Goal: Task Accomplishment & Management: Manage account settings

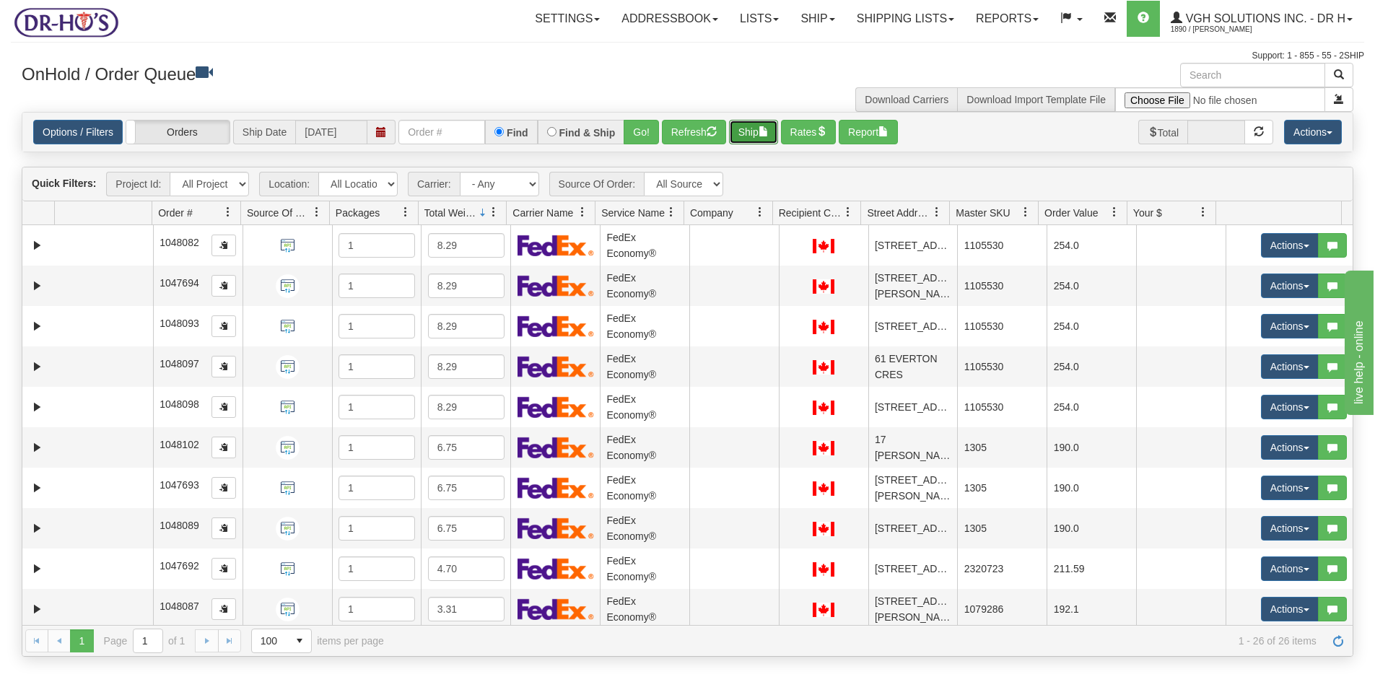
click at [758, 133] on button "Ship" at bounding box center [753, 132] width 49 height 25
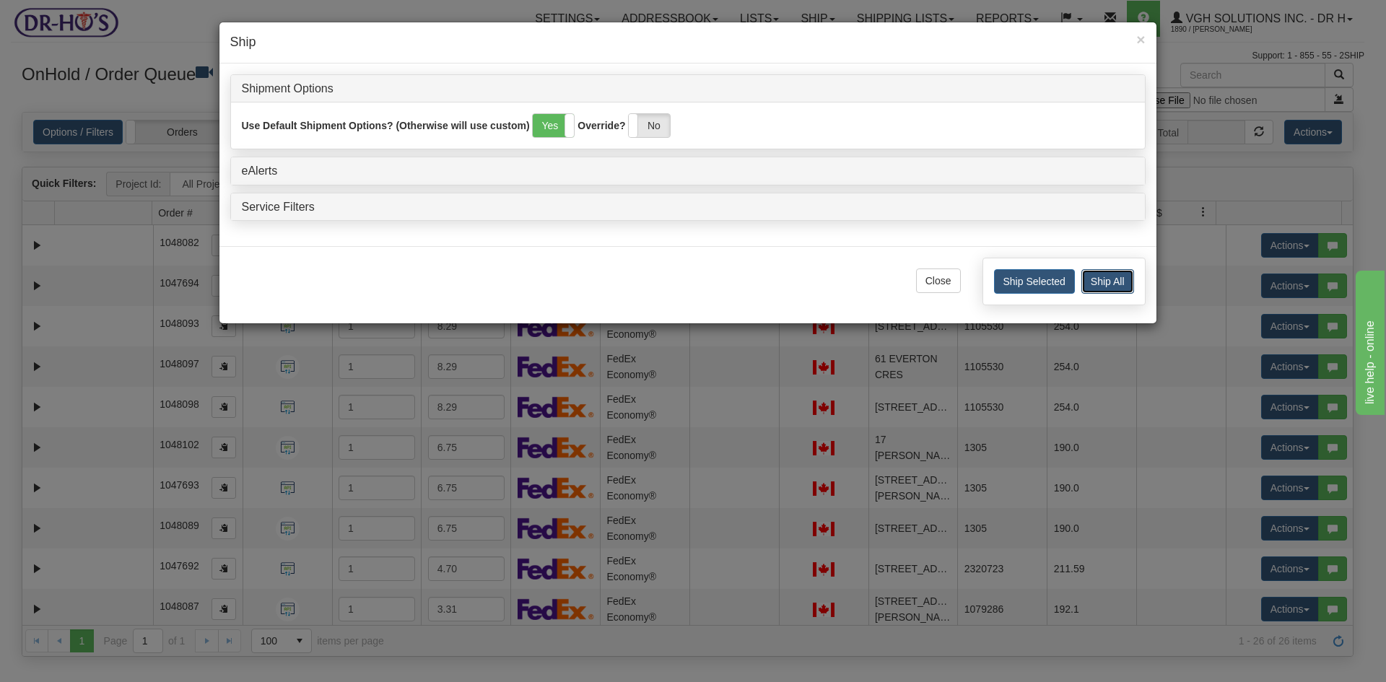
click at [1110, 279] on button "Ship All" at bounding box center [1107, 281] width 53 height 25
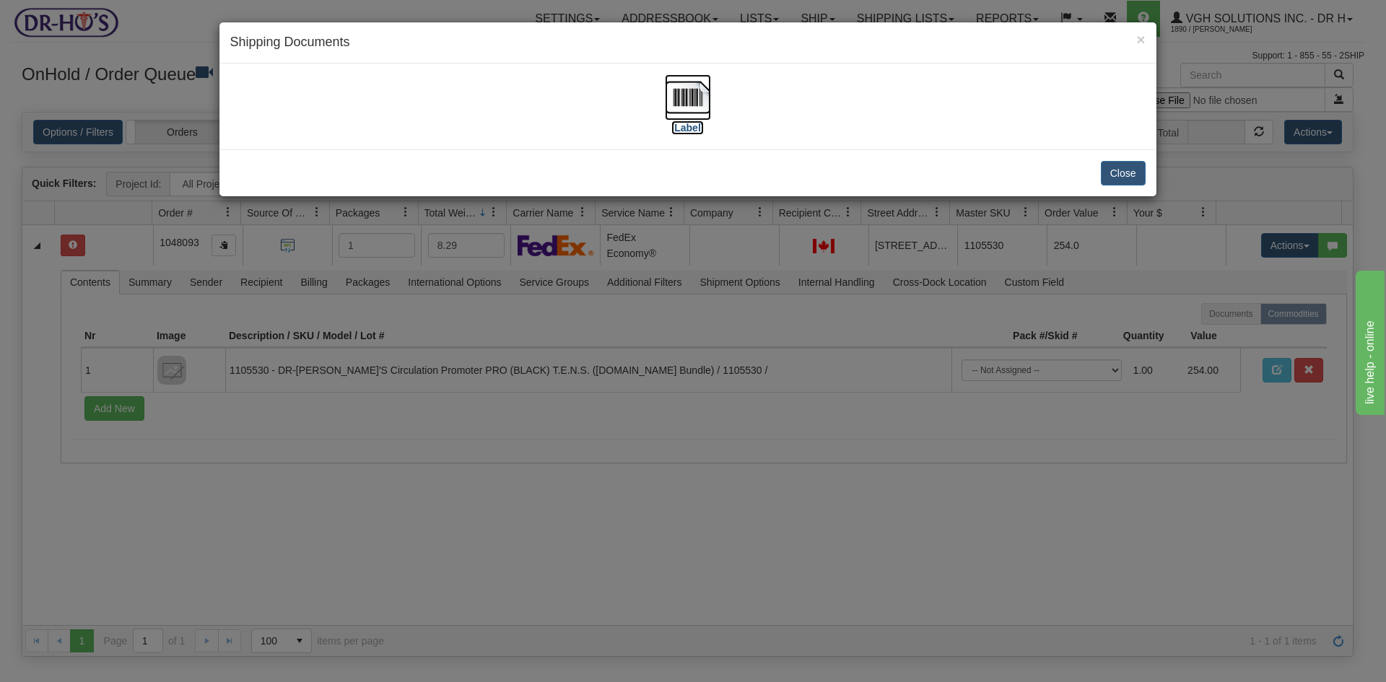
click at [679, 97] on img at bounding box center [688, 97] width 46 height 46
click at [1121, 172] on button "Close" at bounding box center [1123, 173] width 45 height 25
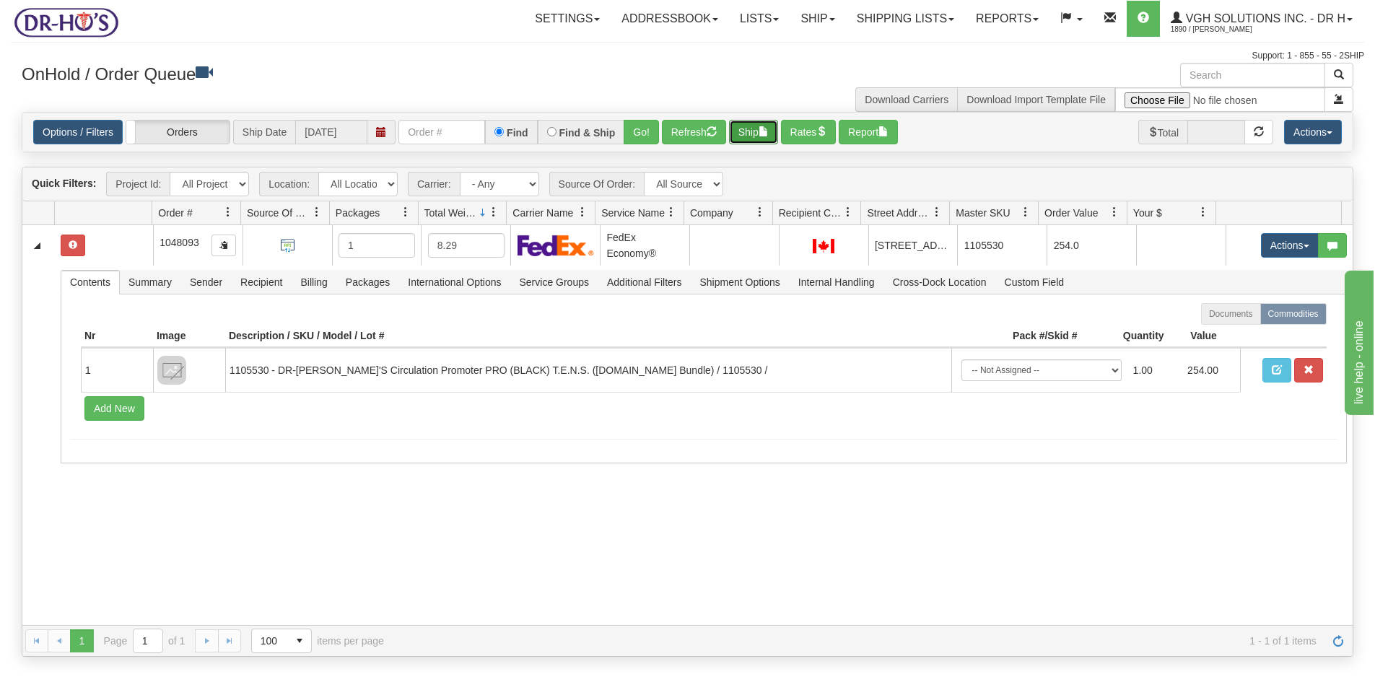
click at [759, 136] on button "Ship" at bounding box center [753, 132] width 49 height 25
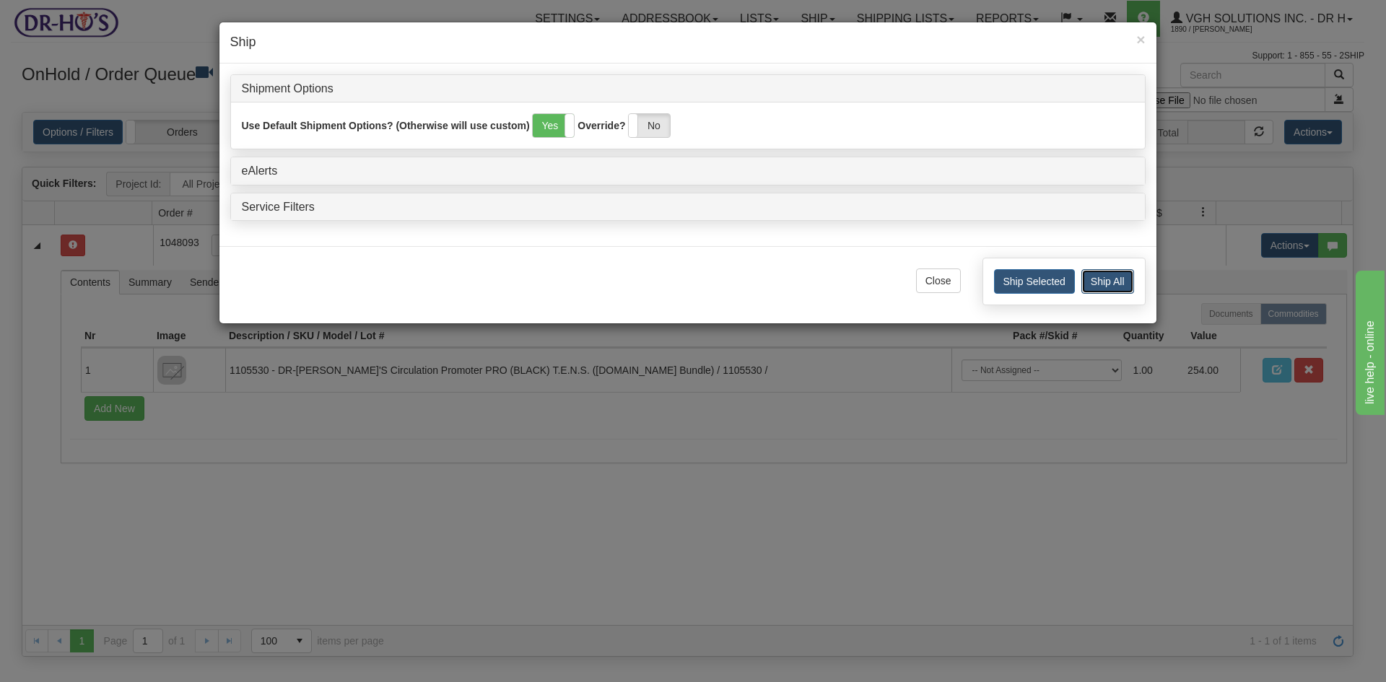
click at [1096, 279] on button "Ship All" at bounding box center [1107, 281] width 53 height 25
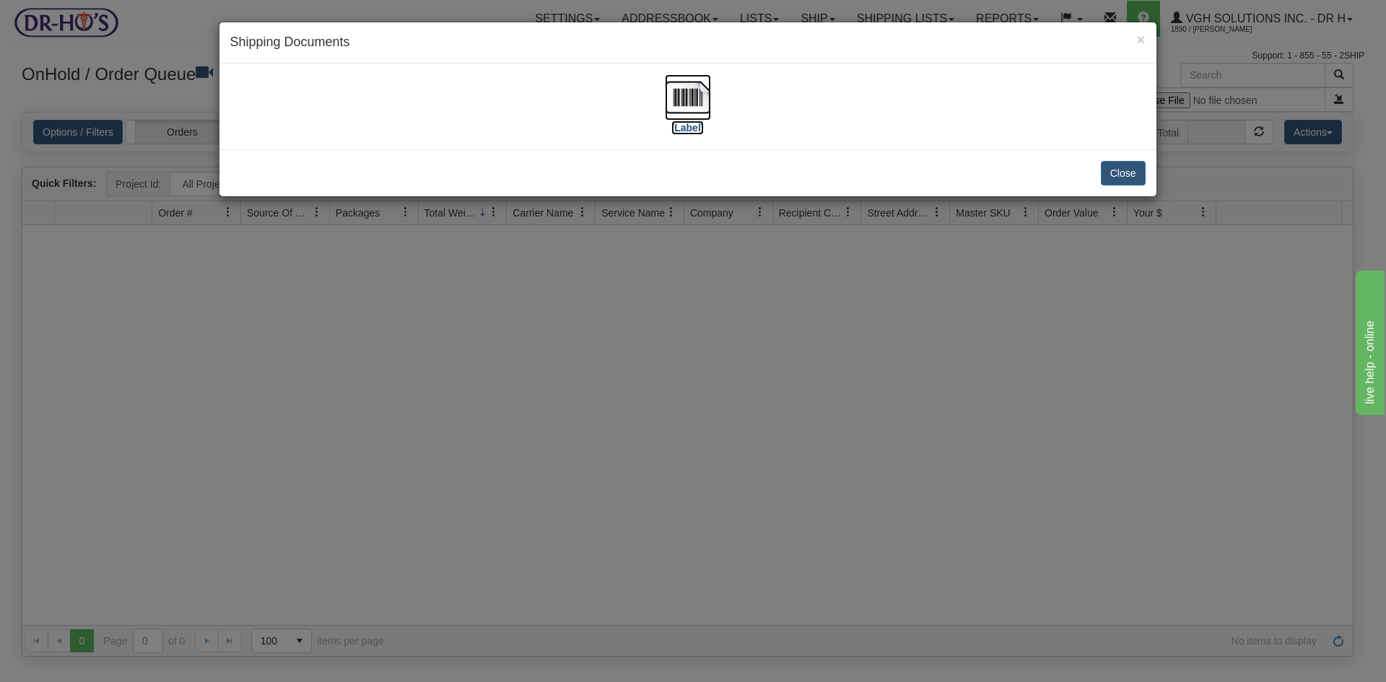
click at [690, 105] on img at bounding box center [688, 97] width 46 height 46
click at [1121, 174] on button "Close" at bounding box center [1123, 173] width 45 height 25
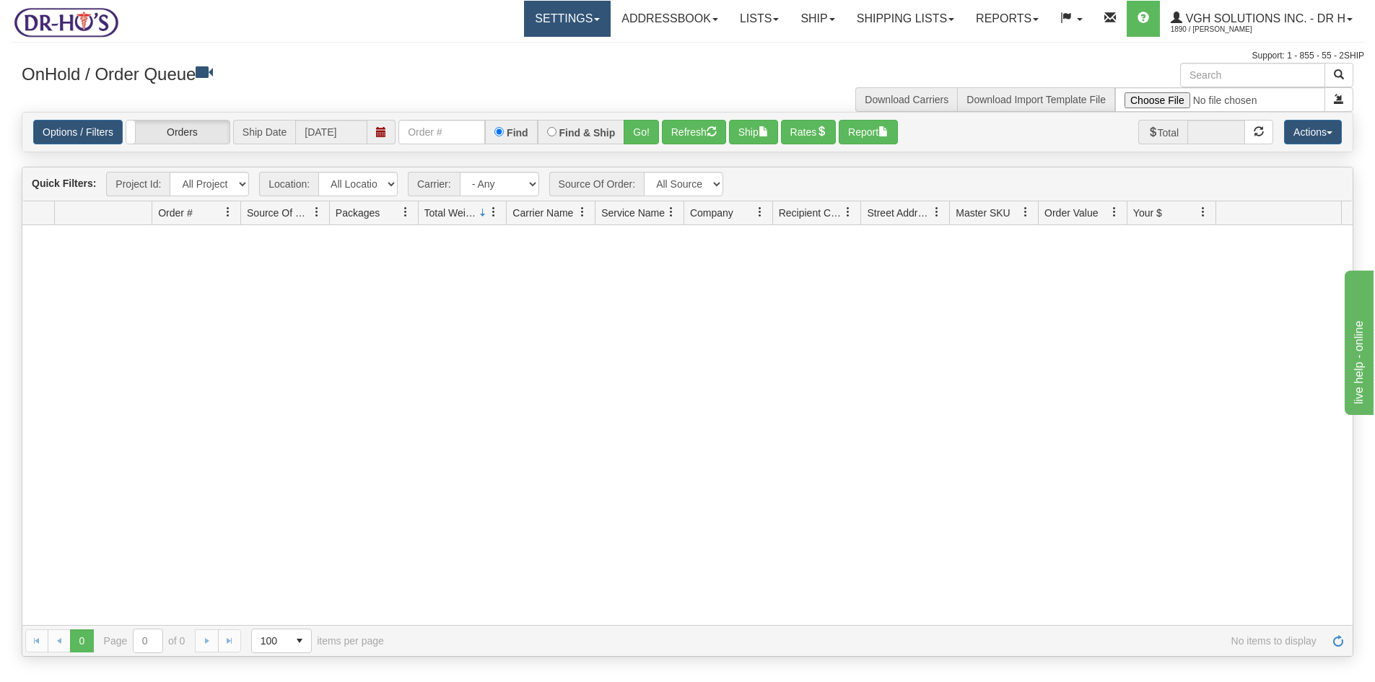
click at [527, 24] on link "Settings" at bounding box center [567, 19] width 87 height 36
click at [515, 46] on span "Shipping Preferences" at bounding box center [529, 51] width 97 height 12
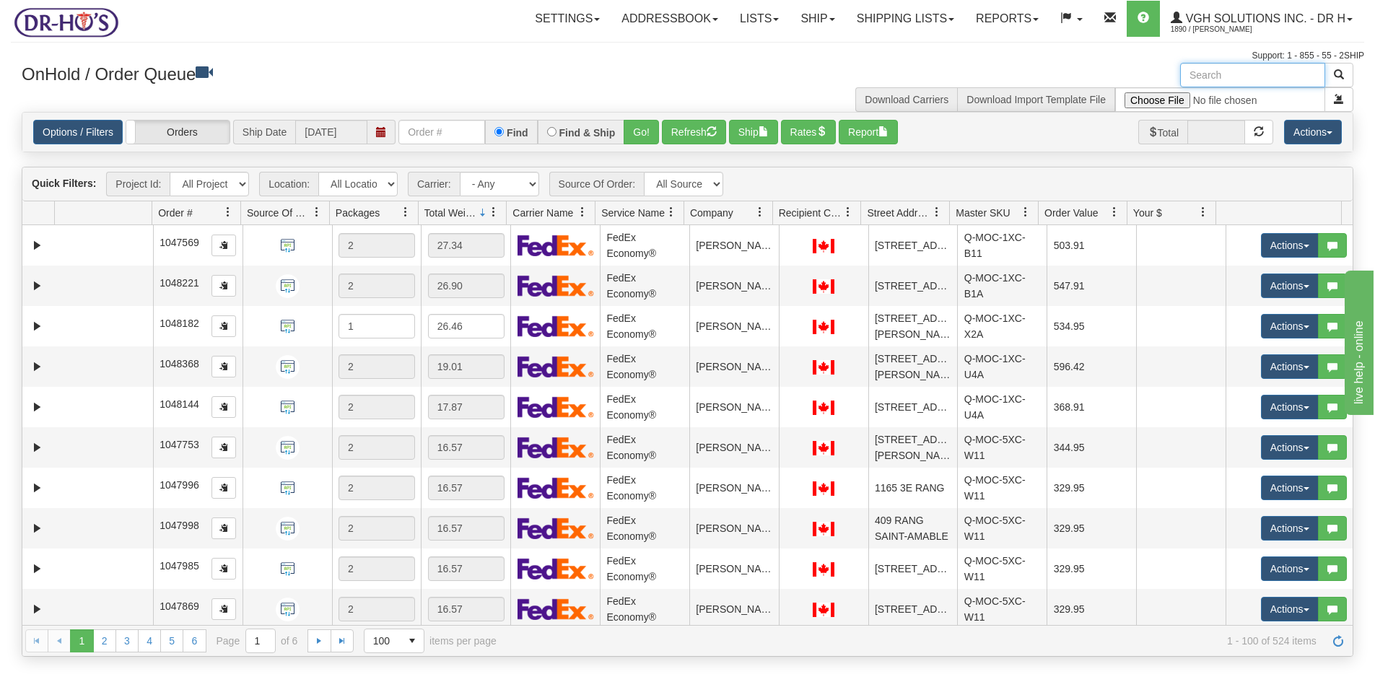
click at [1261, 73] on input "text" at bounding box center [1252, 75] width 145 height 25
paste input "1203593"
type input "1203593"
click at [1340, 79] on span "button" at bounding box center [1339, 74] width 10 height 10
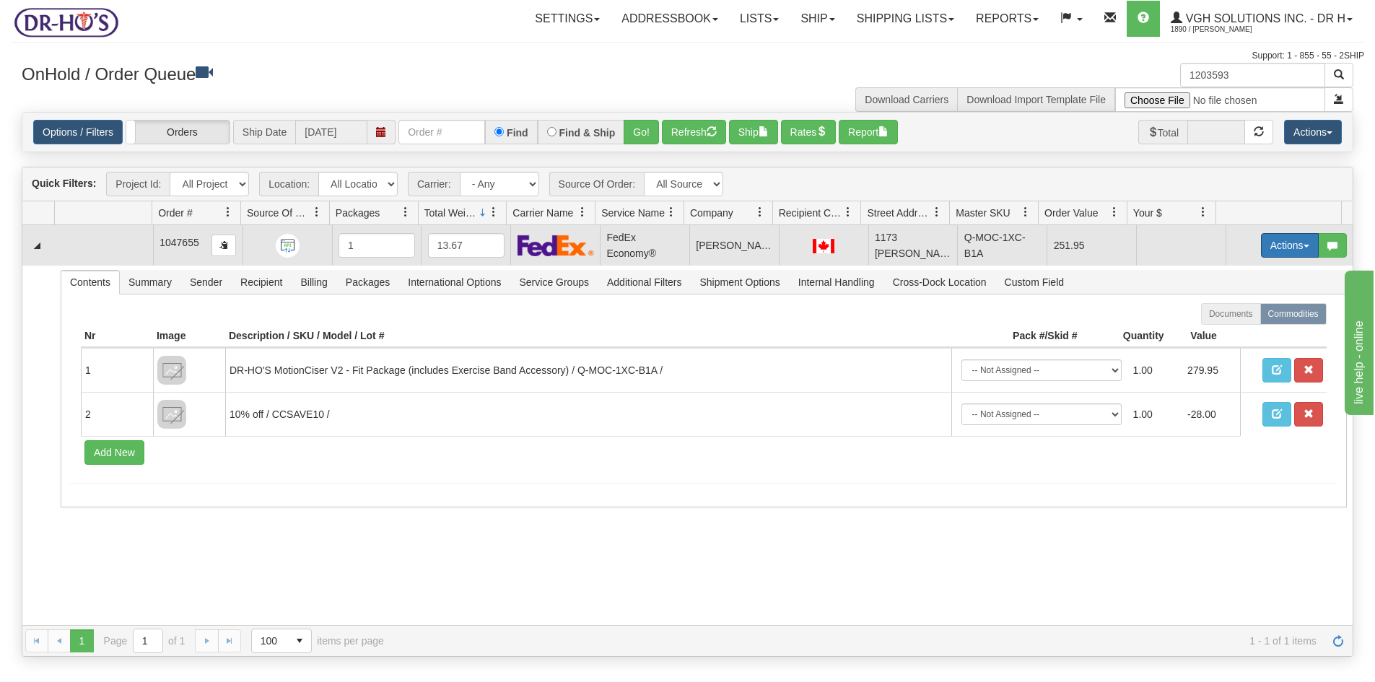
click at [1276, 243] on button "Actions" at bounding box center [1290, 245] width 58 height 25
click at [1224, 274] on span "Open" at bounding box center [1234, 273] width 35 height 12
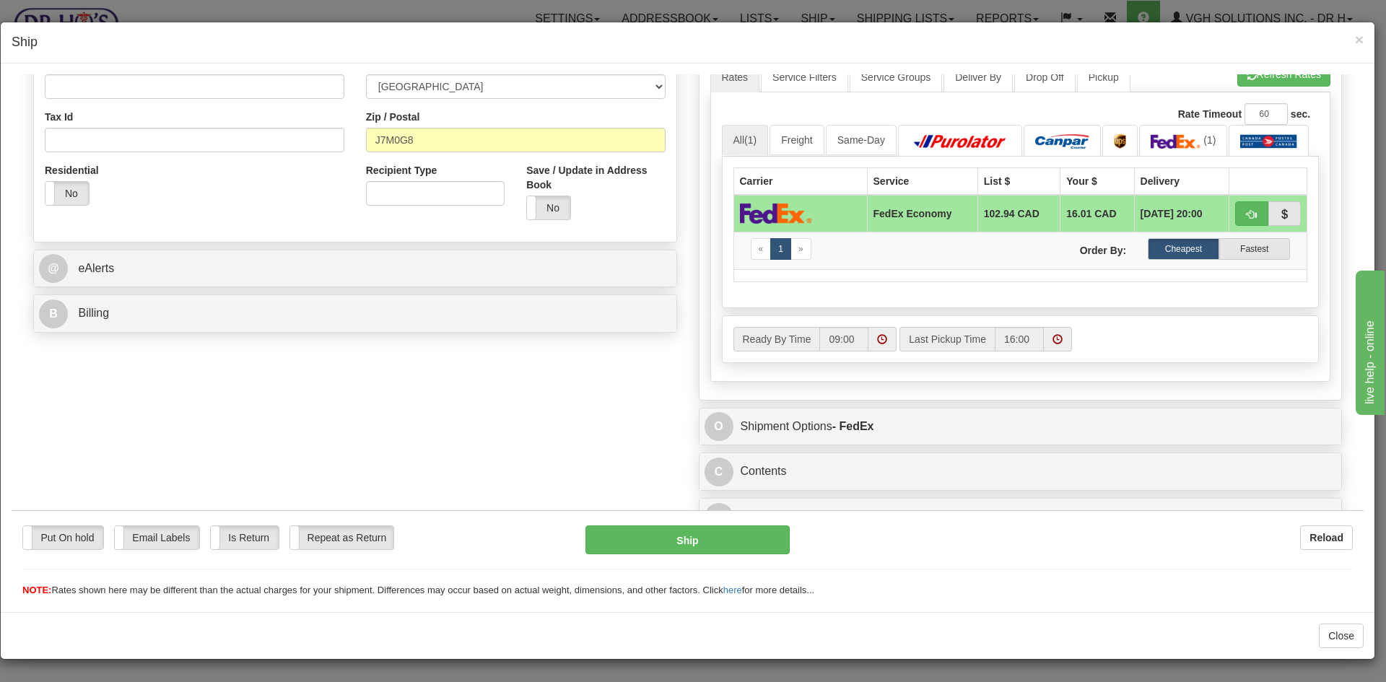
scroll to position [431, 0]
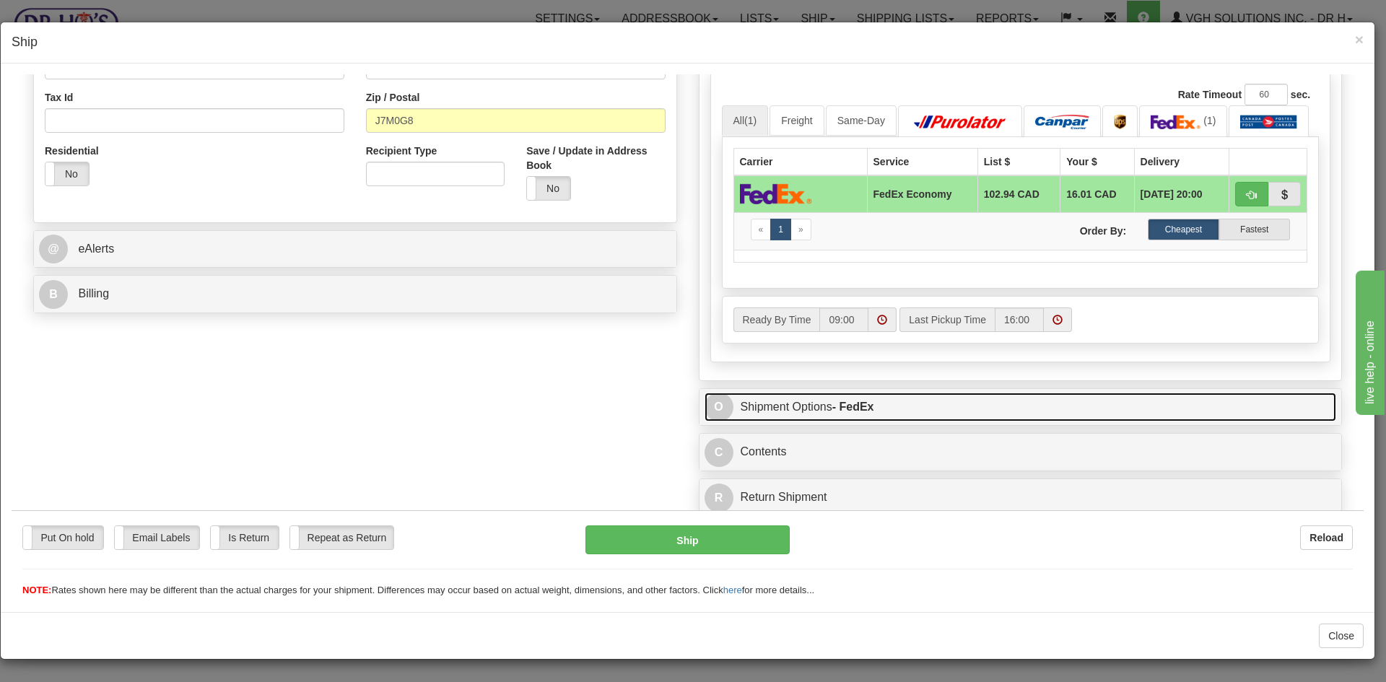
click at [936, 406] on link "O Shipment Options - FedEx" at bounding box center [1020, 407] width 632 height 30
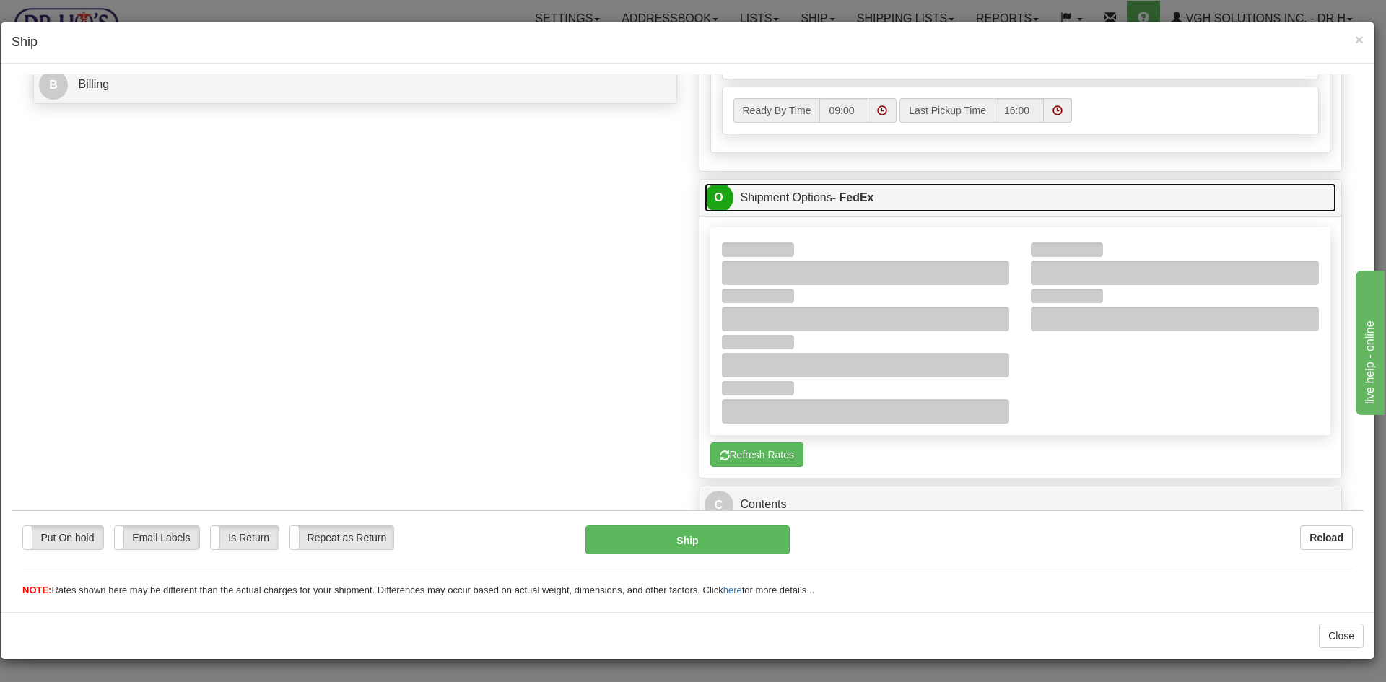
scroll to position [647, 0]
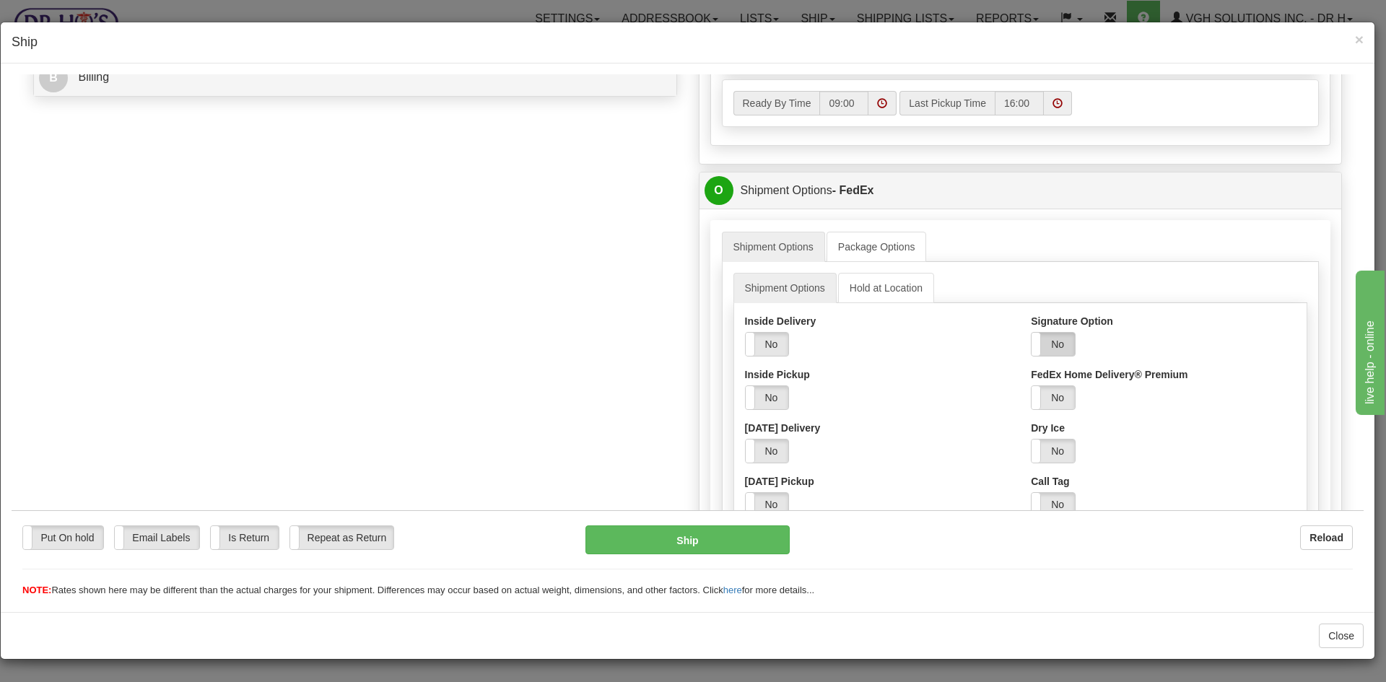
click at [1047, 340] on label "No" at bounding box center [1052, 343] width 43 height 23
click at [1074, 401] on select "Adult Direct Indirect No Signature Required Service Default" at bounding box center [1091, 397] width 121 height 25
select select "2"
click at [1031, 385] on select "Adult Direct Indirect No Signature Required Service Default" at bounding box center [1091, 397] width 121 height 25
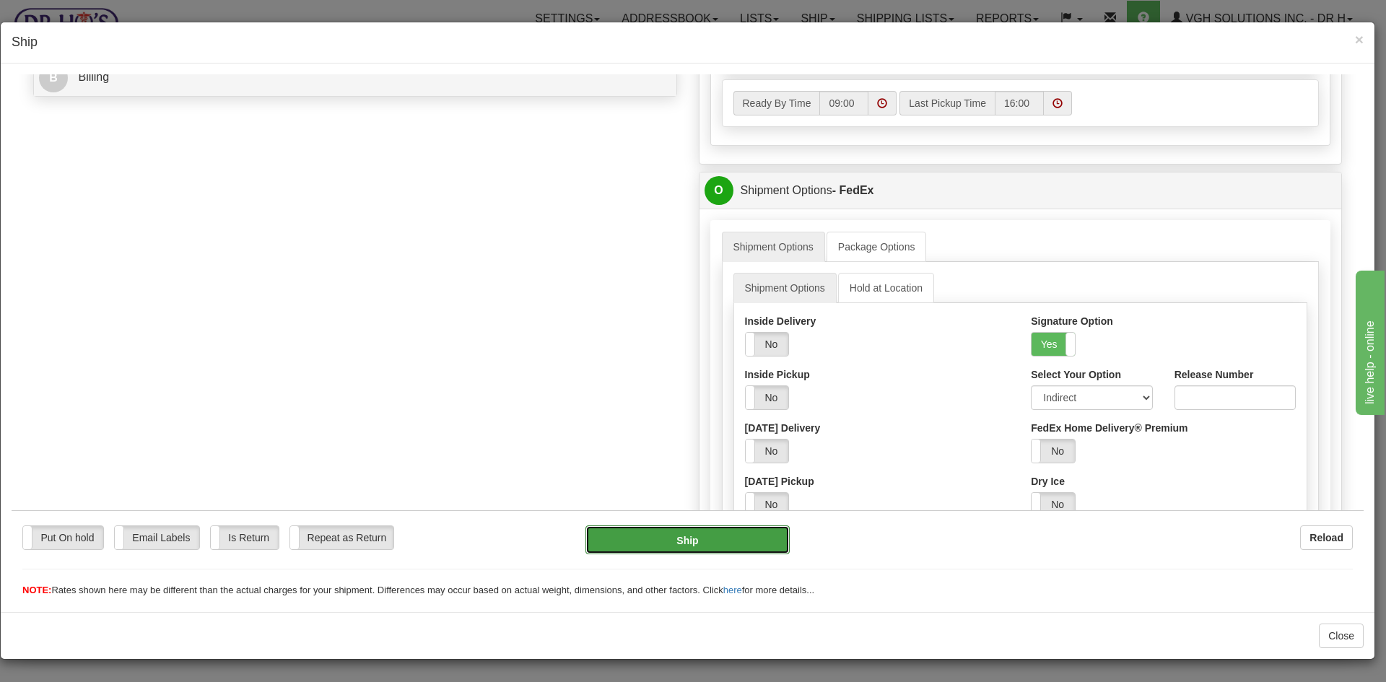
click at [652, 539] on button "Ship" at bounding box center [687, 539] width 204 height 29
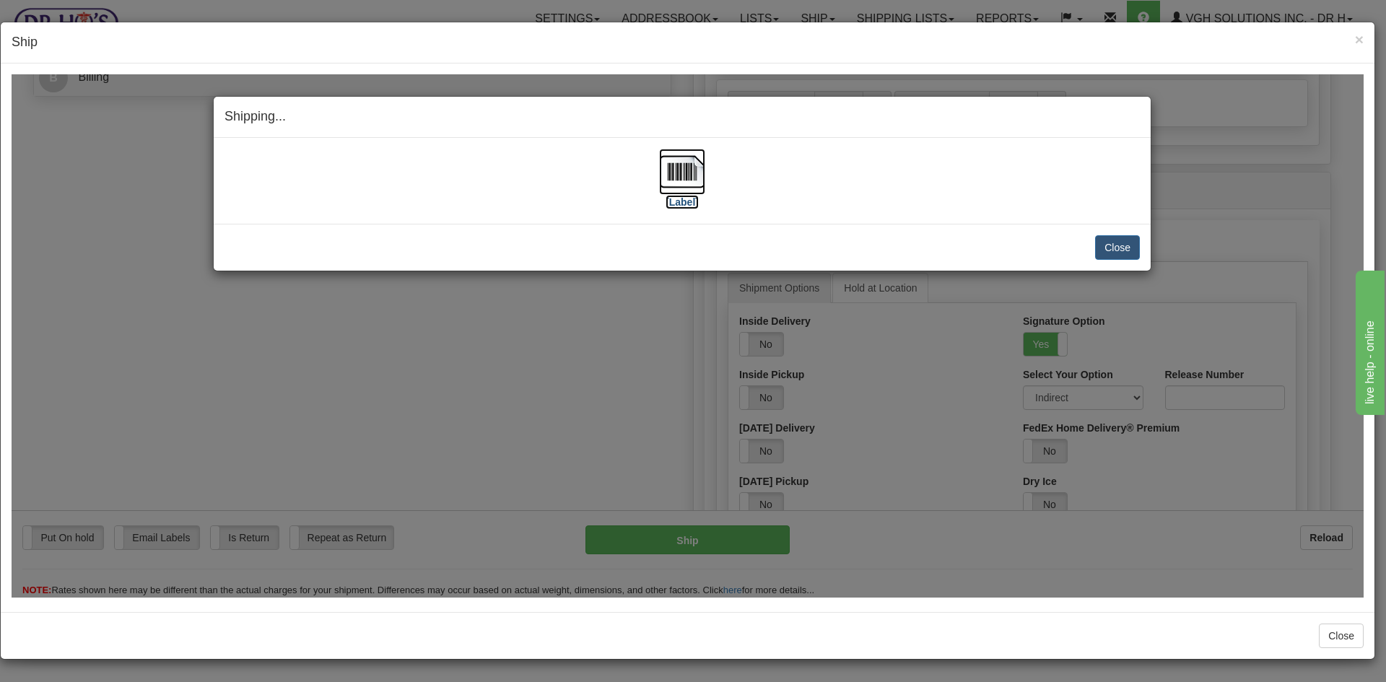
click at [676, 165] on img at bounding box center [682, 171] width 46 height 46
click at [1113, 243] on button "Close" at bounding box center [1117, 247] width 45 height 25
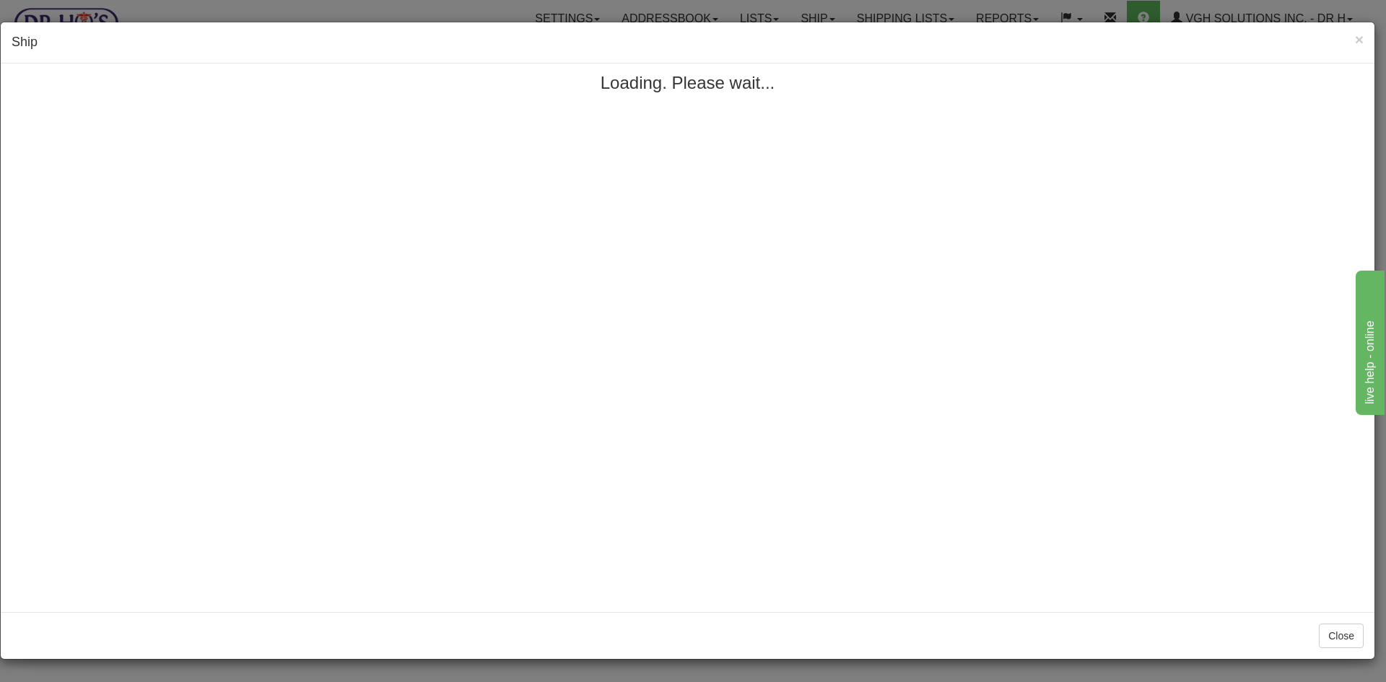
scroll to position [0, 0]
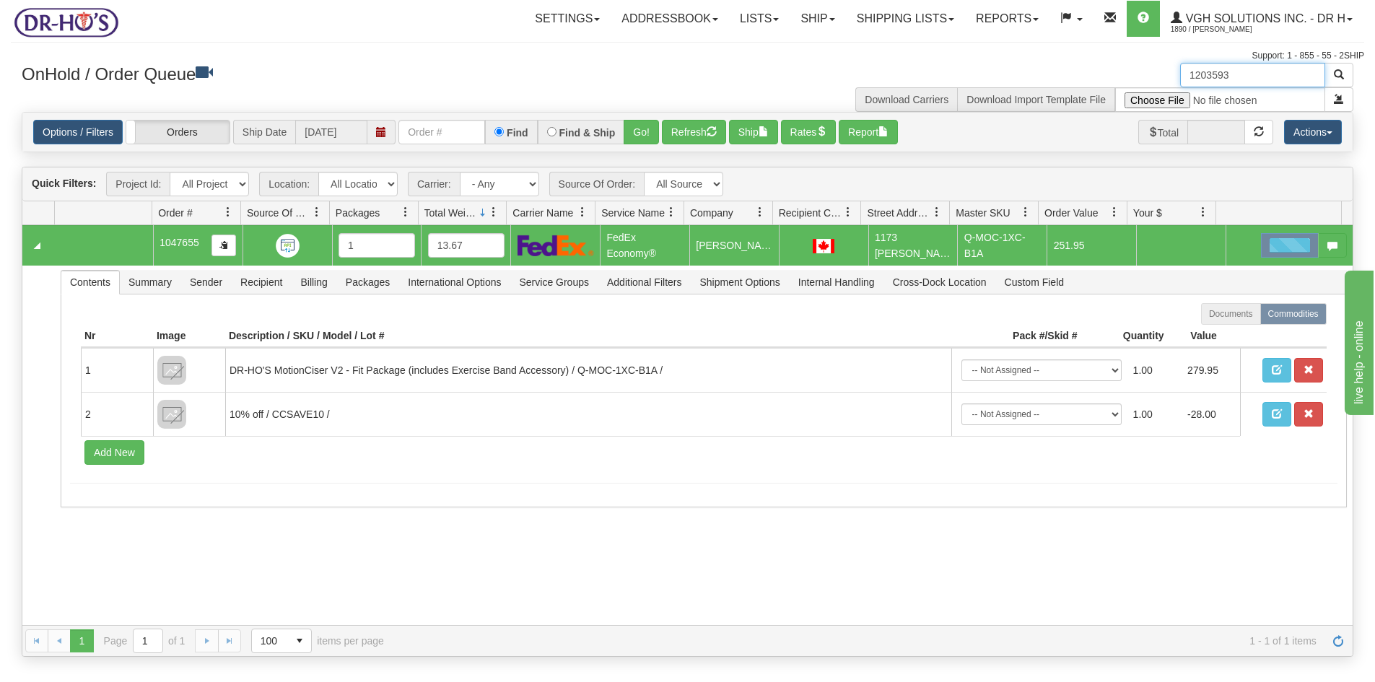
drag, startPoint x: 1254, startPoint y: 77, endPoint x: 1122, endPoint y: 94, distance: 132.4
click at [1122, 94] on div "1203593 Download Carriers Download Import Template File" at bounding box center [1026, 87] width 677 height 49
paste input "224454"
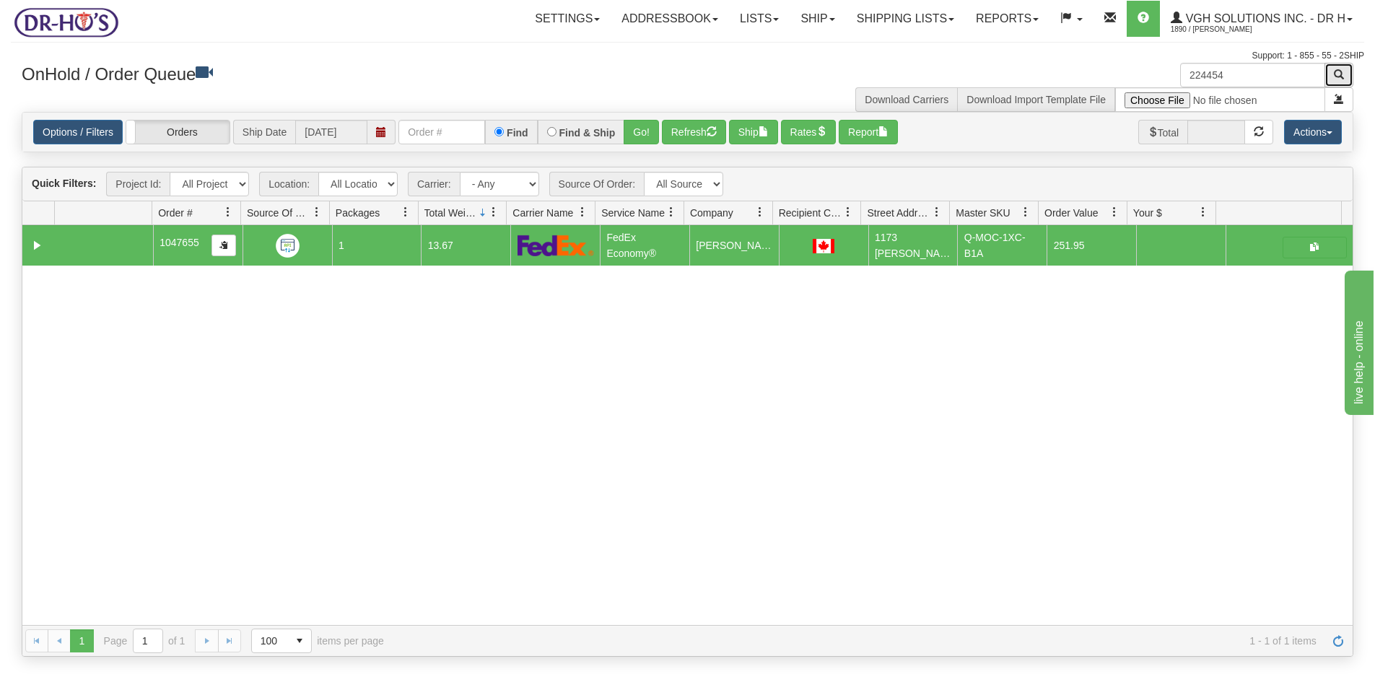
drag, startPoint x: 1339, startPoint y: 69, endPoint x: 1332, endPoint y: 85, distance: 17.2
click at [1338, 69] on span "button" at bounding box center [1339, 74] width 10 height 10
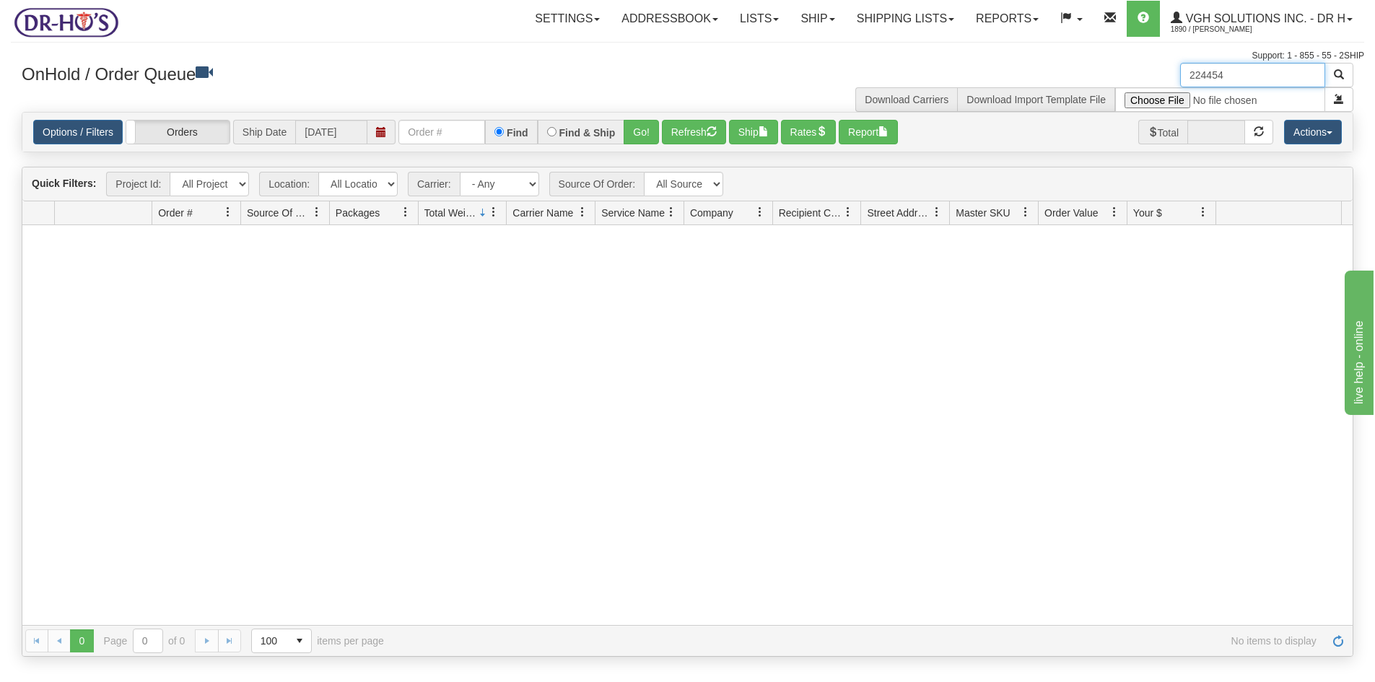
drag, startPoint x: 1262, startPoint y: 71, endPoint x: 1044, endPoint y: 88, distance: 217.9
click at [1045, 87] on div "224454 Download Carriers Download Import Template File" at bounding box center [1026, 87] width 677 height 49
click at [1338, 79] on span "button" at bounding box center [1339, 74] width 10 height 10
drag, startPoint x: 1257, startPoint y: 64, endPoint x: 1107, endPoint y: 80, distance: 150.3
click at [1107, 80] on div "224454 Download Carriers Download Import Template File" at bounding box center [1026, 87] width 677 height 49
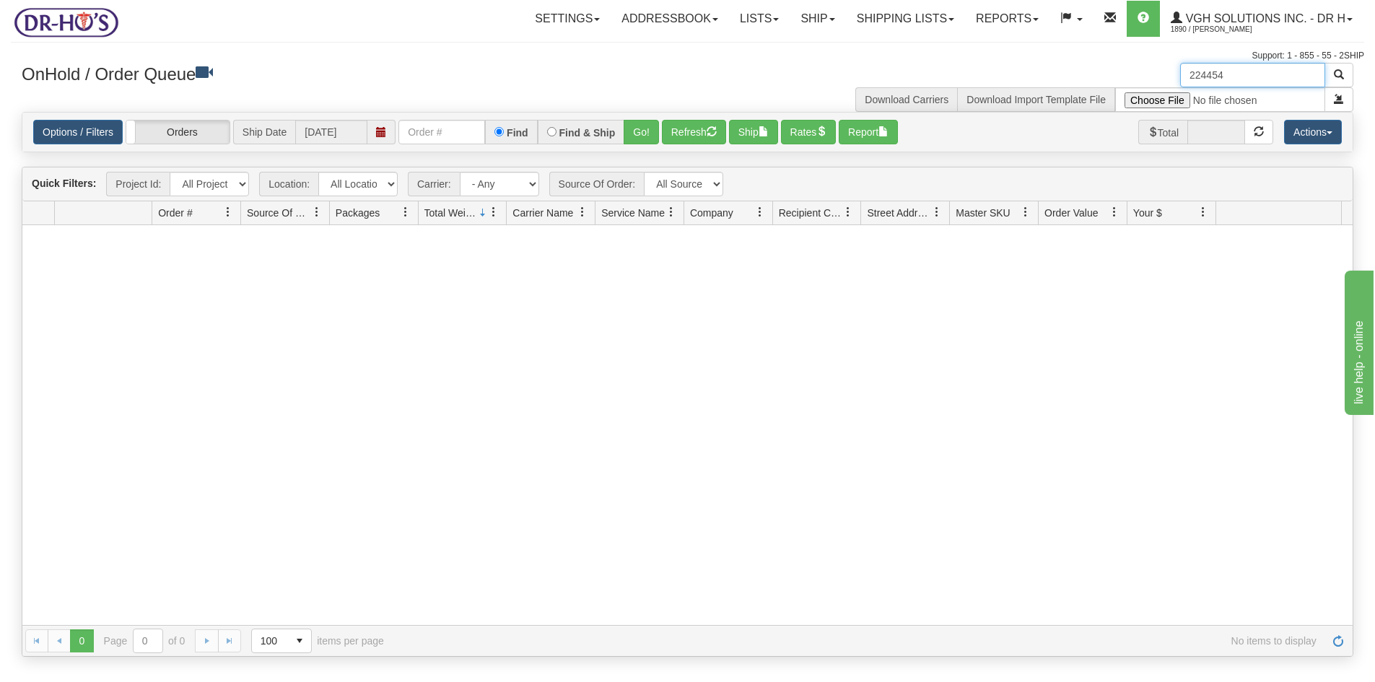
paste input "120361"
type input "1203614"
click at [1337, 69] on span "button" at bounding box center [1339, 74] width 10 height 10
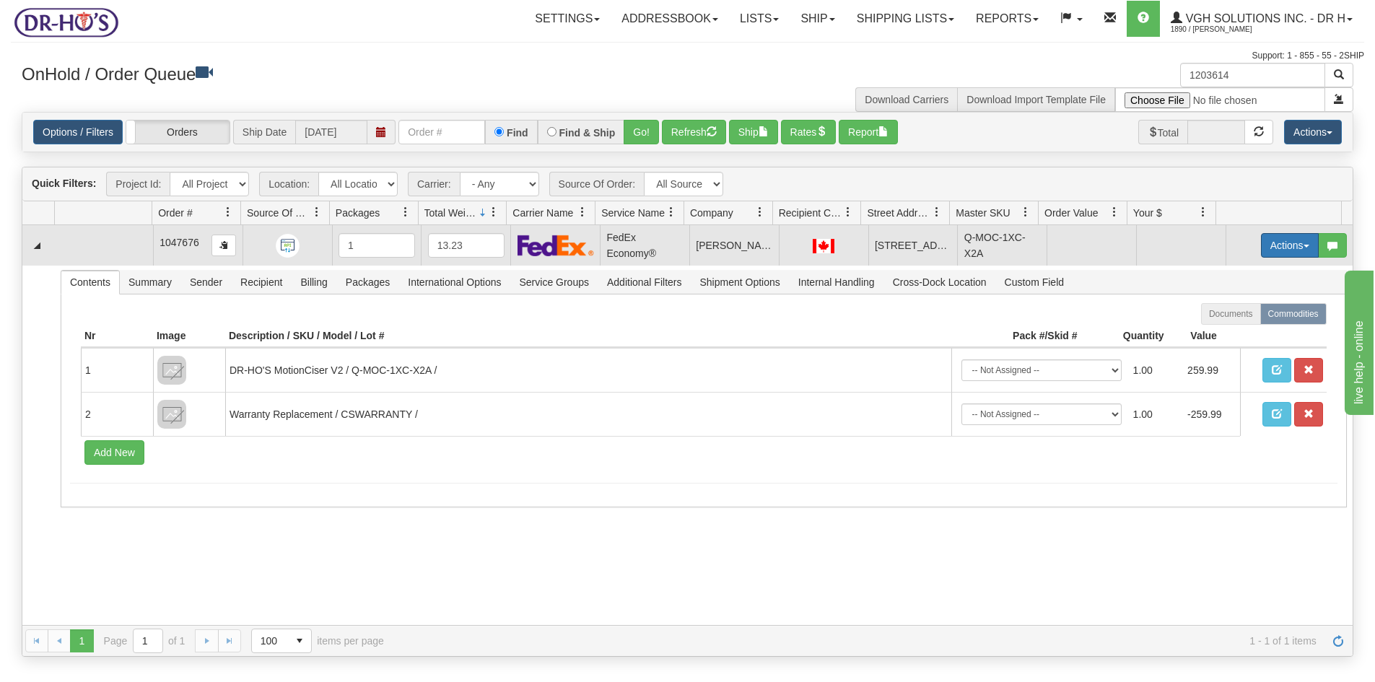
click at [1270, 245] on button "Actions" at bounding box center [1290, 245] width 58 height 25
click at [1219, 274] on span "Open" at bounding box center [1234, 273] width 35 height 12
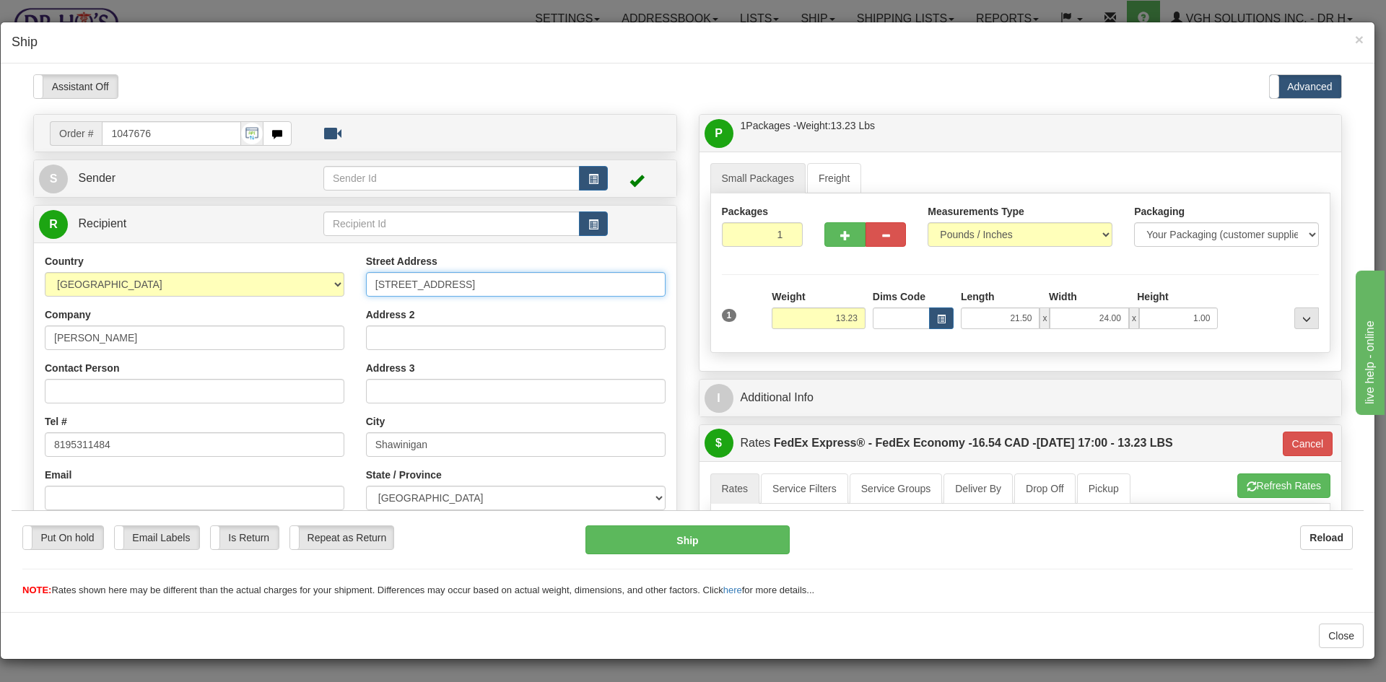
drag, startPoint x: 470, startPoint y: 281, endPoint x: 255, endPoint y: 292, distance: 215.3
click at [255, 292] on div "Country [GEOGRAPHIC_DATA] [GEOGRAPHIC_DATA] [GEOGRAPHIC_DATA] [GEOGRAPHIC_DATA]…" at bounding box center [355, 447] width 642 height 388
paste input "78 [PERSON_NAME][GEOGRAPHIC_DATA]"
type input "78 [PERSON_NAME]"
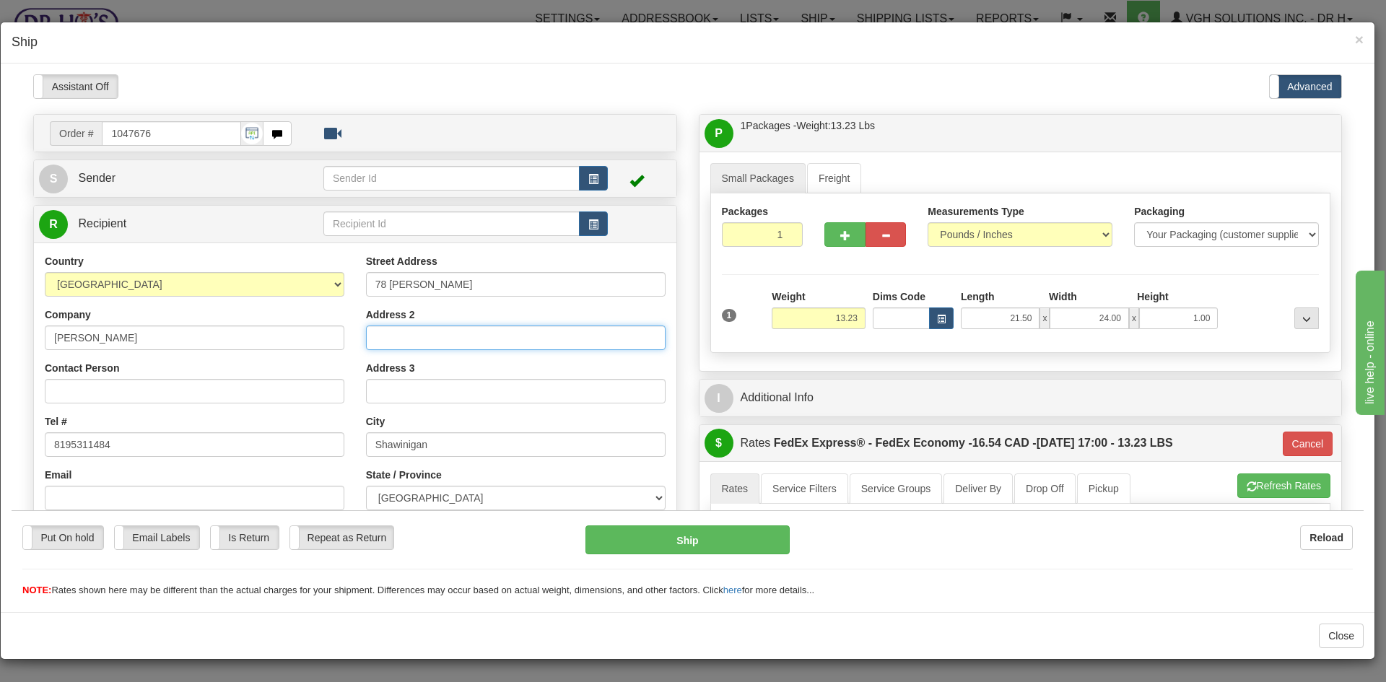
click at [414, 336] on input "Address 2" at bounding box center [516, 337] width 300 height 25
paste input "Apt. 316"
type input "Apt. 316"
drag, startPoint x: 357, startPoint y: 443, endPoint x: 270, endPoint y: 443, distance: 86.6
click at [270, 443] on div "Country [GEOGRAPHIC_DATA] [GEOGRAPHIC_DATA] [GEOGRAPHIC_DATA] [GEOGRAPHIC_DATA]…" at bounding box center [355, 447] width 642 height 388
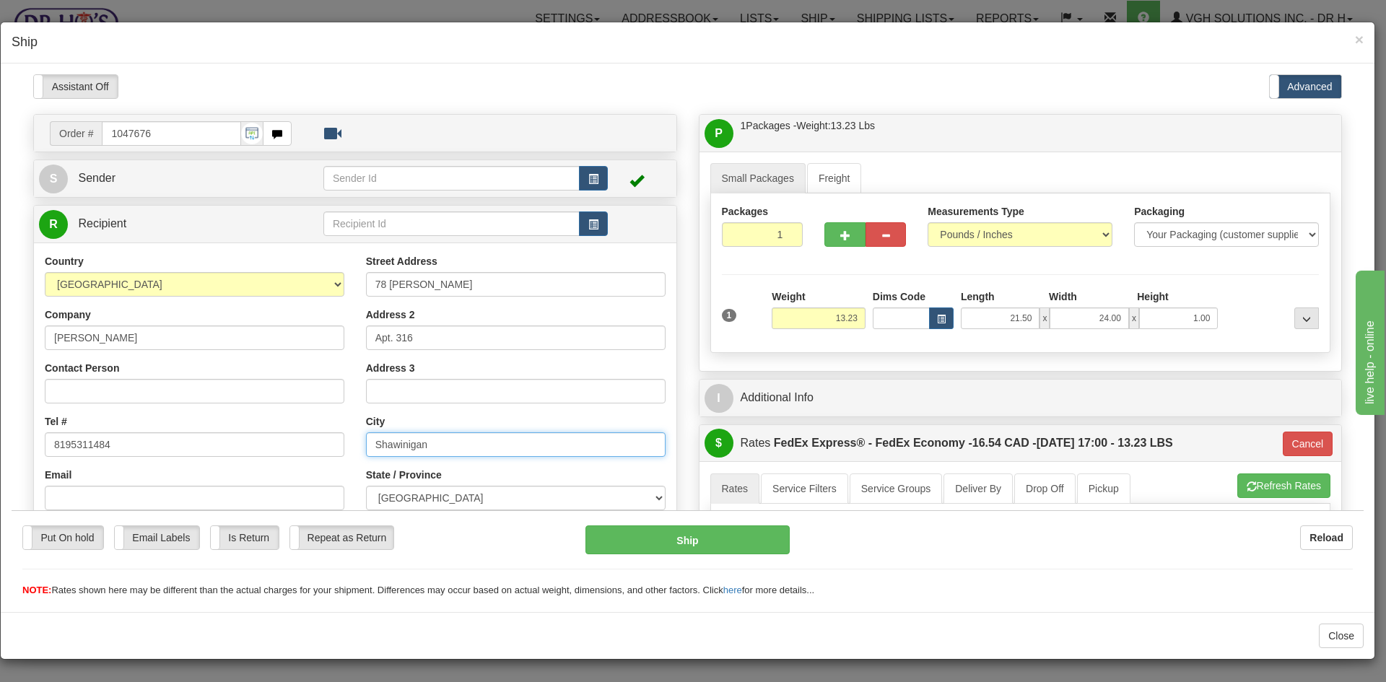
paste input "Lavaltrie,"
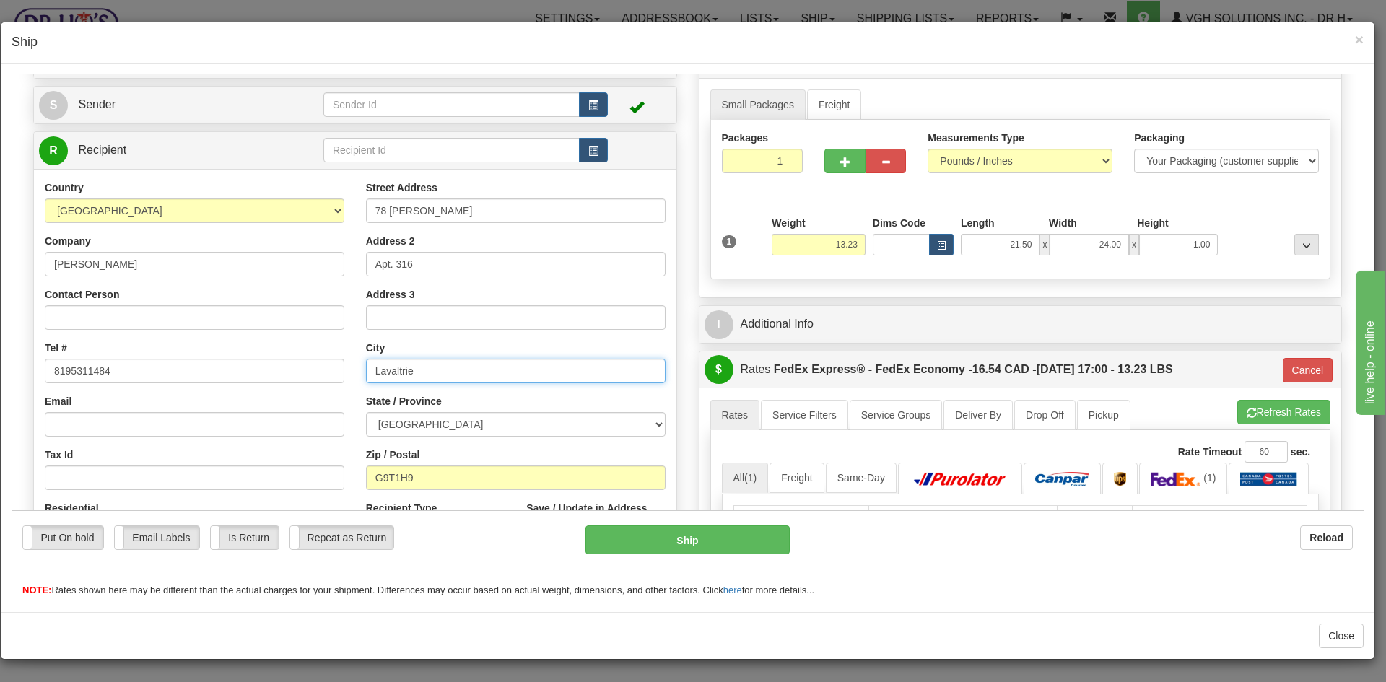
scroll to position [217, 0]
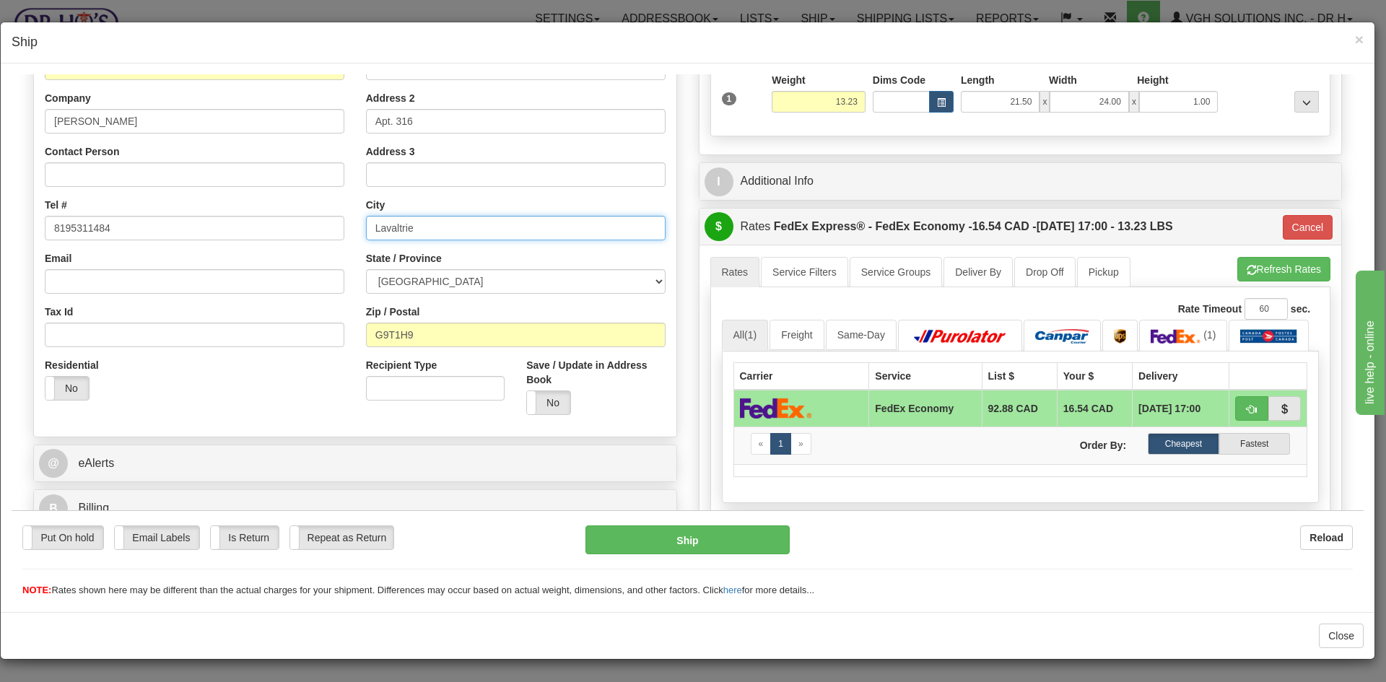
type input "Lavaltrie"
drag, startPoint x: 449, startPoint y: 332, endPoint x: 237, endPoint y: 340, distance: 211.6
click at [237, 340] on div "Country [GEOGRAPHIC_DATA] [GEOGRAPHIC_DATA] [GEOGRAPHIC_DATA] [GEOGRAPHIC_DATA]…" at bounding box center [355, 231] width 642 height 388
paste input "J5T0H2"
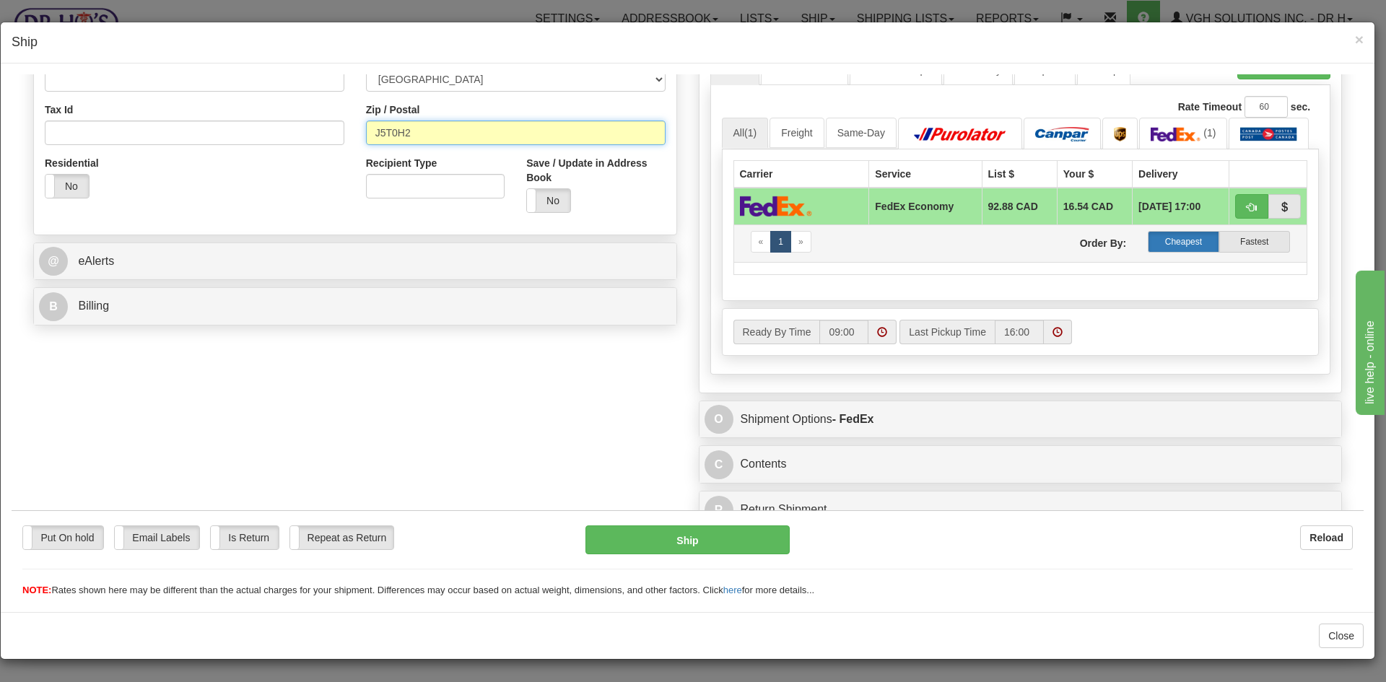
scroll to position [431, 0]
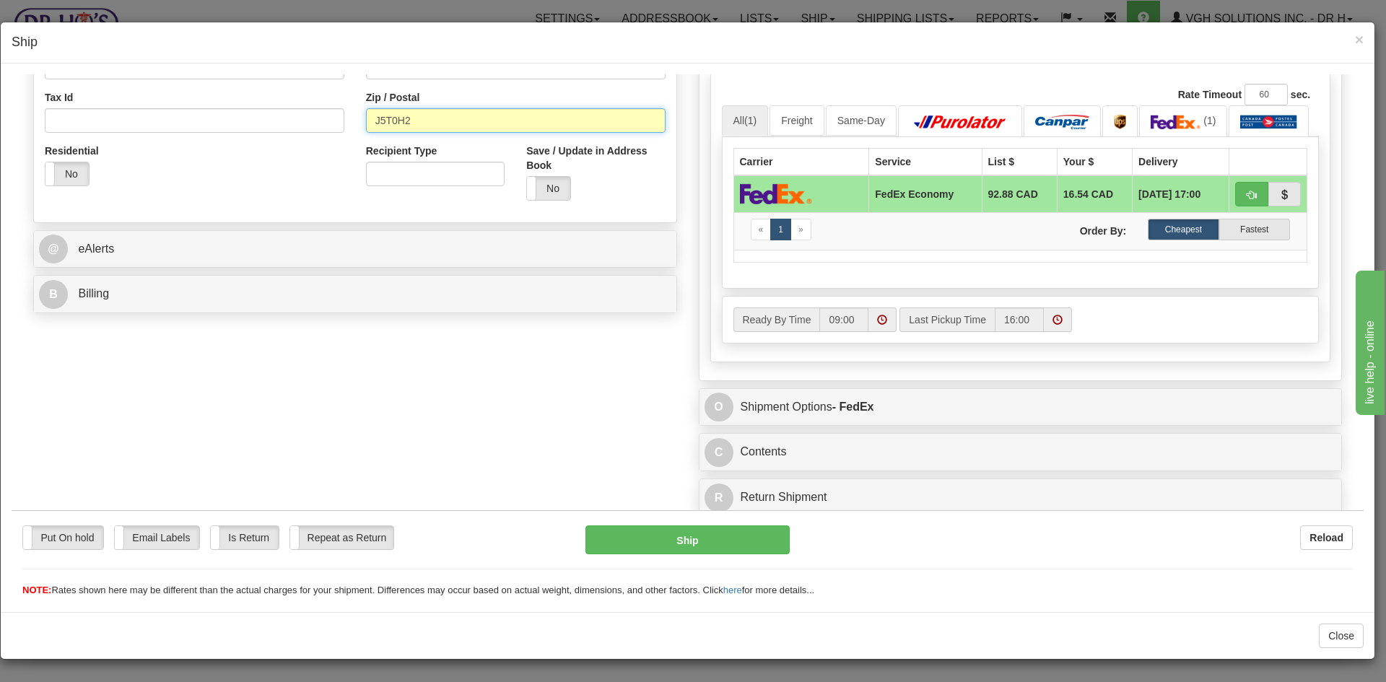
type input "J5T0H2"
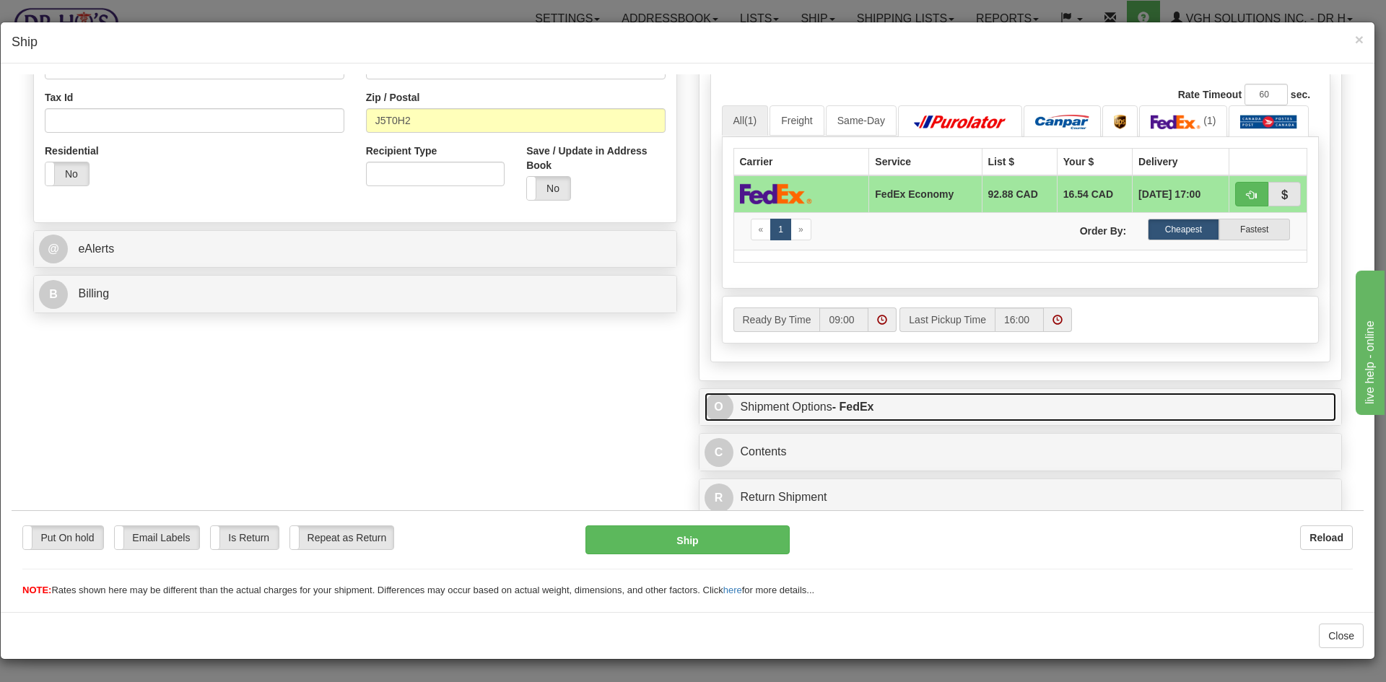
click at [938, 403] on link "O Shipment Options - FedEx" at bounding box center [1020, 407] width 632 height 30
type input "20"
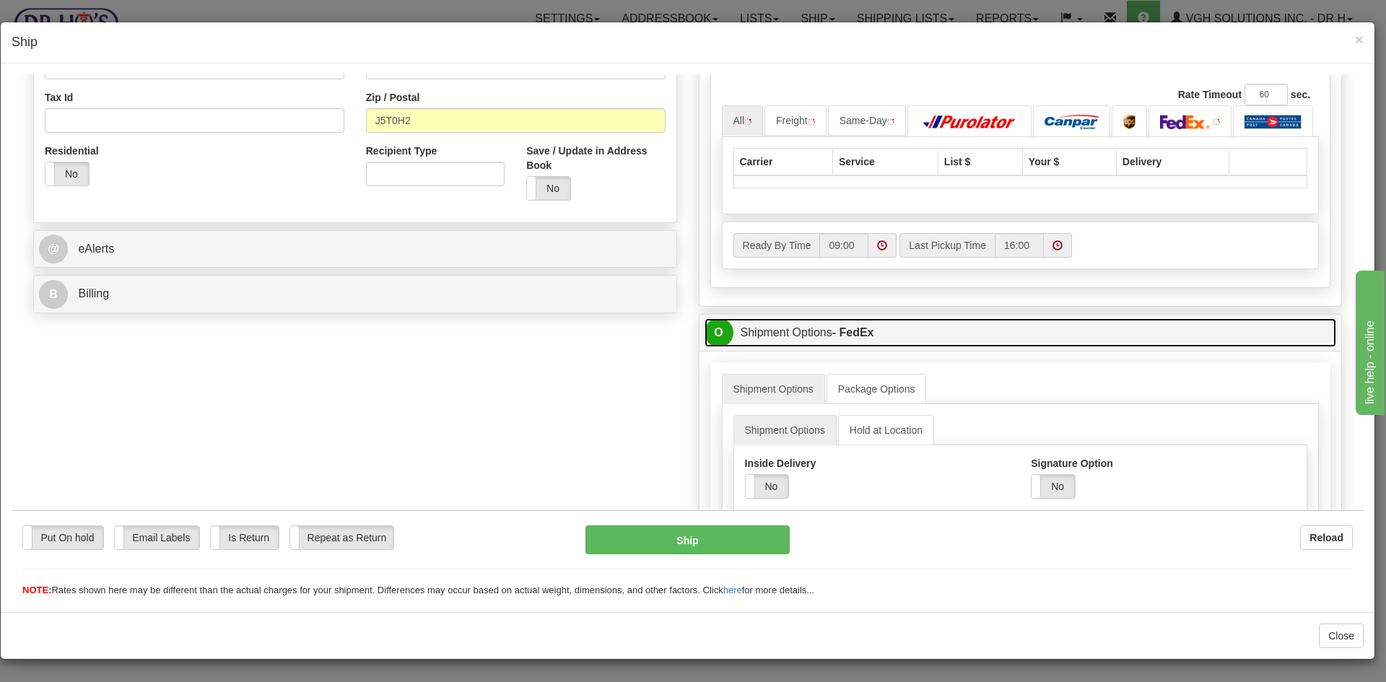
scroll to position [503, 0]
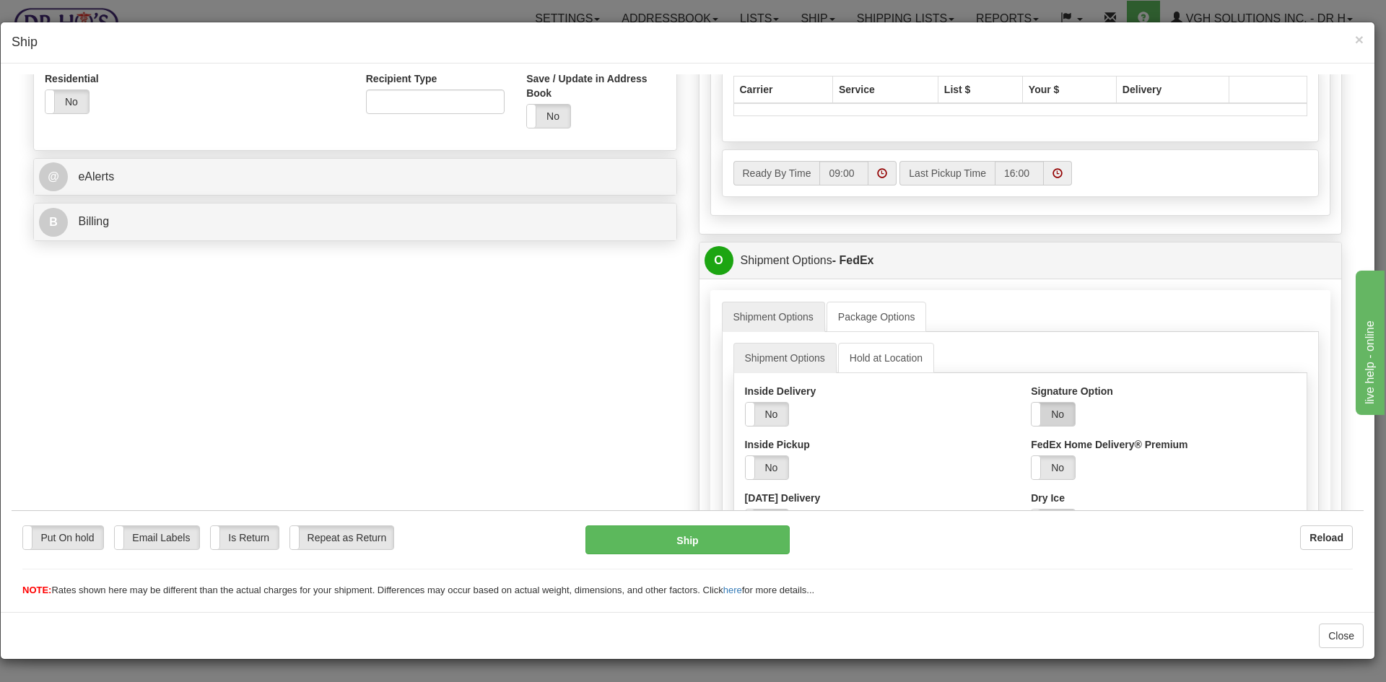
click at [1051, 425] on label "No" at bounding box center [1052, 413] width 43 height 23
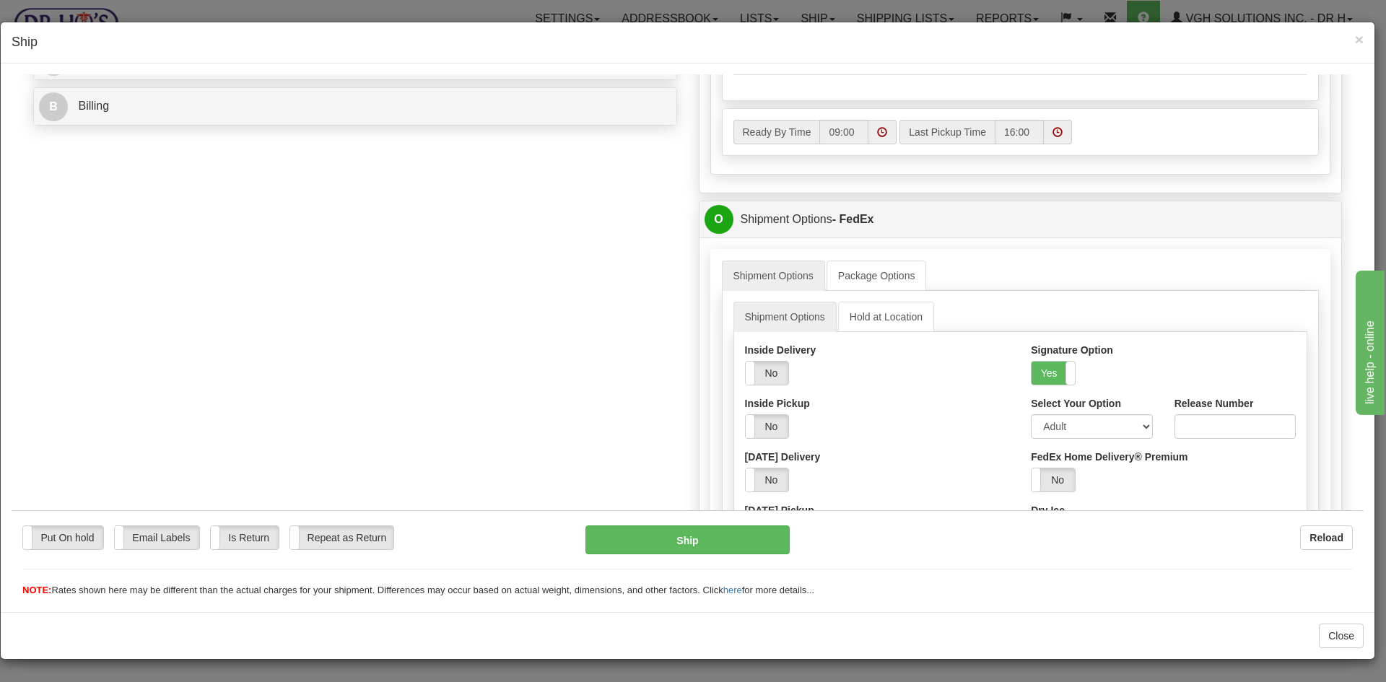
scroll to position [647, 0]
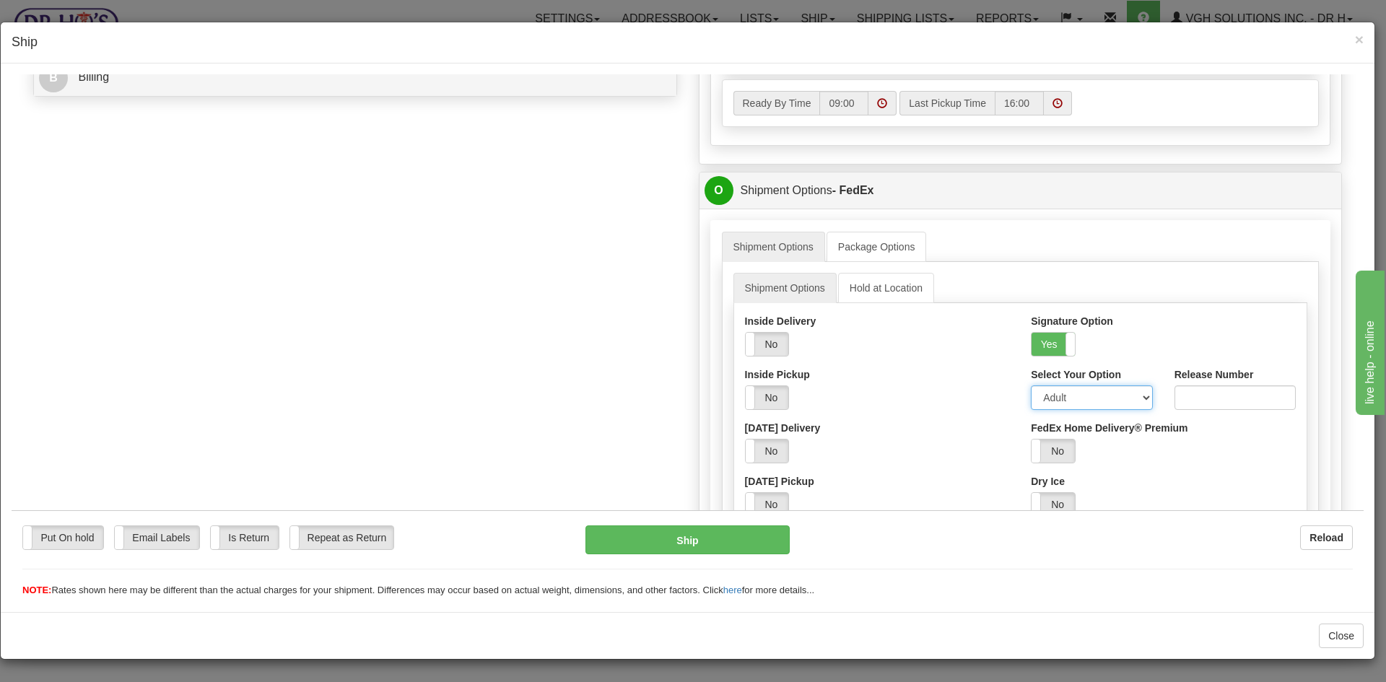
click at [1054, 400] on select "Adult Direct Indirect No Signature Required Service Default" at bounding box center [1091, 397] width 121 height 25
select select "2"
click at [1031, 385] on select "Adult Direct Indirect No Signature Required Service Default" at bounding box center [1091, 397] width 121 height 25
click at [699, 536] on button "Ship" at bounding box center [687, 539] width 204 height 29
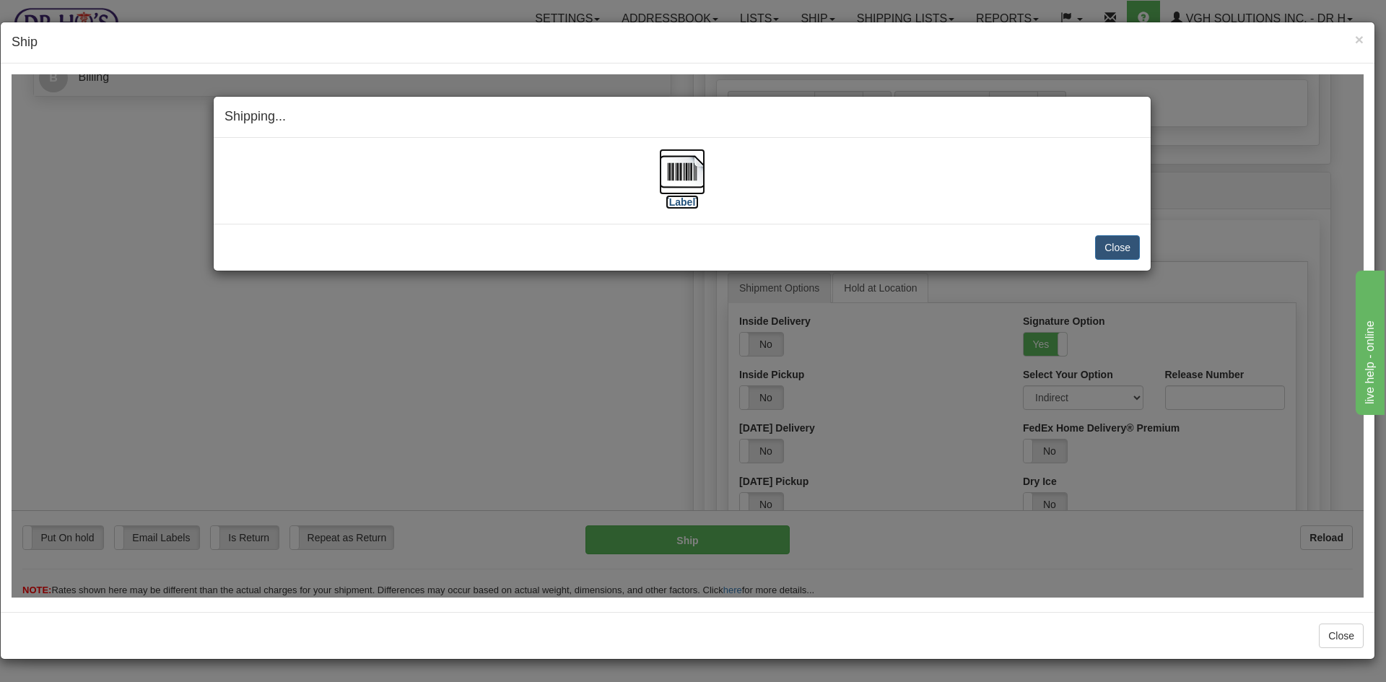
click at [691, 170] on img at bounding box center [682, 171] width 46 height 46
click at [1128, 246] on button "Close" at bounding box center [1117, 247] width 45 height 25
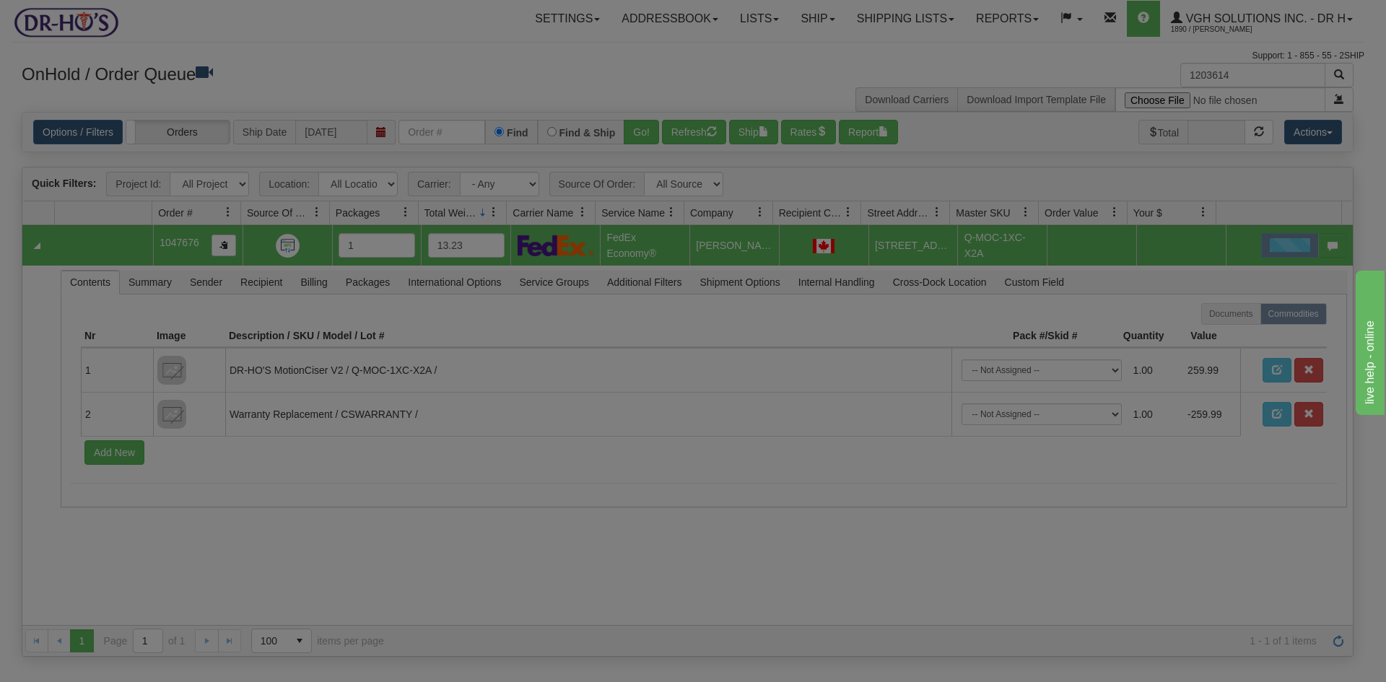
scroll to position [0, 0]
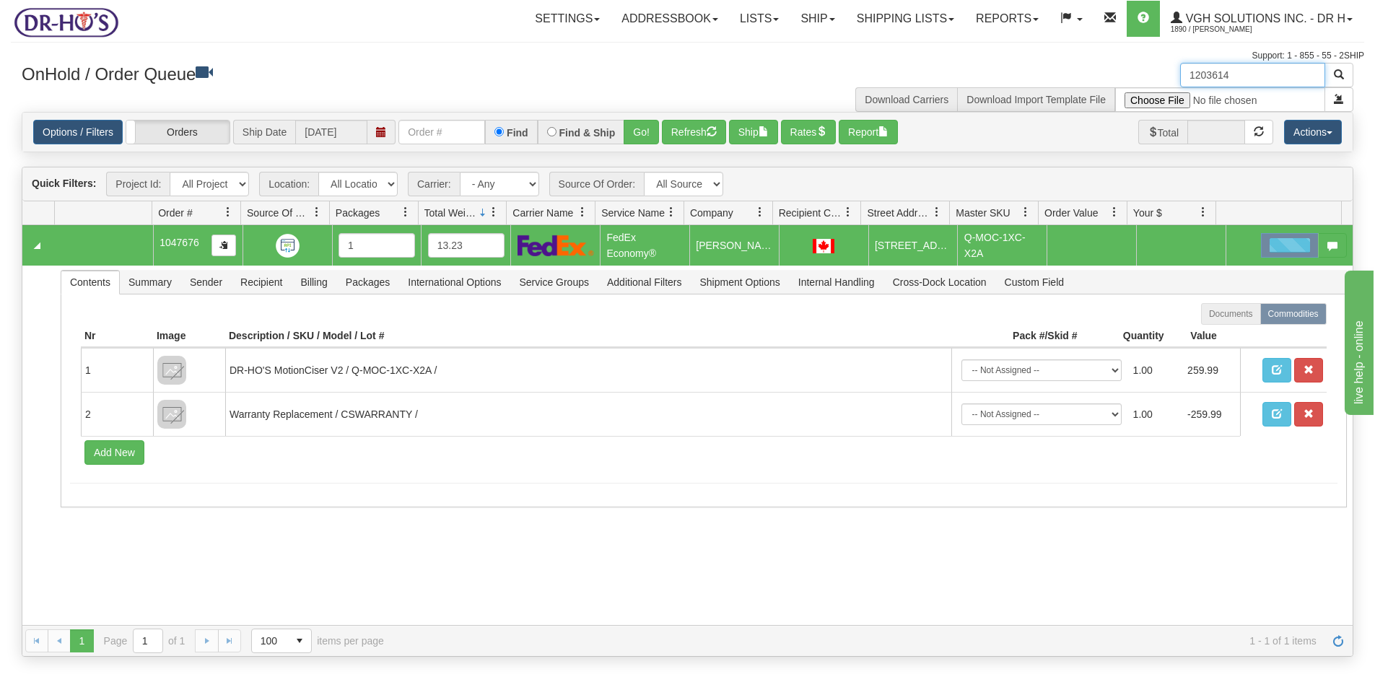
drag, startPoint x: 1254, startPoint y: 80, endPoint x: 1143, endPoint y: 79, distance: 110.4
click at [1143, 79] on div "1203614 Download Carriers Download Import Template File" at bounding box center [1026, 87] width 677 height 49
paste input "224888"
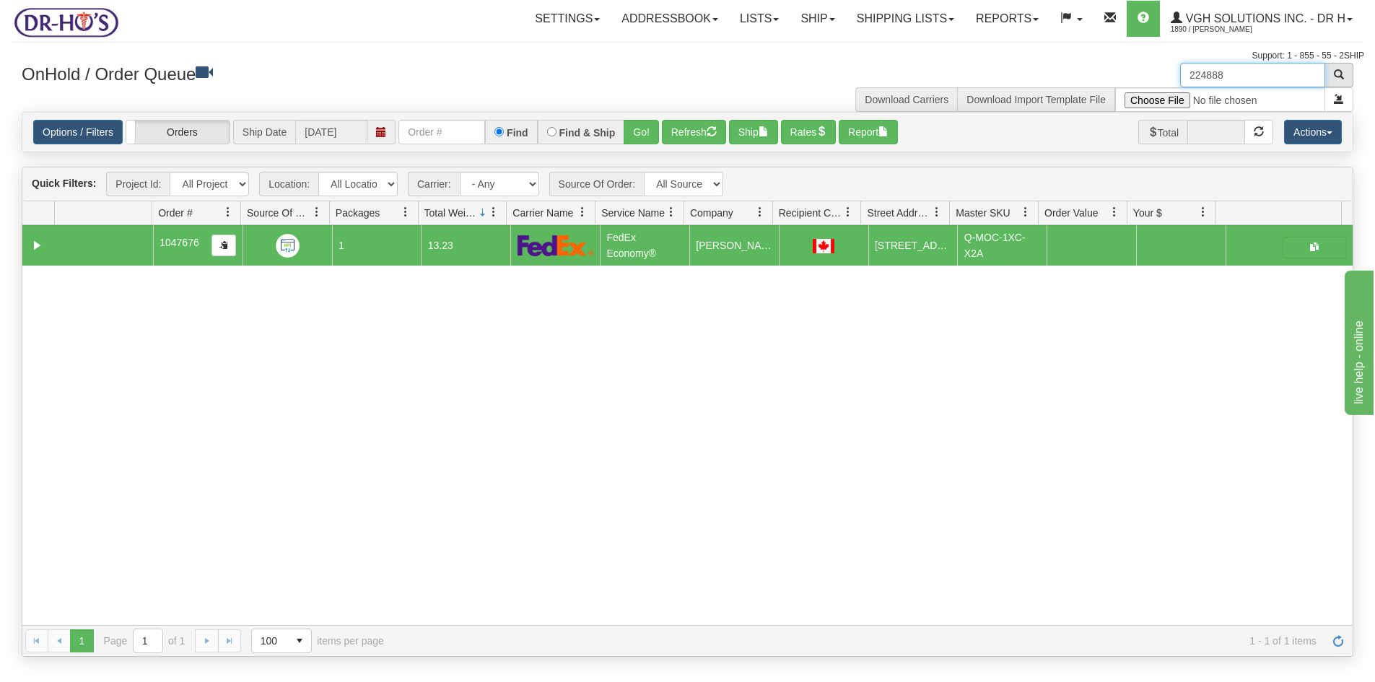
type input "224888"
click at [1336, 72] on span "button" at bounding box center [1339, 74] width 10 height 10
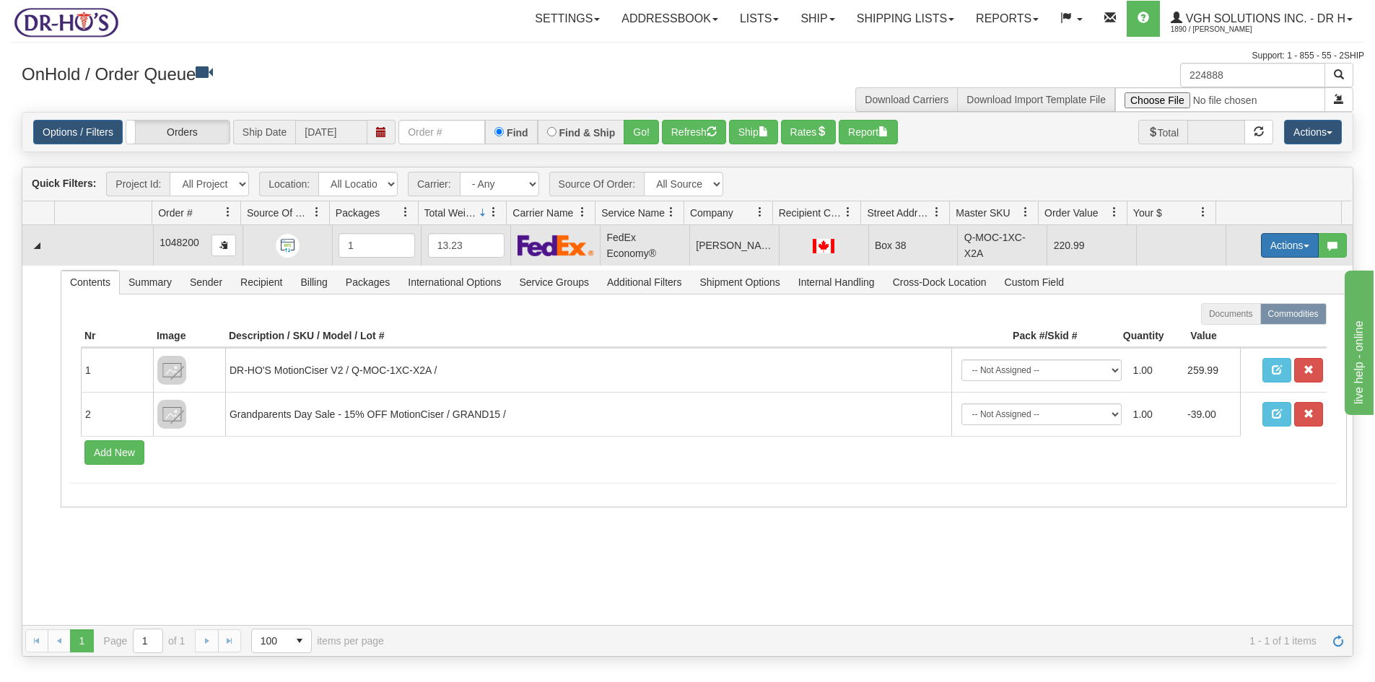
click at [1272, 248] on button "Actions" at bounding box center [1290, 245] width 58 height 25
click at [1221, 274] on span "Open" at bounding box center [1234, 273] width 35 height 12
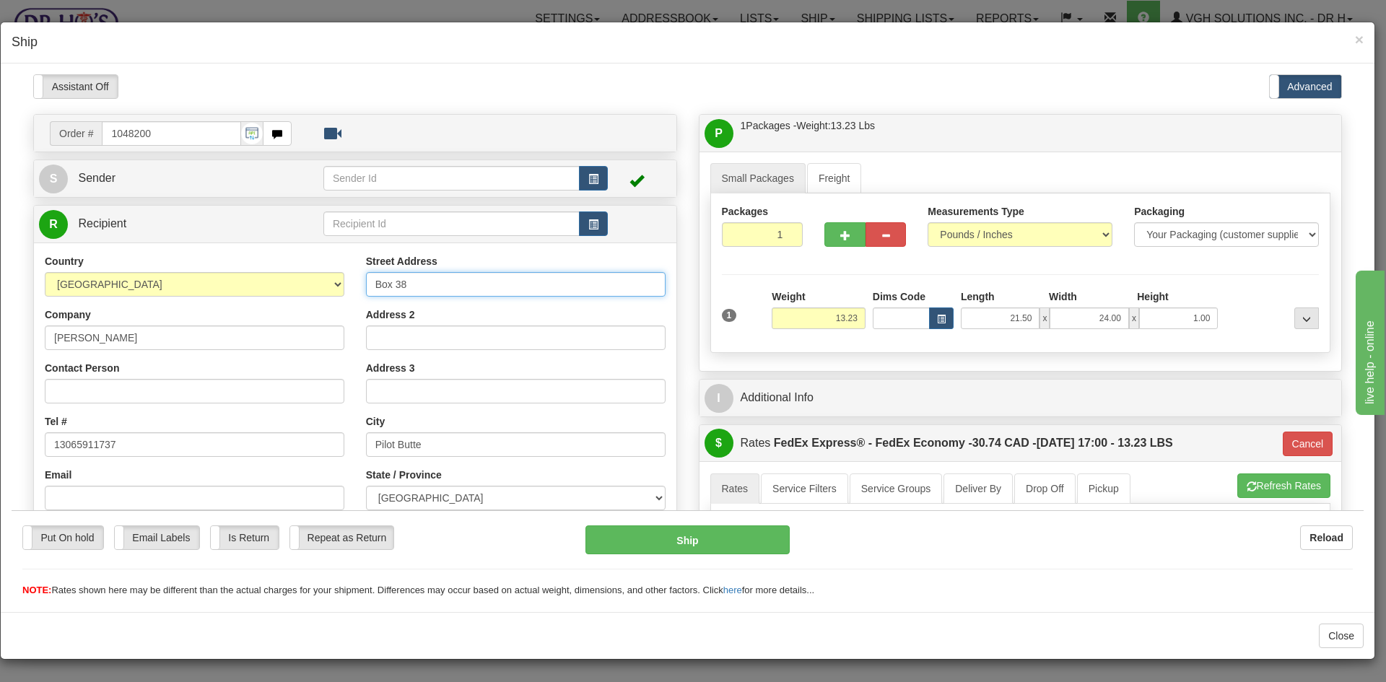
drag, startPoint x: 453, startPoint y: 280, endPoint x: 289, endPoint y: 272, distance: 164.0
click at [291, 272] on div "Country [GEOGRAPHIC_DATA] [GEOGRAPHIC_DATA] [GEOGRAPHIC_DATA] [GEOGRAPHIC_DATA]…" at bounding box center [355, 447] width 642 height 388
paste input "Box 38 101"
type input "Box 38 101"
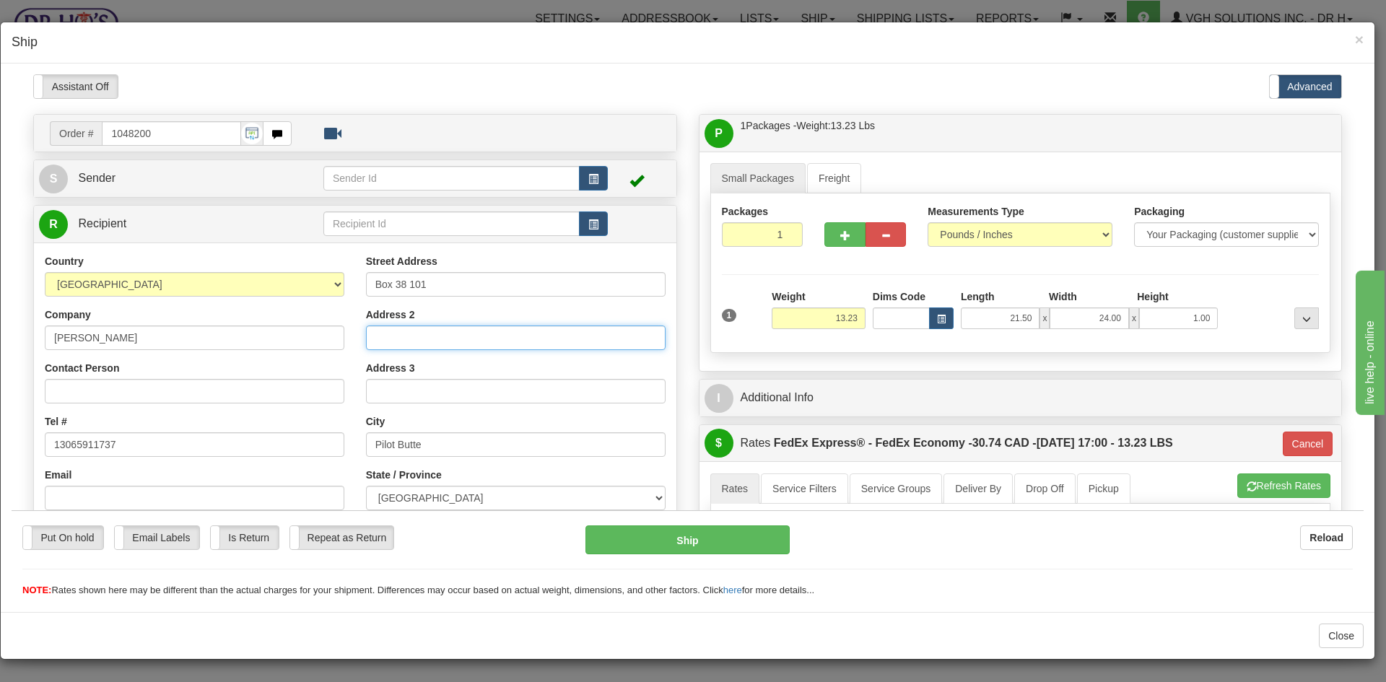
click at [401, 342] on input "Address 2" at bounding box center [516, 337] width 300 height 25
paste input "101 Butte"
click at [453, 271] on input "Box 38 101" at bounding box center [516, 283] width 300 height 25
click at [450, 342] on input "101 Butte" at bounding box center [516, 337] width 300 height 25
click button "Delete" at bounding box center [12, 74] width 0 height 0
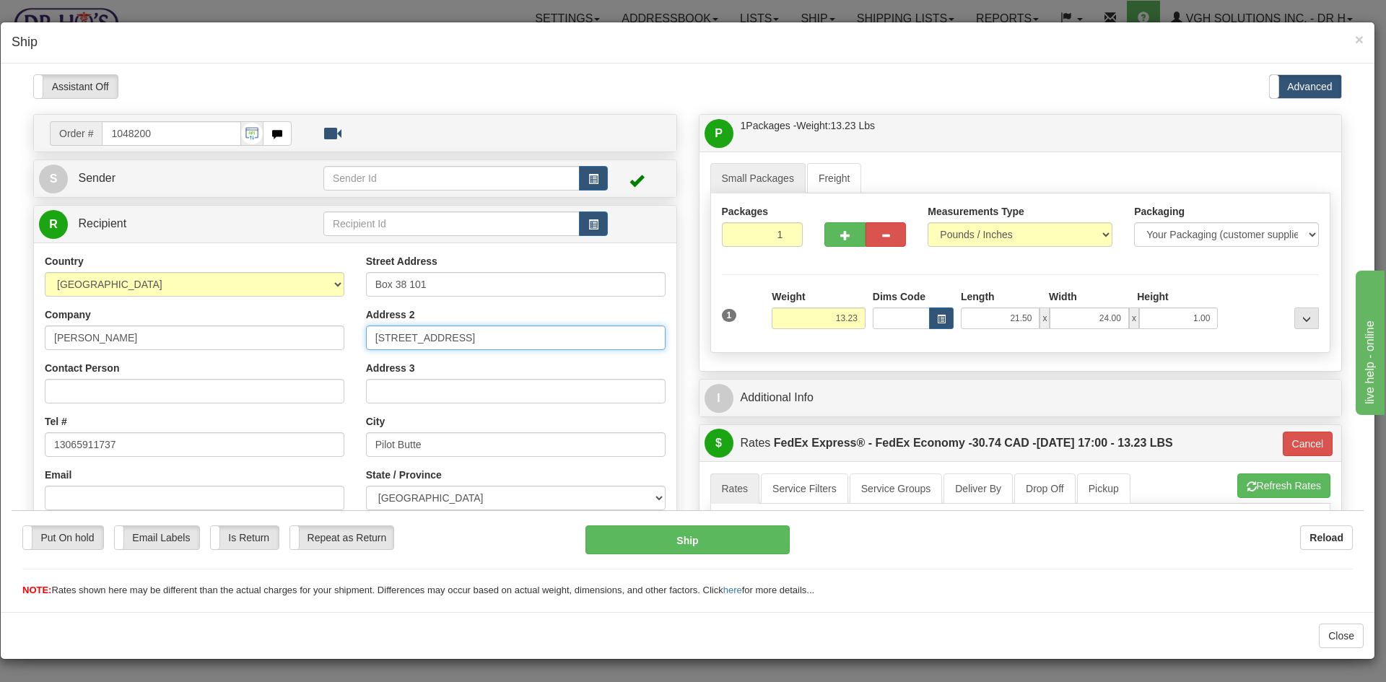
type input "[STREET_ADDRESS]"
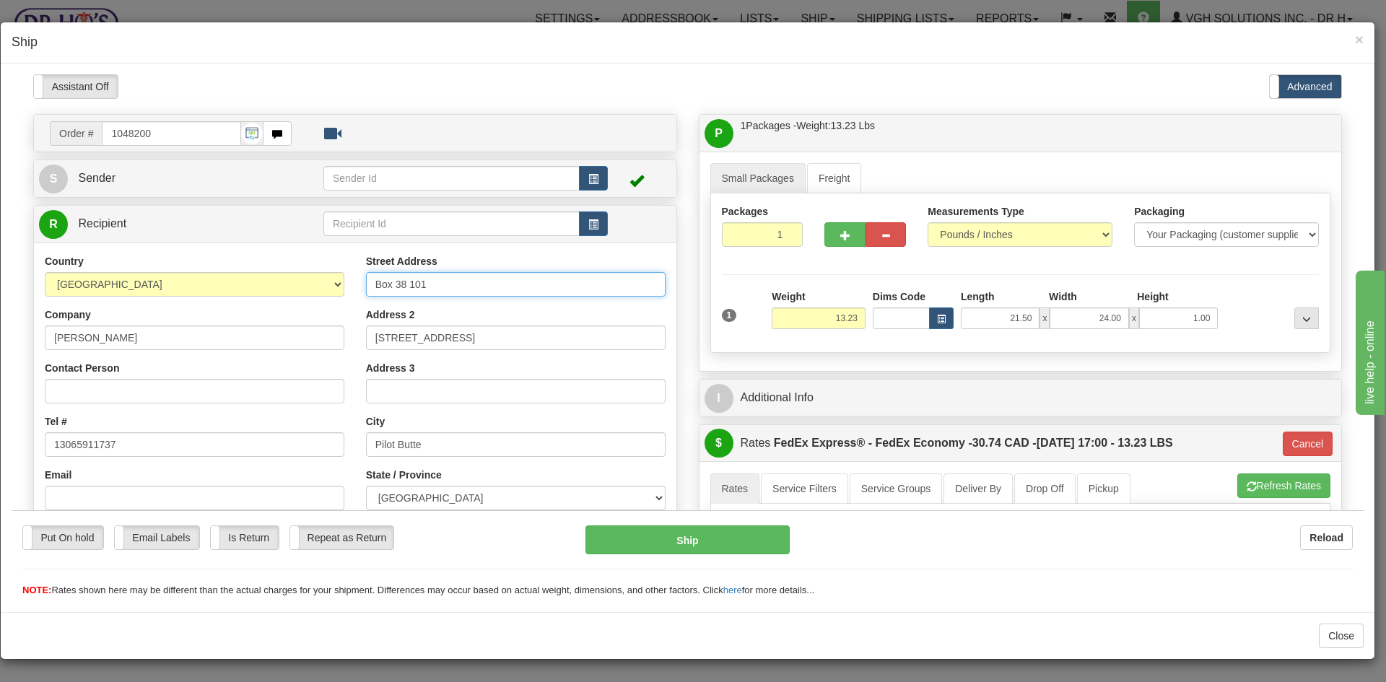
click at [436, 289] on input "Box 38 101" at bounding box center [516, 283] width 300 height 25
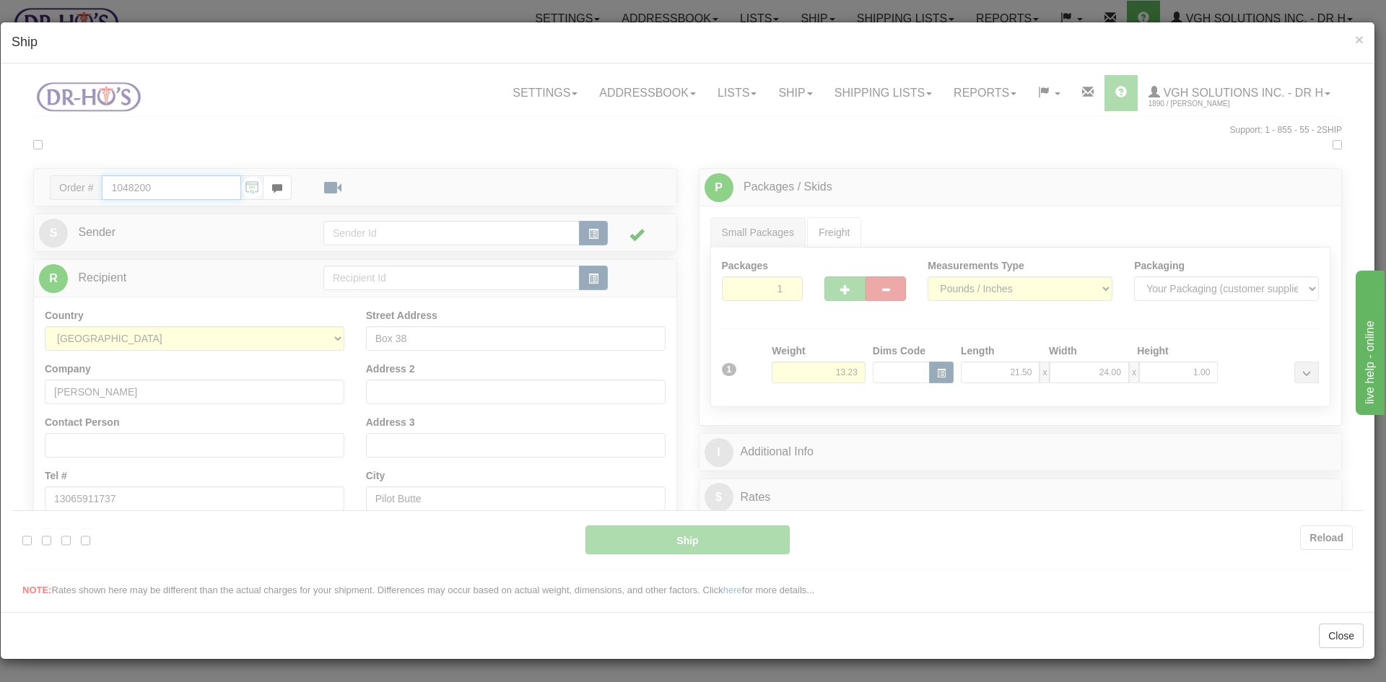
type input "20"
type input "09:00"
type input "16:00"
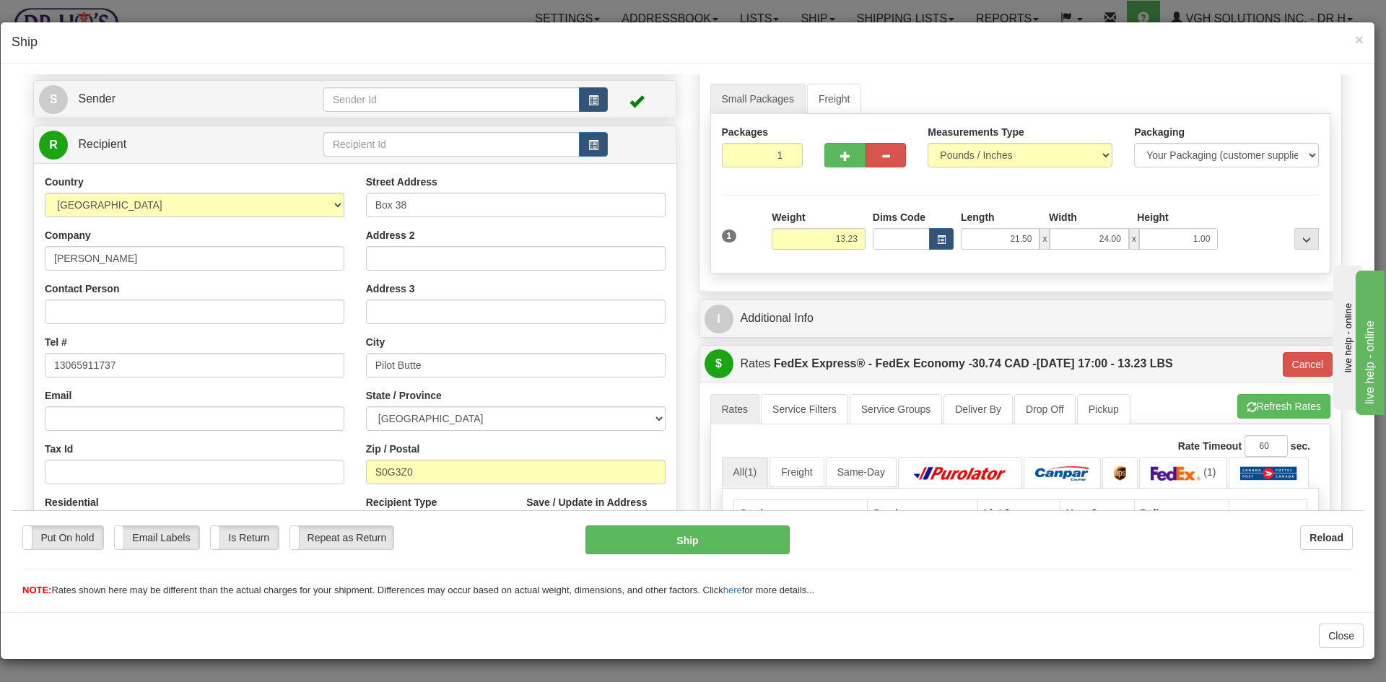
scroll to position [144, 0]
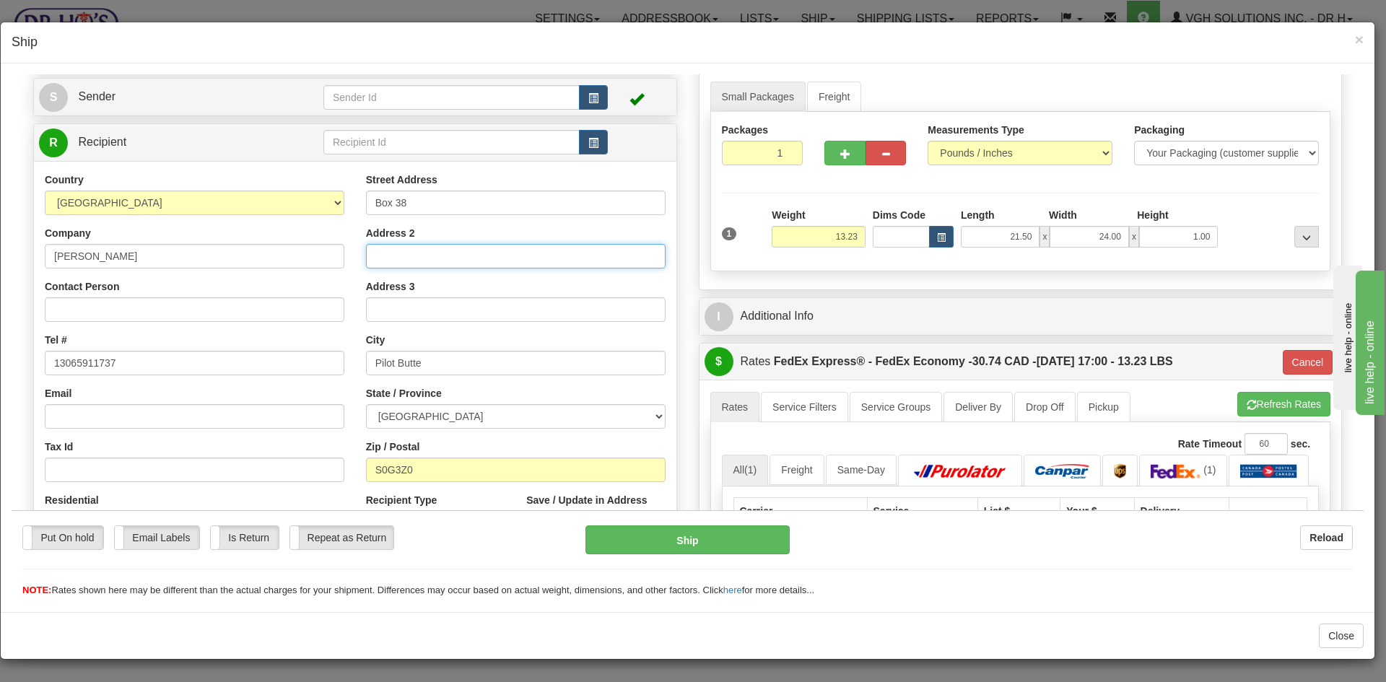
click at [390, 255] on input "Address 2" at bounding box center [516, 255] width 300 height 25
paste input "[STREET_ADDRESS]"
type input "[STREET_ADDRESS]"
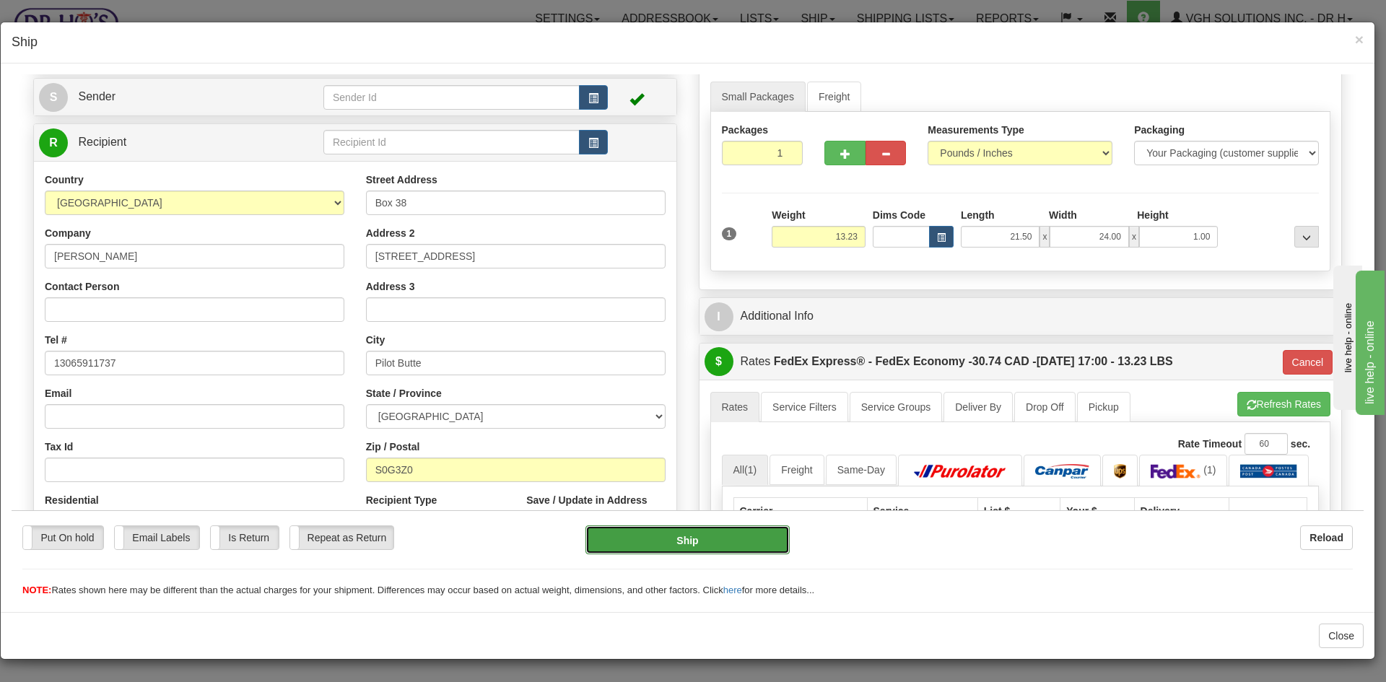
click at [668, 538] on button "Ship" at bounding box center [687, 539] width 204 height 29
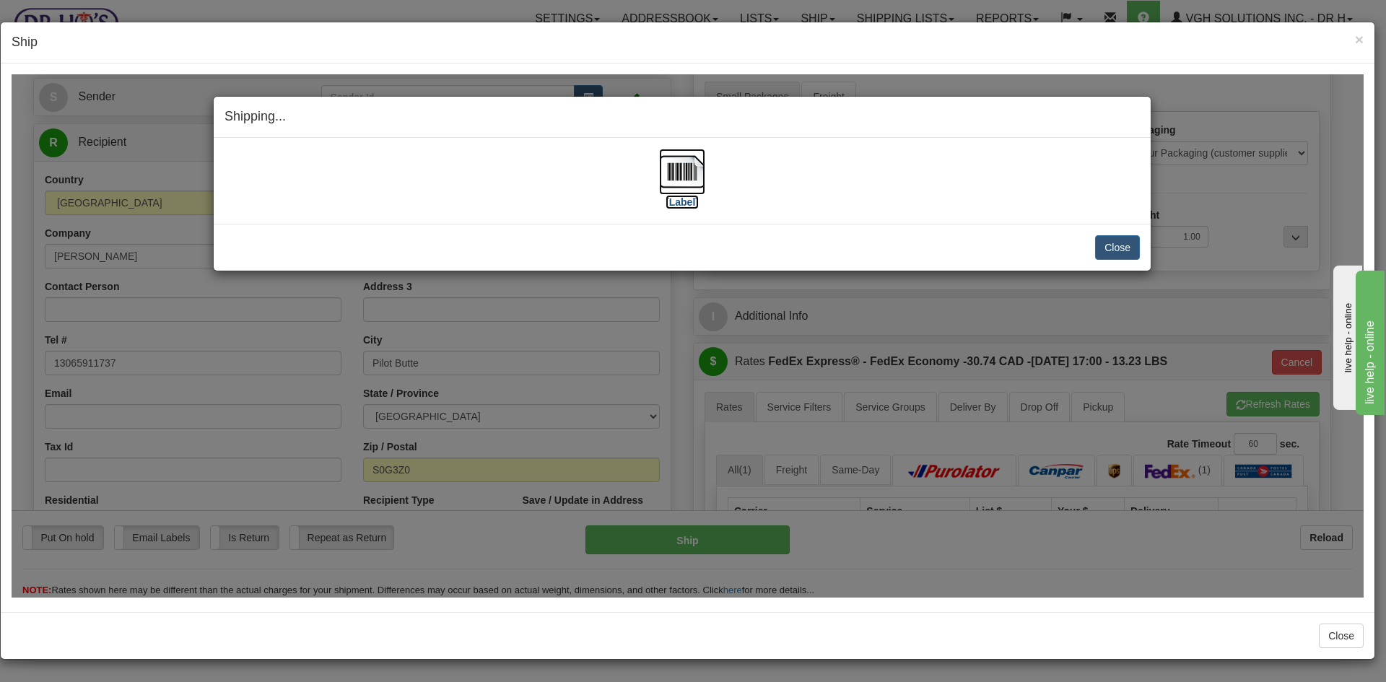
click at [681, 169] on img at bounding box center [682, 171] width 46 height 46
click at [1116, 244] on button "Close" at bounding box center [1117, 247] width 45 height 25
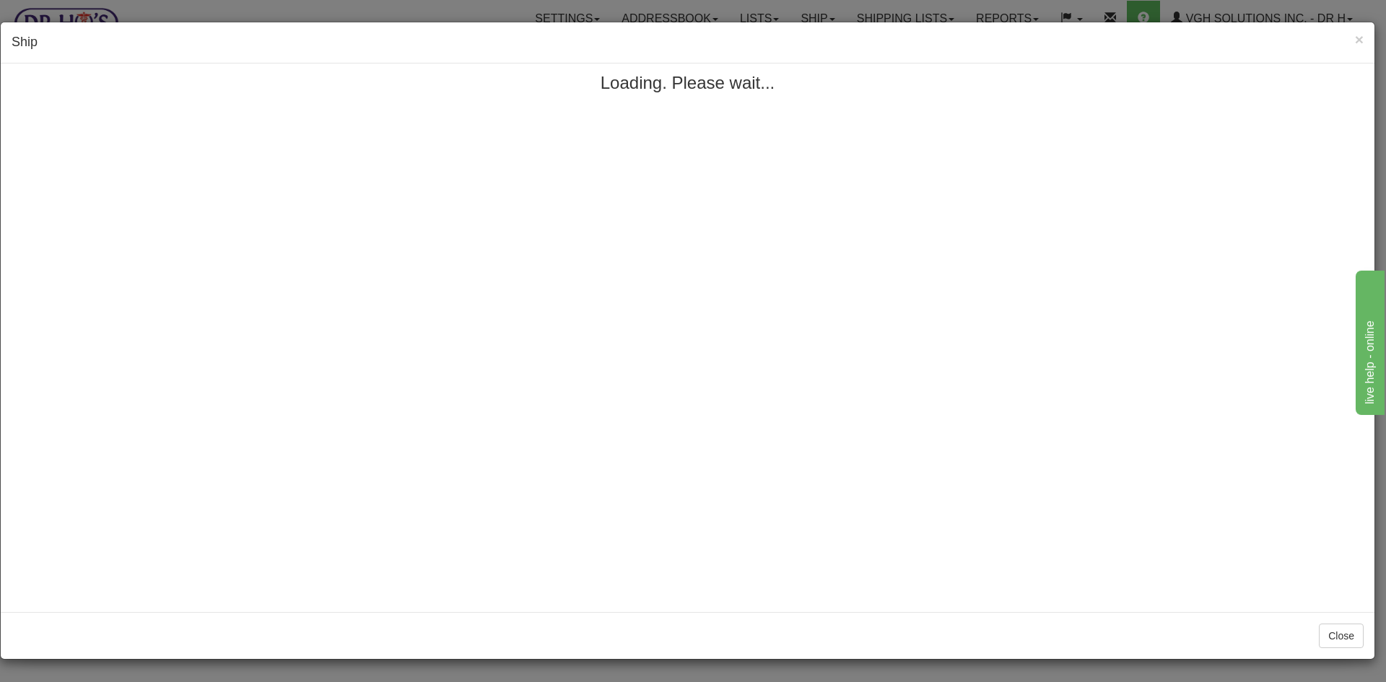
scroll to position [0, 0]
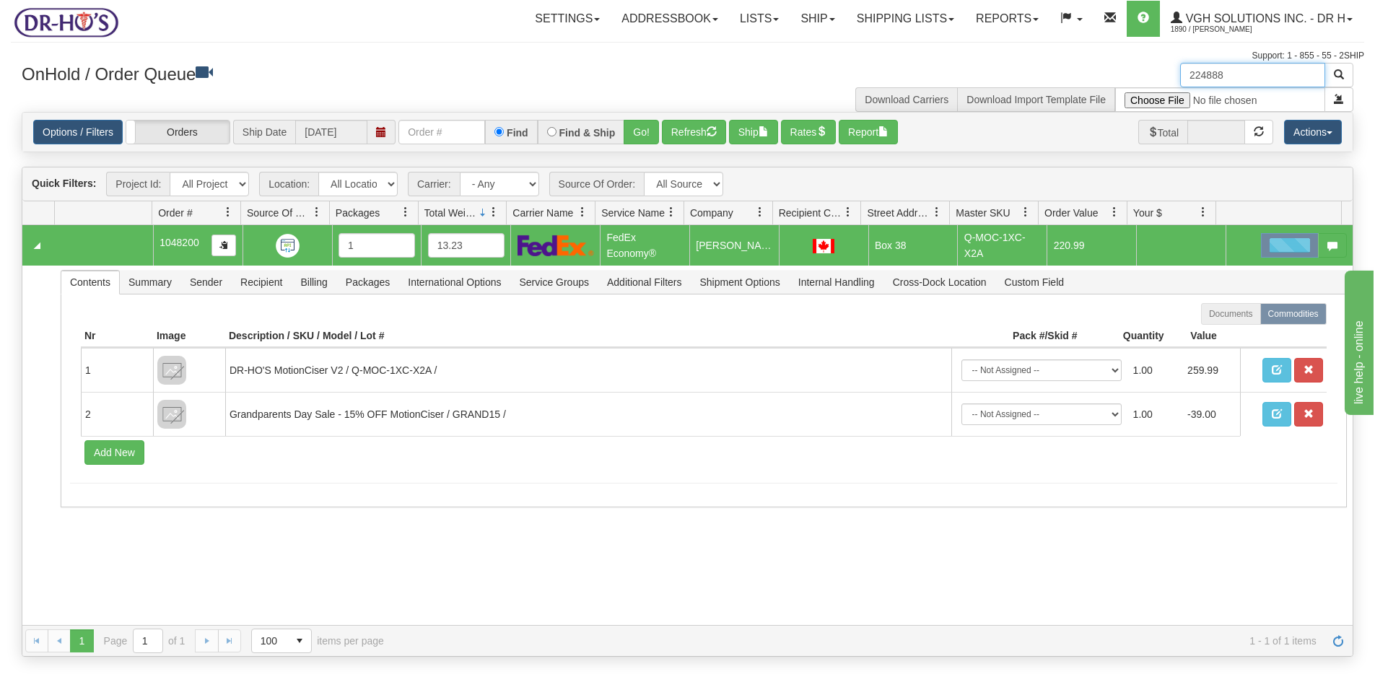
drag, startPoint x: 1254, startPoint y: 74, endPoint x: 1139, endPoint y: 87, distance: 116.3
click at [1139, 87] on div "224888 Download Carriers Download Import Template File" at bounding box center [1026, 87] width 677 height 49
paste input "915"
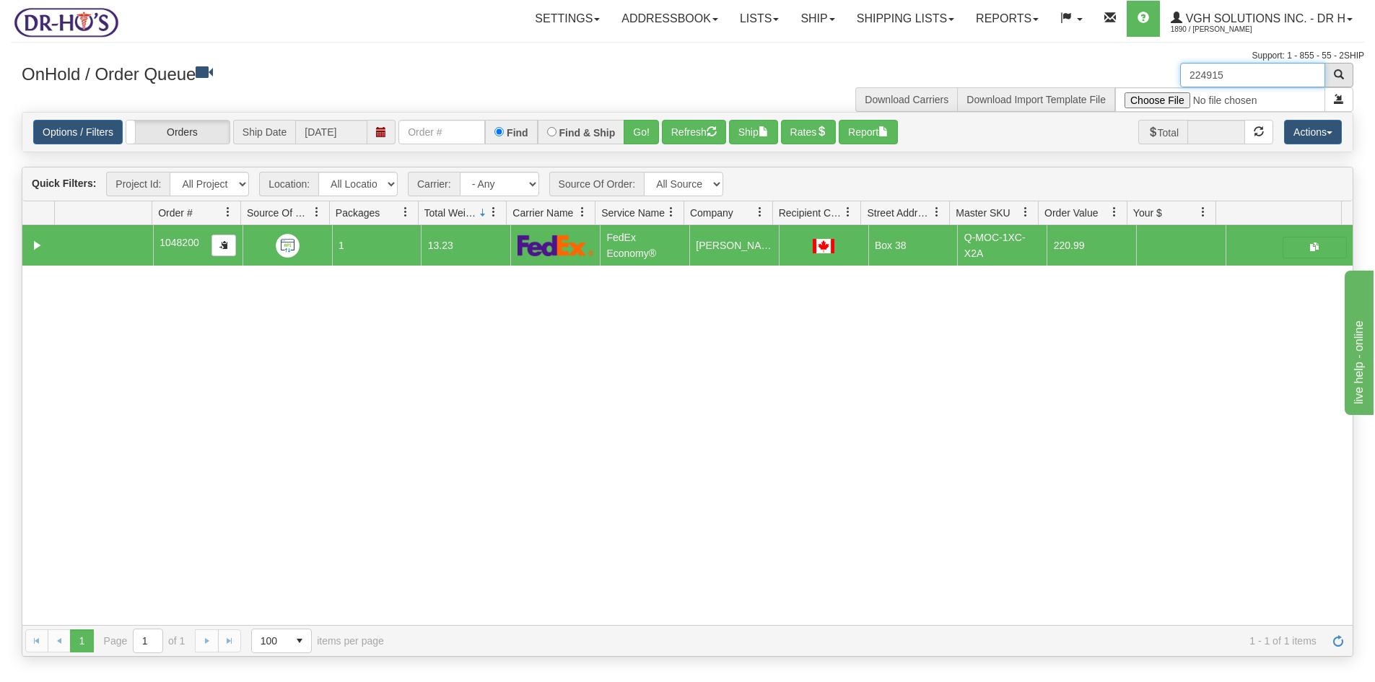
type input "224915"
drag, startPoint x: 1345, startPoint y: 75, endPoint x: 1322, endPoint y: 89, distance: 26.9
click at [1345, 75] on button "button" at bounding box center [1338, 75] width 29 height 25
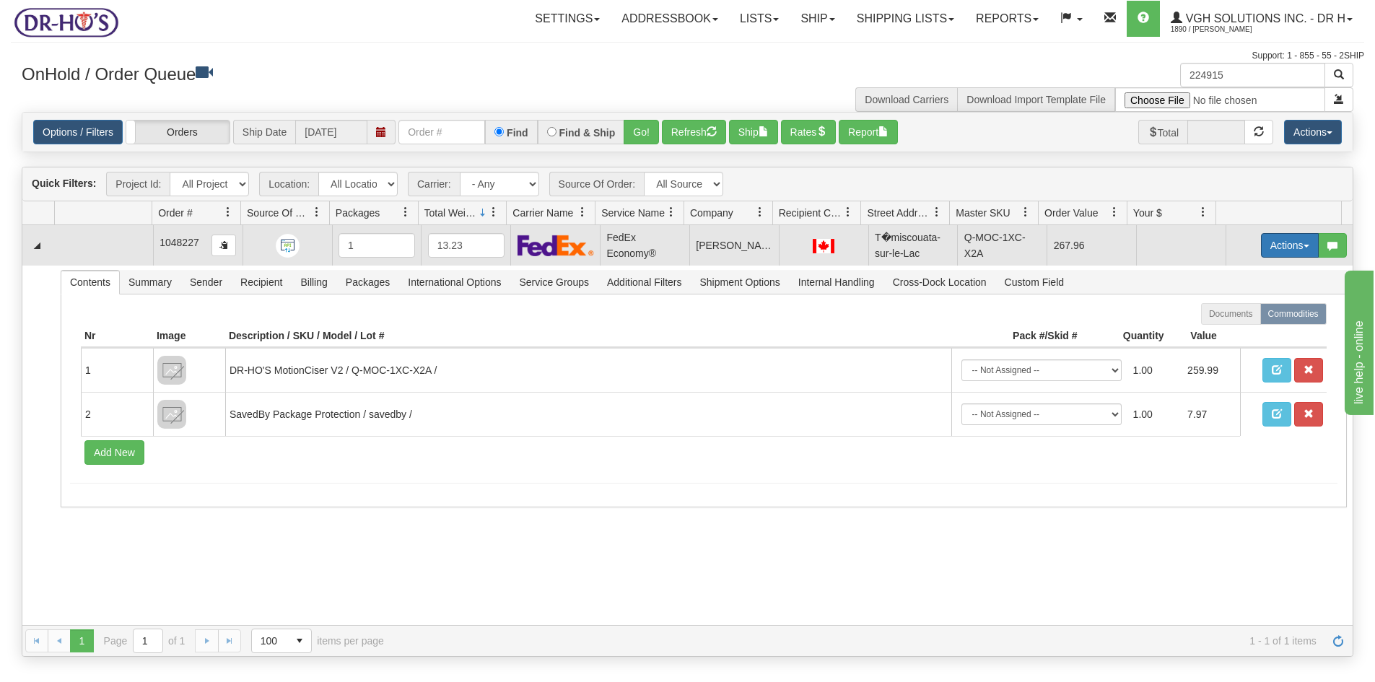
click at [1262, 243] on button "Actions" at bounding box center [1290, 245] width 58 height 25
click at [1220, 268] on span "Open" at bounding box center [1234, 273] width 35 height 12
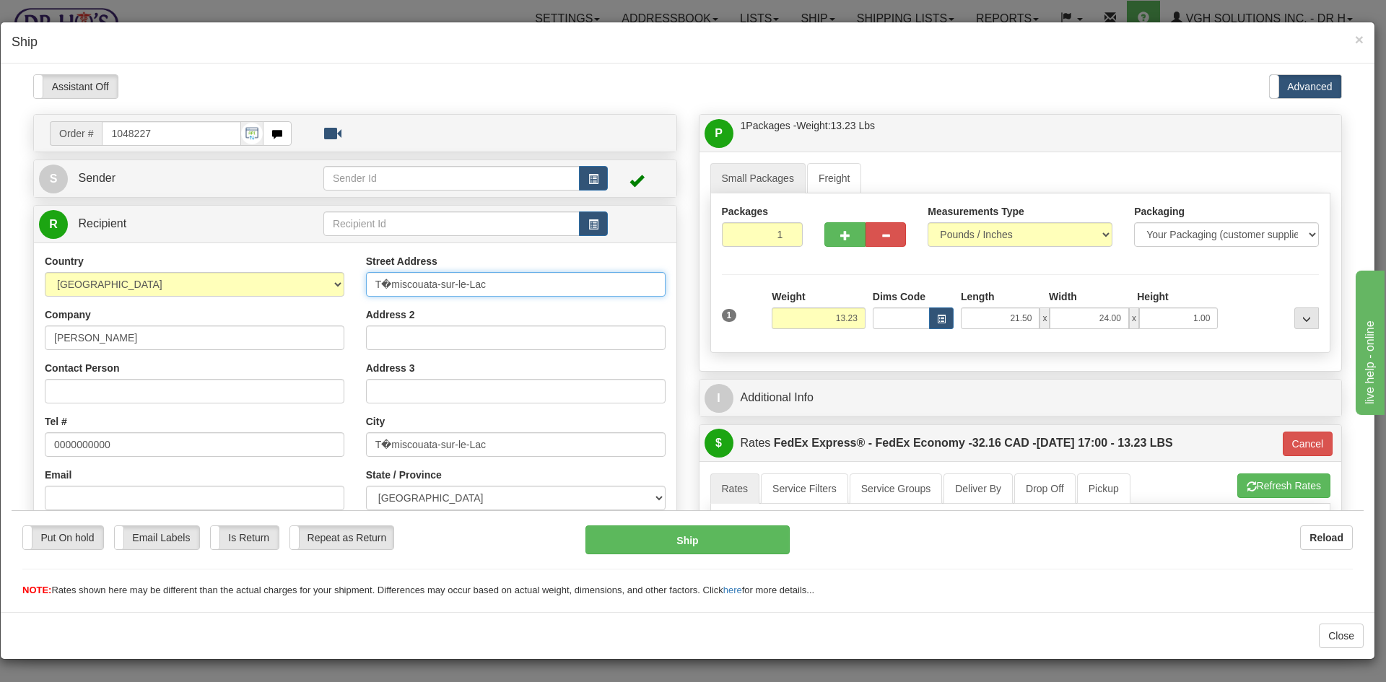
drag, startPoint x: 520, startPoint y: 280, endPoint x: 305, endPoint y: 287, distance: 215.9
click at [305, 287] on div "Country [GEOGRAPHIC_DATA] [GEOGRAPHIC_DATA] [GEOGRAPHIC_DATA] [GEOGRAPHIC_DATA]…" at bounding box center [355, 447] width 642 height 388
paste input "2510-1 Commerciale Sud"
type input "2510-1 Commerciale Sud"
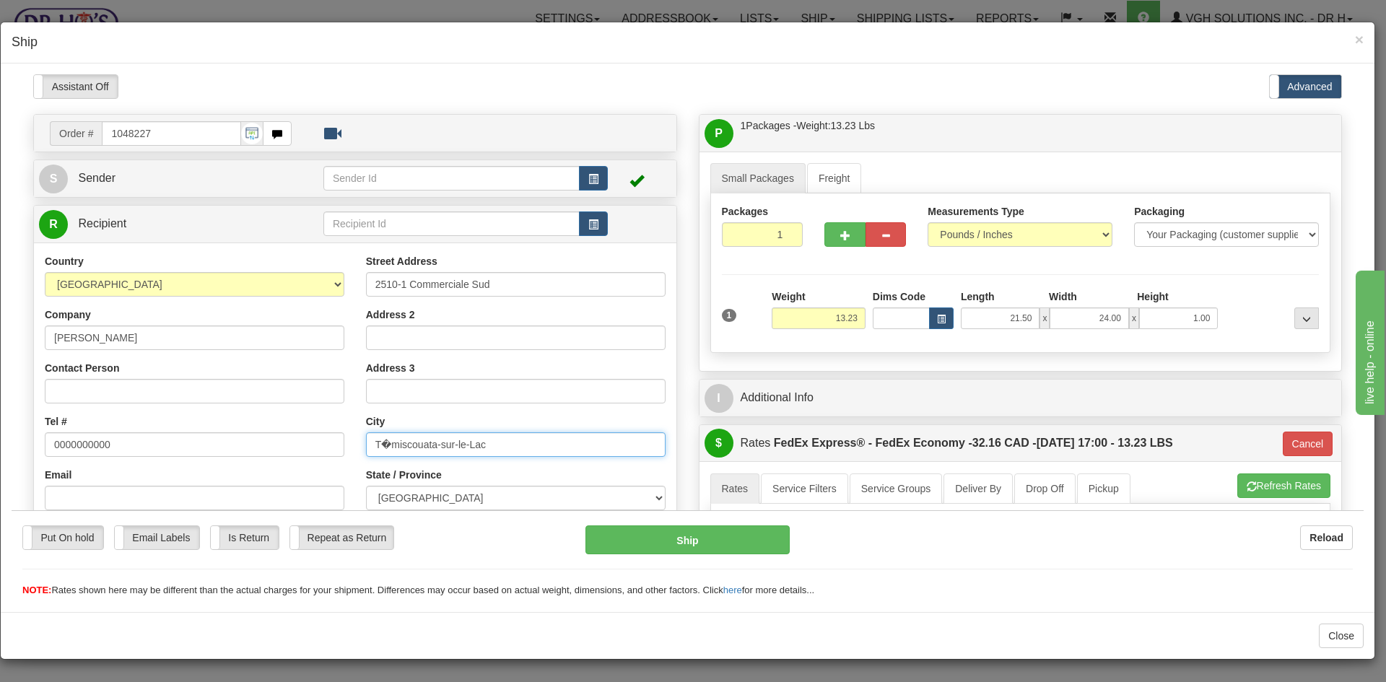
drag, startPoint x: 504, startPoint y: 445, endPoint x: 317, endPoint y: 446, distance: 186.9
click at [317, 446] on div "Country [GEOGRAPHIC_DATA] [GEOGRAPHIC_DATA] [GEOGRAPHIC_DATA] [GEOGRAPHIC_DATA]…" at bounding box center [355, 447] width 642 height 388
paste input "é"
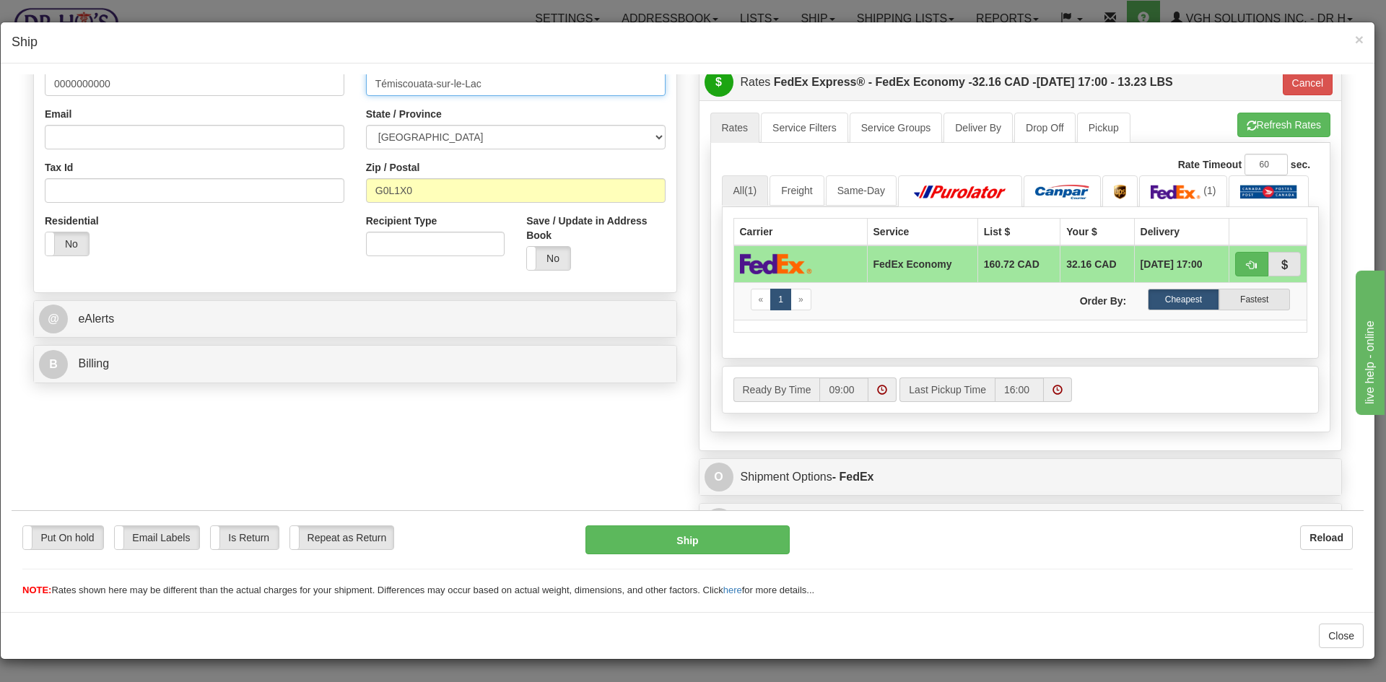
scroll to position [431, 0]
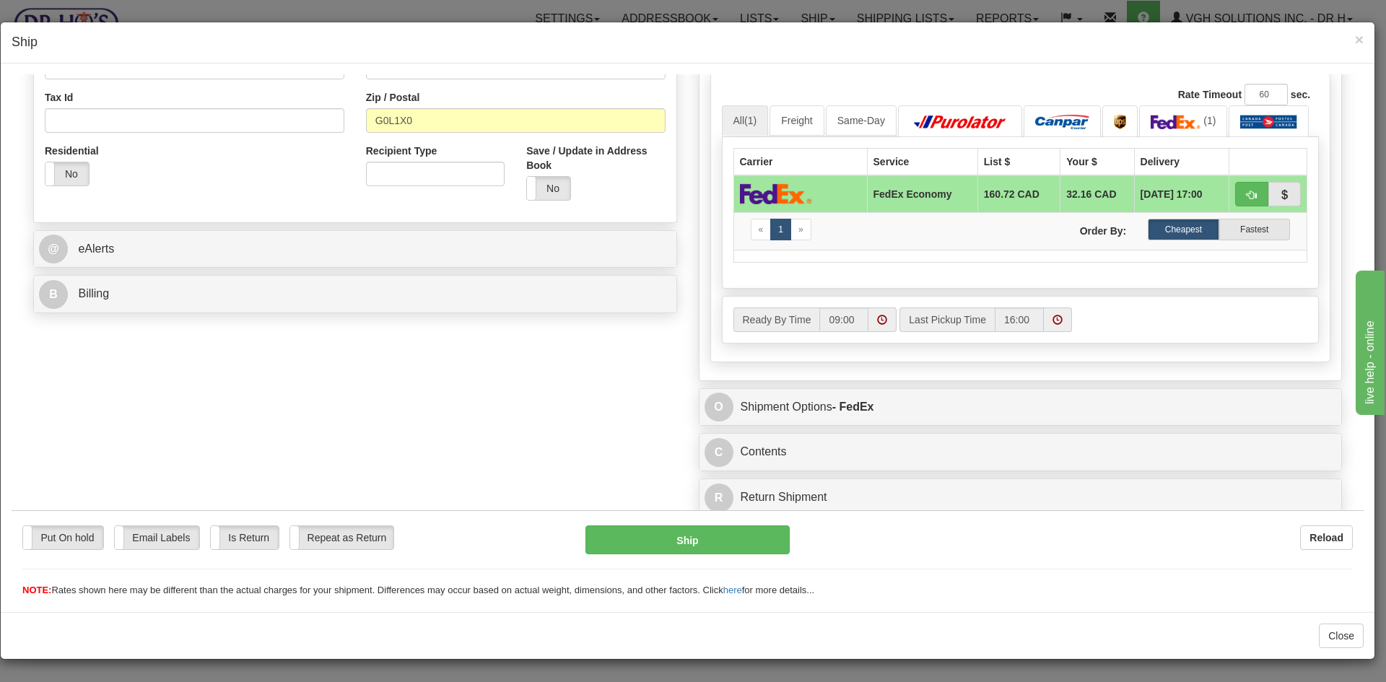
type input "Témiscouata-sur-le-Lac"
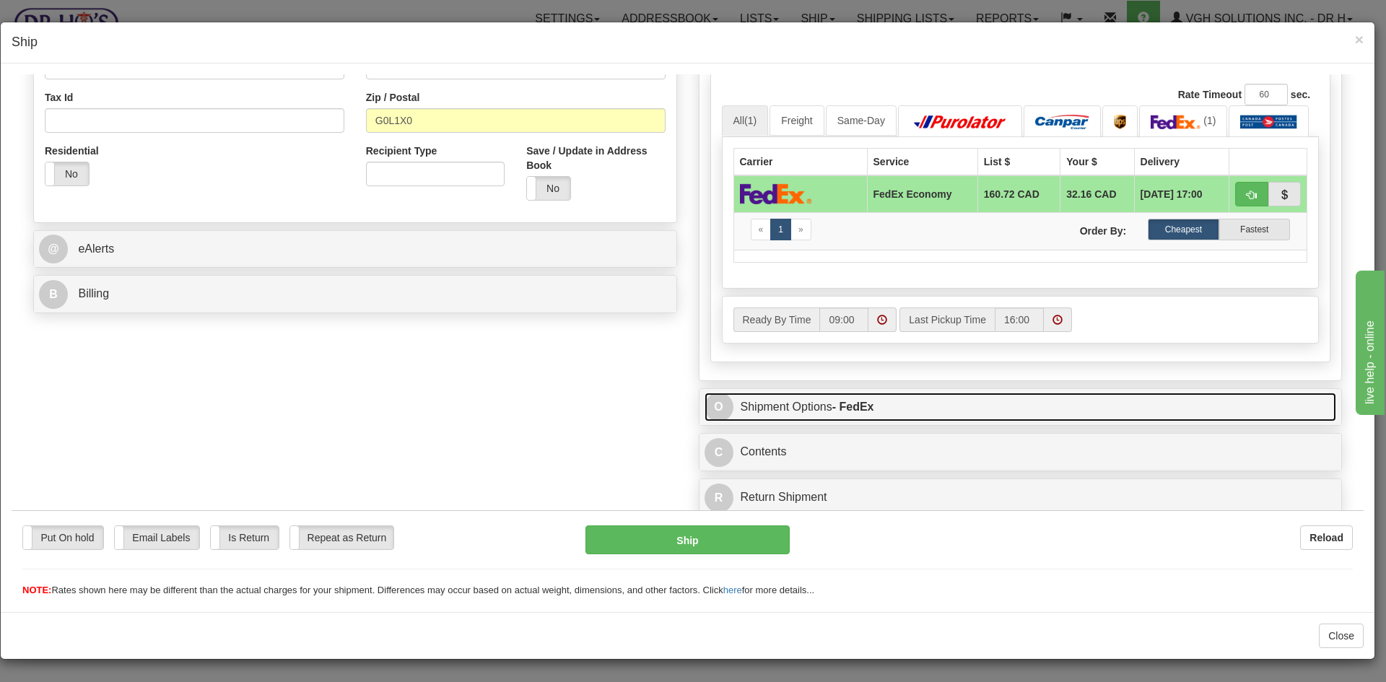
click at [949, 407] on link "O Shipment Options - FedEx" at bounding box center [1020, 407] width 632 height 30
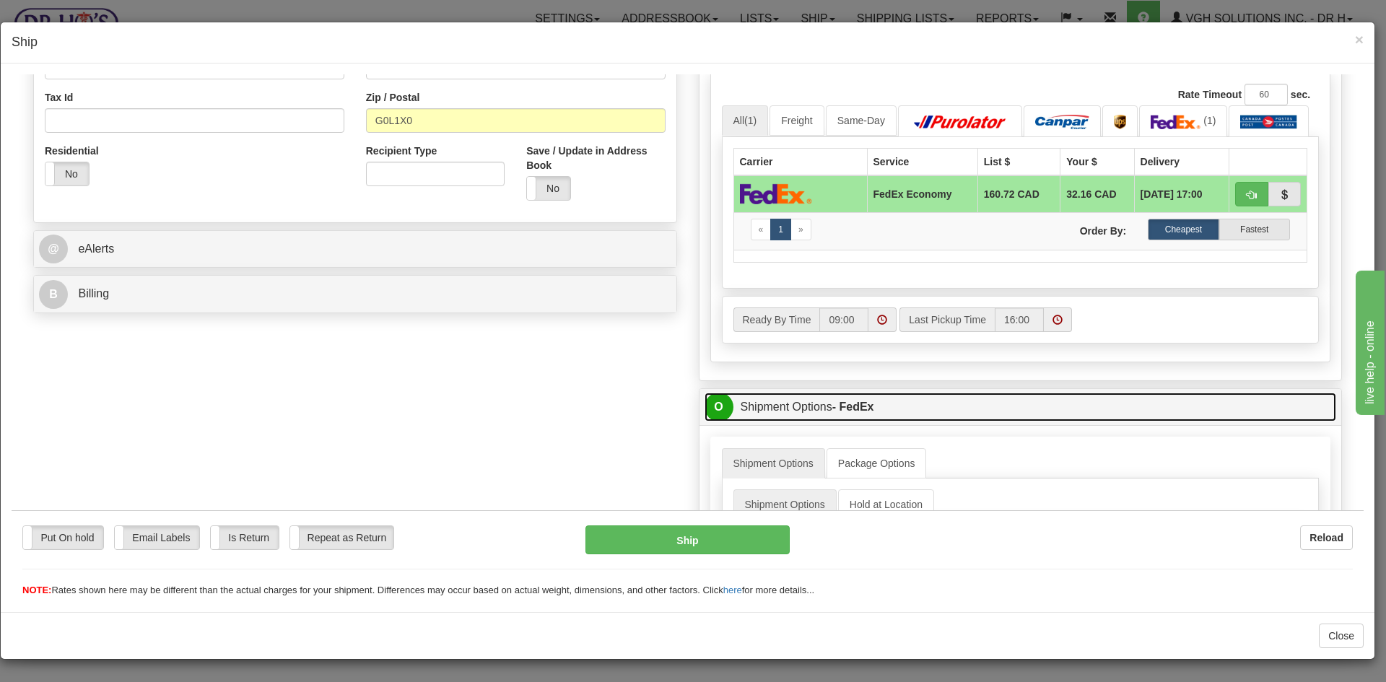
scroll to position [647, 0]
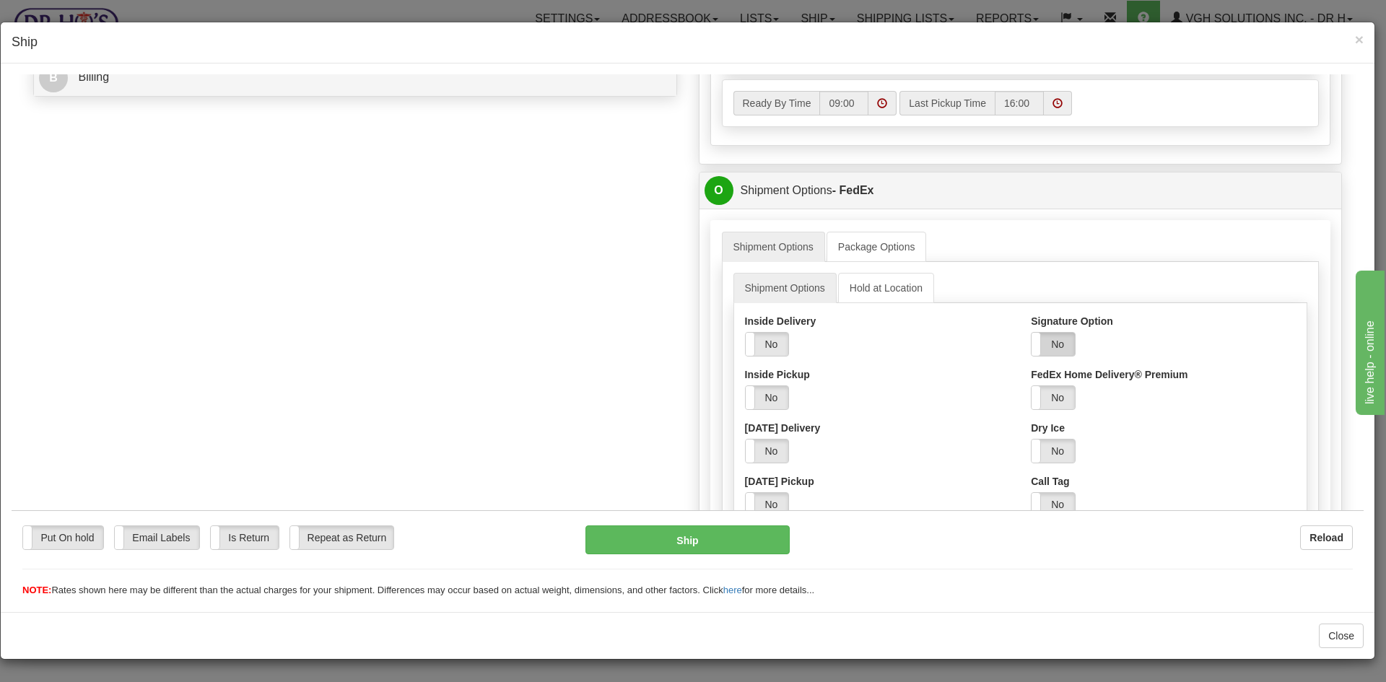
click at [1049, 346] on label "No" at bounding box center [1052, 343] width 43 height 23
drag, startPoint x: 1125, startPoint y: 394, endPoint x: 1119, endPoint y: 400, distance: 8.7
click at [1125, 394] on select "Adult Direct Indirect No Signature Required Service Default" at bounding box center [1091, 397] width 121 height 25
click at [1031, 385] on select "Adult Direct Indirect No Signature Required Service Default" at bounding box center [1091, 397] width 121 height 25
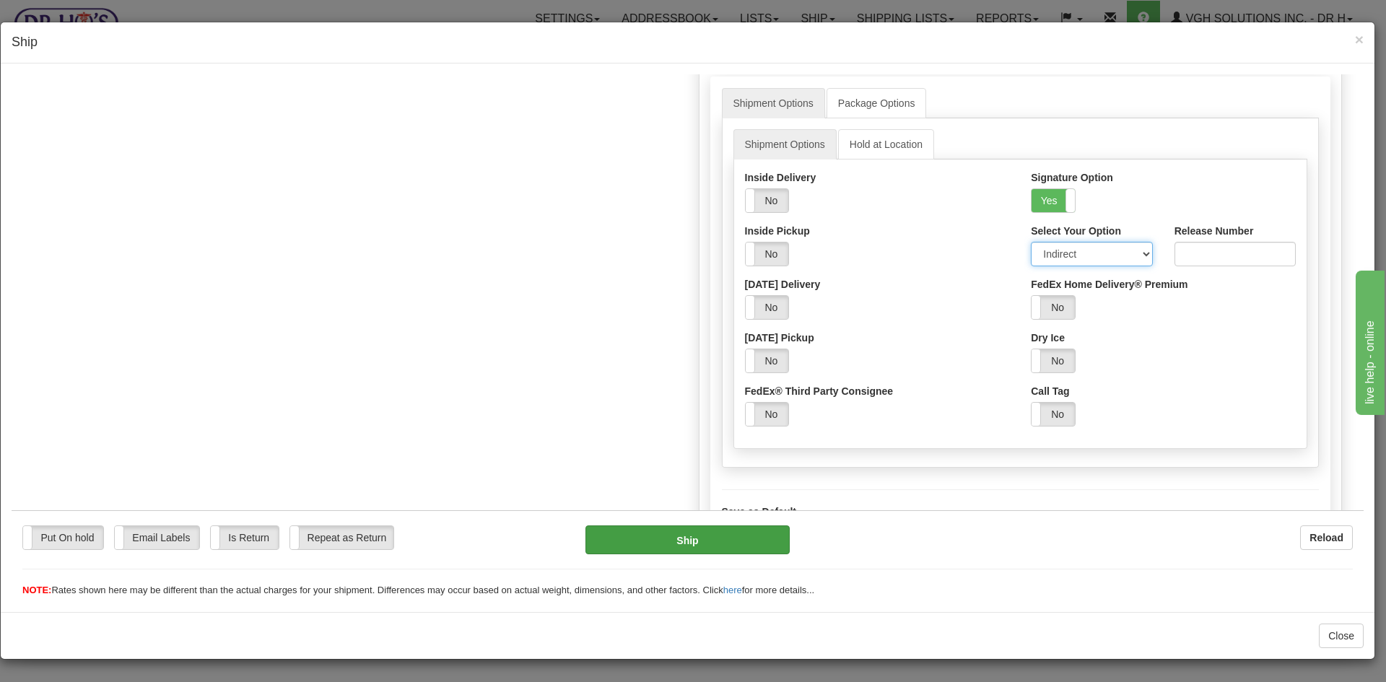
scroll to position [792, 0]
click at [686, 529] on button "Ship" at bounding box center [687, 539] width 204 height 29
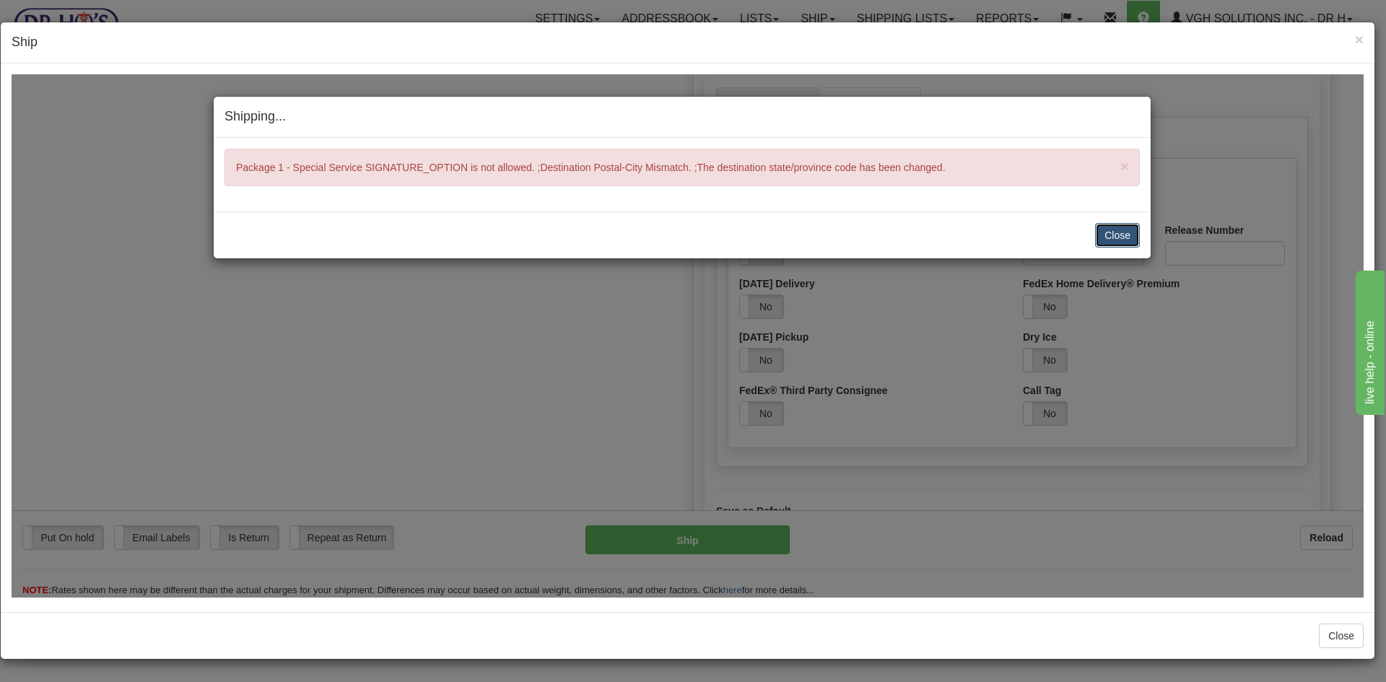
click at [1112, 235] on button "Close" at bounding box center [1117, 234] width 45 height 25
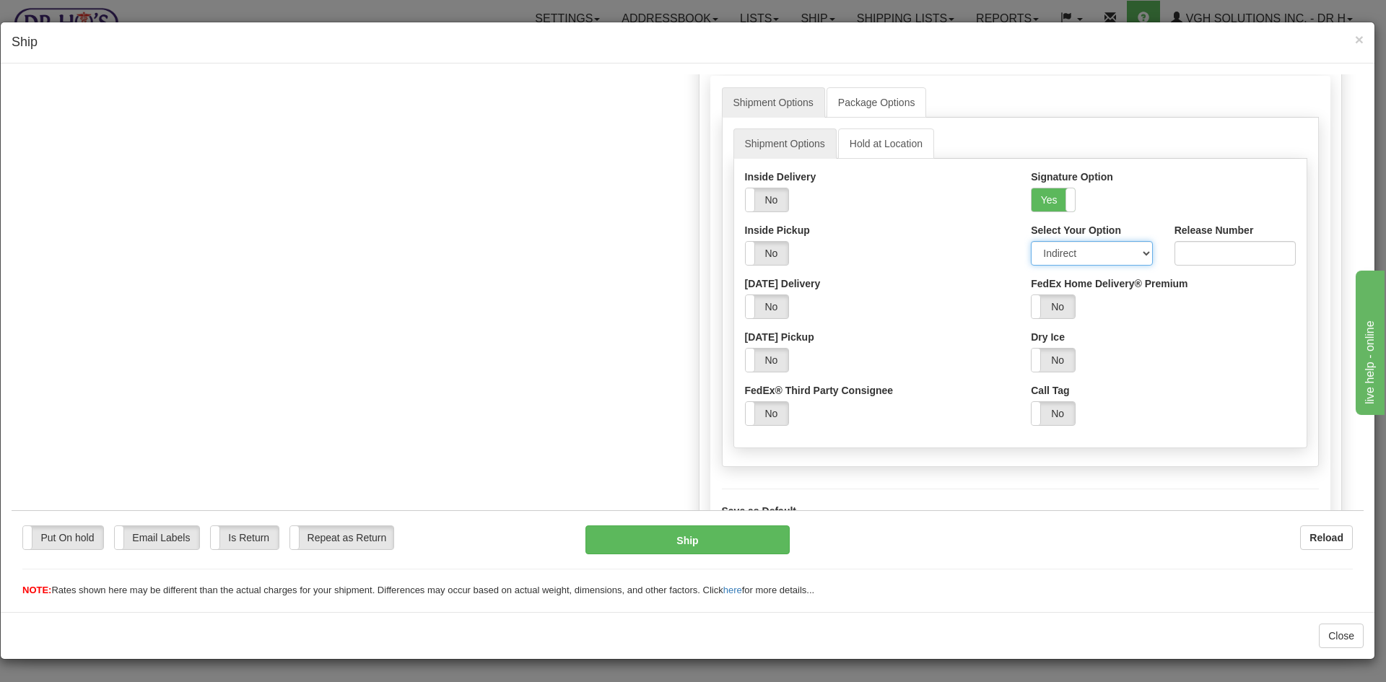
click at [1069, 258] on select "Adult Direct Indirect No Signature Required Service Default" at bounding box center [1091, 252] width 121 height 25
select select "0"
click at [1031, 240] on select "Adult Direct Indirect No Signature Required Service Default" at bounding box center [1091, 252] width 121 height 25
click at [733, 541] on button "Ship" at bounding box center [687, 539] width 204 height 29
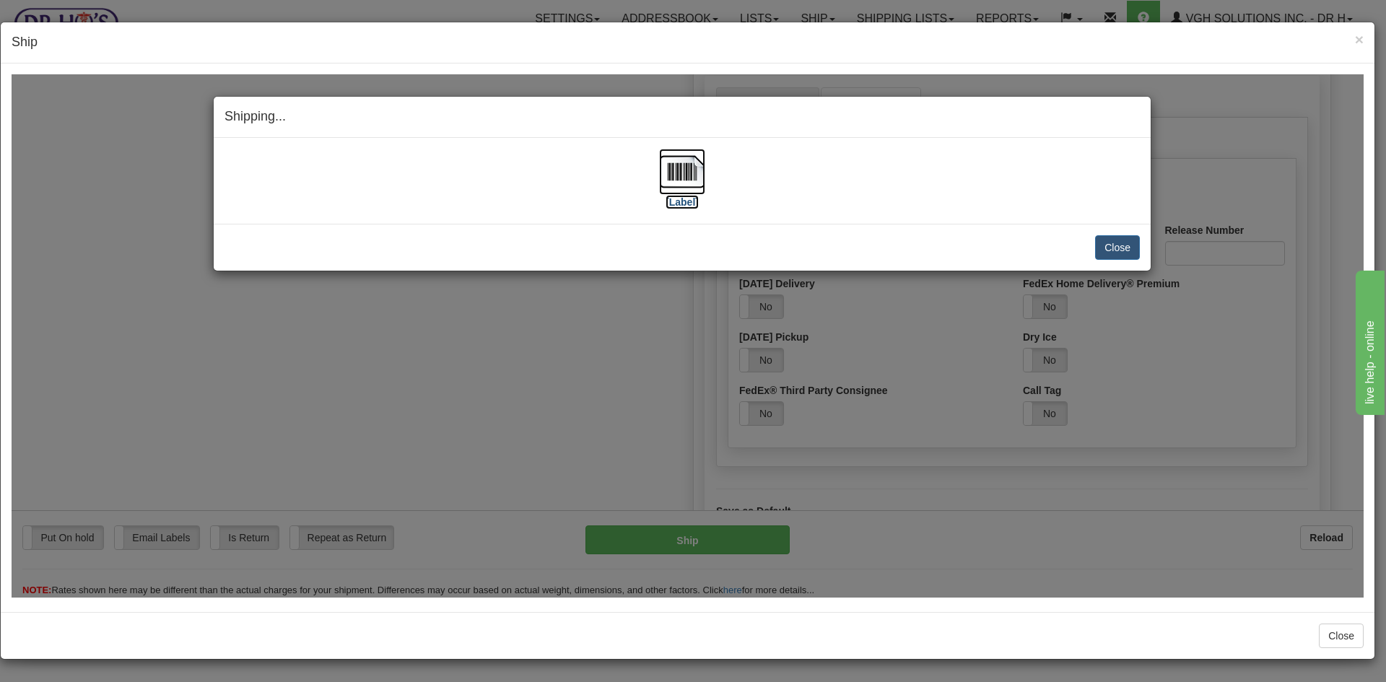
click at [674, 174] on img at bounding box center [682, 171] width 46 height 46
click at [1109, 248] on button "Close" at bounding box center [1117, 247] width 45 height 25
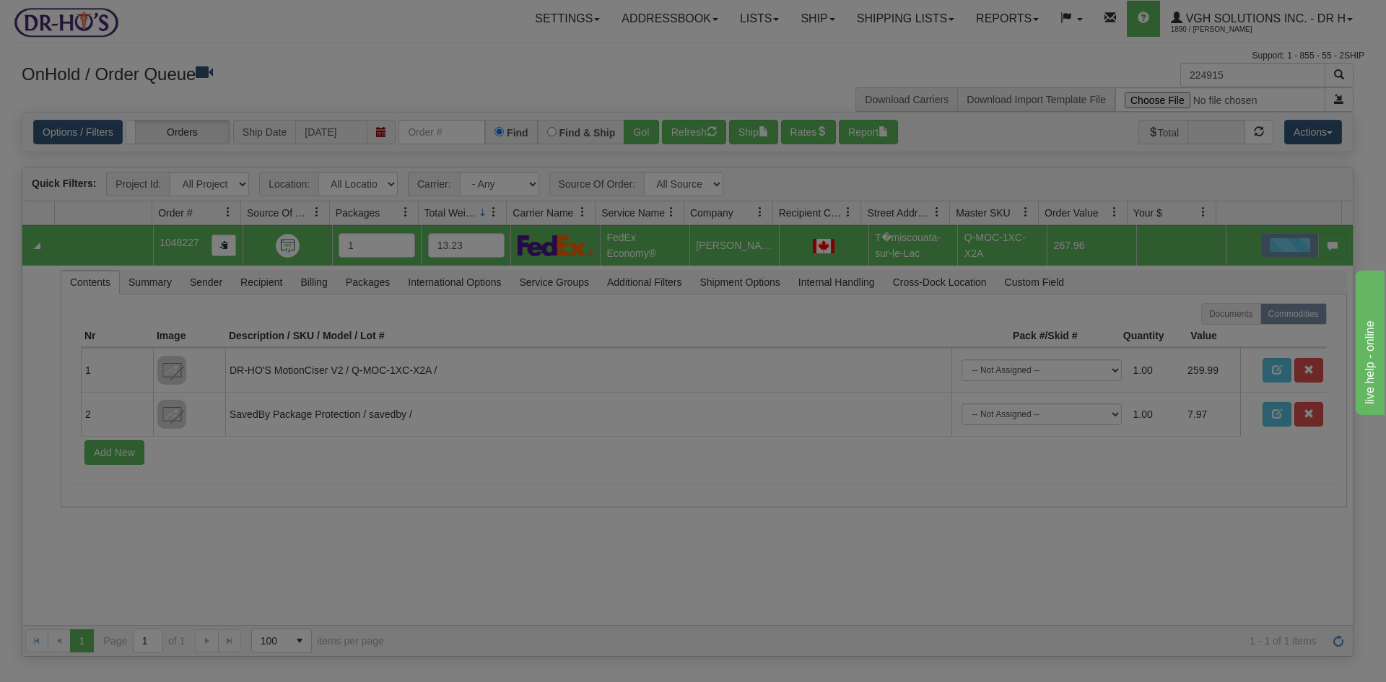
scroll to position [0, 0]
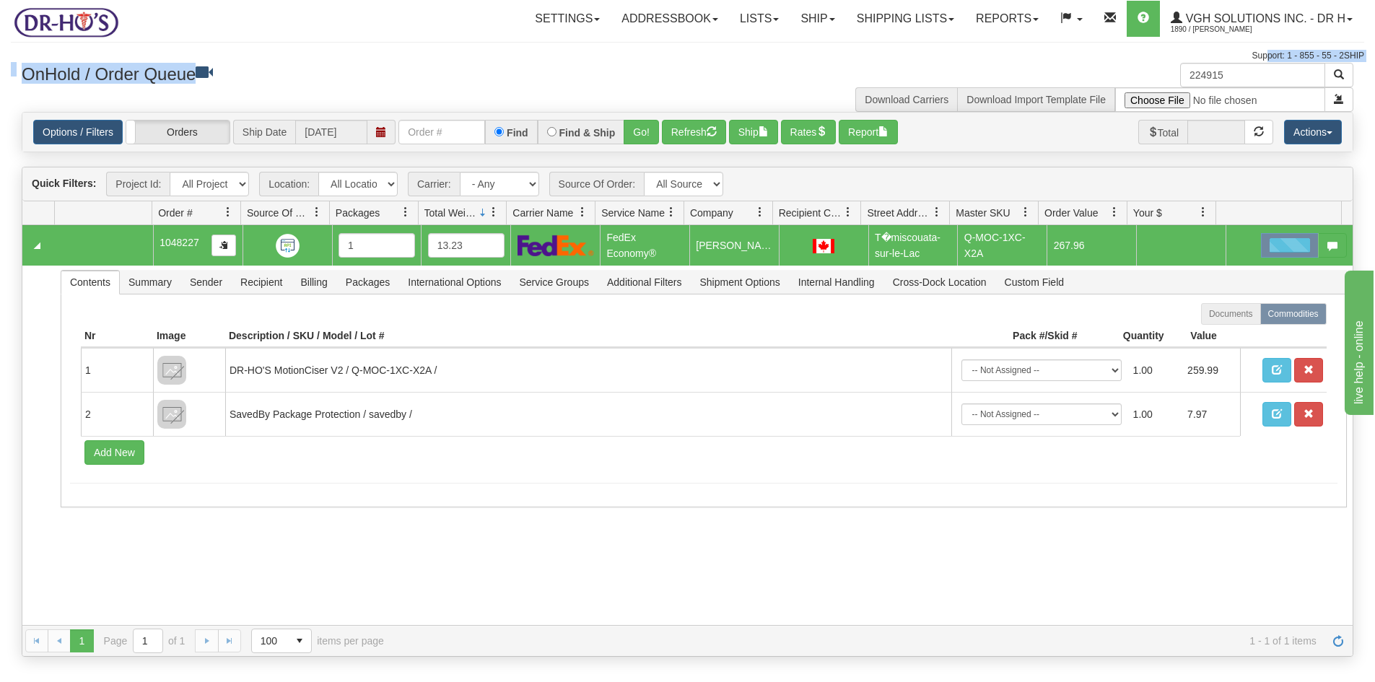
drag, startPoint x: 1251, startPoint y: 61, endPoint x: 1067, endPoint y: 81, distance: 185.1
click at [1067, 81] on div "Toggle navigation Settings Shipping Preferences Fields Preferences New" at bounding box center [687, 341] width 1375 height 682
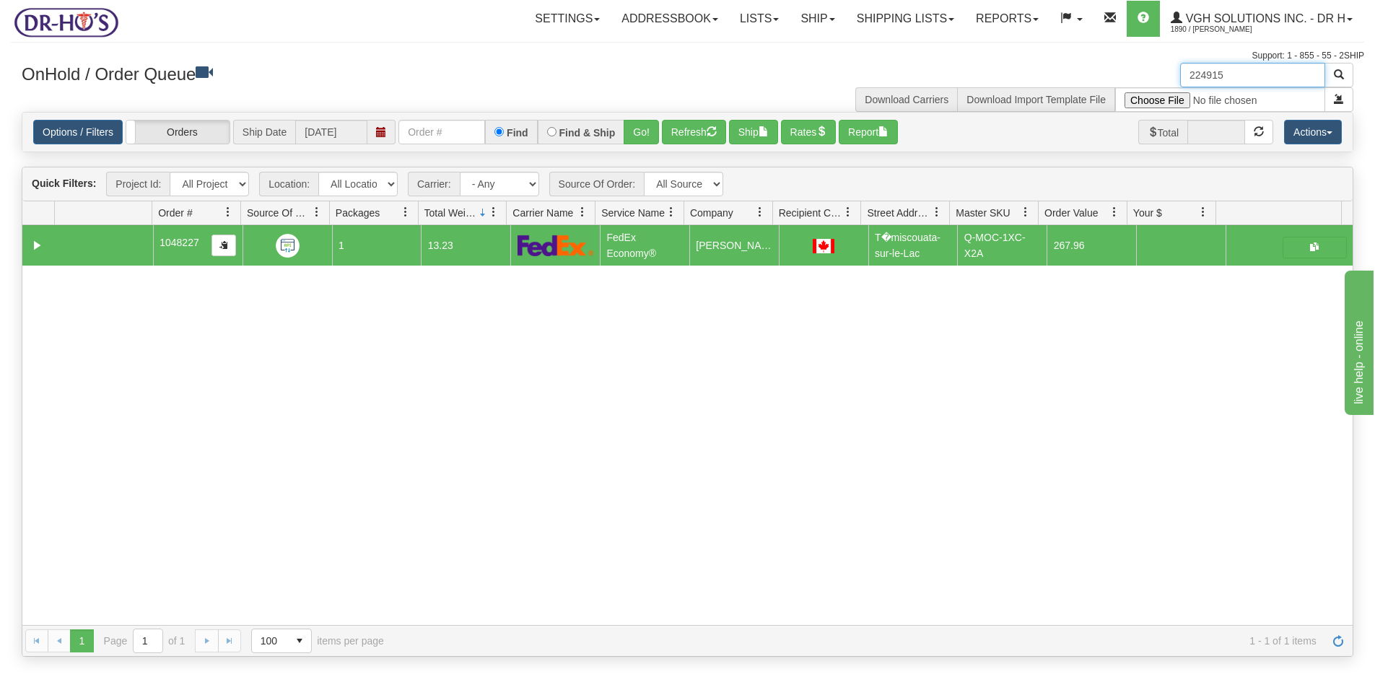
drag, startPoint x: 1226, startPoint y: 79, endPoint x: 1098, endPoint y: 86, distance: 128.6
click at [1098, 86] on div "224915 Download Carriers Download Import Template File" at bounding box center [1026, 87] width 677 height 49
paste input "1203831"
type input "1203831"
click at [1340, 74] on span "button" at bounding box center [1339, 74] width 10 height 10
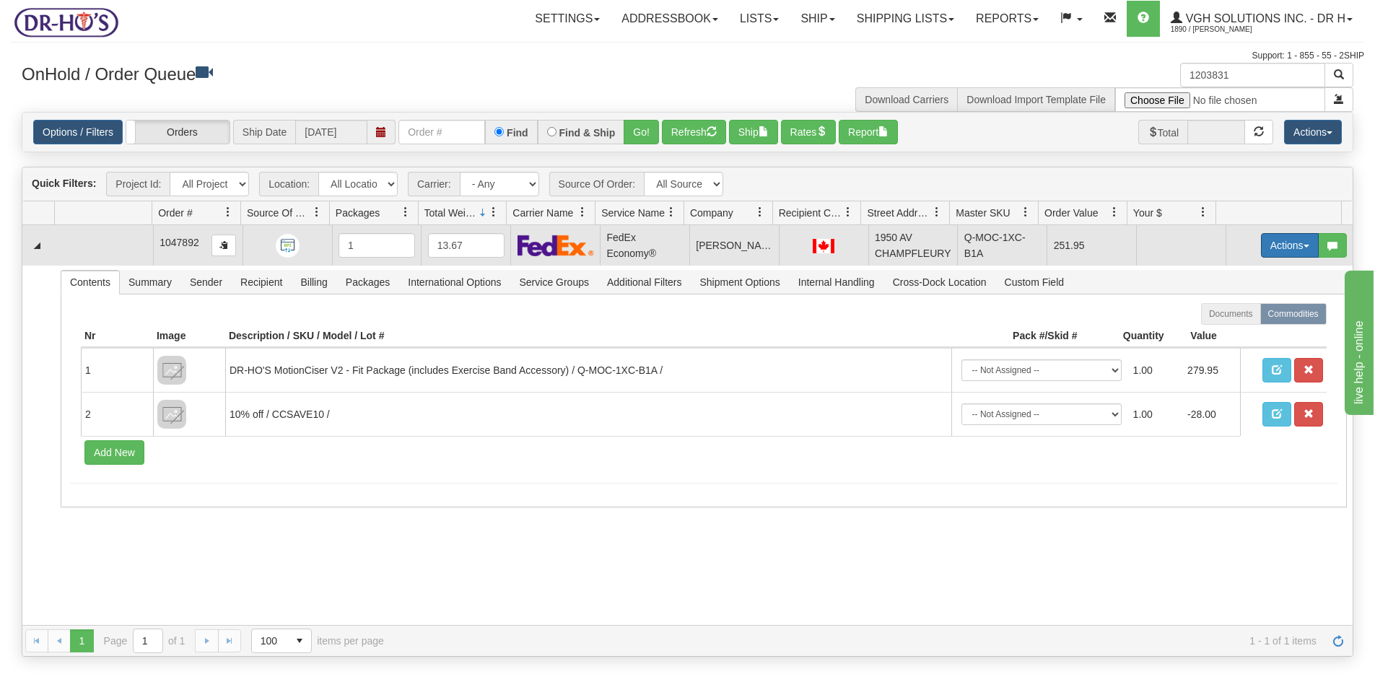
click at [1272, 243] on button "Actions" at bounding box center [1290, 245] width 58 height 25
click at [1222, 272] on span "Open" at bounding box center [1234, 273] width 35 height 12
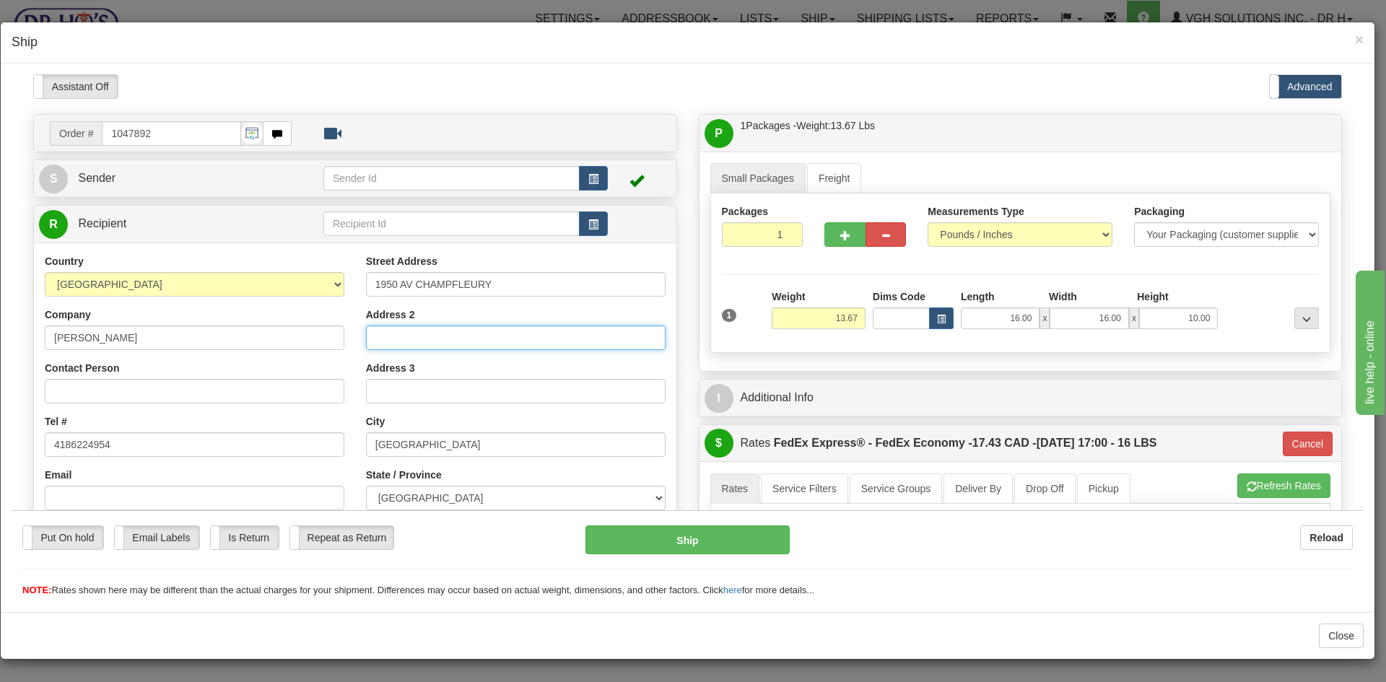
click at [391, 334] on input "Address 2" at bounding box center [516, 337] width 300 height 25
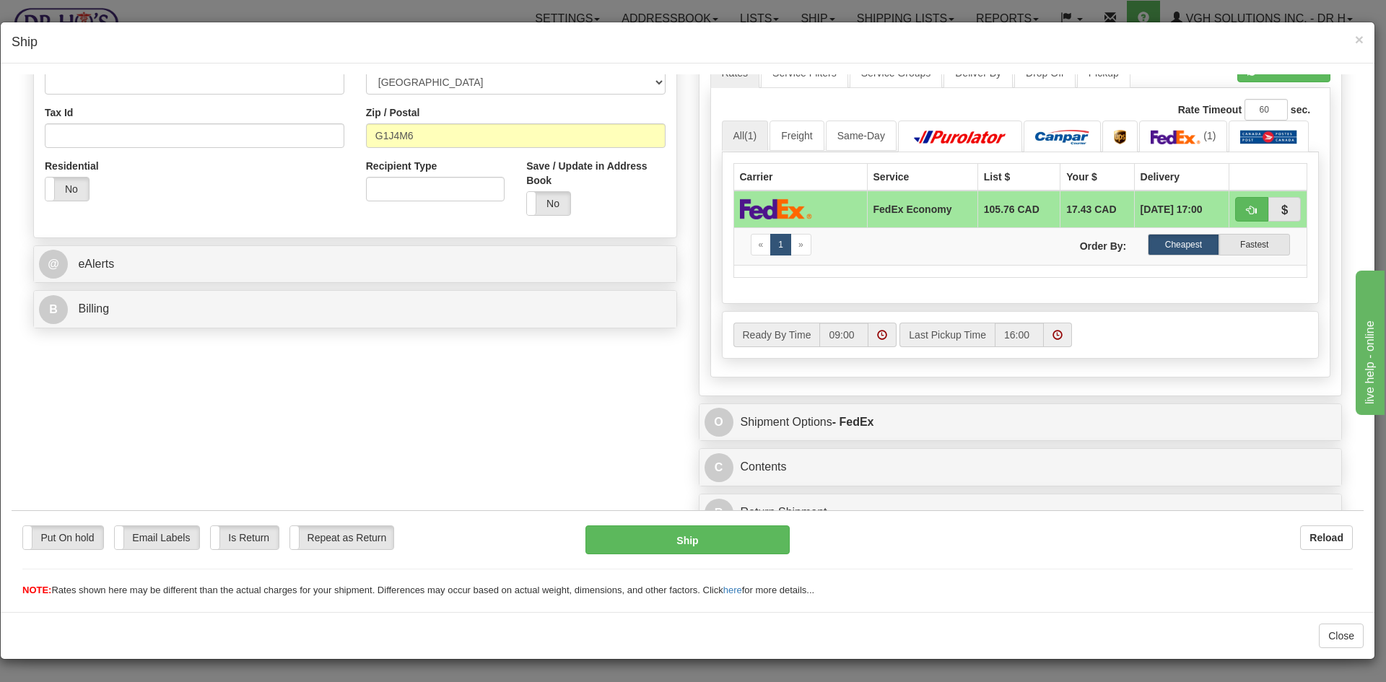
scroll to position [431, 0]
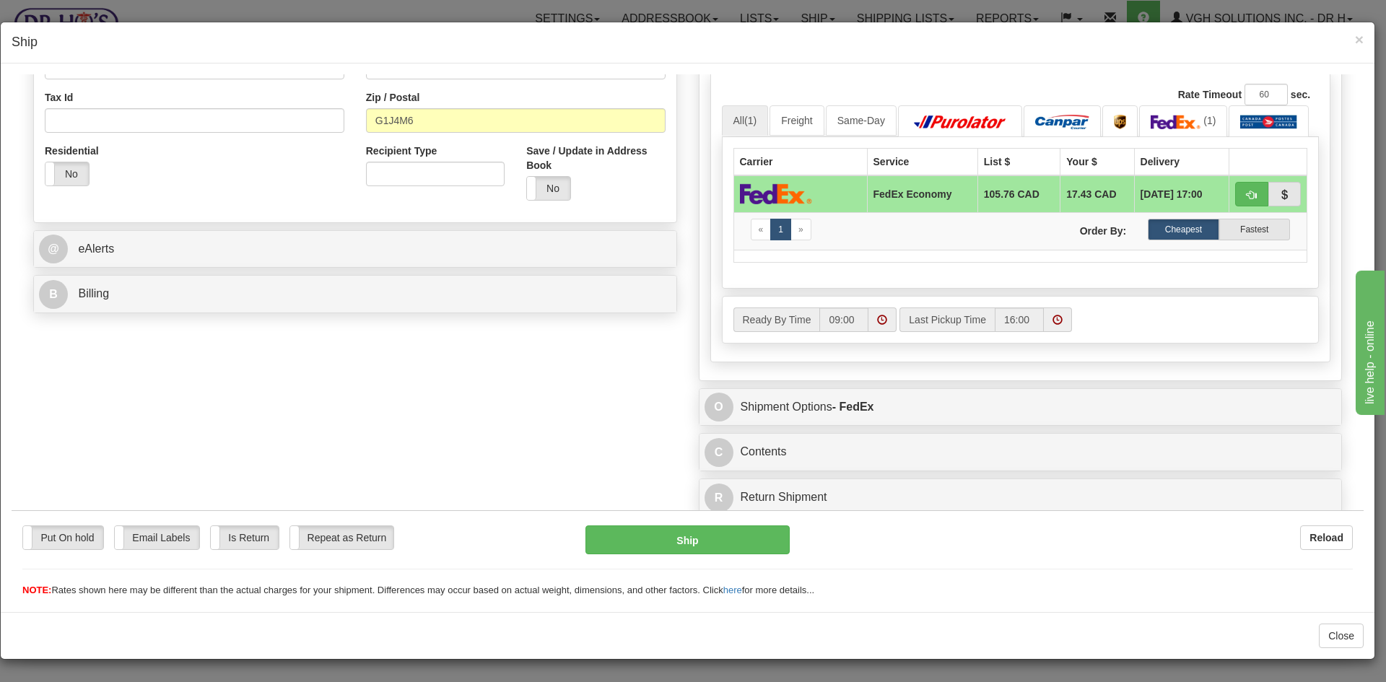
type input "apt 241"
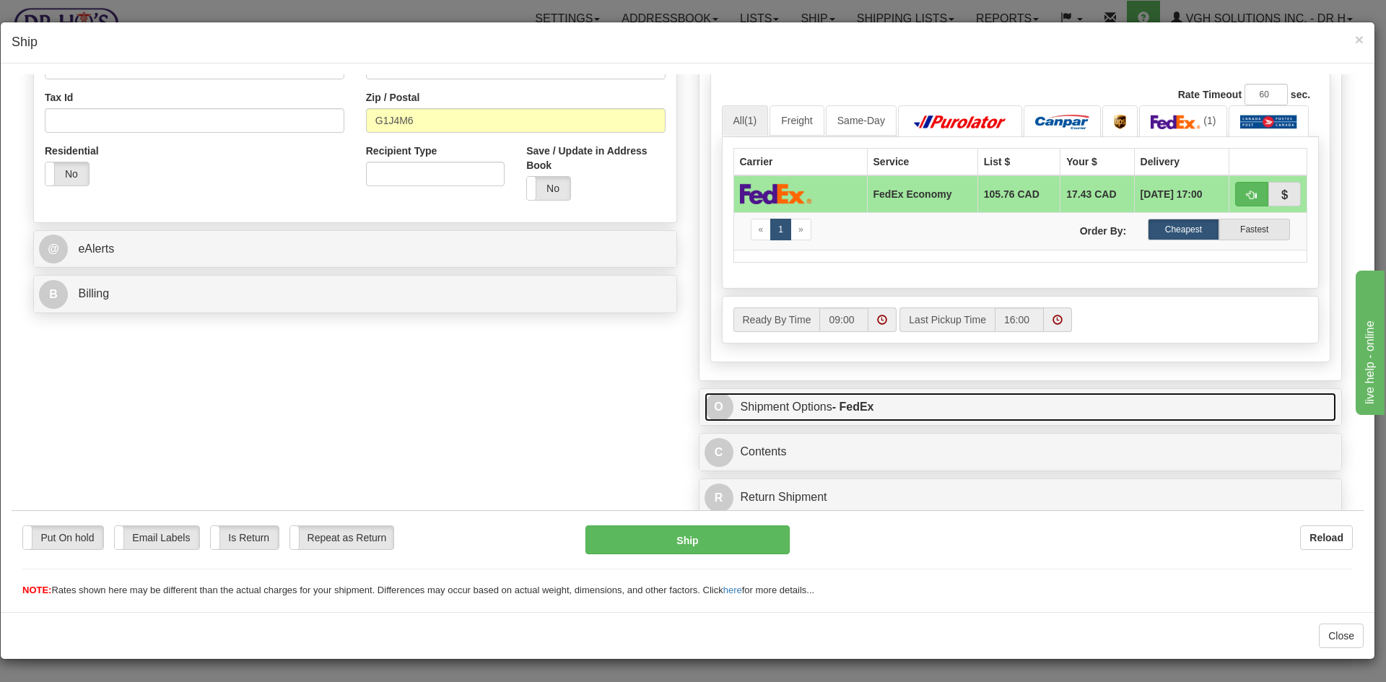
click at [961, 403] on link "O Shipment Options - FedEx" at bounding box center [1020, 407] width 632 height 30
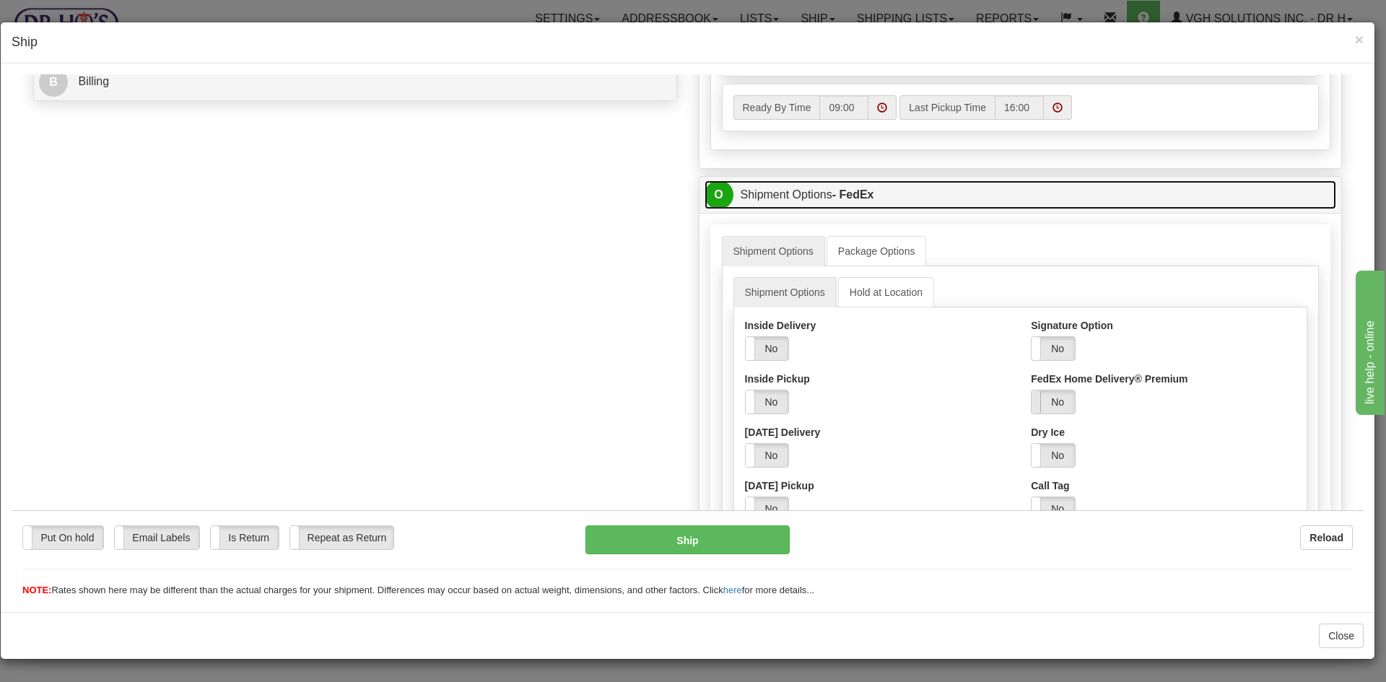
scroll to position [647, 0]
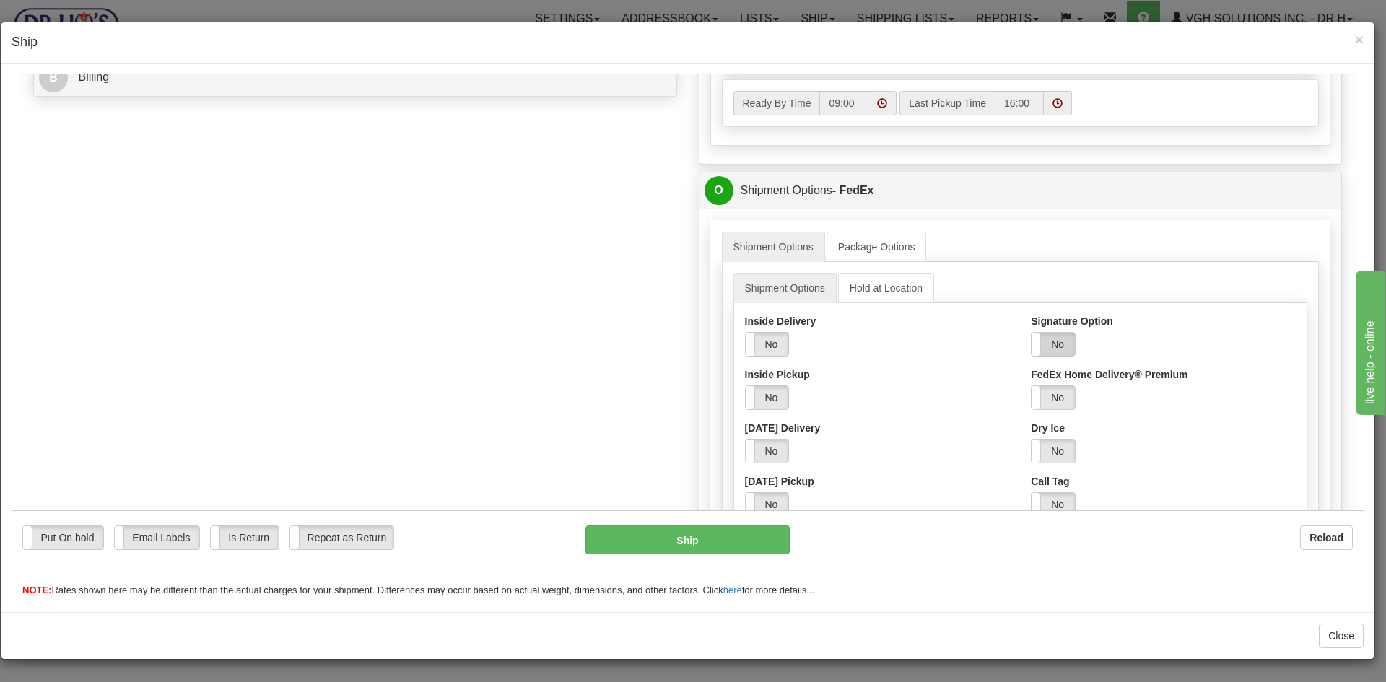
click at [1051, 343] on label "No" at bounding box center [1052, 343] width 43 height 23
click at [1047, 396] on select "Adult Direct Indirect No Signature Required Service Default" at bounding box center [1091, 397] width 121 height 25
click at [1031, 385] on select "Adult Direct Indirect No Signature Required Service Default" at bounding box center [1091, 397] width 121 height 25
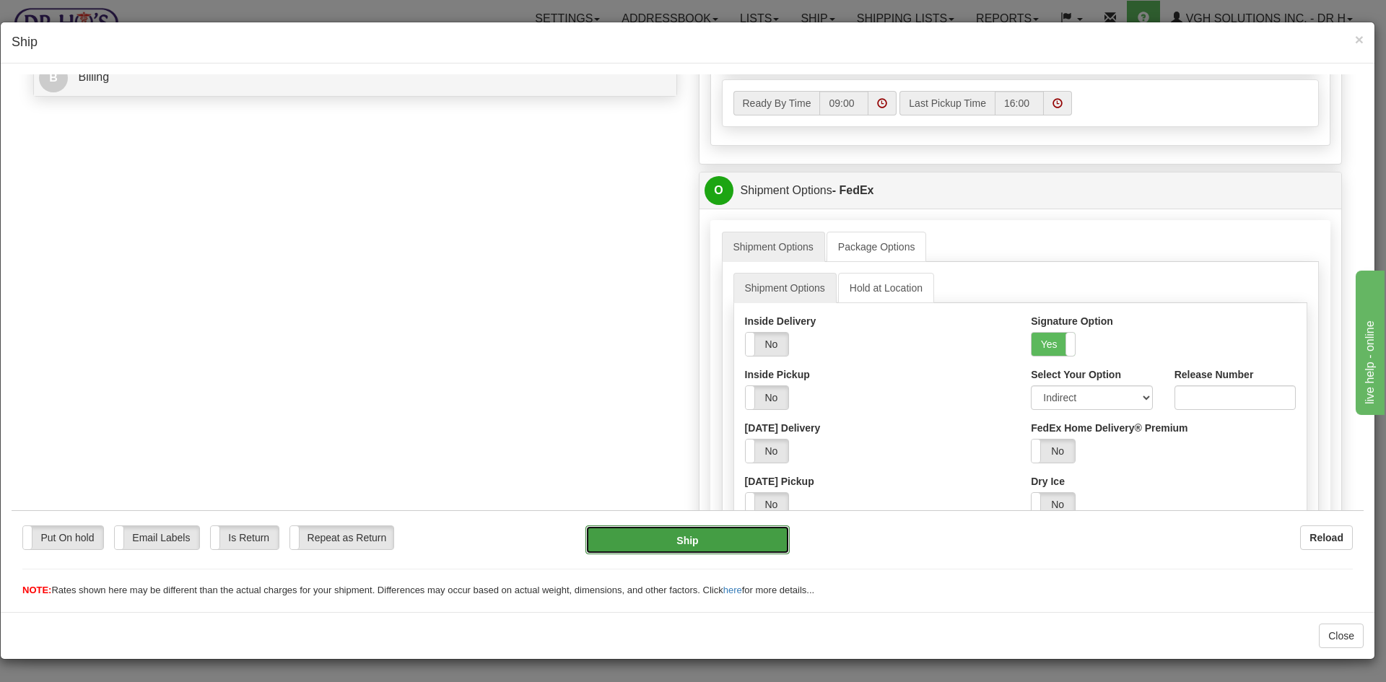
click at [693, 535] on button "Ship" at bounding box center [687, 539] width 204 height 29
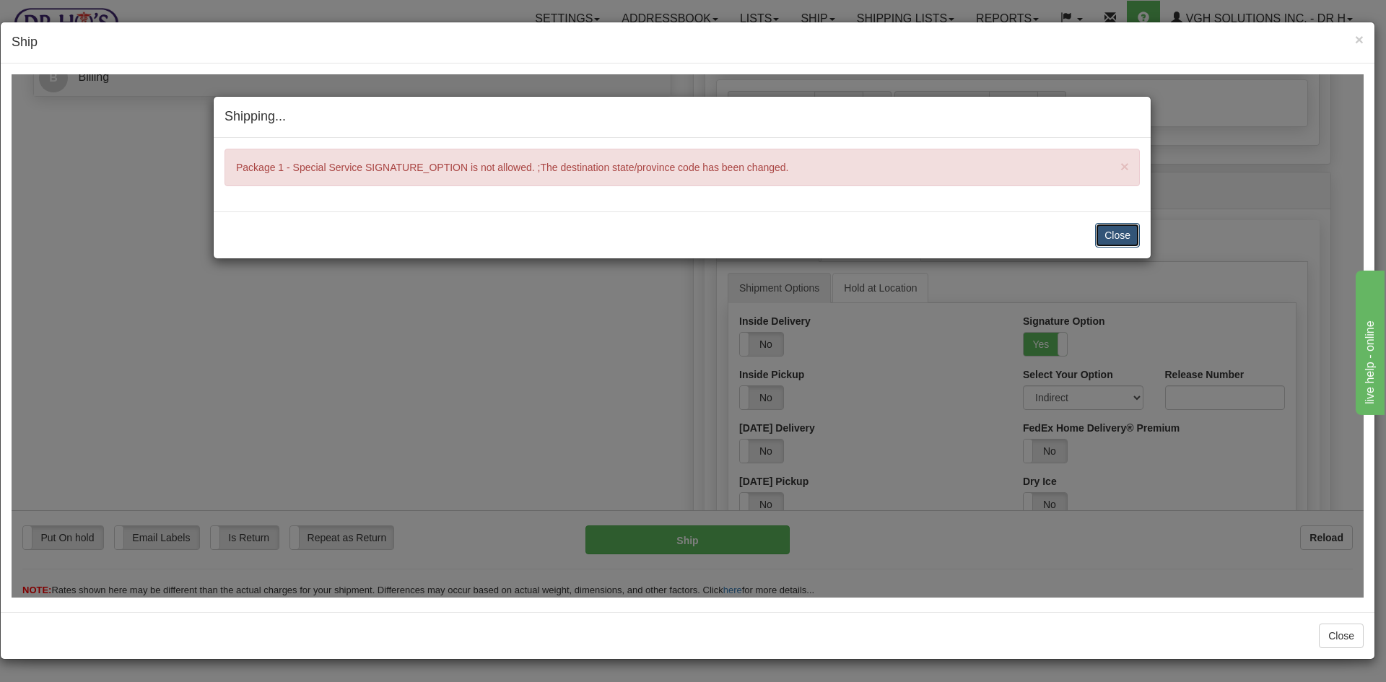
click at [1126, 235] on button "Close" at bounding box center [1117, 234] width 45 height 25
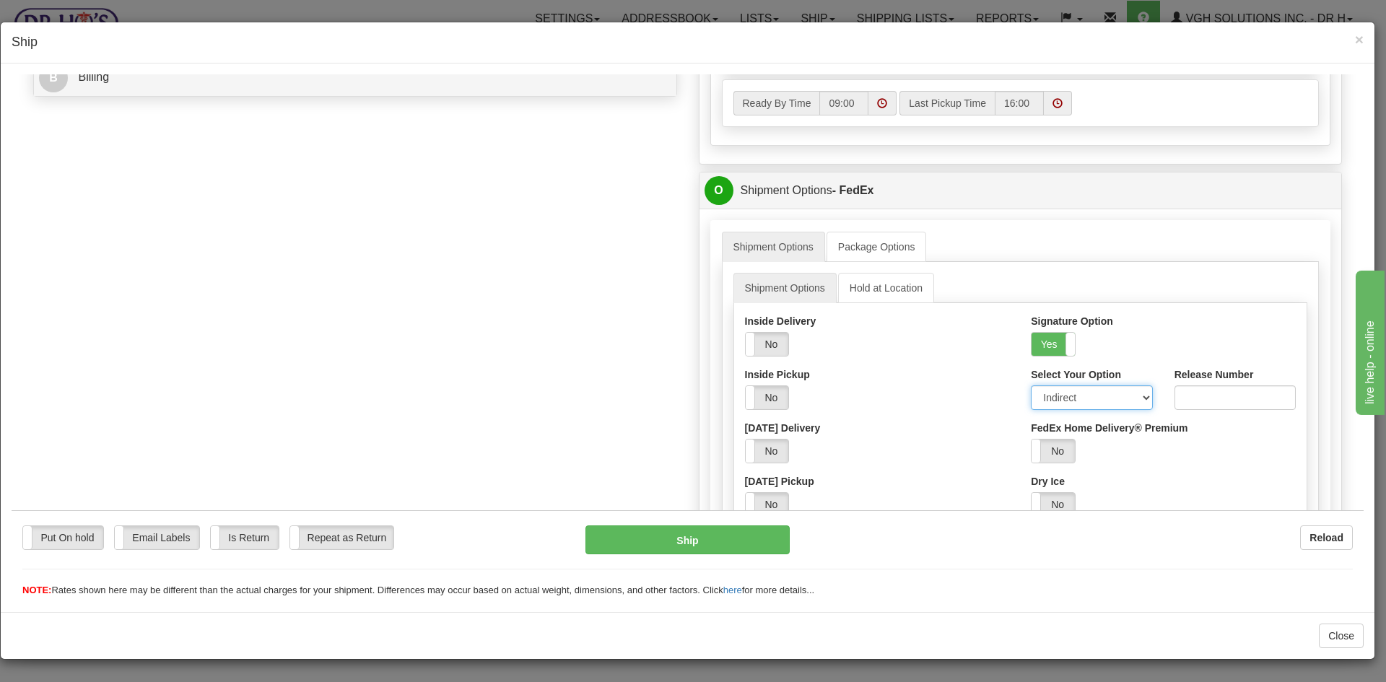
click at [1062, 399] on select "Adult Direct Indirect No Signature Required Service Default" at bounding box center [1091, 397] width 121 height 25
select select "0"
click at [1031, 385] on select "Adult Direct Indirect No Signature Required Service Default" at bounding box center [1091, 397] width 121 height 25
click at [665, 541] on button "Ship" at bounding box center [687, 539] width 204 height 29
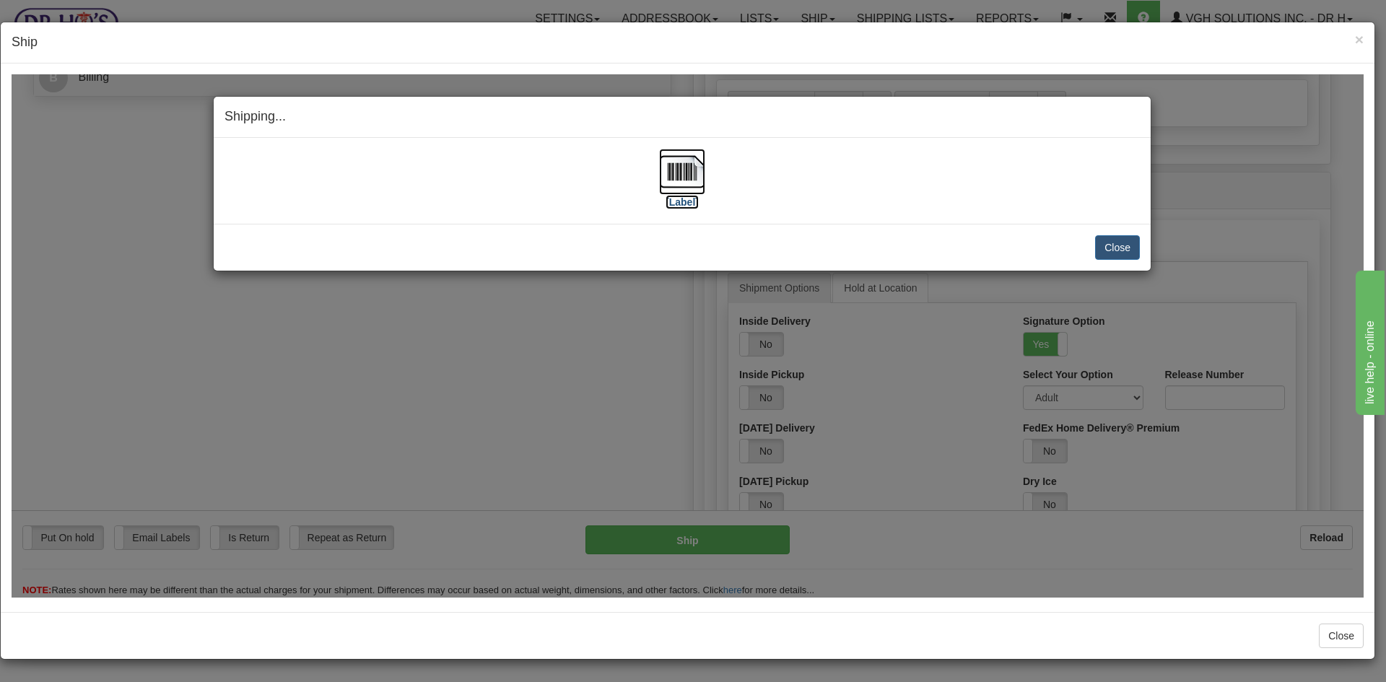
click at [684, 162] on img at bounding box center [682, 171] width 46 height 46
click at [1117, 241] on button "Close" at bounding box center [1117, 247] width 45 height 25
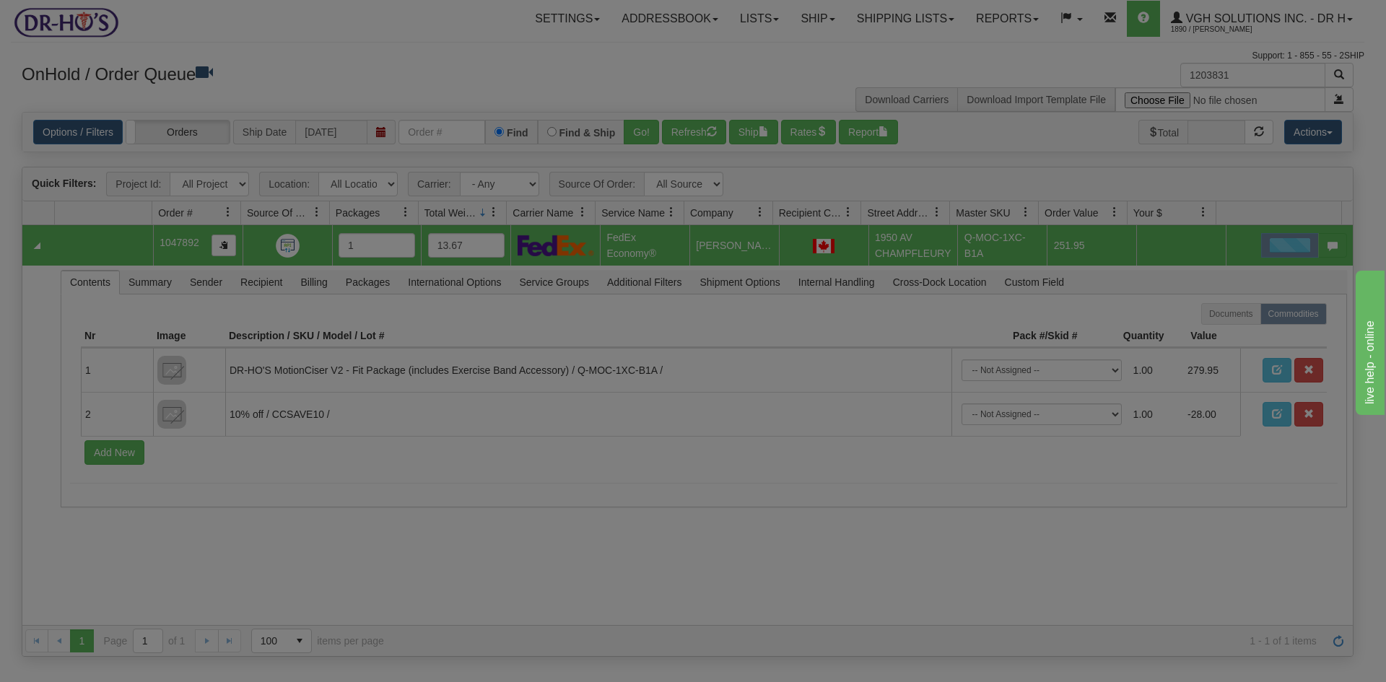
scroll to position [0, 0]
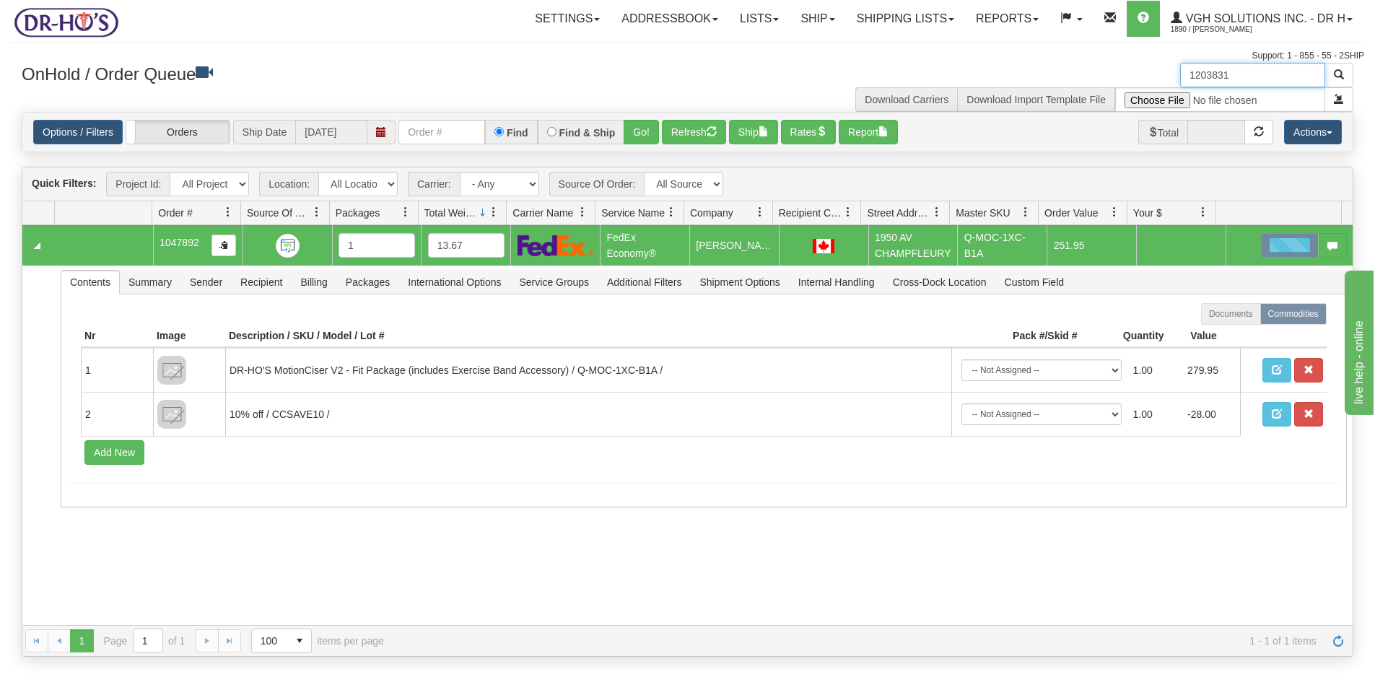
drag, startPoint x: 1249, startPoint y: 74, endPoint x: 1088, endPoint y: 83, distance: 161.9
click at [1088, 83] on div "1203831 Download Carriers Download Import Template File" at bounding box center [1026, 87] width 677 height 49
paste input "708"
type input "1203708"
click at [1345, 72] on button "button" at bounding box center [1338, 75] width 29 height 25
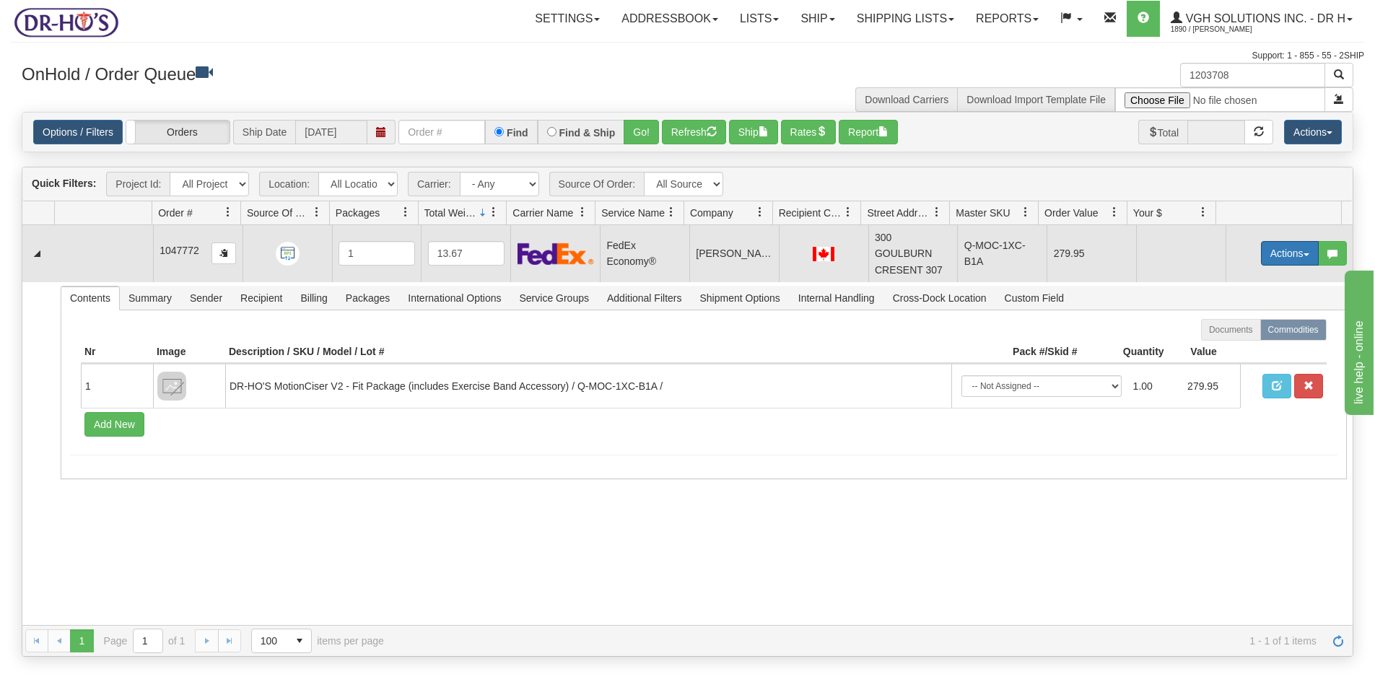
click at [1262, 256] on button "Actions" at bounding box center [1290, 253] width 58 height 25
click at [1222, 282] on span "Open" at bounding box center [1234, 281] width 35 height 12
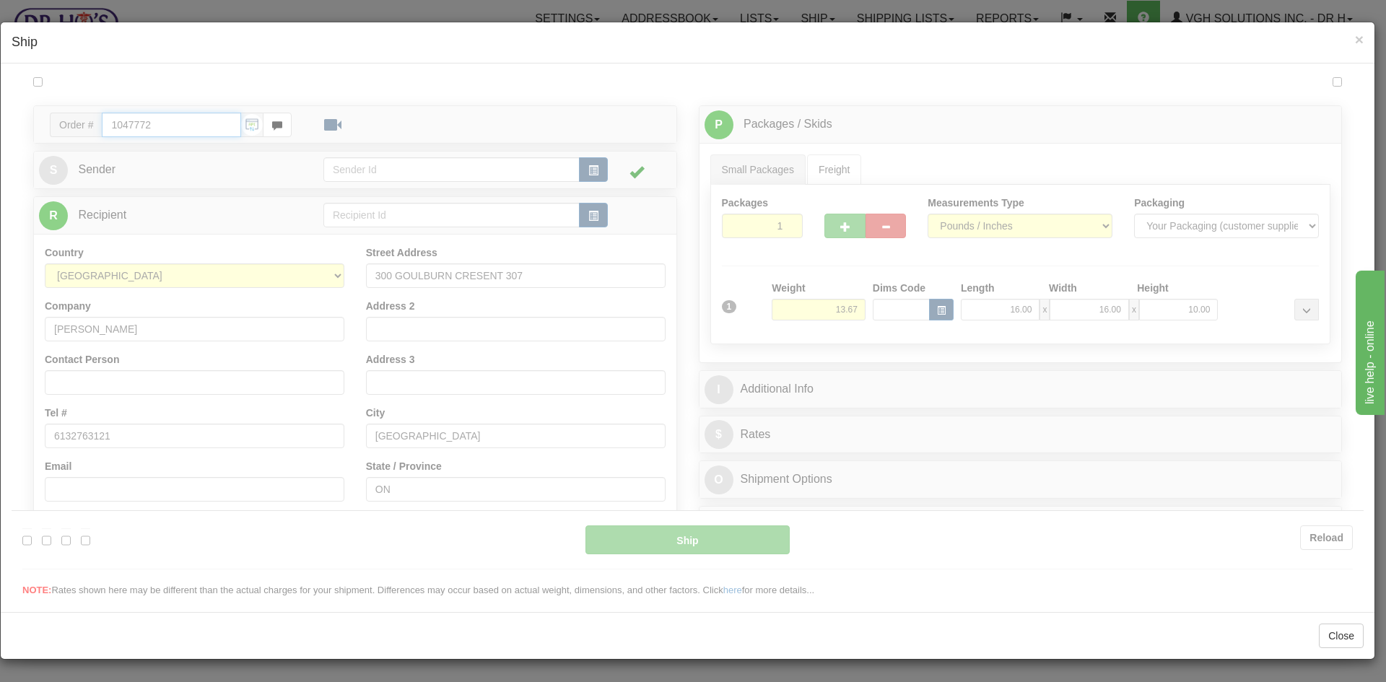
type input "20"
type input "09:00"
type input "16:00"
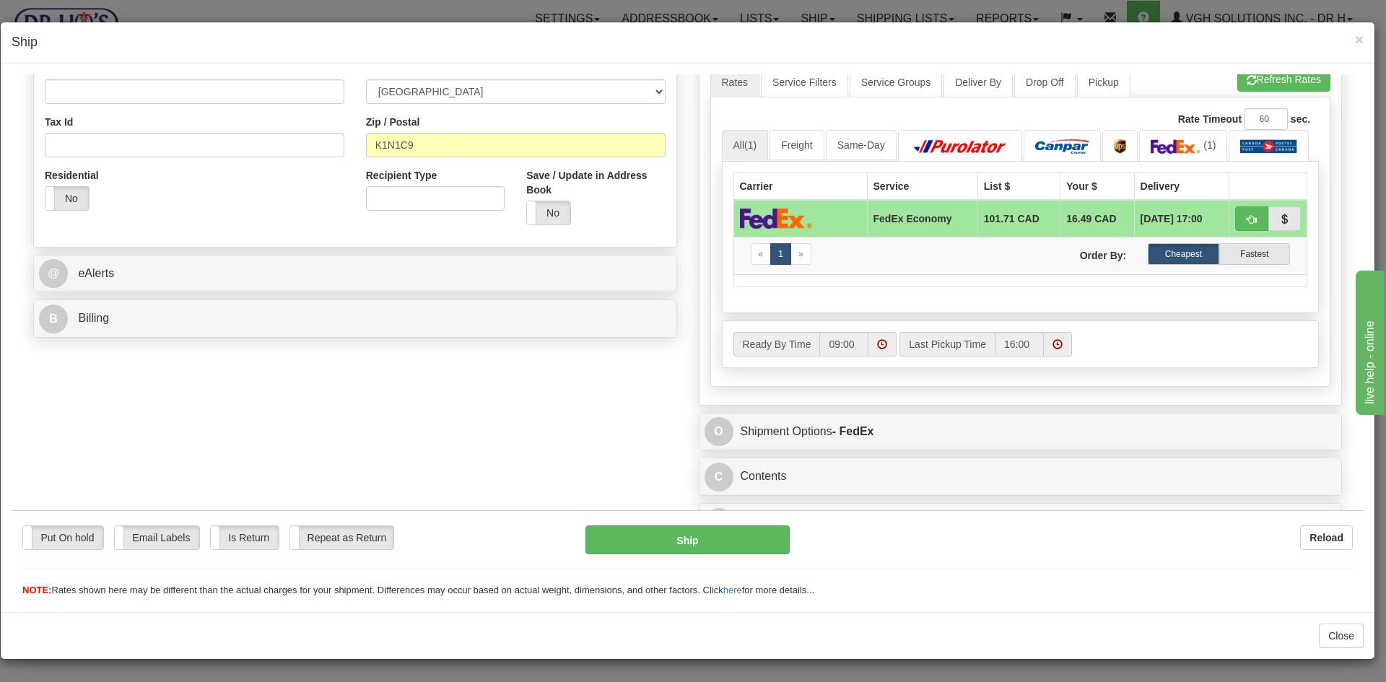
scroll to position [431, 0]
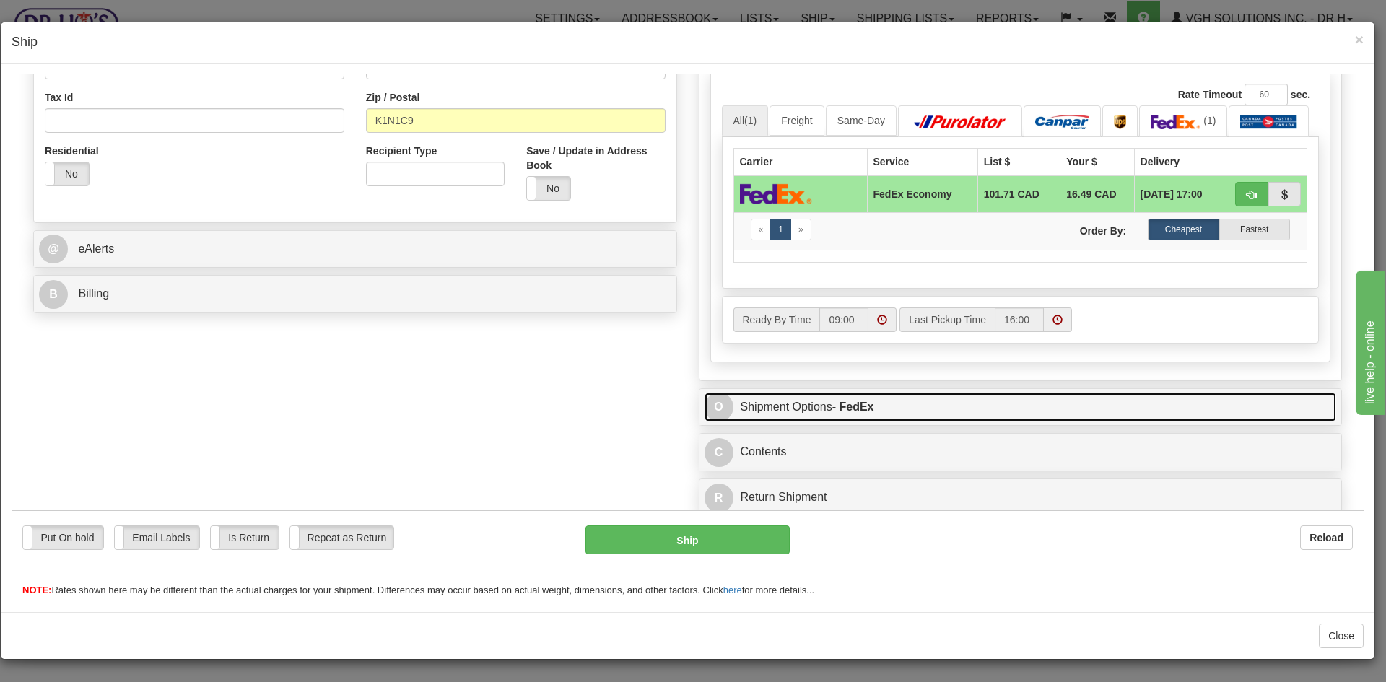
click at [1092, 412] on link "O Shipment Options - FedEx" at bounding box center [1020, 407] width 632 height 30
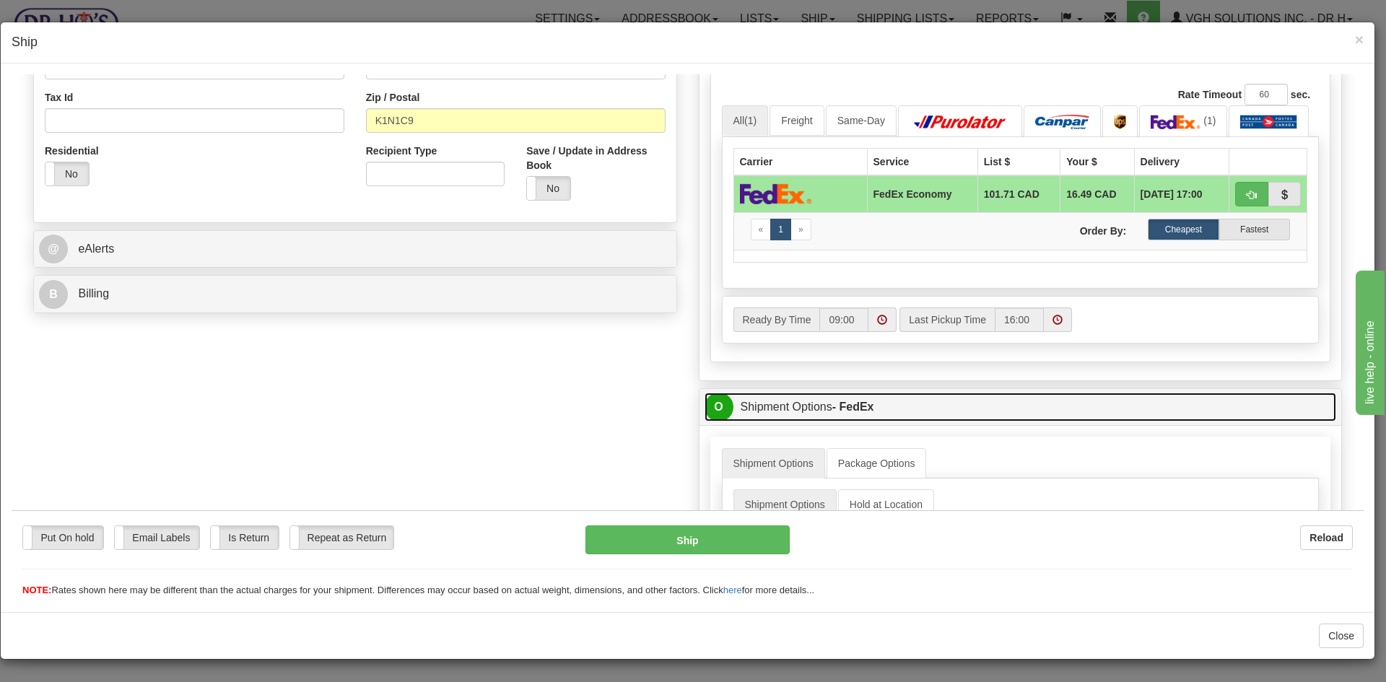
scroll to position [693, 0]
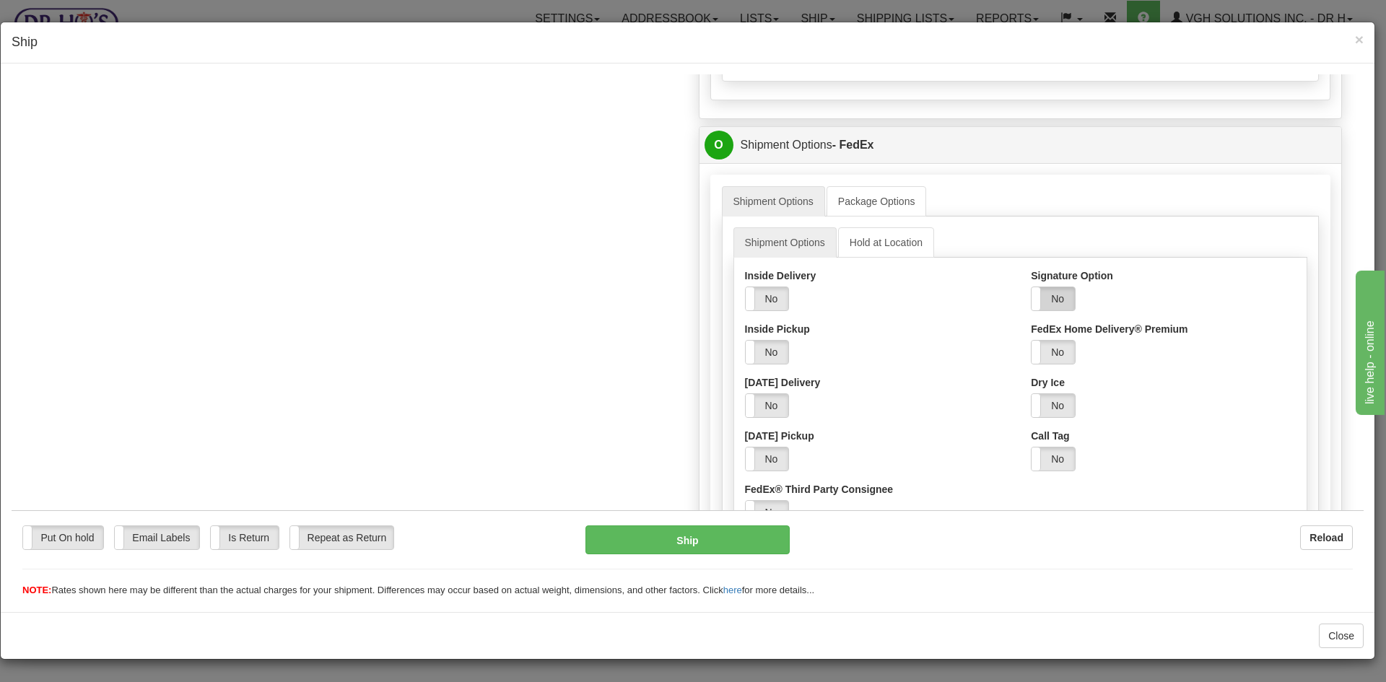
click at [1048, 299] on label "No" at bounding box center [1052, 298] width 43 height 23
click at [1052, 353] on select "Adult Direct Indirect No Signature Required Service Default" at bounding box center [1091, 351] width 121 height 25
click at [1031, 339] on select "Adult Direct Indirect No Signature Required Service Default" at bounding box center [1091, 351] width 121 height 25
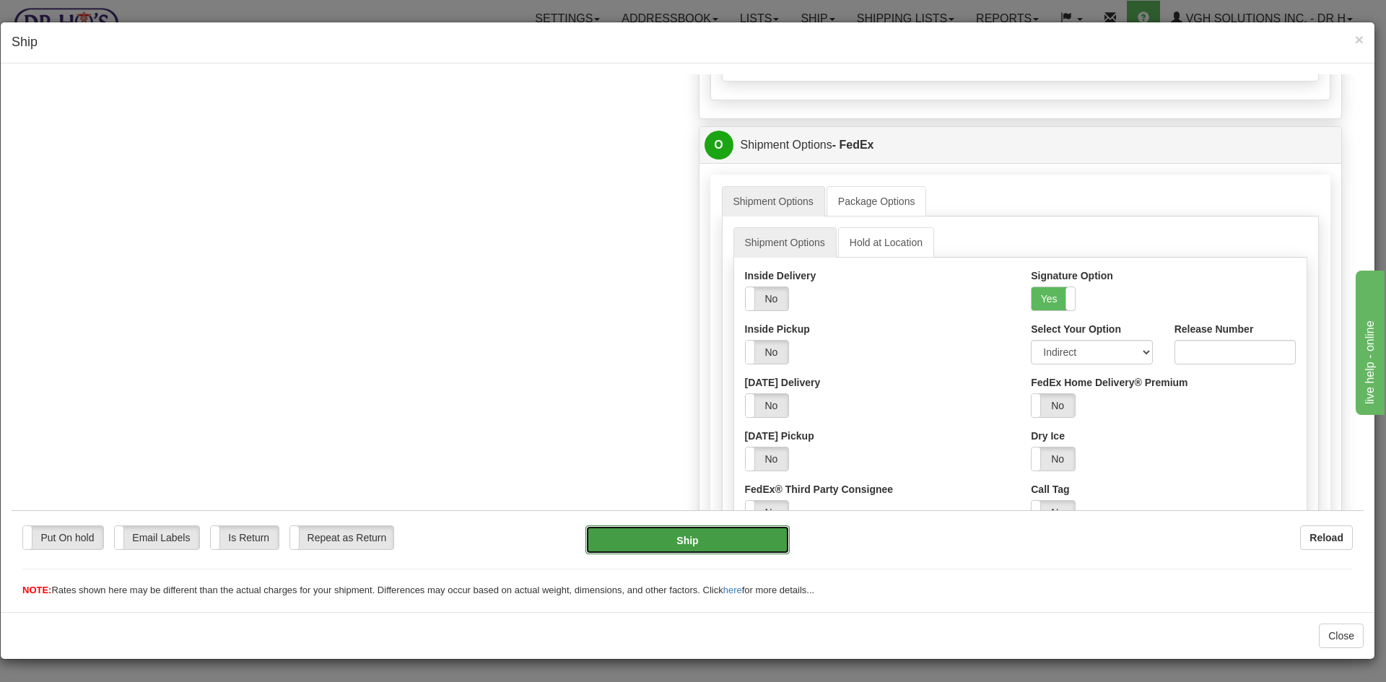
click at [657, 538] on button "Ship" at bounding box center [687, 539] width 204 height 29
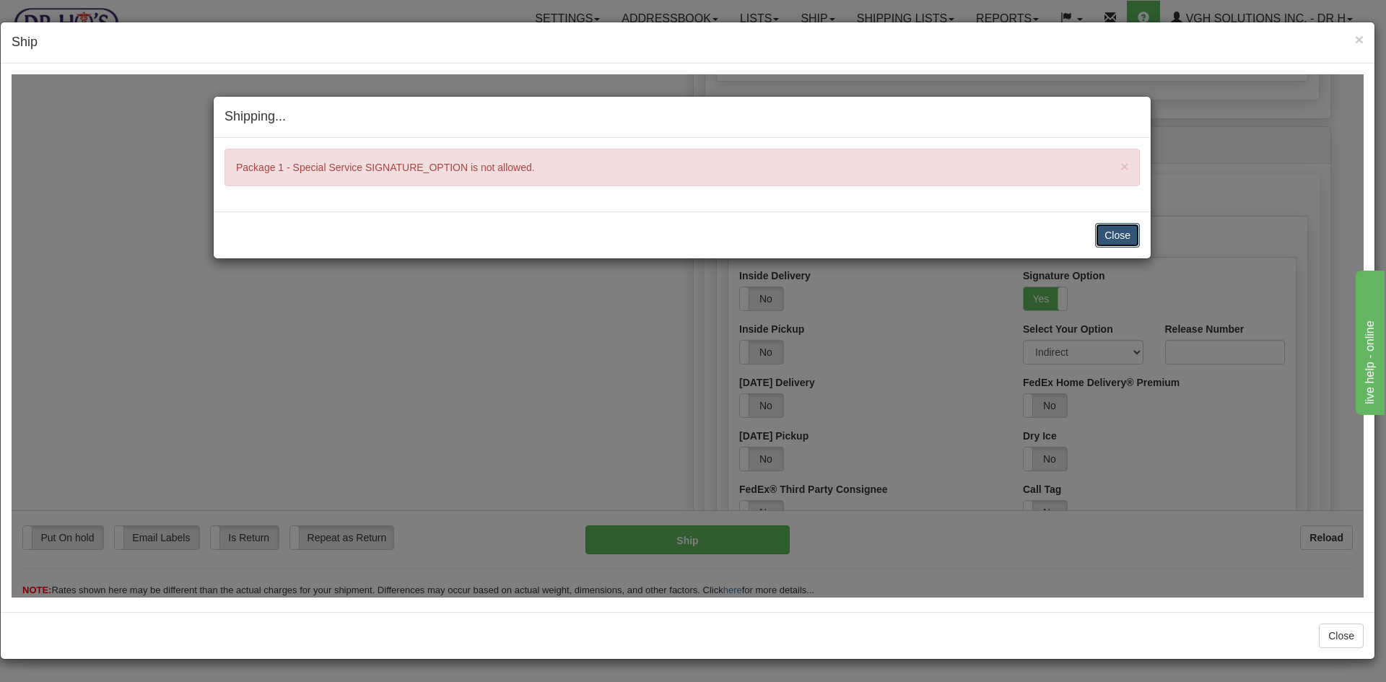
click at [1129, 226] on button "Close" at bounding box center [1117, 234] width 45 height 25
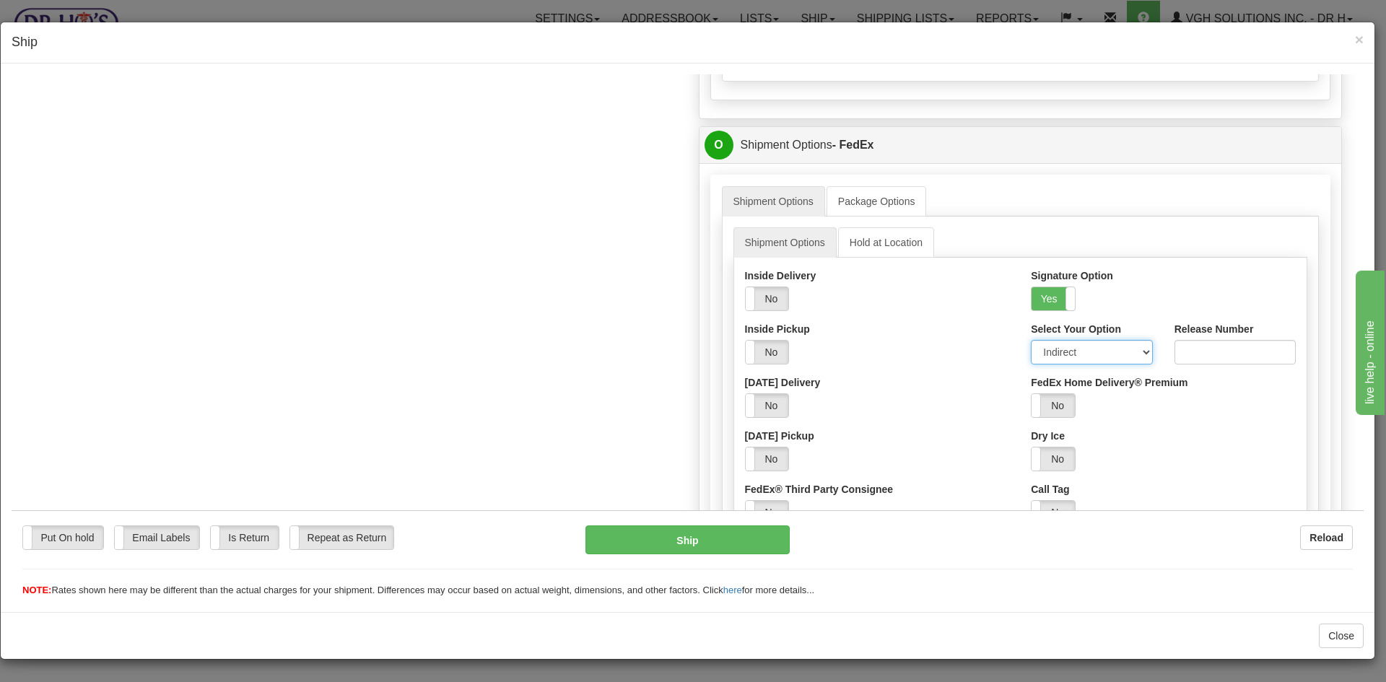
click at [1058, 349] on select "Adult Direct Indirect No Signature Required Service Default" at bounding box center [1091, 351] width 121 height 25
select select "0"
click at [1031, 339] on select "Adult Direct Indirect No Signature Required Service Default" at bounding box center [1091, 351] width 121 height 25
click at [665, 541] on button "Ship" at bounding box center [687, 539] width 204 height 29
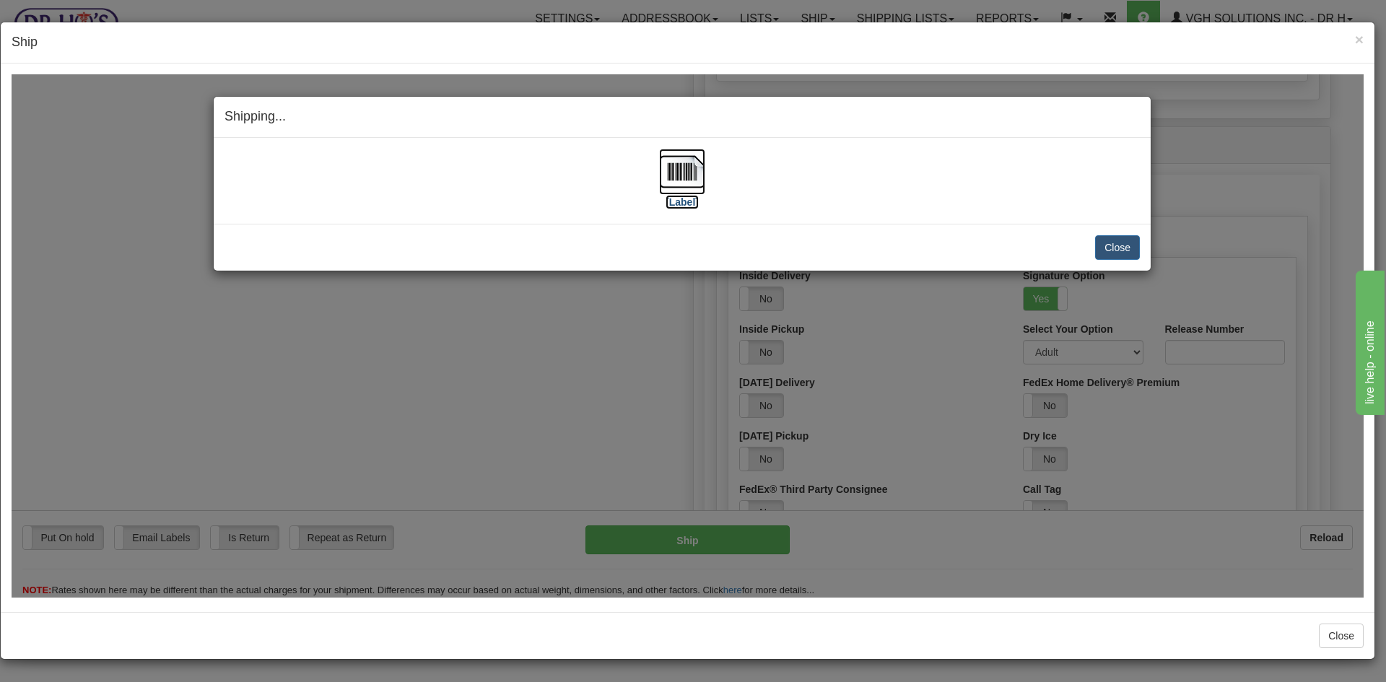
click at [676, 178] on img at bounding box center [682, 171] width 46 height 46
click at [1120, 251] on button "Close" at bounding box center [1117, 247] width 45 height 25
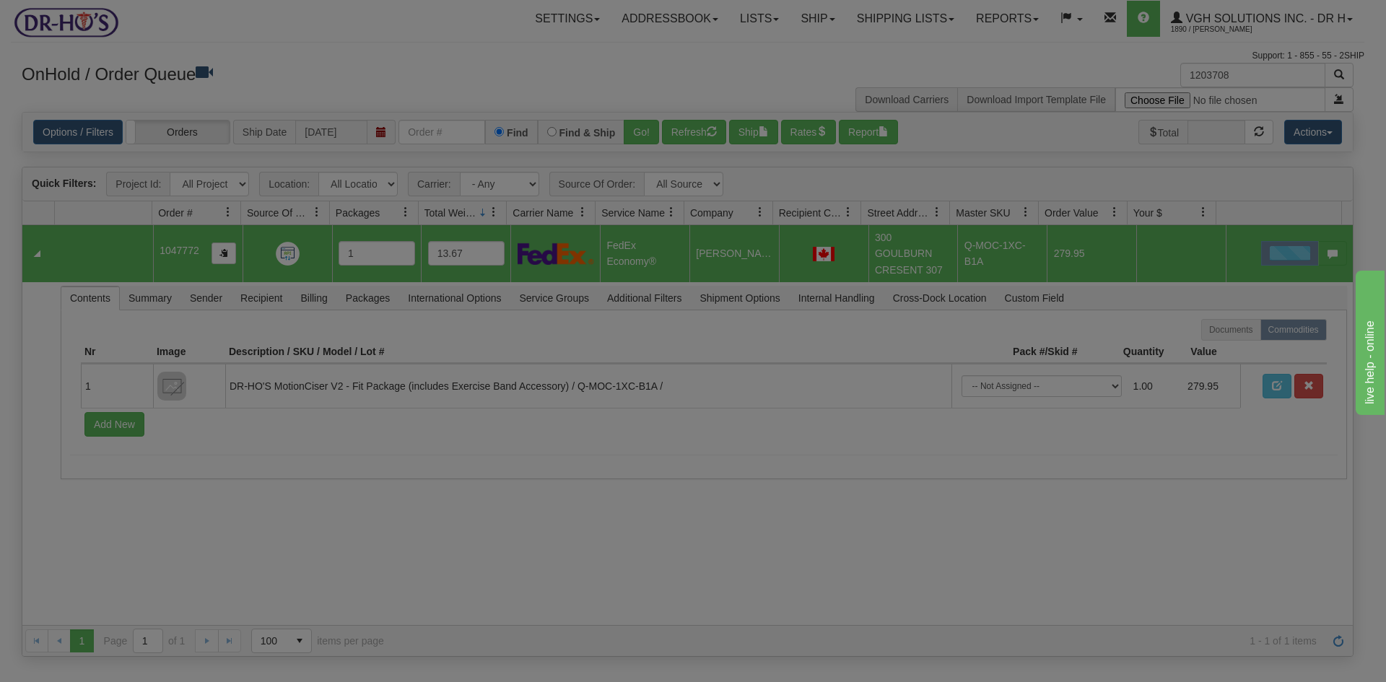
scroll to position [0, 0]
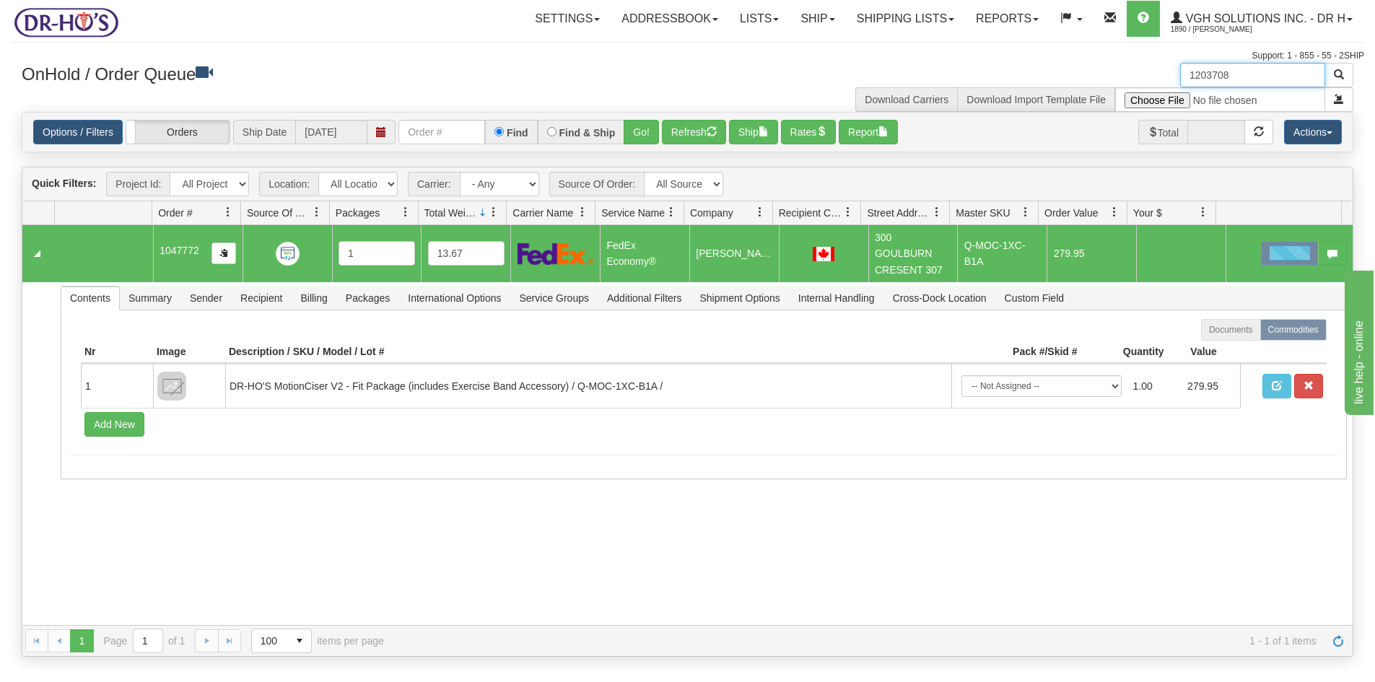
drag, startPoint x: 1218, startPoint y: 75, endPoint x: 1120, endPoint y: 81, distance: 98.3
click at [1120, 81] on div "1203708 Download Carriers Download Import Template File" at bounding box center [1026, 87] width 677 height 49
paste input "923"
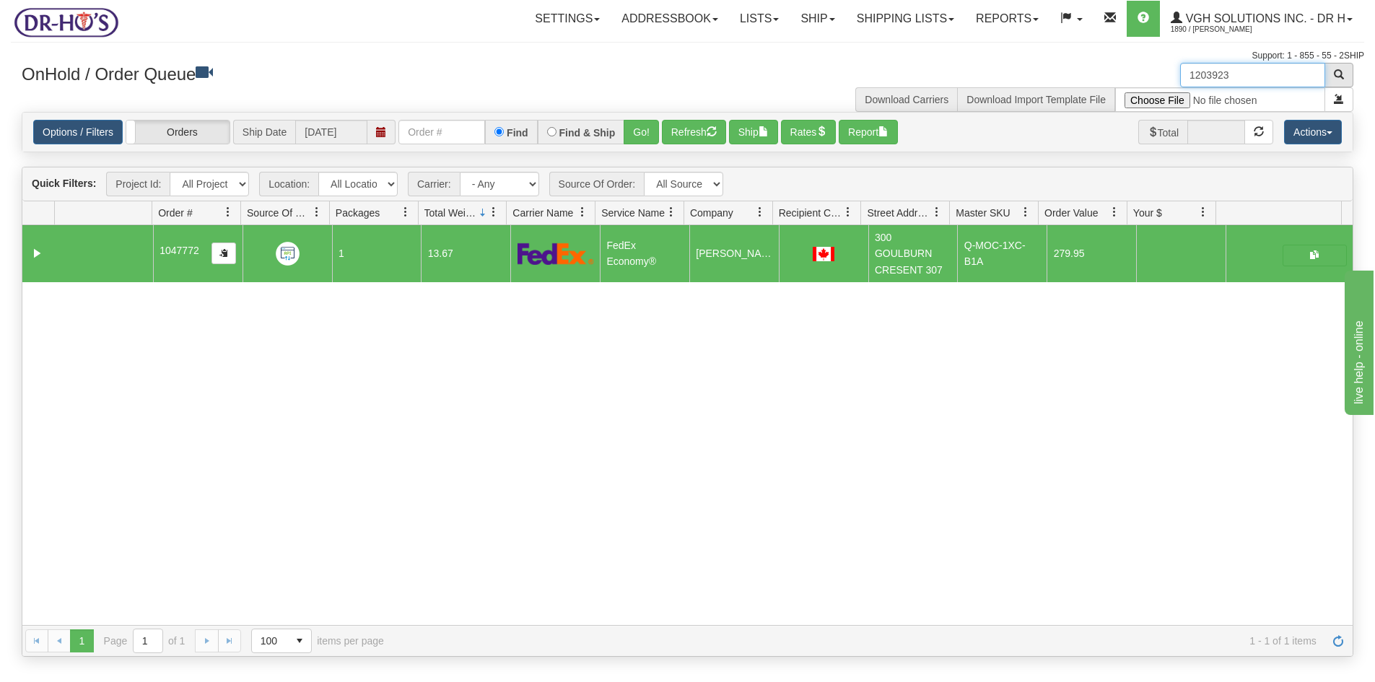
type input "1203923"
click at [1337, 75] on span "button" at bounding box center [1339, 74] width 10 height 10
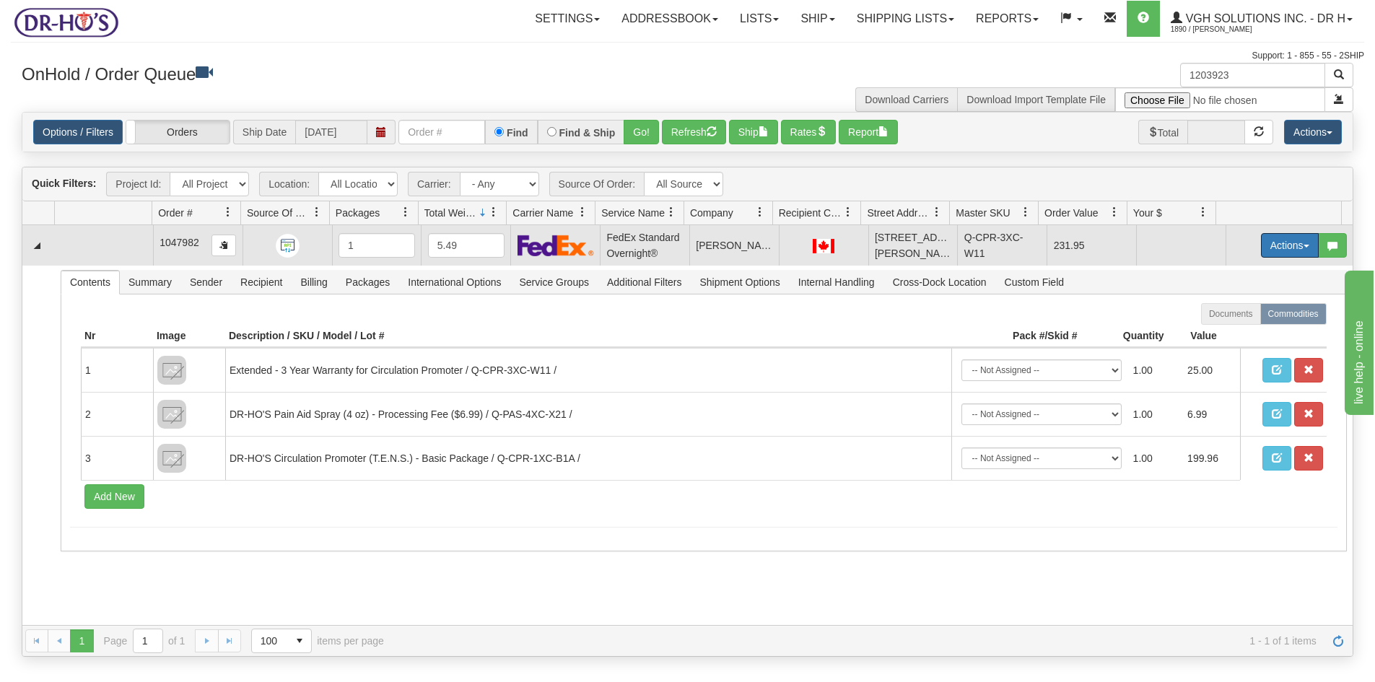
drag, startPoint x: 1272, startPoint y: 241, endPoint x: 1263, endPoint y: 227, distance: 16.8
click at [1272, 241] on button "Actions" at bounding box center [1290, 245] width 58 height 25
click at [1225, 277] on span "Open" at bounding box center [1234, 273] width 35 height 12
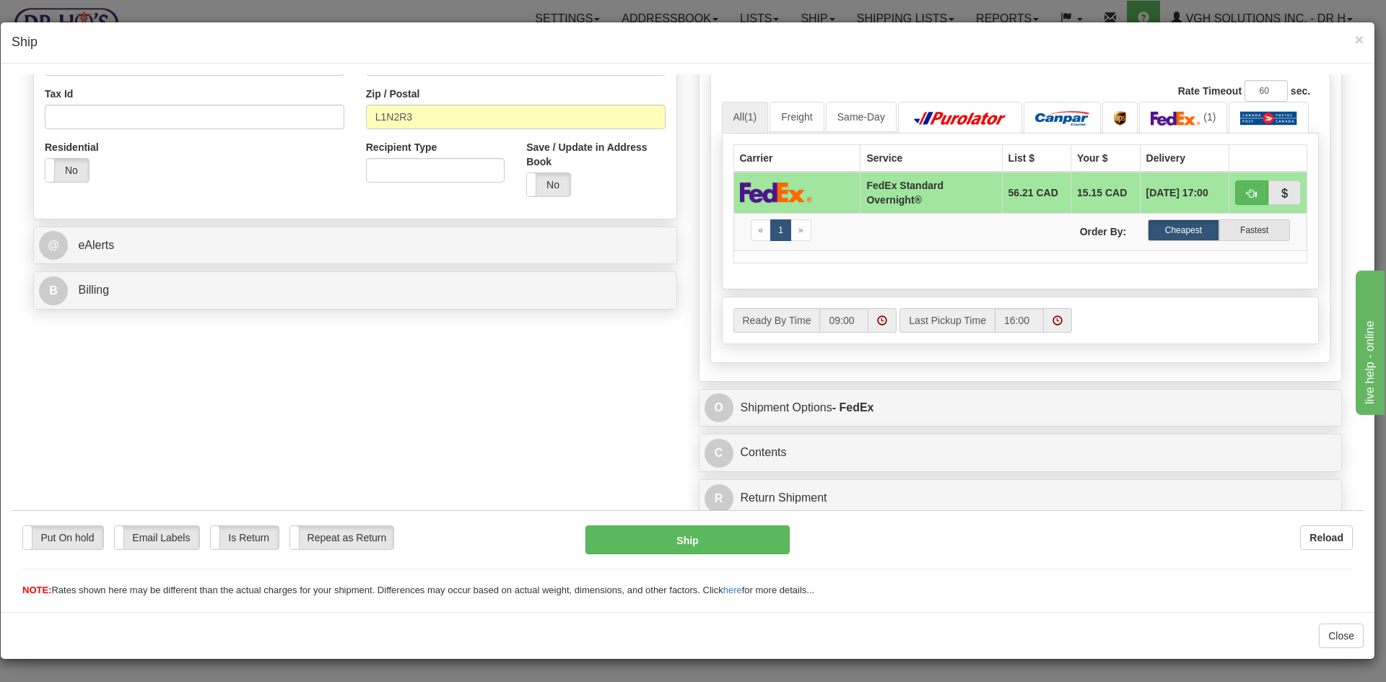
scroll to position [435, 0]
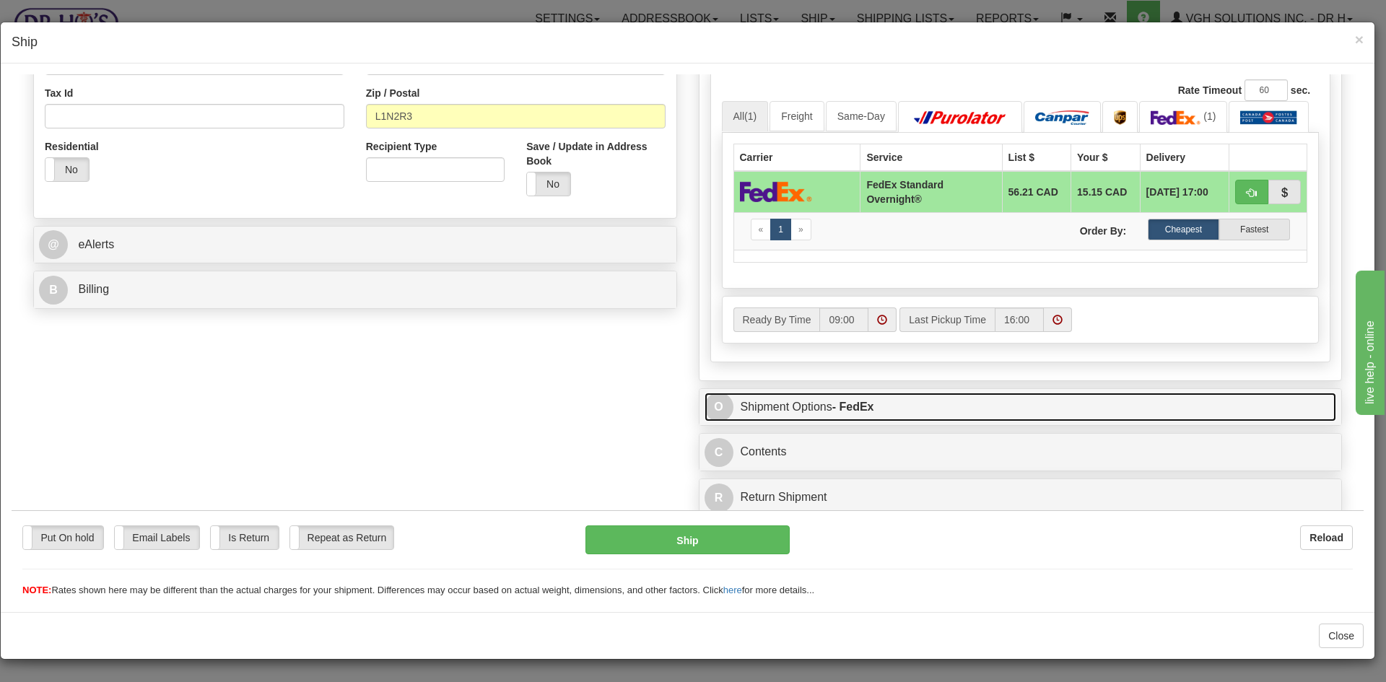
click at [958, 407] on link "O Shipment Options - FedEx" at bounding box center [1020, 407] width 632 height 30
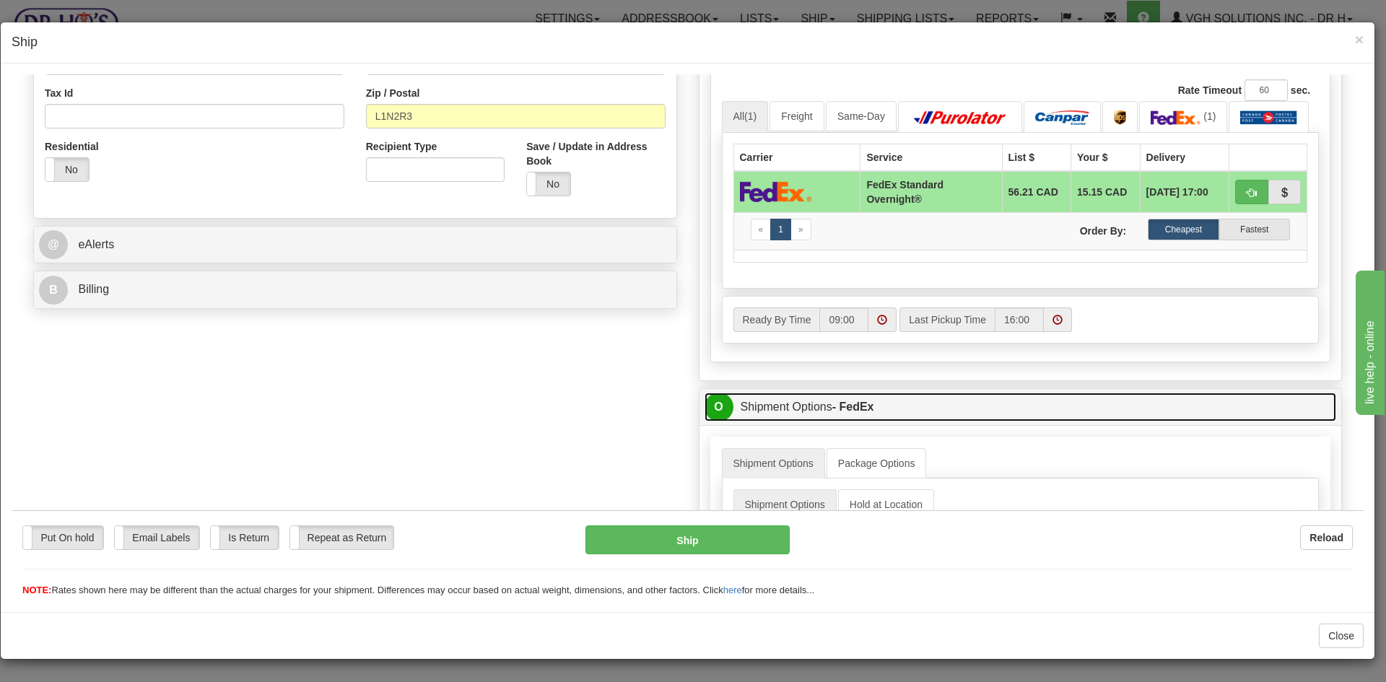
scroll to position [697, 0]
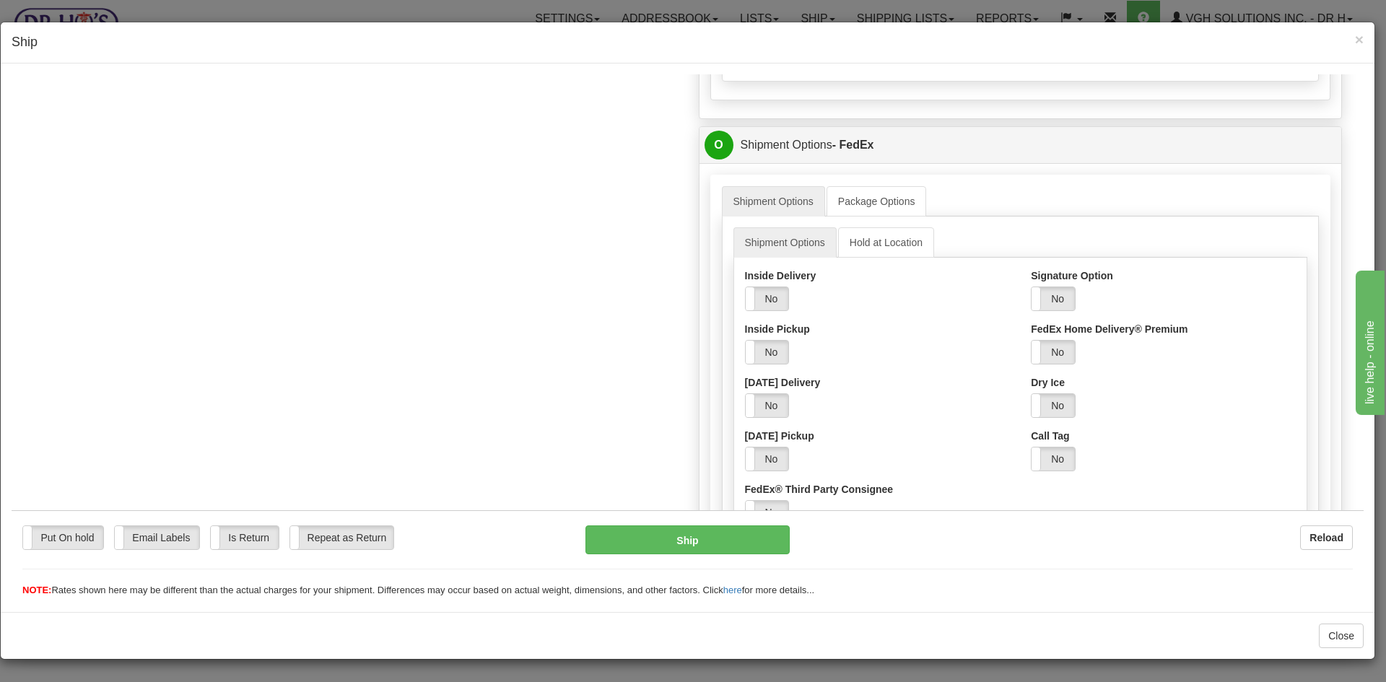
drag, startPoint x: 1049, startPoint y: 297, endPoint x: 1050, endPoint y: 310, distance: 13.8
click at [1049, 297] on label "No" at bounding box center [1052, 298] width 43 height 23
drag, startPoint x: 1071, startPoint y: 351, endPoint x: 1075, endPoint y: 357, distance: 7.4
click at [1072, 351] on select "Adult Direct Indirect No Signature Required Service Default" at bounding box center [1091, 351] width 121 height 25
click at [1031, 339] on select "Adult Direct Indirect No Signature Required Service Default" at bounding box center [1091, 351] width 121 height 25
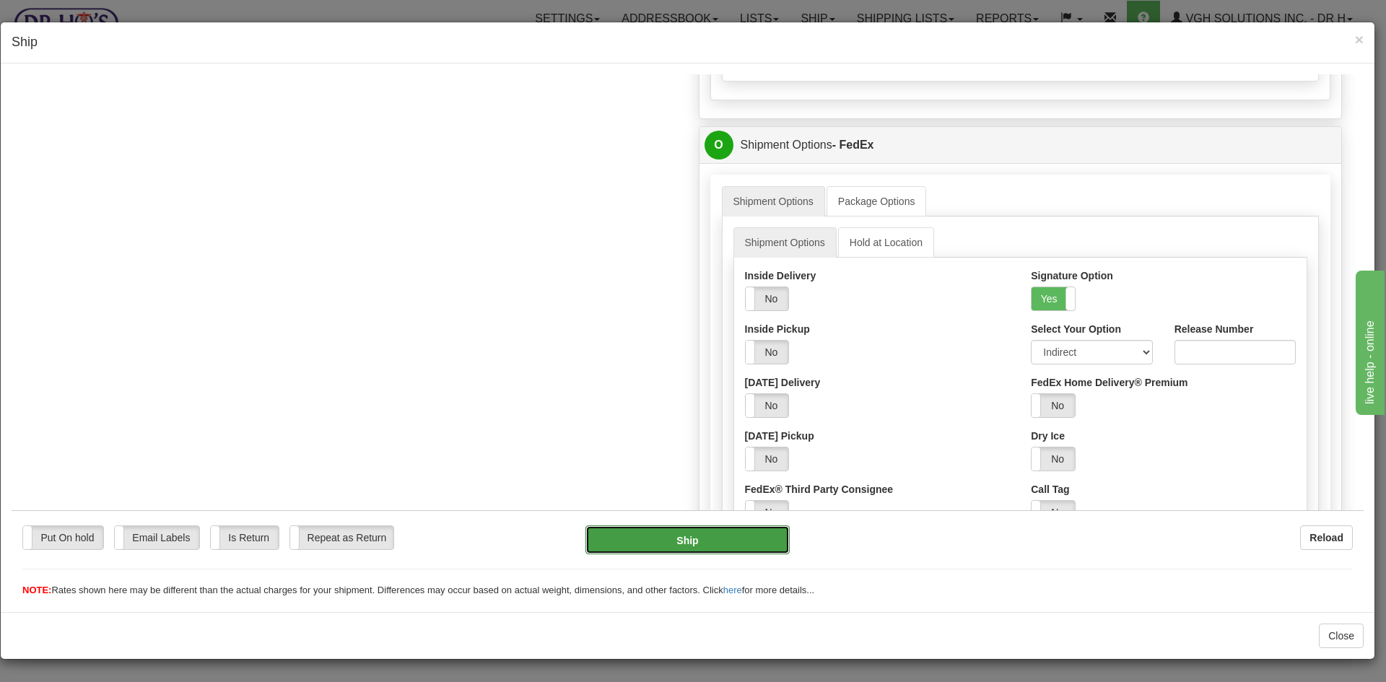
click at [657, 541] on button "Ship" at bounding box center [687, 539] width 204 height 29
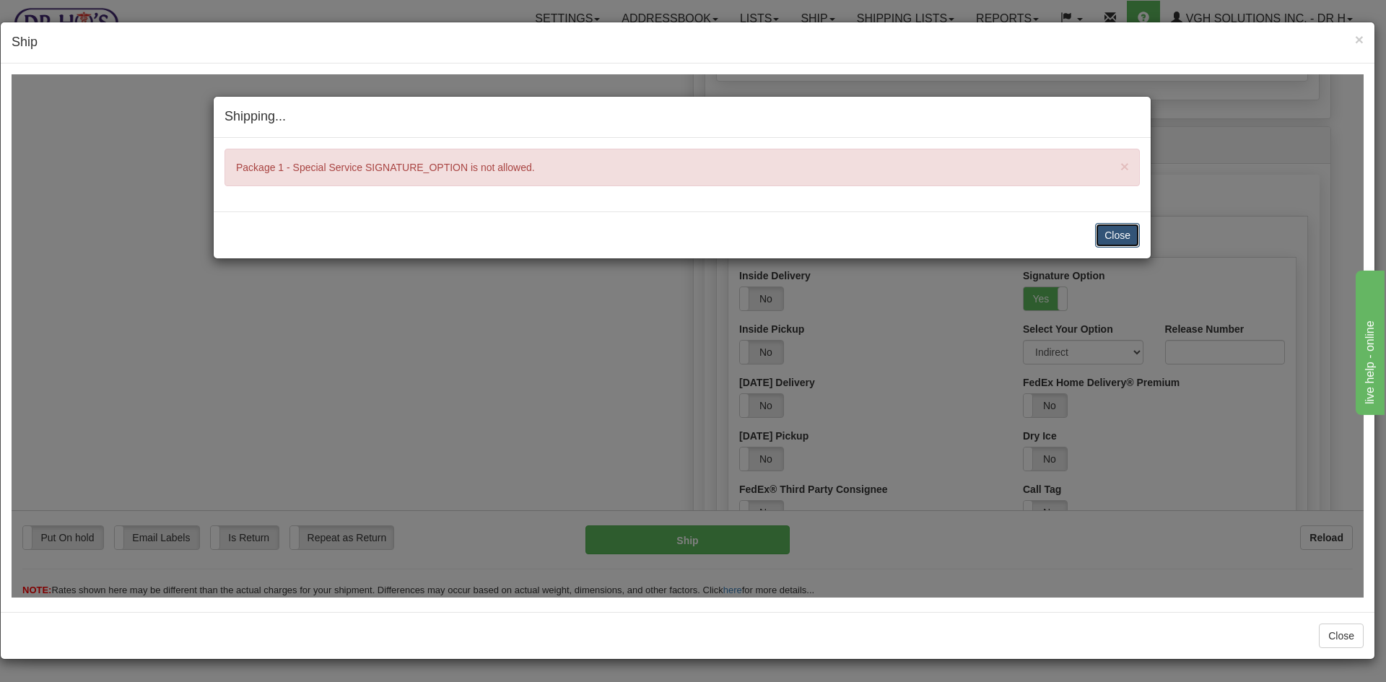
click at [1122, 232] on button "Close" at bounding box center [1117, 234] width 45 height 25
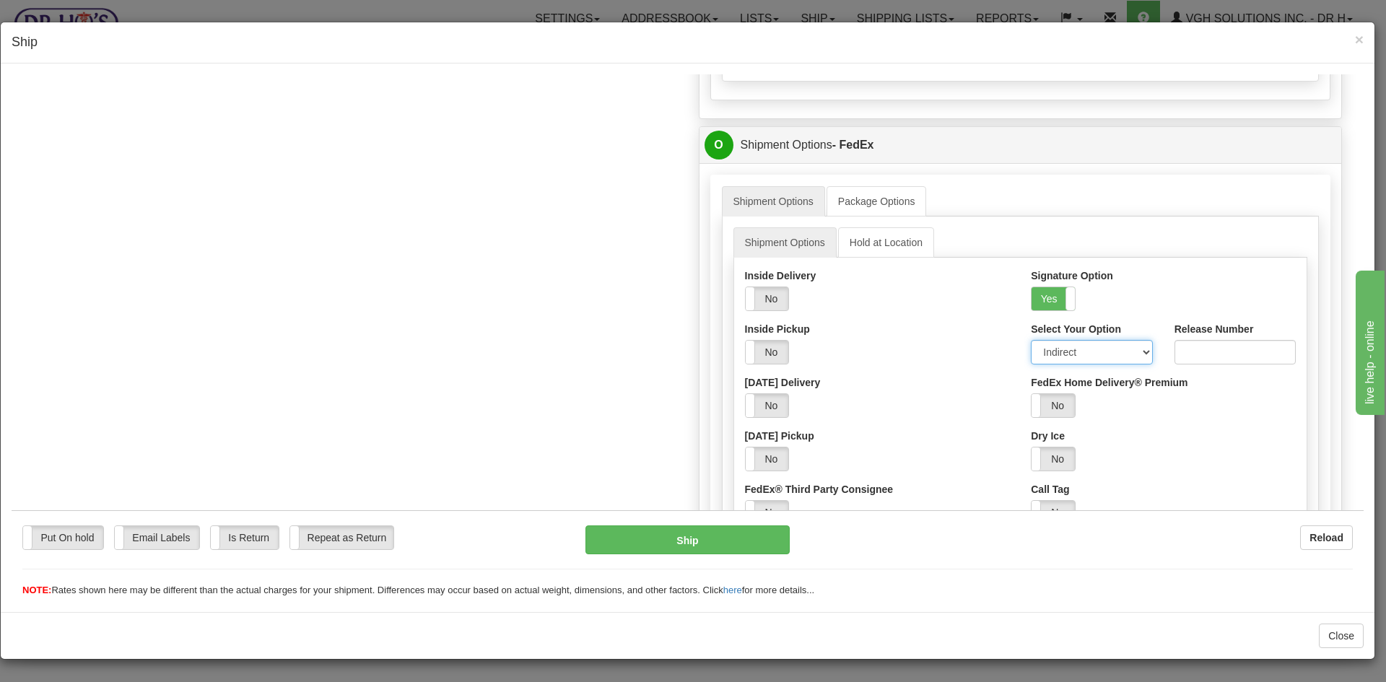
click at [1062, 351] on select "Adult Direct Indirect No Signature Required Service Default" at bounding box center [1091, 351] width 121 height 25
select select "0"
click at [1031, 339] on select "Adult Direct Indirect No Signature Required Service Default" at bounding box center [1091, 351] width 121 height 25
click at [667, 541] on button "Ship" at bounding box center [687, 539] width 204 height 29
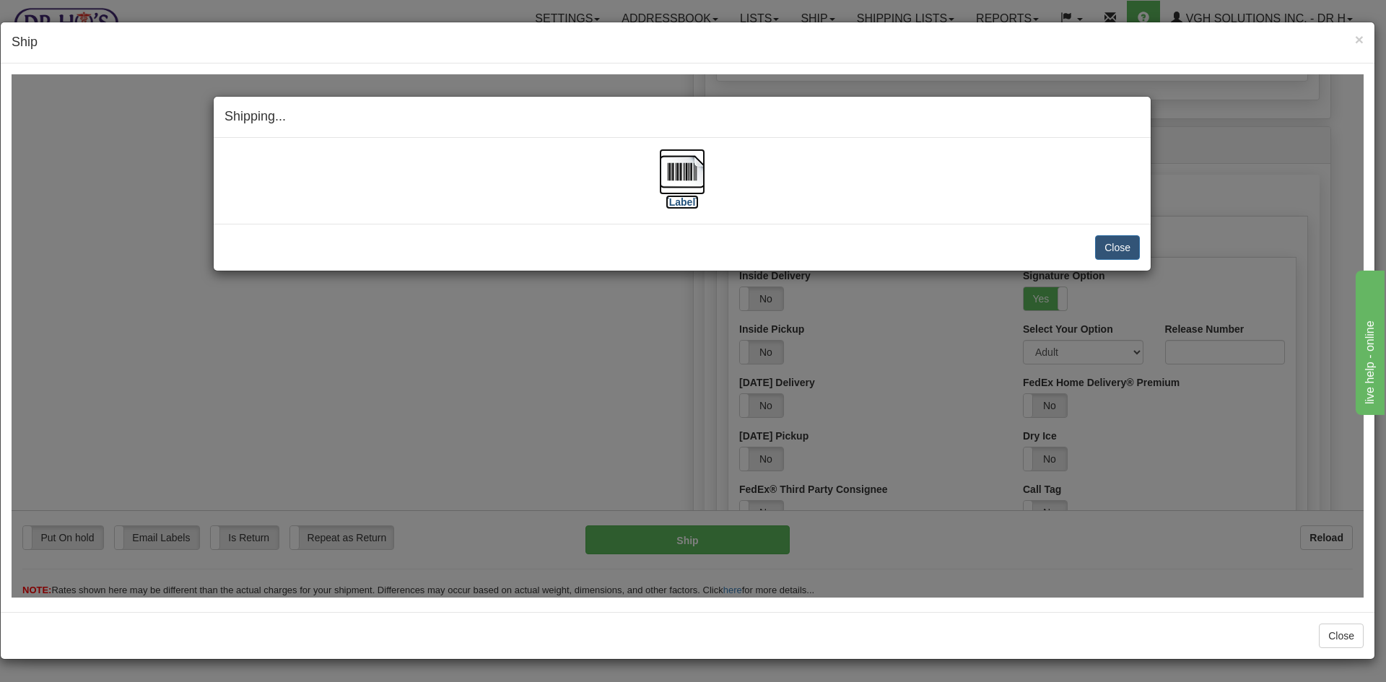
click at [681, 175] on img at bounding box center [682, 171] width 46 height 46
click at [1110, 244] on button "Close" at bounding box center [1117, 247] width 45 height 25
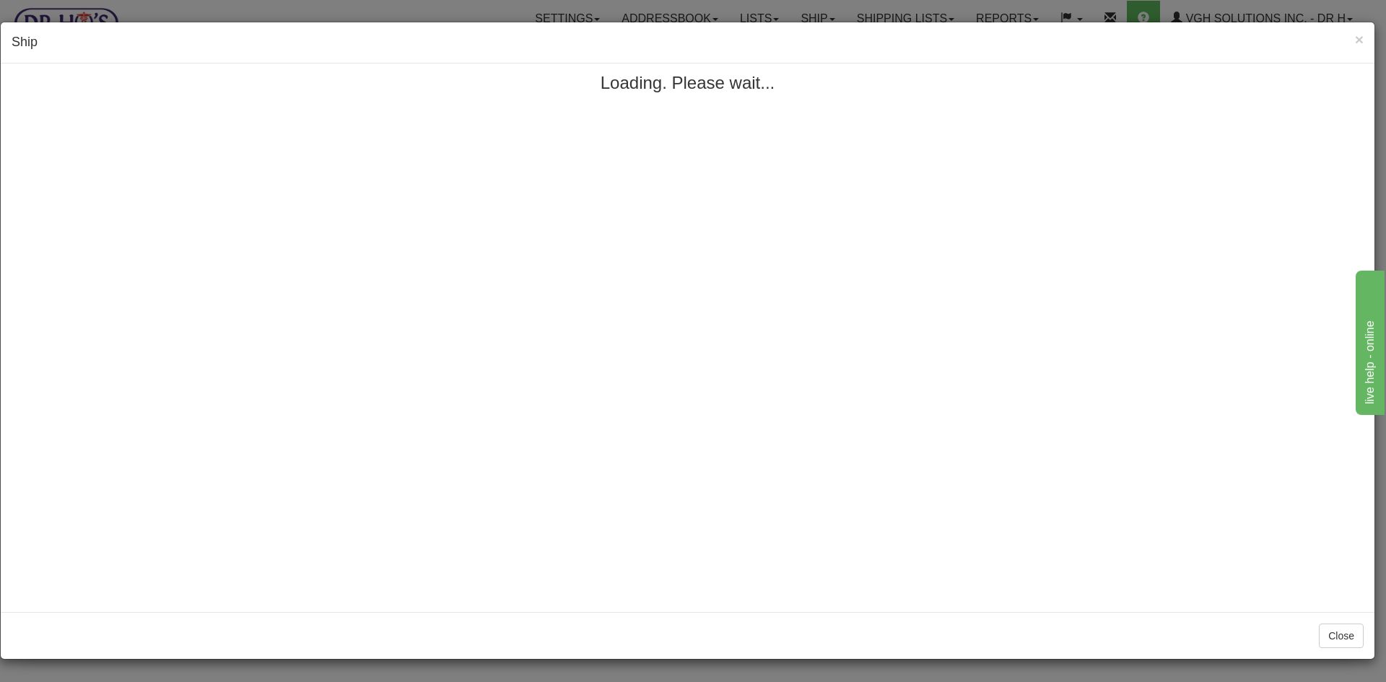
scroll to position [0, 0]
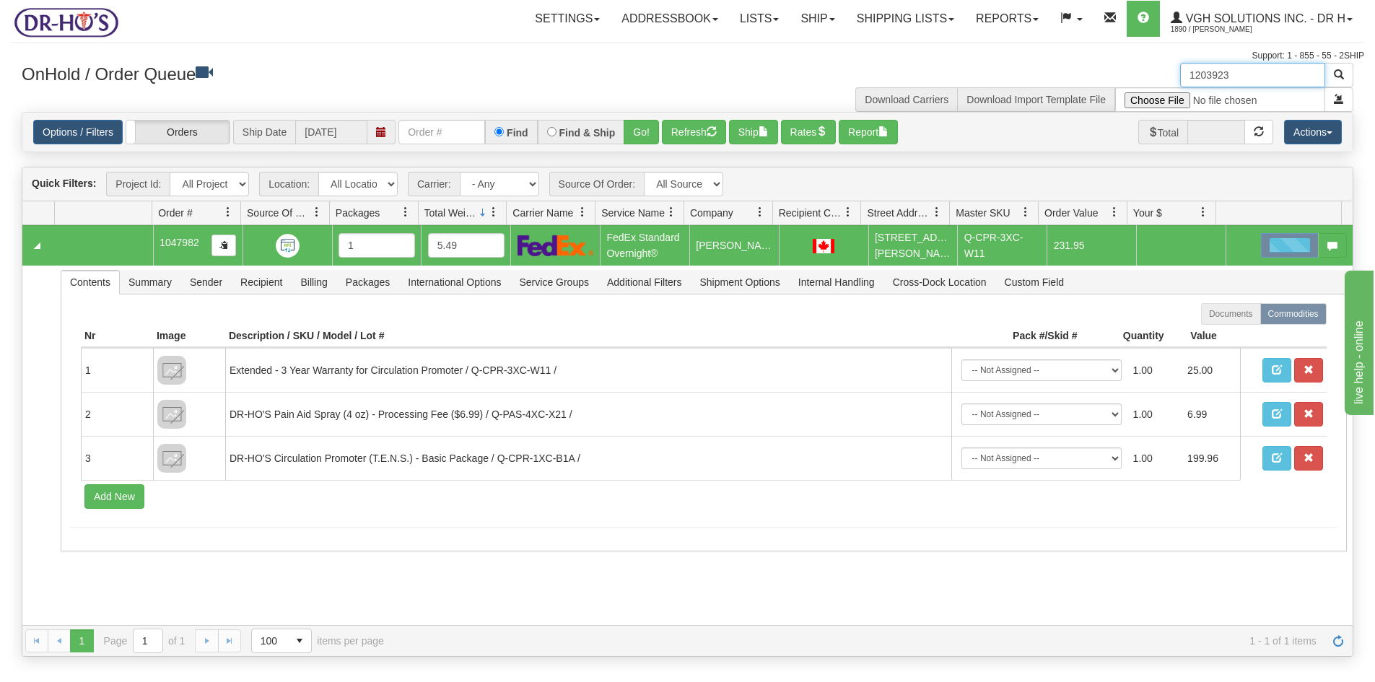
drag, startPoint x: 1223, startPoint y: 76, endPoint x: 1104, endPoint y: 92, distance: 120.9
click at [1103, 92] on div "1203923 Download Carriers Download Import Template File" at bounding box center [1026, 87] width 677 height 49
paste input "50"
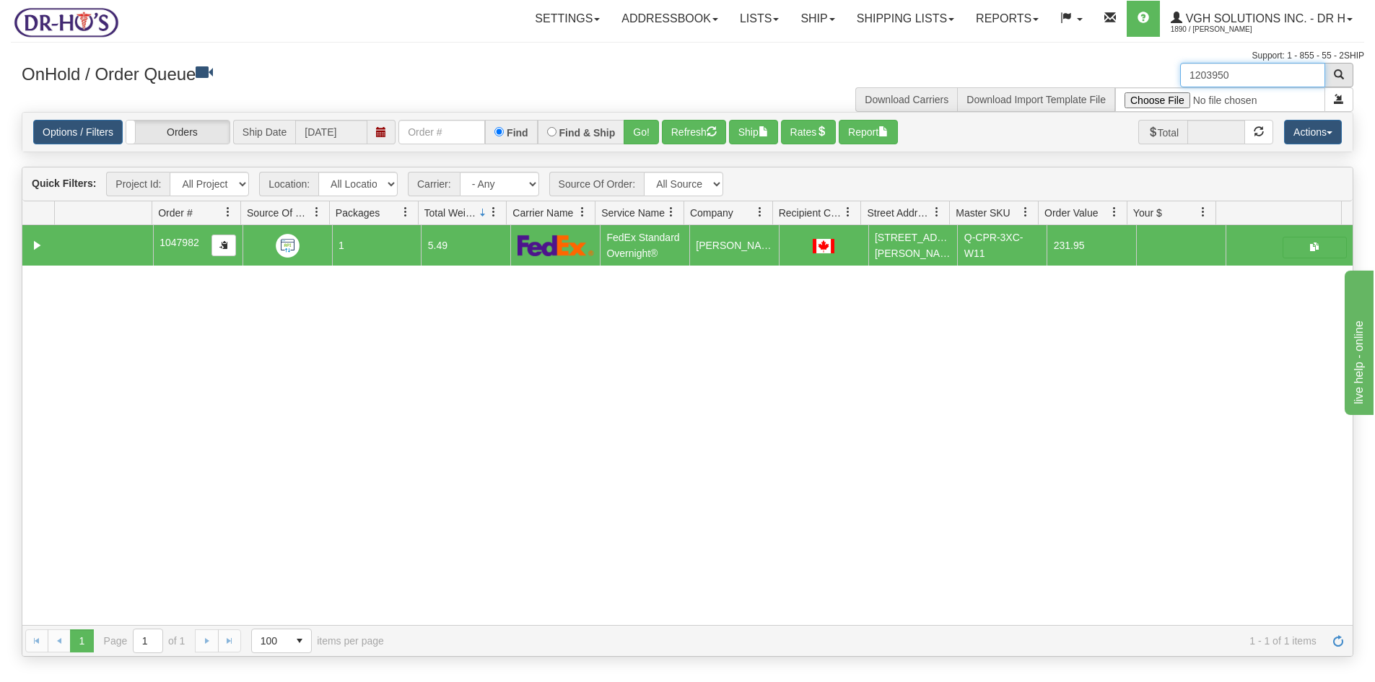
type input "1203950"
click at [1335, 72] on span "button" at bounding box center [1339, 74] width 10 height 10
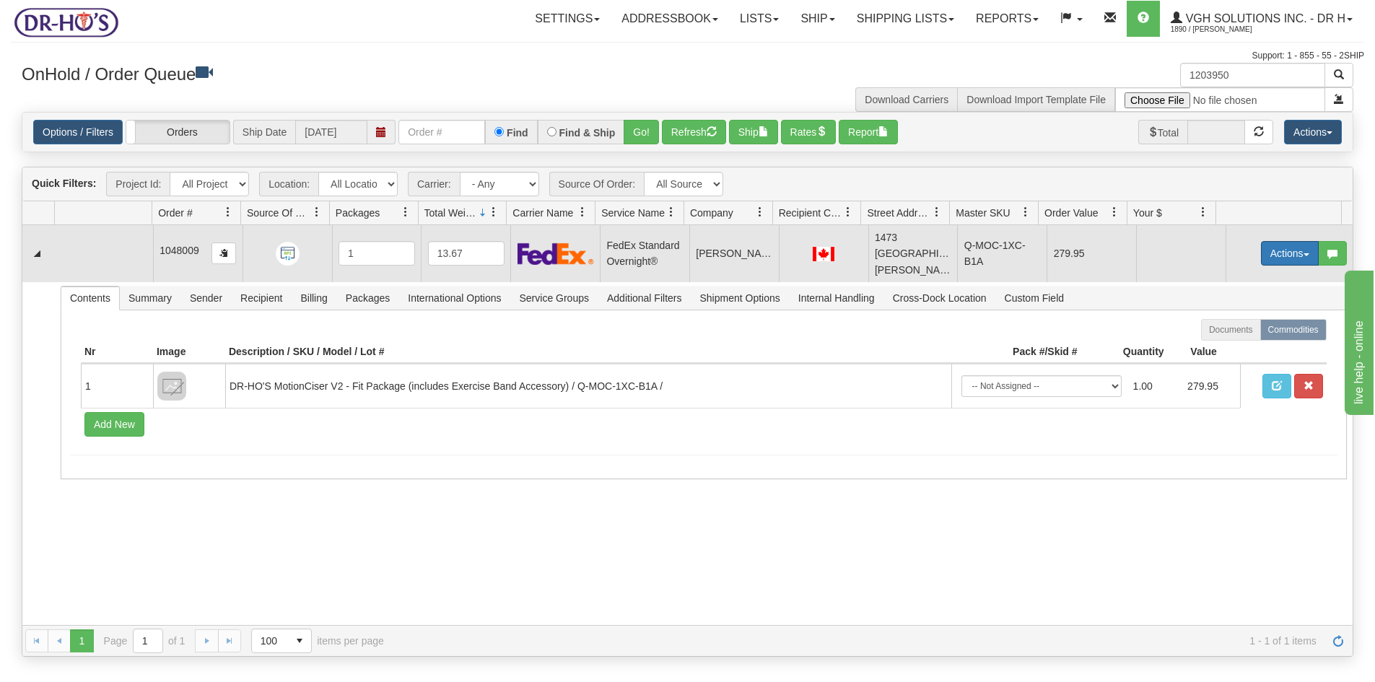
click at [1267, 266] on button "Actions" at bounding box center [1290, 253] width 58 height 25
click at [1217, 287] on span "Open" at bounding box center [1234, 281] width 35 height 12
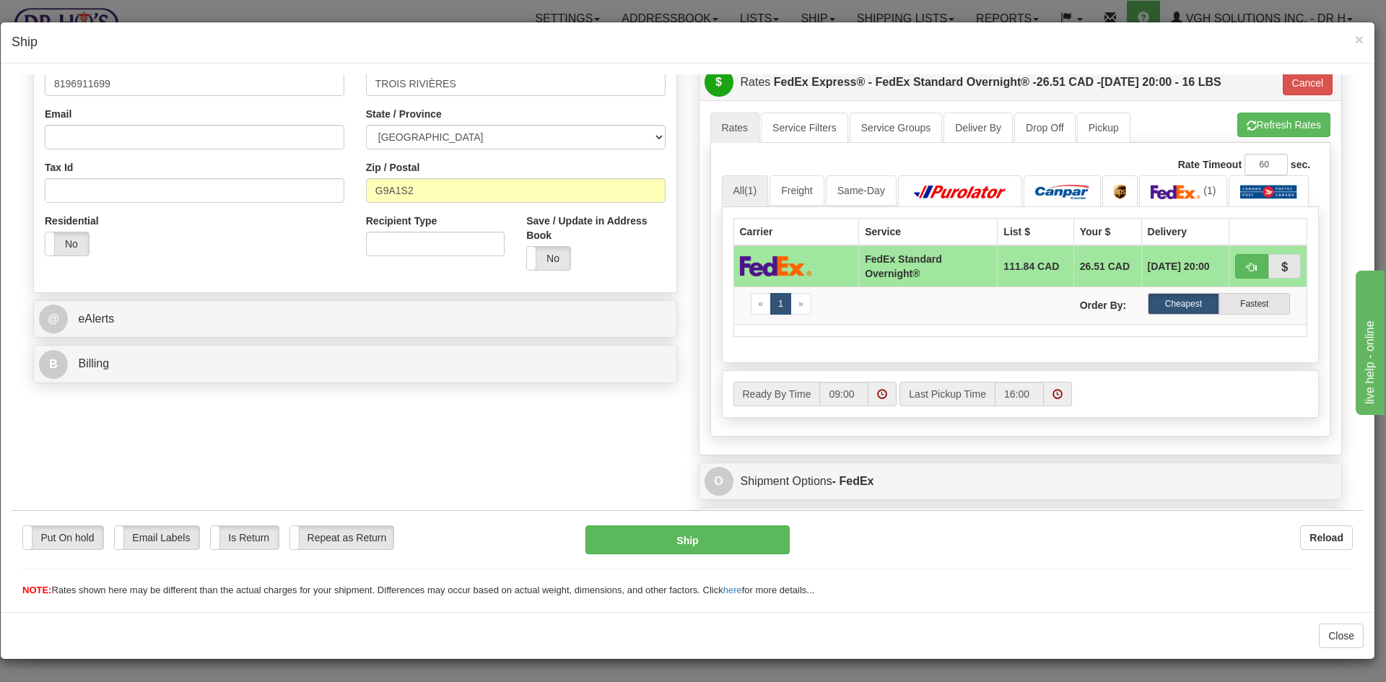
scroll to position [435, 0]
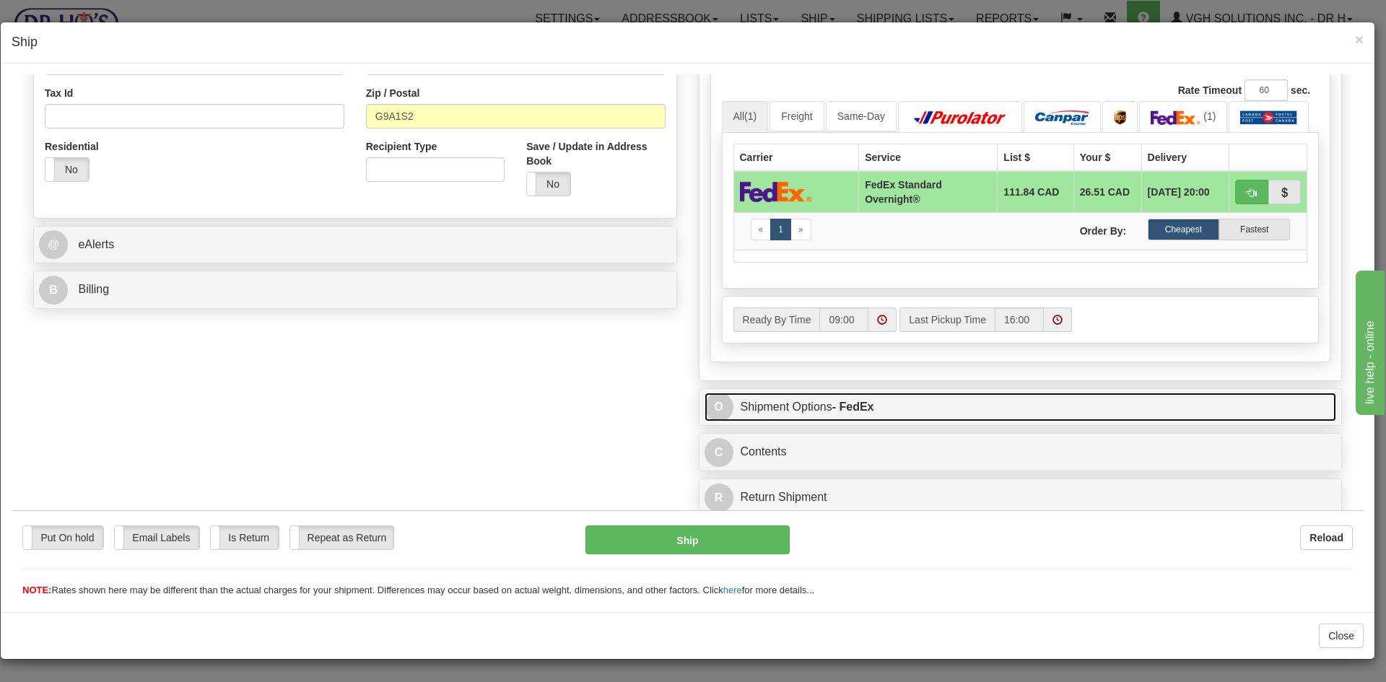
click at [948, 413] on link "O Shipment Options - FedEx" at bounding box center [1020, 407] width 632 height 30
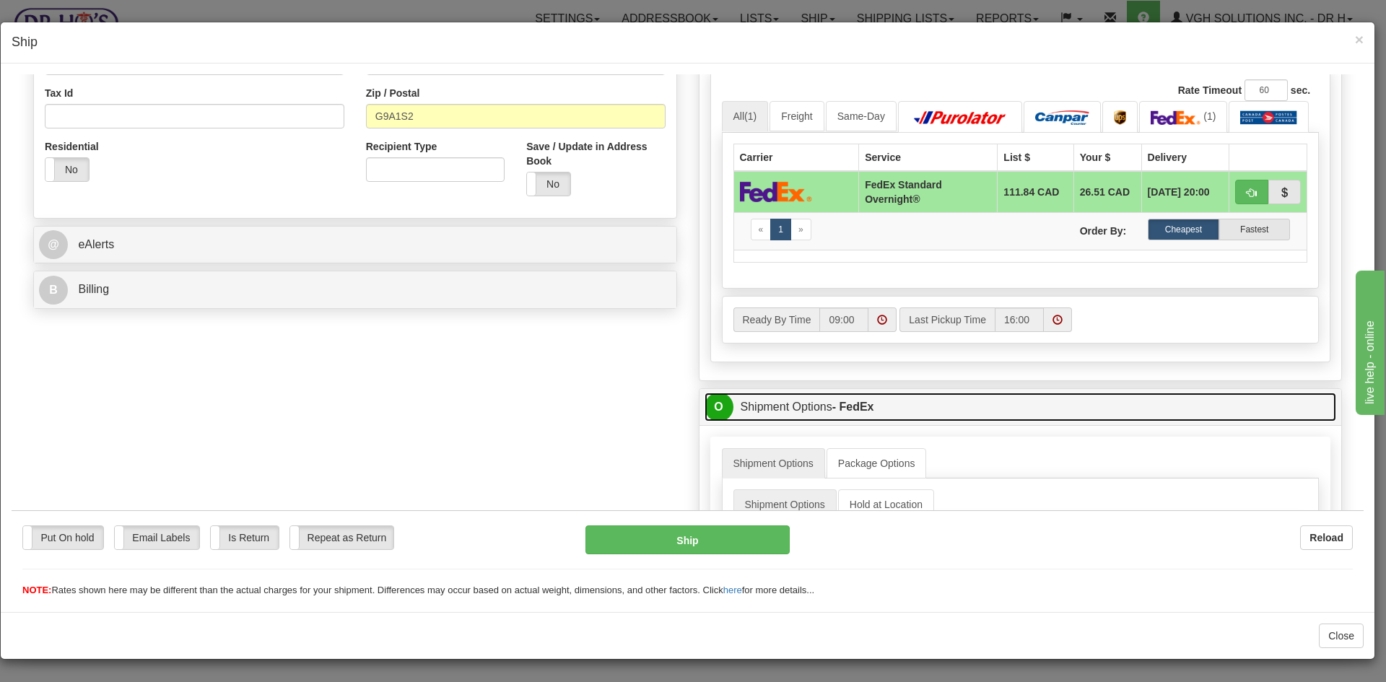
scroll to position [580, 0]
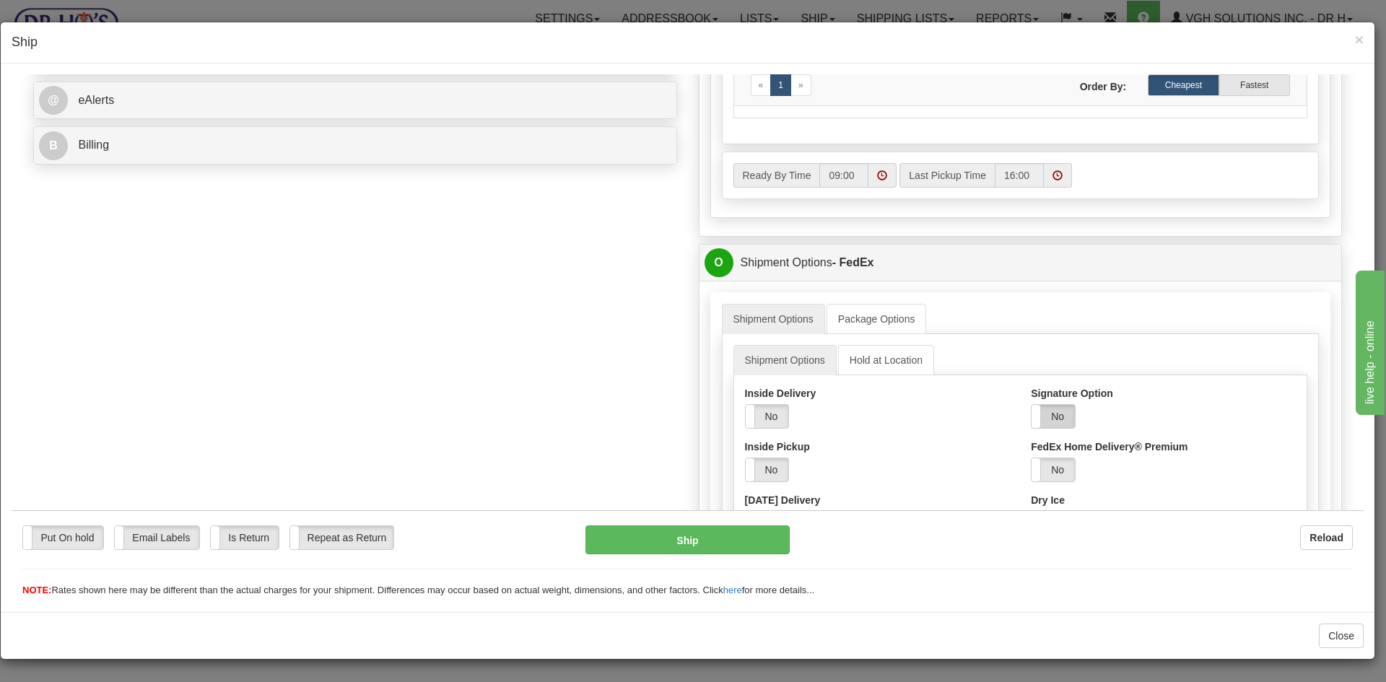
click at [1049, 415] on label "No" at bounding box center [1052, 415] width 43 height 23
click at [1062, 471] on select "Adult Direct Indirect No Signature Required Service Default" at bounding box center [1091, 469] width 121 height 25
select select "2"
click at [1031, 457] on select "Adult Direct Indirect No Signature Required Service Default" at bounding box center [1091, 469] width 121 height 25
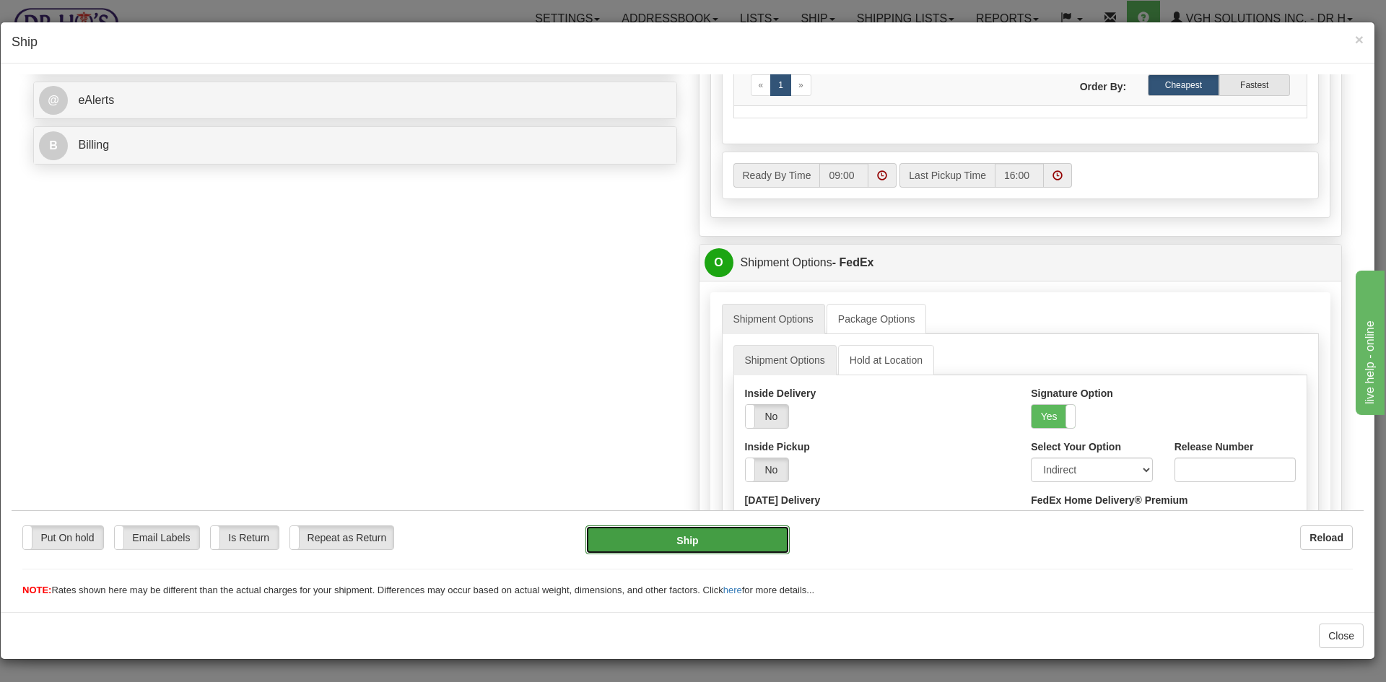
click at [704, 546] on button "Ship" at bounding box center [687, 539] width 204 height 29
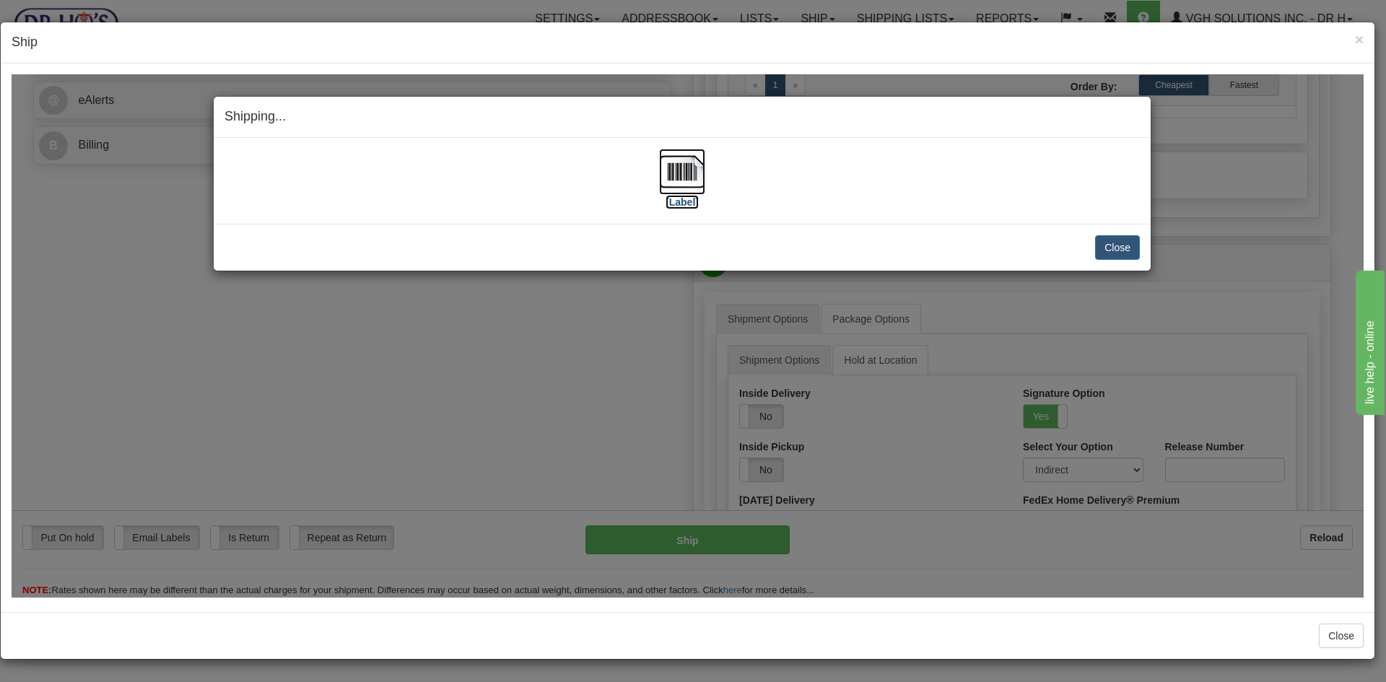
click at [678, 175] on img at bounding box center [682, 171] width 46 height 46
click at [1124, 254] on button "Close" at bounding box center [1117, 247] width 45 height 25
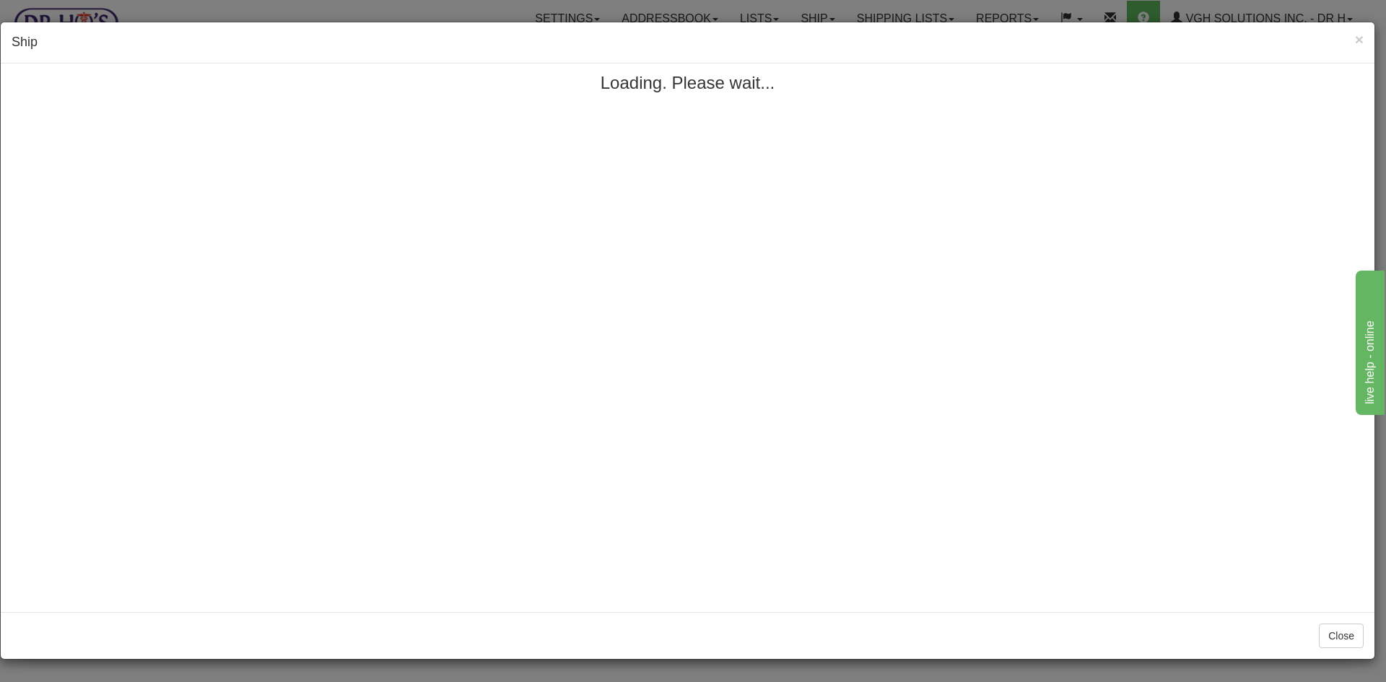
scroll to position [0, 0]
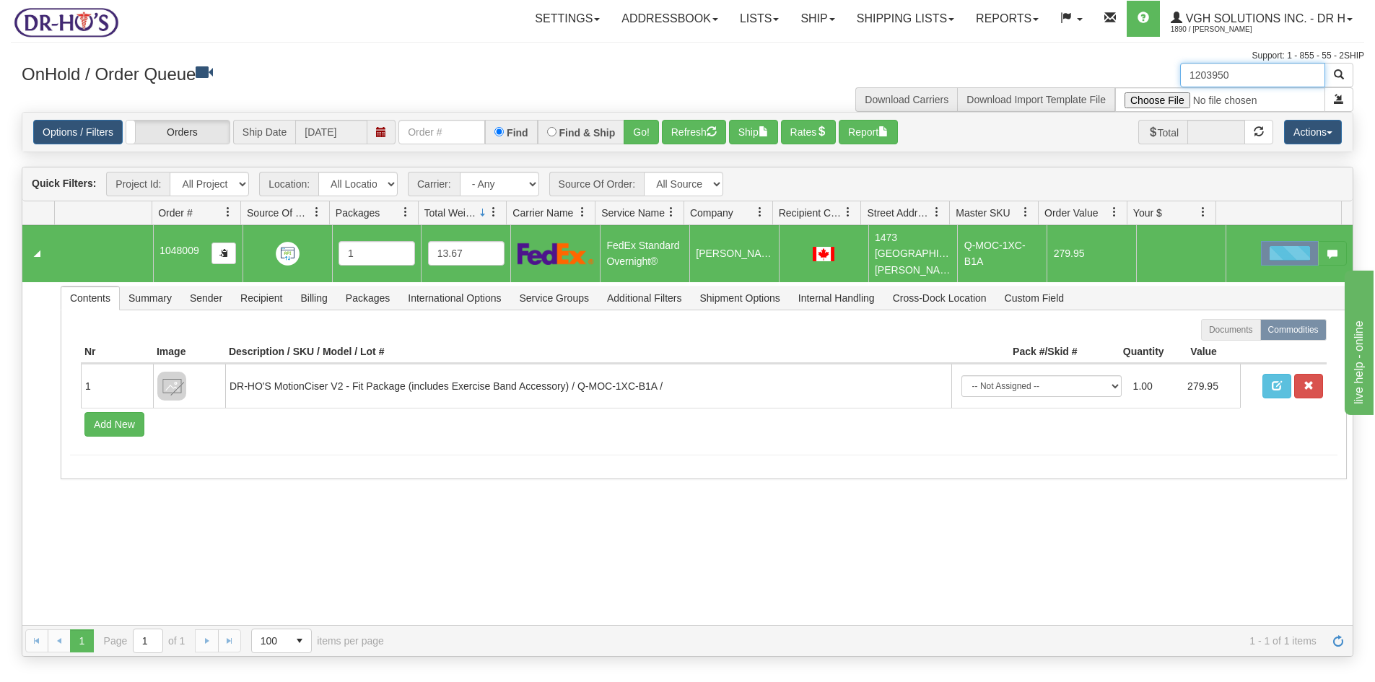
drag, startPoint x: 1257, startPoint y: 80, endPoint x: 1129, endPoint y: 94, distance: 128.5
click at [1130, 94] on div "1203950 Download Carriers Download Import Template File" at bounding box center [1026, 87] width 677 height 49
paste input "49"
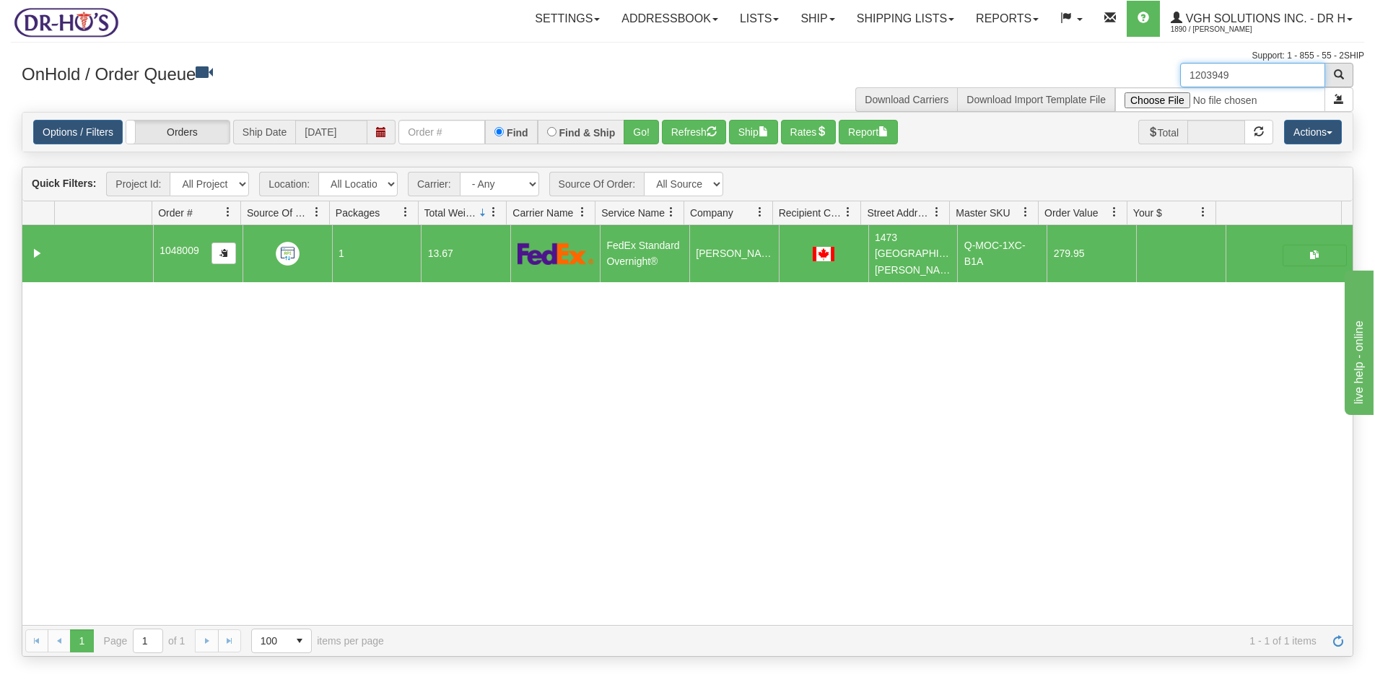
type input "1203949"
click at [1338, 71] on span "button" at bounding box center [1339, 74] width 10 height 10
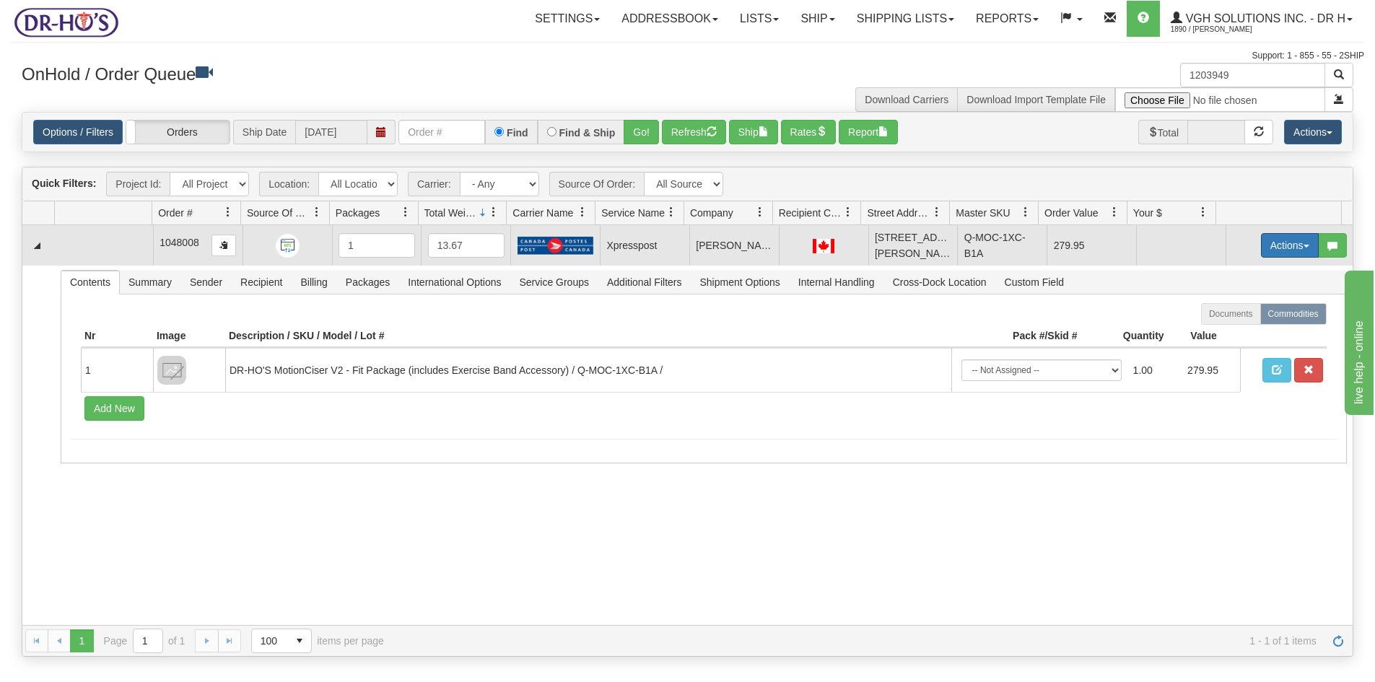
click at [1261, 244] on button "Actions" at bounding box center [1290, 245] width 58 height 25
click at [1220, 274] on span "Open" at bounding box center [1234, 273] width 35 height 12
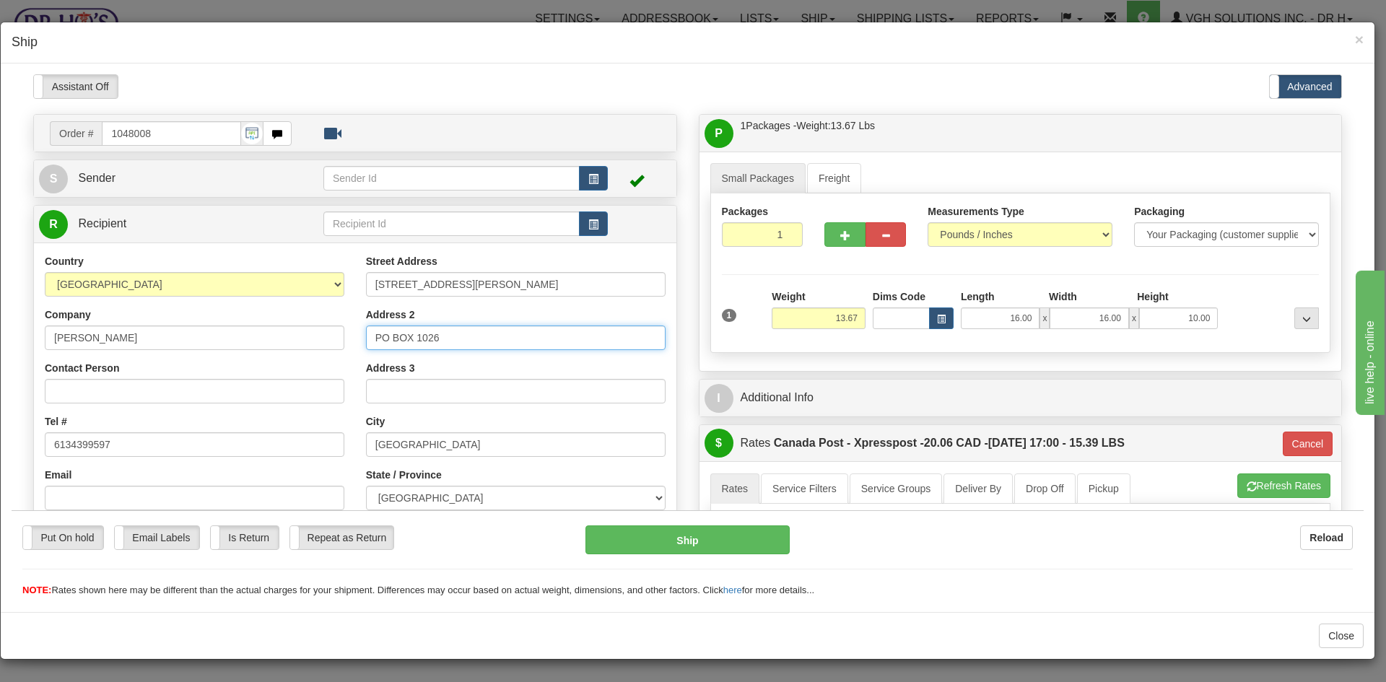
drag, startPoint x: 460, startPoint y: 341, endPoint x: 300, endPoint y: 354, distance: 160.1
click at [300, 354] on div "Country [GEOGRAPHIC_DATA] [GEOGRAPHIC_DATA] [GEOGRAPHIC_DATA] [GEOGRAPHIC_DATA]…" at bounding box center [355, 447] width 642 height 388
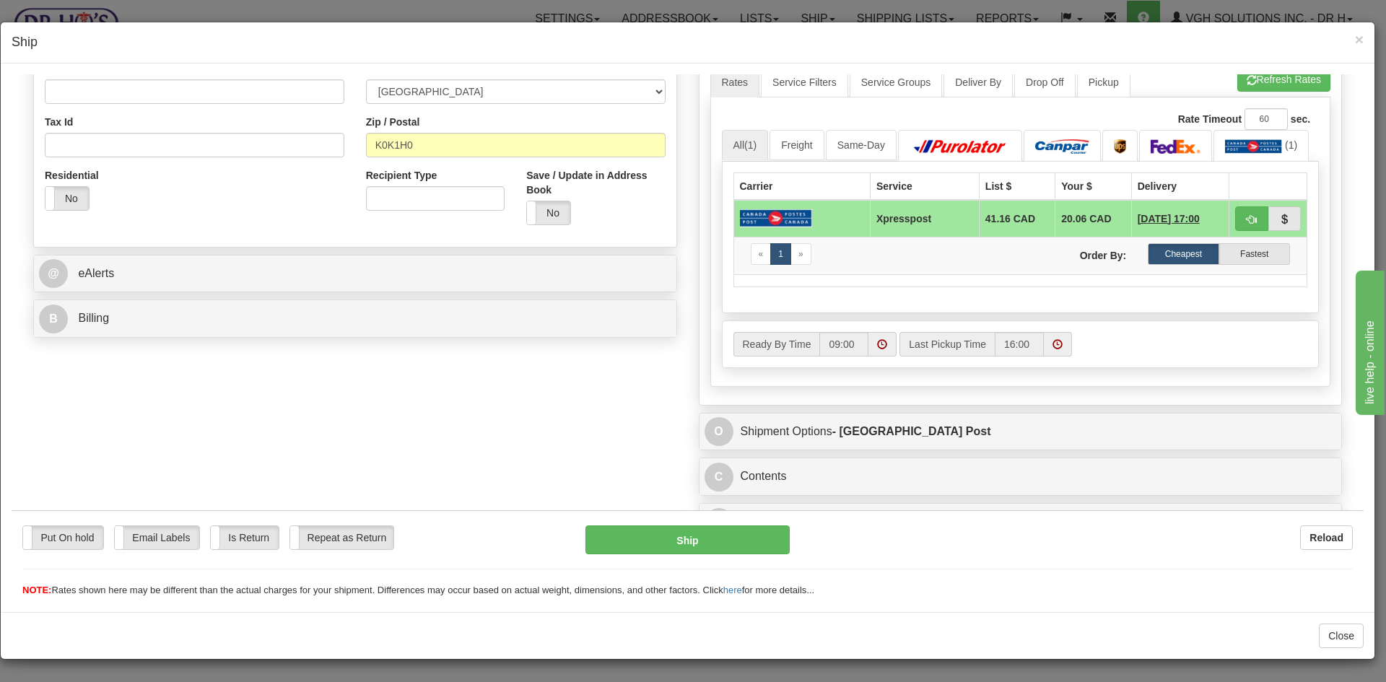
scroll to position [431, 0]
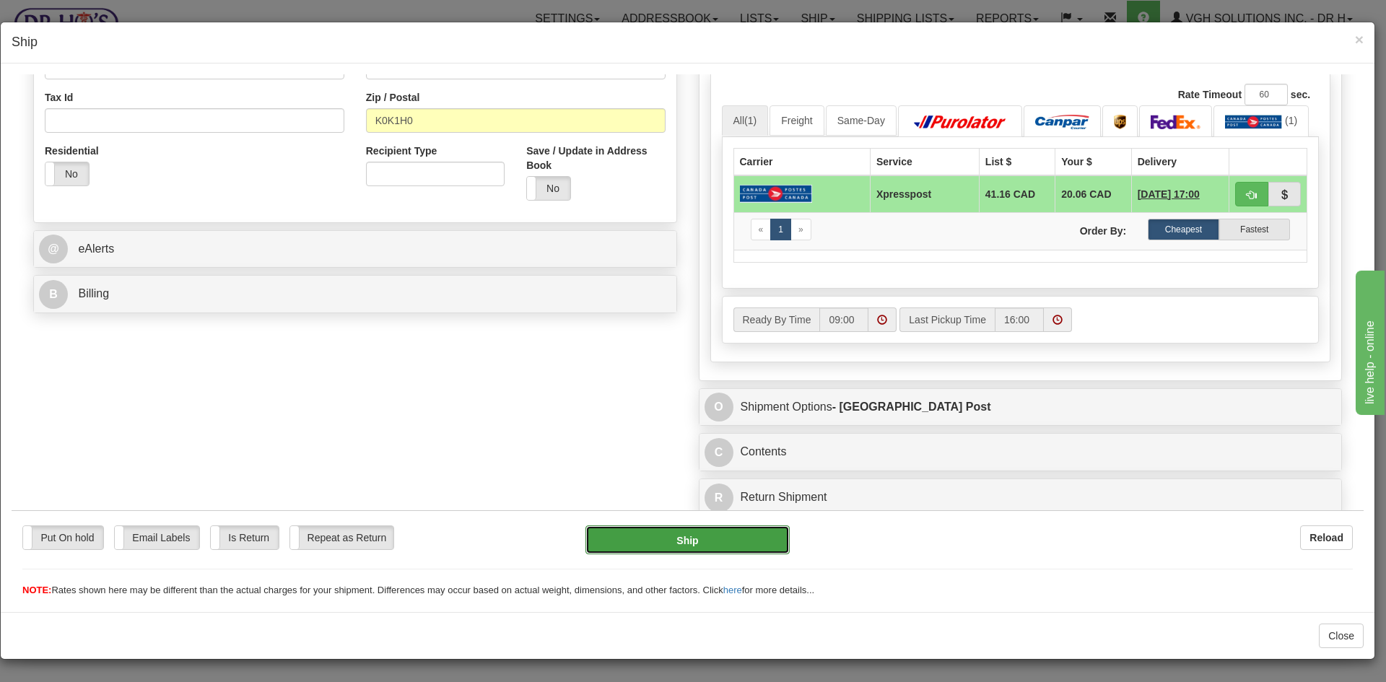
click at [668, 532] on button "Ship" at bounding box center [687, 539] width 204 height 29
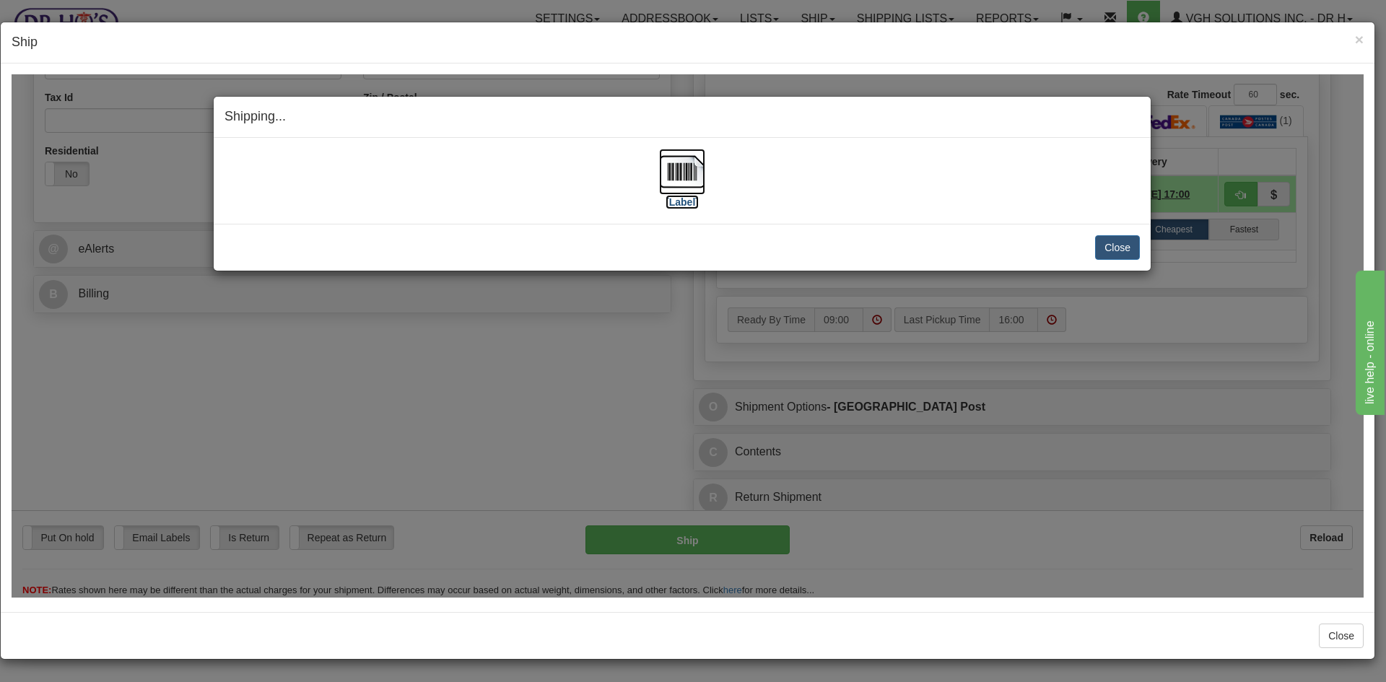
click at [680, 162] on img at bounding box center [682, 171] width 46 height 46
click at [1117, 248] on button "Close" at bounding box center [1117, 247] width 45 height 25
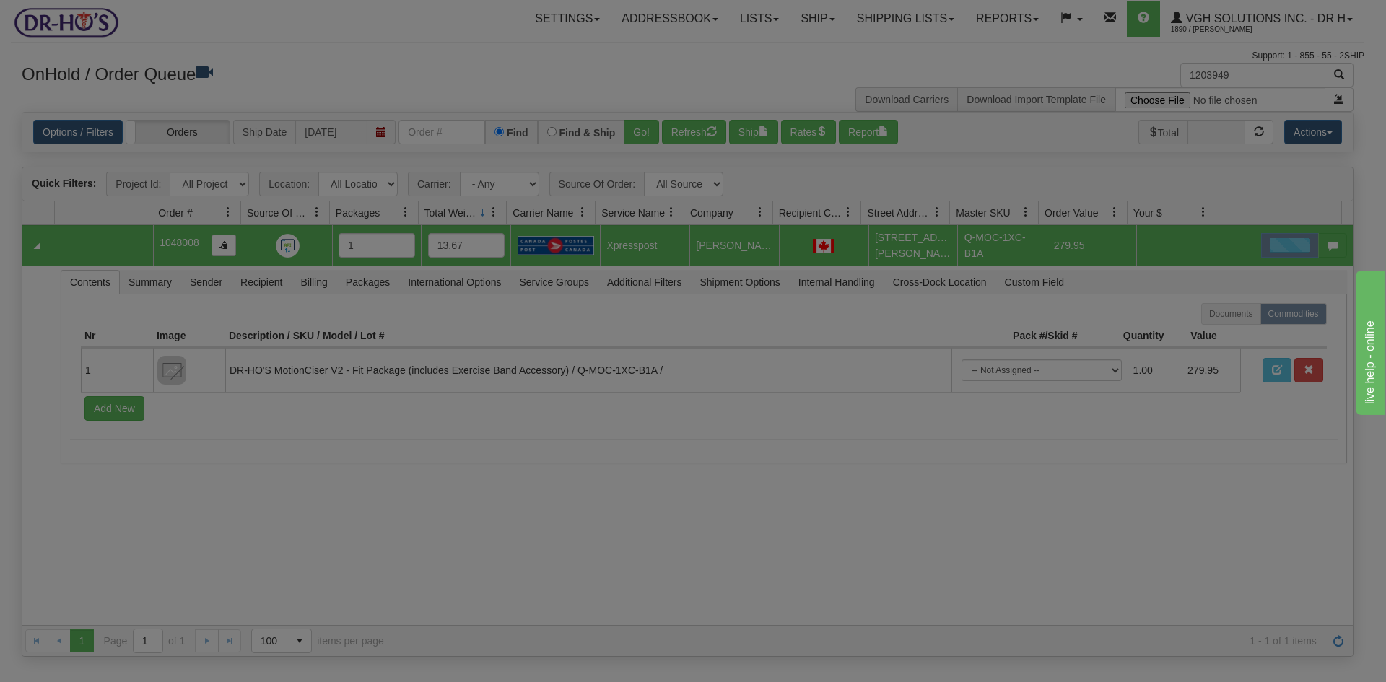
scroll to position [0, 0]
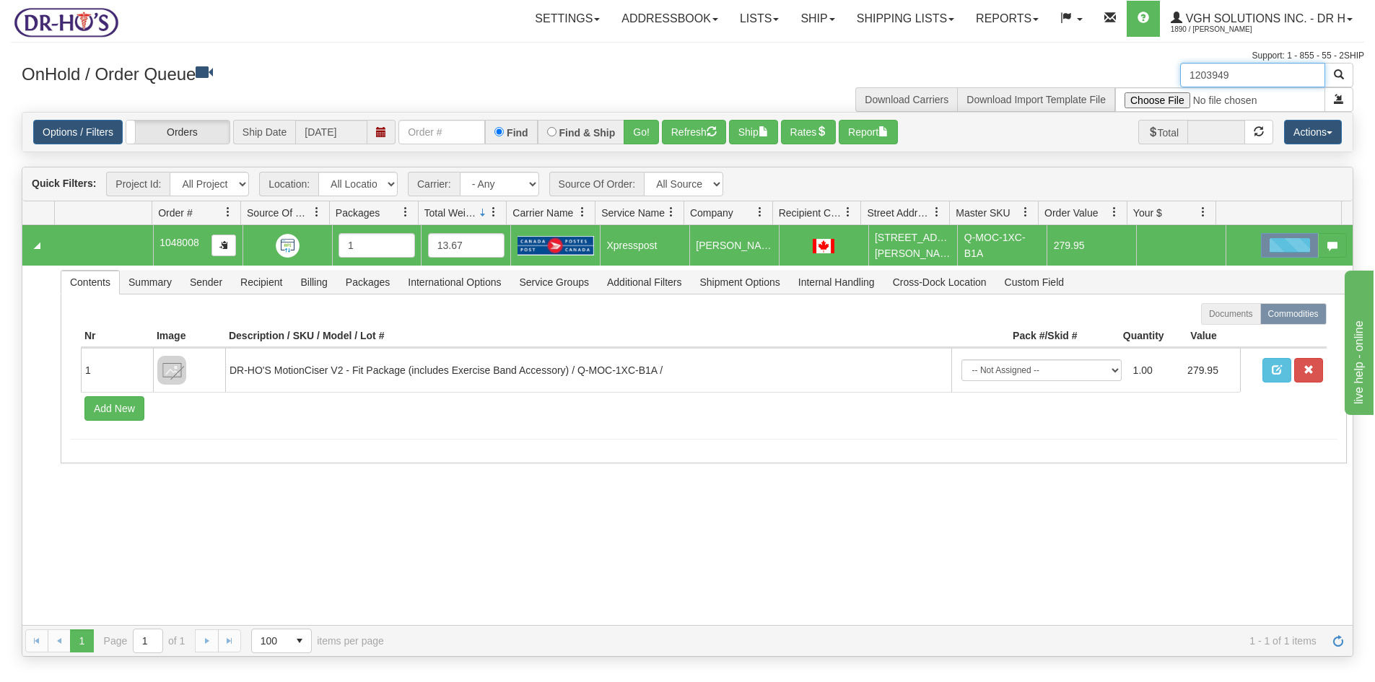
drag, startPoint x: 1254, startPoint y: 74, endPoint x: 1104, endPoint y: 89, distance: 150.2
click at [1104, 89] on div "1203949 Download Carriers Download Import Template File" at bounding box center [1026, 87] width 677 height 49
paste input "225041"
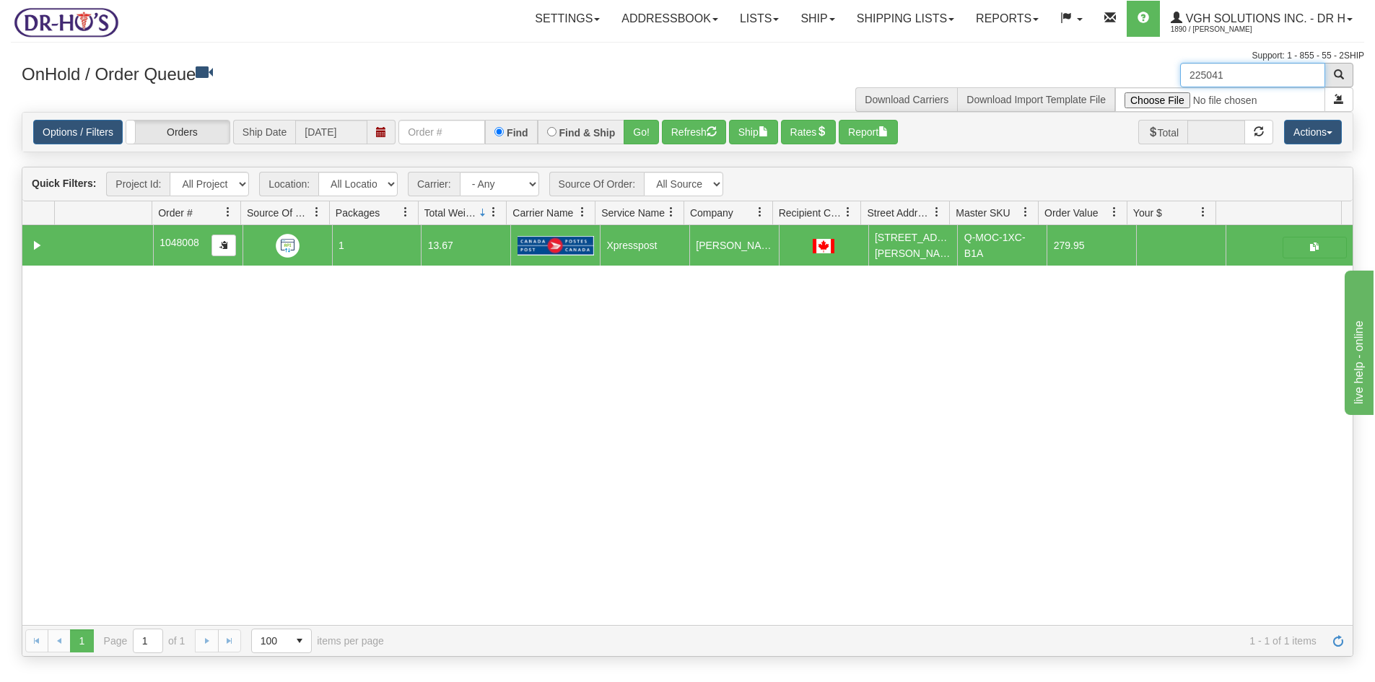
type input "225041"
click at [1337, 77] on span "button" at bounding box center [1339, 74] width 10 height 10
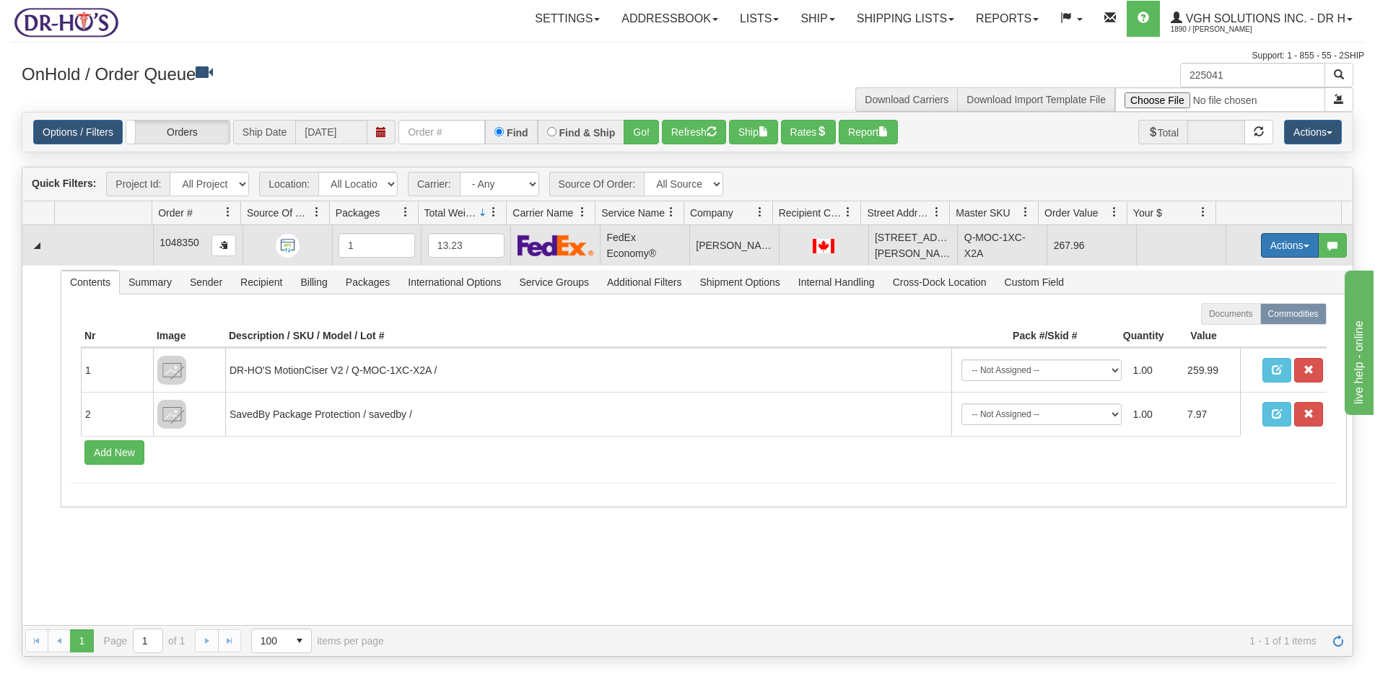
click at [1265, 249] on button "Actions" at bounding box center [1290, 245] width 58 height 25
click at [1221, 274] on span "Open" at bounding box center [1234, 273] width 35 height 12
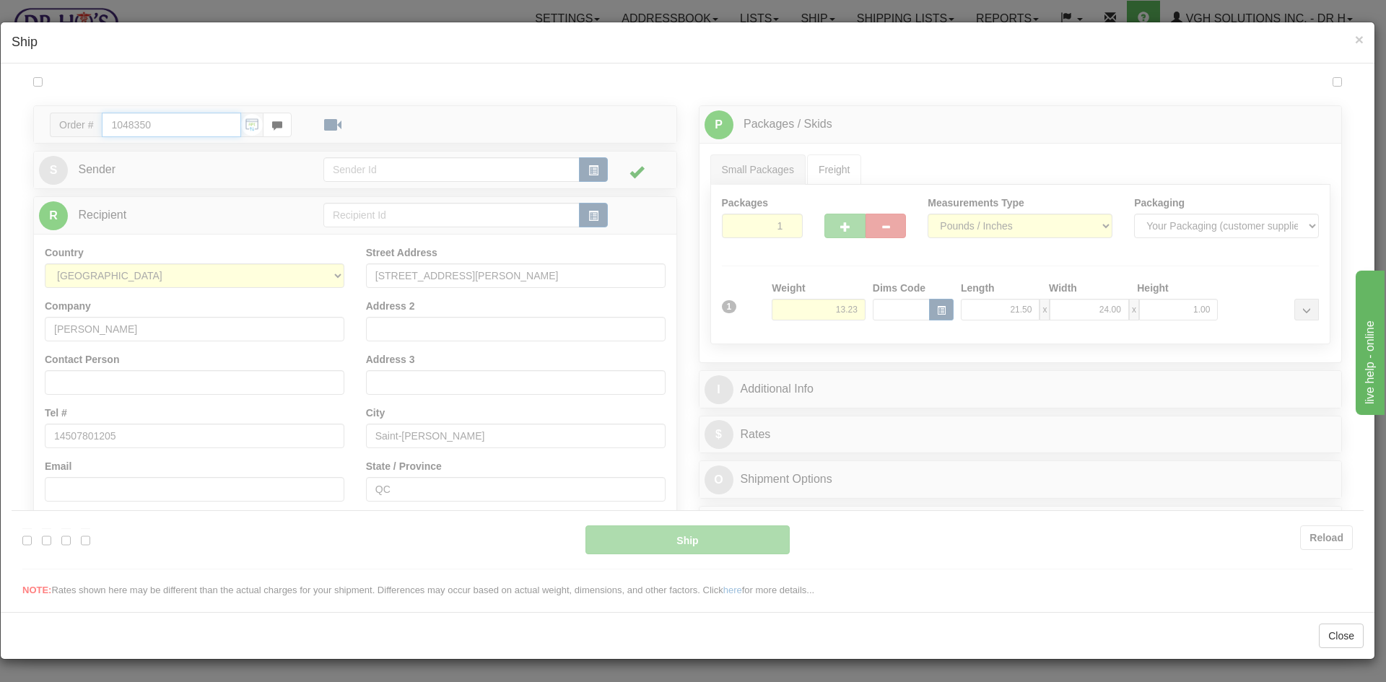
type input "20"
type input "09:00"
type input "16:00"
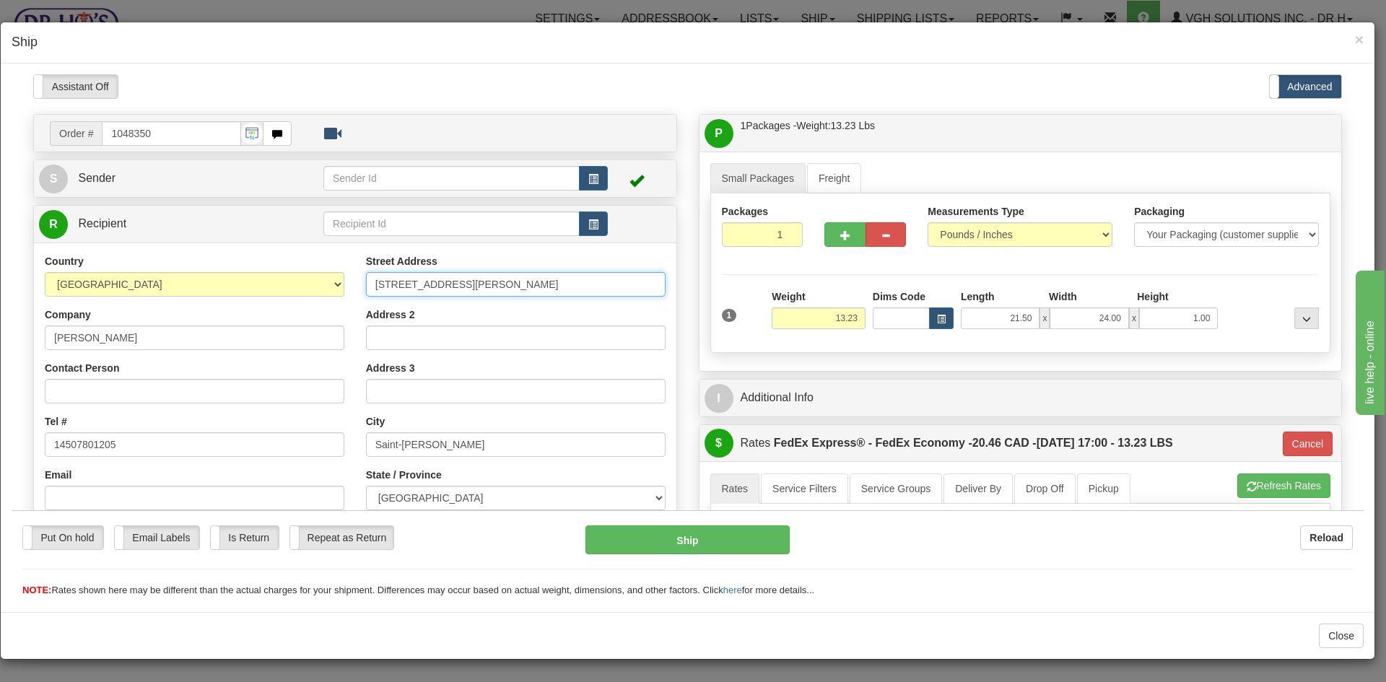
drag, startPoint x: 471, startPoint y: 289, endPoint x: 250, endPoint y: 286, distance: 220.1
click at [250, 286] on div "Country [GEOGRAPHIC_DATA] [GEOGRAPHIC_DATA] [GEOGRAPHIC_DATA] [GEOGRAPHIC_DATA]…" at bounding box center [355, 447] width 642 height 388
paste input "[STREET_ADDRESS][PERSON_NAME]"
type input "[STREET_ADDRESS][PERSON_NAME]"
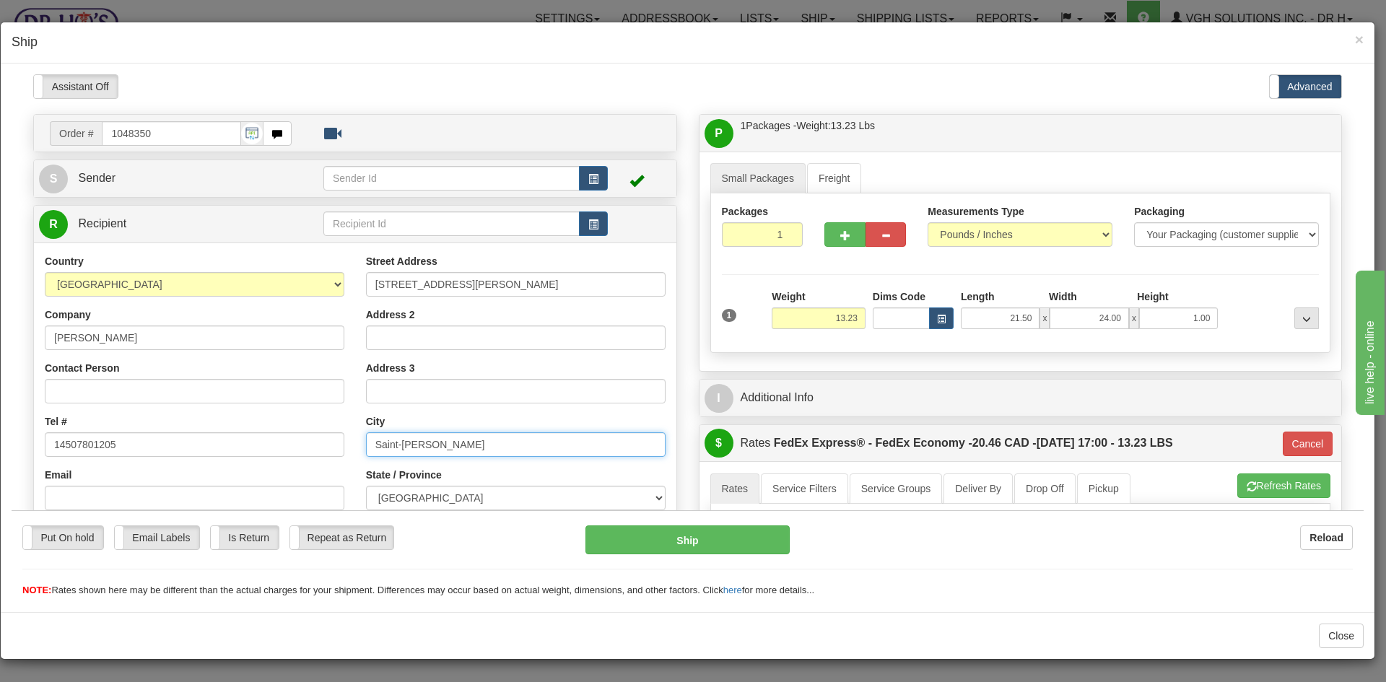
click at [465, 445] on input "Saint-[PERSON_NAME]" at bounding box center [516, 444] width 300 height 25
drag, startPoint x: 492, startPoint y: 440, endPoint x: 263, endPoint y: 446, distance: 229.6
click at [265, 446] on div "Country [GEOGRAPHIC_DATA] [GEOGRAPHIC_DATA] [GEOGRAPHIC_DATA] [GEOGRAPHIC_DATA]…" at bounding box center [355, 447] width 642 height 388
paste input "[PERSON_NAME]"
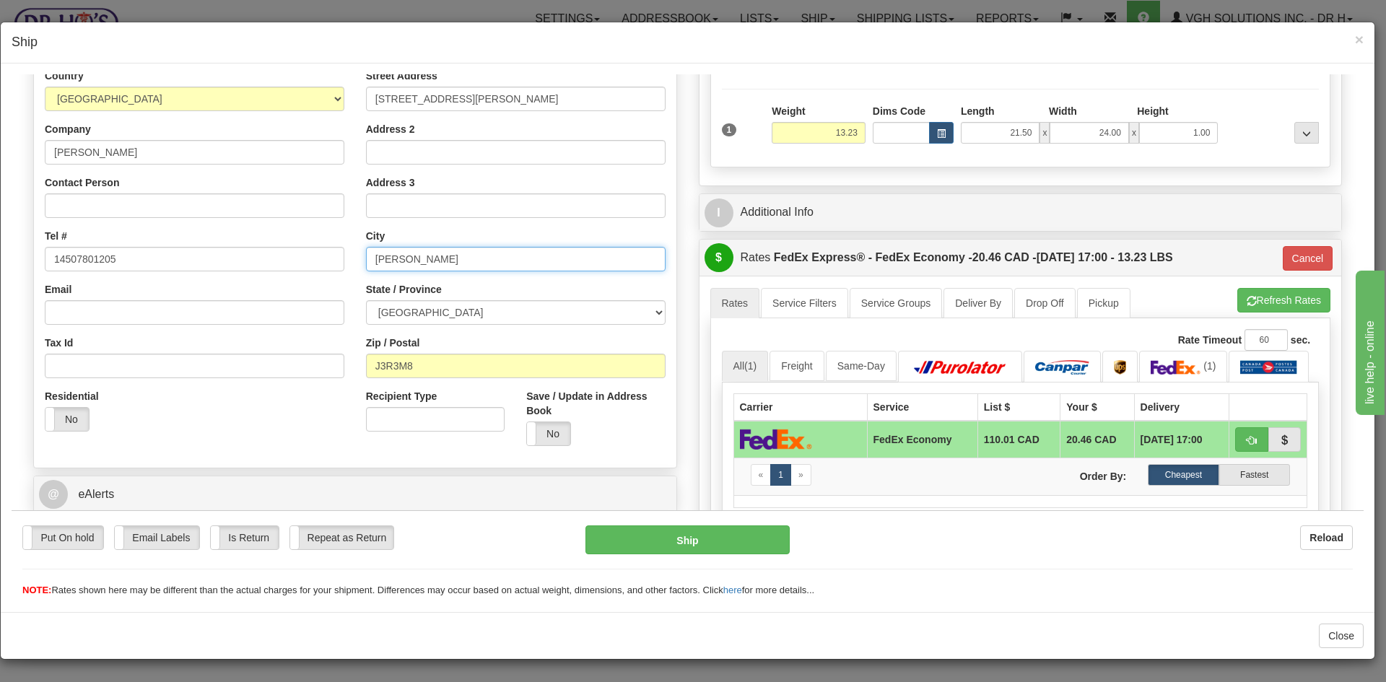
scroll to position [217, 0]
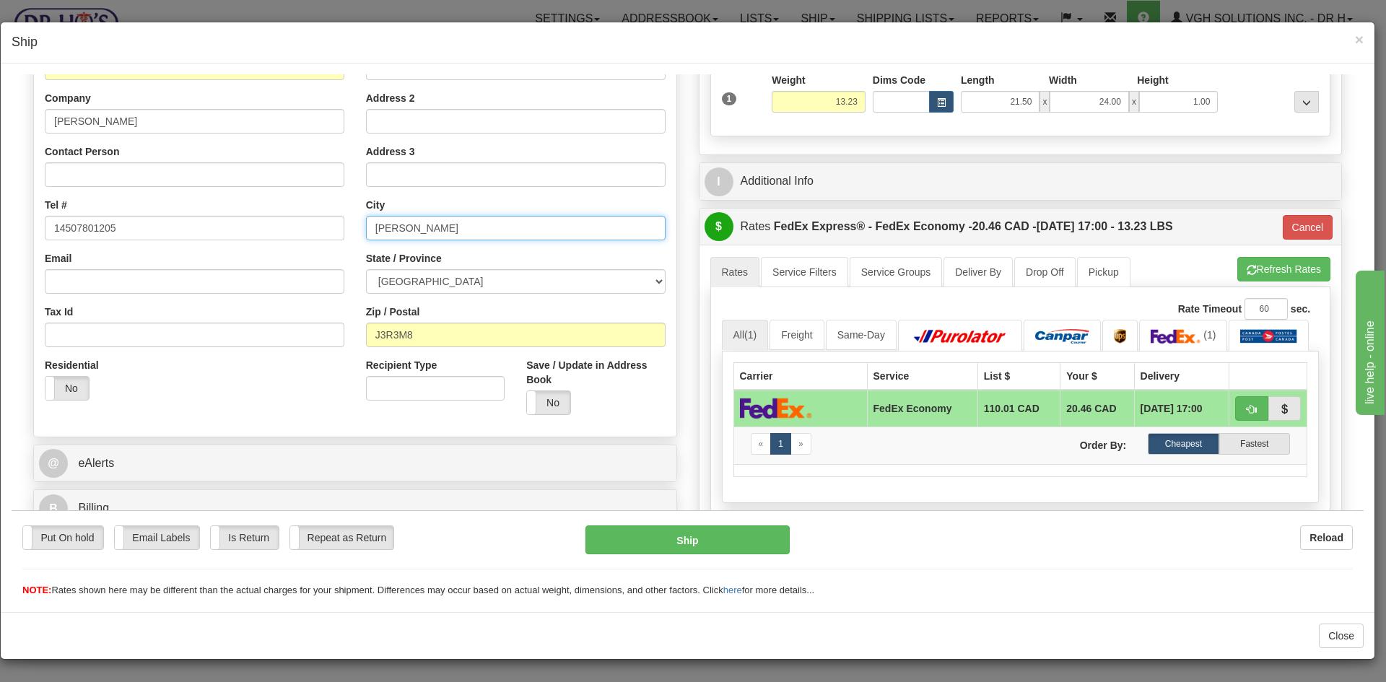
type input "[PERSON_NAME]"
drag, startPoint x: 439, startPoint y: 331, endPoint x: 294, endPoint y: 338, distance: 144.5
click at [294, 338] on div "Country [GEOGRAPHIC_DATA] [GEOGRAPHIC_DATA] [GEOGRAPHIC_DATA] [GEOGRAPHIC_DATA]…" at bounding box center [355, 231] width 642 height 388
paste input "J3R 3A5"
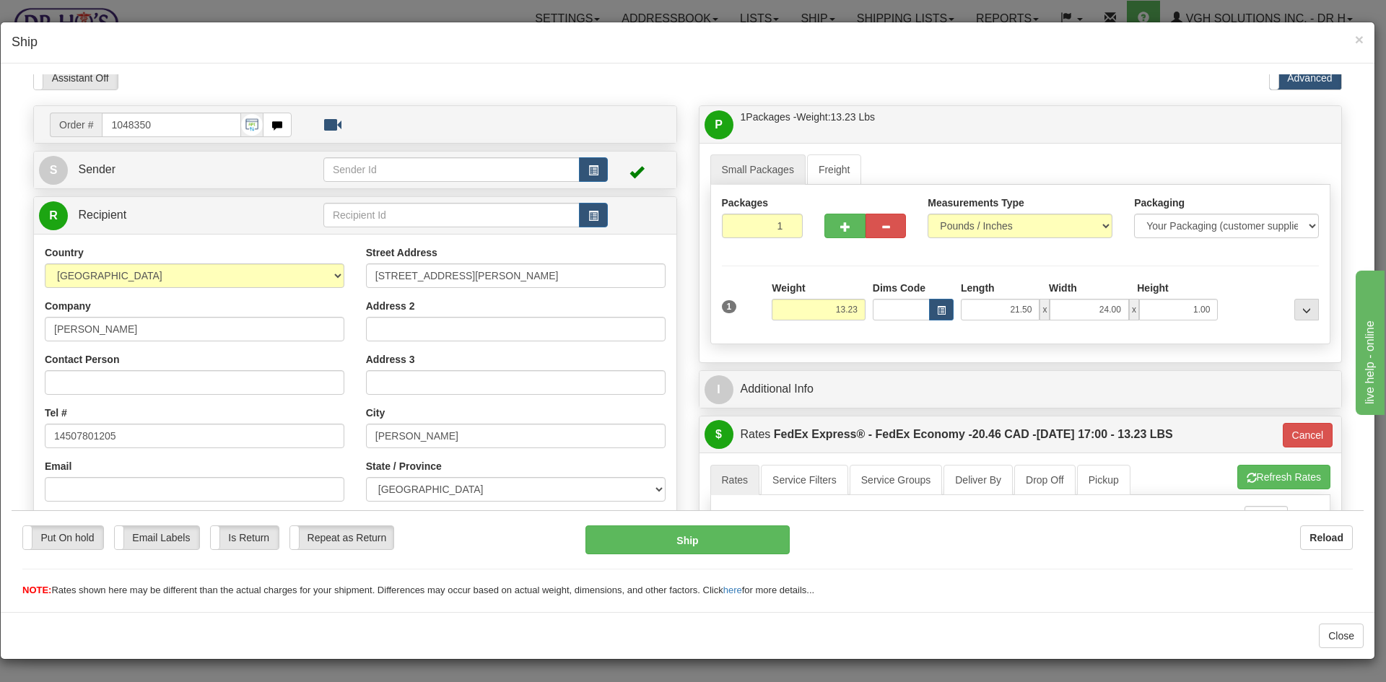
scroll to position [0, 0]
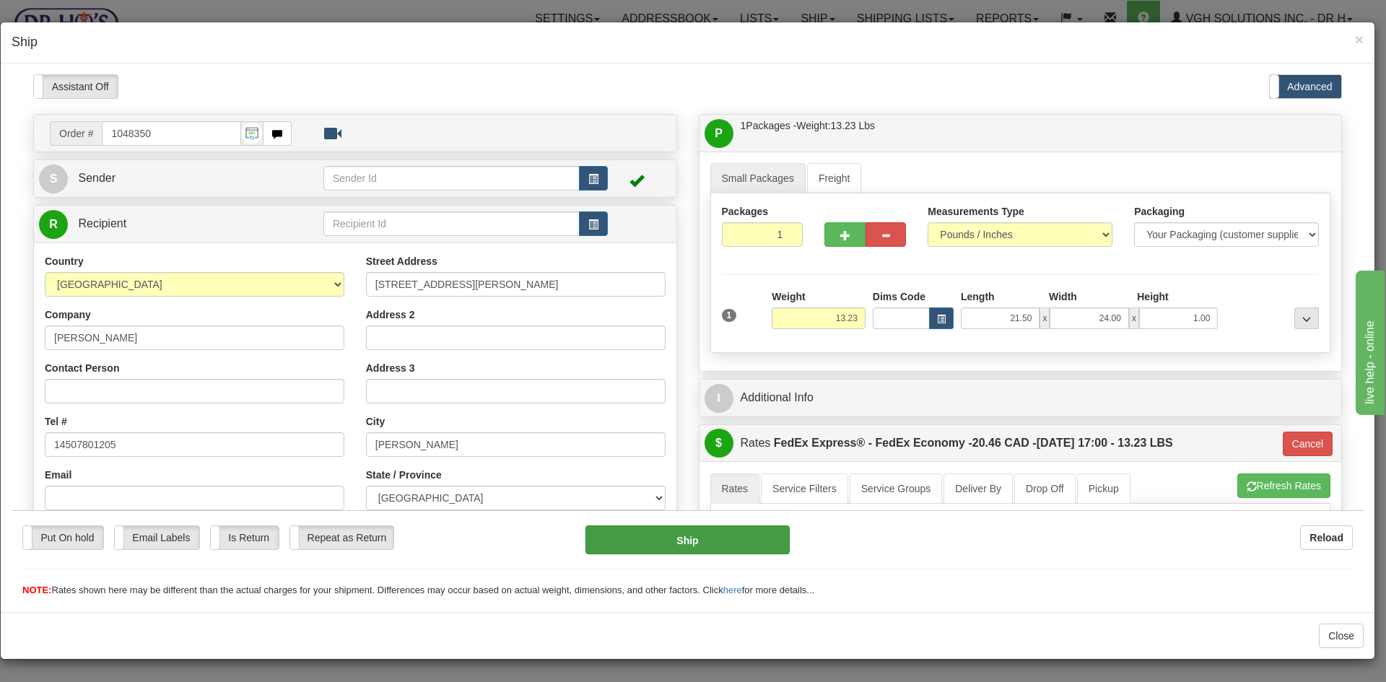
type input "J3R 3A5"
click at [686, 543] on button "Ship" at bounding box center [687, 539] width 204 height 29
type input "20"
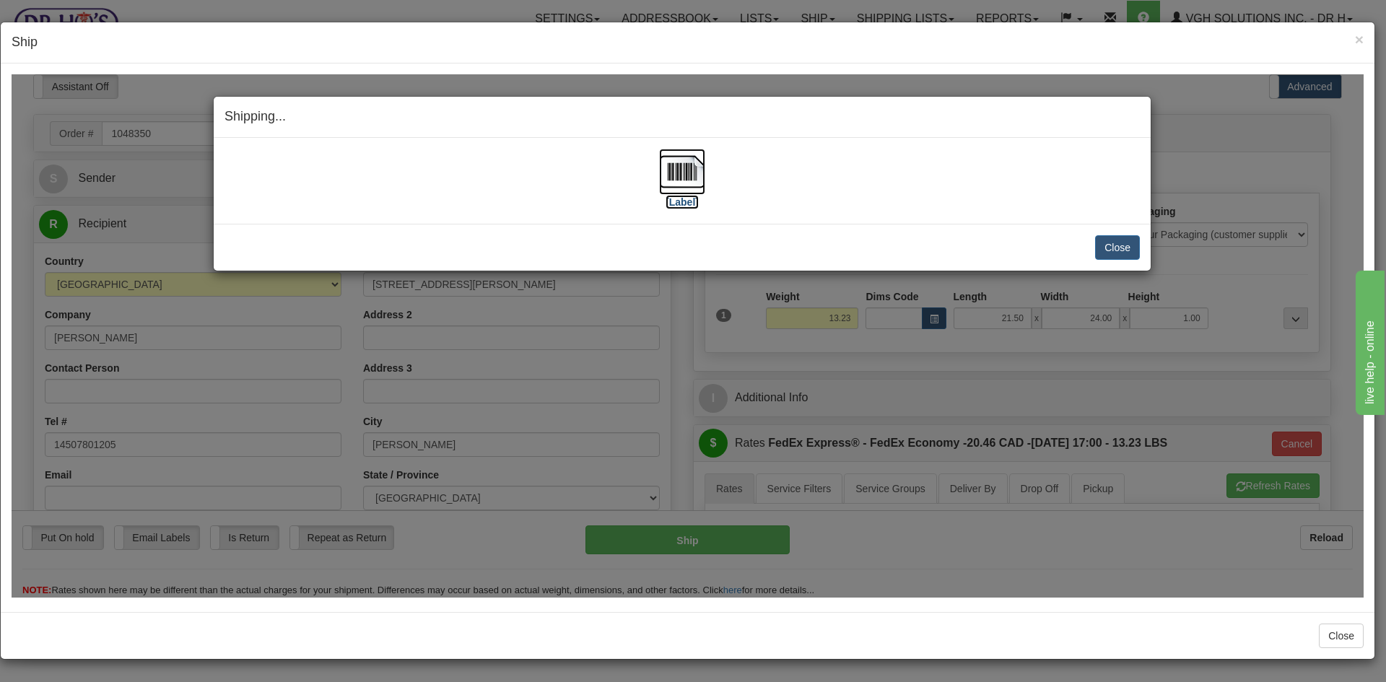
click at [674, 171] on img at bounding box center [682, 171] width 46 height 46
click at [1124, 243] on button "Close" at bounding box center [1117, 247] width 45 height 25
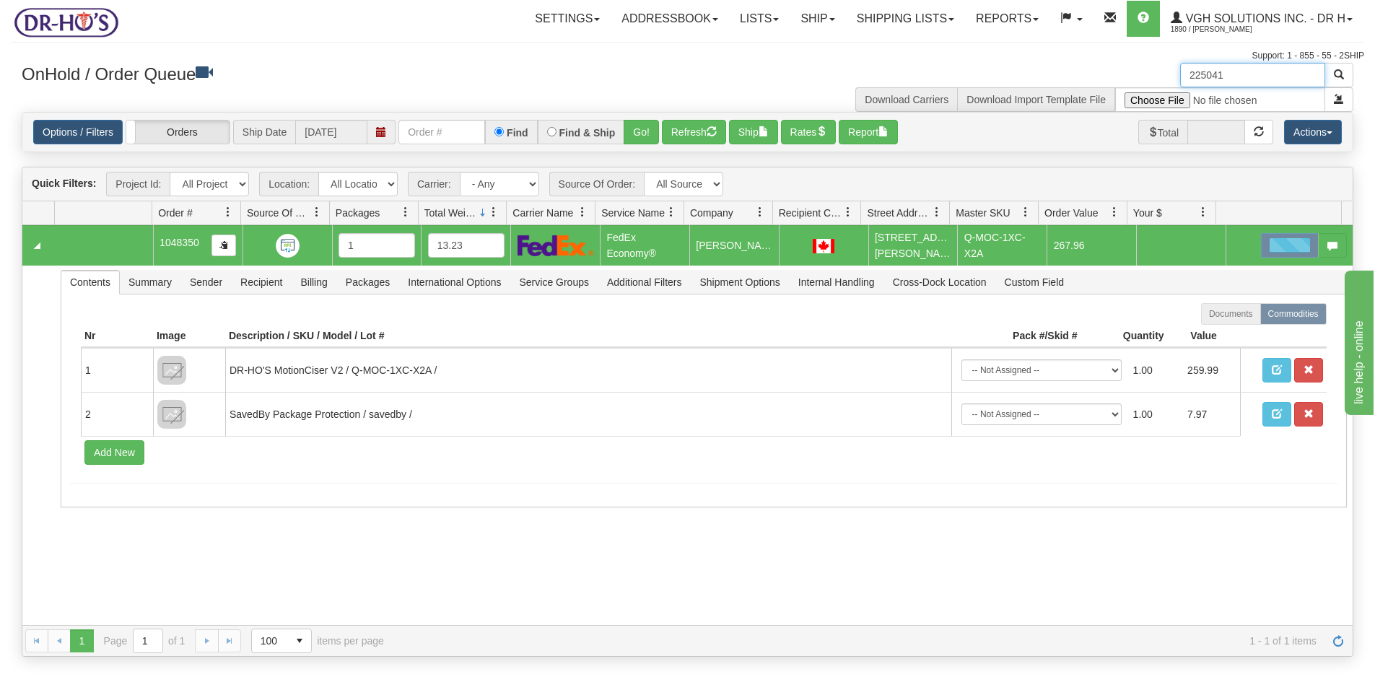
drag, startPoint x: 1251, startPoint y: 75, endPoint x: 1062, endPoint y: 87, distance: 188.7
click at [1062, 87] on div "225041 Download Carriers Download Import Template File" at bounding box center [1026, 87] width 677 height 49
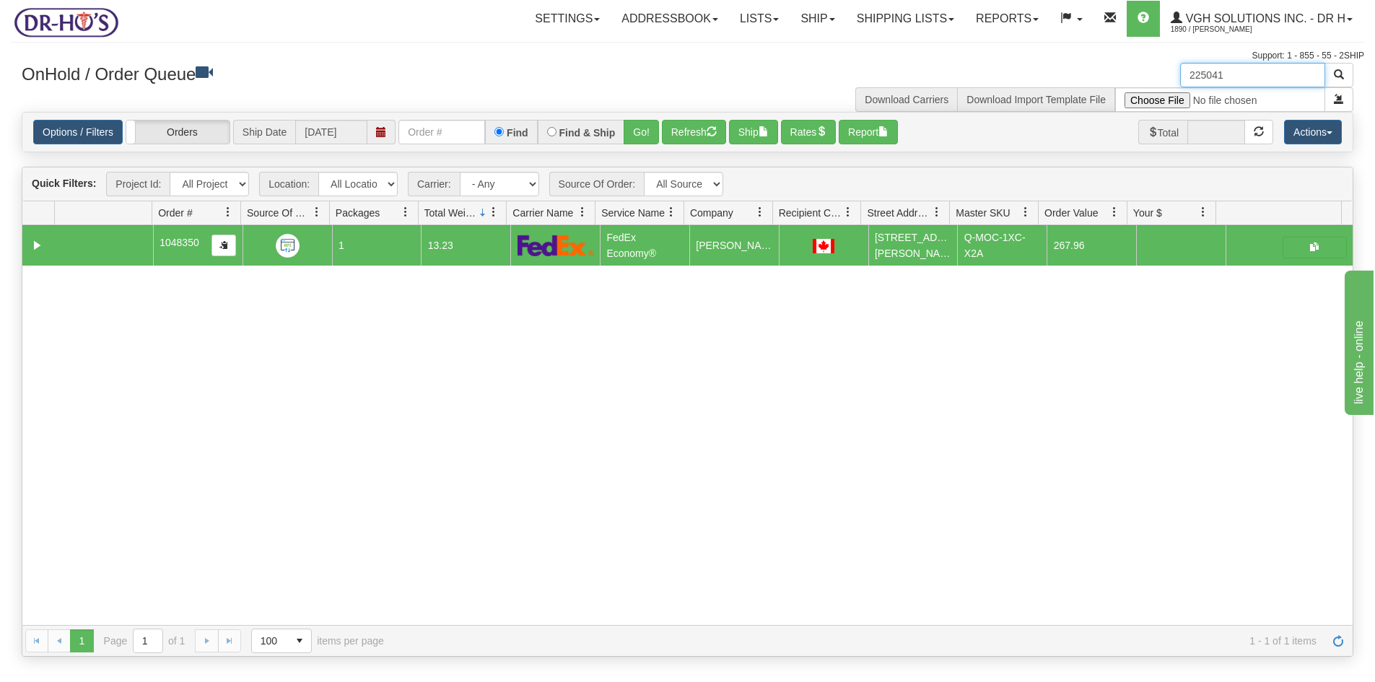
paste input "2"
type input "225042"
click at [1338, 74] on span "button" at bounding box center [1339, 74] width 10 height 10
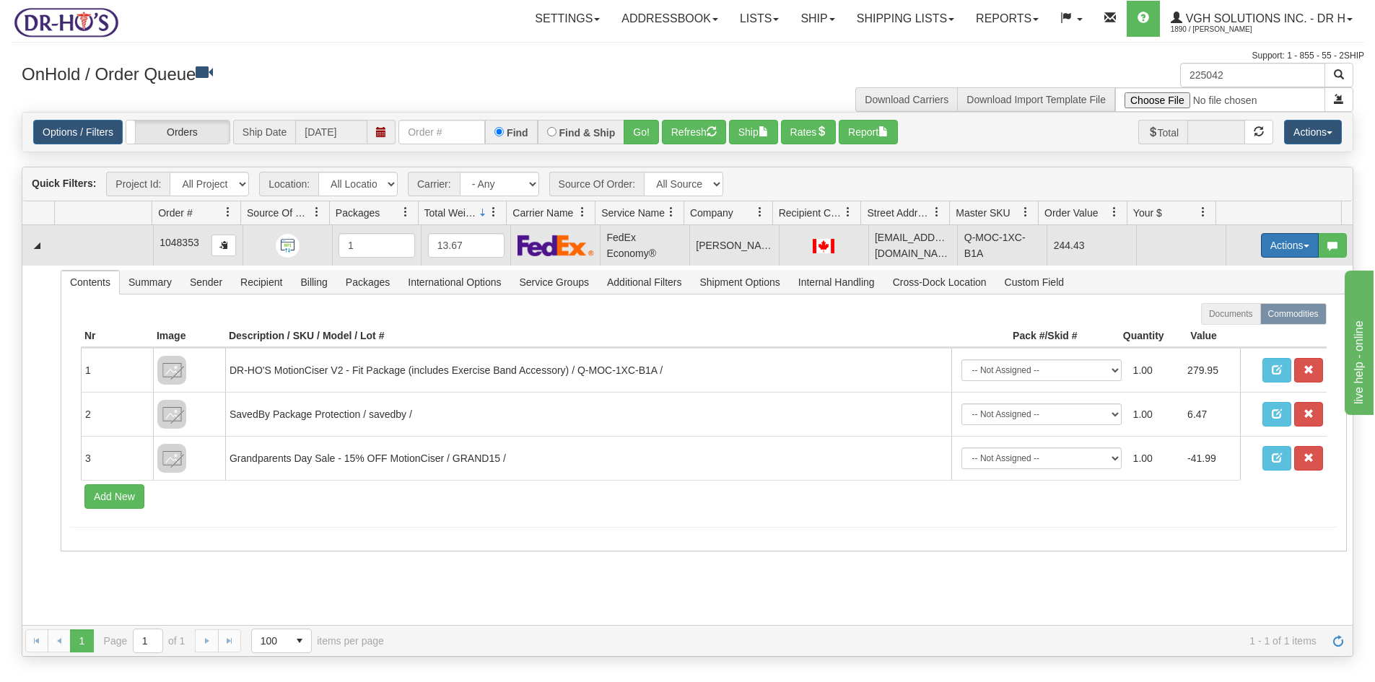
click at [1267, 247] on button "Actions" at bounding box center [1290, 245] width 58 height 25
click at [1233, 269] on span "Open" at bounding box center [1234, 273] width 35 height 12
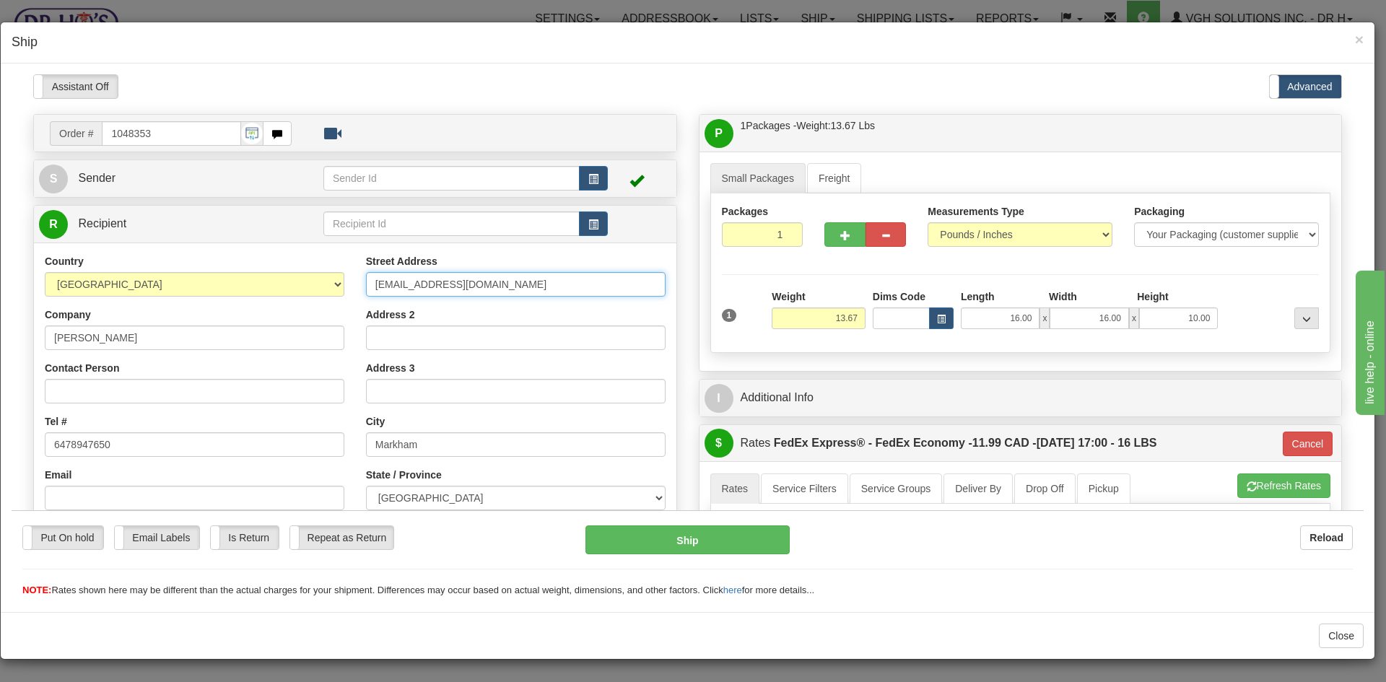
drag, startPoint x: 492, startPoint y: 289, endPoint x: 292, endPoint y: 287, distance: 199.9
click at [292, 287] on div "Country [GEOGRAPHIC_DATA] [GEOGRAPHIC_DATA] [GEOGRAPHIC_DATA] [GEOGRAPHIC_DATA]…" at bounding box center [355, 447] width 642 height 388
paste input "[STREET_ADDRESS]"
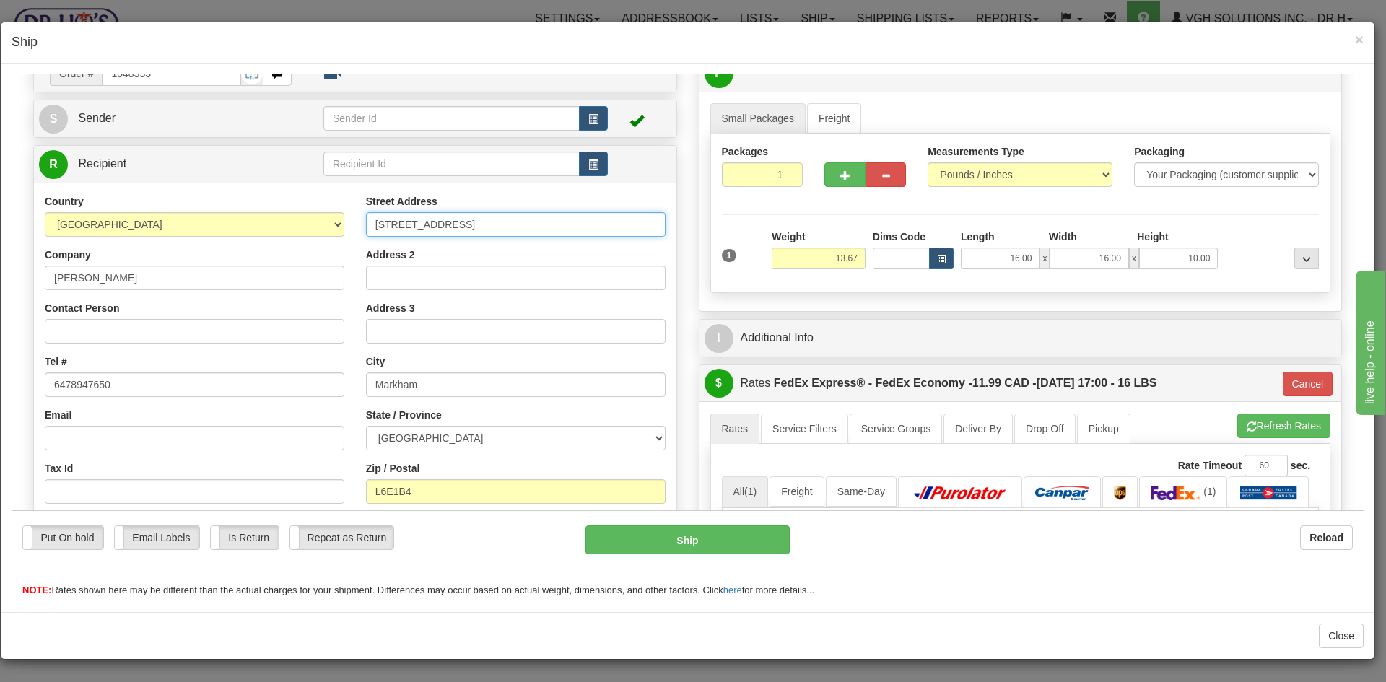
scroll to position [144, 0]
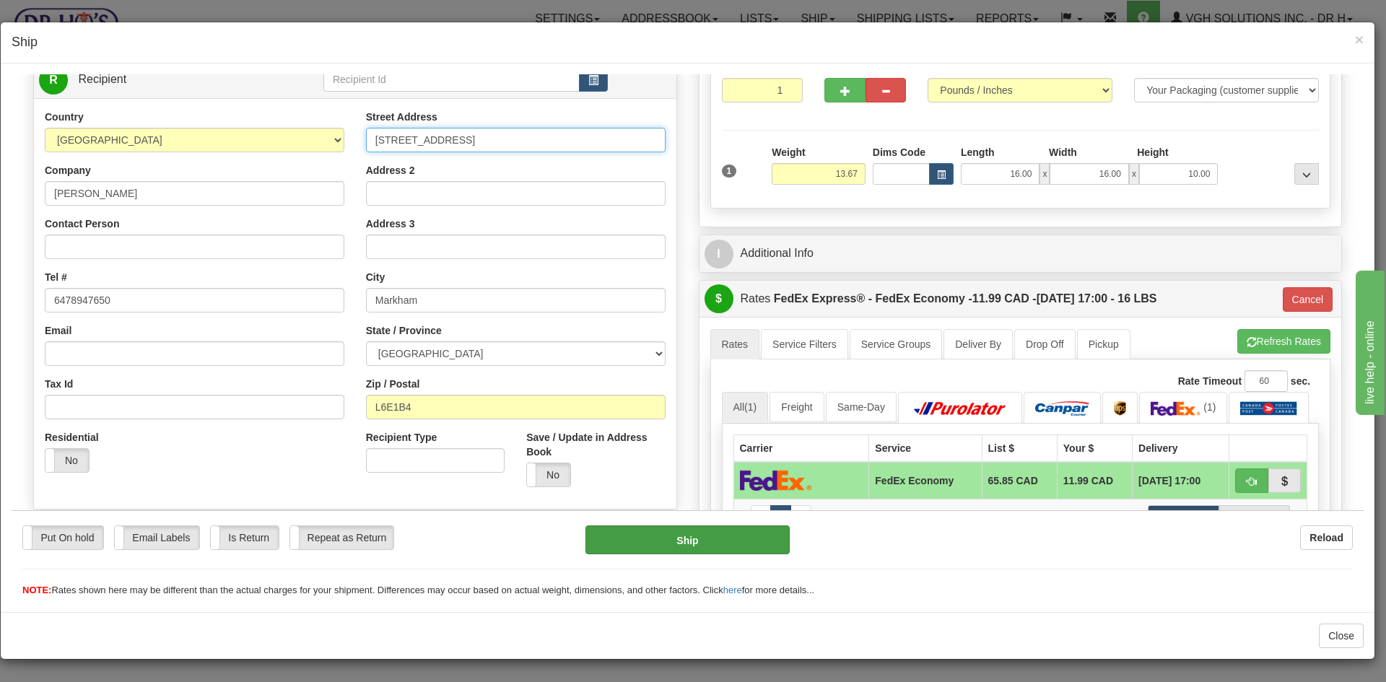
type input "[STREET_ADDRESS]"
click at [701, 546] on button "Ship" at bounding box center [687, 539] width 204 height 29
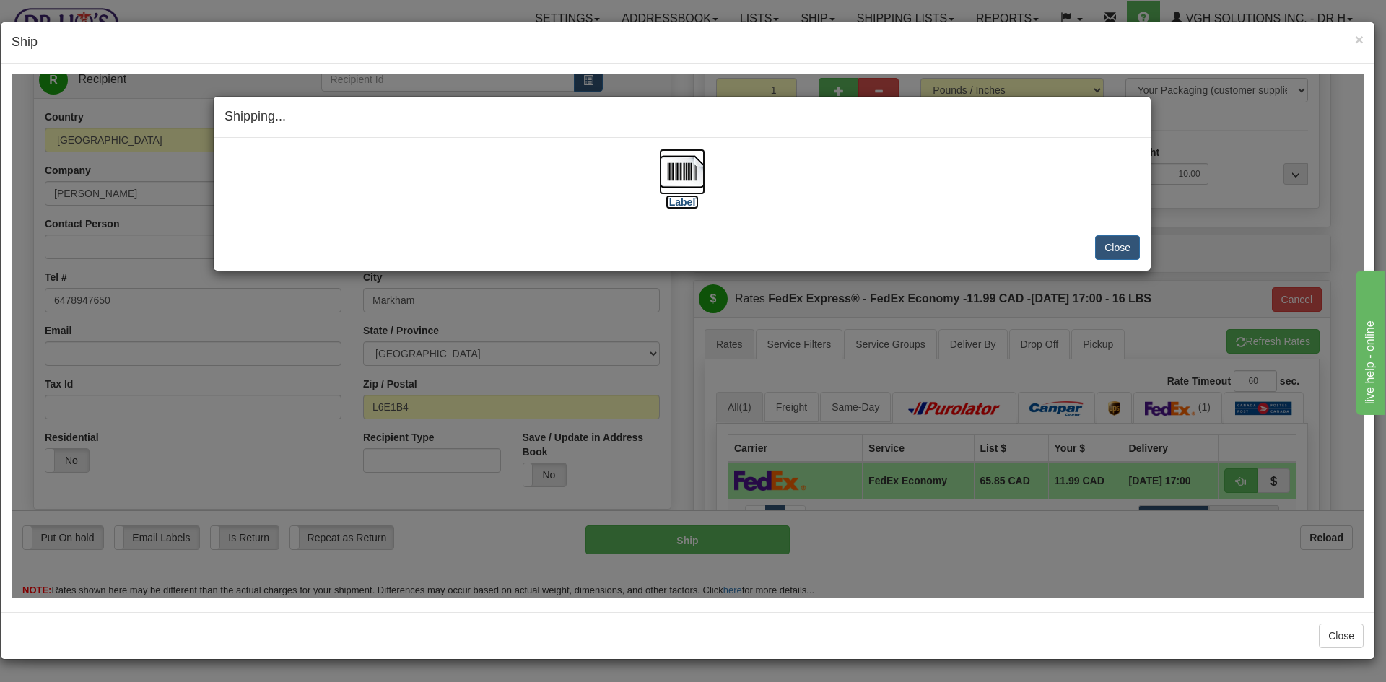
click at [670, 170] on img at bounding box center [682, 171] width 46 height 46
click at [1116, 244] on button "Close" at bounding box center [1117, 247] width 45 height 25
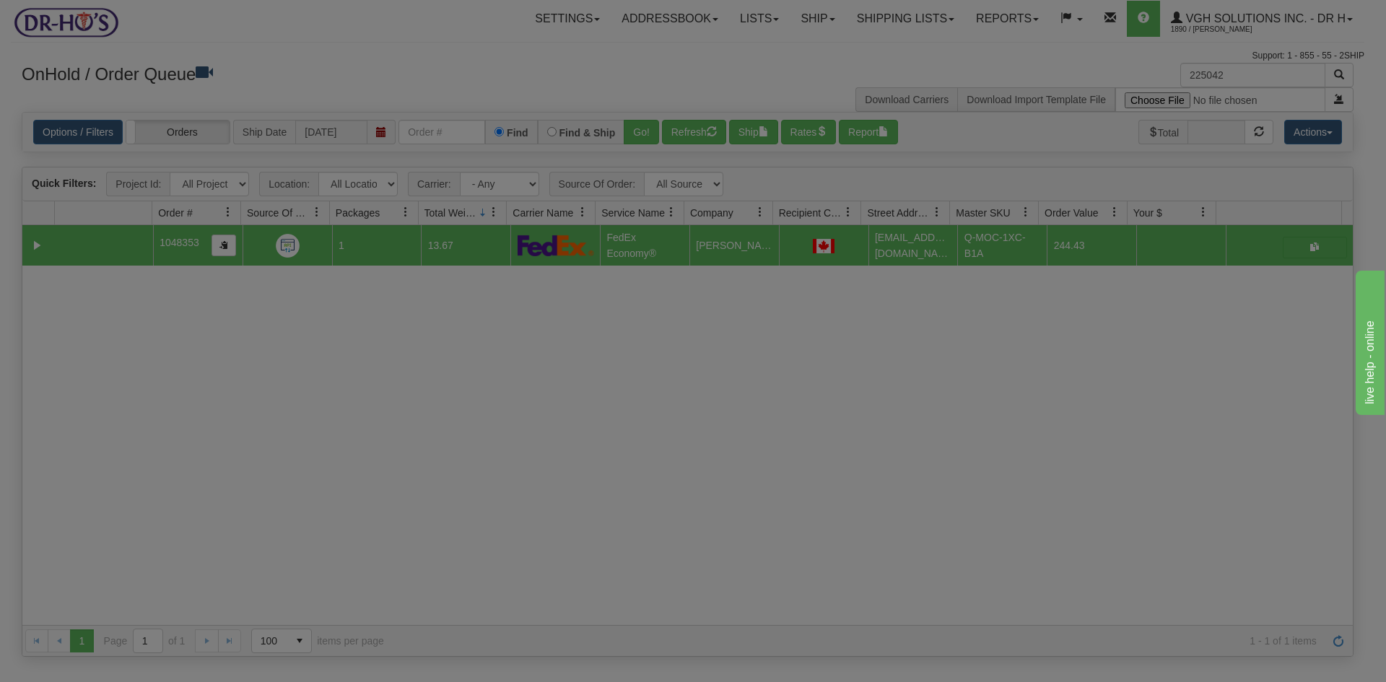
scroll to position [0, 0]
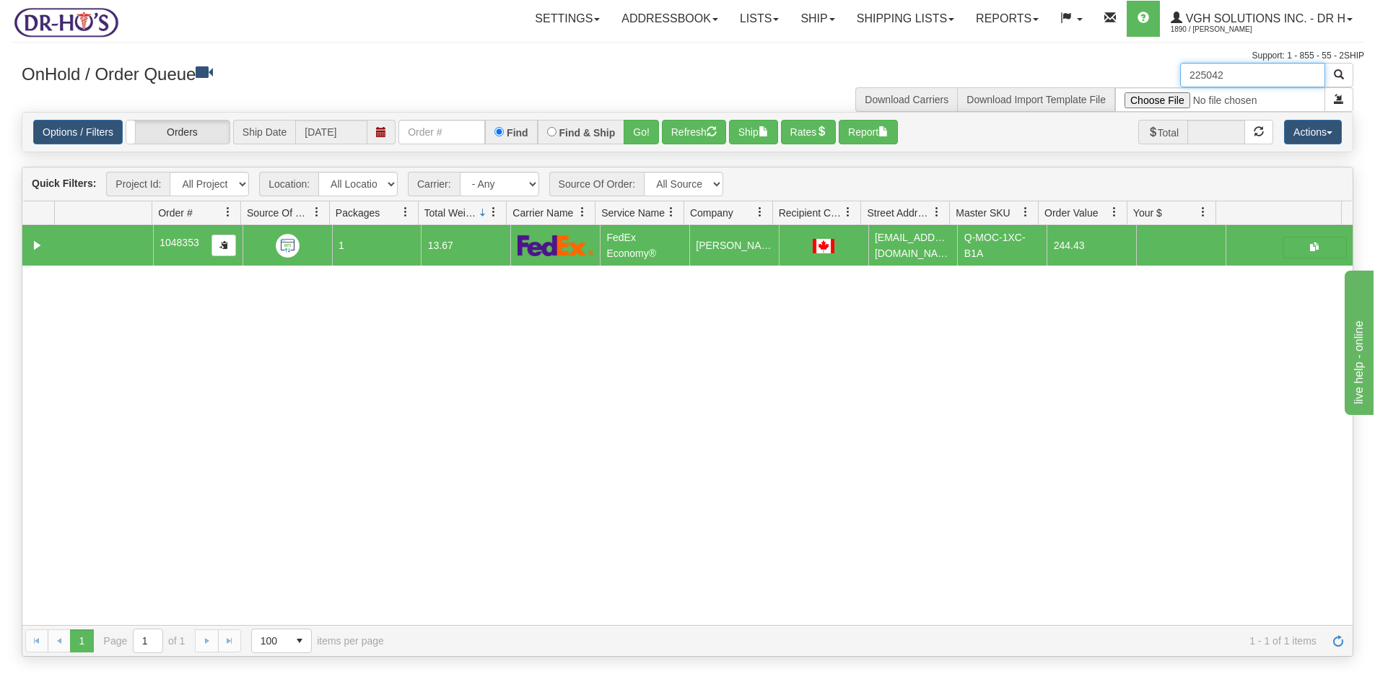
drag, startPoint x: 1199, startPoint y: 79, endPoint x: 1123, endPoint y: 86, distance: 76.1
click at [1123, 86] on div "225042 Download Carriers Download Import Template File" at bounding box center [1026, 87] width 677 height 49
paste input "1203686"
type input "1203686"
click at [1337, 71] on span "button" at bounding box center [1339, 74] width 10 height 10
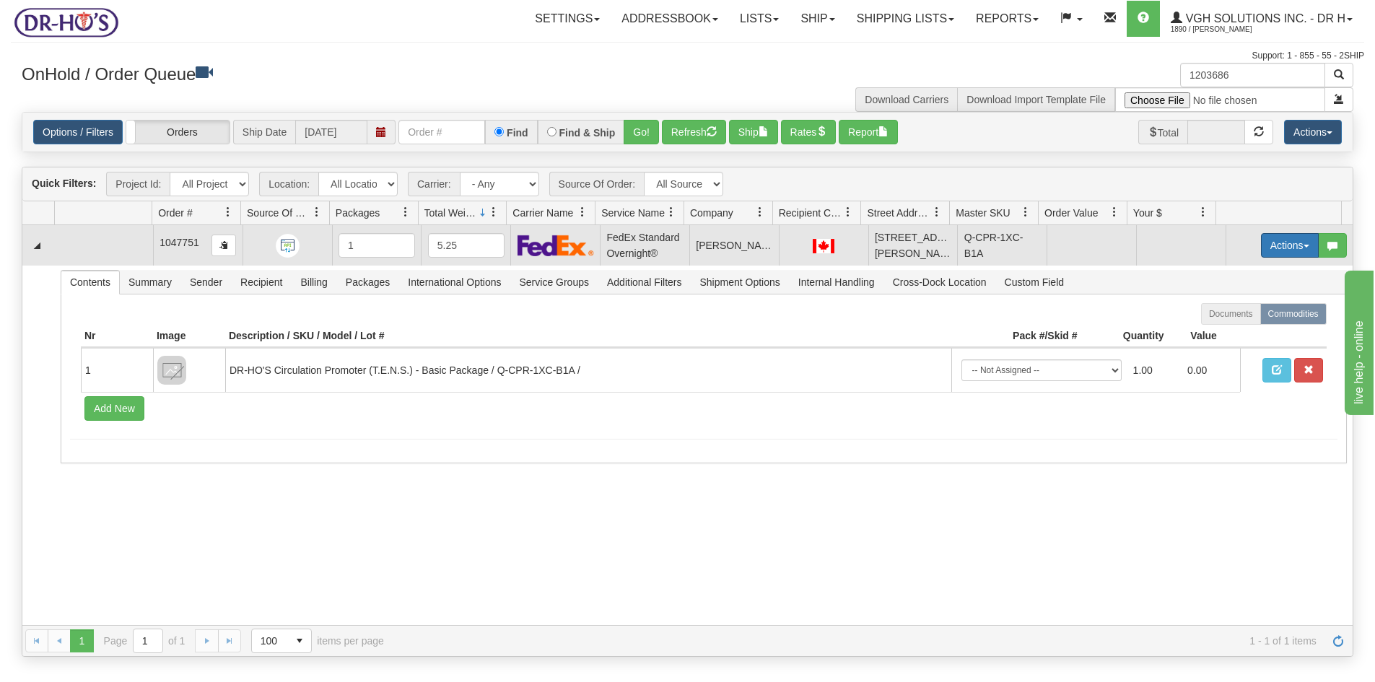
click at [1261, 245] on button "Actions" at bounding box center [1290, 245] width 58 height 25
click at [1231, 275] on span "Open" at bounding box center [1234, 273] width 35 height 12
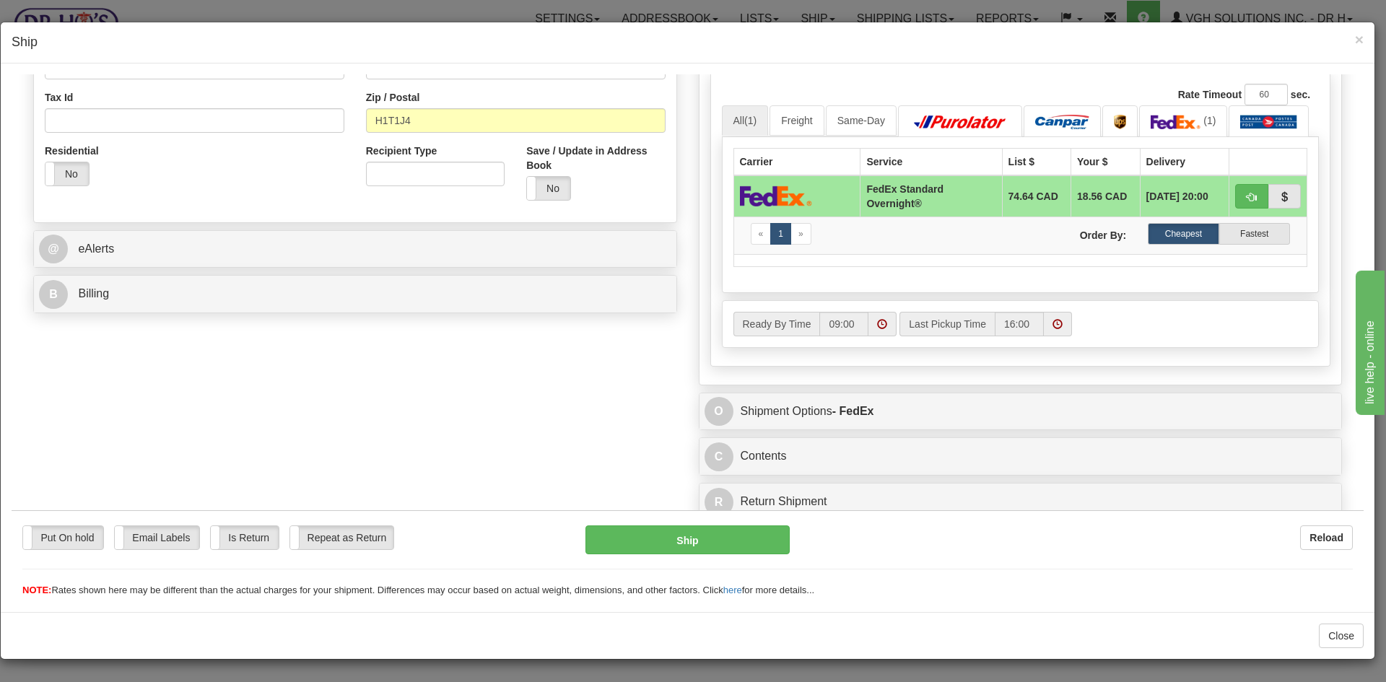
scroll to position [435, 0]
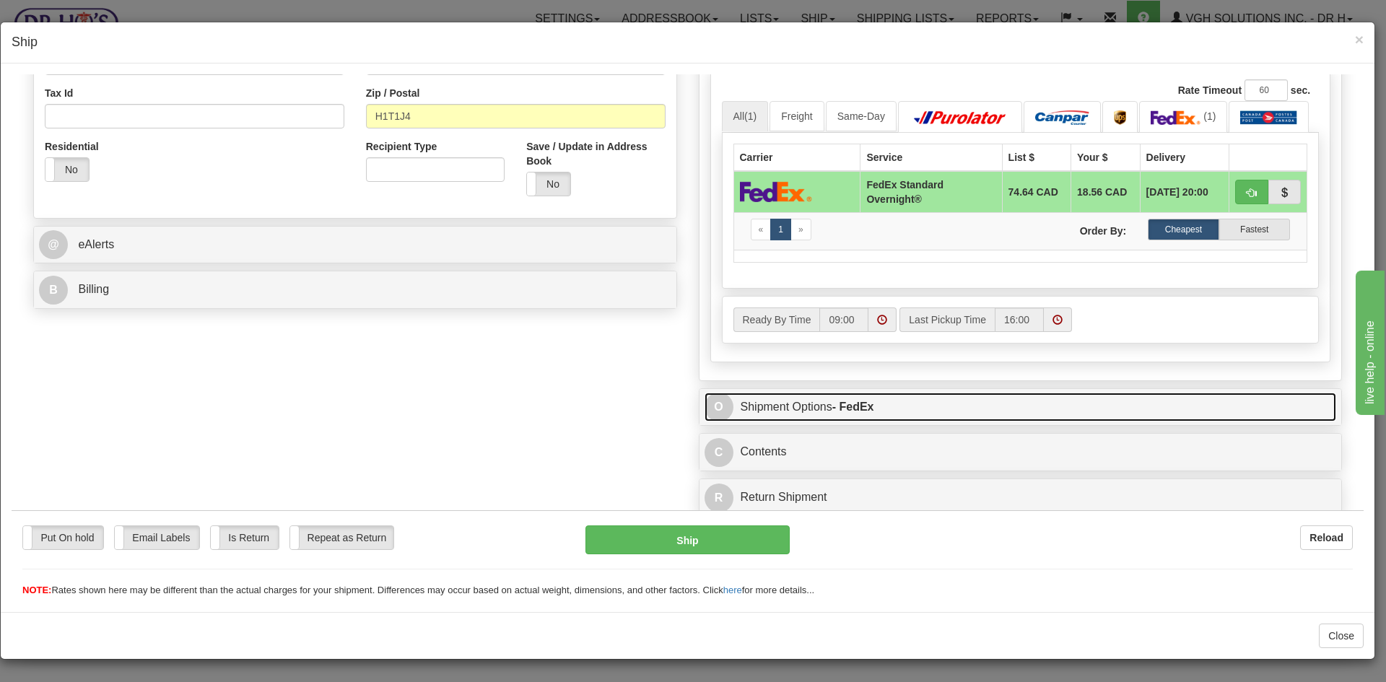
click at [923, 413] on link "O Shipment Options - FedEx" at bounding box center [1020, 407] width 632 height 30
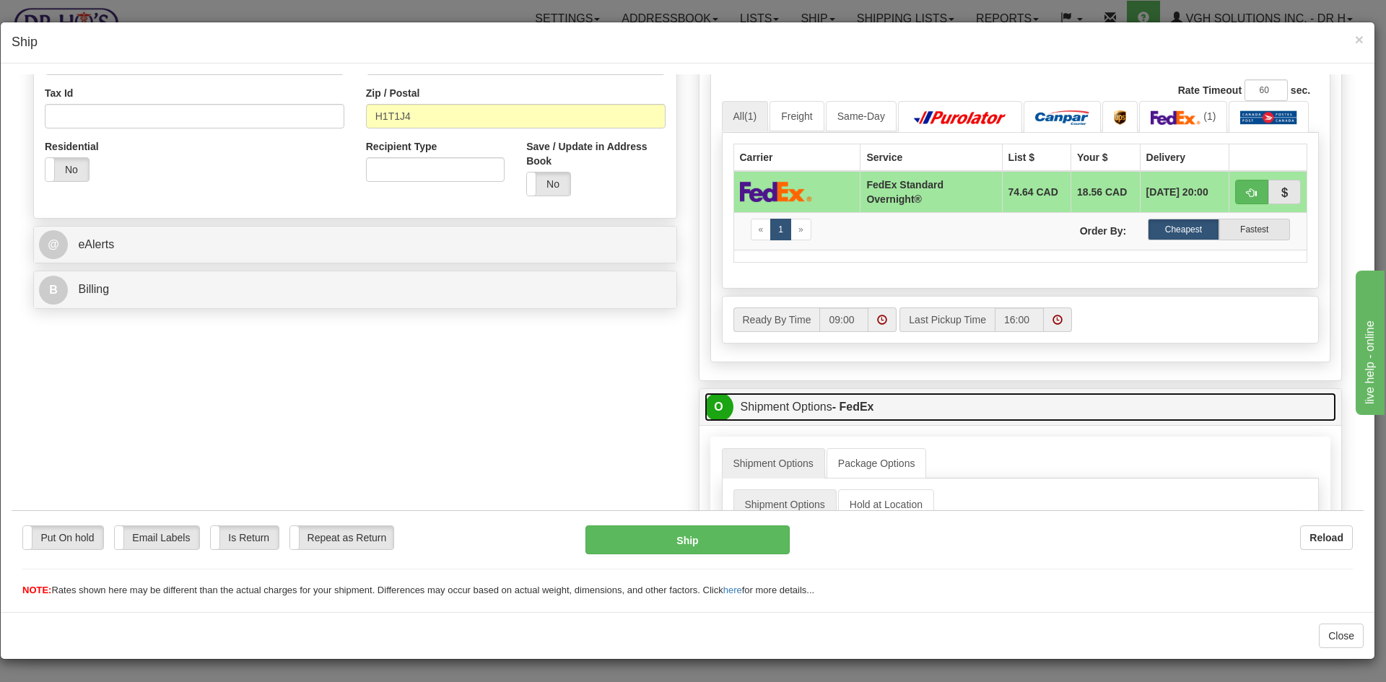
scroll to position [652, 0]
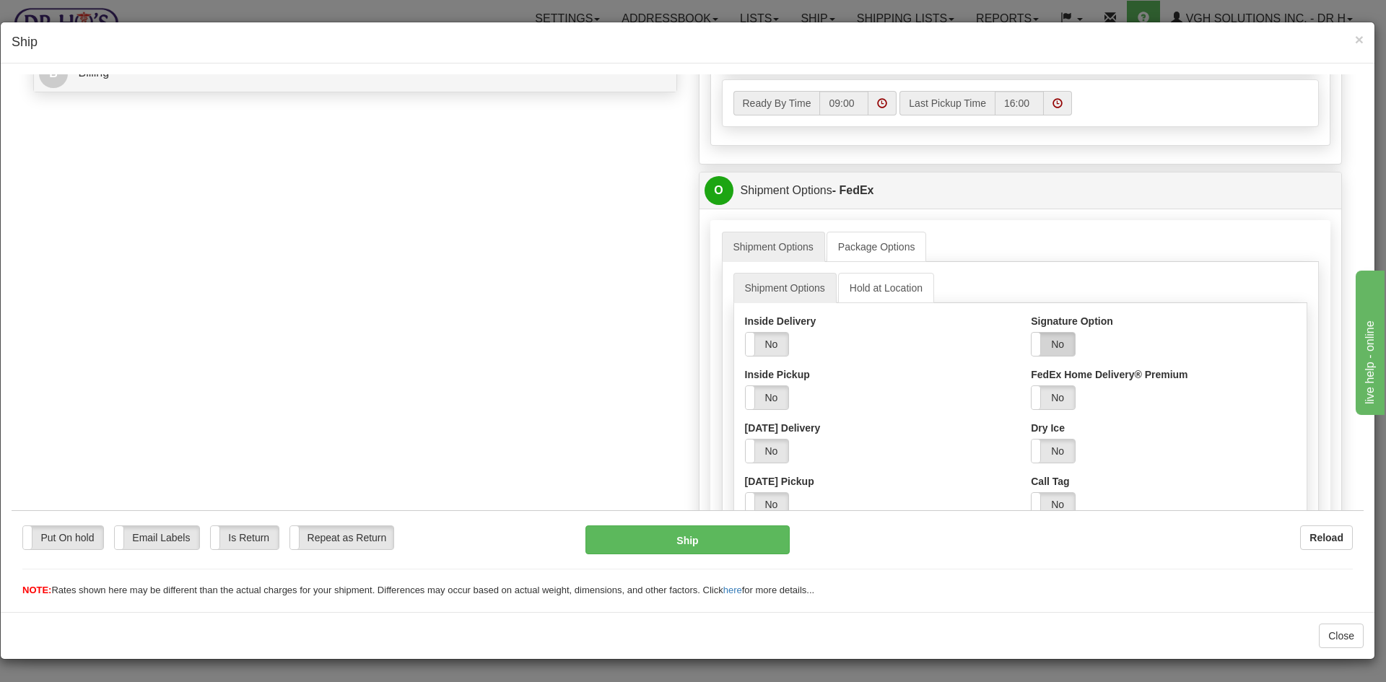
click at [1046, 344] on label "No" at bounding box center [1052, 343] width 43 height 23
click at [1053, 402] on select "Adult Direct Indirect No Signature Required Service Default" at bounding box center [1091, 397] width 121 height 25
select select "2"
click at [1031, 385] on select "Adult Direct Indirect No Signature Required Service Default" at bounding box center [1091, 397] width 121 height 25
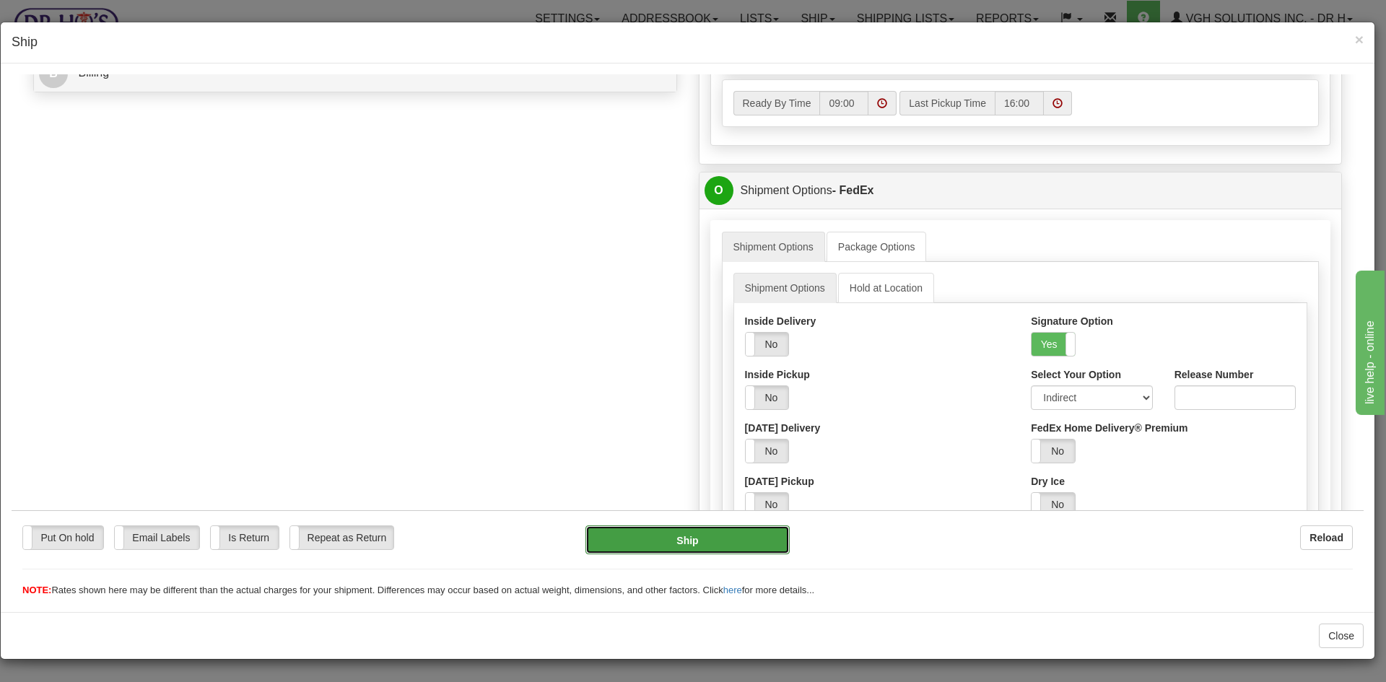
click at [726, 535] on button "Ship" at bounding box center [687, 539] width 204 height 29
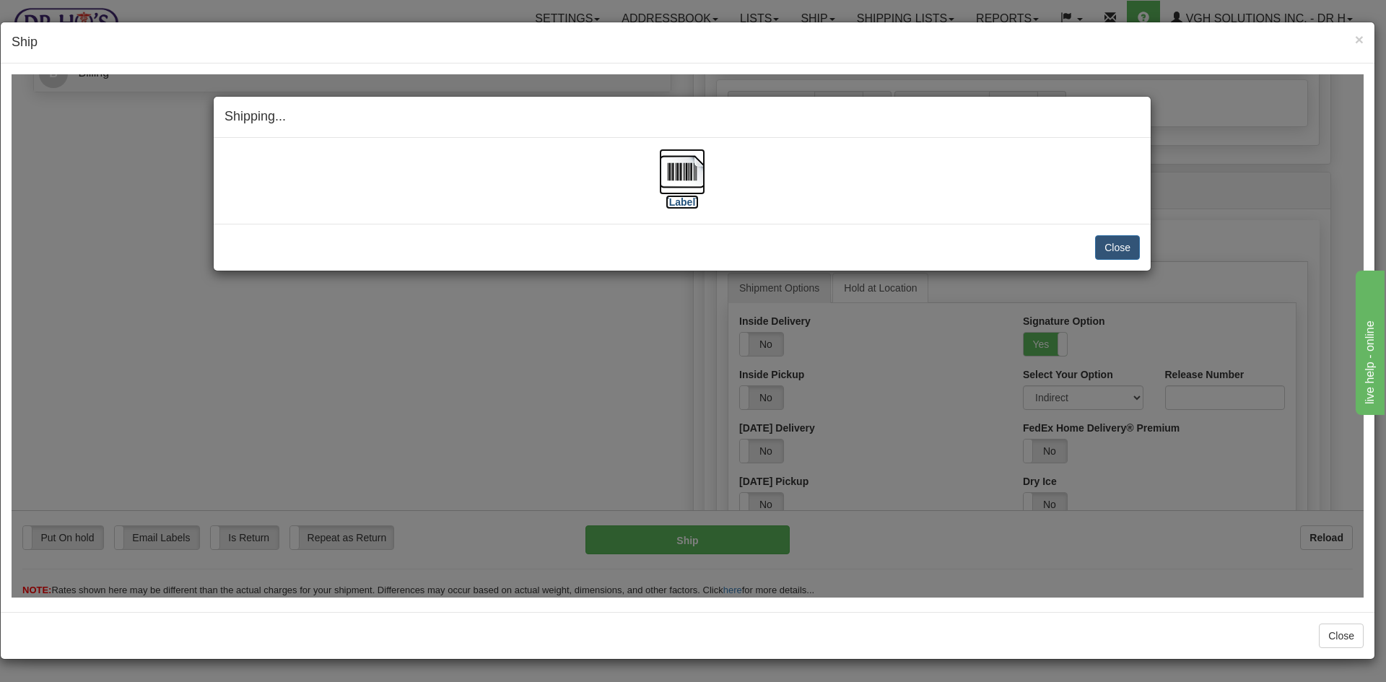
click at [689, 180] on img at bounding box center [682, 171] width 46 height 46
click at [1129, 238] on button "Close" at bounding box center [1117, 247] width 45 height 25
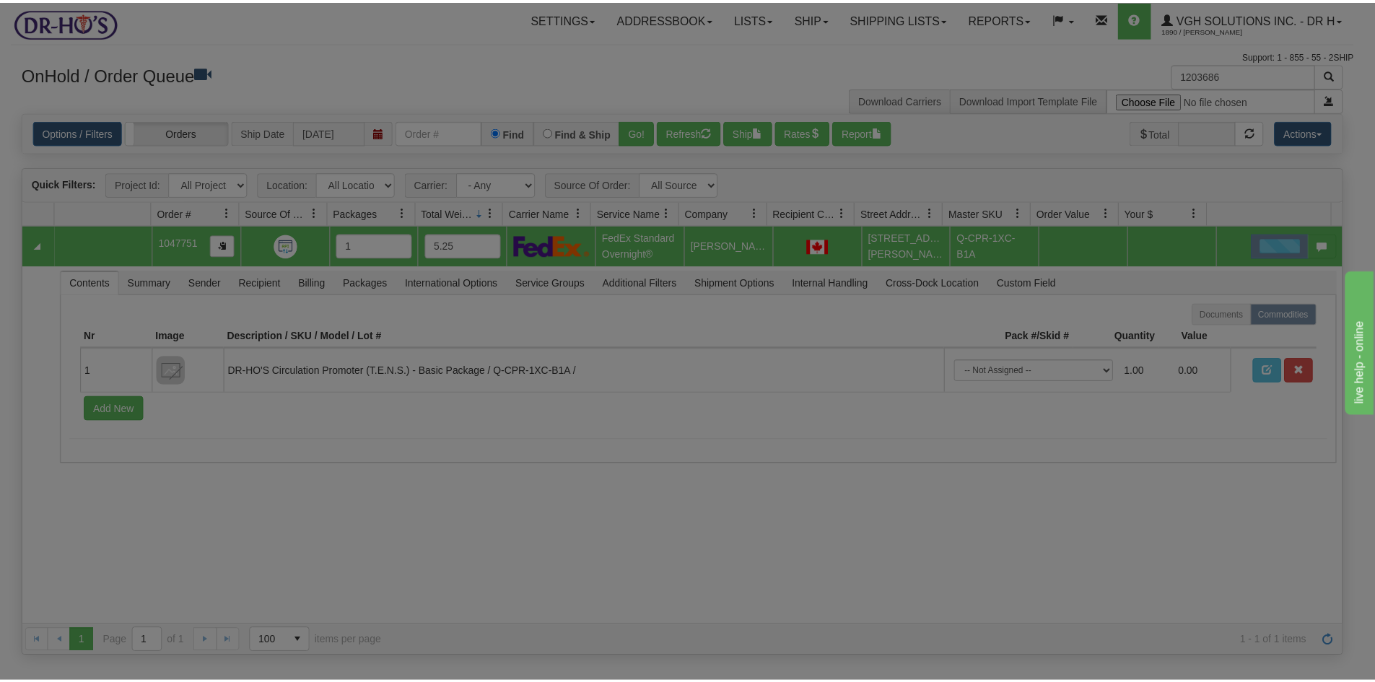
scroll to position [0, 0]
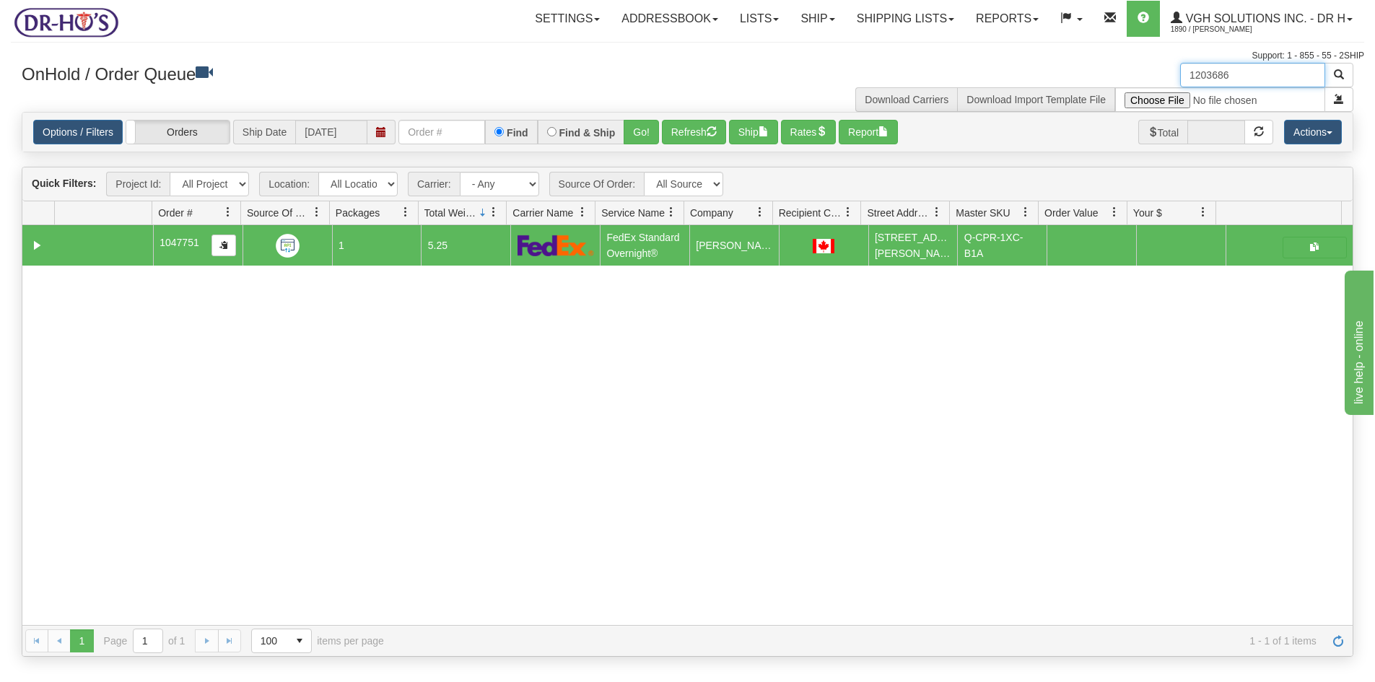
drag, startPoint x: 1250, startPoint y: 77, endPoint x: 1170, endPoint y: 79, distance: 80.1
click at [1170, 79] on div "1203686 Download Carriers Download Import Template File" at bounding box center [1026, 87] width 677 height 49
click at [689, 135] on button "Refresh" at bounding box center [694, 132] width 64 height 25
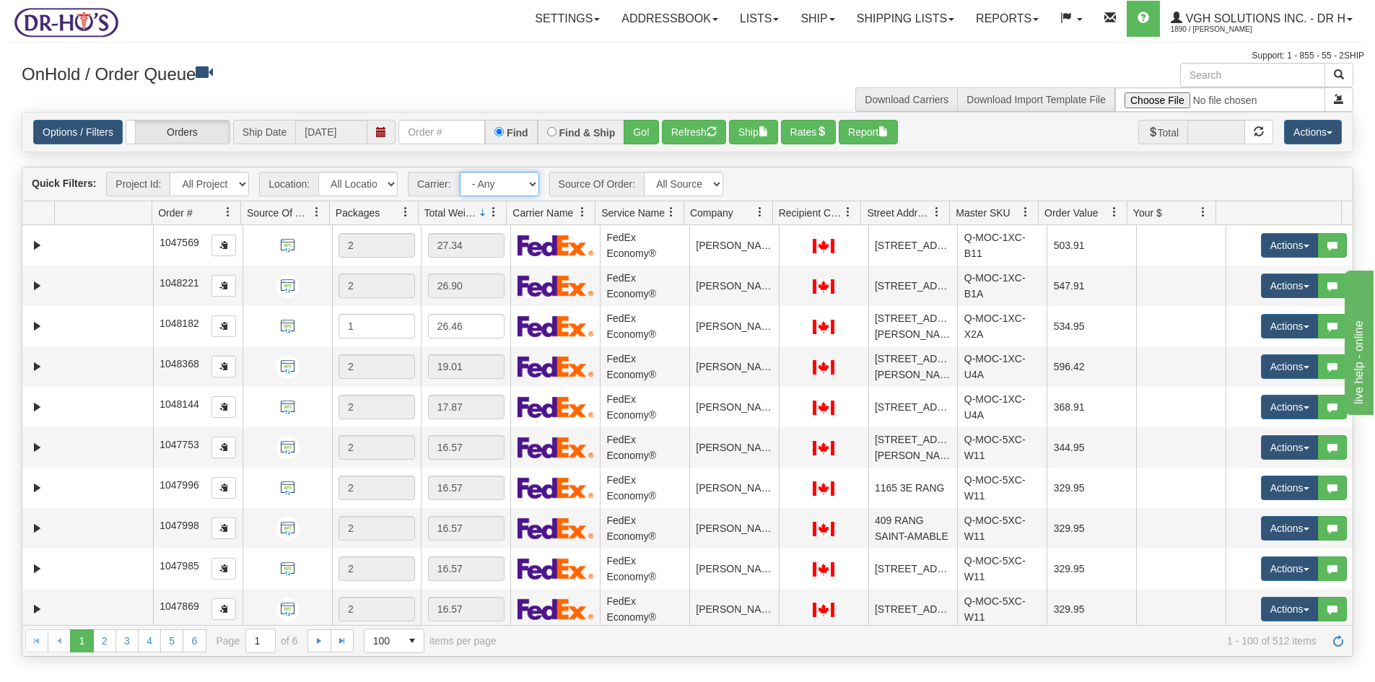
click at [532, 183] on select "- Any - Has NO carrier assigned - Has a carrier assigned FedEx Express® Canada …" at bounding box center [499, 184] width 79 height 25
select select "20"
click at [460, 172] on select "- Any - Has NO carrier assigned - Has a carrier assigned FedEx Express® Canada …" at bounding box center [499, 184] width 79 height 25
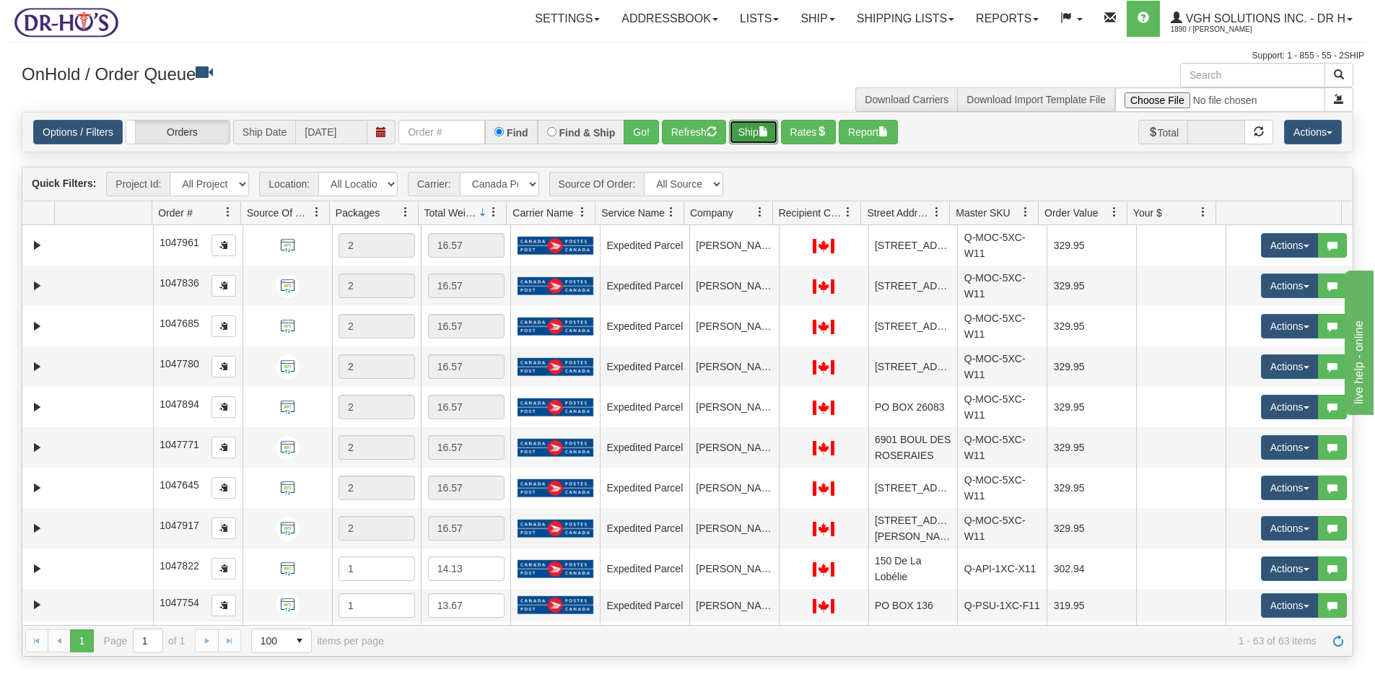
click at [750, 132] on button "Ship" at bounding box center [753, 132] width 49 height 25
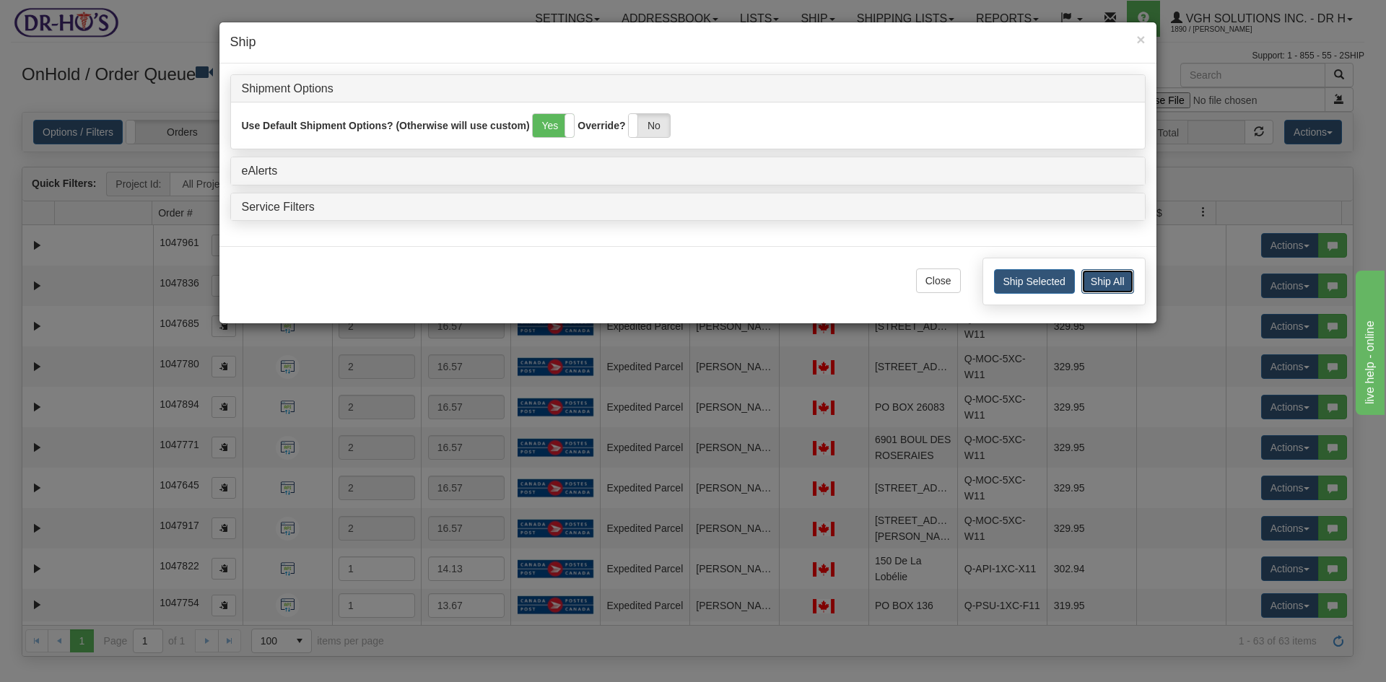
click at [1110, 281] on button "Ship All" at bounding box center [1107, 281] width 53 height 25
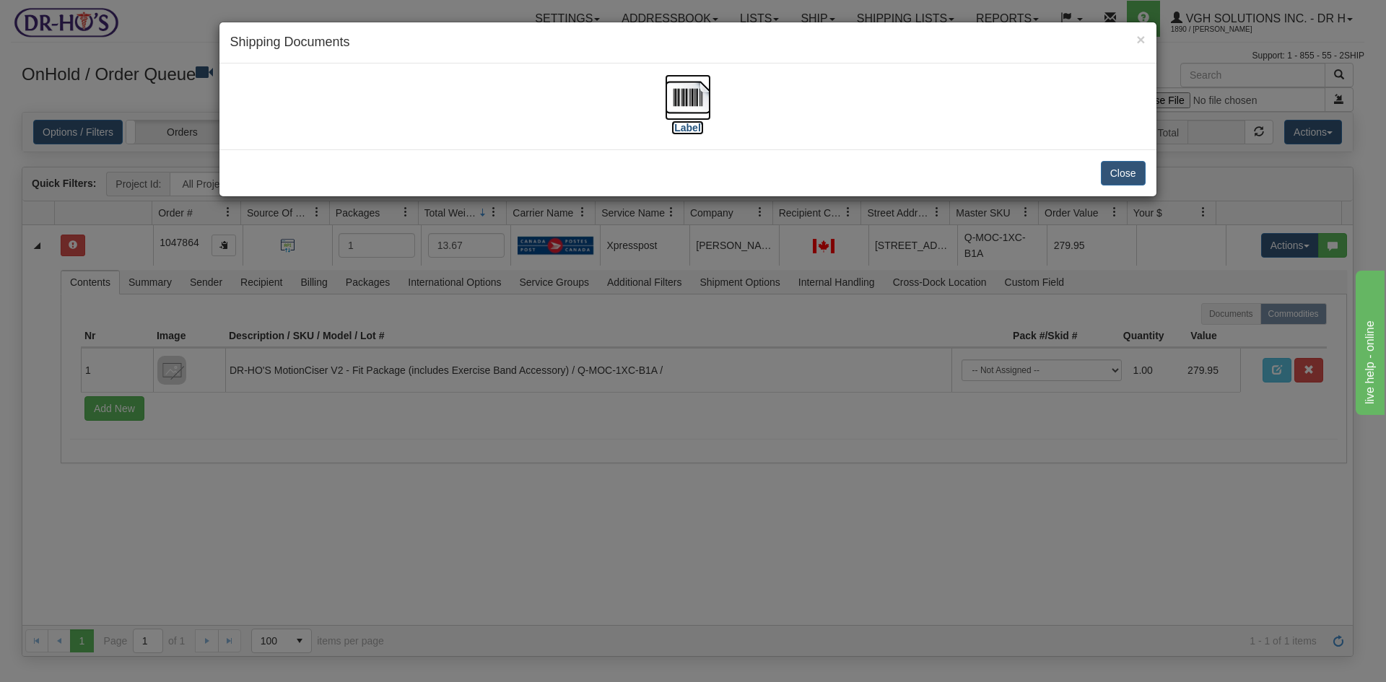
click at [691, 99] on img at bounding box center [688, 97] width 46 height 46
click at [1125, 170] on button "Close" at bounding box center [1123, 173] width 45 height 25
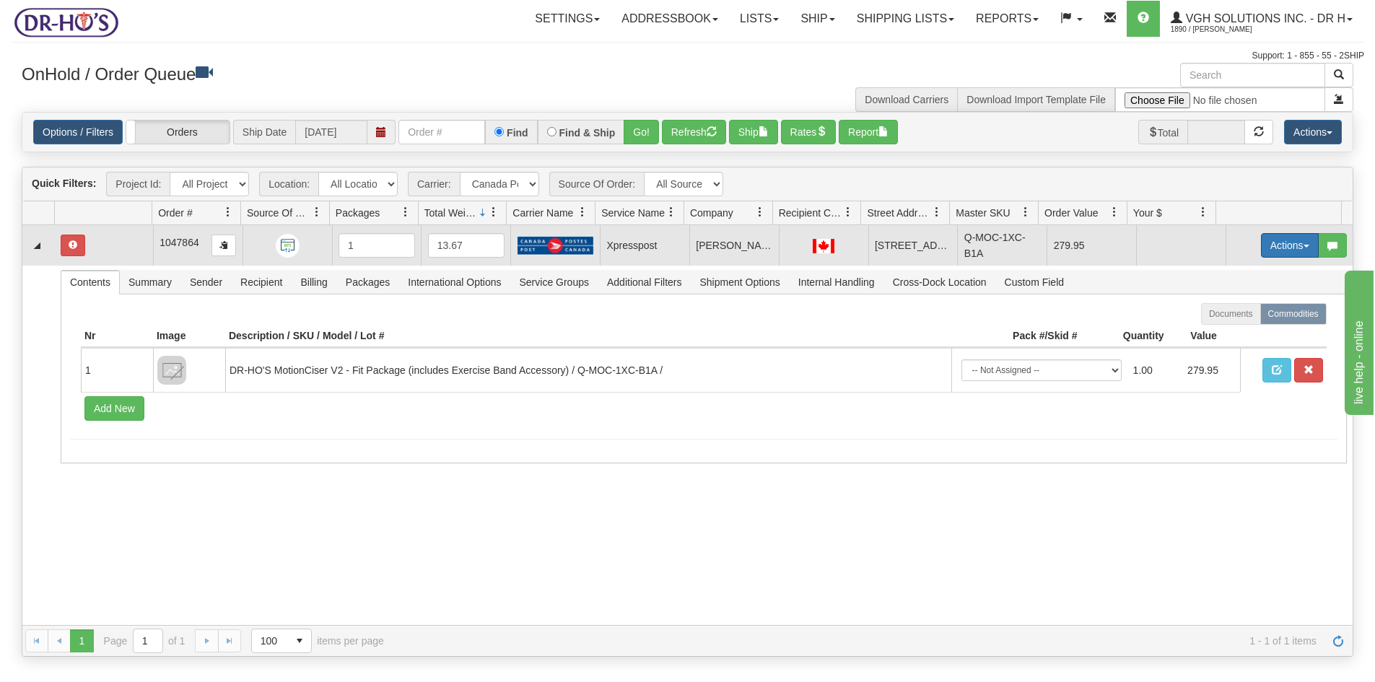
click at [1269, 248] on button "Actions" at bounding box center [1290, 245] width 58 height 25
click at [1232, 276] on span "Open" at bounding box center [1234, 273] width 35 height 12
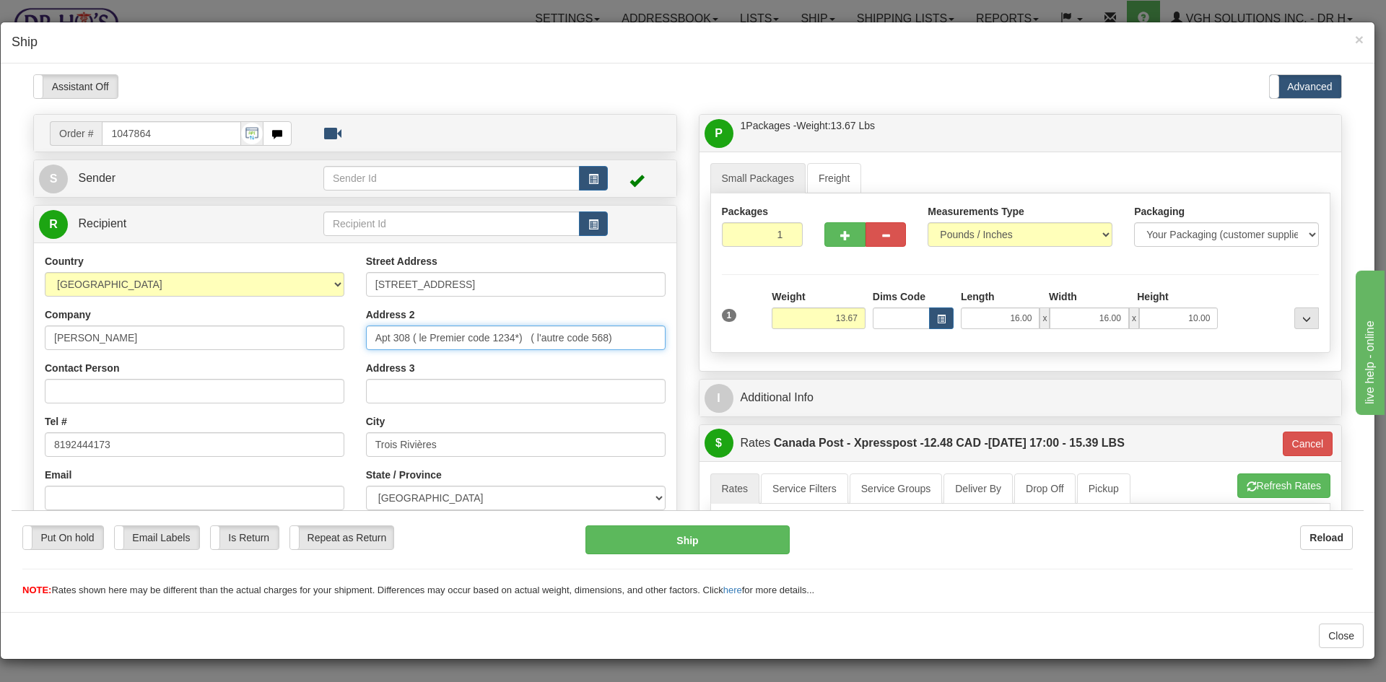
click at [491, 338] on input "Apt 308 ( le Premier code 1234*) ( l'autre code 568)" at bounding box center [516, 337] width 300 height 25
drag, startPoint x: 372, startPoint y: 338, endPoint x: 410, endPoint y: 340, distance: 37.6
click at [410, 340] on input "Apt 308 ( le Premi1234*) ( l'autre code 568)" at bounding box center [516, 337] width 300 height 25
type input "Apt 308 ( le Premi1234*) ( l'autre code 568)"
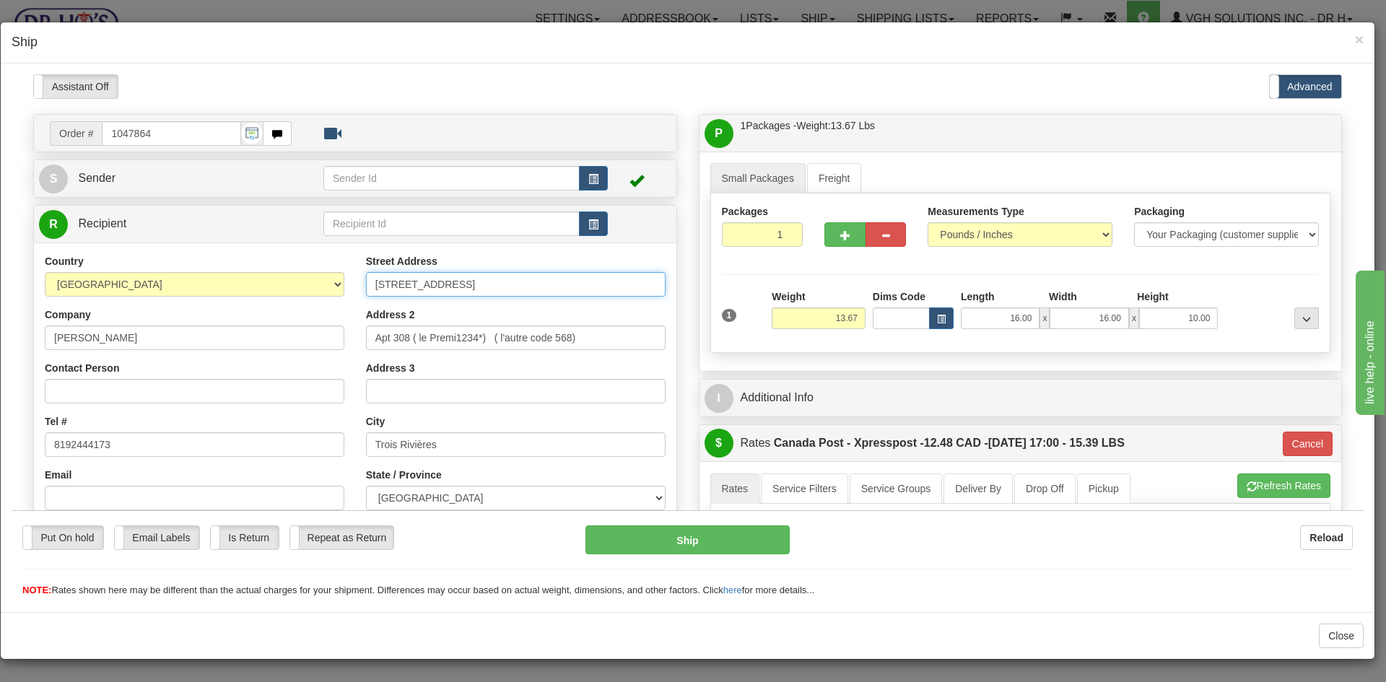
click at [476, 279] on input "[STREET_ADDRESS]" at bounding box center [516, 283] width 300 height 25
paste input "Apt 308"
type input "[STREET_ADDRESS]"
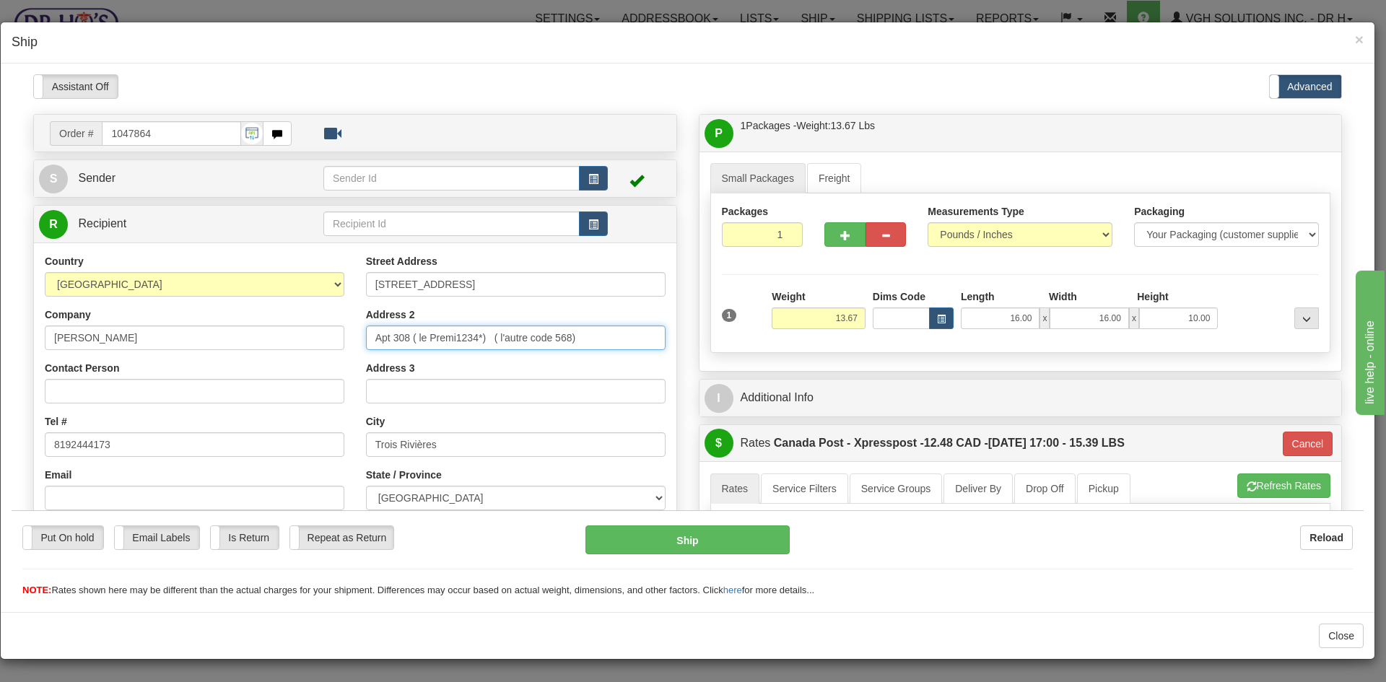
drag, startPoint x: 455, startPoint y: 338, endPoint x: 364, endPoint y: 333, distance: 91.0
click at [366, 339] on input "Apt 308 ( le Premi1234*) ( l'autre code 568)" at bounding box center [516, 337] width 300 height 25
click at [491, 337] on input "buzz code1234*) ( l'autre code 568)" at bounding box center [516, 337] width 300 height 25
type input "buzz code1234 & code 568)"
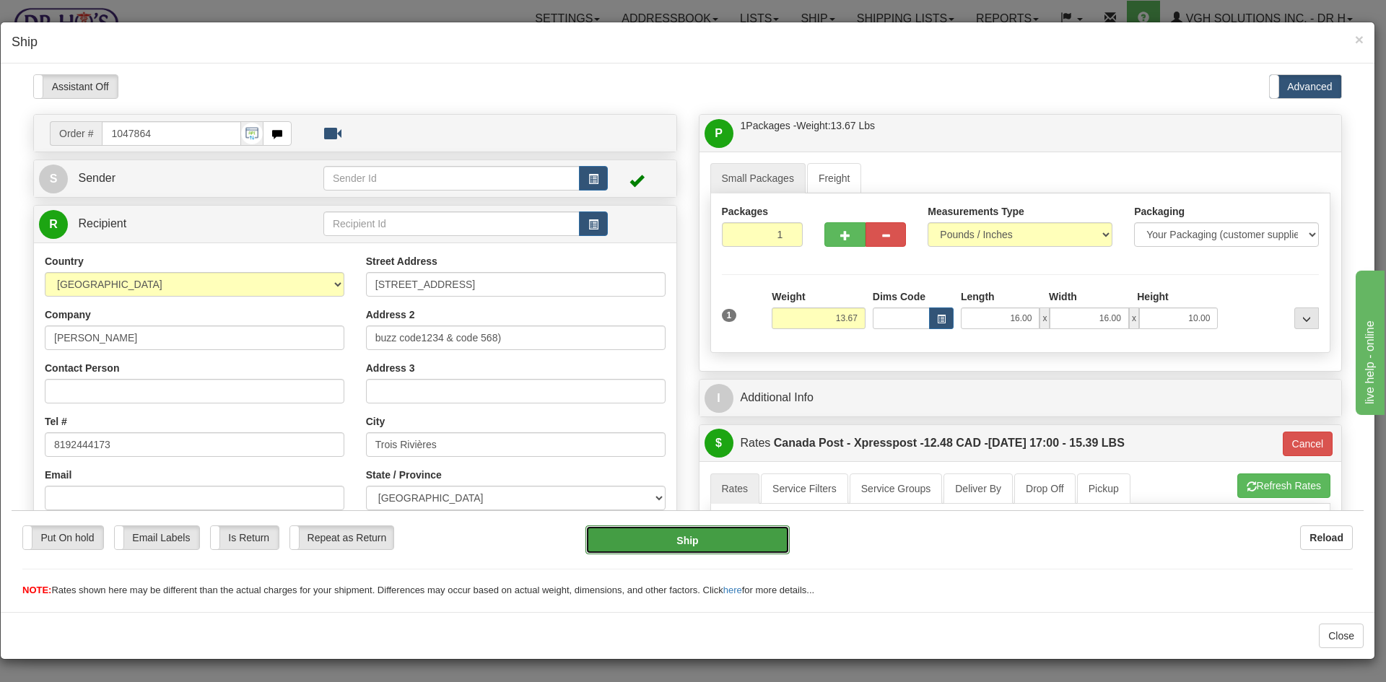
click at [684, 543] on button "Ship" at bounding box center [687, 539] width 204 height 29
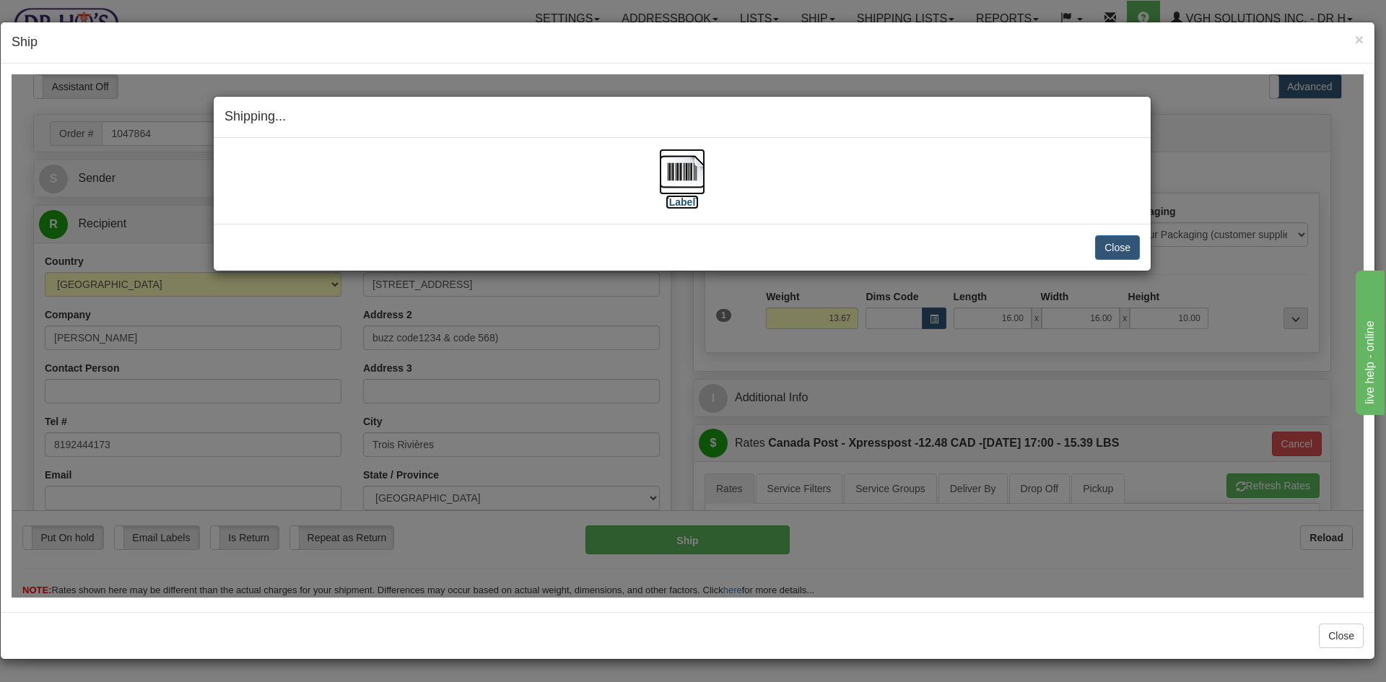
click at [672, 160] on img at bounding box center [682, 171] width 46 height 46
drag, startPoint x: 1129, startPoint y: 245, endPoint x: 1148, endPoint y: 315, distance: 72.5
click at [1129, 245] on button "Close" at bounding box center [1117, 247] width 45 height 25
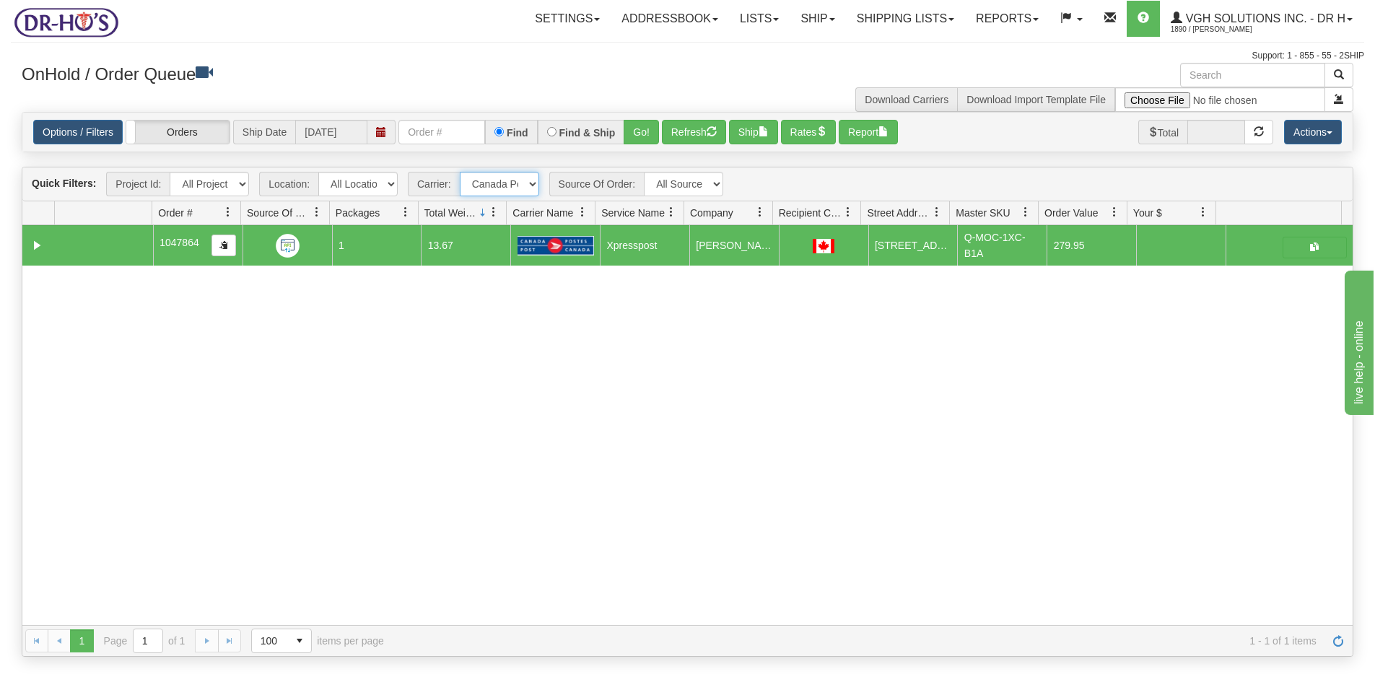
click at [530, 182] on select "- Any - Has NO carrier assigned - Has a carrier assigned FedEx Express® Canada …" at bounding box center [499, 184] width 79 height 25
select select "grid toolbar"
click at [460, 172] on select "- Any - Has NO carrier assigned - Has a carrier assigned FedEx Express® Canada …" at bounding box center [499, 184] width 79 height 25
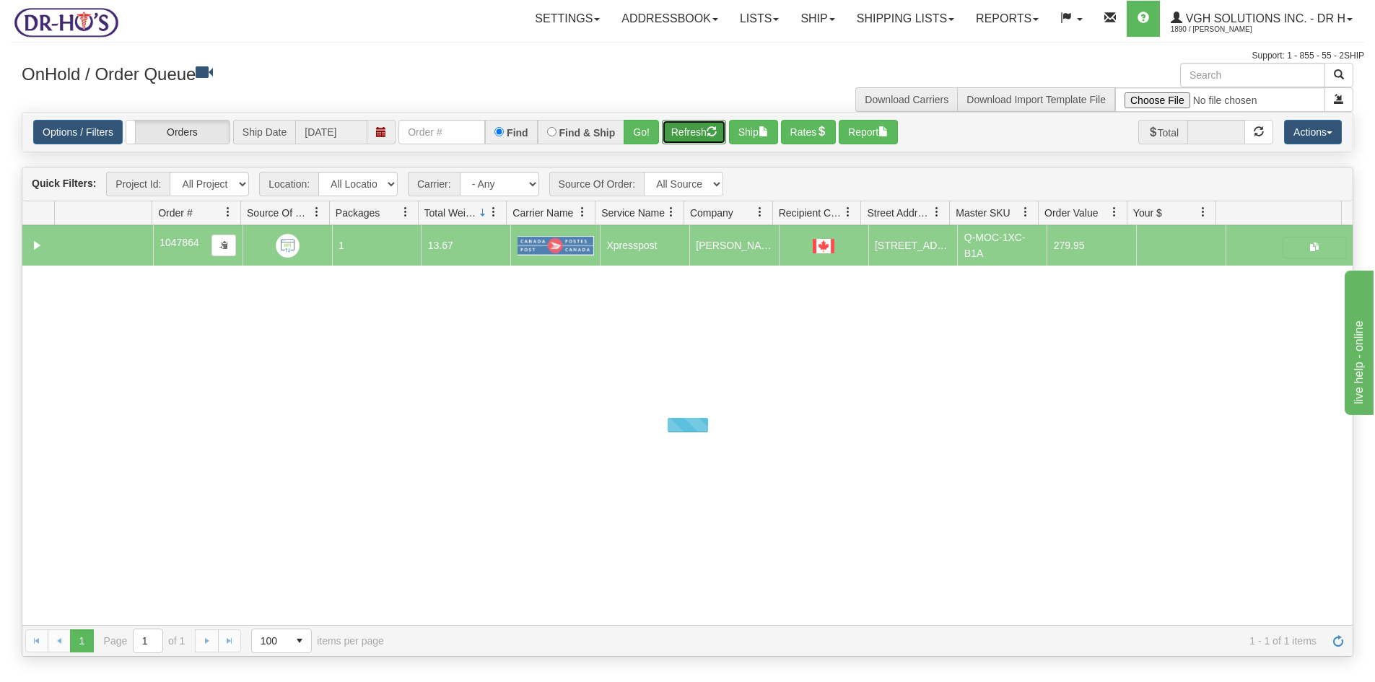
click at [696, 131] on button "Refresh" at bounding box center [694, 132] width 64 height 25
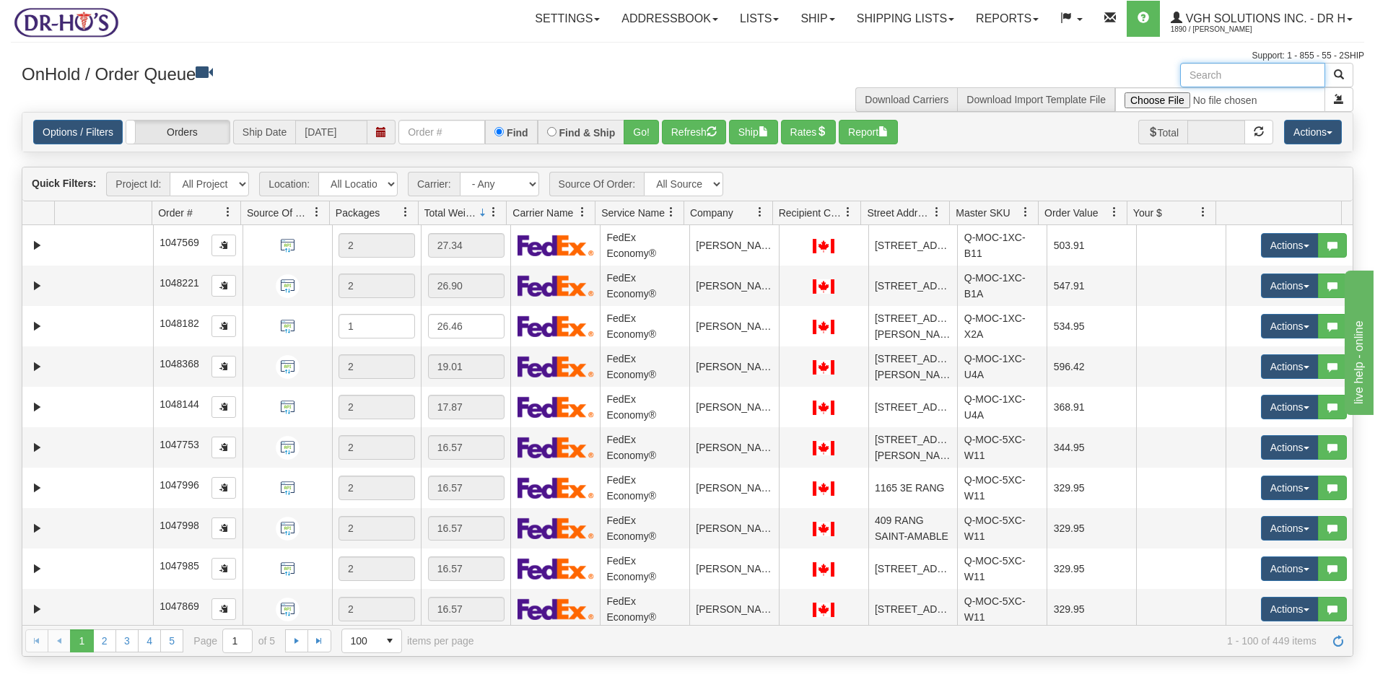
click at [1227, 79] on input "text" at bounding box center [1252, 75] width 145 height 25
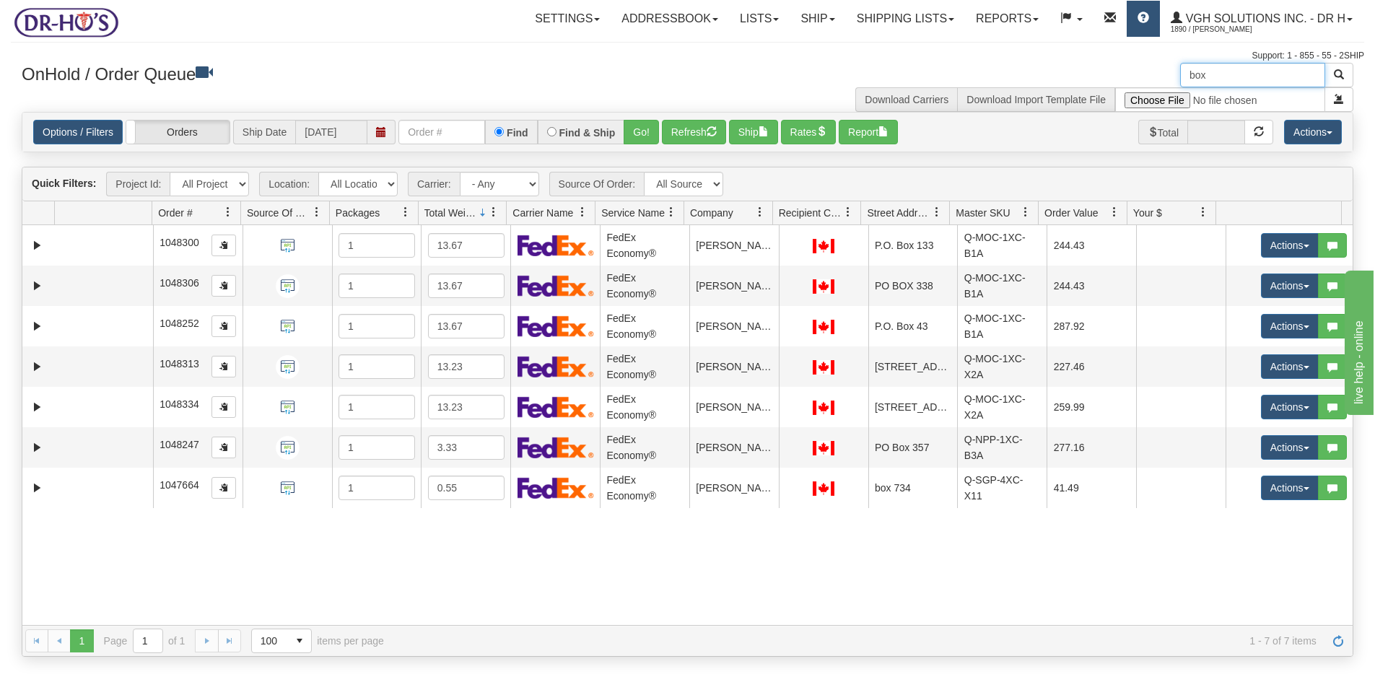
type input "box"
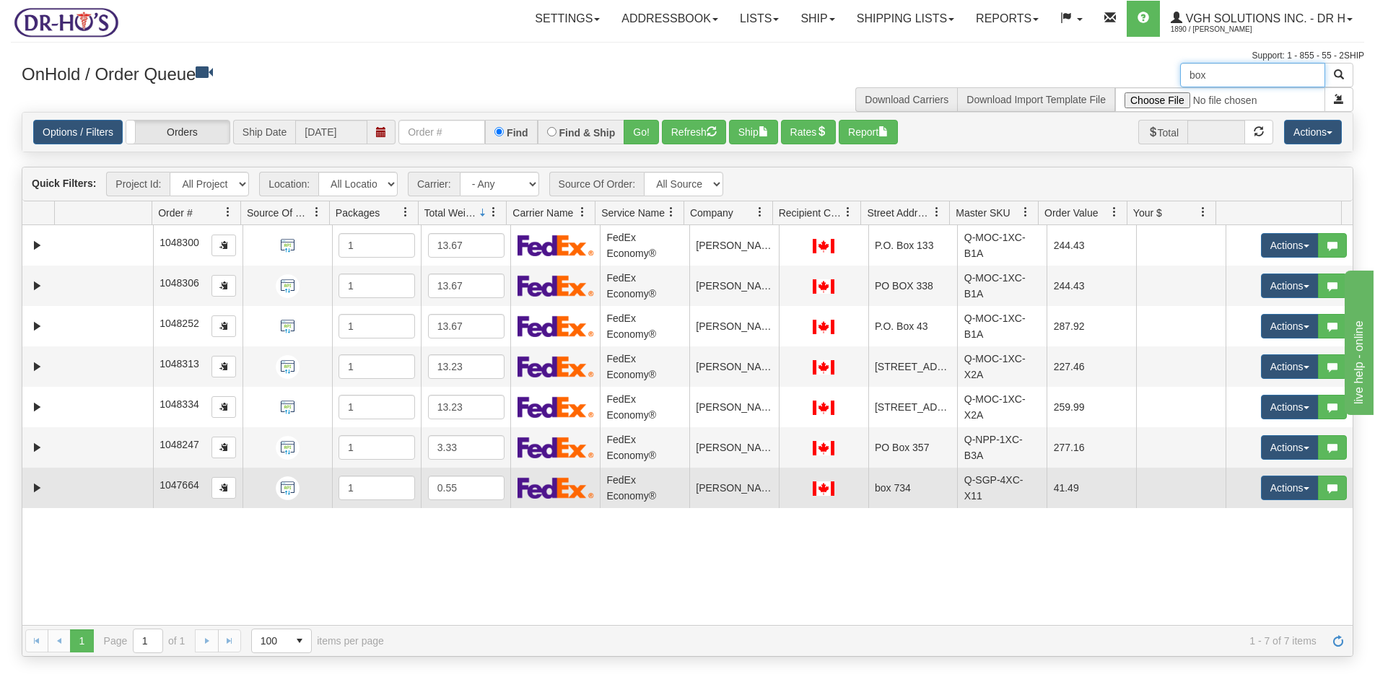
click at [93, 507] on td at bounding box center [104, 488] width 98 height 40
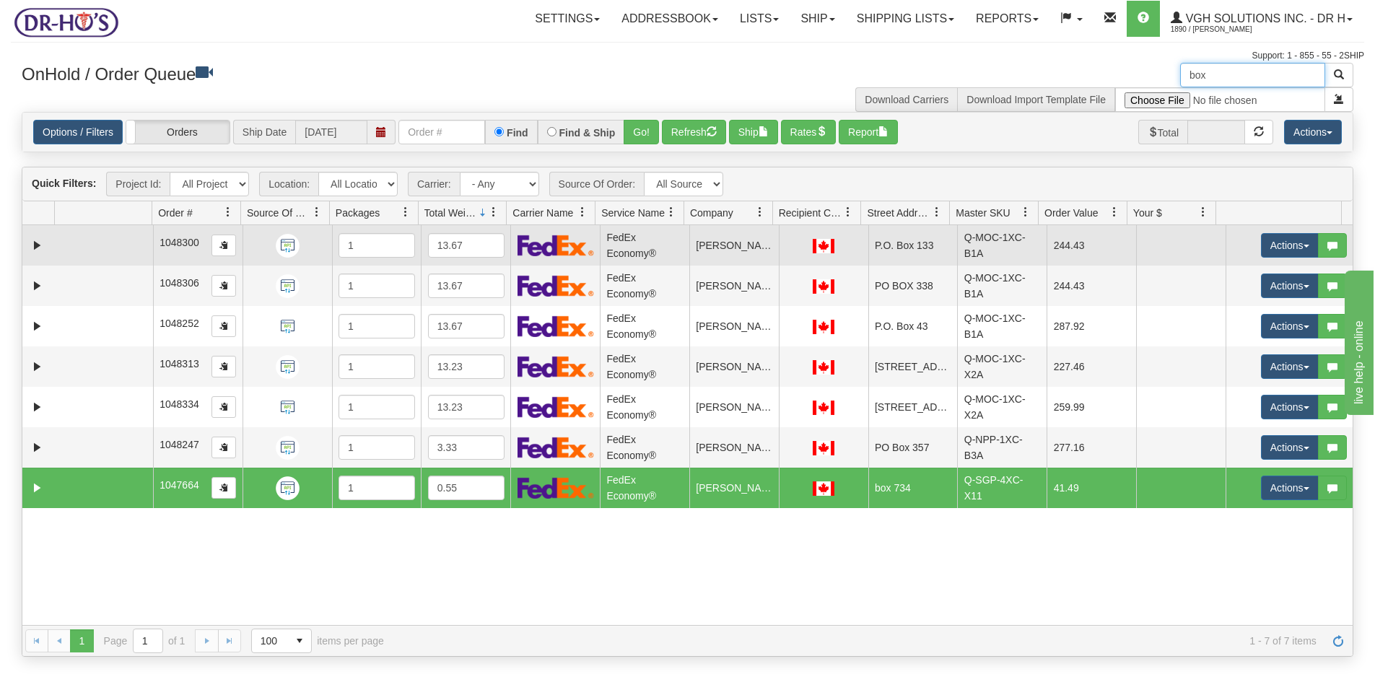
click at [92, 253] on td at bounding box center [104, 245] width 98 height 40
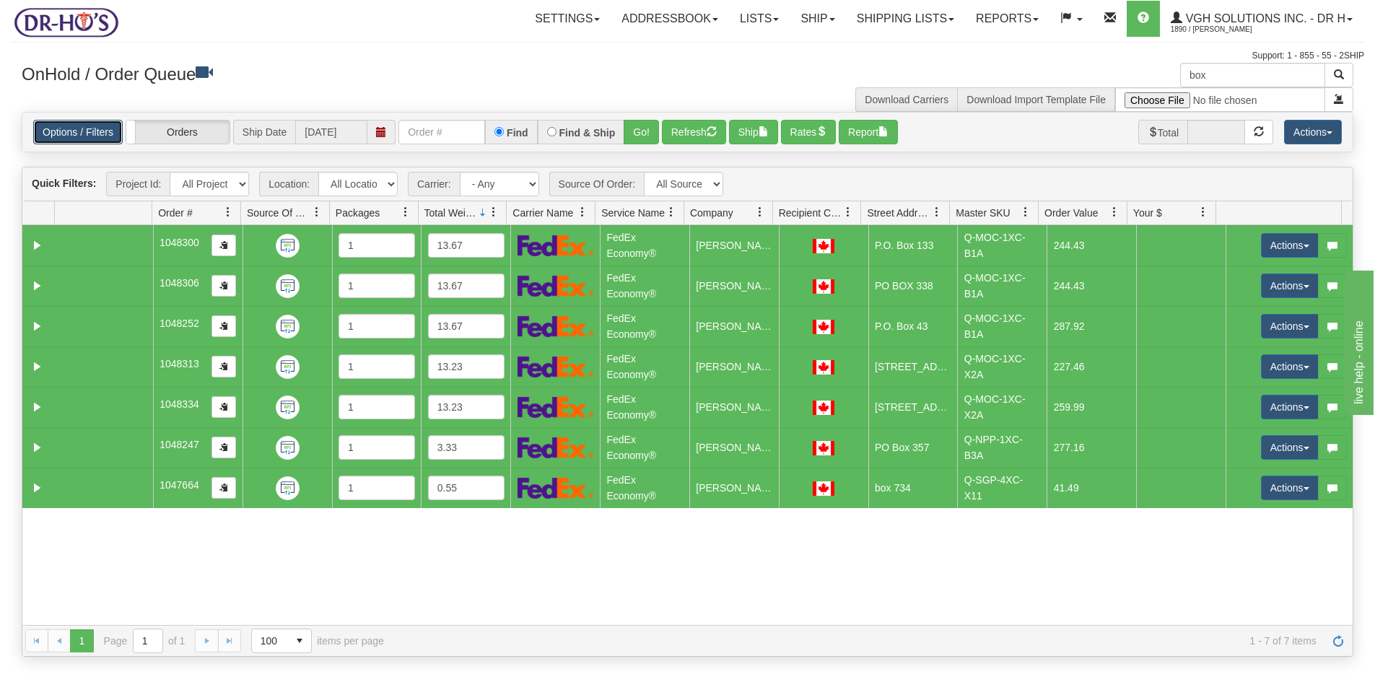
click at [88, 127] on link "Options / Filters" at bounding box center [77, 132] width 89 height 25
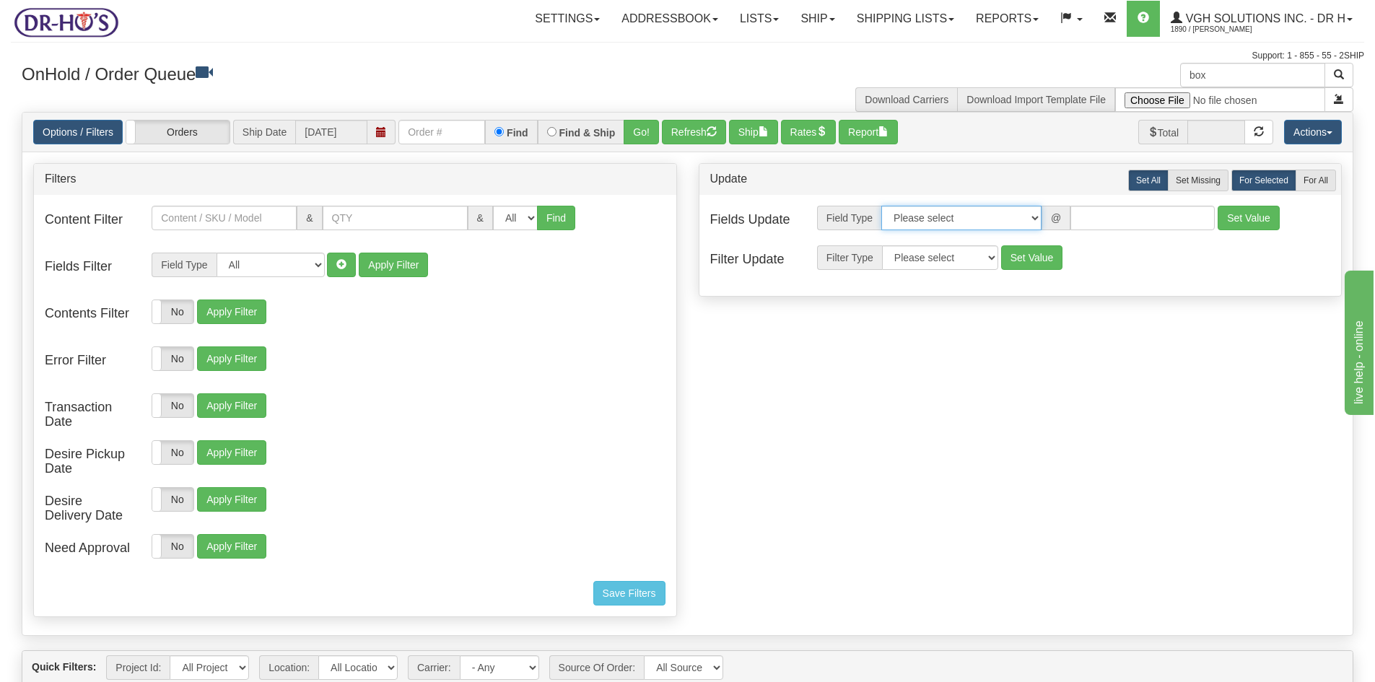
click at [1031, 217] on select "Please select Contact Person Company Country Country & State/Province City Zip …" at bounding box center [961, 218] width 160 height 25
select select "94"
click at [881, 206] on select "Please select Contact Person Company Country Country & State/Province City Zip …" at bounding box center [961, 218] width 160 height 25
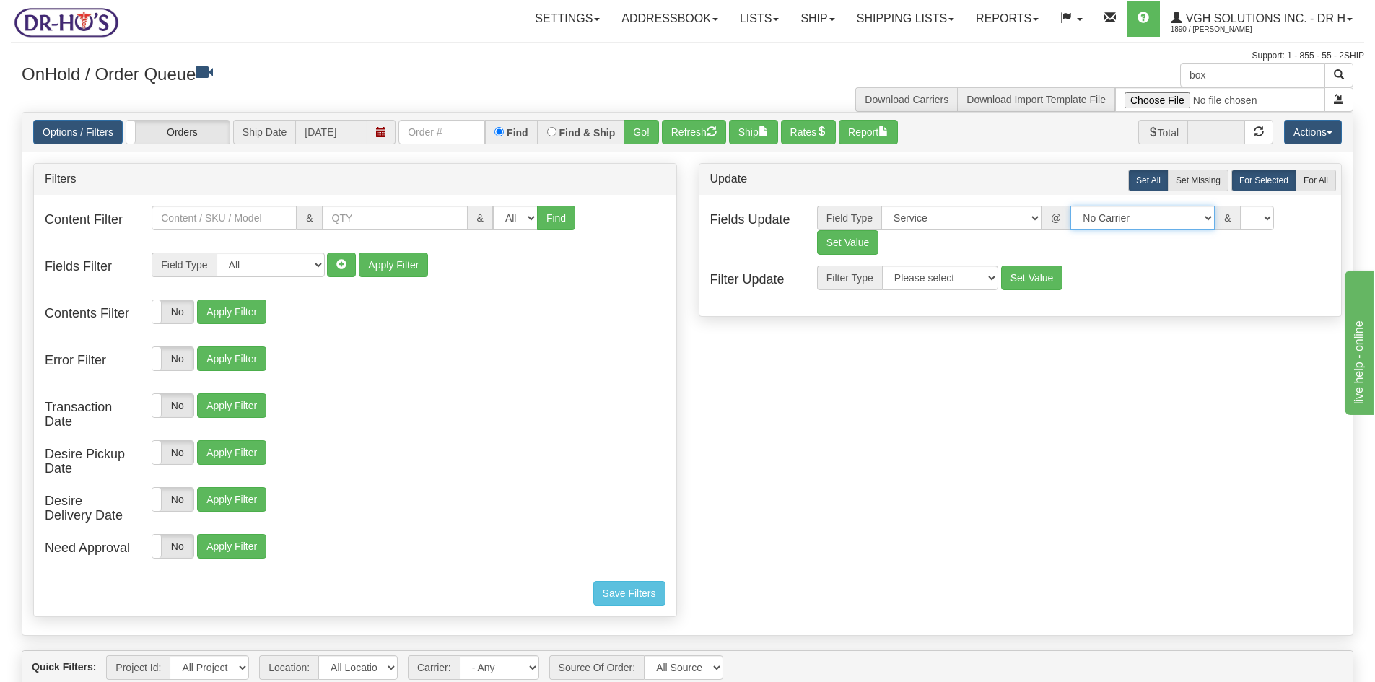
click at [1193, 214] on select "No Carrier FedEx Express® UPS Purolator Canpar [GEOGRAPHIC_DATA] Post BeSwyft K…" at bounding box center [1142, 218] width 144 height 25
select select "20"
click at [1070, 206] on select "No Carrier FedEx Express® UPS Purolator Canpar [GEOGRAPHIC_DATA] Post BeSwyft K…" at bounding box center [1142, 218] width 144 height 25
click at [1320, 218] on select "CA -> [GEOGRAPHIC_DATA] - [GEOGRAPHIC_DATA]EP - Expedited [GEOGRAPHIC_DATA] [GE…" at bounding box center [1258, 218] width 144 height 25
select select "DOM.EP"
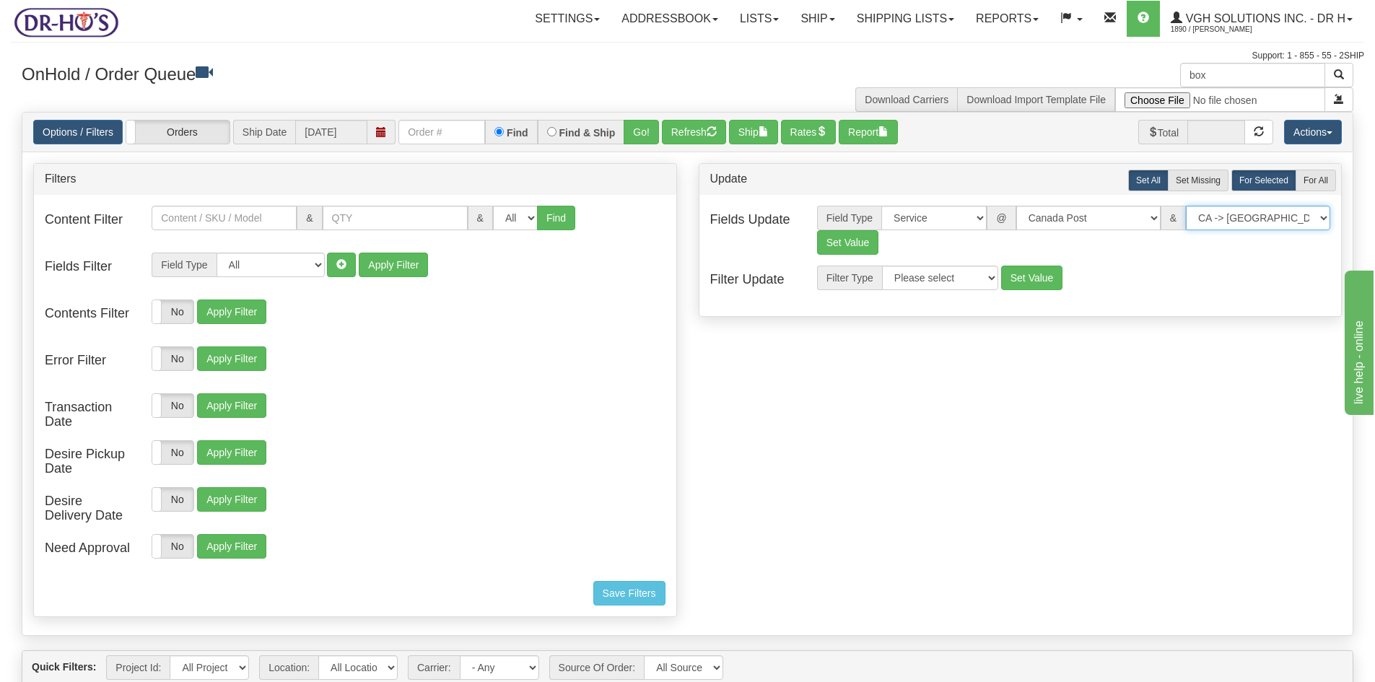
click at [1186, 206] on select "CA -> [GEOGRAPHIC_DATA] - [GEOGRAPHIC_DATA]EP - Expedited [GEOGRAPHIC_DATA] [GE…" at bounding box center [1258, 218] width 144 height 25
click at [834, 237] on button "Set Value" at bounding box center [848, 242] width 62 height 25
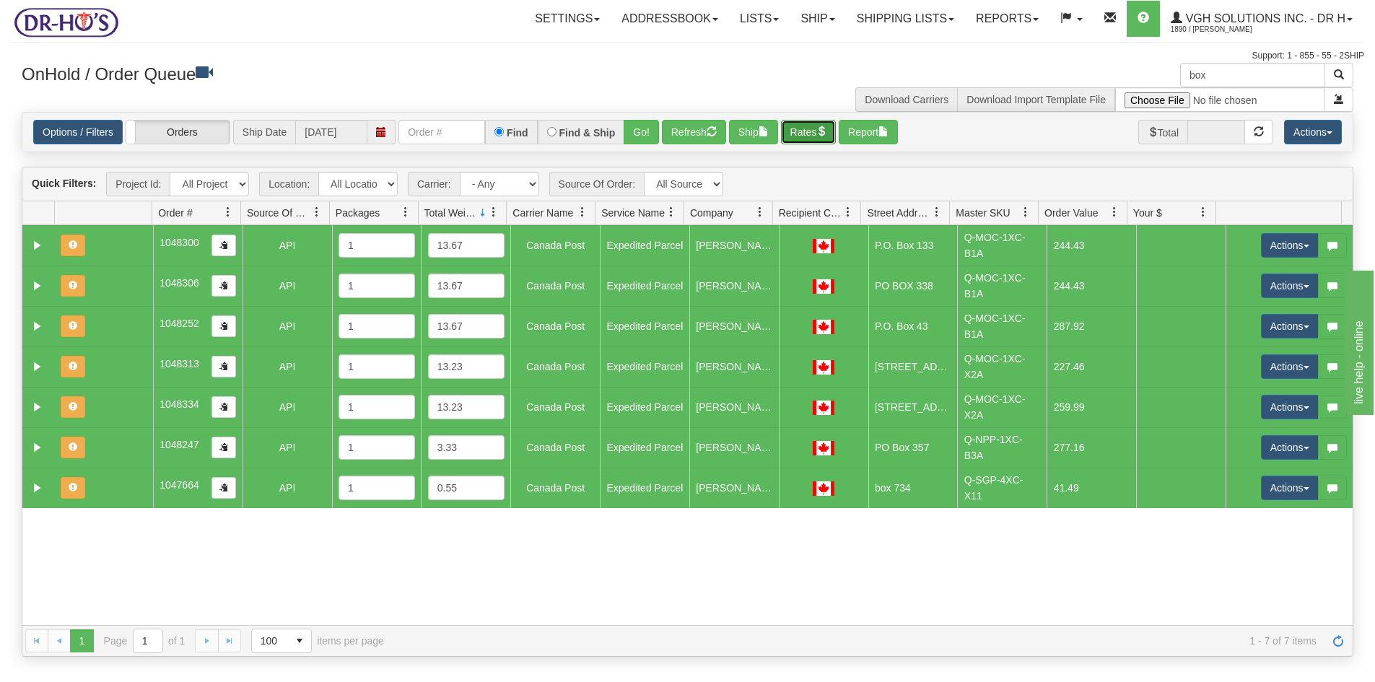
click at [809, 133] on button "Rates" at bounding box center [809, 132] width 56 height 25
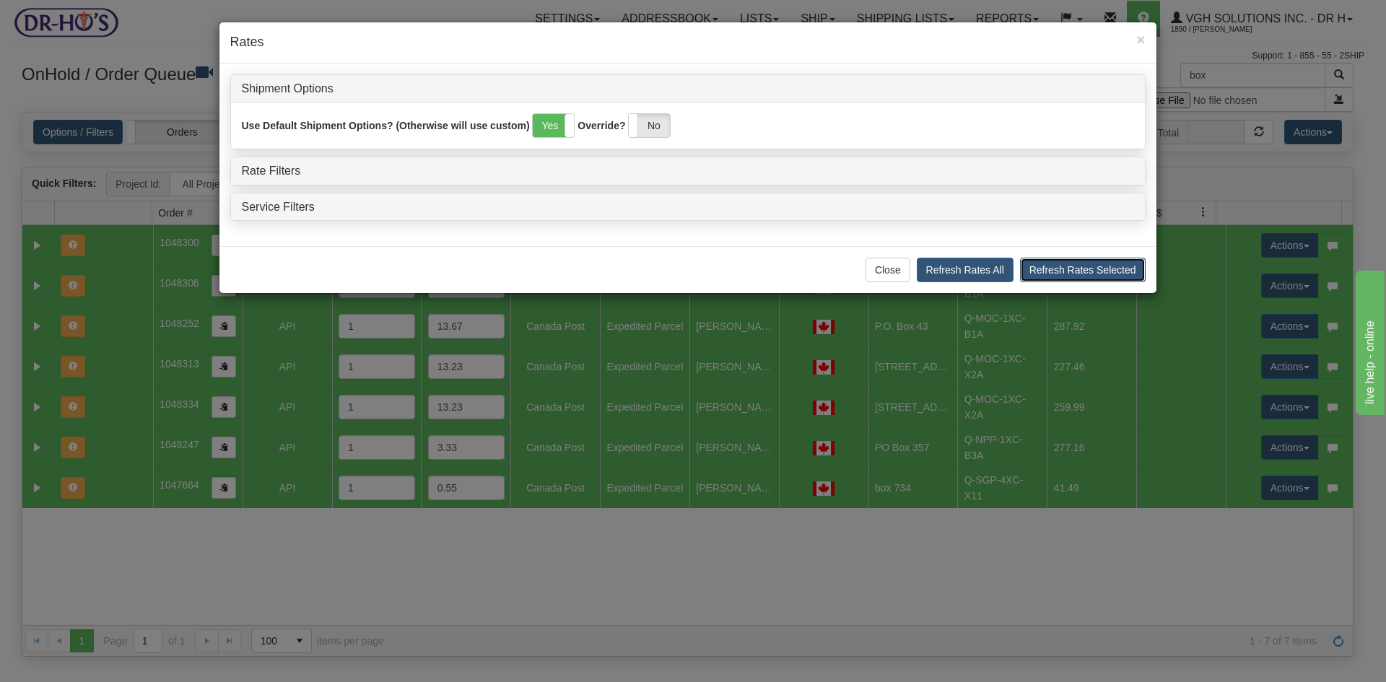
click at [1065, 271] on button "Refresh Rates Selected" at bounding box center [1083, 270] width 126 height 25
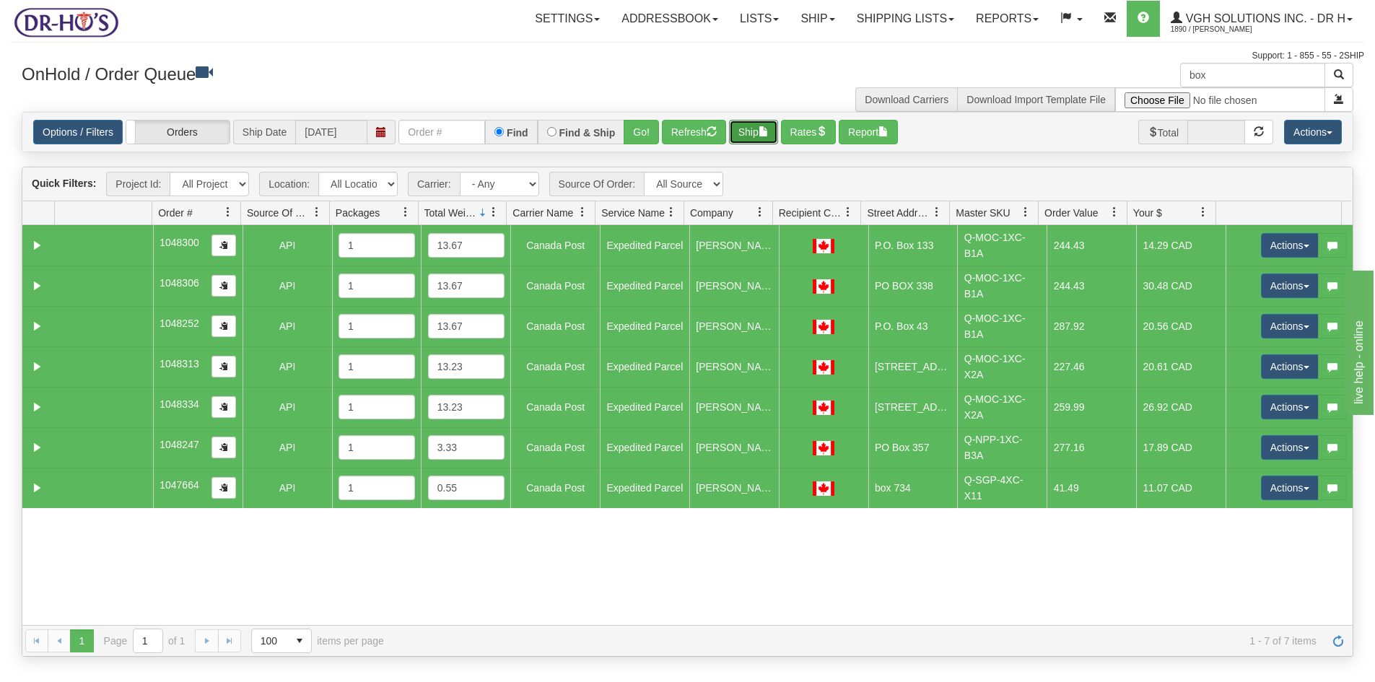
click at [759, 123] on button "Ship" at bounding box center [753, 132] width 49 height 25
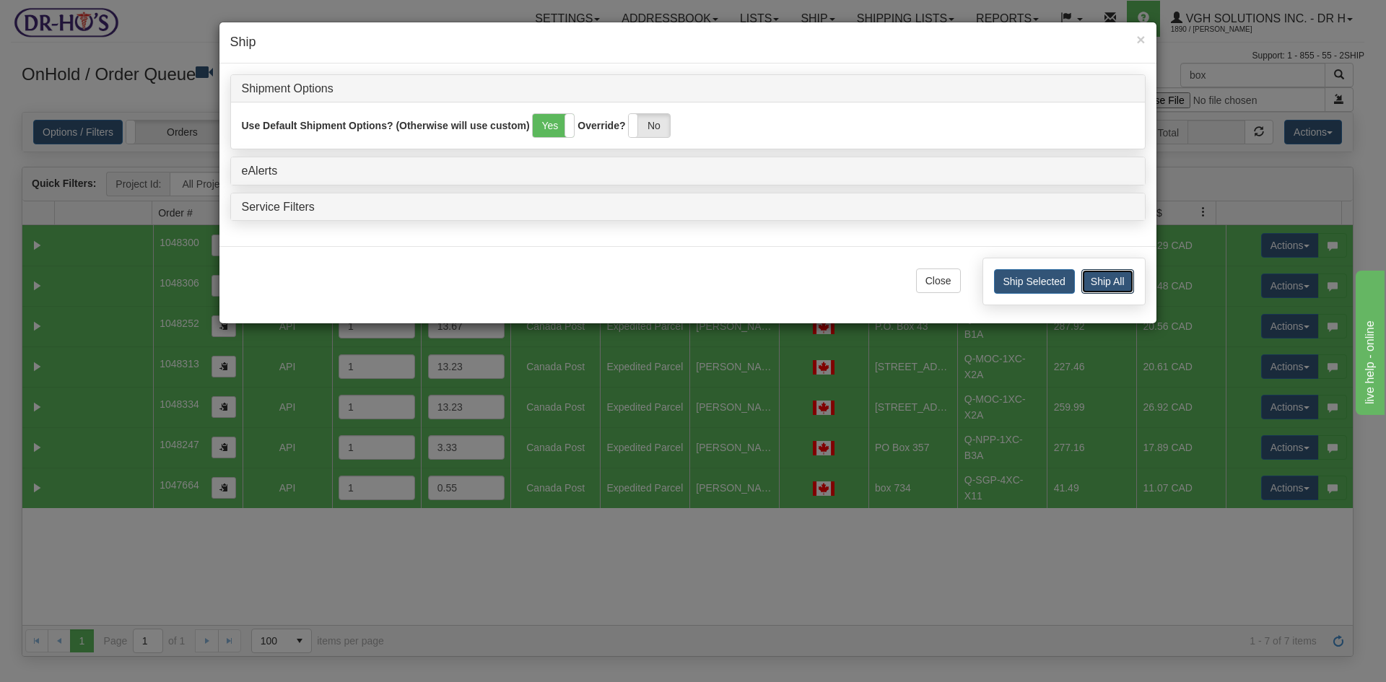
click at [1109, 281] on button "Ship All" at bounding box center [1107, 281] width 53 height 25
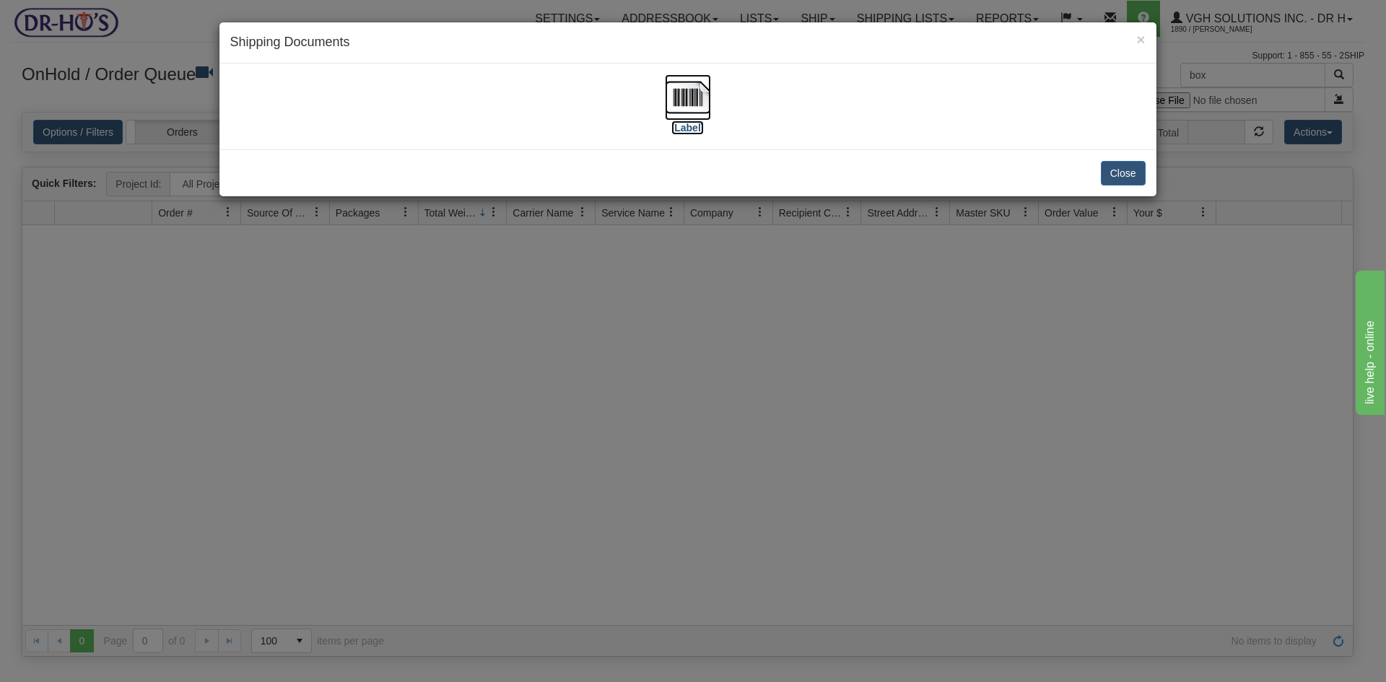
click at [690, 102] on img at bounding box center [688, 97] width 46 height 46
drag, startPoint x: 1123, startPoint y: 170, endPoint x: 1140, endPoint y: 167, distance: 17.6
click at [1132, 170] on button "Close" at bounding box center [1123, 173] width 45 height 25
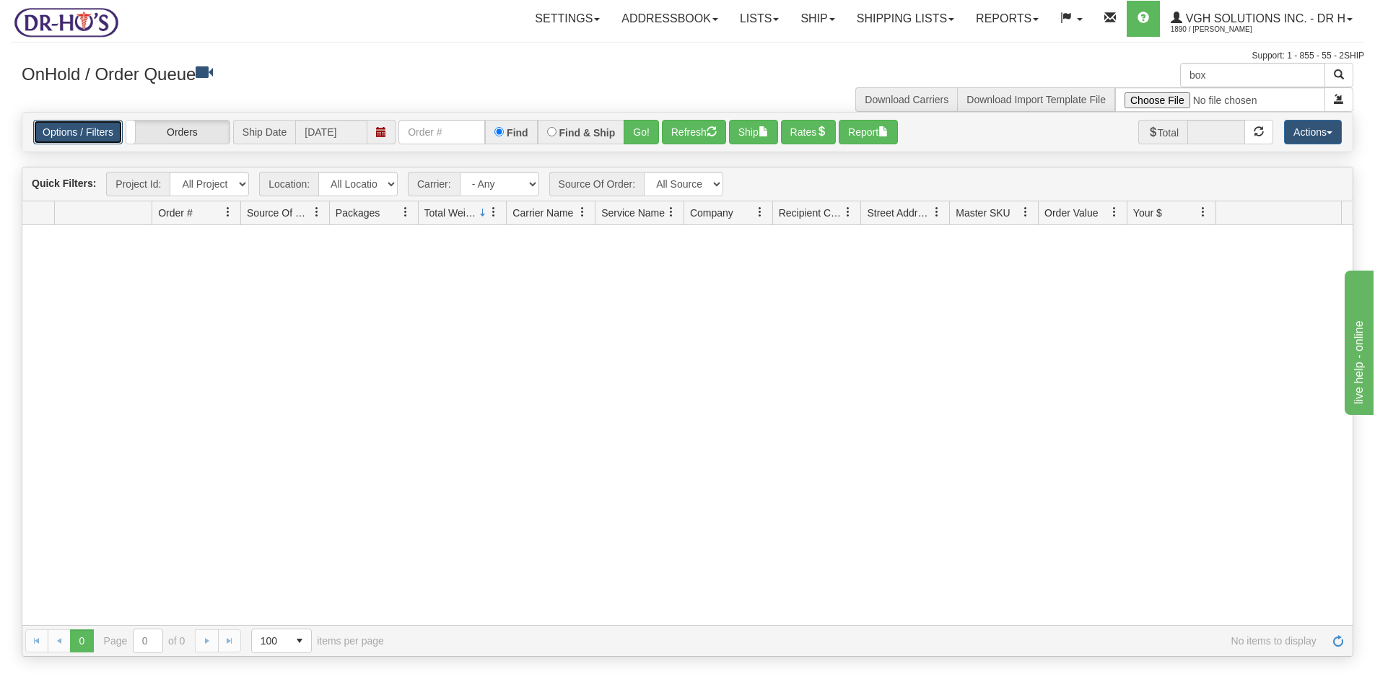
drag, startPoint x: 76, startPoint y: 131, endPoint x: 93, endPoint y: 131, distance: 17.3
click at [77, 131] on link "Options / Filters" at bounding box center [77, 132] width 89 height 25
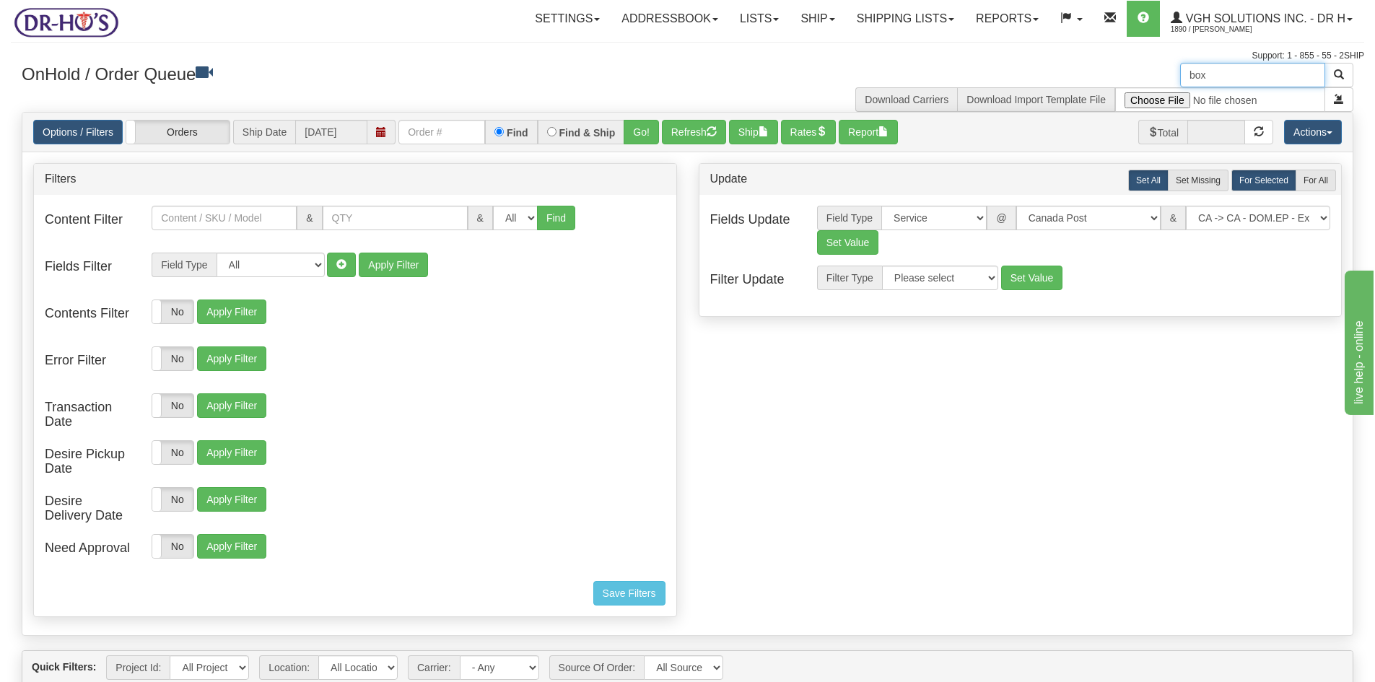
drag, startPoint x: 1231, startPoint y: 72, endPoint x: 1166, endPoint y: 81, distance: 65.5
click at [1166, 81] on div "box Download Carriers Download Import Template File" at bounding box center [1026, 87] width 677 height 49
click at [205, 220] on input "text" at bounding box center [224, 218] width 145 height 25
paste input "Q-MOC-1XC-X2A"
type input "Q-MOC-1XC-X2A"
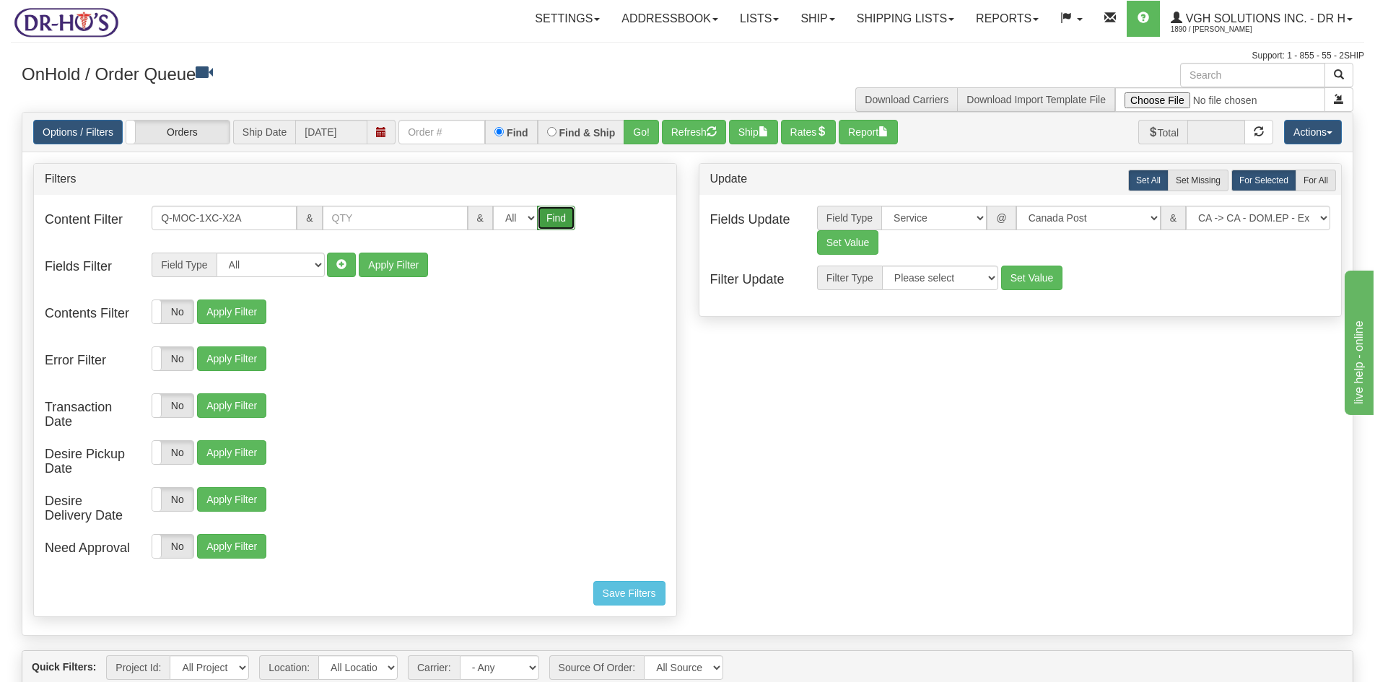
click at [559, 217] on button "Find" at bounding box center [556, 218] width 38 height 25
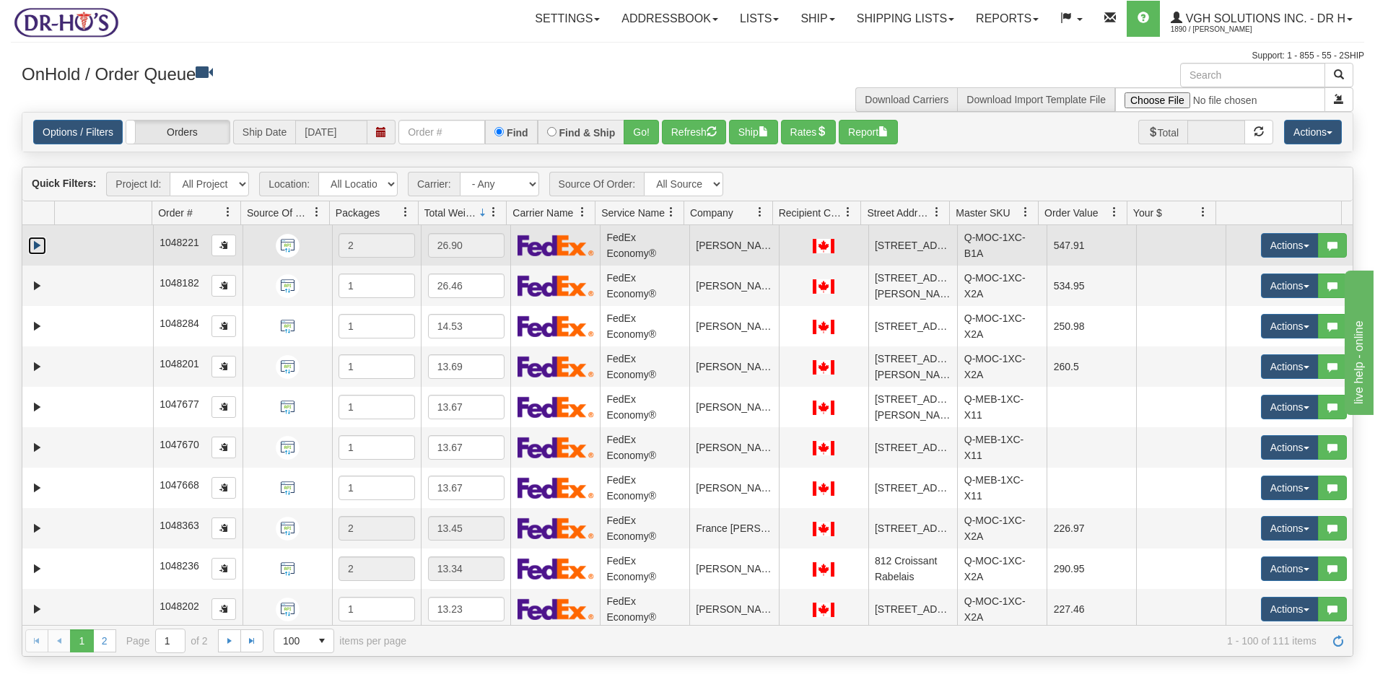
click at [33, 239] on link "Expand" at bounding box center [37, 246] width 18 height 18
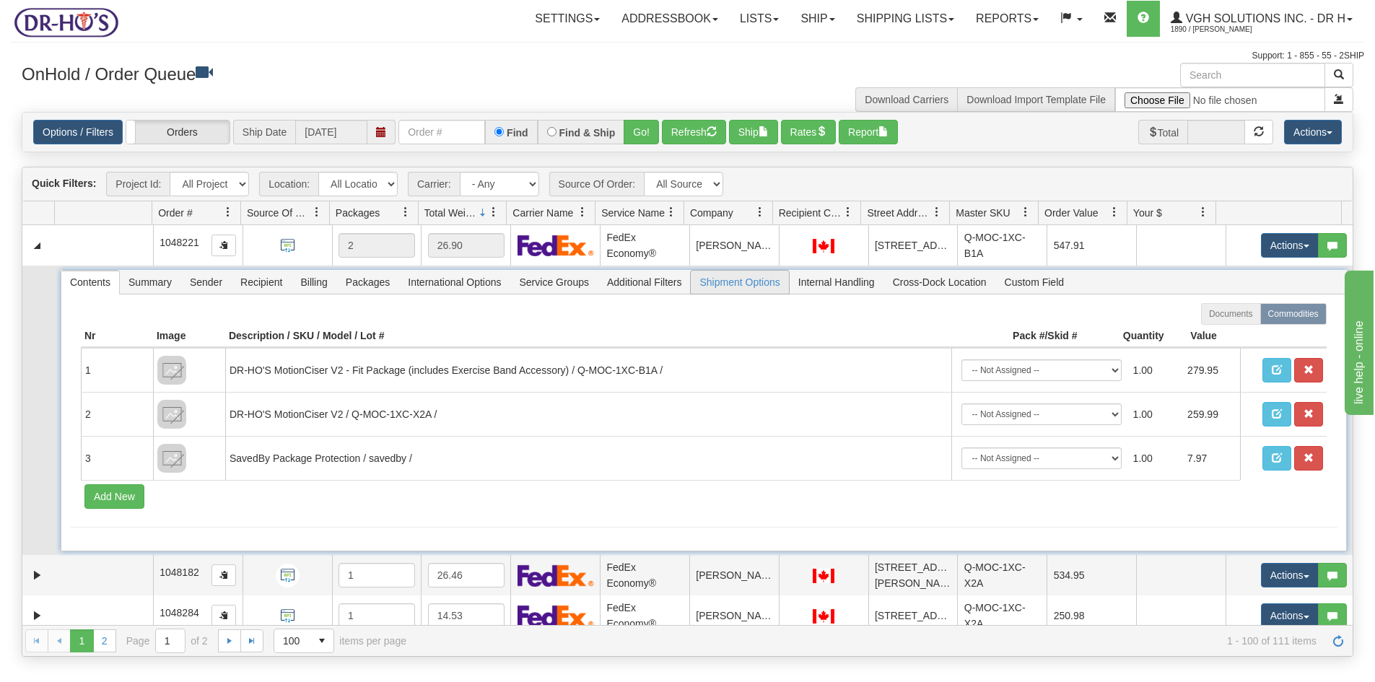
click at [739, 282] on span "Shipment Options" at bounding box center [739, 282] width 97 height 23
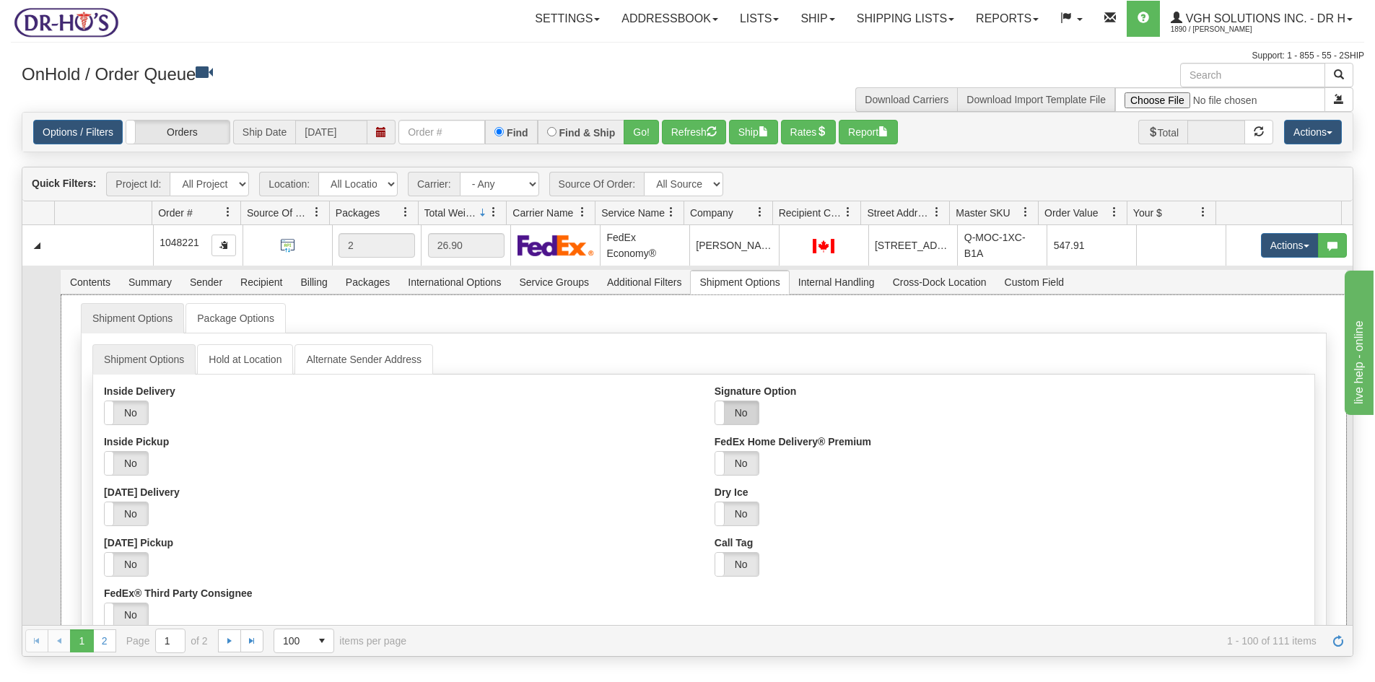
click at [733, 410] on label "No" at bounding box center [736, 412] width 43 height 23
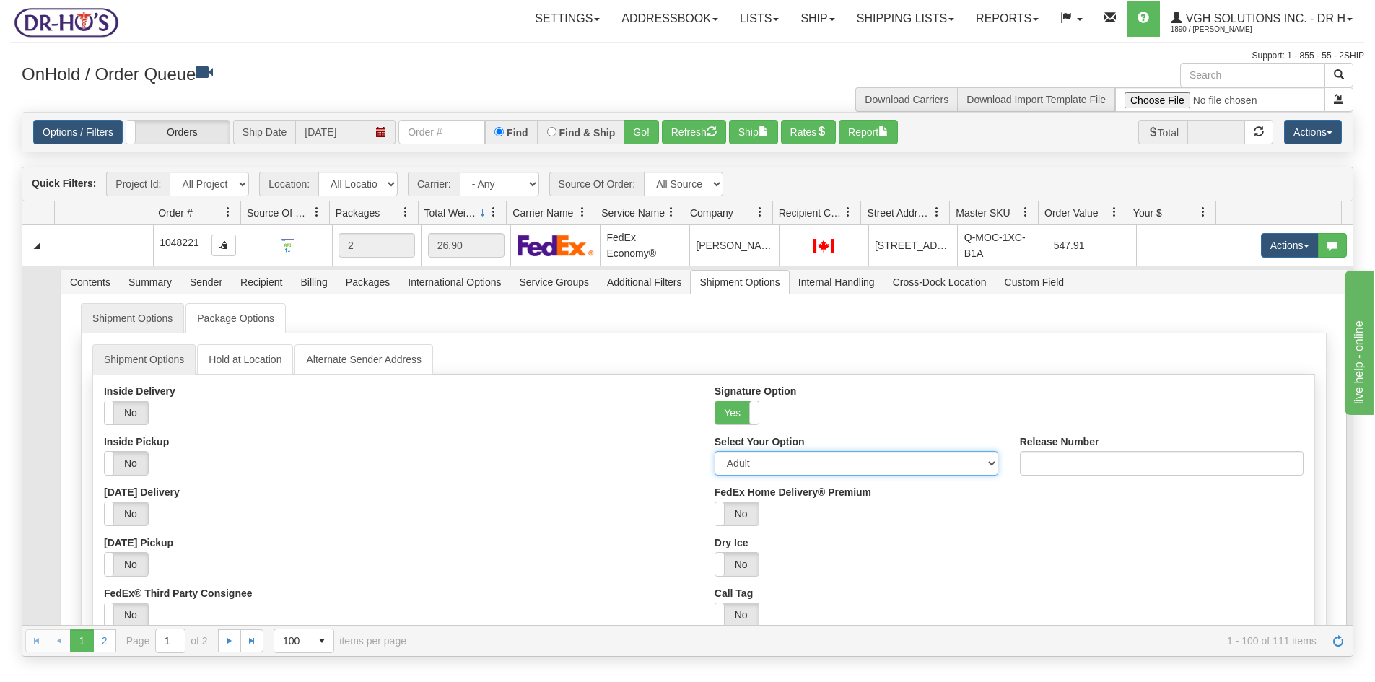
click at [743, 464] on select "Adult Direct Indirect No Signature Required Service Default" at bounding box center [856, 463] width 284 height 25
select select "2"
click at [714, 451] on select "Adult Direct Indirect No Signature Required Service Default" at bounding box center [856, 463] width 284 height 25
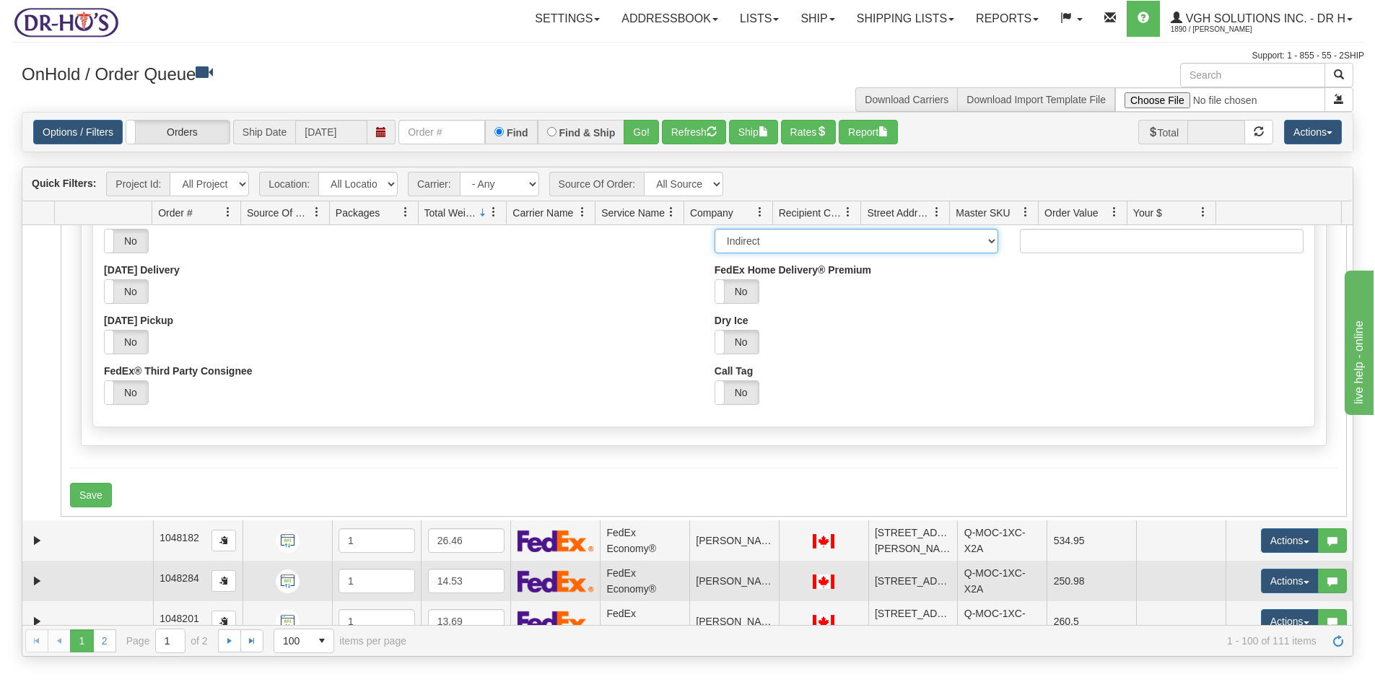
scroll to position [289, 0]
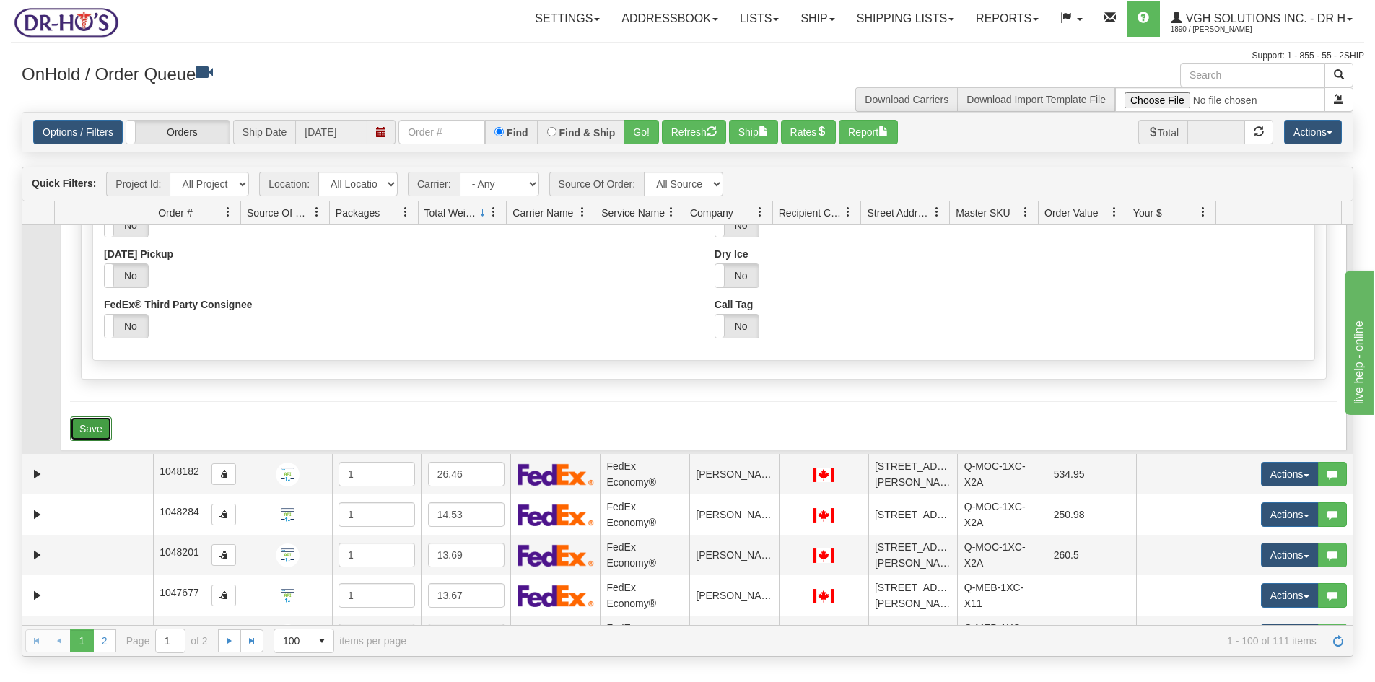
click at [82, 423] on button "Save" at bounding box center [91, 428] width 42 height 25
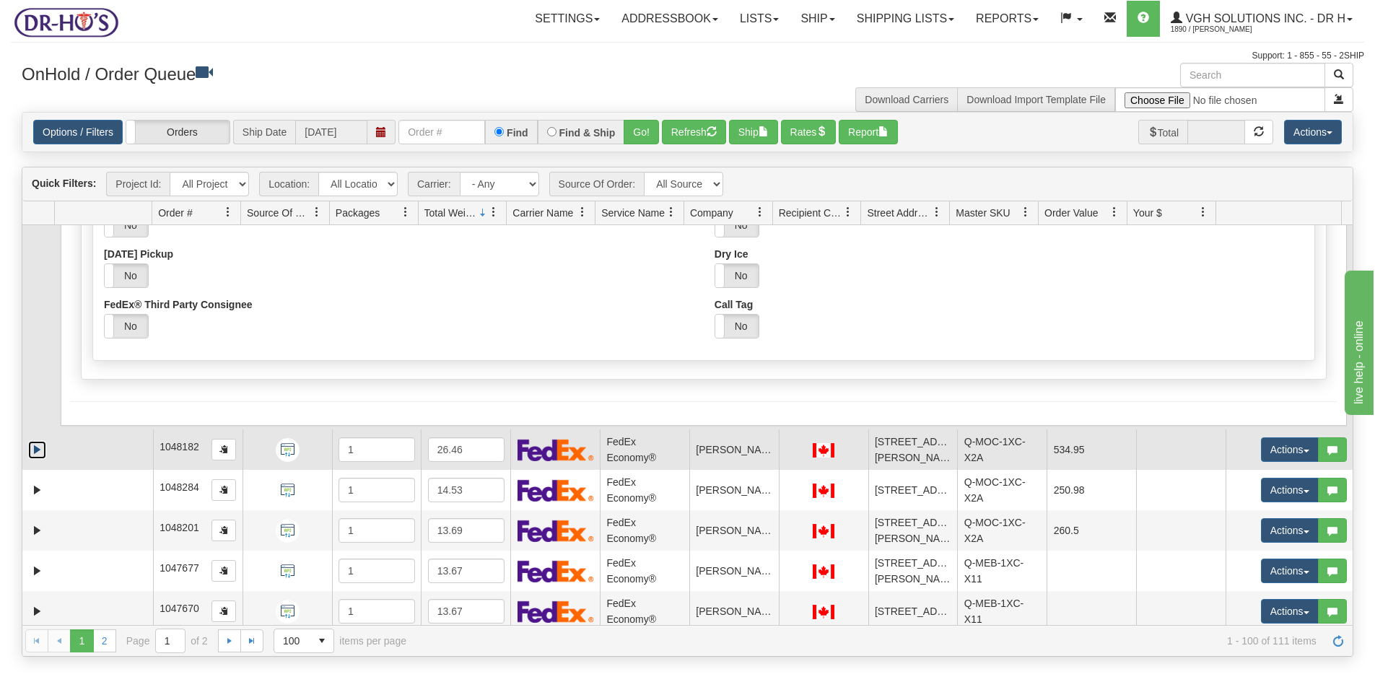
click at [35, 447] on link "Expand" at bounding box center [37, 450] width 18 height 18
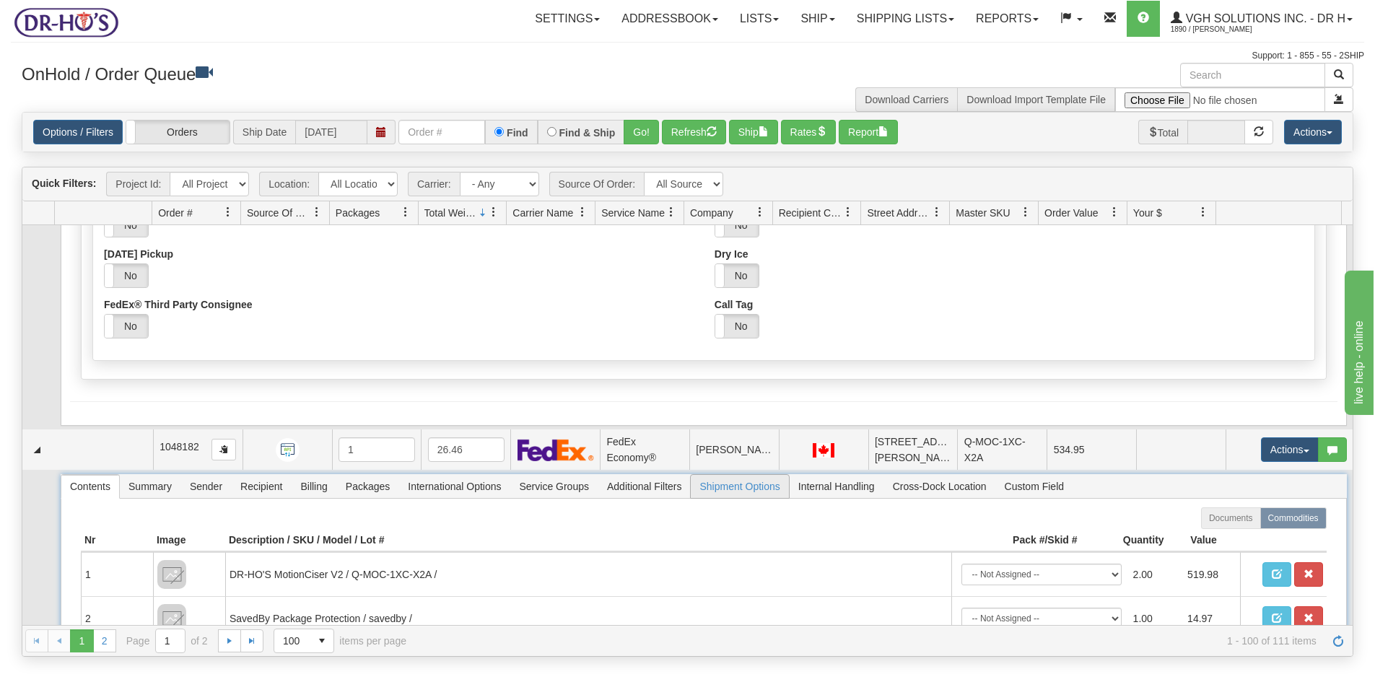
click at [760, 487] on span "Shipment Options" at bounding box center [739, 486] width 97 height 23
click at [743, 490] on span "Shipment Options" at bounding box center [739, 486] width 97 height 23
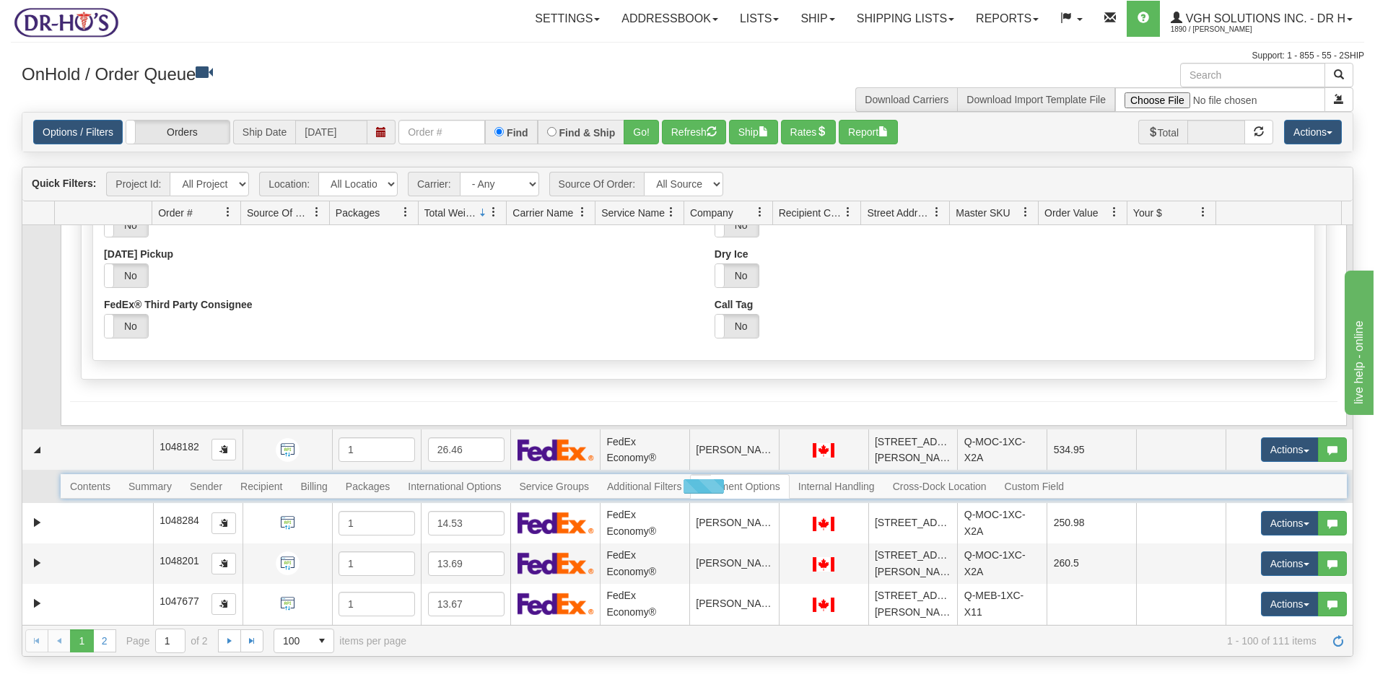
click at [743, 489] on div at bounding box center [704, 486] width 1286 height 25
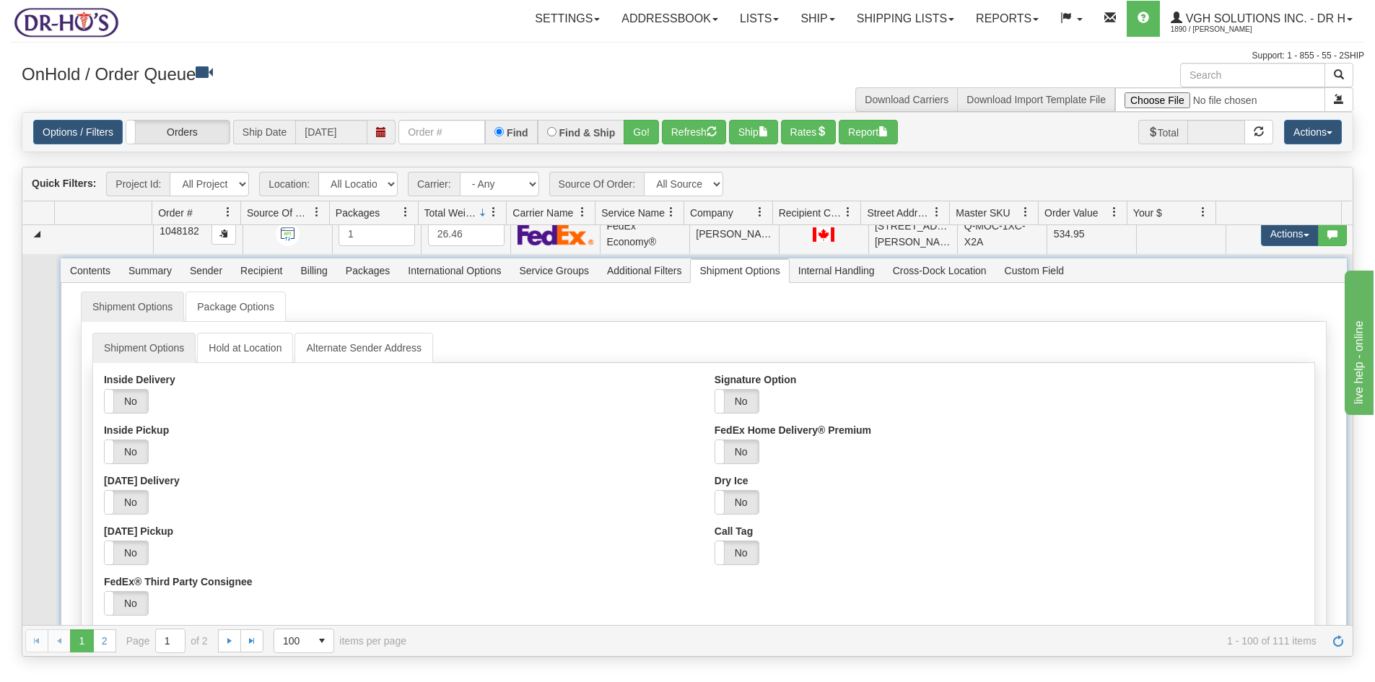
scroll to position [505, 0]
click at [740, 401] on label "No" at bounding box center [736, 400] width 43 height 23
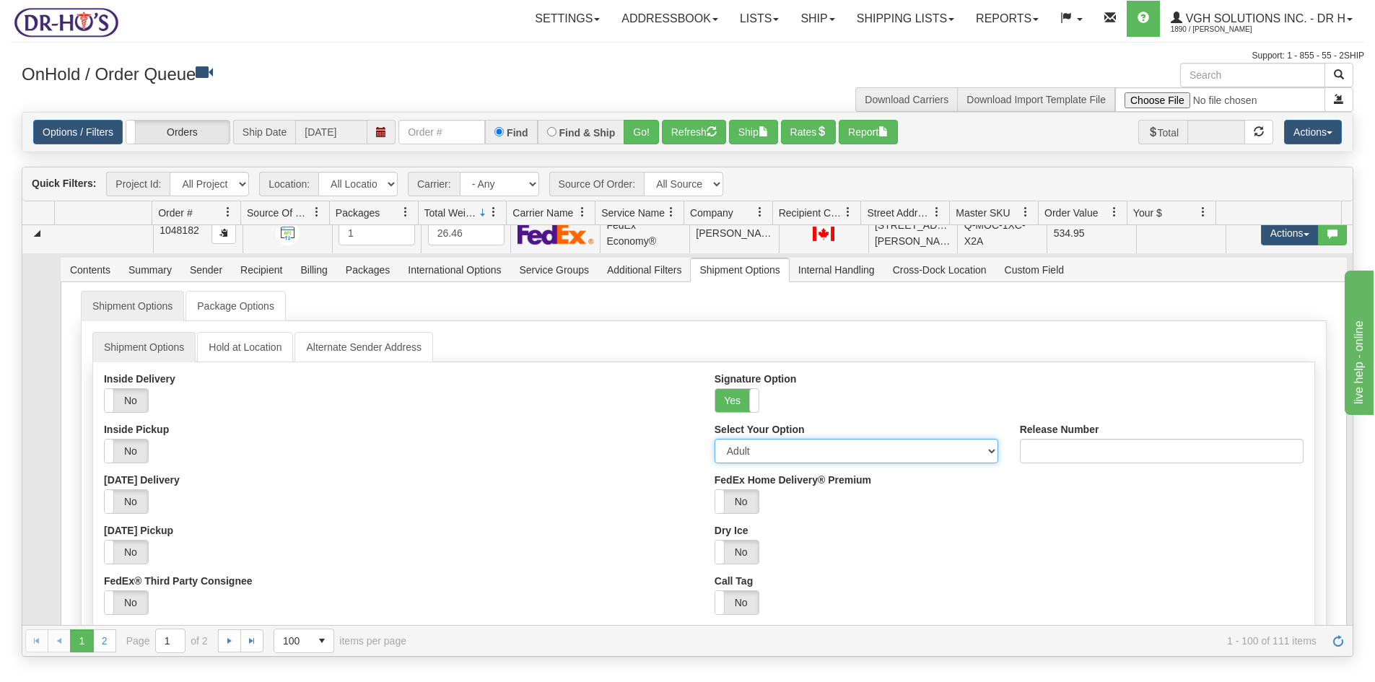
click at [744, 455] on select "Adult Direct Indirect No Signature Required Service Default" at bounding box center [856, 451] width 284 height 25
select select "2"
click at [714, 439] on select "Adult Direct Indirect No Signature Required Service Default" at bounding box center [856, 451] width 284 height 25
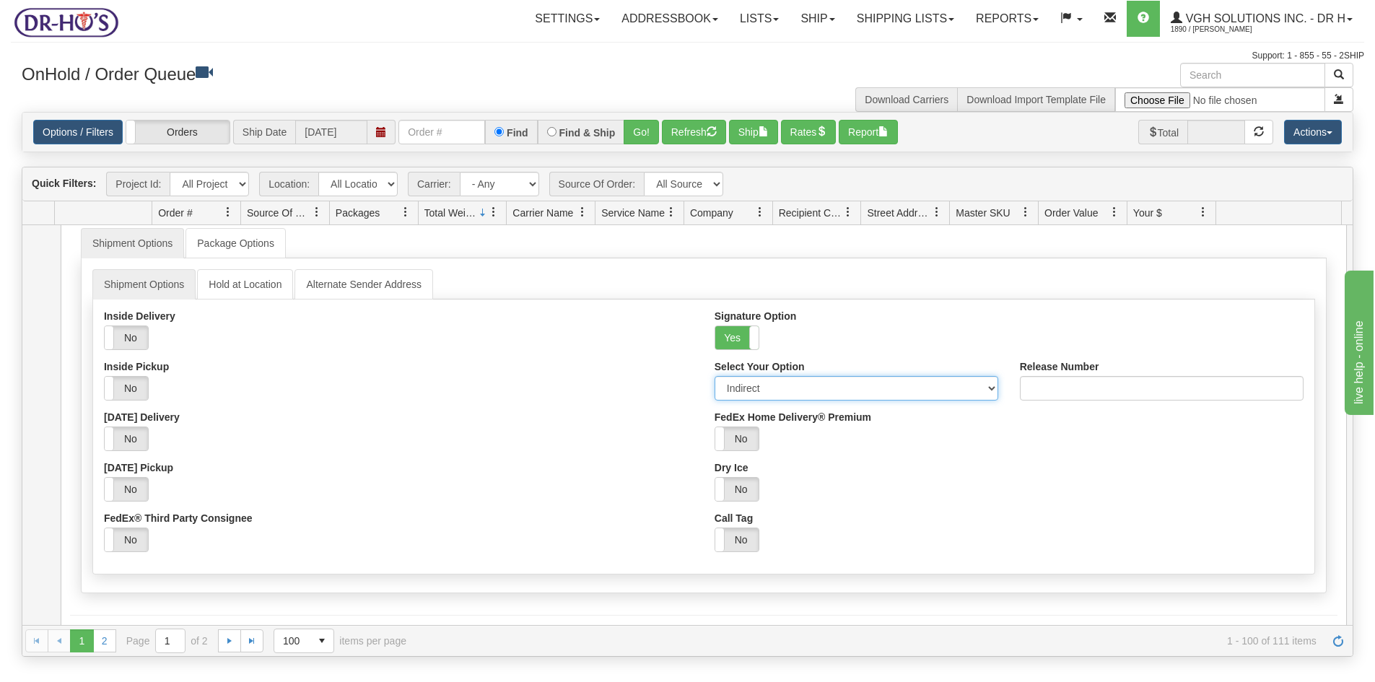
scroll to position [722, 0]
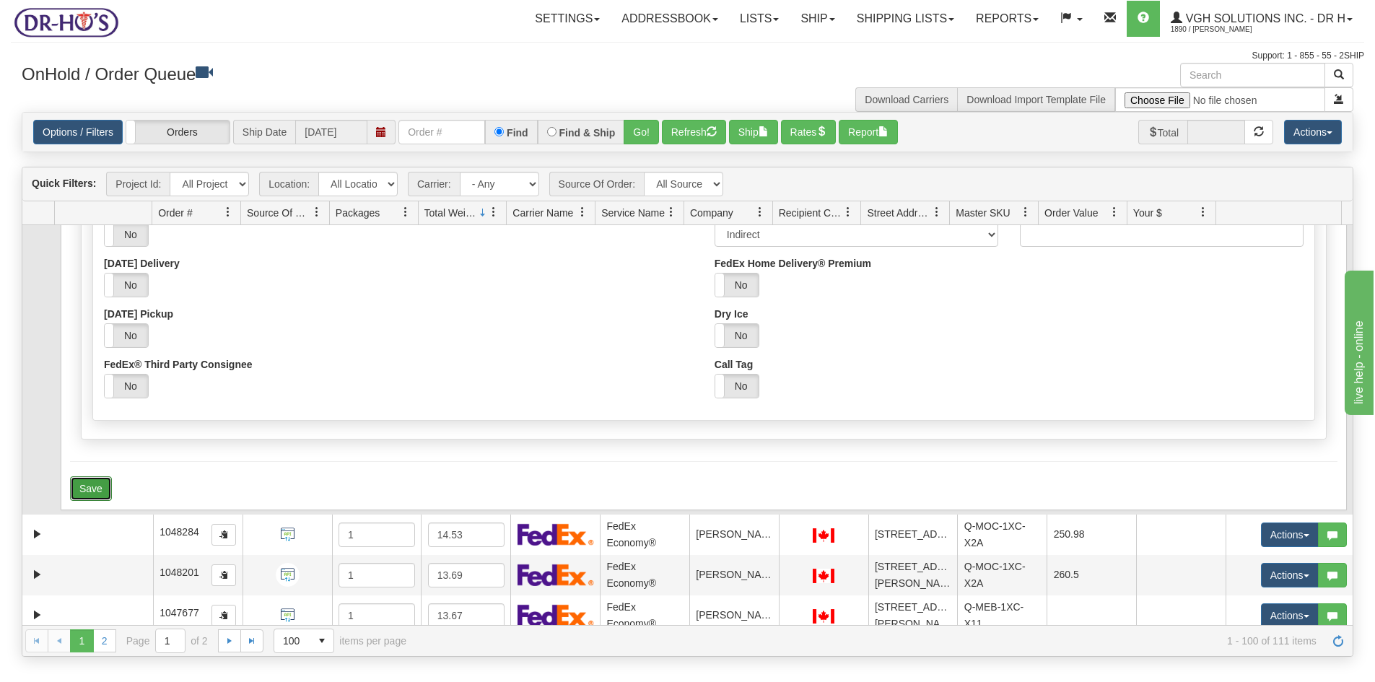
click at [94, 486] on button "Save" at bounding box center [91, 488] width 42 height 25
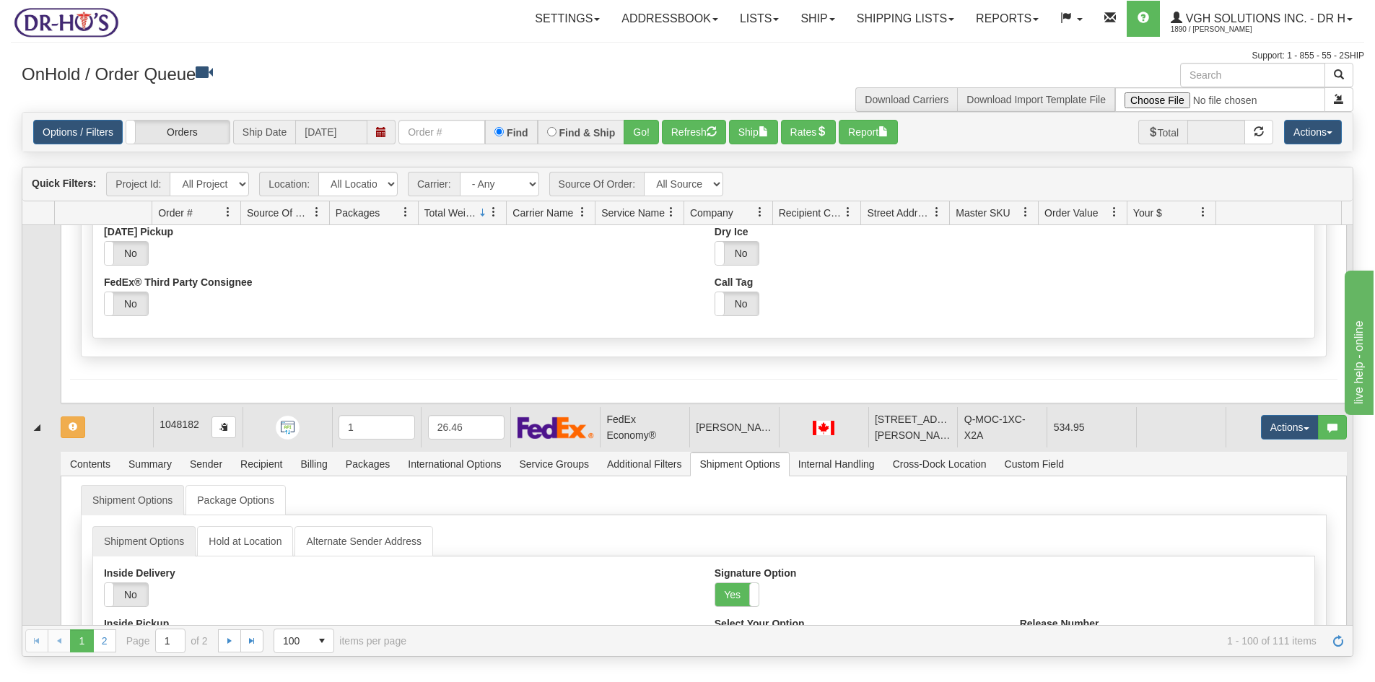
scroll to position [289, 0]
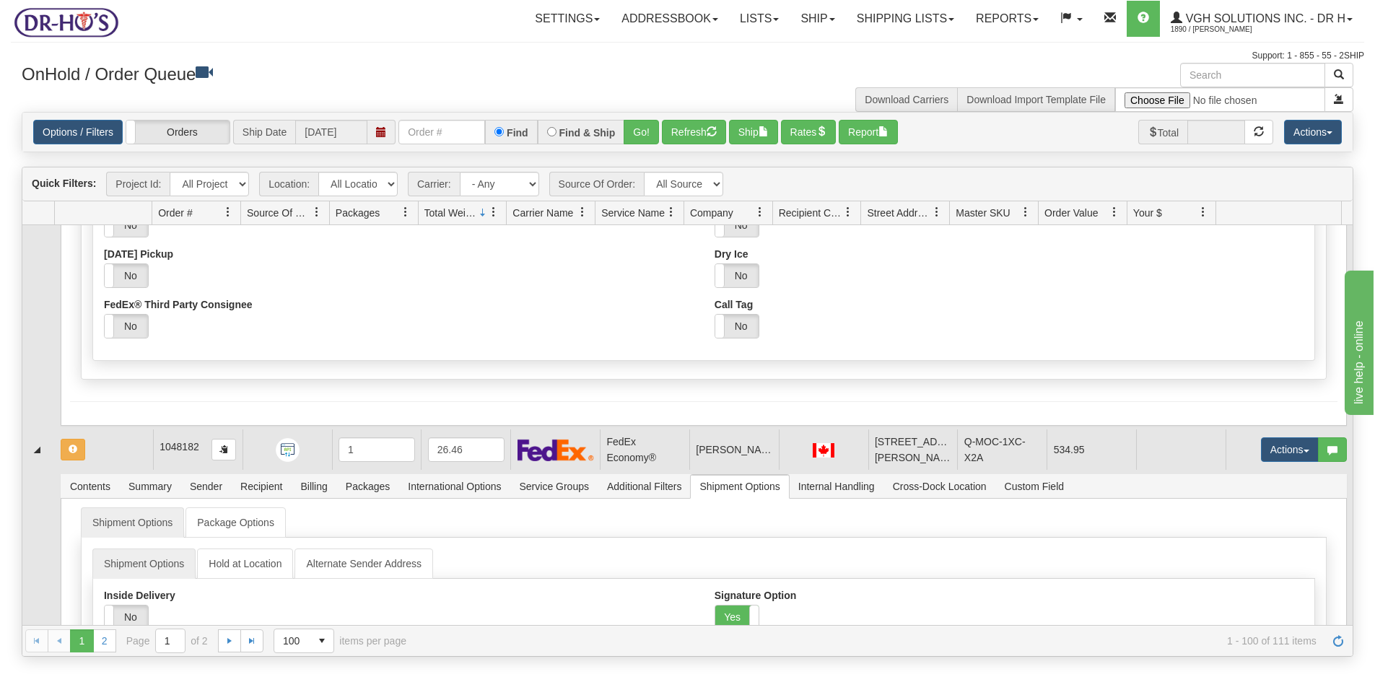
click at [107, 445] on td at bounding box center [104, 449] width 98 height 40
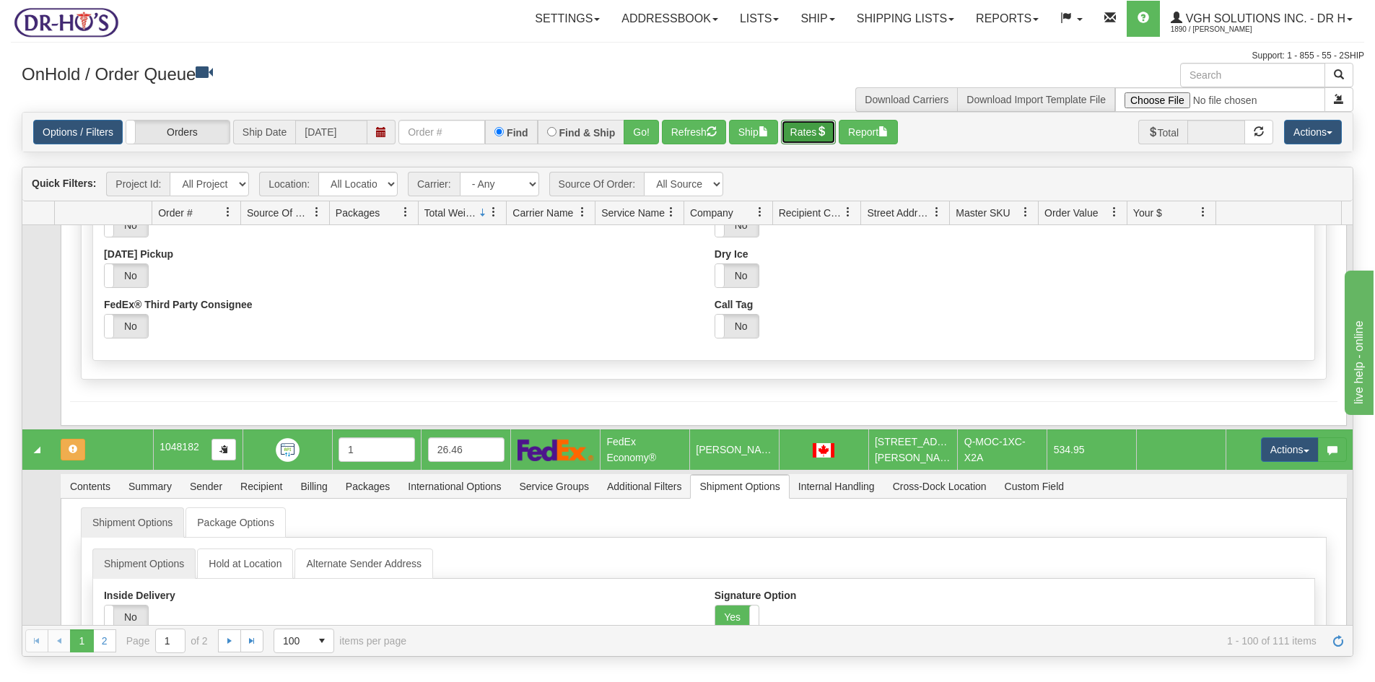
click at [800, 134] on button "Rates" at bounding box center [809, 132] width 56 height 25
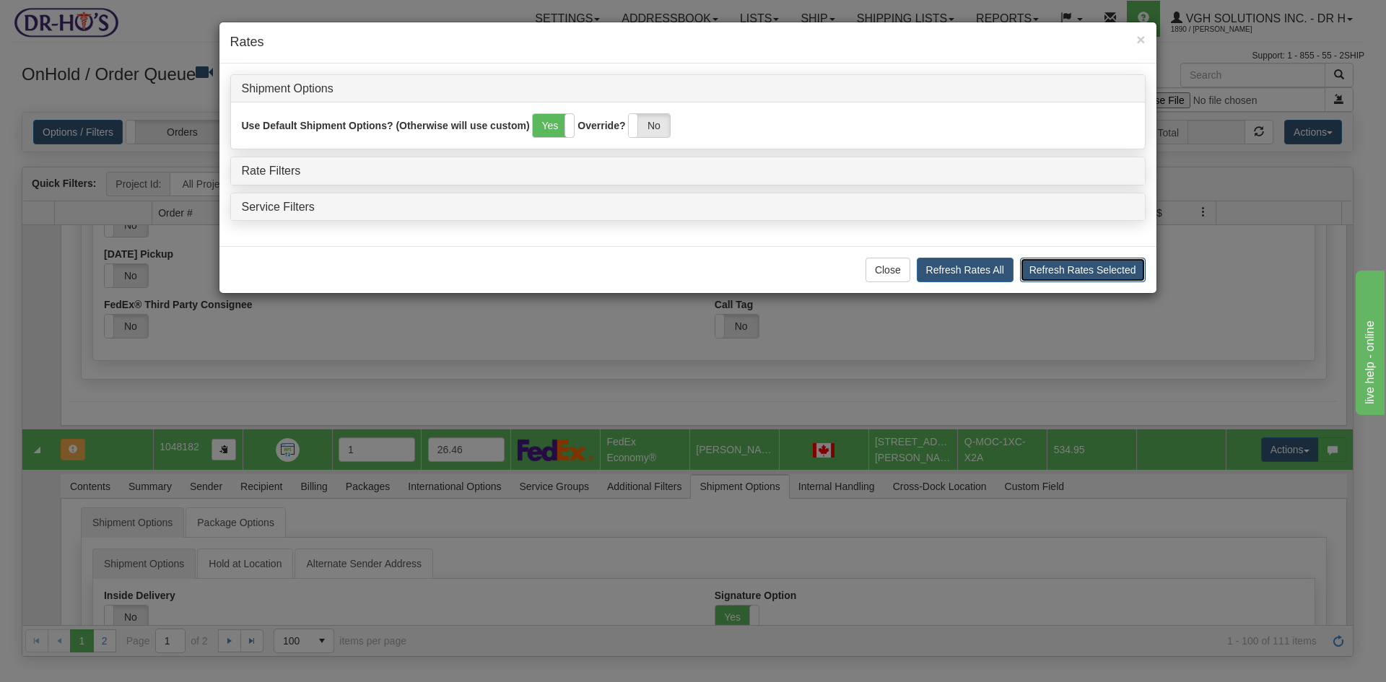
click at [1067, 267] on button "Refresh Rates Selected" at bounding box center [1083, 270] width 126 height 25
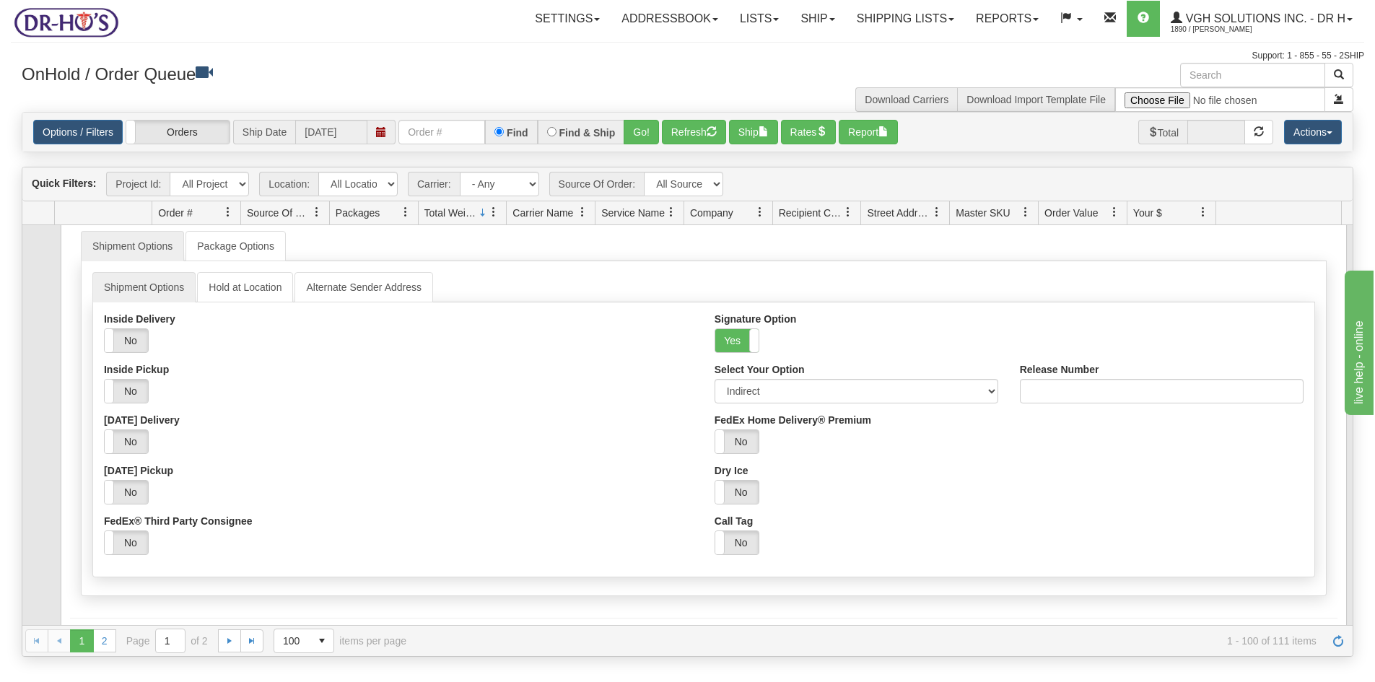
scroll to position [0, 0]
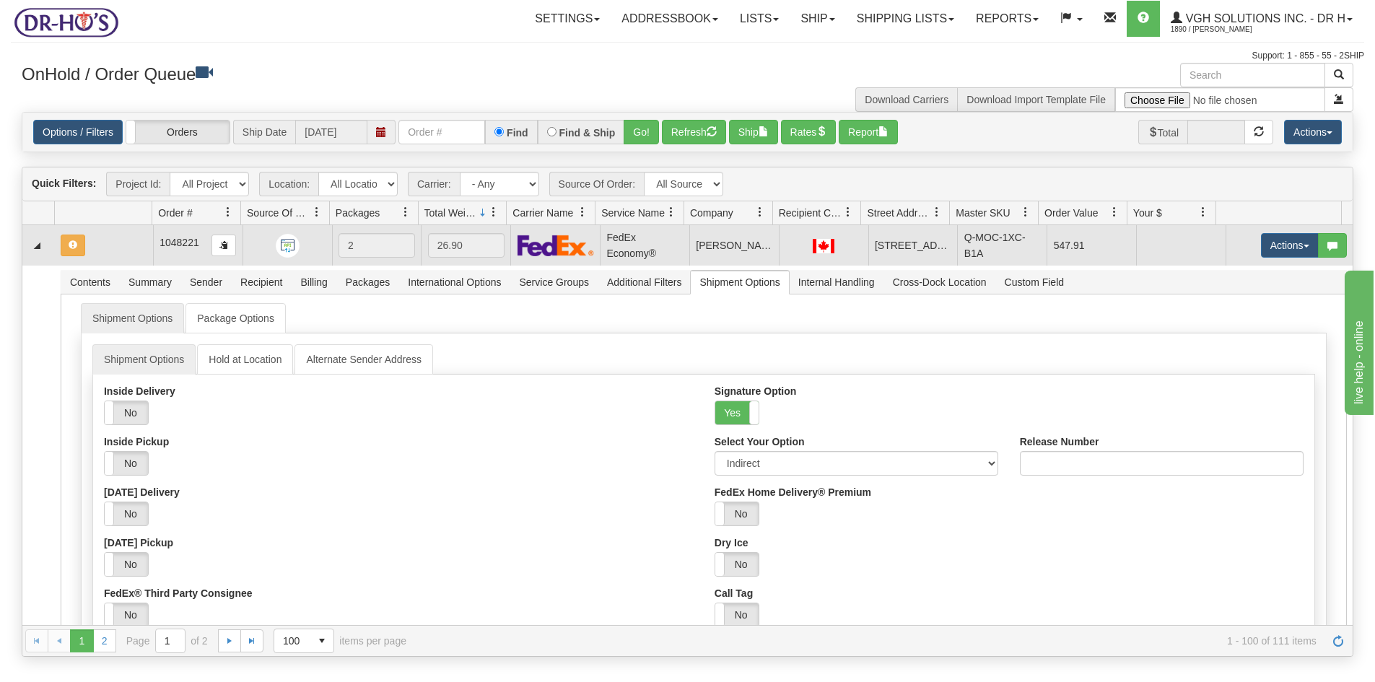
click at [118, 248] on td at bounding box center [104, 245] width 98 height 40
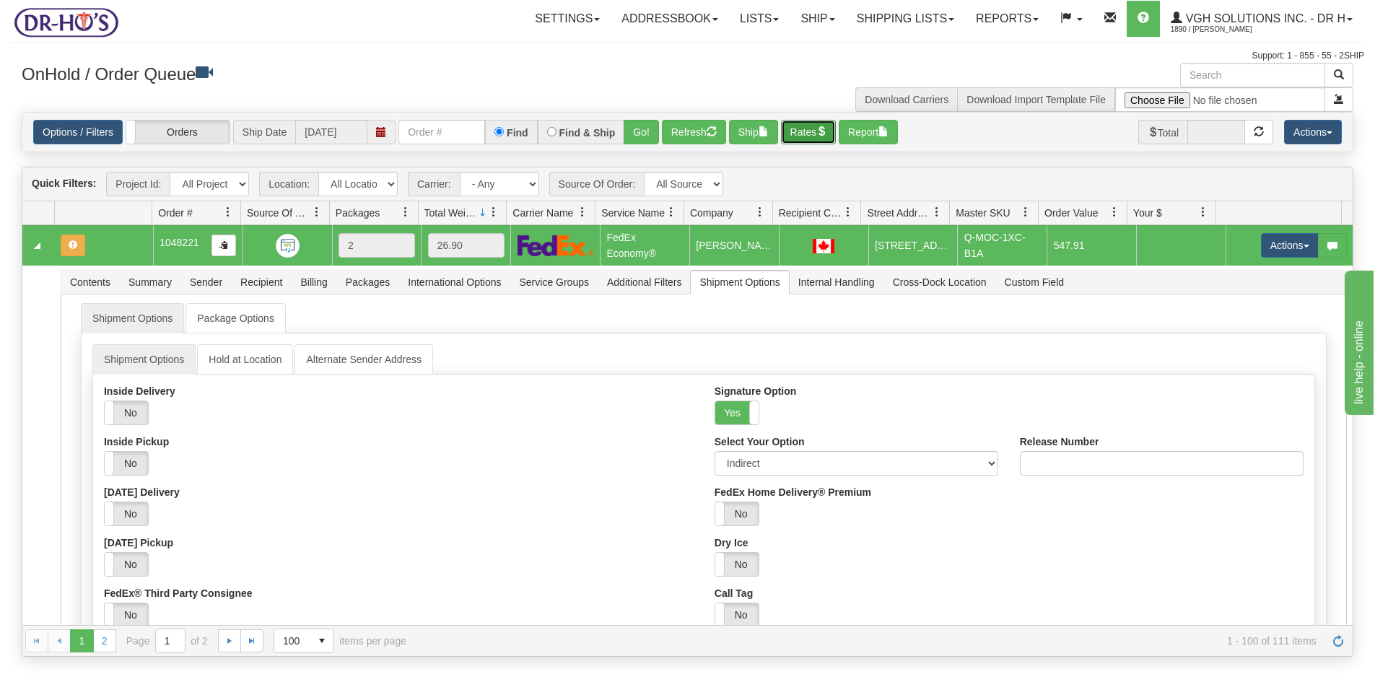
click at [813, 133] on button "Rates" at bounding box center [809, 132] width 56 height 25
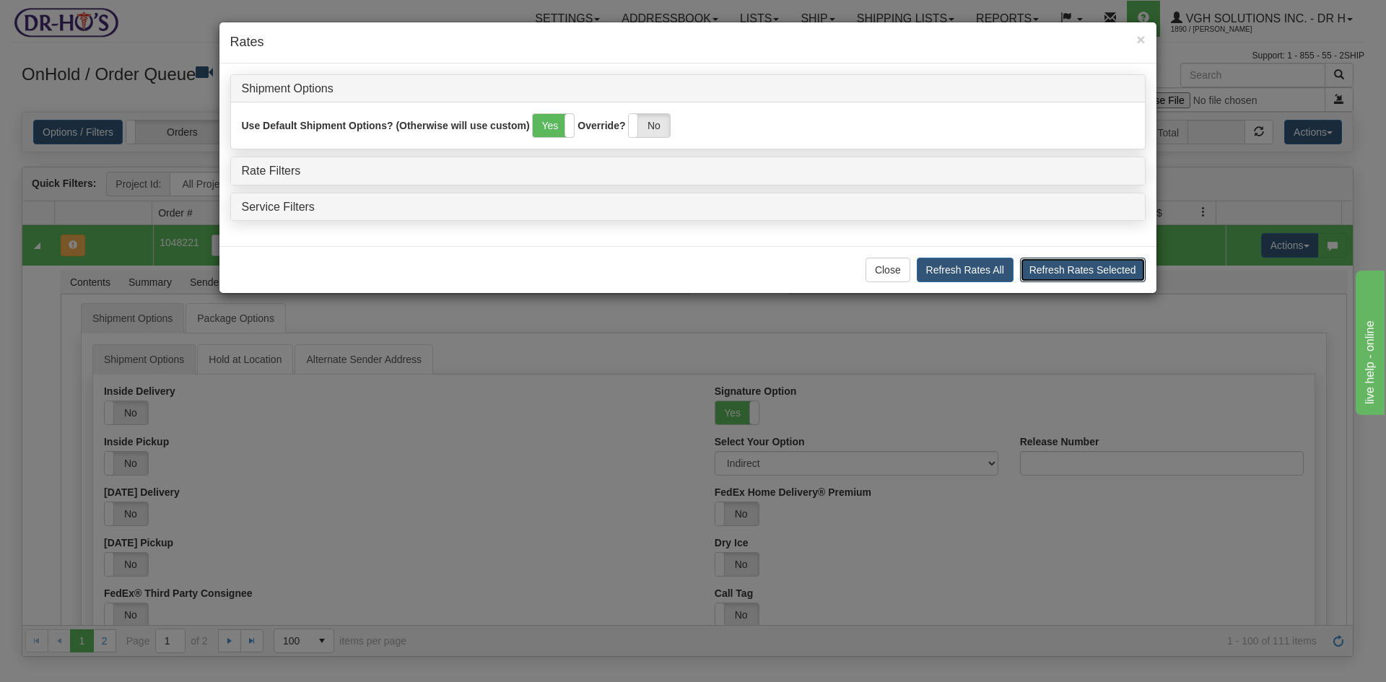
click at [1078, 271] on button "Refresh Rates Selected" at bounding box center [1083, 270] width 126 height 25
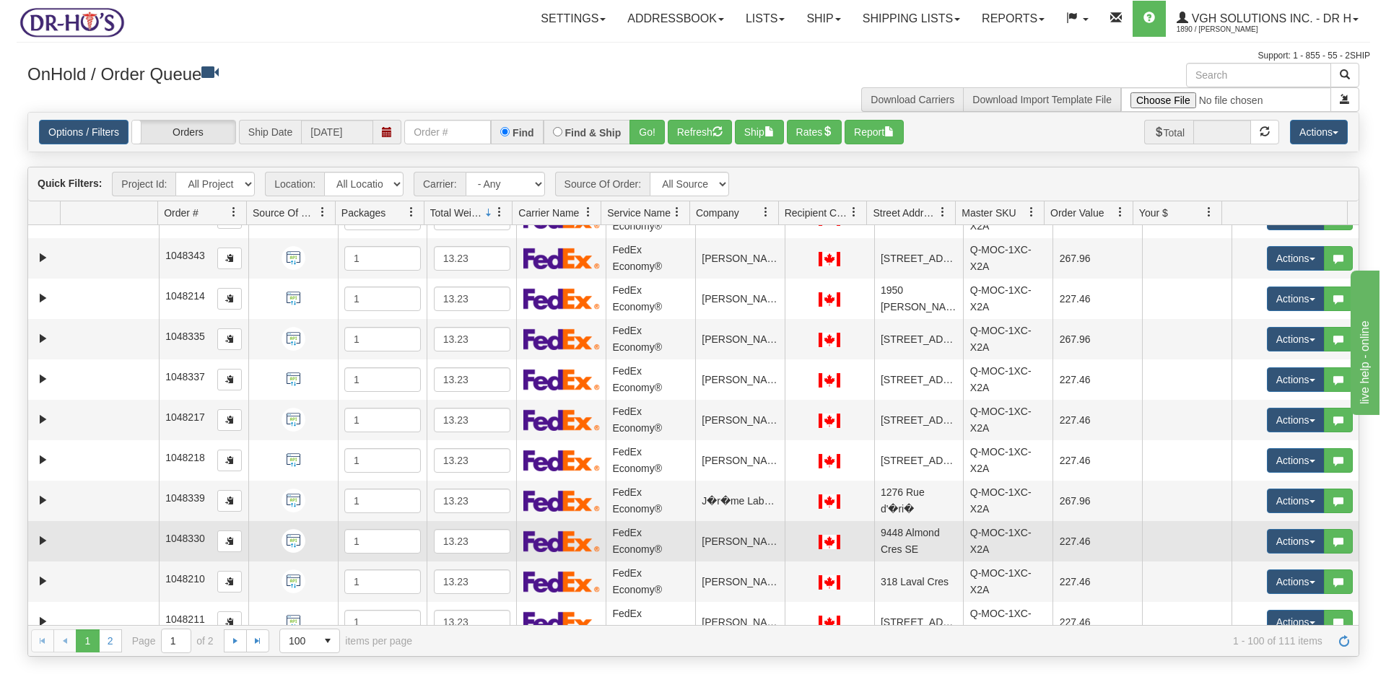
scroll to position [4348, 0]
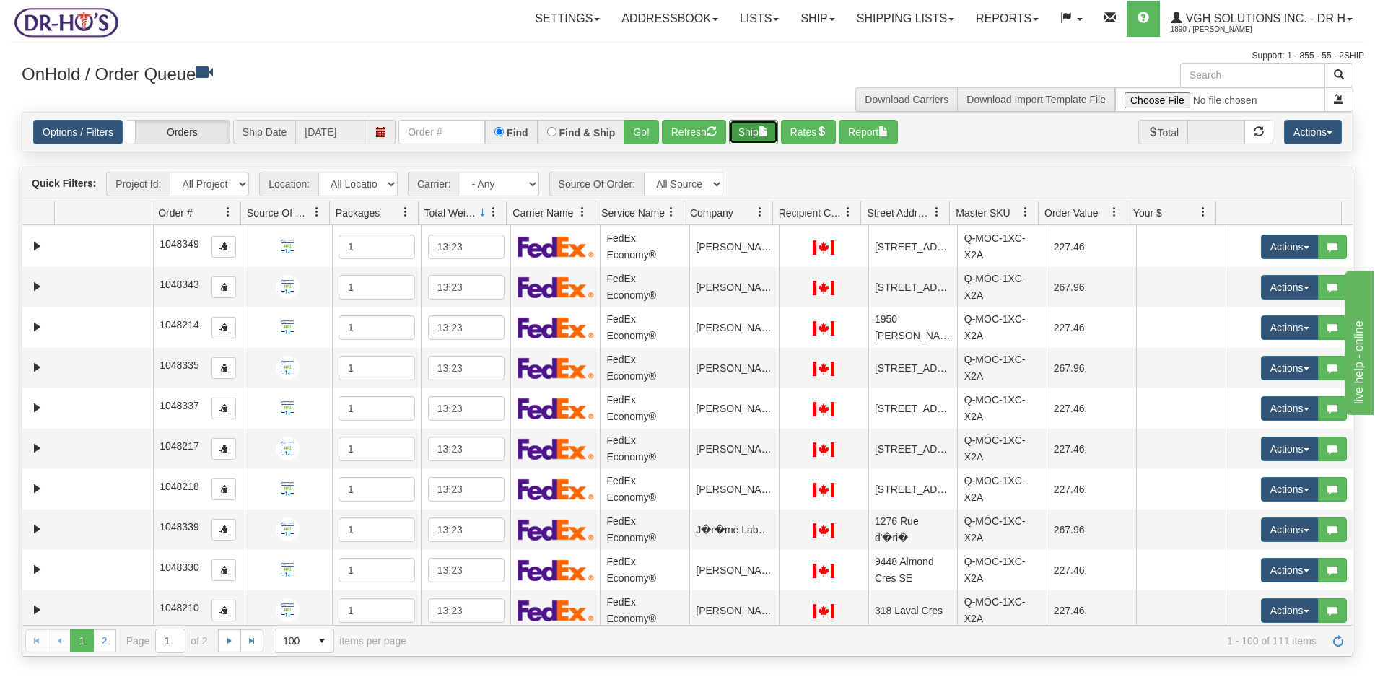
click at [749, 144] on button "Ship" at bounding box center [753, 132] width 49 height 25
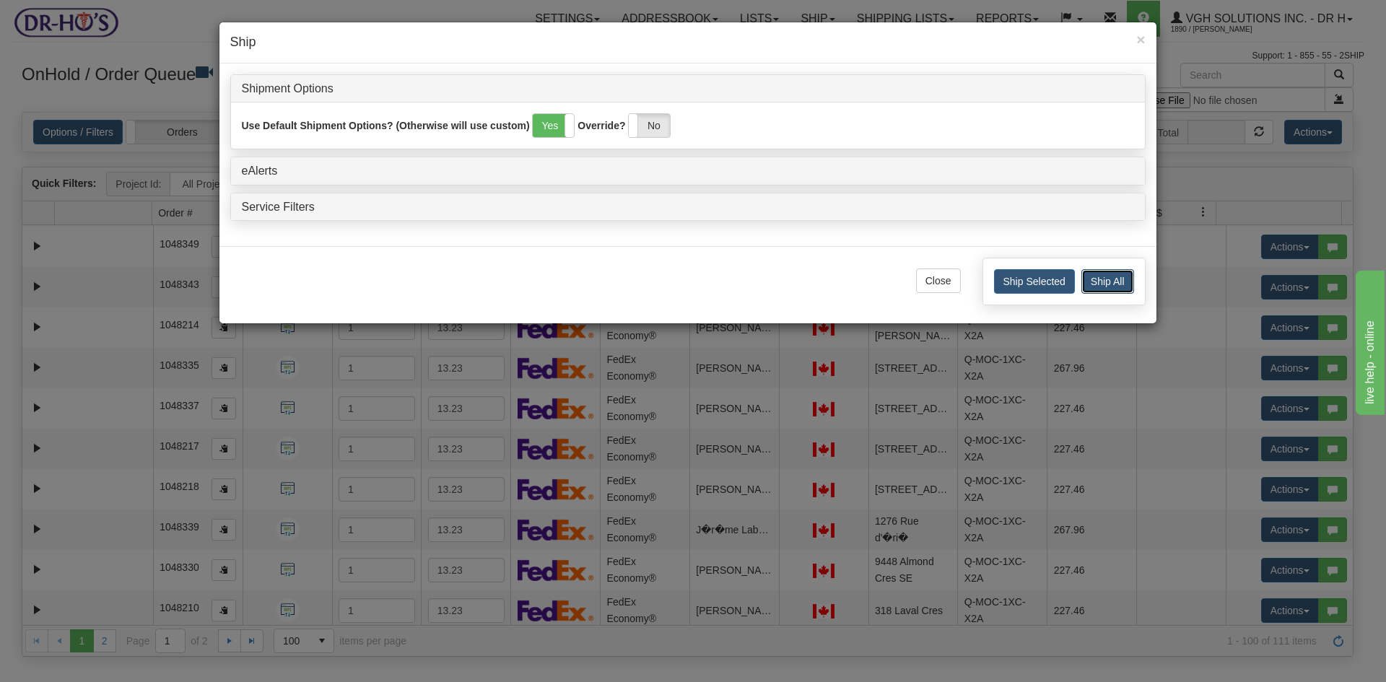
click at [1119, 285] on button "Ship All" at bounding box center [1107, 281] width 53 height 25
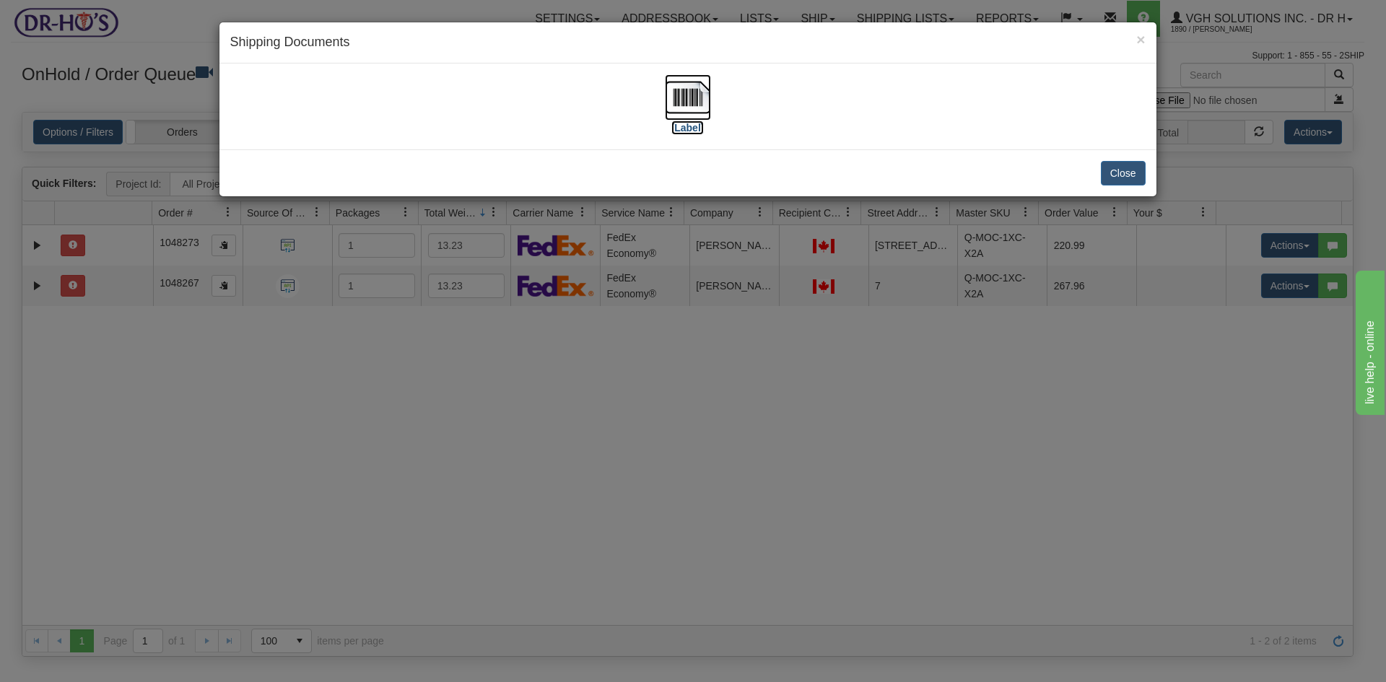
click at [698, 92] on img at bounding box center [688, 97] width 46 height 46
click at [1122, 165] on button "Close" at bounding box center [1123, 173] width 45 height 25
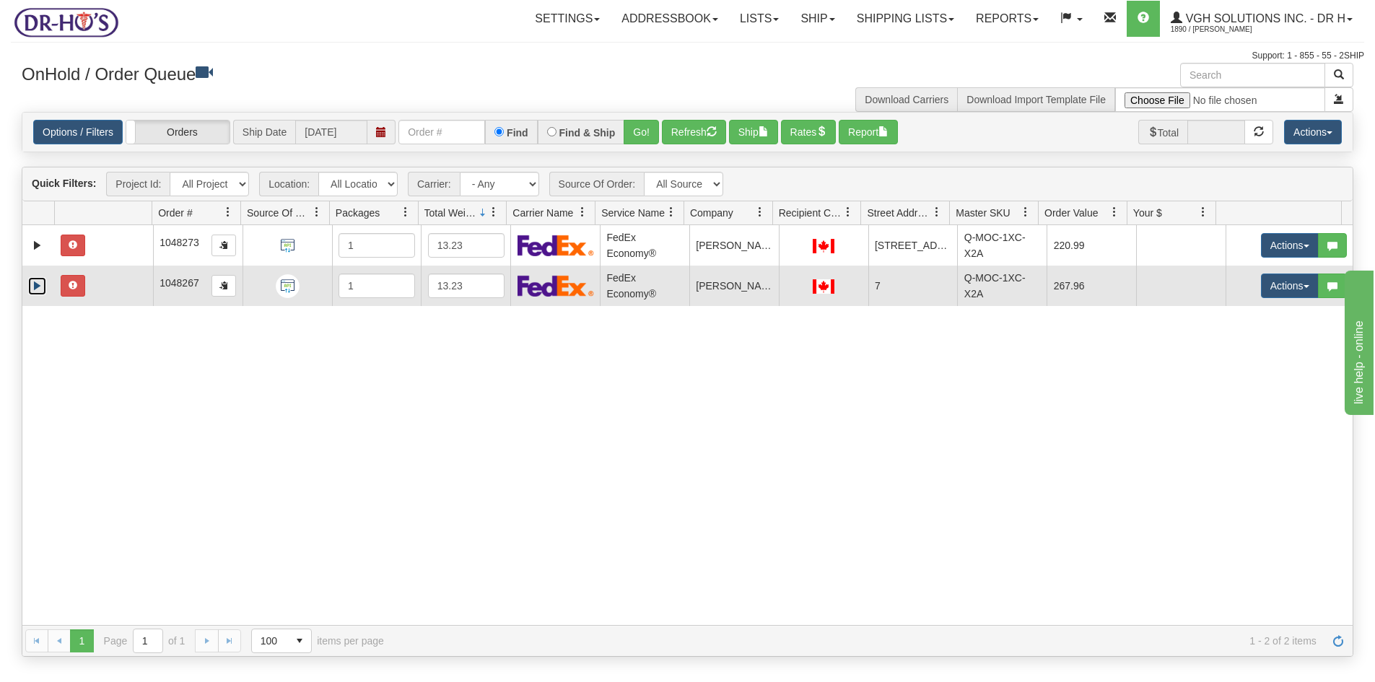
click at [32, 289] on link "Expand" at bounding box center [37, 286] width 18 height 18
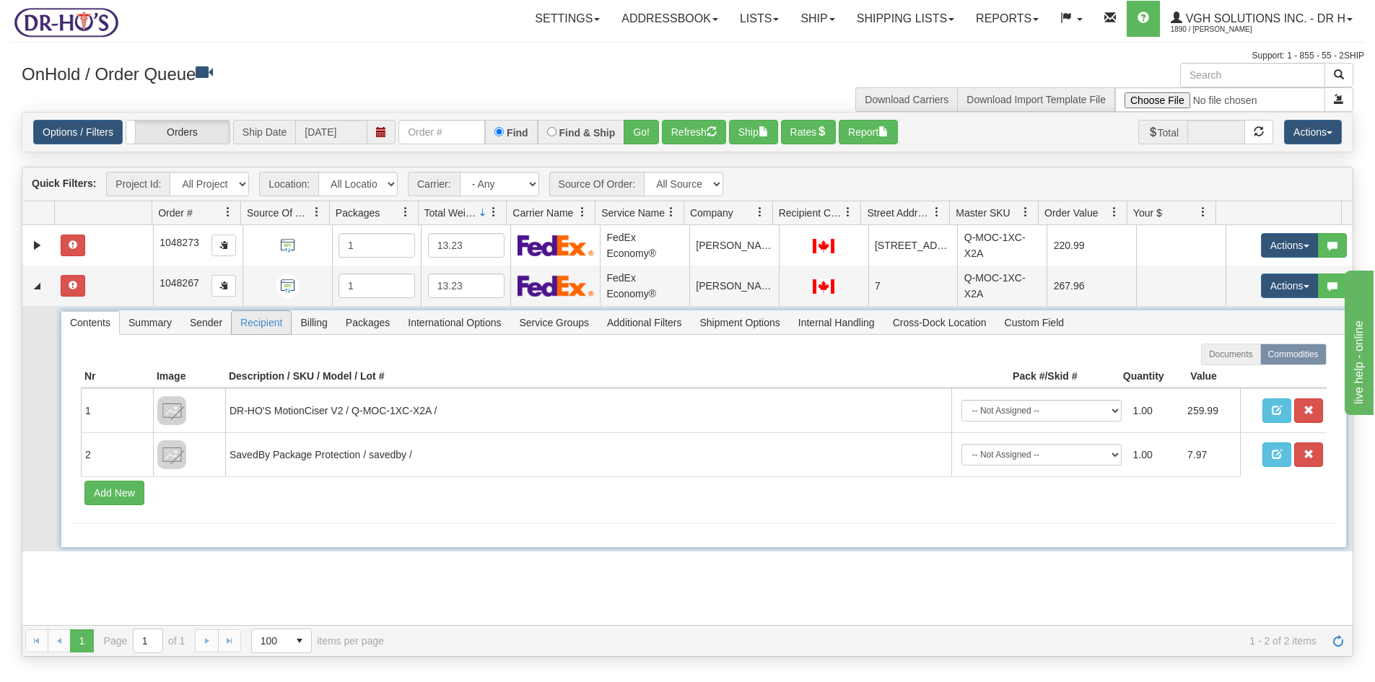
click at [273, 323] on span "Recipient" at bounding box center [261, 322] width 59 height 23
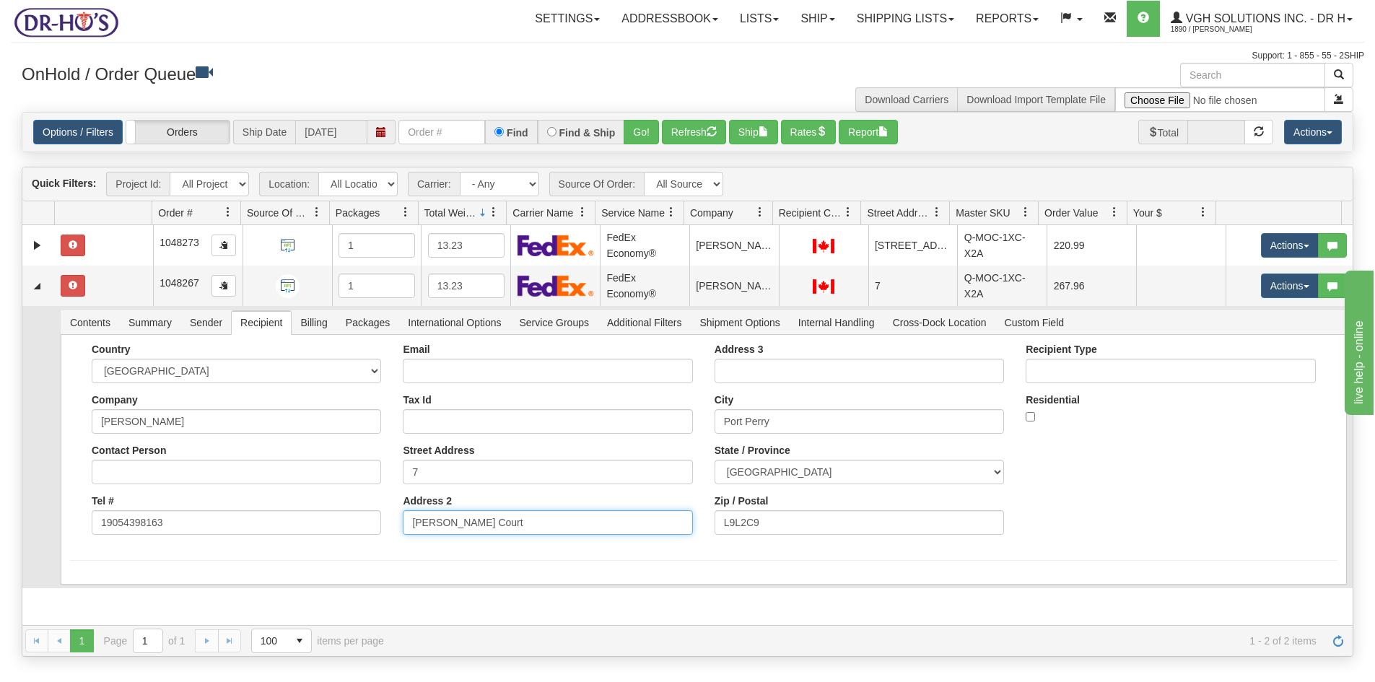
drag, startPoint x: 473, startPoint y: 525, endPoint x: 361, endPoint y: 525, distance: 112.6
click at [361, 525] on div "Country AFGHANISTAN ALAND ISLANDS ALBANIA ALGERIA AMERICAN SAMOA ANDORRA ANGOLA…" at bounding box center [703, 445] width 1267 height 202
click at [471, 472] on input "7" at bounding box center [547, 472] width 289 height 25
paste input "Clyde Court"
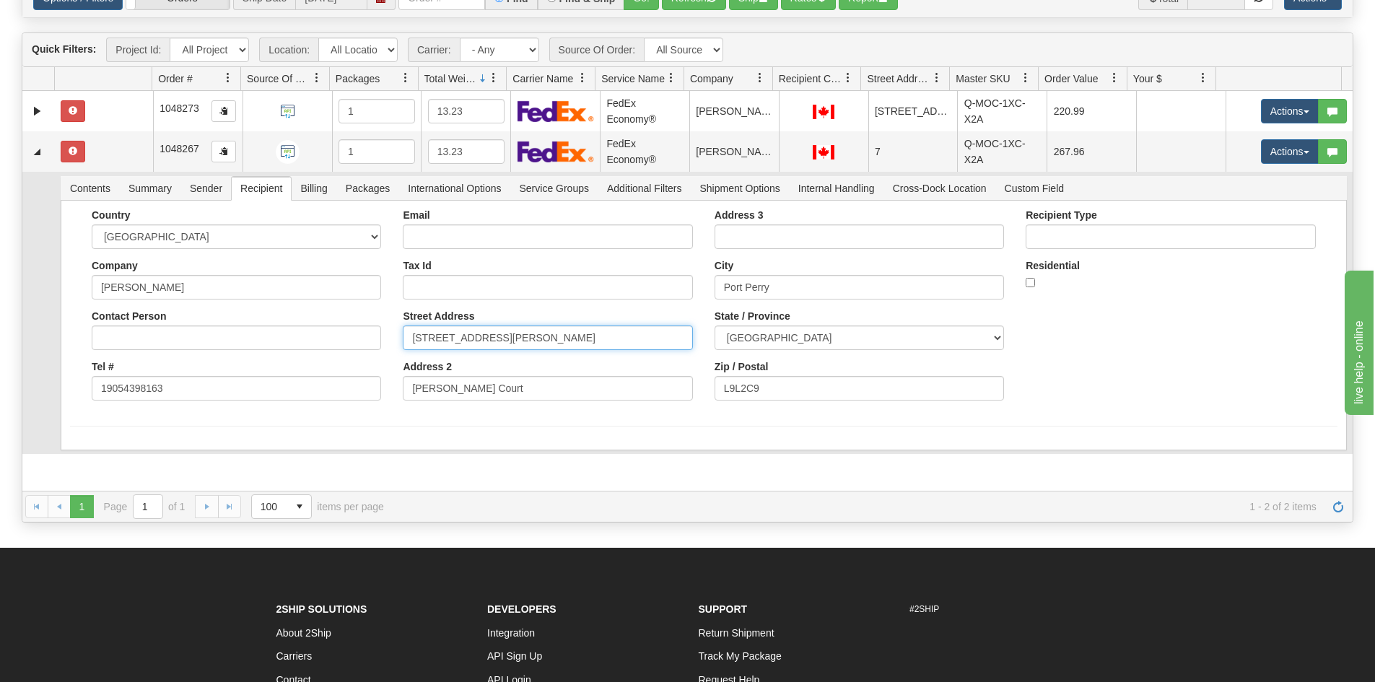
scroll to position [144, 0]
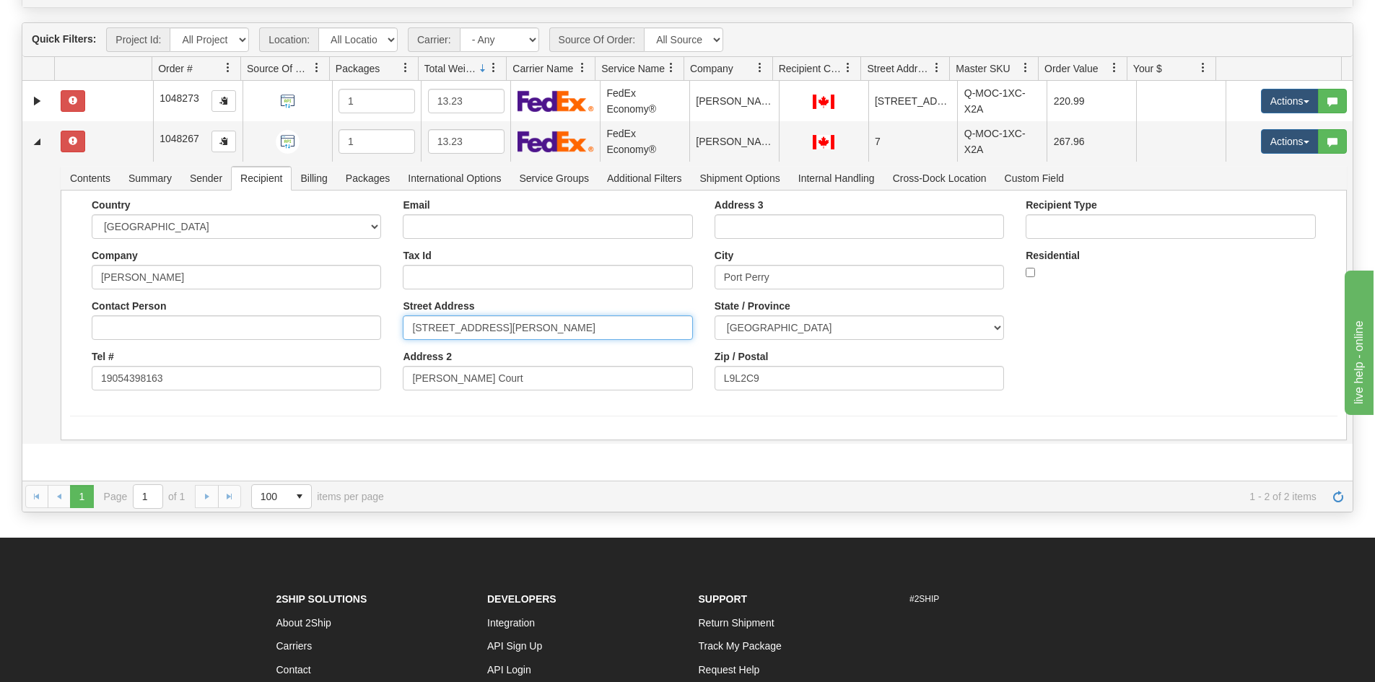
type input "7 Clyde Court"
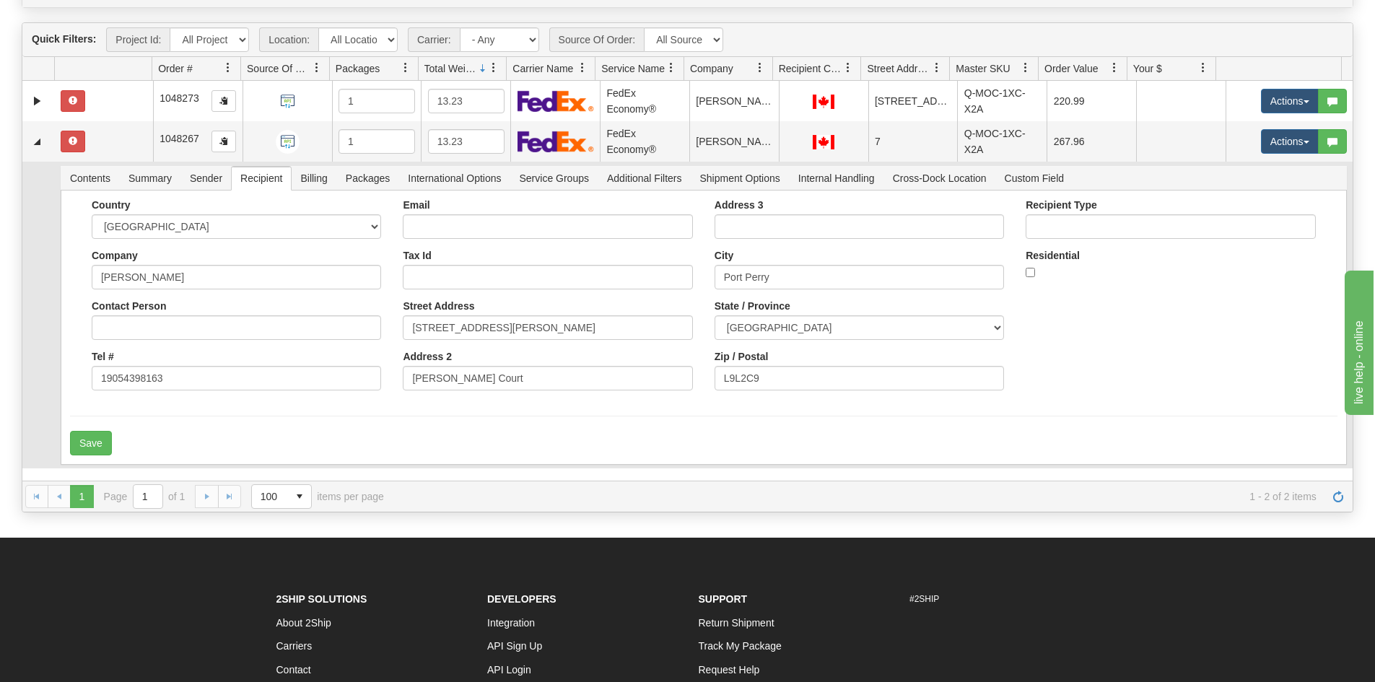
click at [547, 467] on div "31583509 Markham 91016063 0 1048273 1 13.23 FedEx Economy® Pravesh Dhanjee DR-H…" at bounding box center [687, 281] width 1330 height 400
click at [99, 445] on button "Save" at bounding box center [91, 443] width 42 height 25
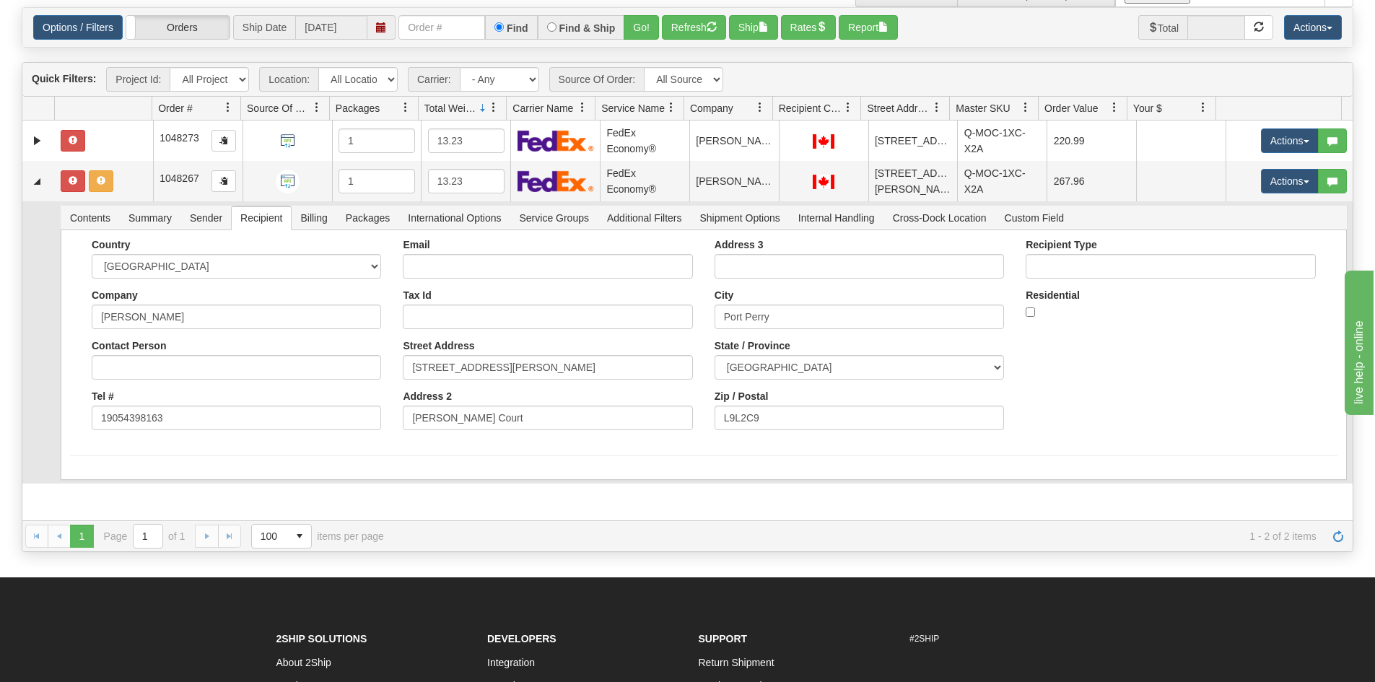
scroll to position [72, 0]
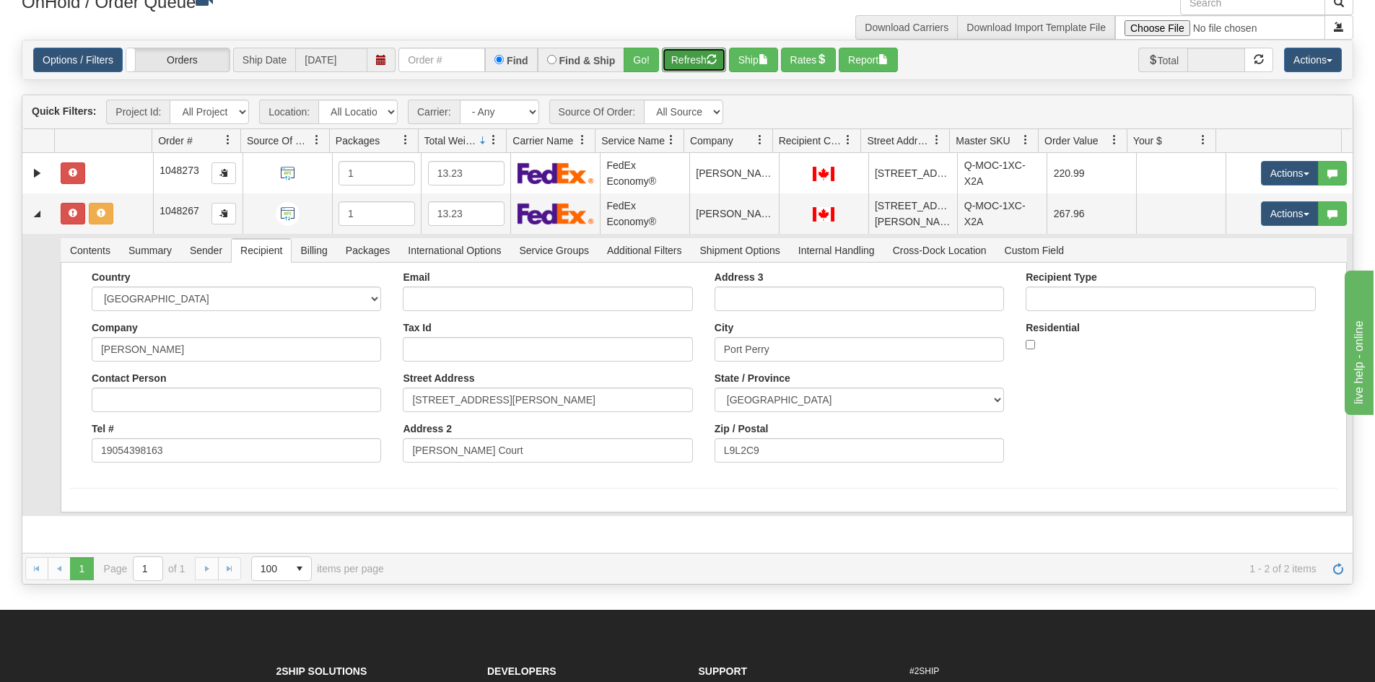
click at [692, 58] on button "Refresh" at bounding box center [694, 60] width 64 height 25
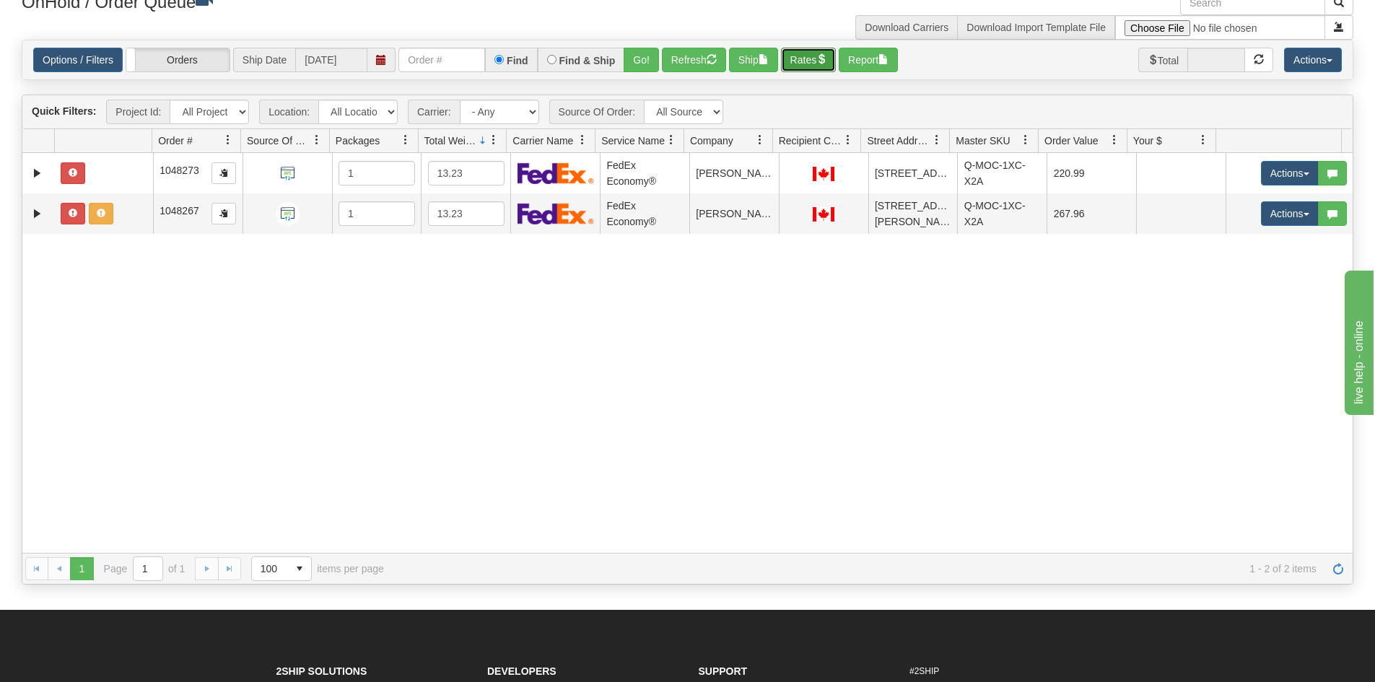
click at [814, 59] on button "Rates" at bounding box center [809, 60] width 56 height 25
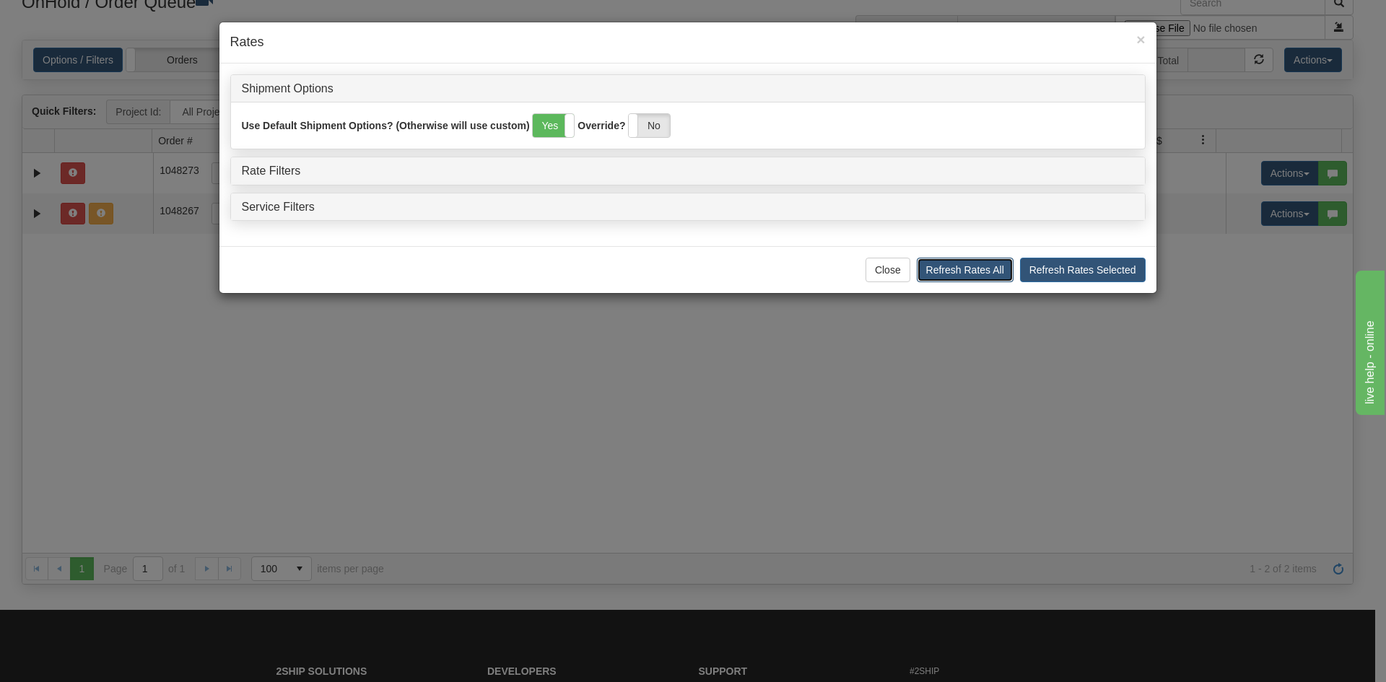
click at [985, 267] on button "Refresh Rates All" at bounding box center [965, 270] width 97 height 25
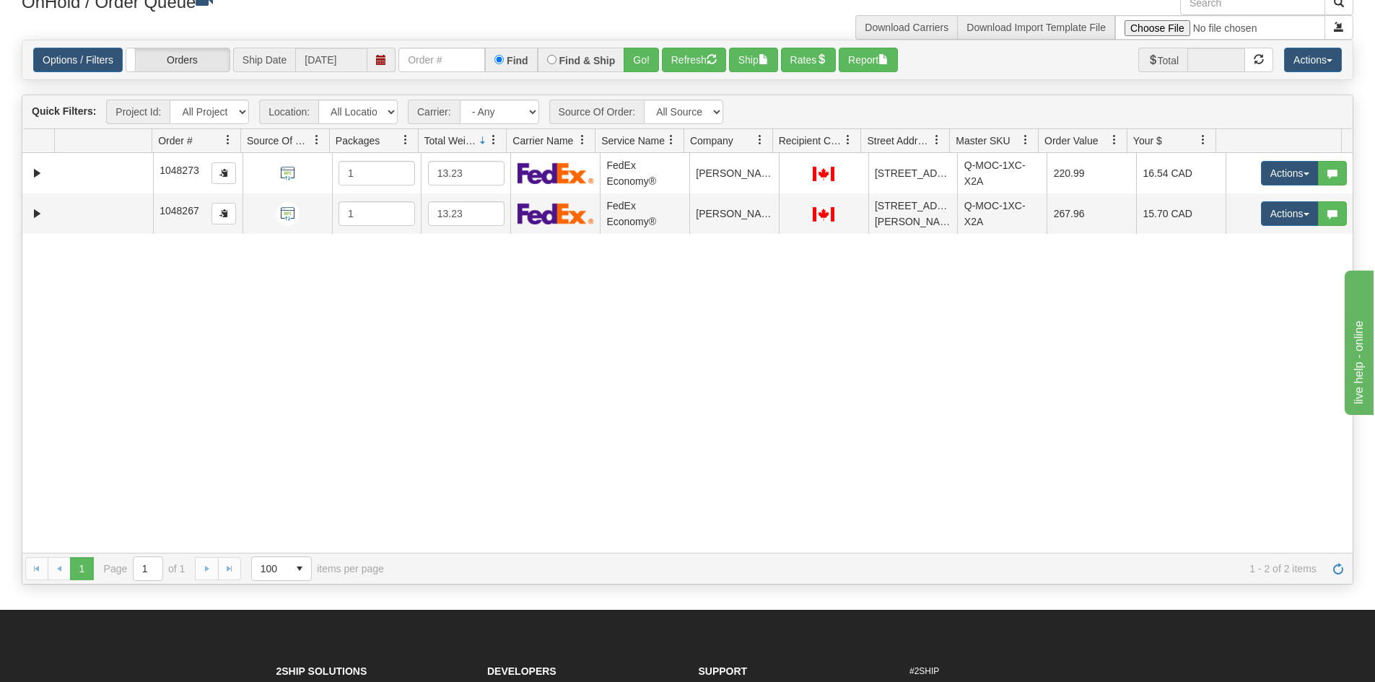
scroll to position [0, 0]
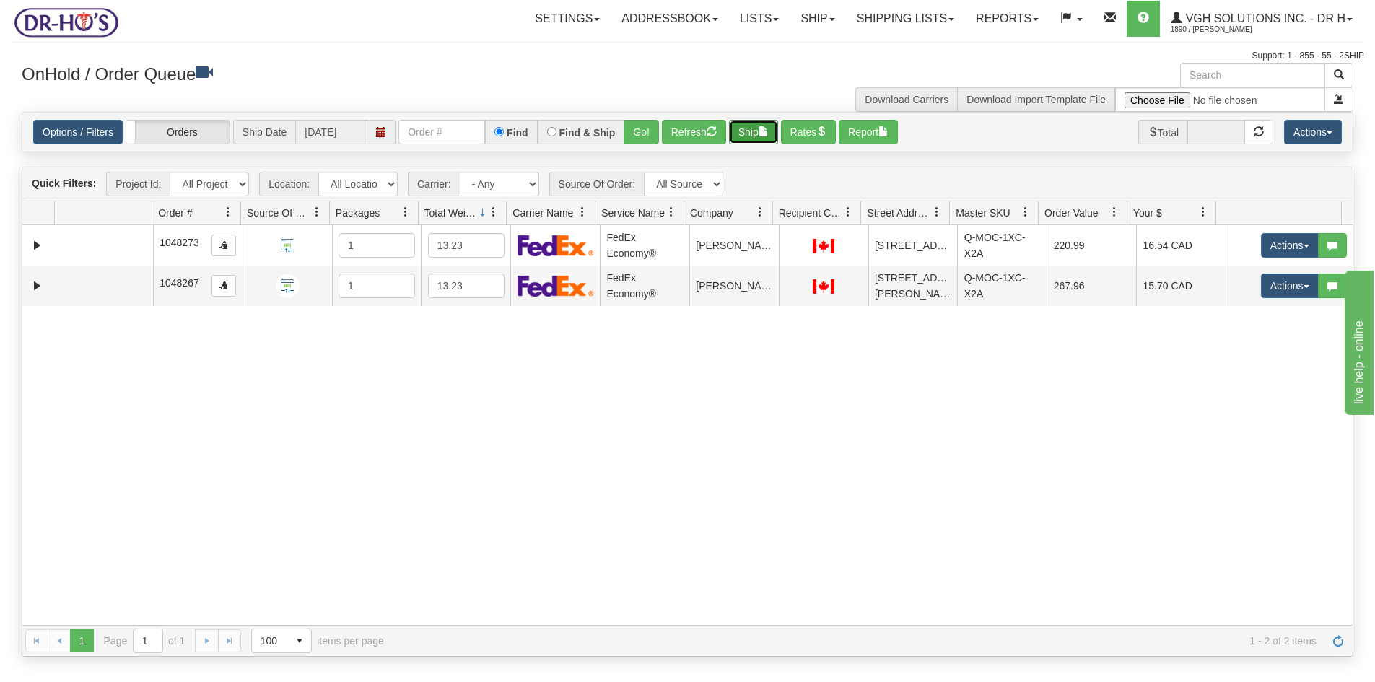
click at [748, 126] on button "Ship" at bounding box center [753, 132] width 49 height 25
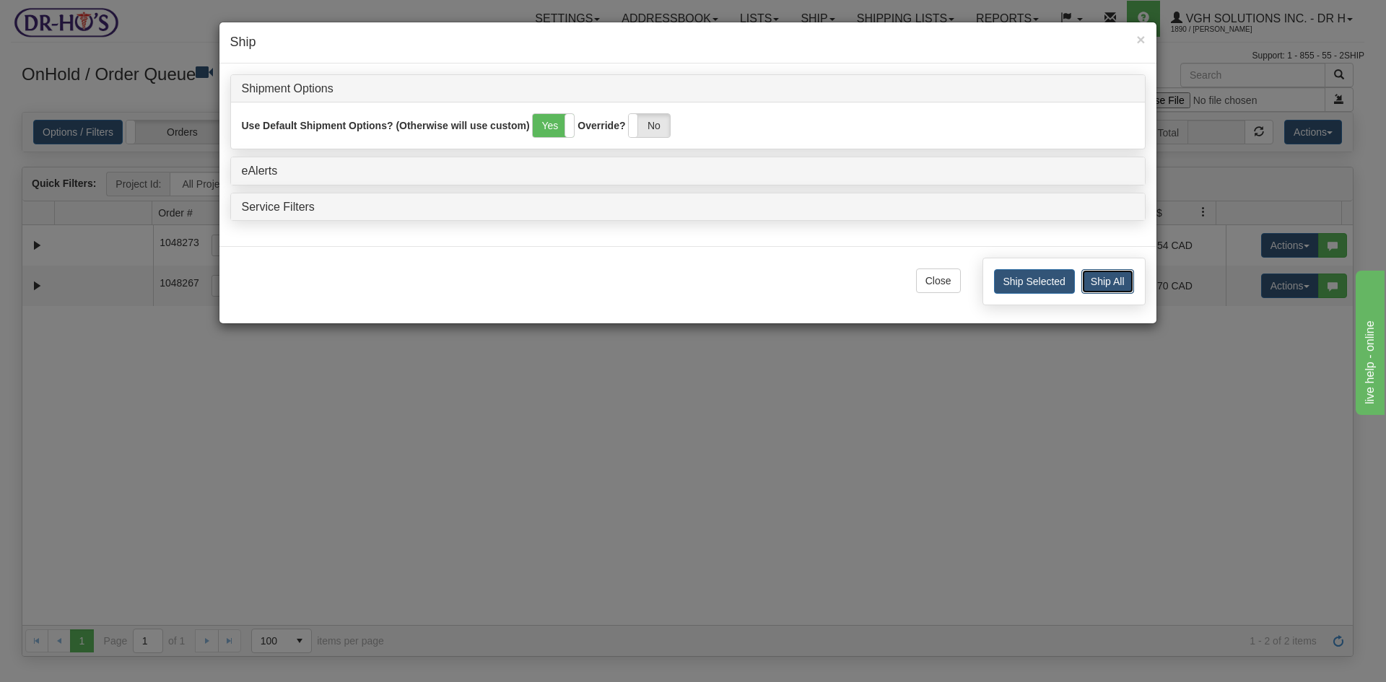
drag, startPoint x: 1113, startPoint y: 284, endPoint x: 1039, endPoint y: 220, distance: 98.2
click at [1107, 279] on button "Ship All" at bounding box center [1107, 281] width 53 height 25
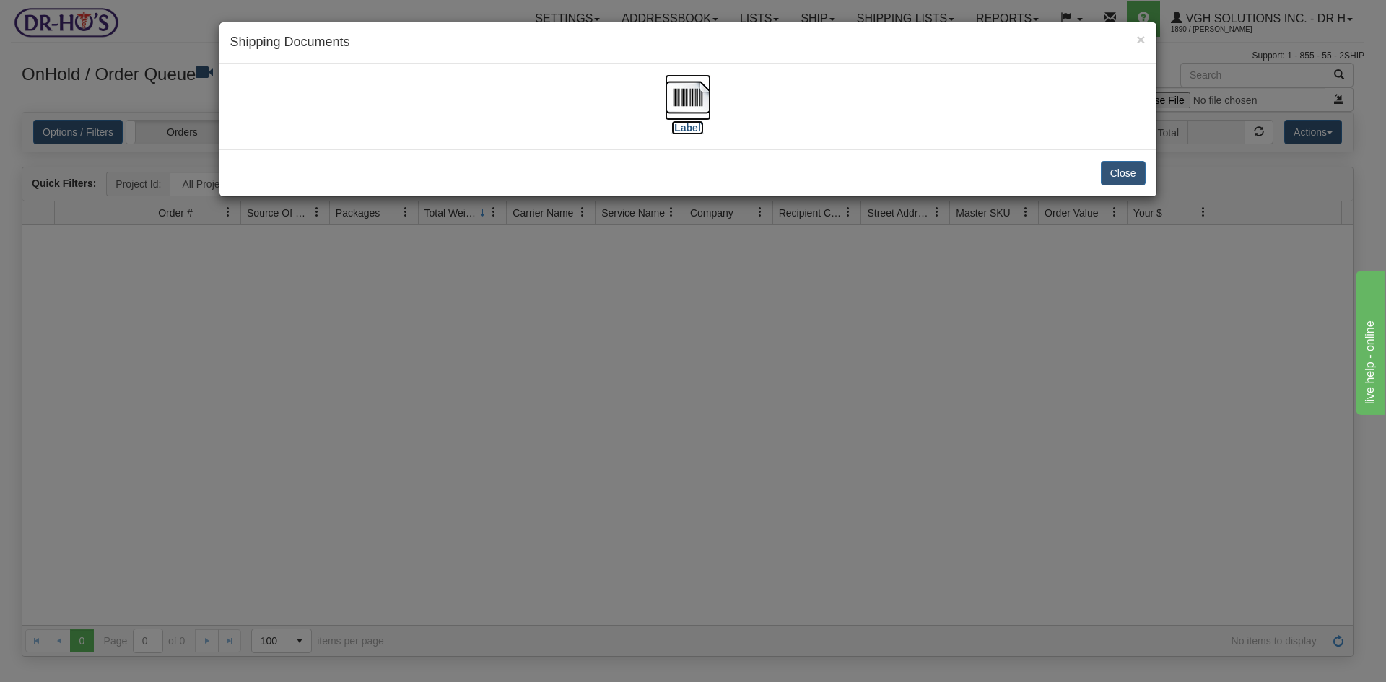
click at [689, 87] on img at bounding box center [688, 97] width 46 height 46
click at [1116, 173] on button "Close" at bounding box center [1123, 173] width 45 height 25
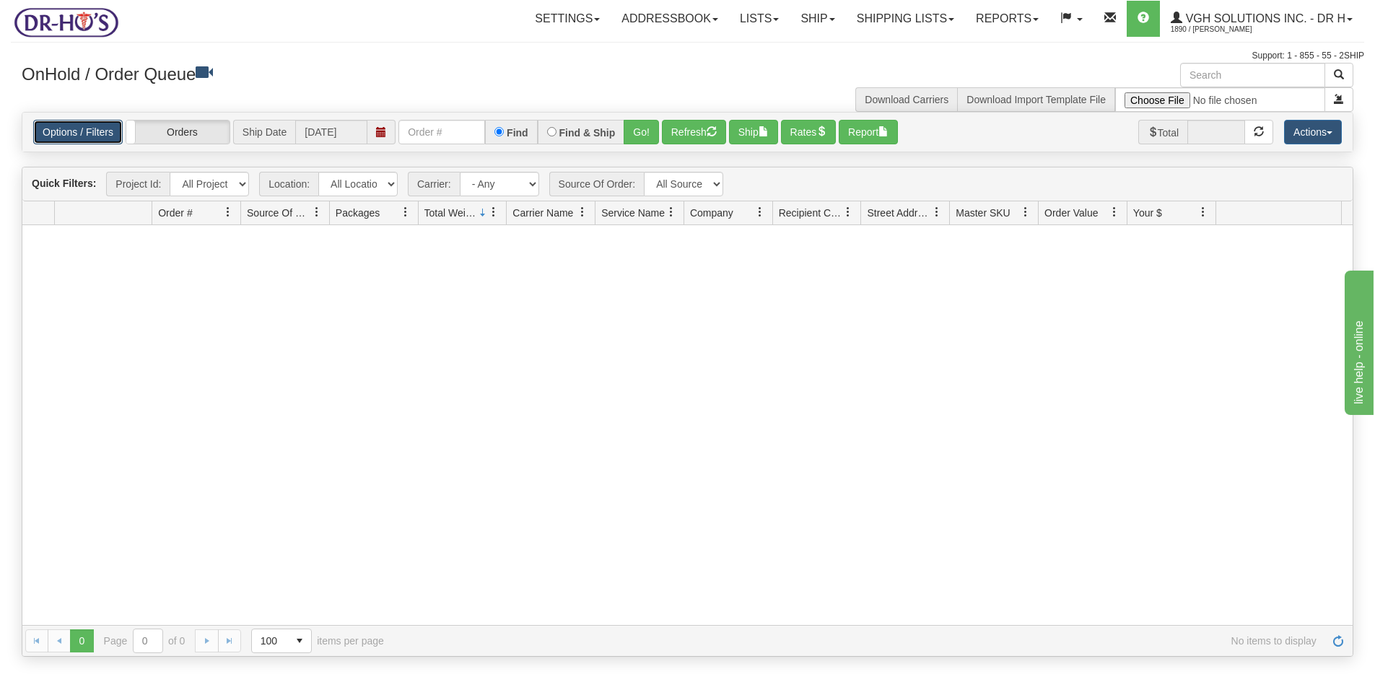
click at [61, 129] on link "Options / Filters" at bounding box center [77, 132] width 89 height 25
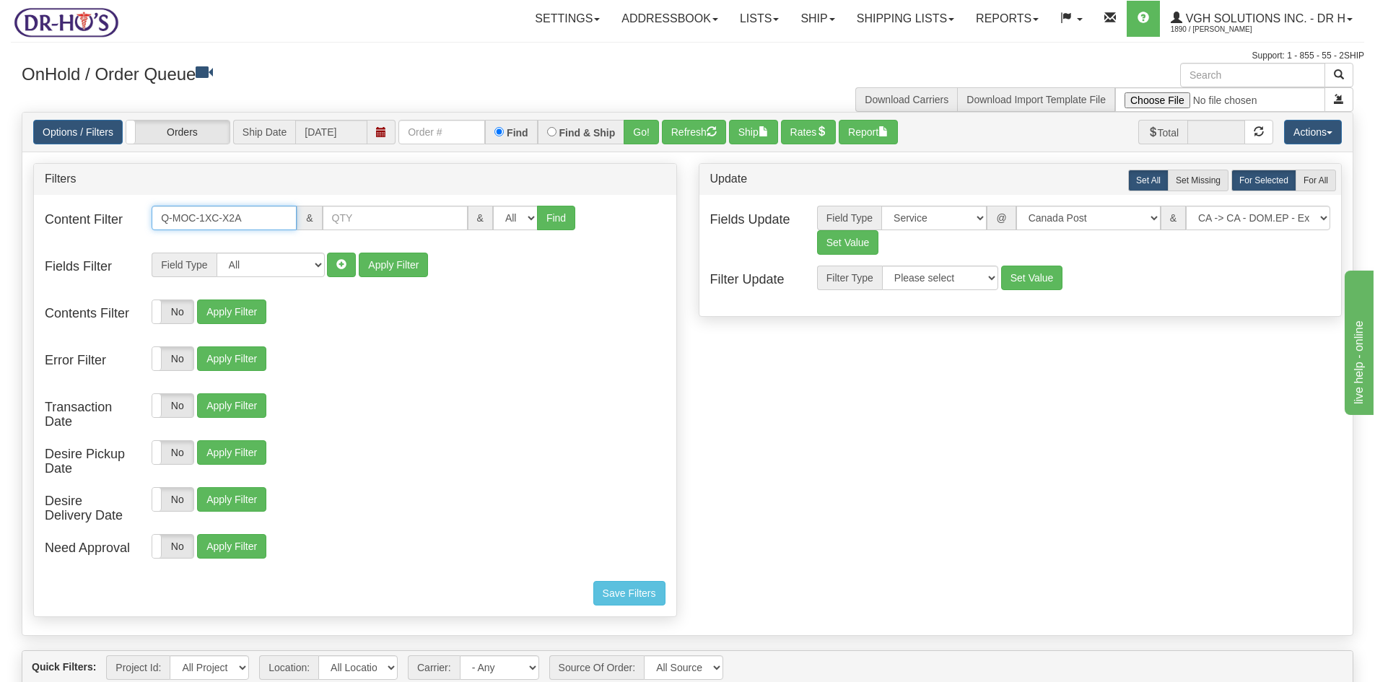
drag, startPoint x: 229, startPoint y: 217, endPoint x: 36, endPoint y: 230, distance: 193.2
click at [44, 230] on div "Content Filter Q-MOC-1XC-X2A & & All 1 2 3 4 5 6 7 8 9 10 11 12 13 14 15 16 Find" at bounding box center [355, 227] width 642 height 43
paste input "B1A"
type input "Q-MOC-1XC-B1A"
click at [546, 224] on button "Find" at bounding box center [556, 218] width 38 height 25
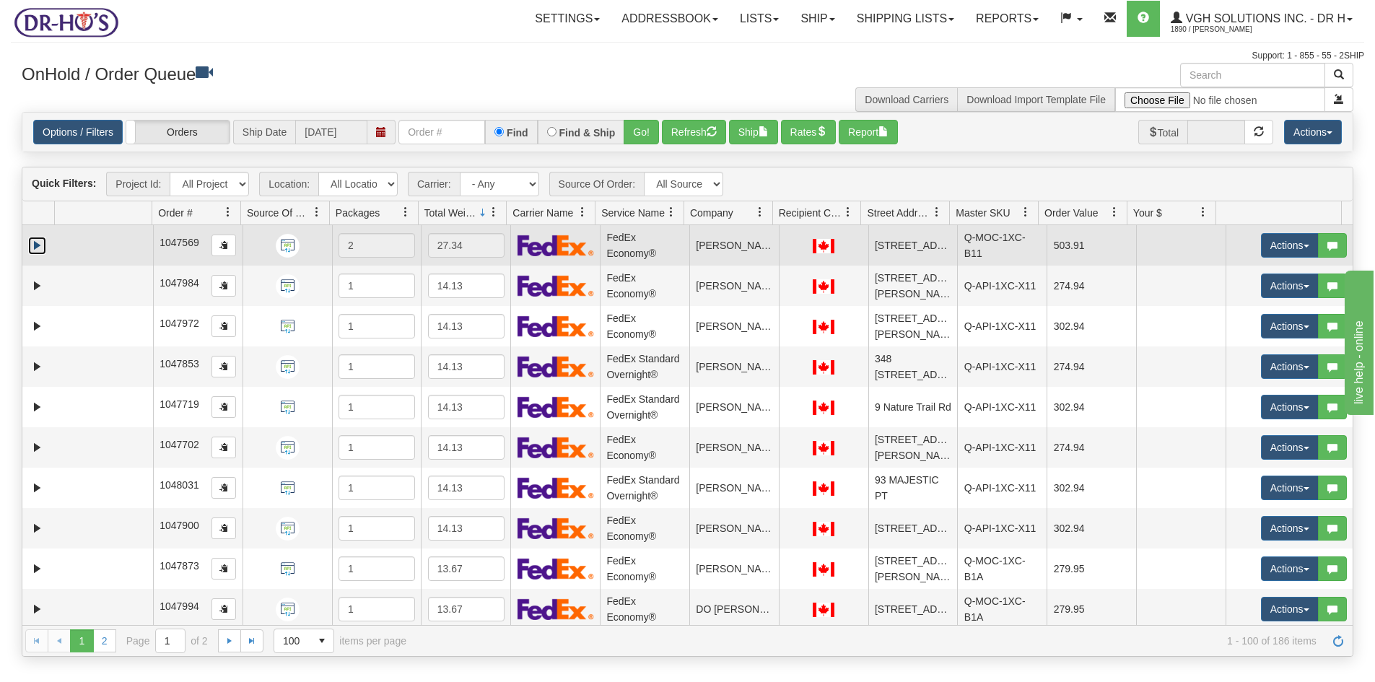
click at [44, 242] on link "Expand" at bounding box center [37, 246] width 18 height 18
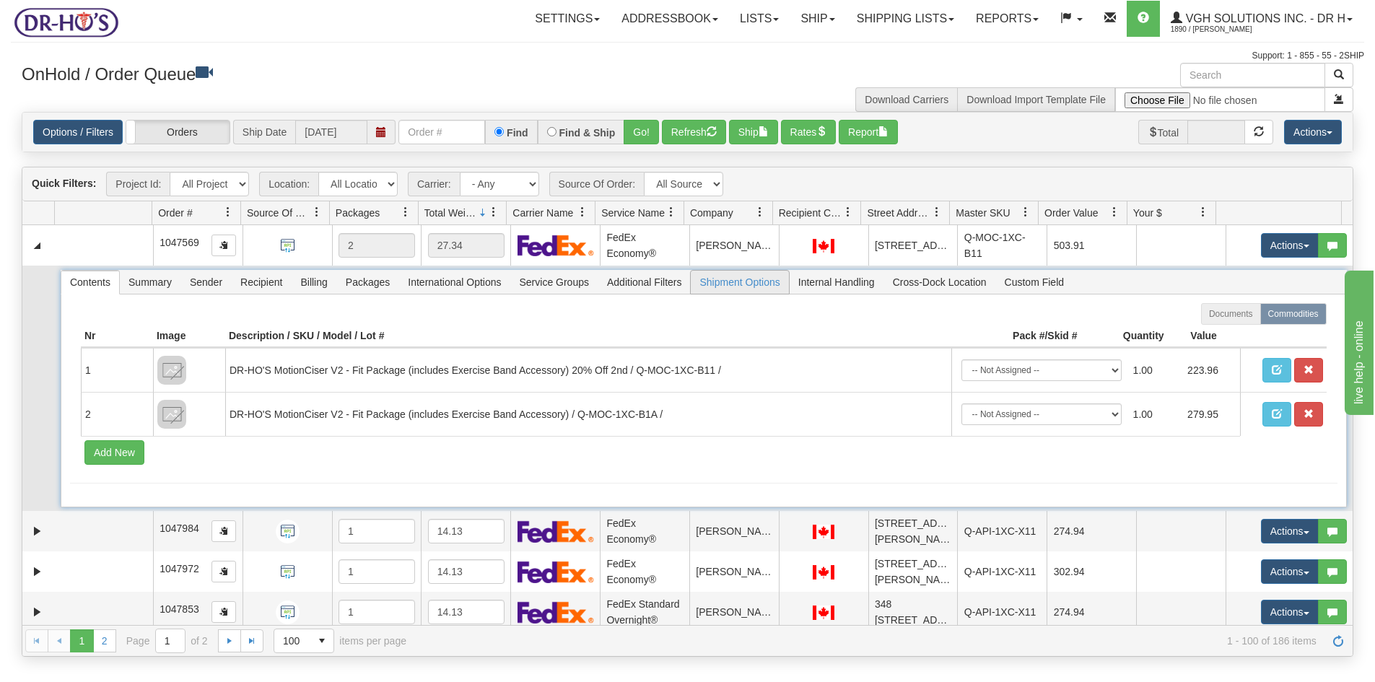
click at [712, 285] on span "Shipment Options" at bounding box center [739, 282] width 97 height 23
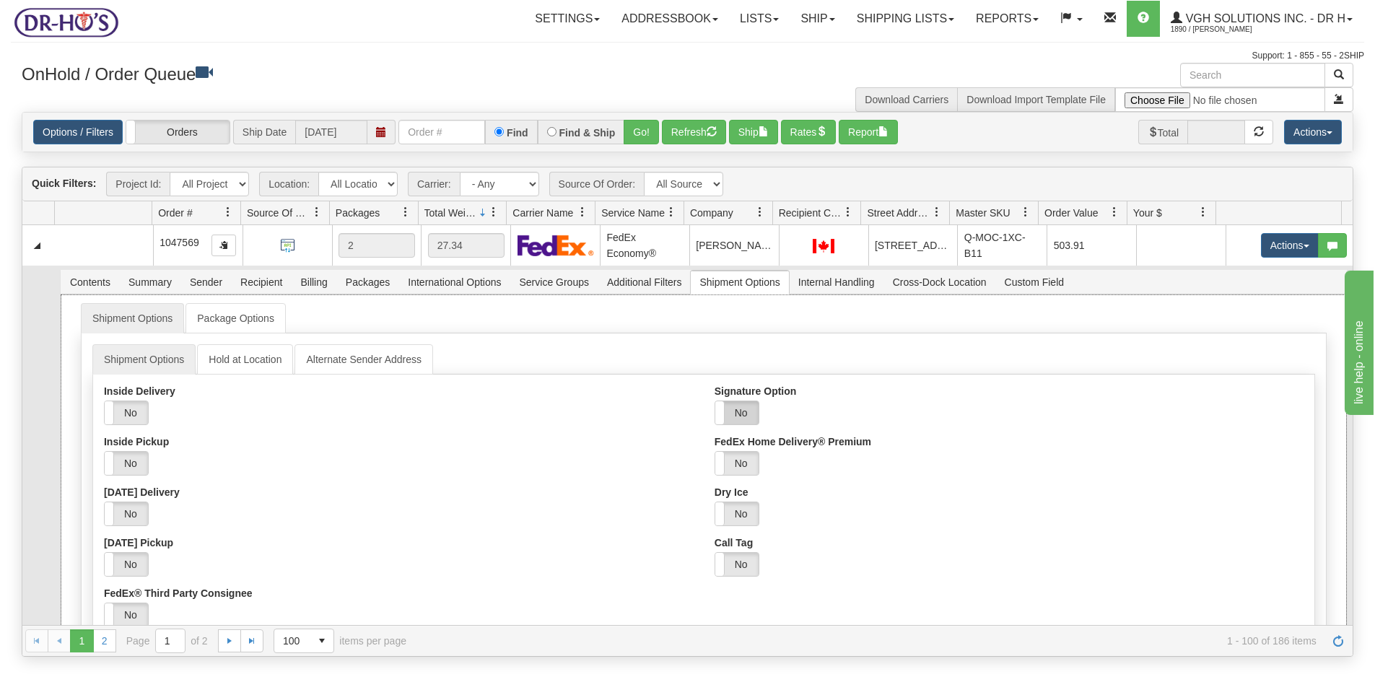
click at [734, 409] on label "No" at bounding box center [736, 412] width 43 height 23
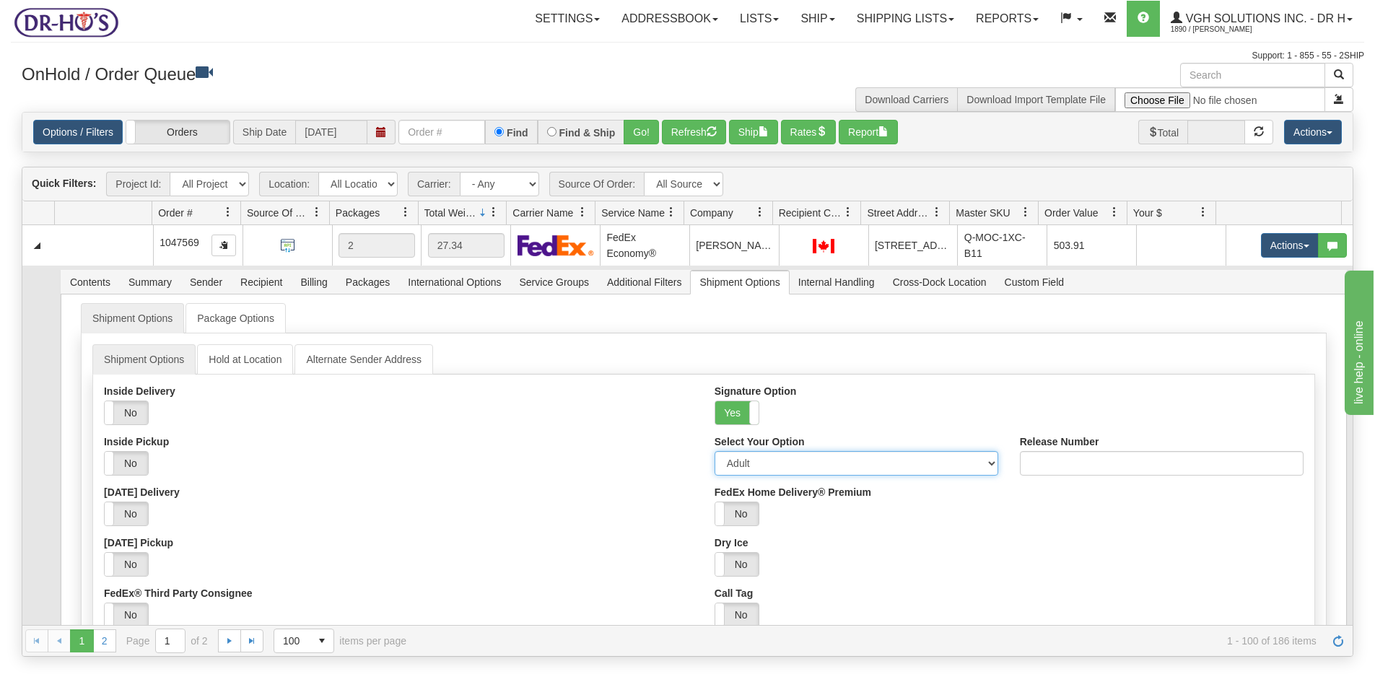
click at [787, 463] on select "Adult Direct Indirect No Signature Required Service Default" at bounding box center [856, 463] width 284 height 25
select select "2"
click at [714, 451] on select "Adult Direct Indirect No Signature Required Service Default" at bounding box center [856, 463] width 284 height 25
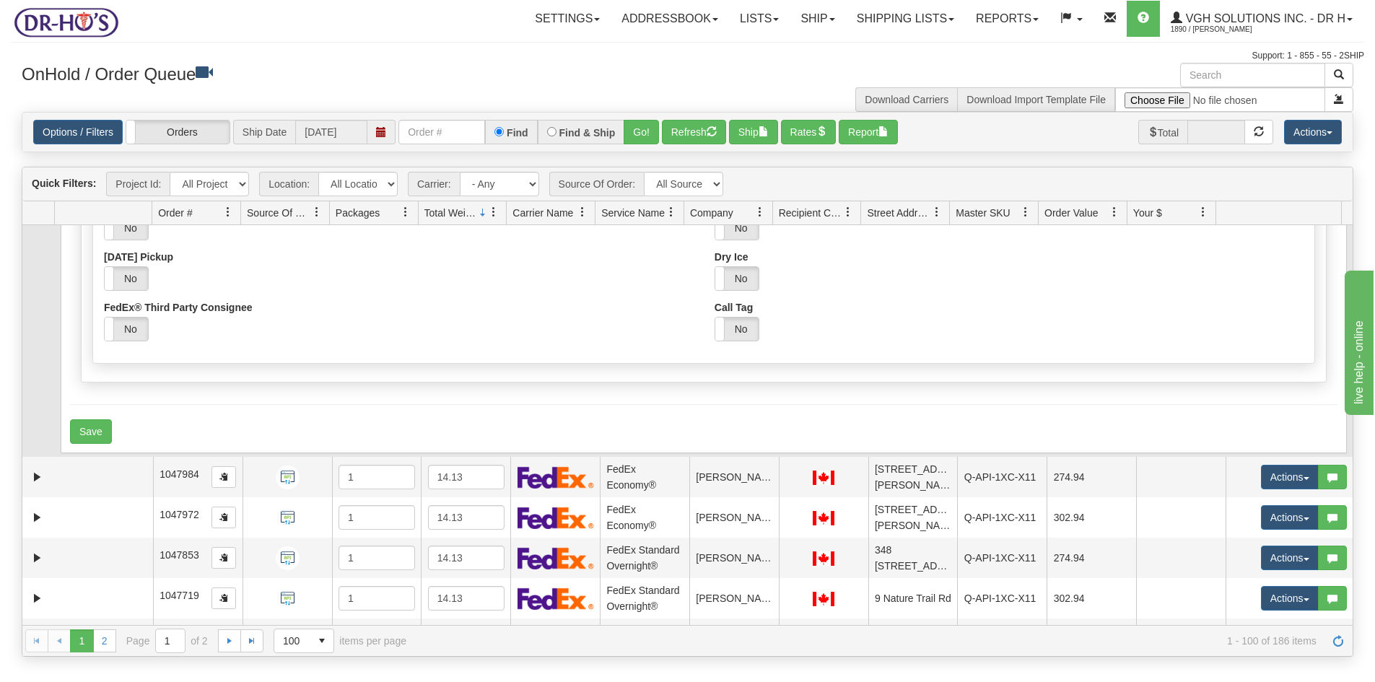
scroll to position [289, 0]
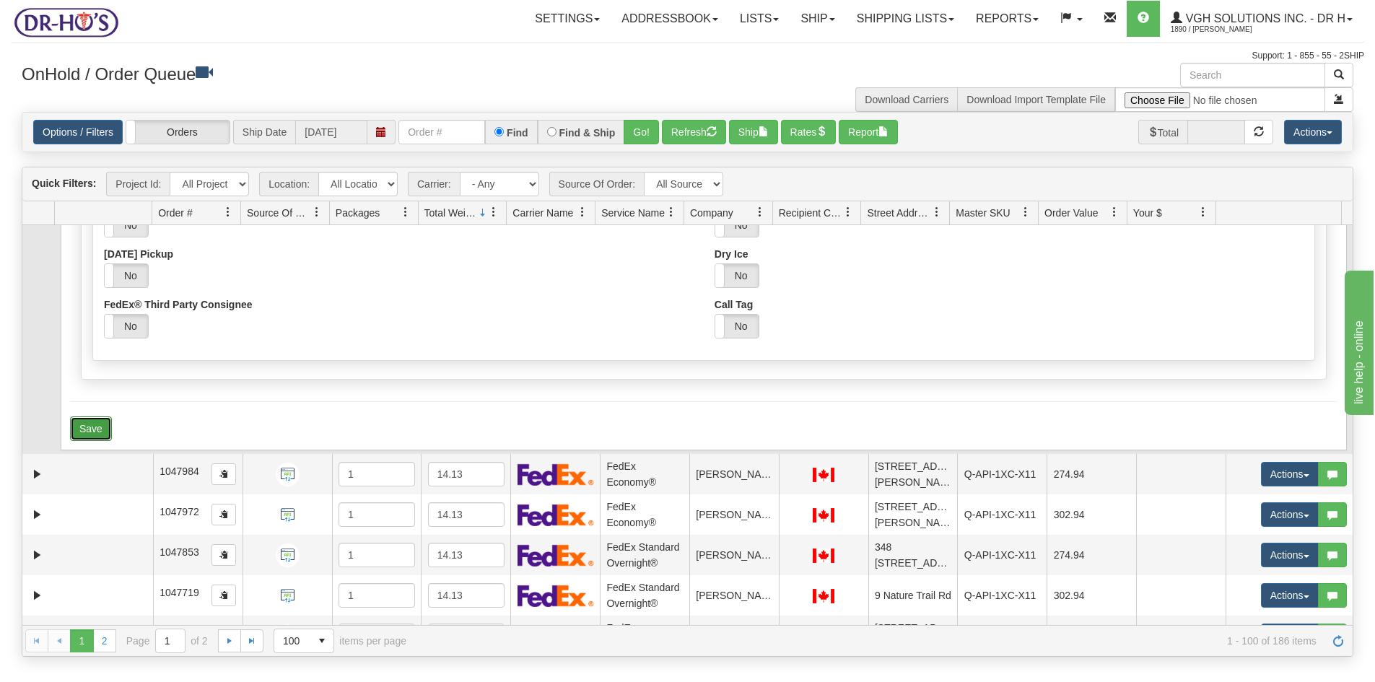
click at [93, 425] on button "Save" at bounding box center [91, 428] width 42 height 25
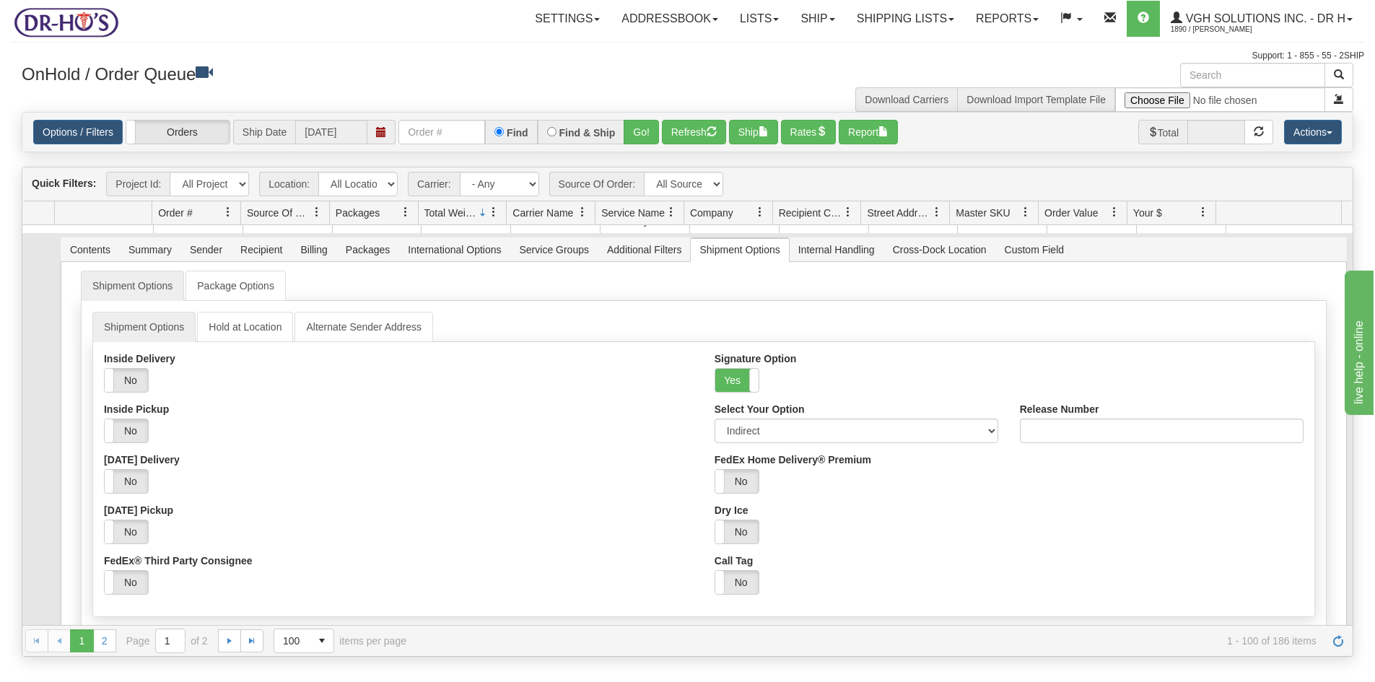
scroll to position [0, 0]
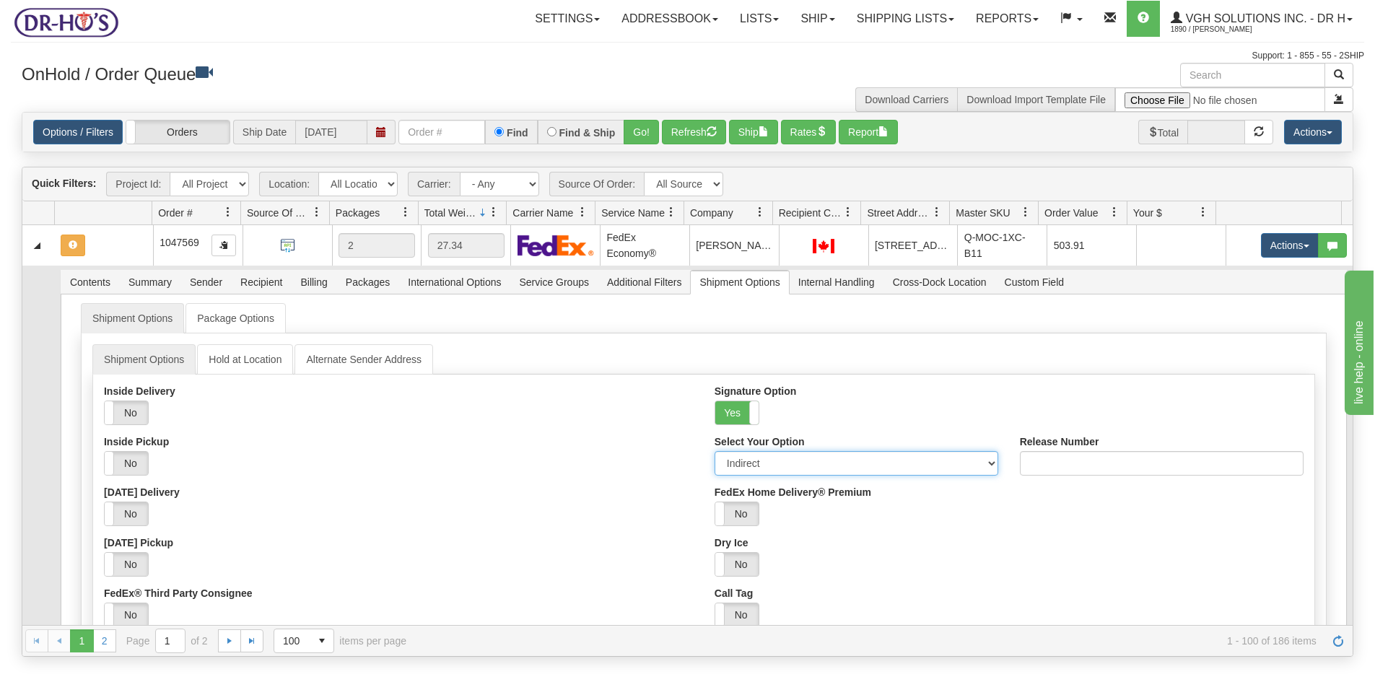
click at [759, 463] on select "Adult Direct Indirect No Signature Required Service Default" at bounding box center [856, 463] width 284 height 25
click at [714, 451] on select "Adult Direct Indirect No Signature Required Service Default" at bounding box center [856, 463] width 284 height 25
click at [750, 473] on select "Adult Direct Indirect No Signature Required Service Default" at bounding box center [856, 463] width 284 height 25
select select "0"
click at [714, 451] on select "Adult Direct Indirect No Signature Required Service Default" at bounding box center [856, 463] width 284 height 25
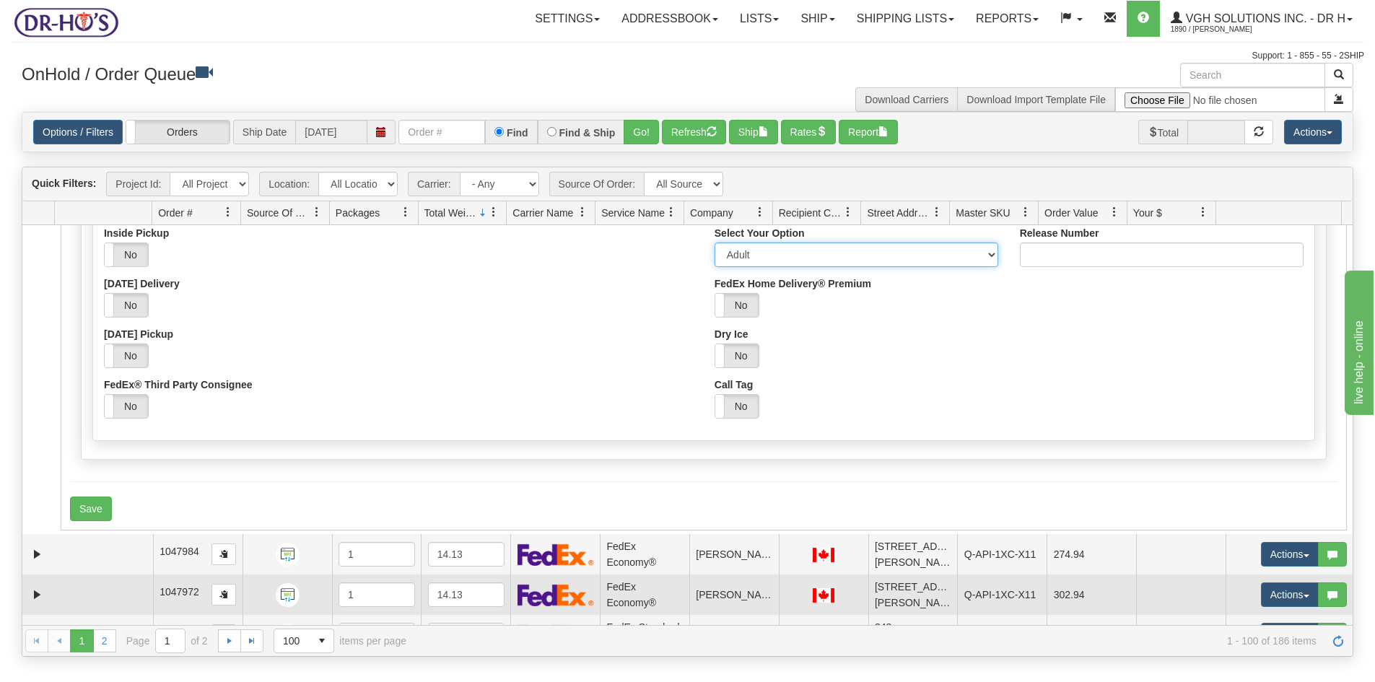
scroll to position [289, 0]
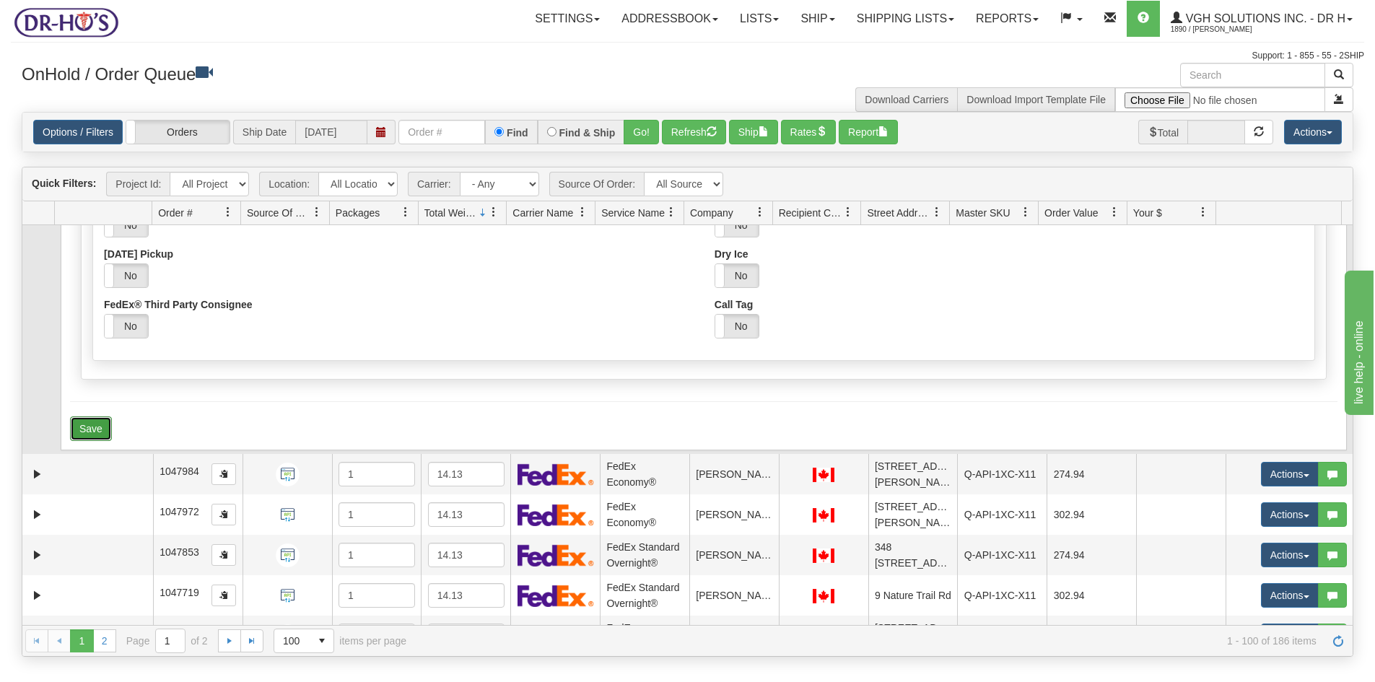
click at [87, 429] on button "Save" at bounding box center [91, 428] width 42 height 25
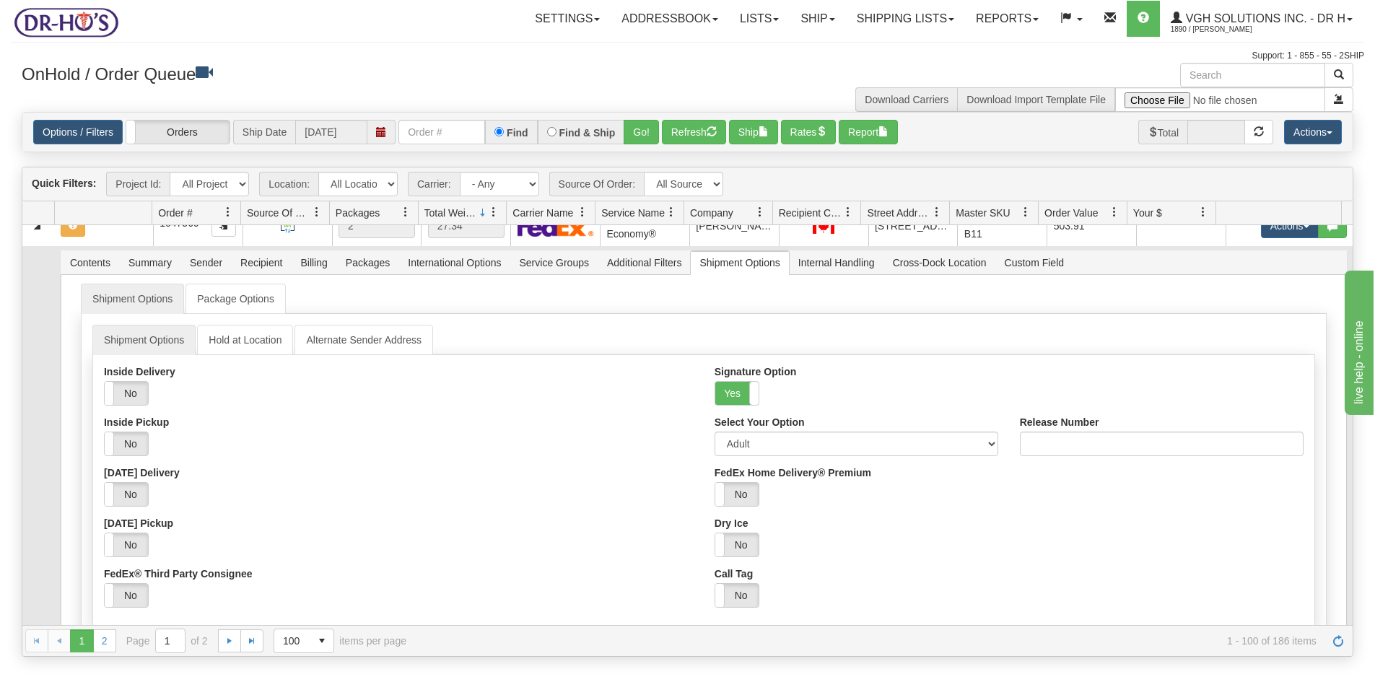
scroll to position [0, 0]
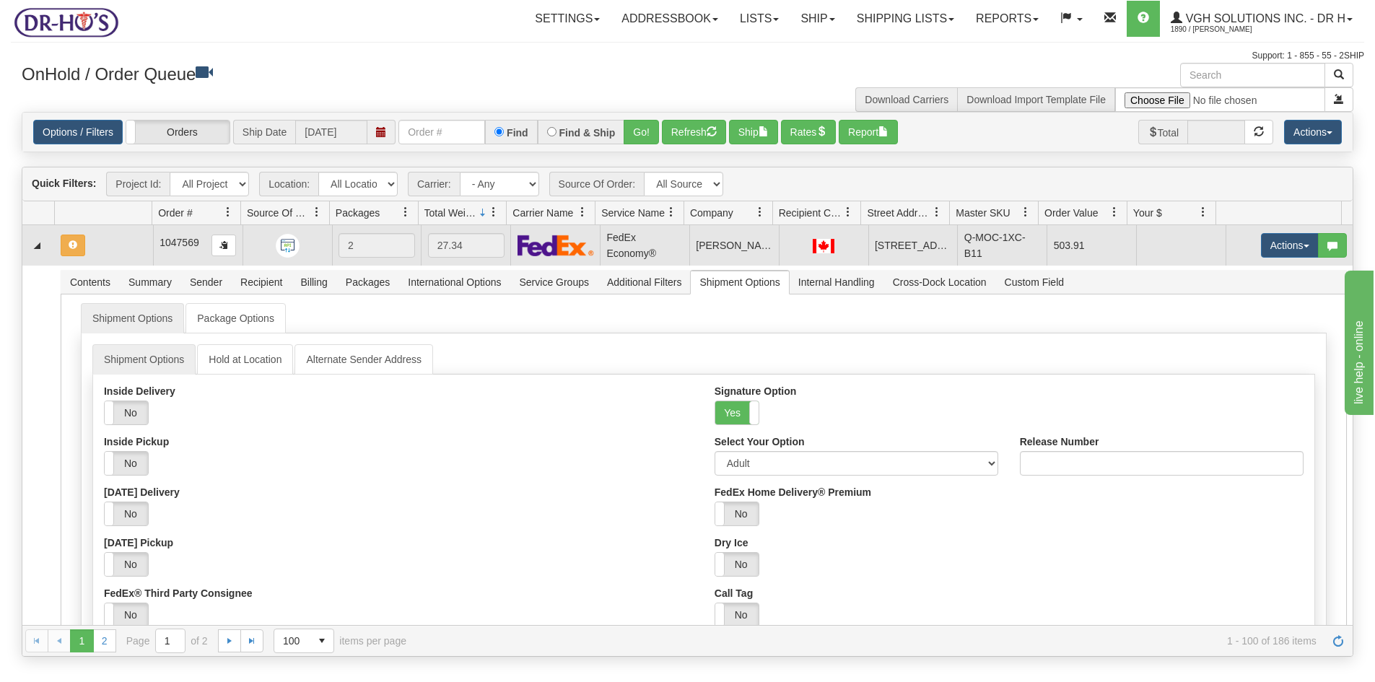
click at [106, 239] on td at bounding box center [104, 245] width 98 height 40
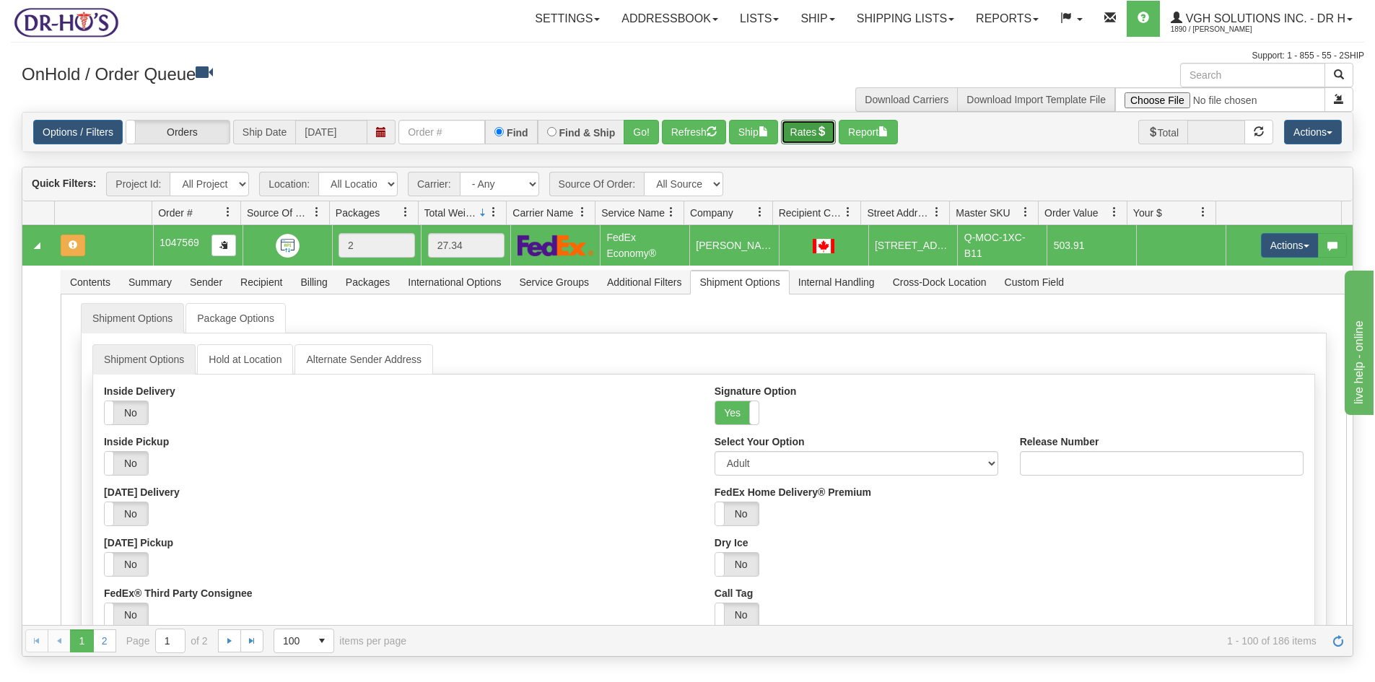
click at [797, 128] on button "Rates" at bounding box center [809, 132] width 56 height 25
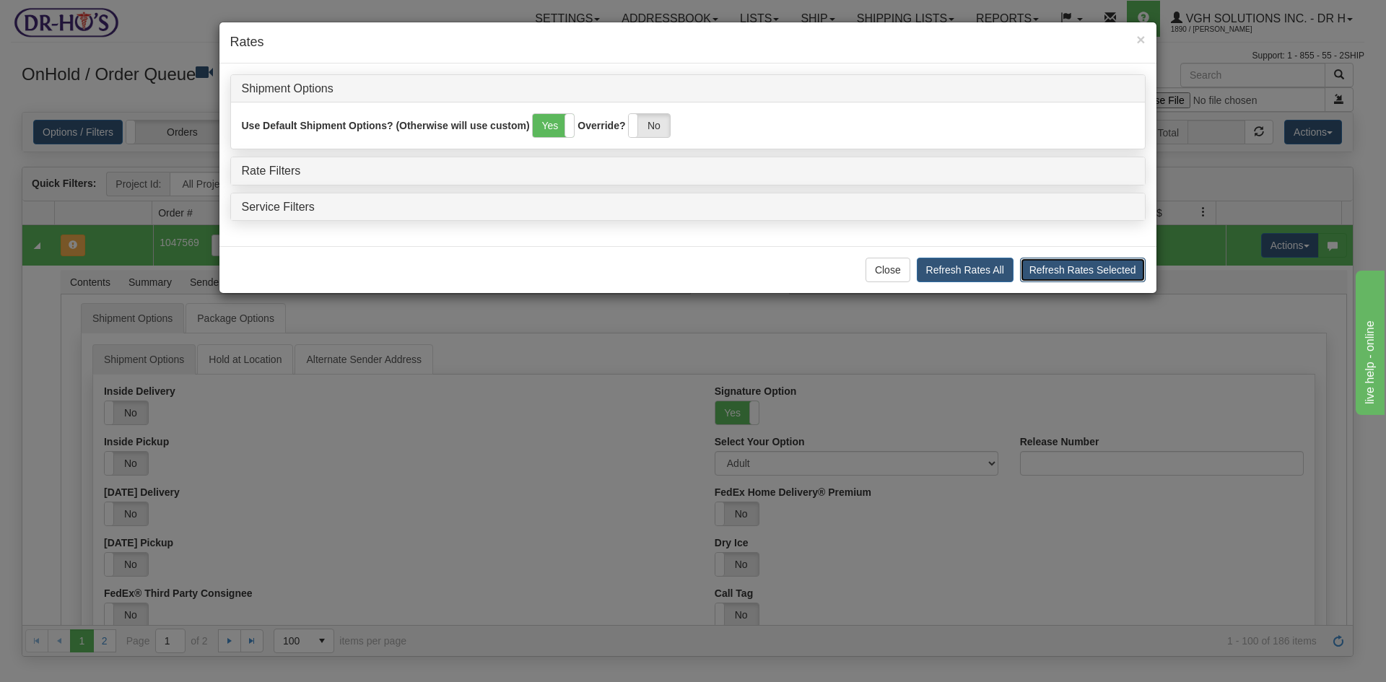
click at [1084, 274] on button "Refresh Rates Selected" at bounding box center [1083, 270] width 126 height 25
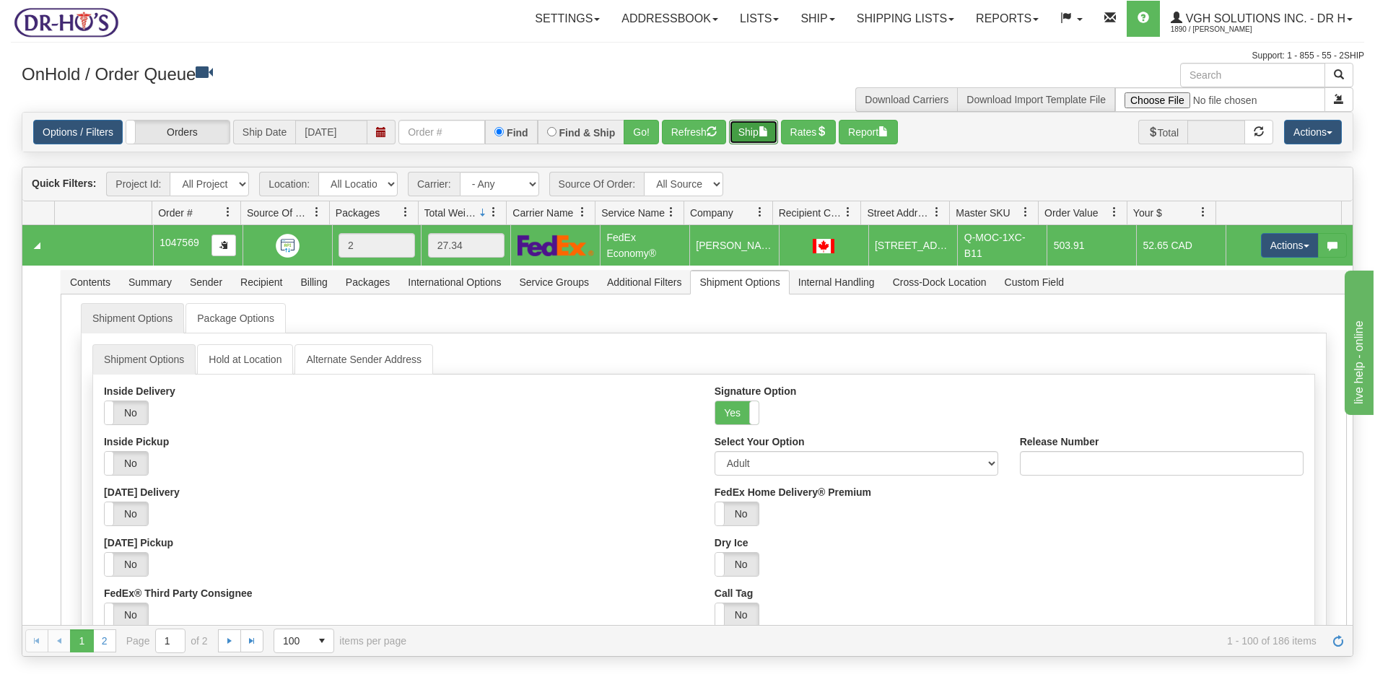
click at [742, 131] on button "Ship" at bounding box center [753, 132] width 49 height 25
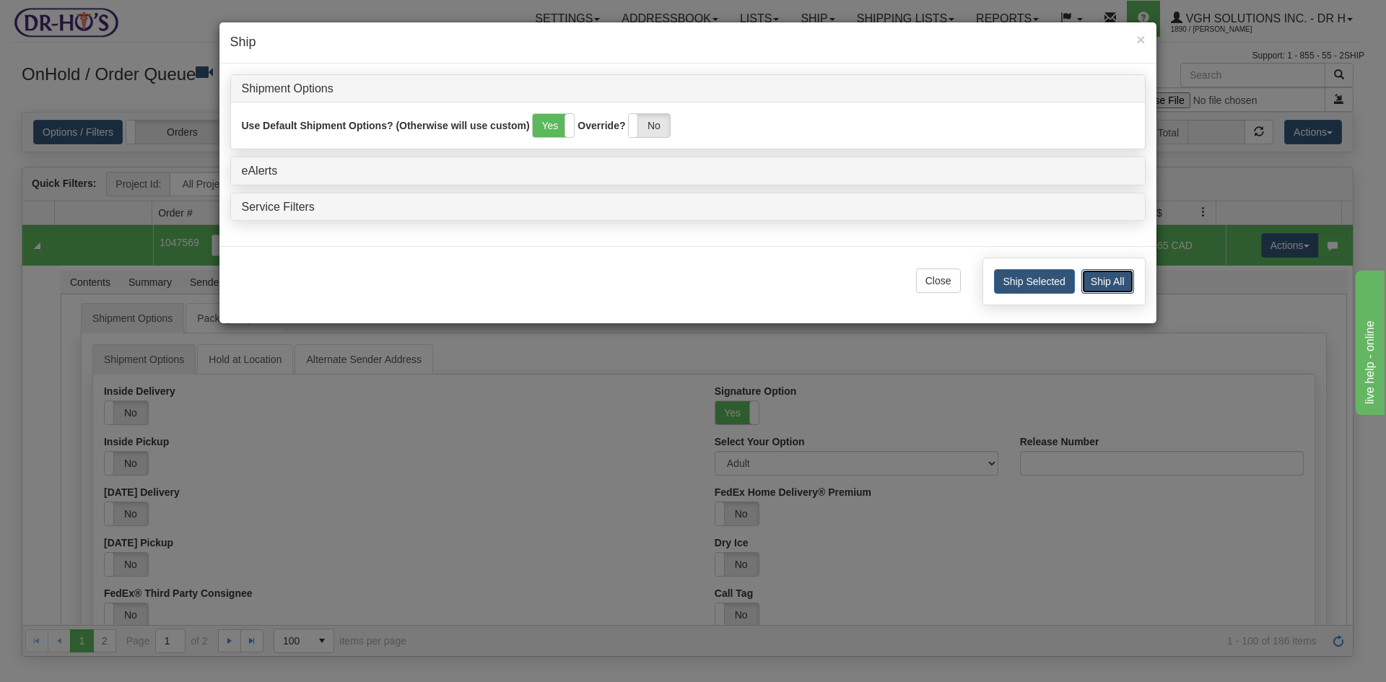
click at [1103, 279] on button "Ship All" at bounding box center [1107, 281] width 53 height 25
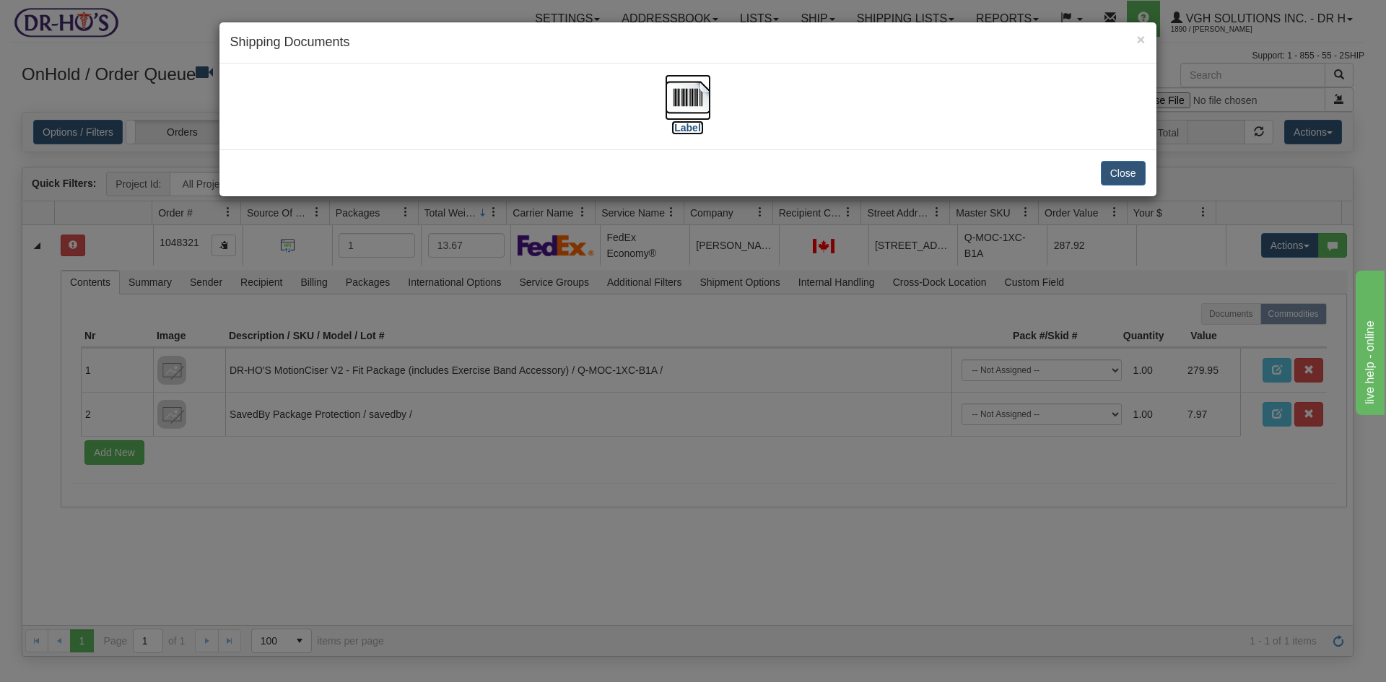
click at [682, 92] on img at bounding box center [688, 97] width 46 height 46
click at [1125, 181] on button "Close" at bounding box center [1123, 173] width 45 height 25
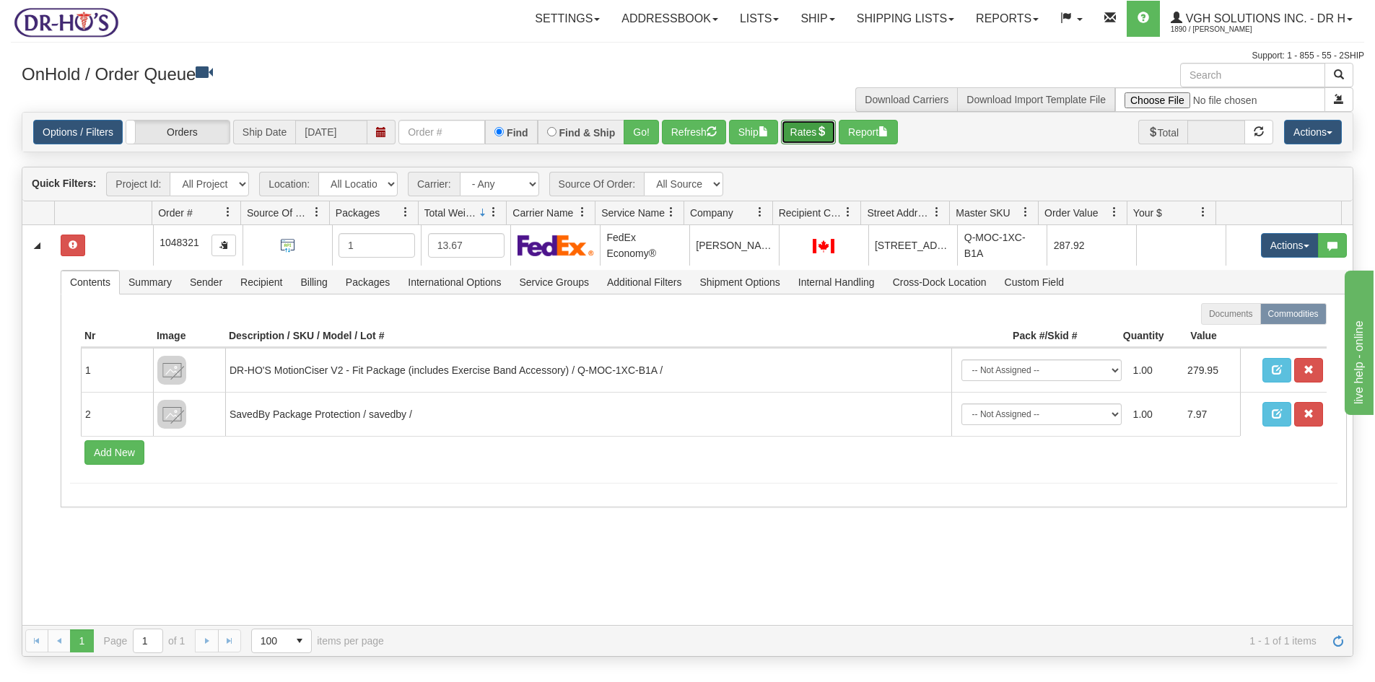
click at [830, 139] on button "Rates" at bounding box center [809, 132] width 56 height 25
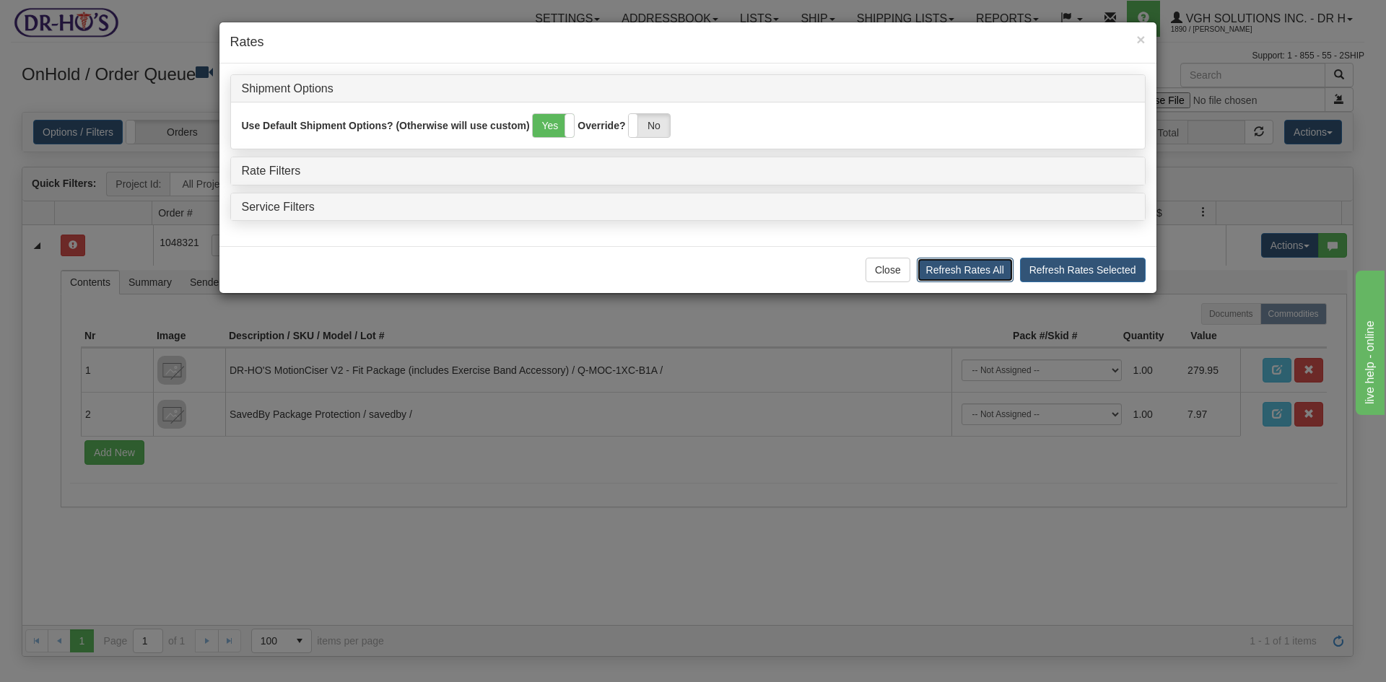
click at [979, 272] on button "Refresh Rates All" at bounding box center [965, 270] width 97 height 25
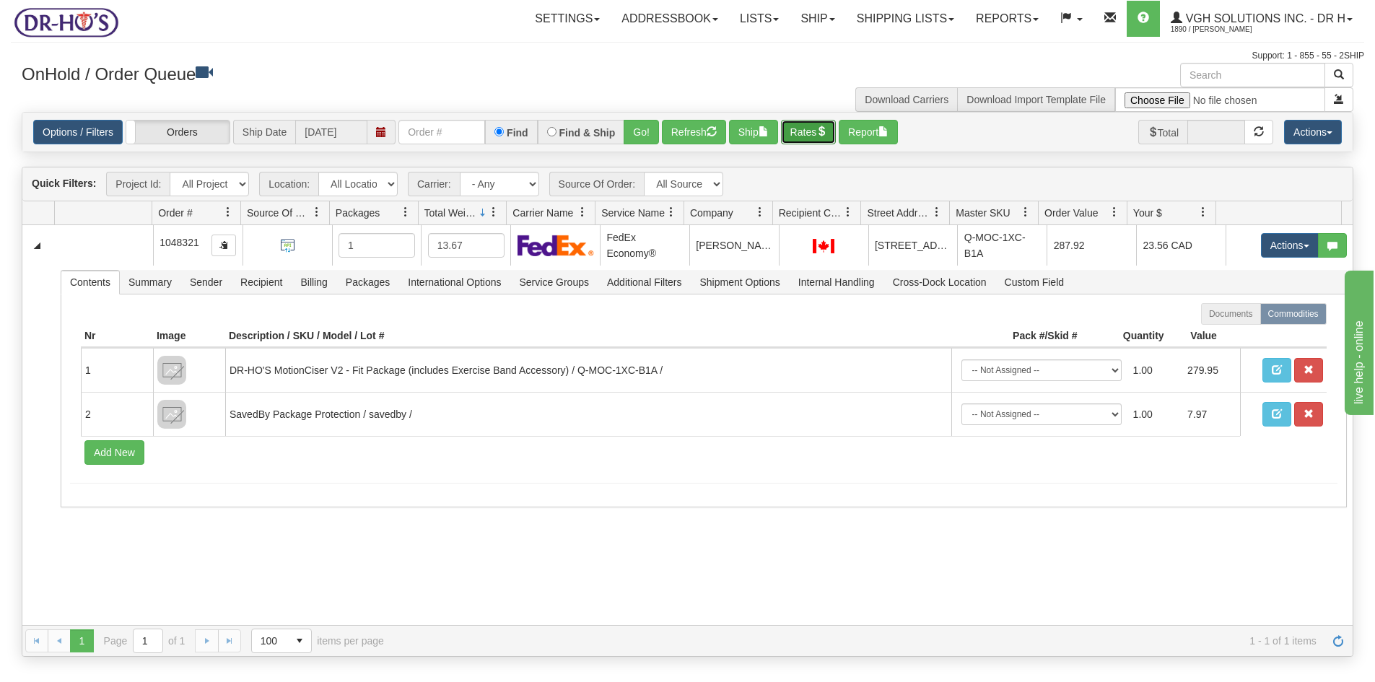
click at [802, 134] on button "Rates" at bounding box center [809, 132] width 56 height 25
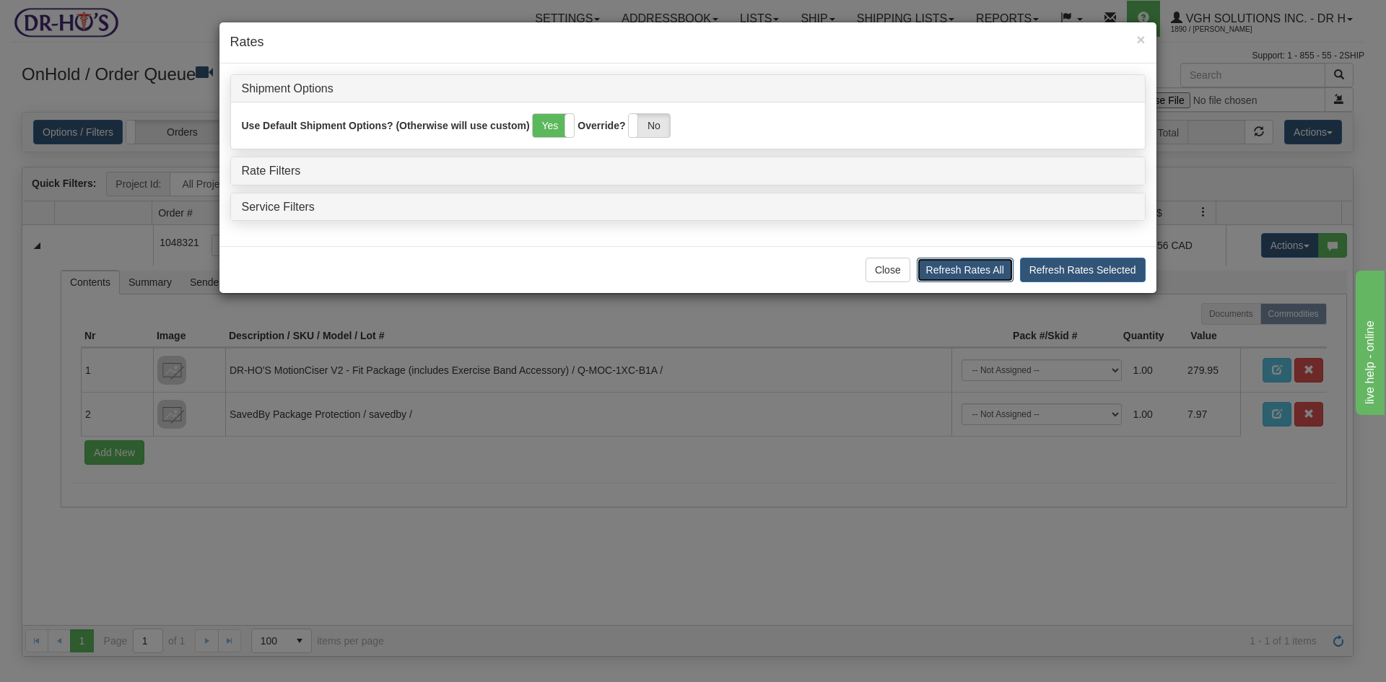
click at [985, 271] on button "Refresh Rates All" at bounding box center [965, 270] width 97 height 25
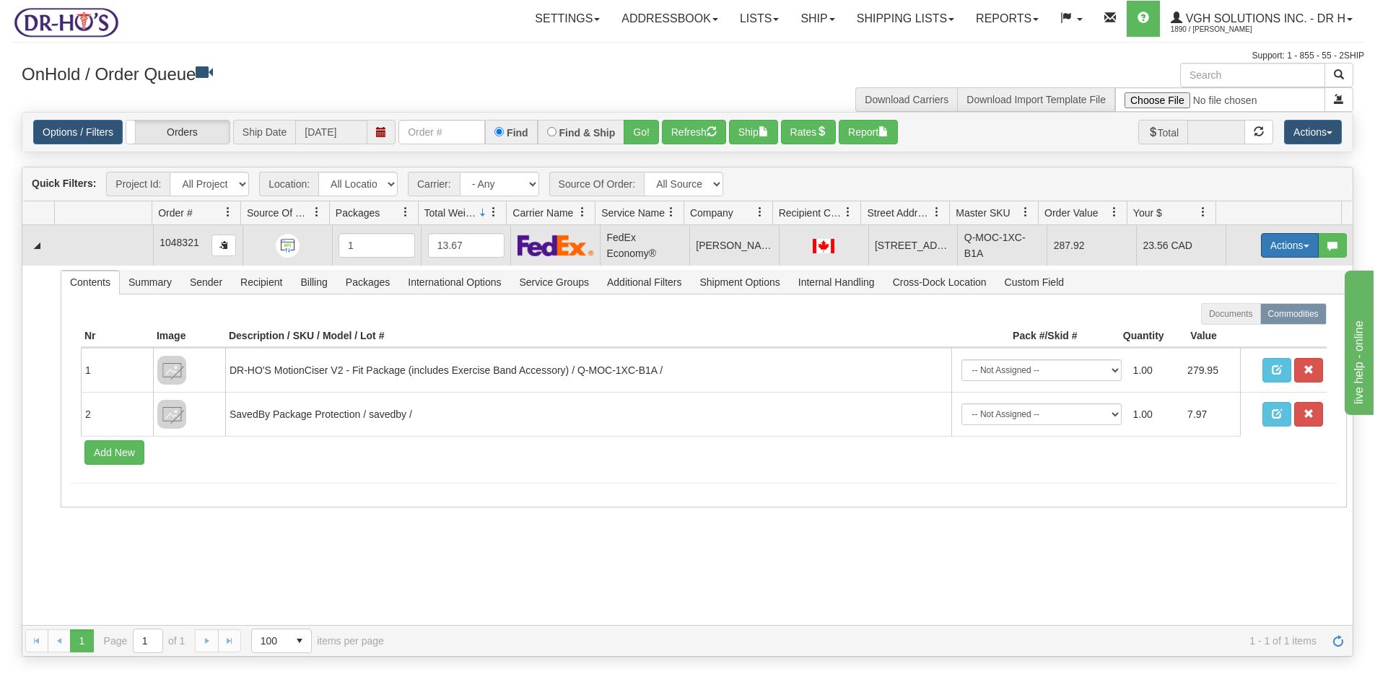
click at [1267, 240] on button "Actions" at bounding box center [1290, 245] width 58 height 25
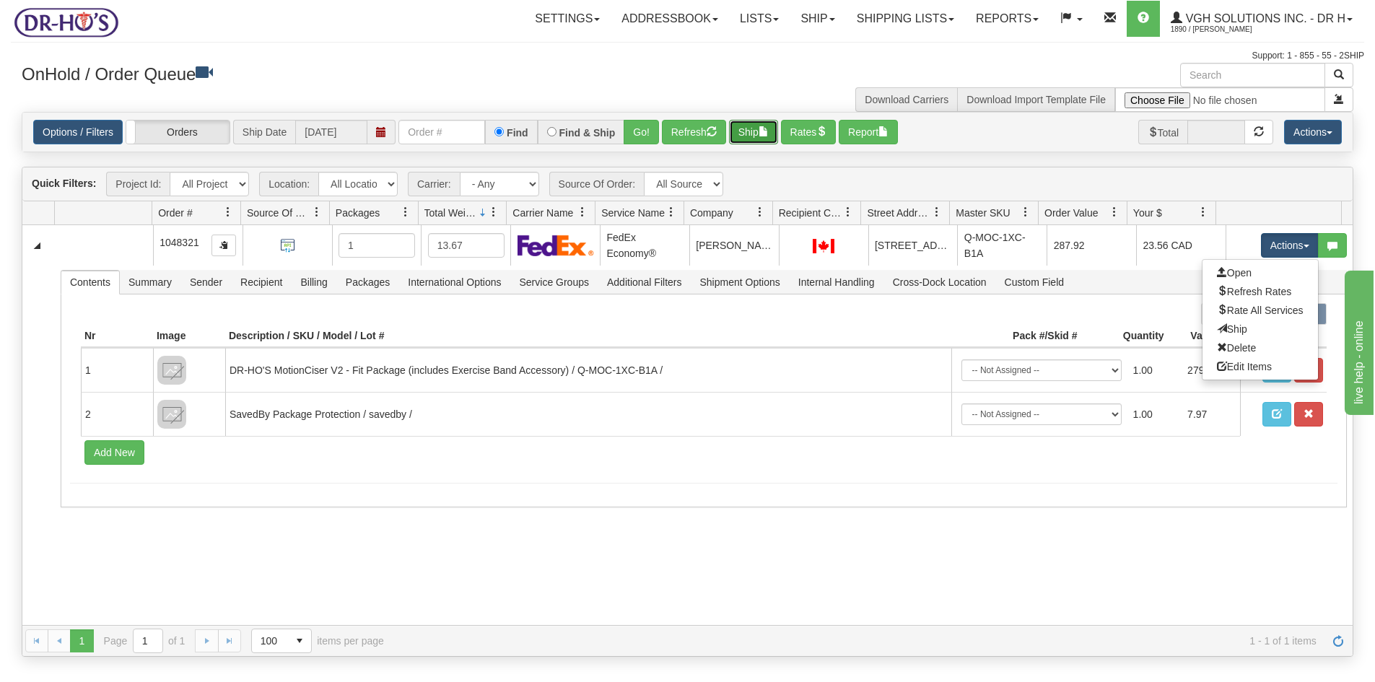
click at [751, 131] on button "Ship" at bounding box center [753, 132] width 49 height 25
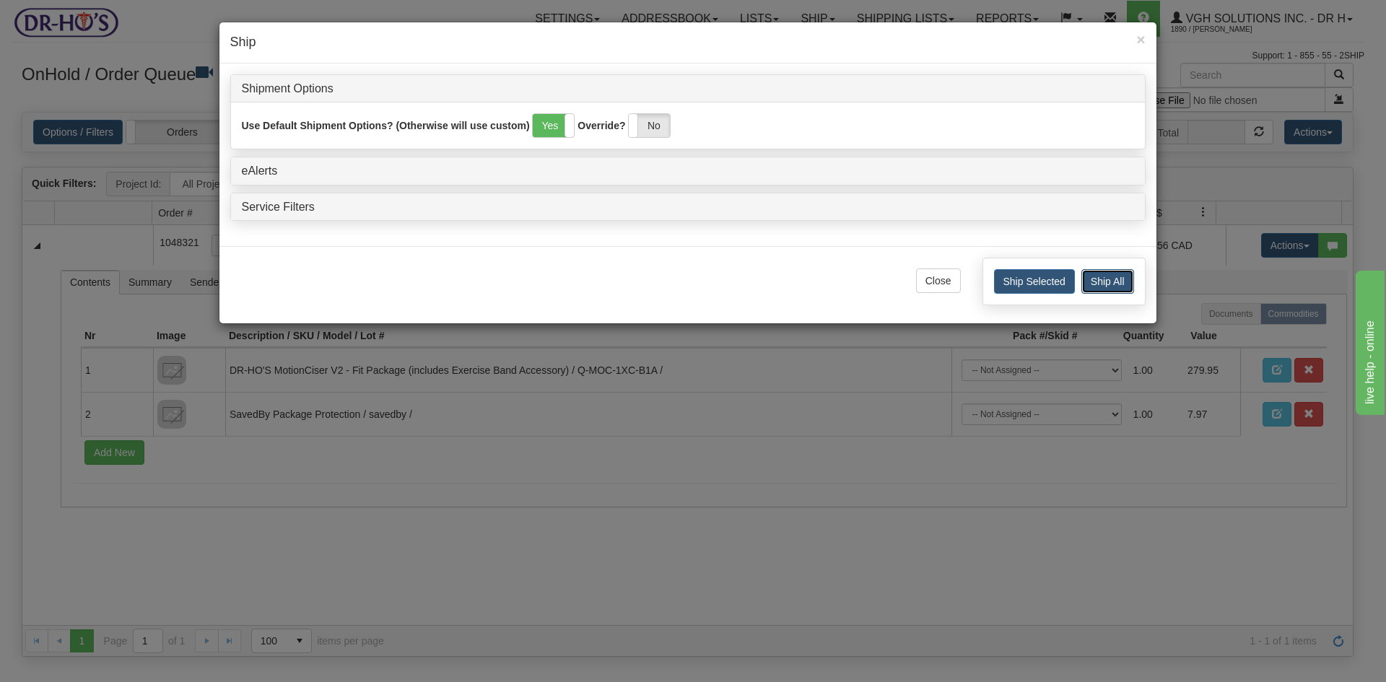
click at [1106, 281] on button "Ship All" at bounding box center [1107, 281] width 53 height 25
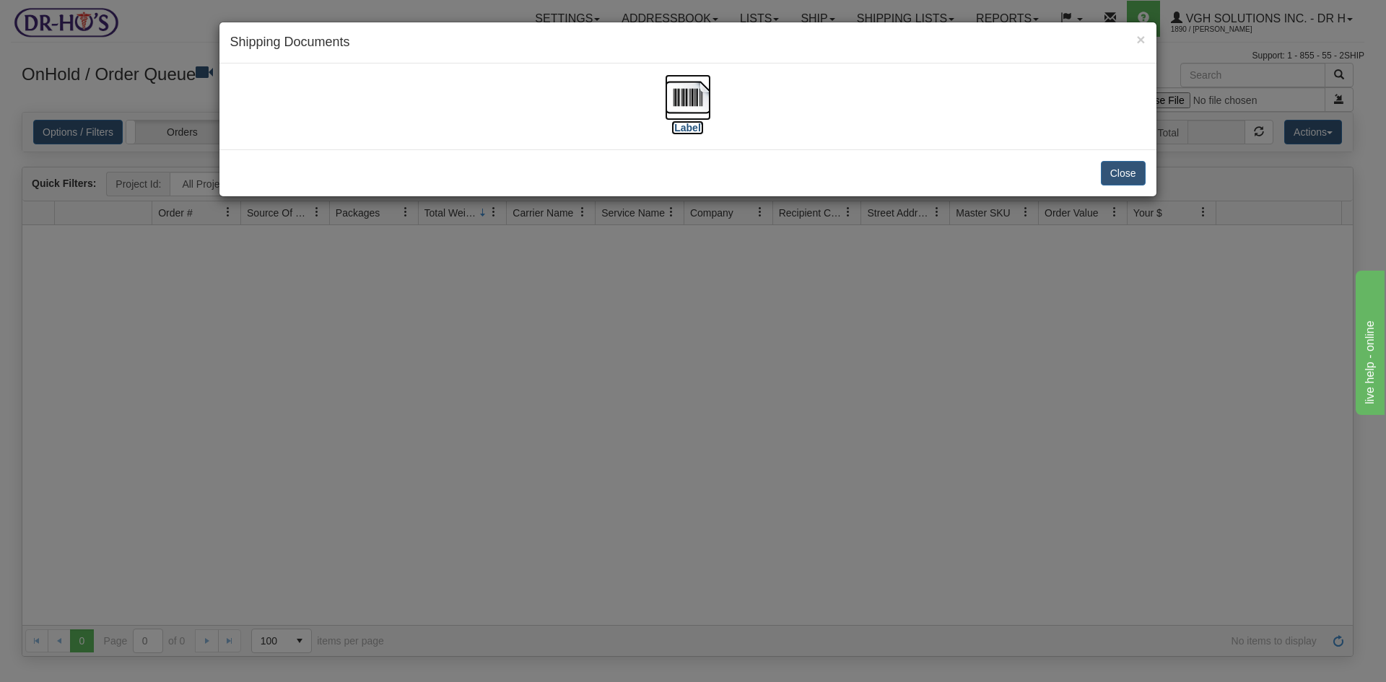
click at [686, 97] on img at bounding box center [688, 97] width 46 height 46
click at [1119, 175] on button "Close" at bounding box center [1123, 173] width 45 height 25
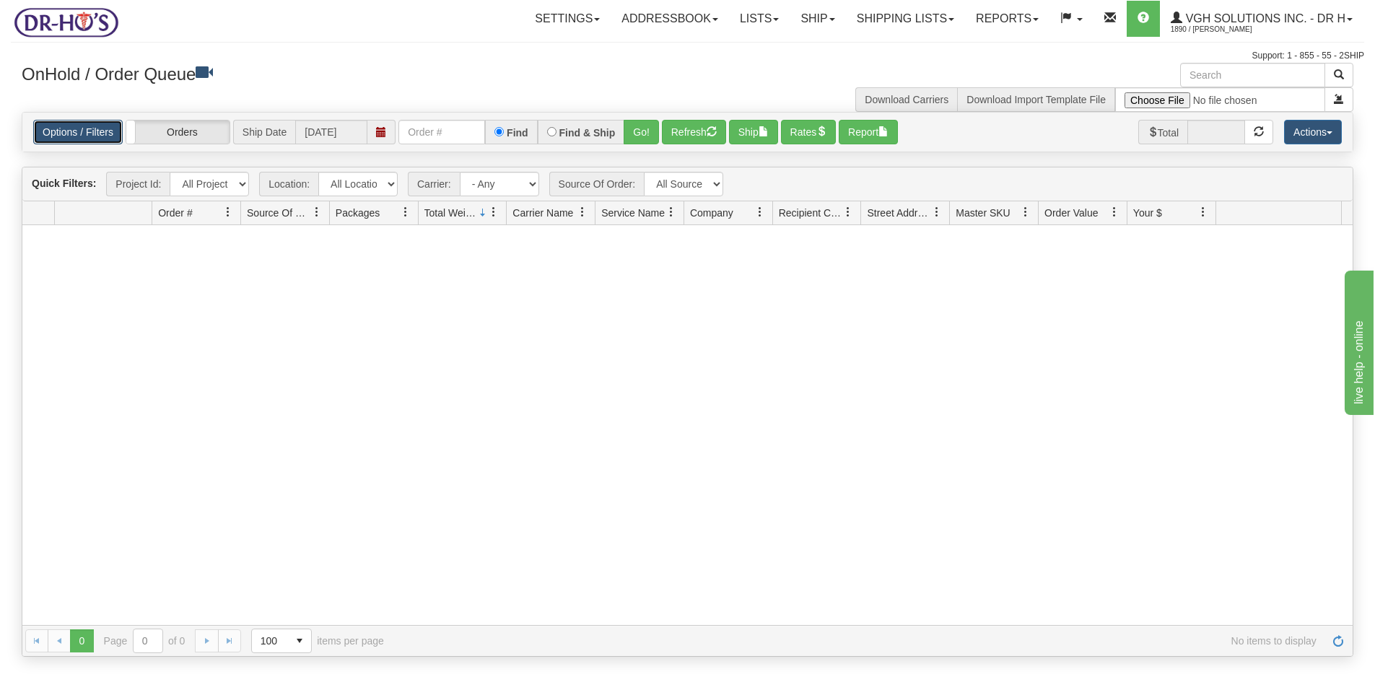
drag, startPoint x: 72, startPoint y: 130, endPoint x: 80, endPoint y: 133, distance: 8.4
click at [74, 131] on link "Options / Filters" at bounding box center [77, 132] width 89 height 25
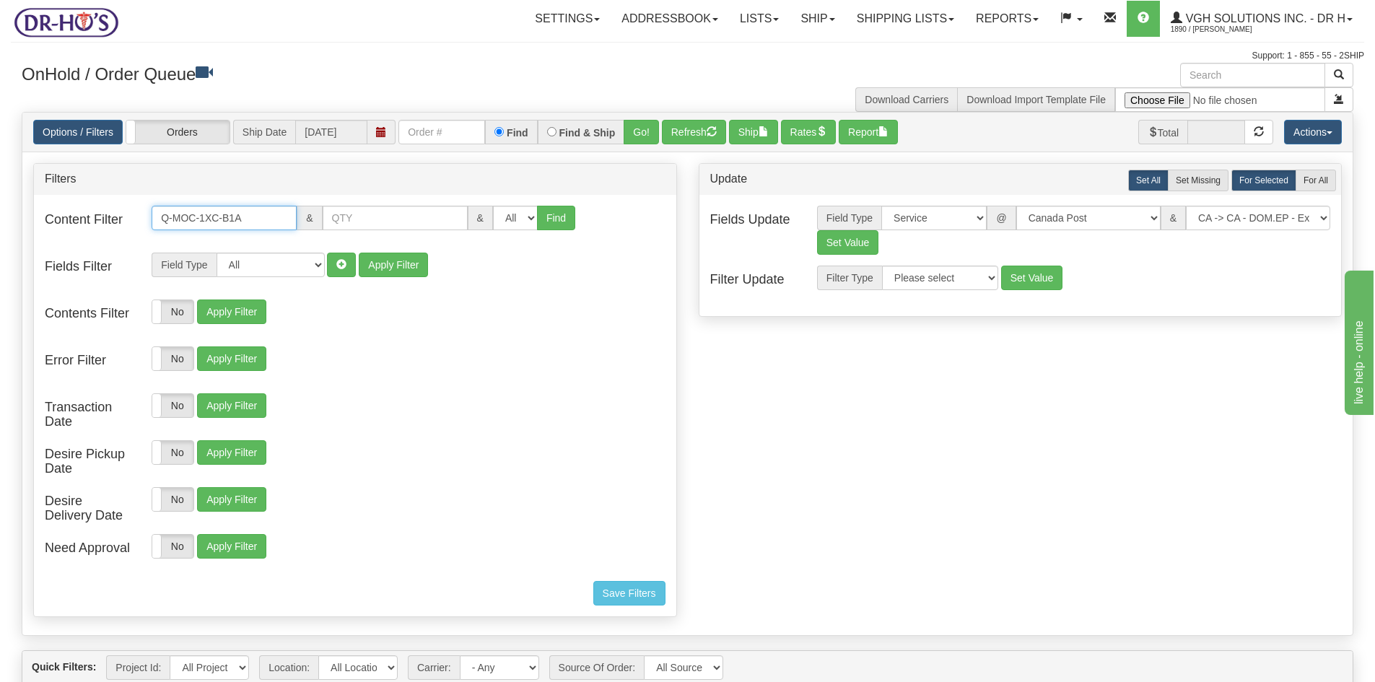
drag, startPoint x: 256, startPoint y: 218, endPoint x: 95, endPoint y: 214, distance: 161.7
click at [95, 214] on div "Content Filter Q-MOC-1XC-B1A & & All 1 2 3 4 5 6 7 8 9 10 11 12 13 14 15 16 Find" at bounding box center [355, 227] width 642 height 43
paste input "X2A"
click at [549, 216] on button "Find" at bounding box center [556, 218] width 38 height 25
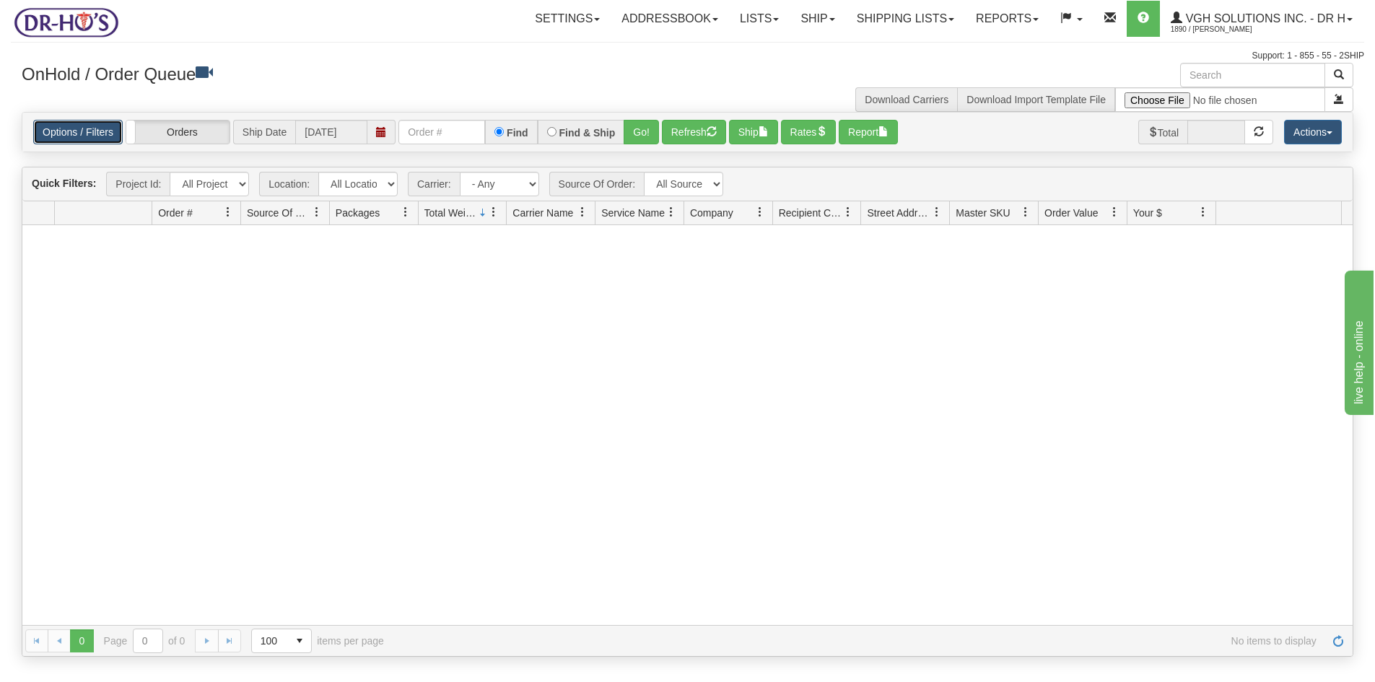
click at [89, 129] on link "Options / Filters" at bounding box center [77, 132] width 89 height 25
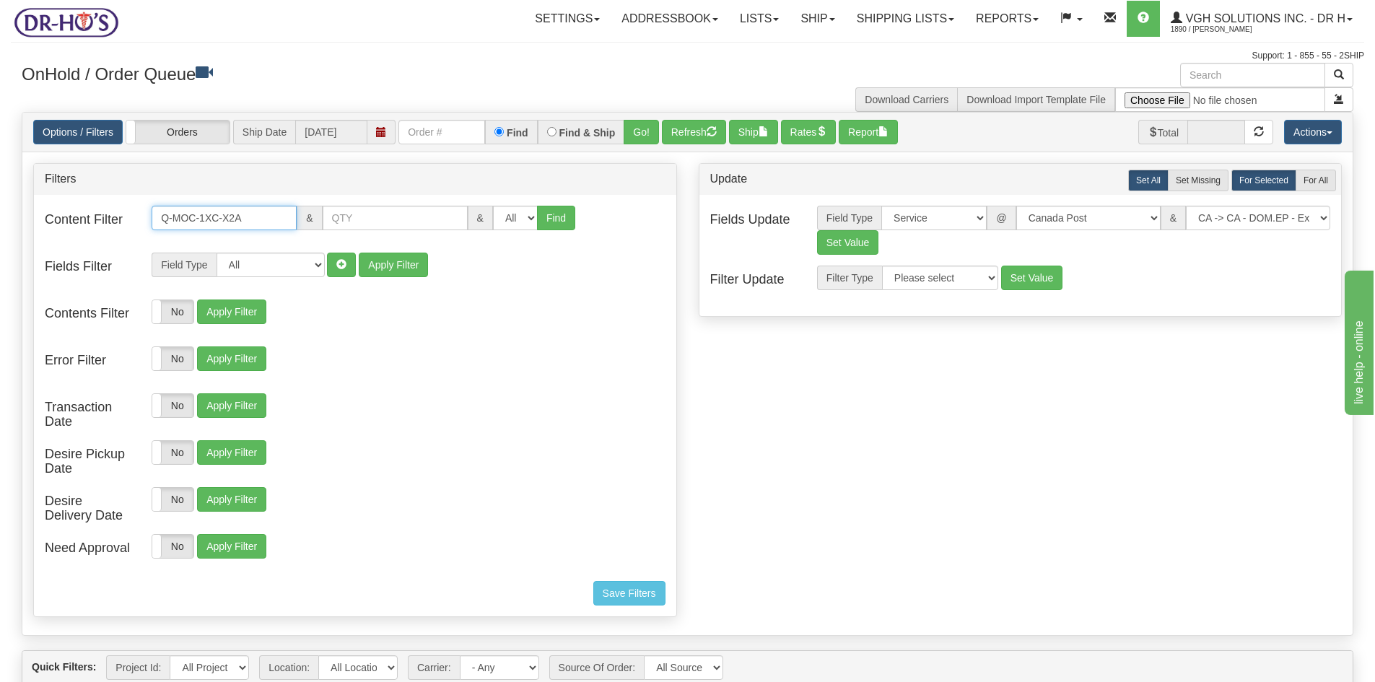
drag, startPoint x: 250, startPoint y: 216, endPoint x: 91, endPoint y: 216, distance: 158.8
click at [95, 218] on div "Content Filter Q-MOC-1XC-X2A & & All 1 2 3 4 5 6 7 8 9 10 11 12 13 14 15 16 Find" at bounding box center [355, 227] width 642 height 43
paste input "3A"
click at [546, 219] on button "Find" at bounding box center [556, 218] width 38 height 25
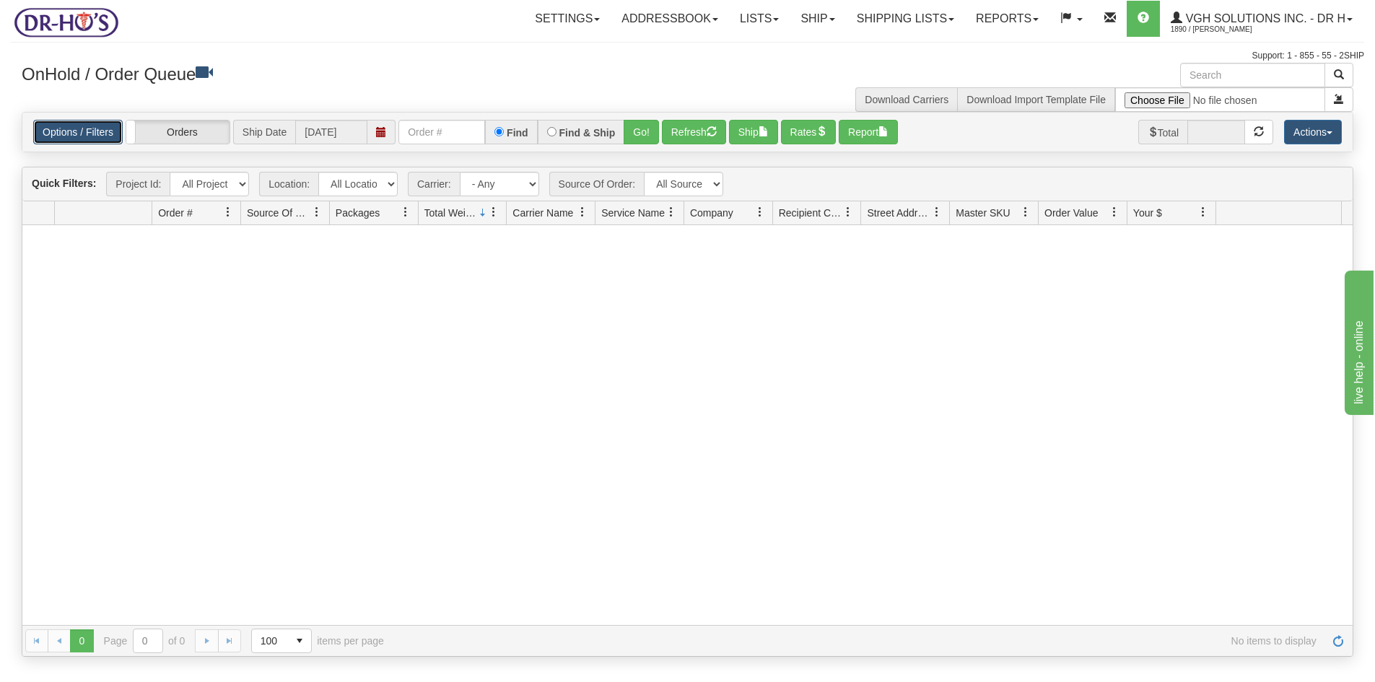
drag, startPoint x: 62, startPoint y: 129, endPoint x: 77, endPoint y: 144, distance: 21.4
click at [63, 129] on link "Options / Filters" at bounding box center [77, 132] width 89 height 25
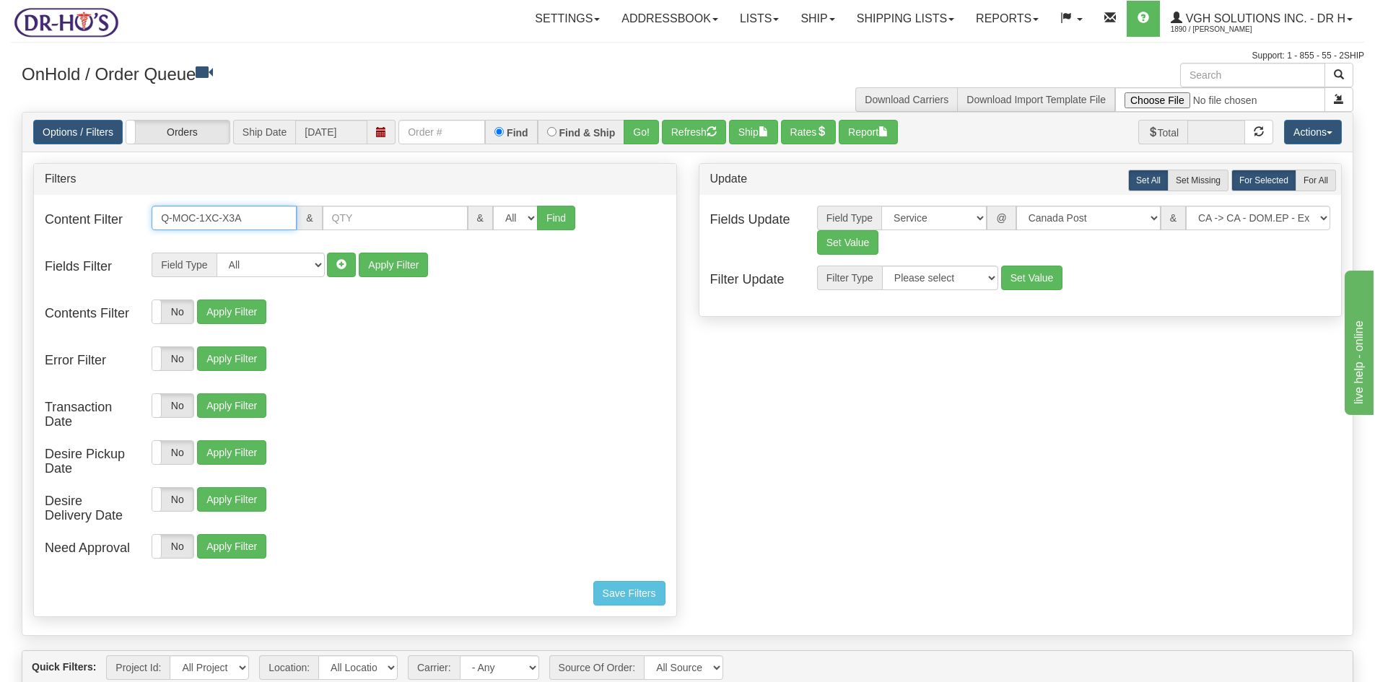
drag, startPoint x: 231, startPoint y: 211, endPoint x: 114, endPoint y: 212, distance: 116.9
click at [114, 212] on div "Content Filter Q-MOC-1XC-X3A & & All 1 2 3 4 5 6 7 8 9 10 11 12 13 14 15 16 Find" at bounding box center [355, 227] width 642 height 43
paste input "U4A"
type input "Q-MOC-1XC-U4A"
click at [546, 221] on button "Find" at bounding box center [556, 218] width 38 height 25
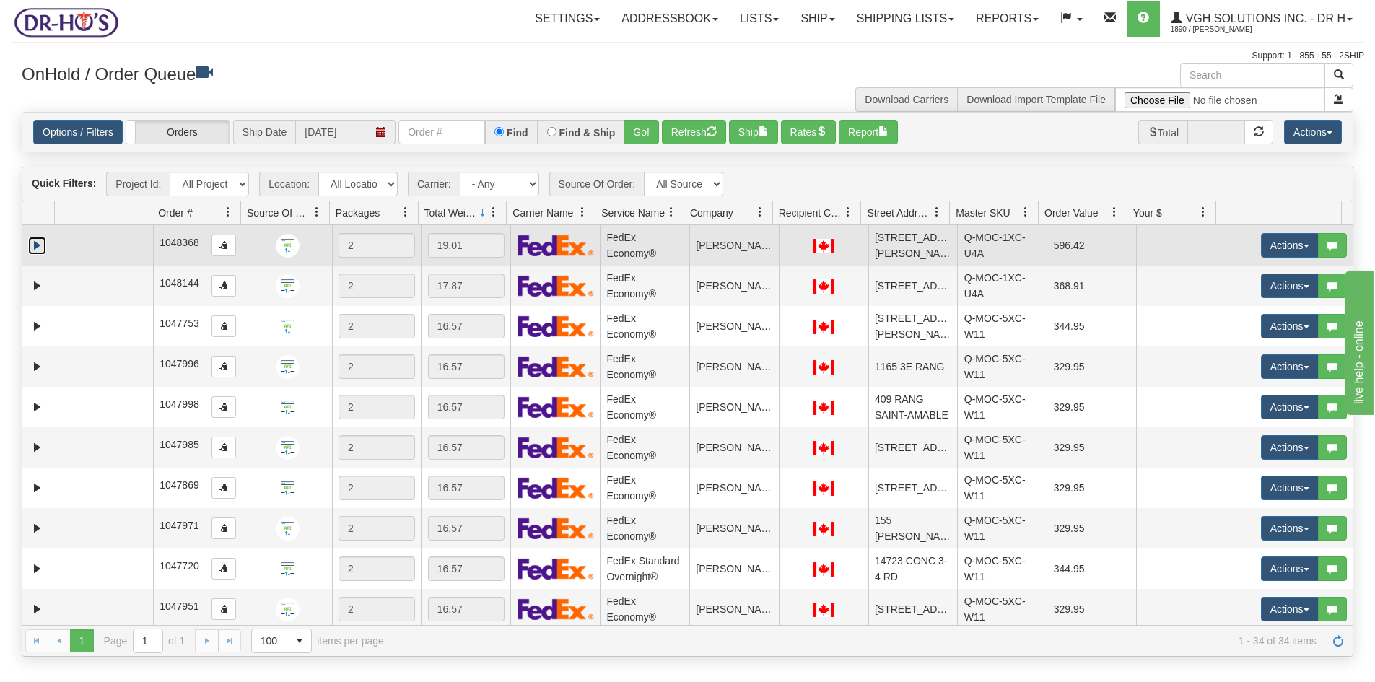
click at [37, 245] on link "Expand" at bounding box center [37, 246] width 18 height 18
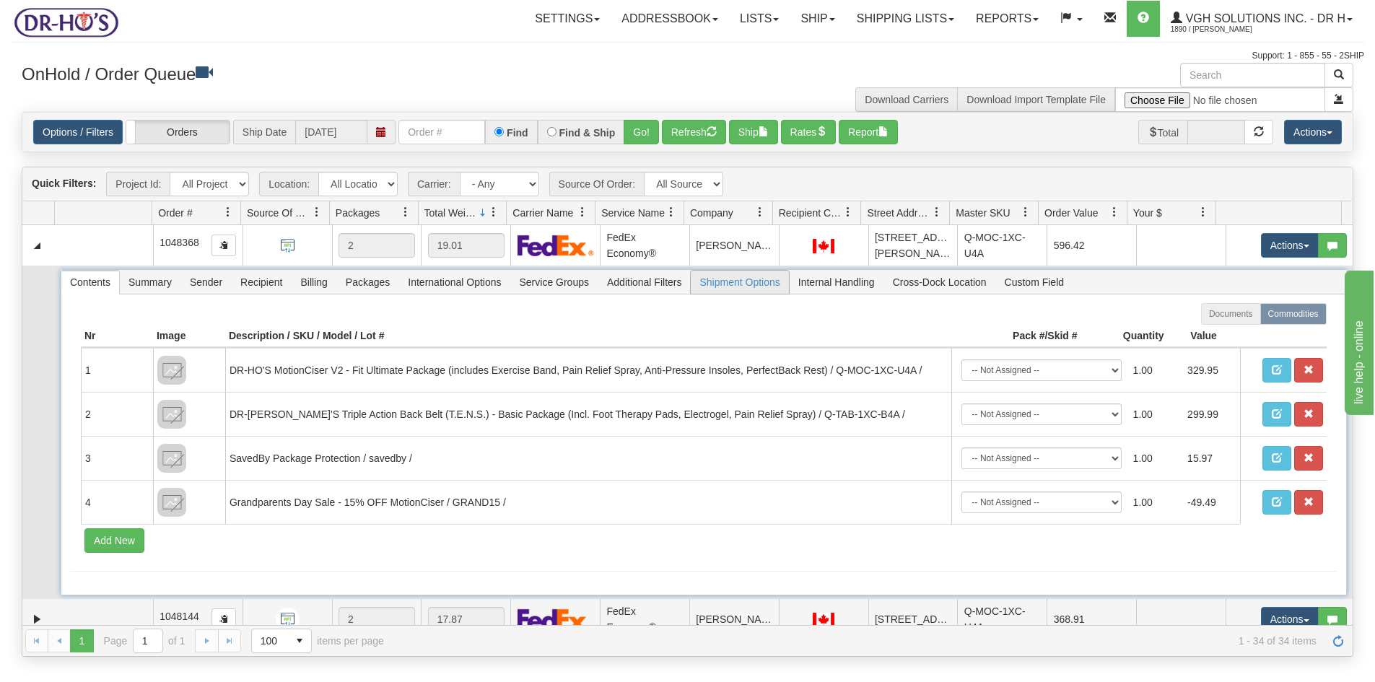
click at [740, 282] on span "Shipment Options" at bounding box center [739, 282] width 97 height 23
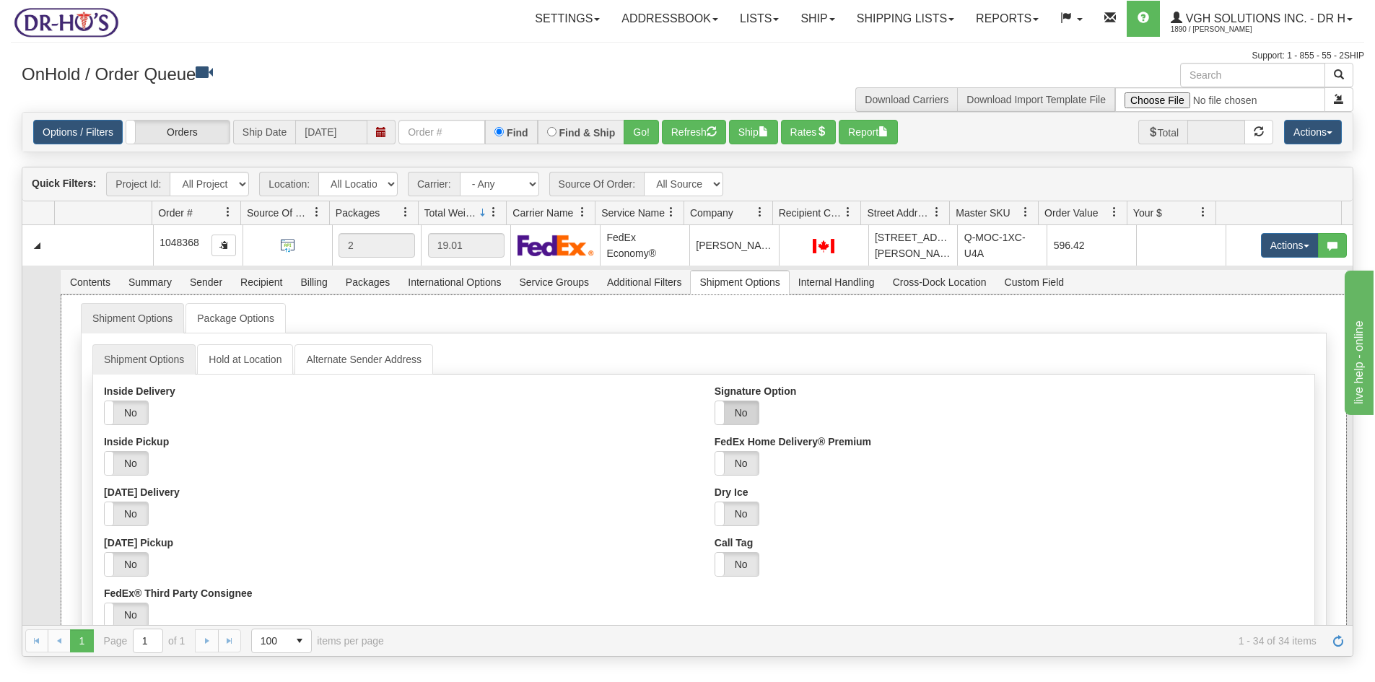
click at [742, 414] on label "No" at bounding box center [736, 412] width 43 height 23
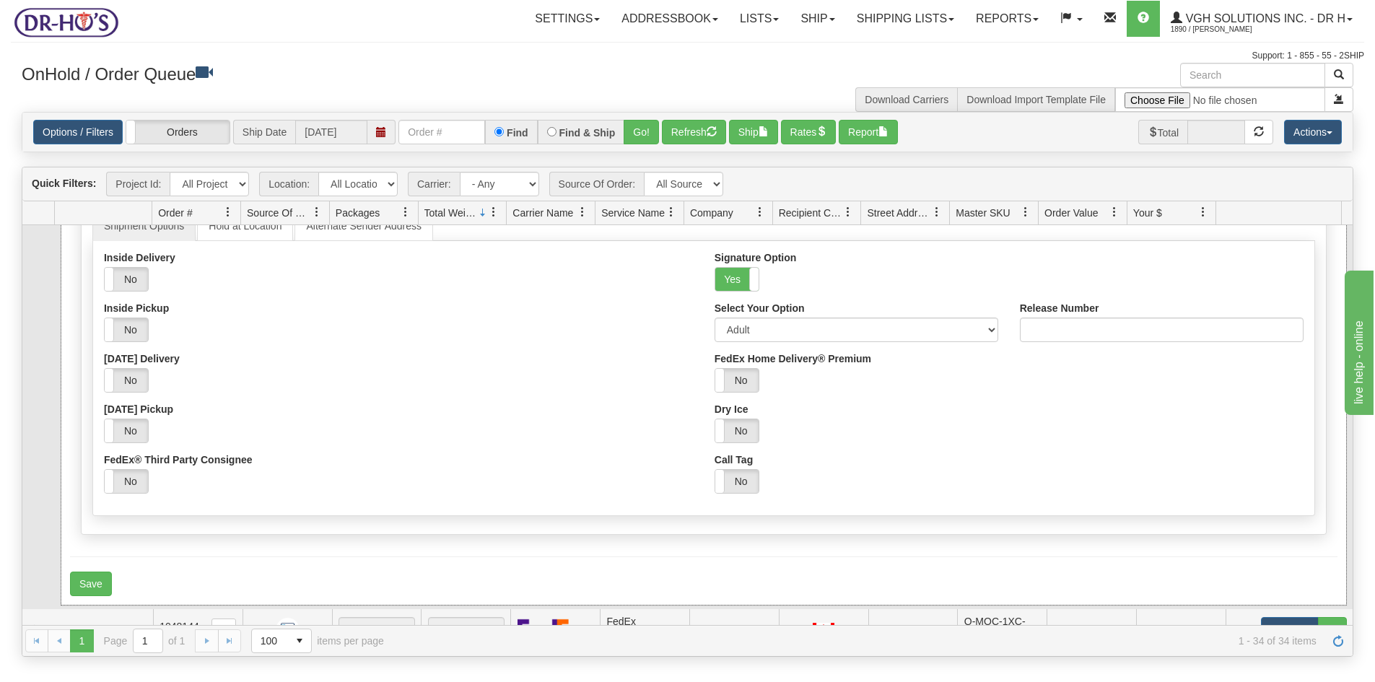
scroll to position [144, 0]
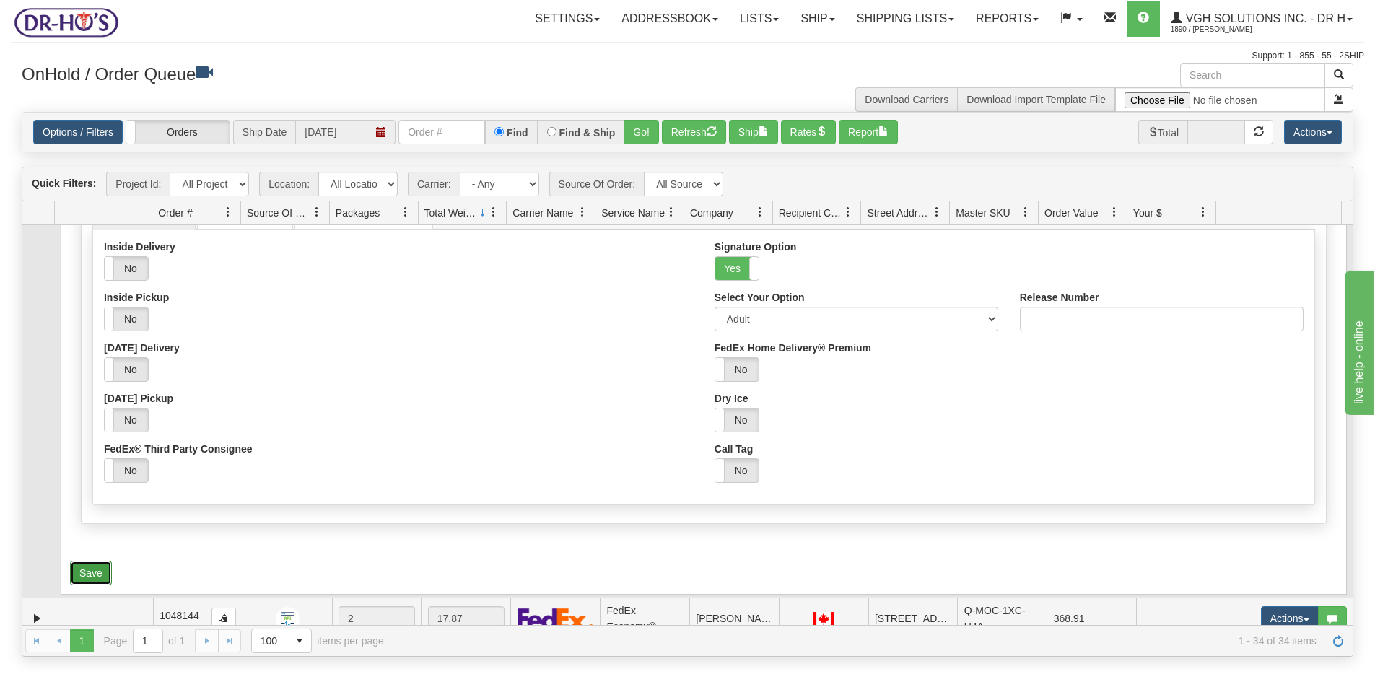
click at [77, 574] on button "Save" at bounding box center [91, 573] width 42 height 25
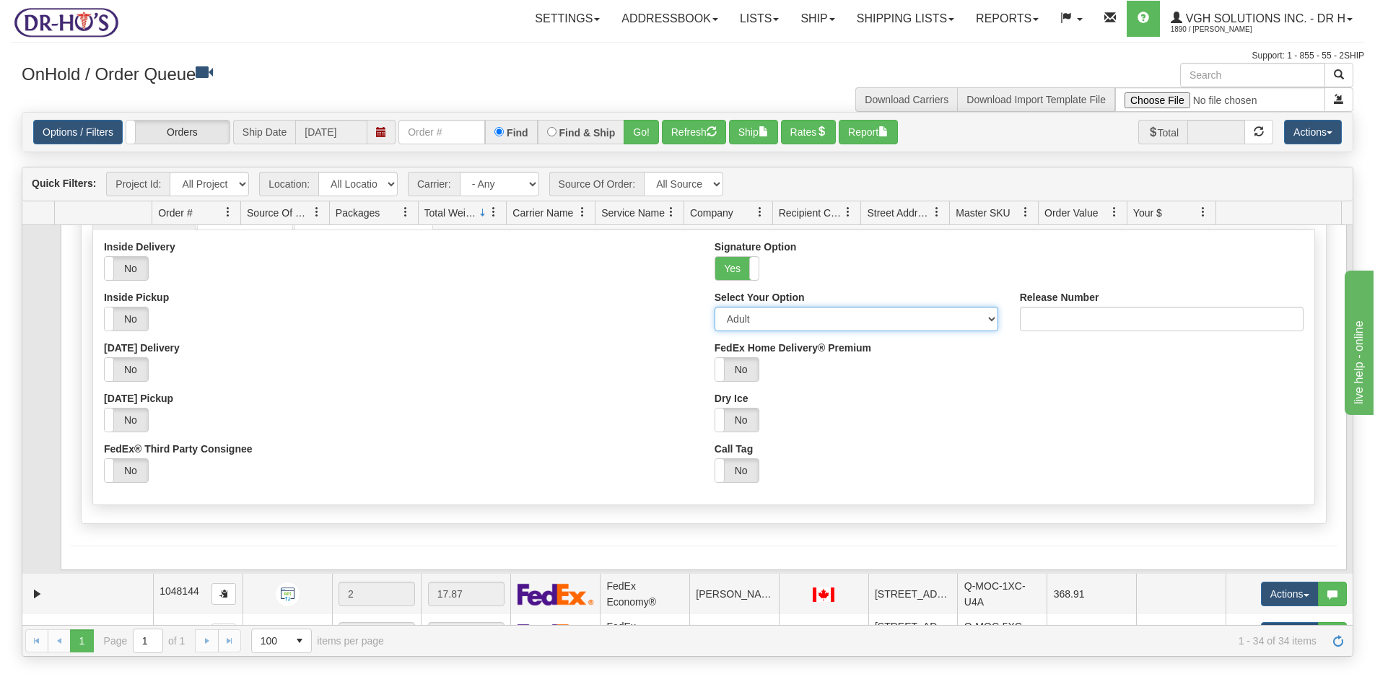
click at [785, 317] on select "Adult Direct Indirect No Signature Required Service Default" at bounding box center [856, 319] width 284 height 25
select select "2"
click at [714, 307] on select "Adult Direct Indirect No Signature Required Service Default" at bounding box center [856, 319] width 284 height 25
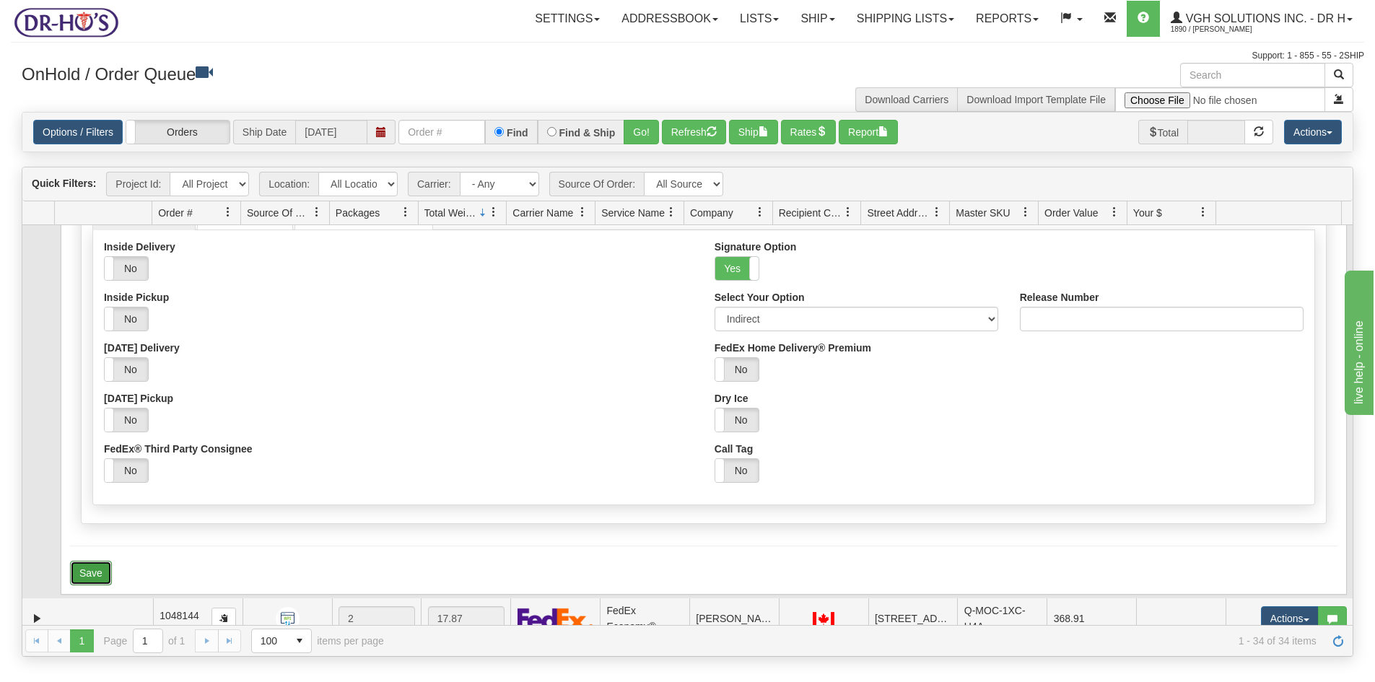
click at [79, 571] on button "Save" at bounding box center [91, 573] width 42 height 25
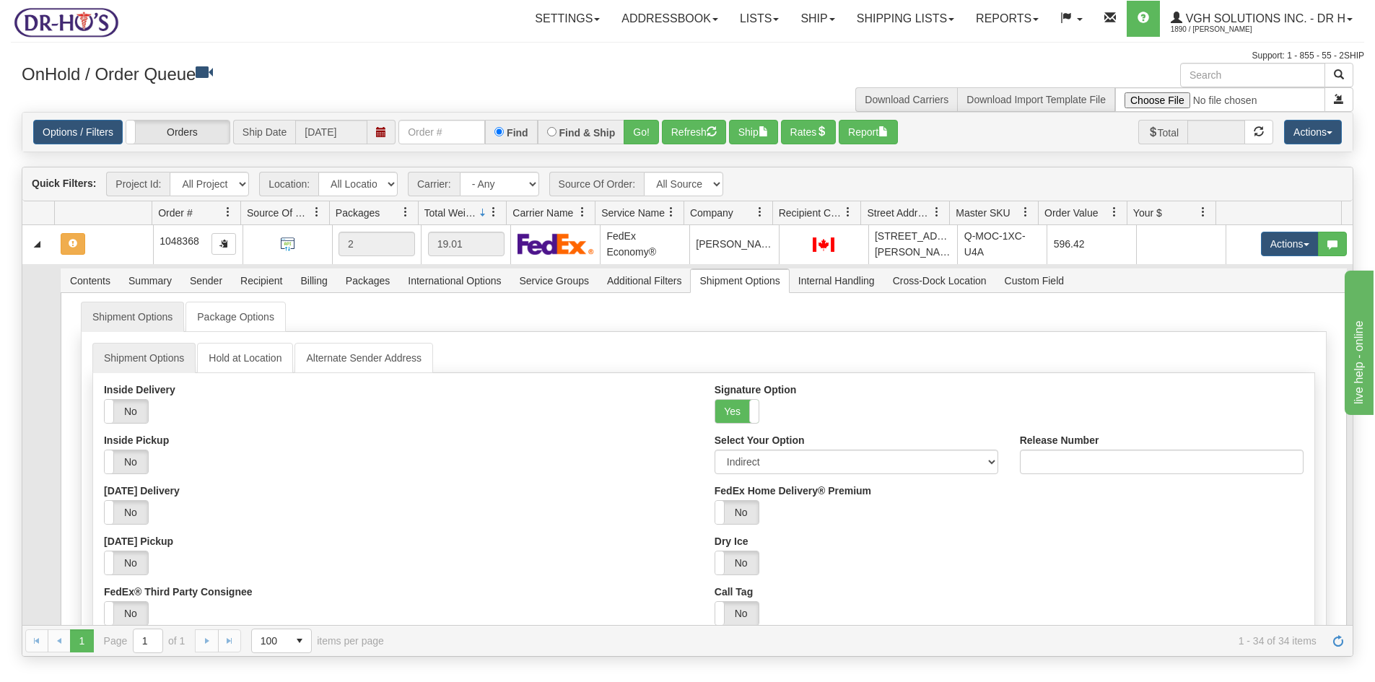
scroll to position [0, 0]
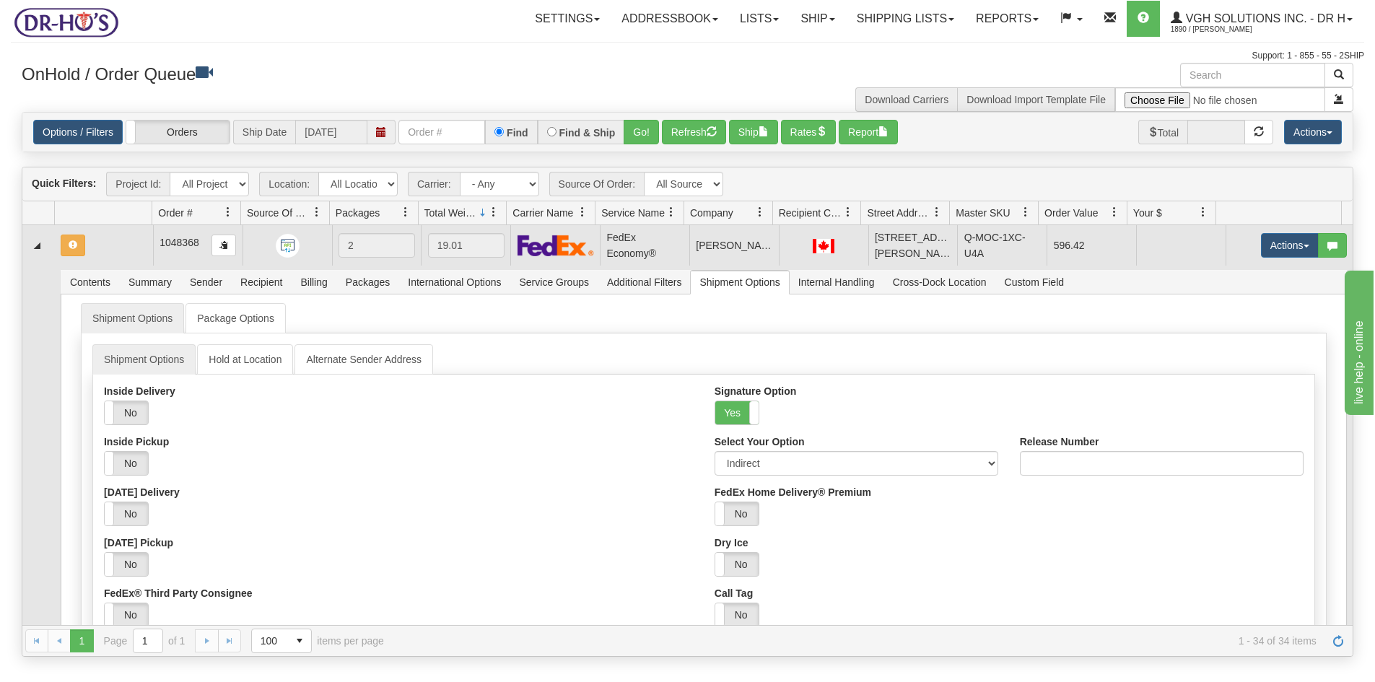
click at [139, 247] on td at bounding box center [104, 245] width 98 height 40
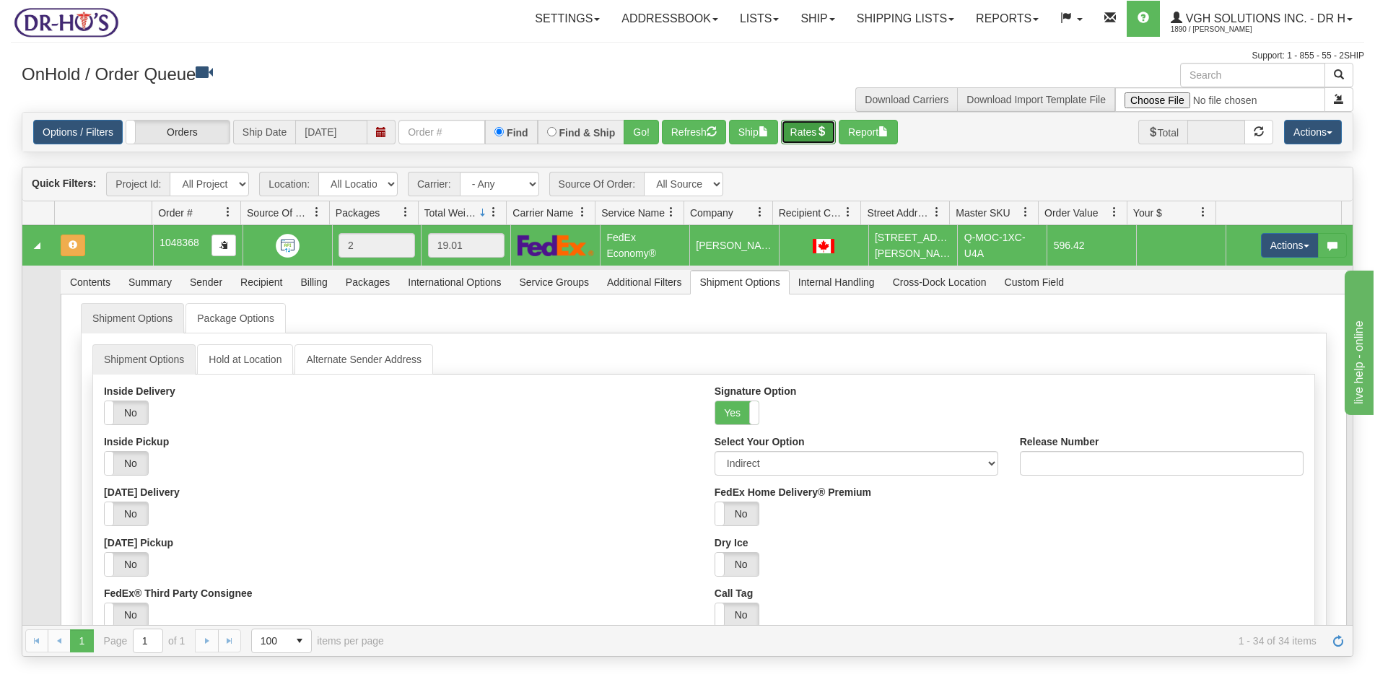
click at [824, 134] on button "Rates" at bounding box center [809, 132] width 56 height 25
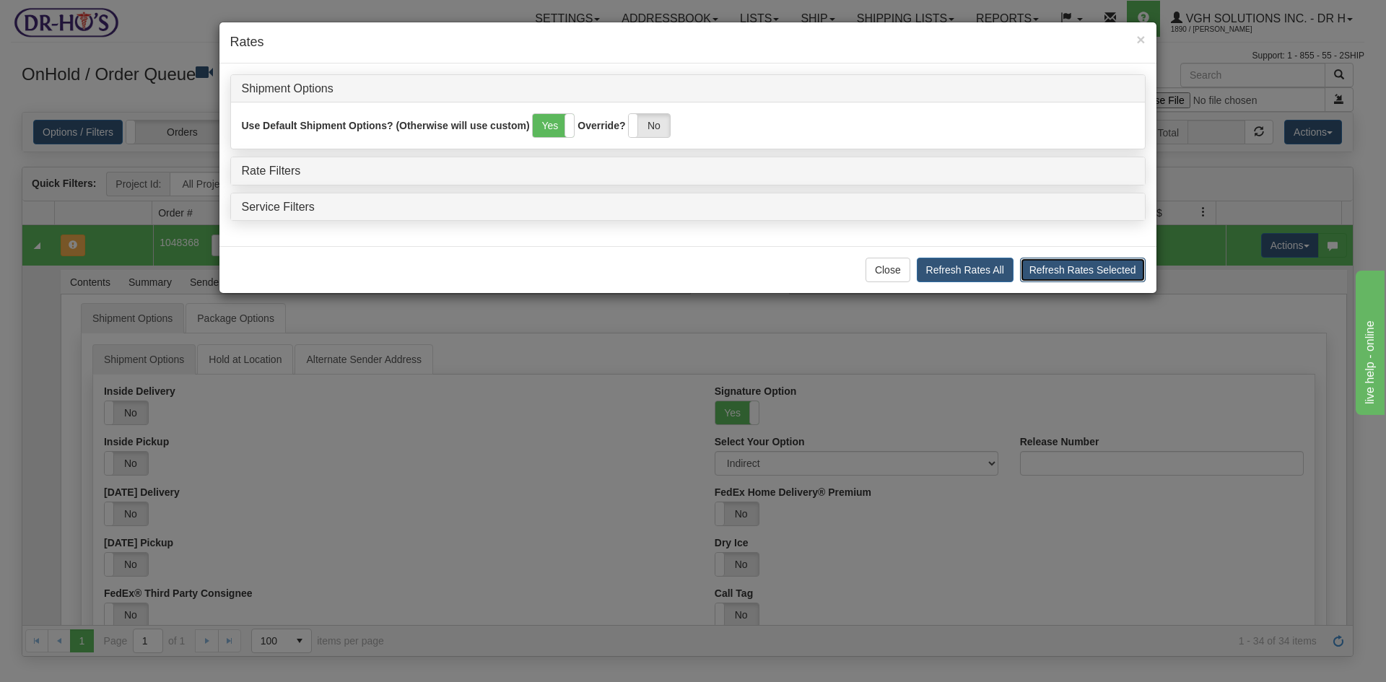
click at [1098, 267] on button "Refresh Rates Selected" at bounding box center [1083, 270] width 126 height 25
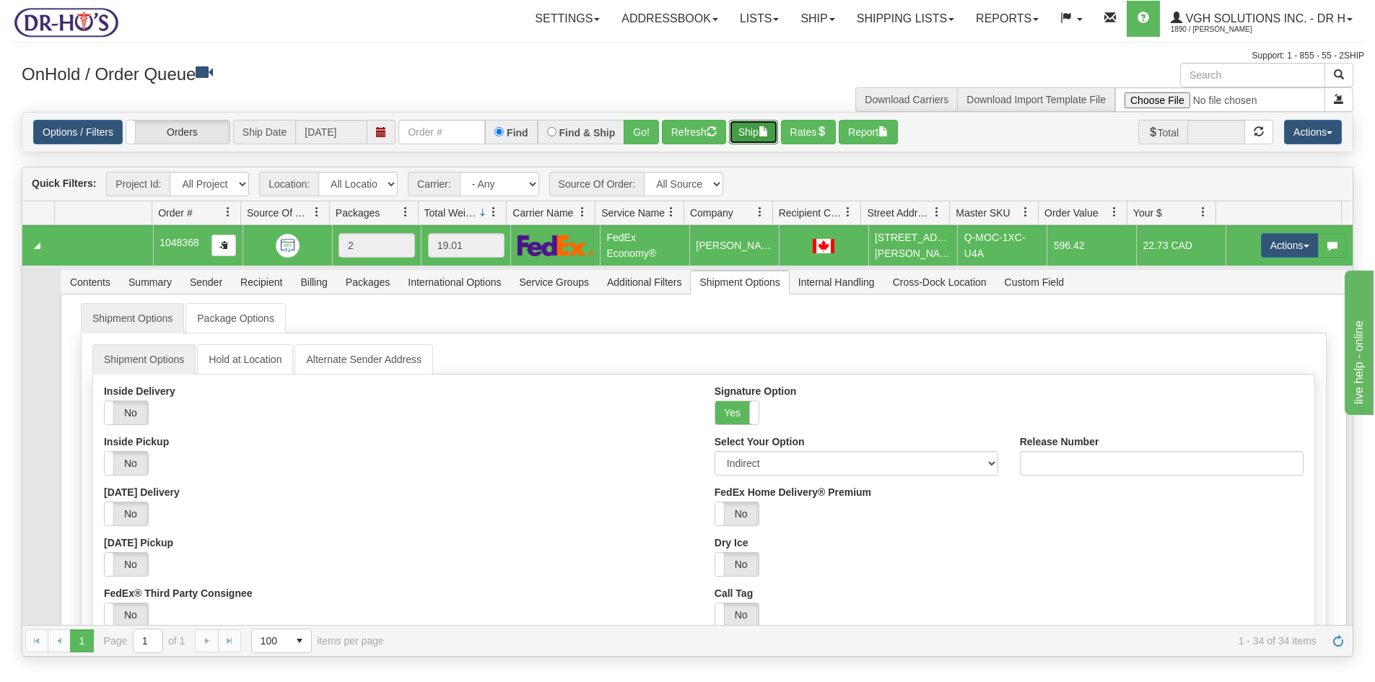
click at [753, 128] on button "Ship" at bounding box center [753, 132] width 49 height 25
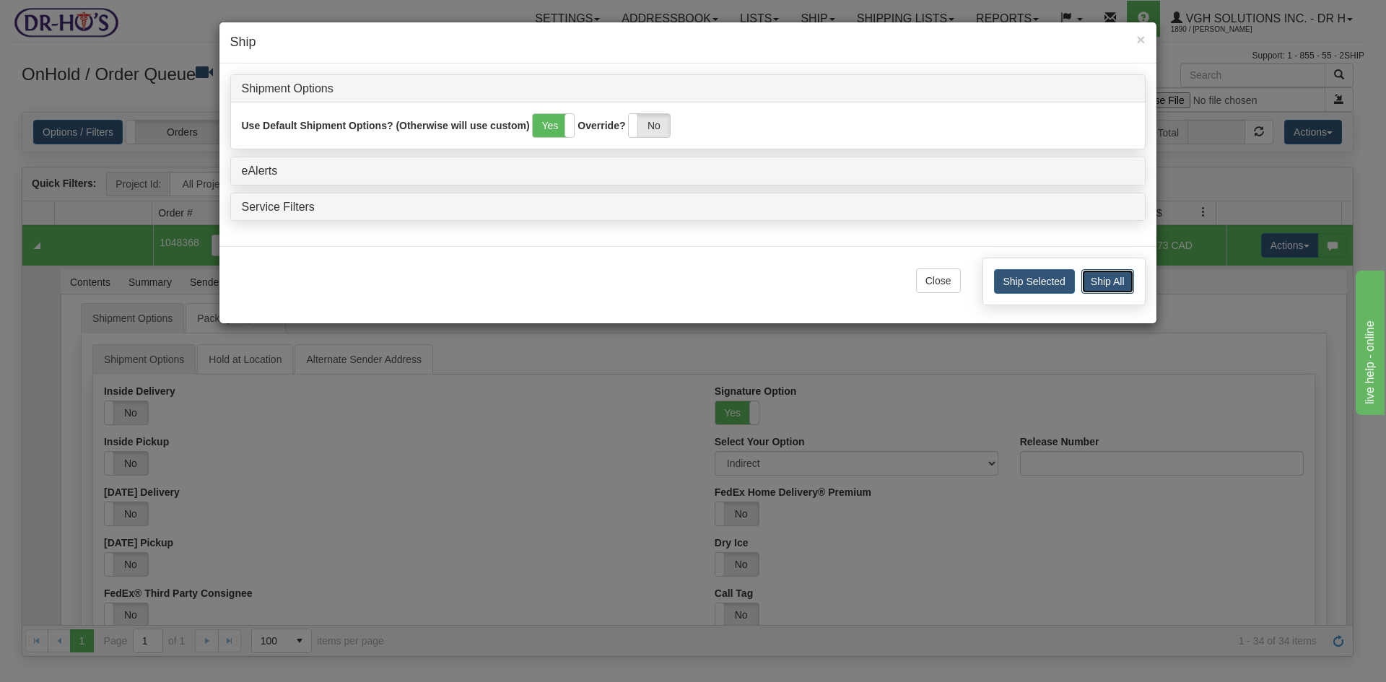
click at [1106, 285] on button "Ship All" at bounding box center [1107, 281] width 53 height 25
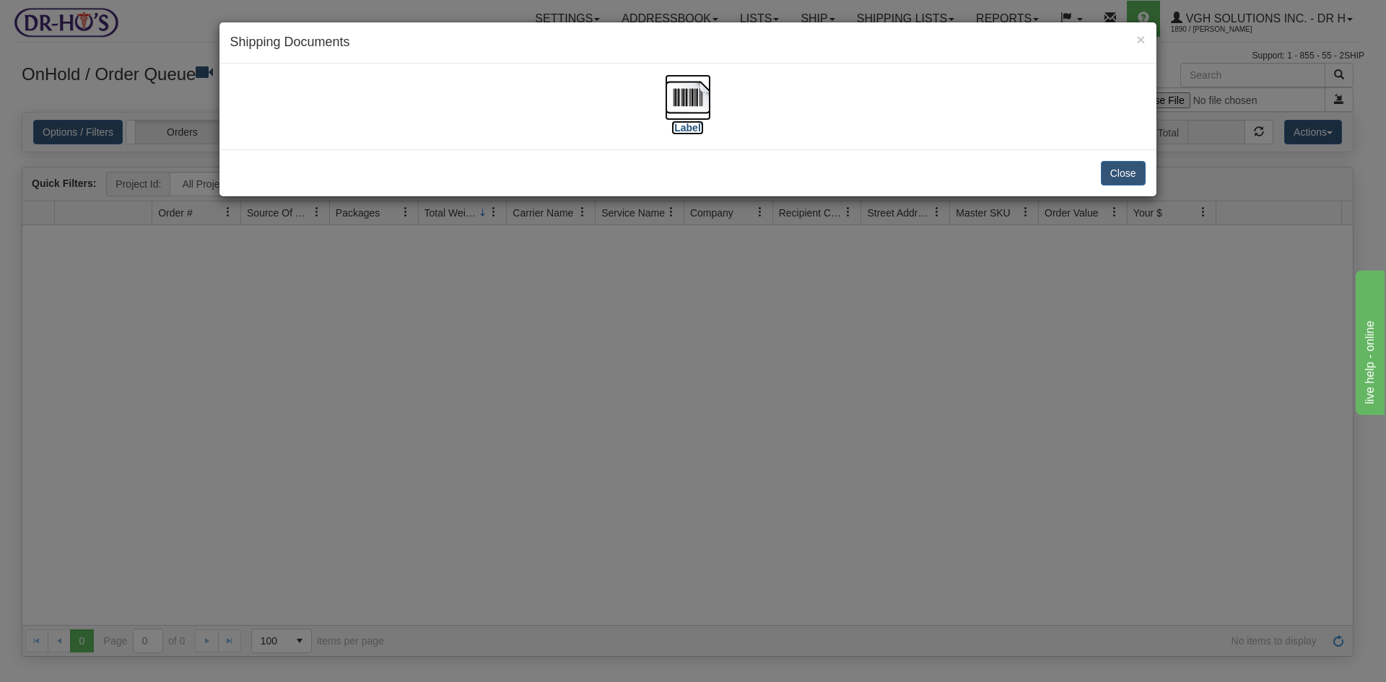
click at [689, 89] on img at bounding box center [688, 97] width 46 height 46
click at [1128, 171] on button "Close" at bounding box center [1123, 173] width 45 height 25
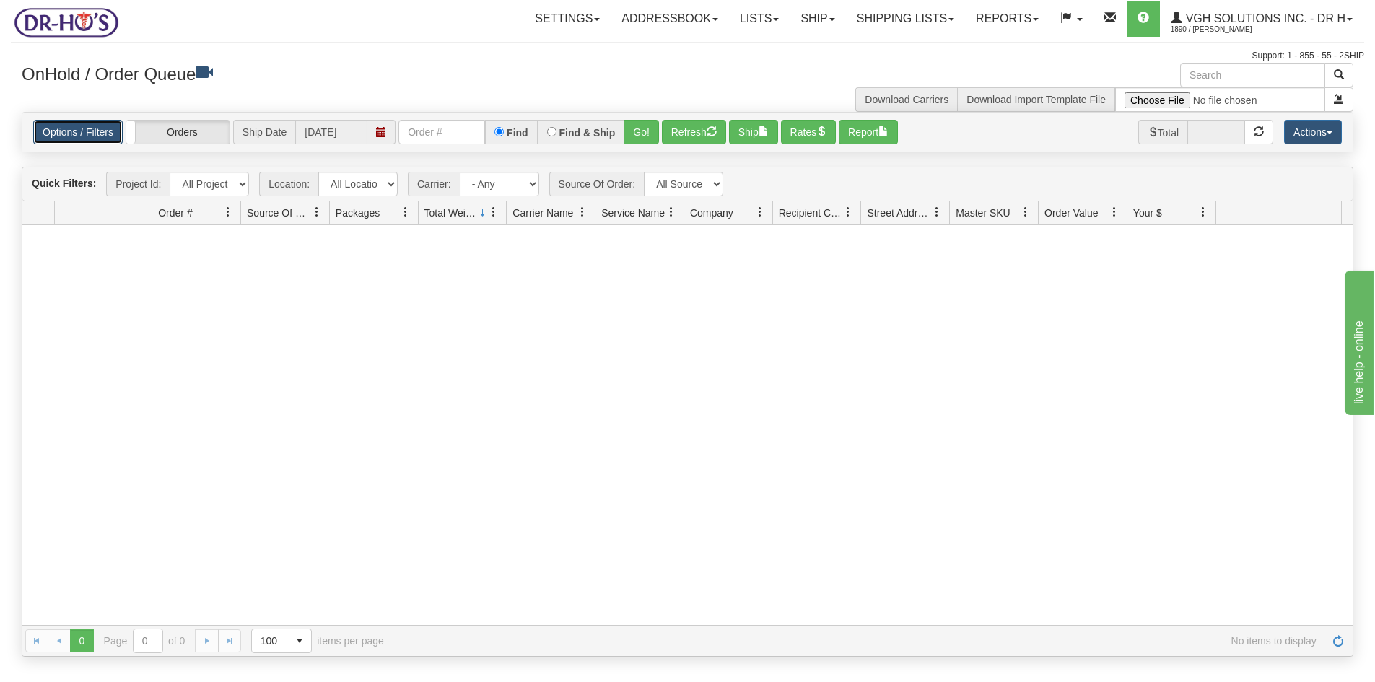
drag, startPoint x: 66, startPoint y: 133, endPoint x: 74, endPoint y: 135, distance: 8.2
click at [66, 133] on link "Options / Filters" at bounding box center [77, 132] width 89 height 25
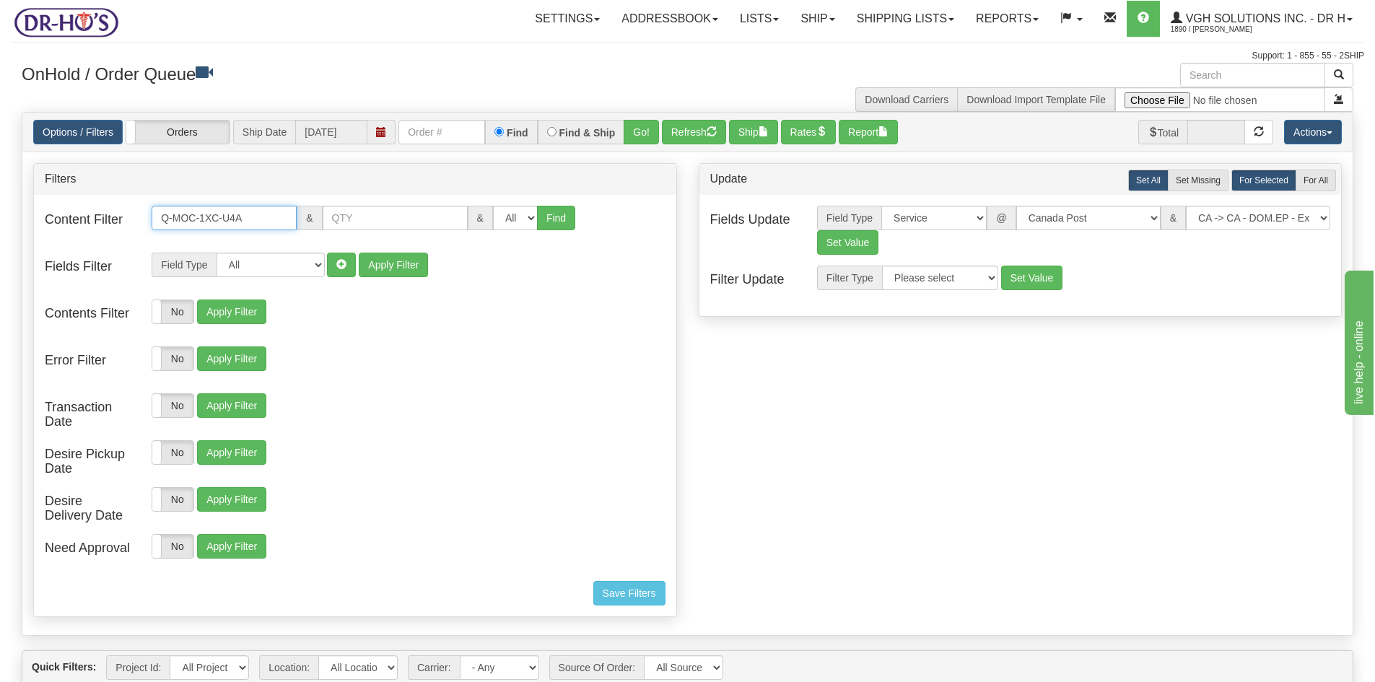
drag, startPoint x: 258, startPoint y: 218, endPoint x: 60, endPoint y: 214, distance: 198.5
click at [60, 214] on div "Content Filter Q-MOC-1XC-U4A & & All 1 2 3 4 5 6 7 8 9 10 11 12 13 14 15 16 Find" at bounding box center [355, 227] width 642 height 43
paste input "5"
click at [551, 214] on button "Find" at bounding box center [556, 218] width 38 height 25
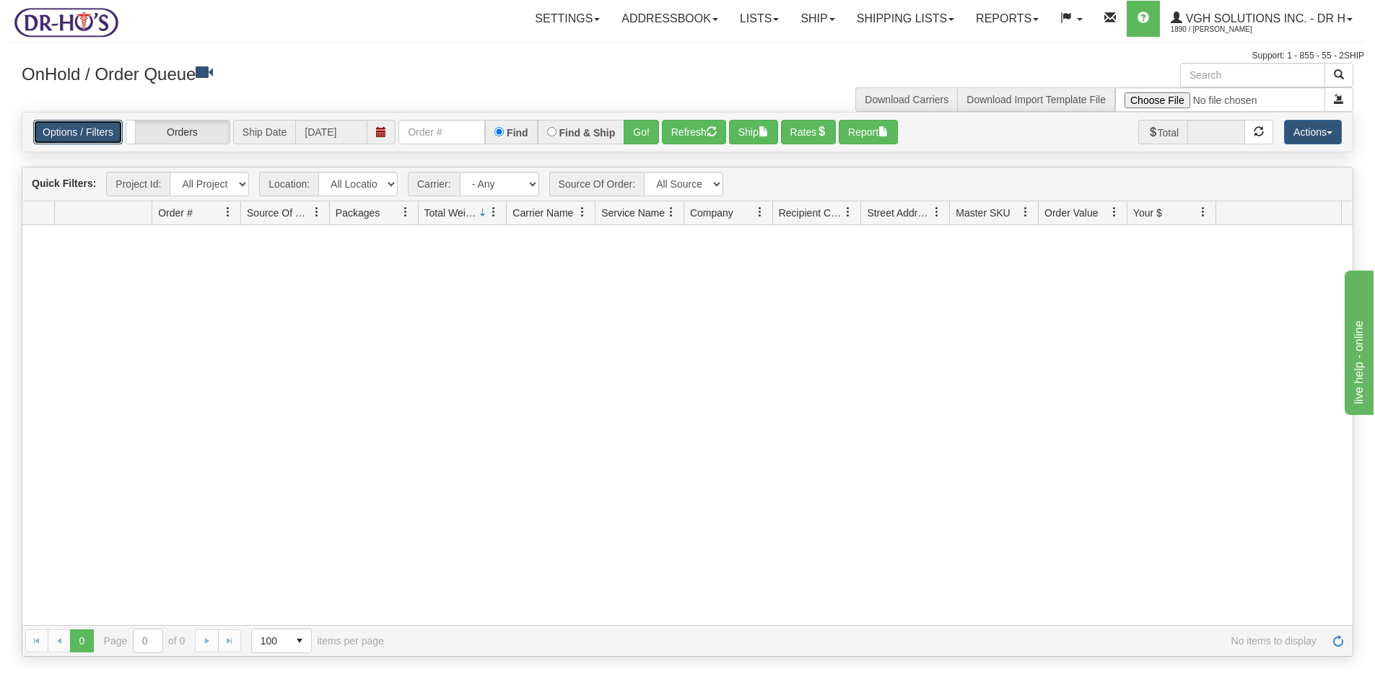
click at [78, 136] on link "Options / Filters" at bounding box center [77, 132] width 89 height 25
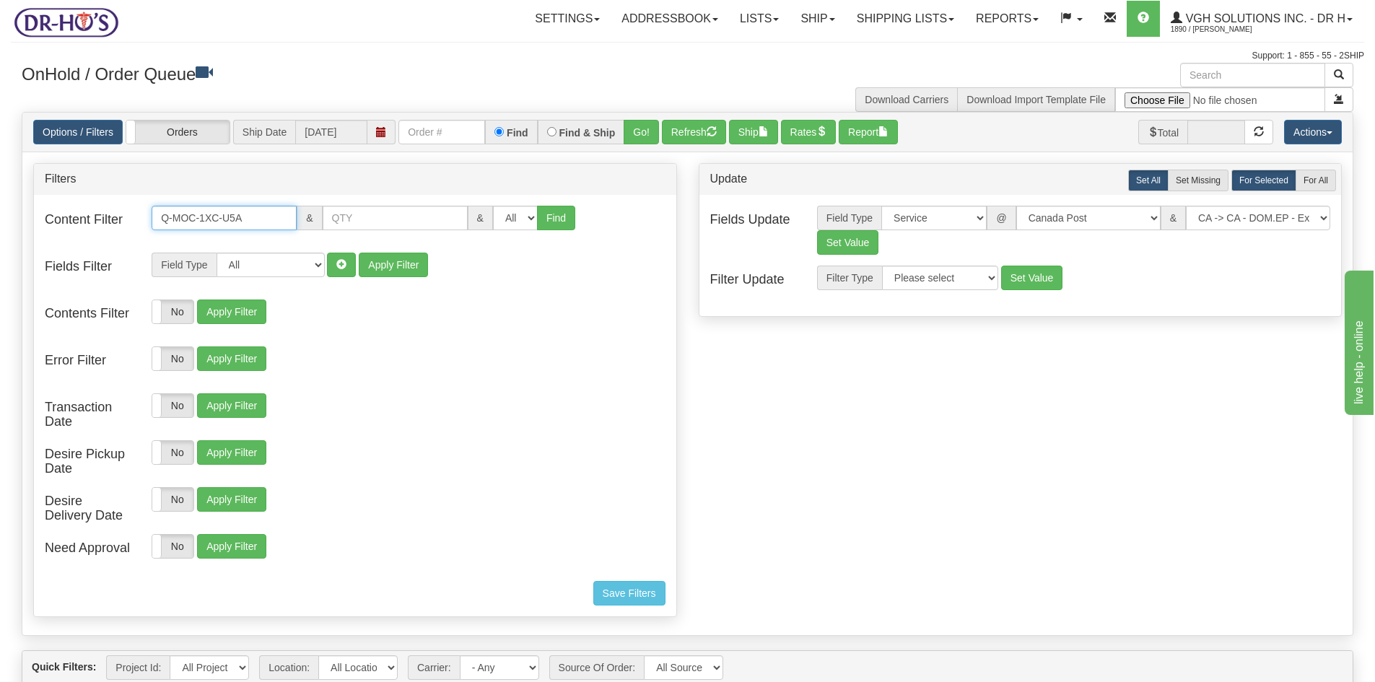
drag, startPoint x: 255, startPoint y: 221, endPoint x: 67, endPoint y: 219, distance: 187.7
click at [67, 219] on div "Content Filter Q-MOC-1XC-U5A & & All 1 2 3 4 5 6 7 8 9 10 11 12 13 14 15 16 Find" at bounding box center [355, 227] width 642 height 43
paste input "B2A"
click at [559, 217] on button "Find" at bounding box center [556, 218] width 38 height 25
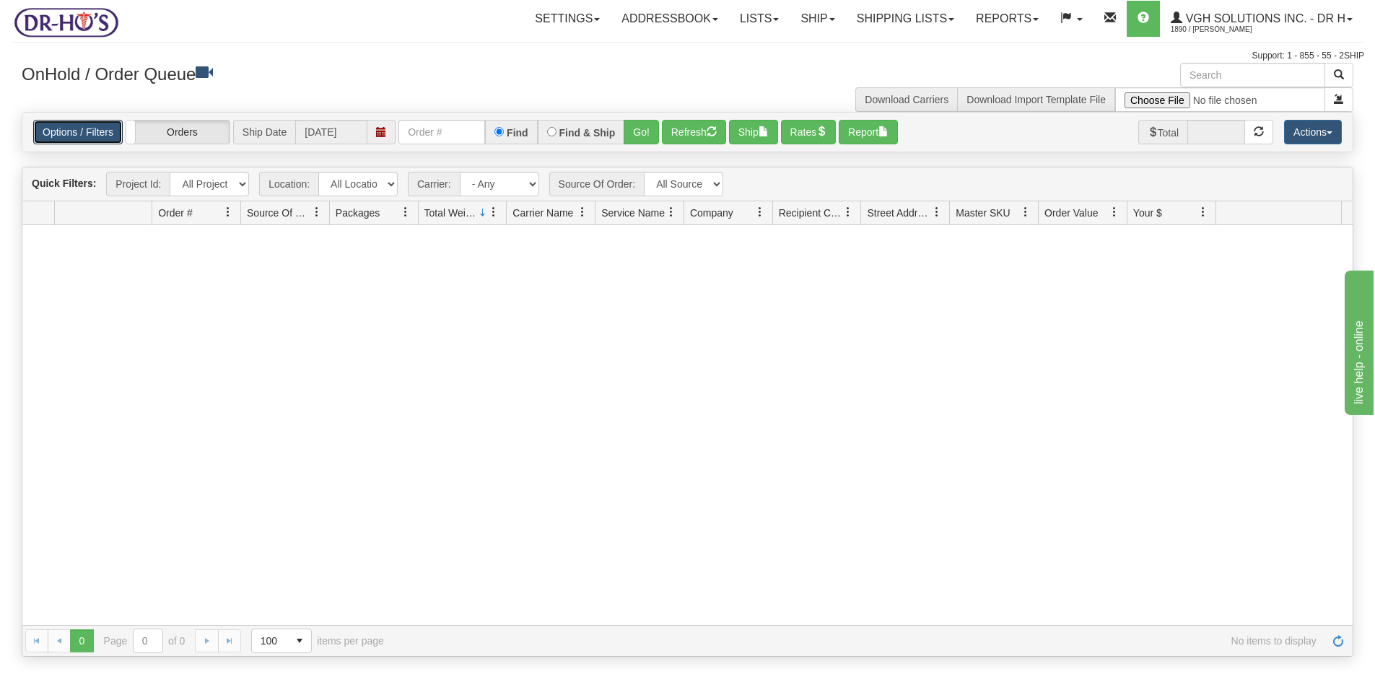
drag, startPoint x: 69, startPoint y: 134, endPoint x: 87, endPoint y: 148, distance: 23.7
click at [70, 134] on link "Options / Filters" at bounding box center [77, 132] width 89 height 25
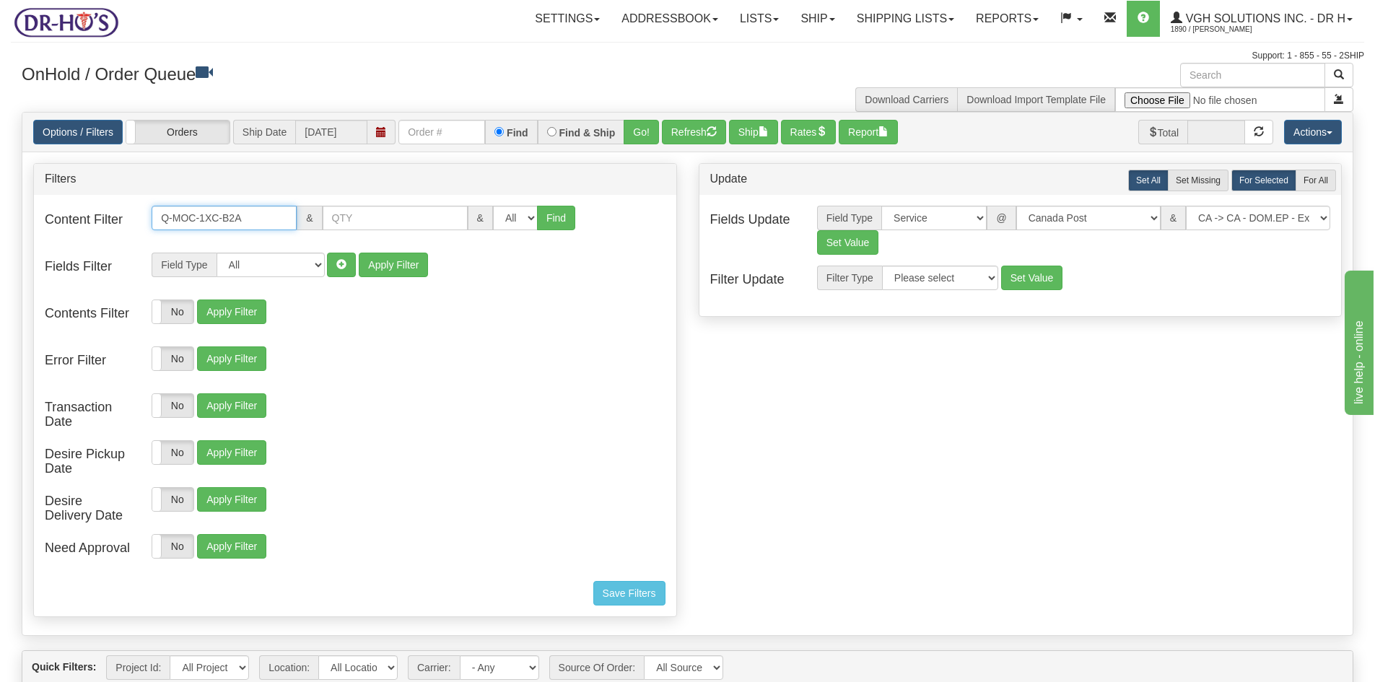
drag, startPoint x: 269, startPoint y: 214, endPoint x: 98, endPoint y: 227, distance: 171.5
click at [103, 227] on div "Content Filter Q-MOC-1XC-B2A & & All 1 2 3 4 5 6 7 8 9 10 11 12 13 14 15 16 Find" at bounding box center [355, 227] width 642 height 43
paste input "X3"
type input "Q-MOC-1XC-X3A"
click at [553, 212] on button "Find" at bounding box center [556, 218] width 38 height 25
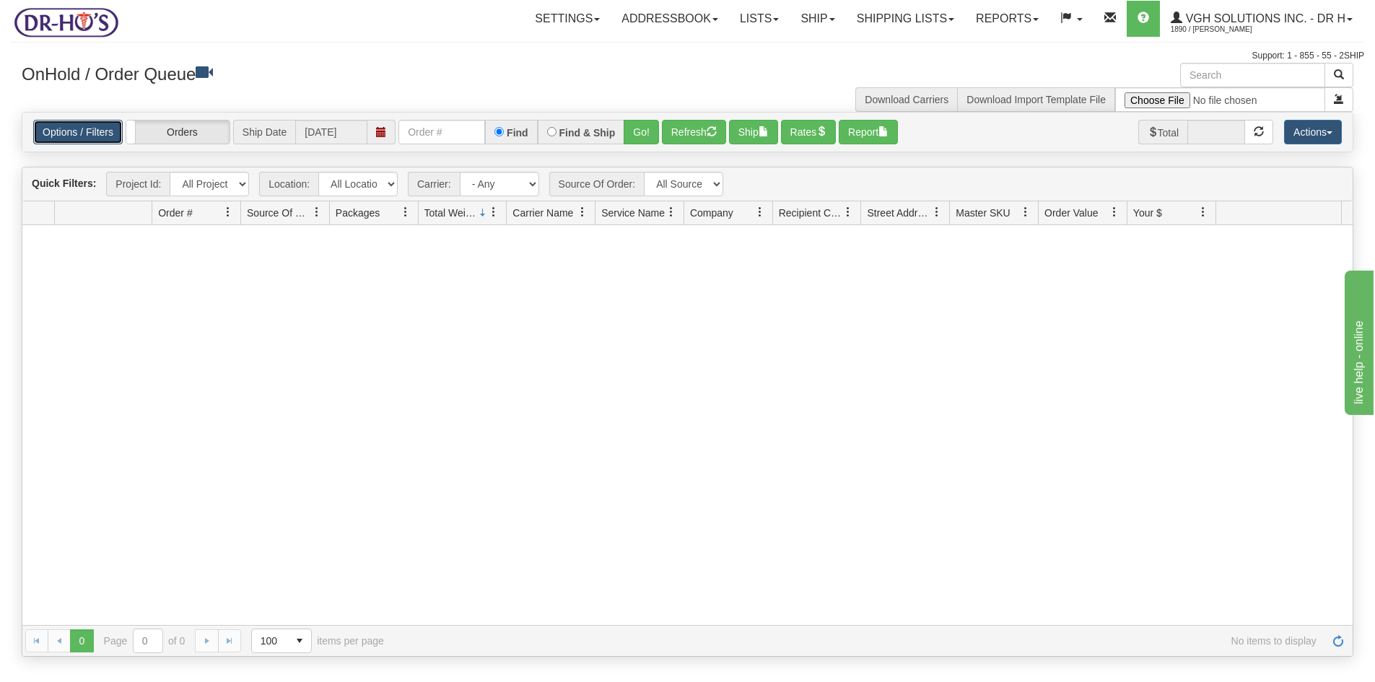
click at [87, 131] on link "Options / Filters" at bounding box center [77, 132] width 89 height 25
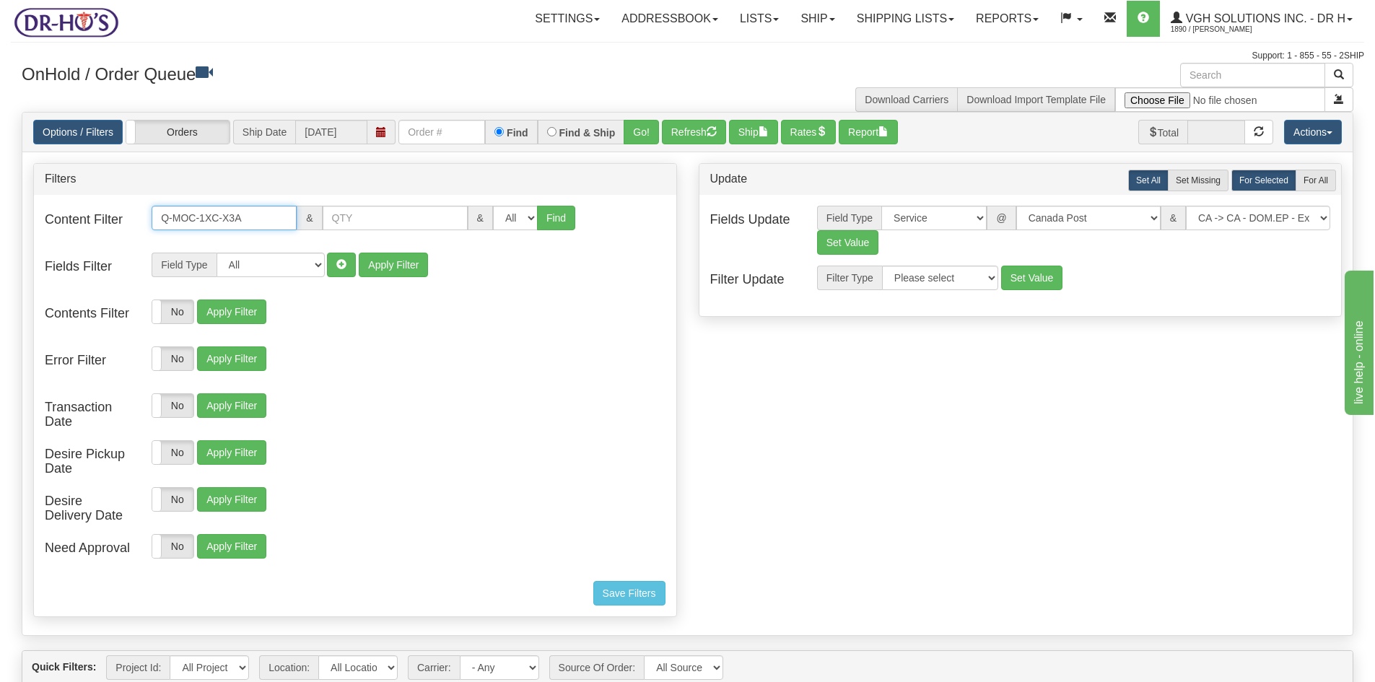
drag, startPoint x: 178, startPoint y: 213, endPoint x: 33, endPoint y: 214, distance: 144.3
click at [33, 214] on div "Filters Content Filter Q-MOC-1XC-X3A & & All 1 2 3" at bounding box center [355, 390] width 644 height 454
click at [701, 129] on button "Refresh" at bounding box center [694, 132] width 64 height 25
click at [70, 134] on link "Options / Filters" at bounding box center [77, 132] width 89 height 25
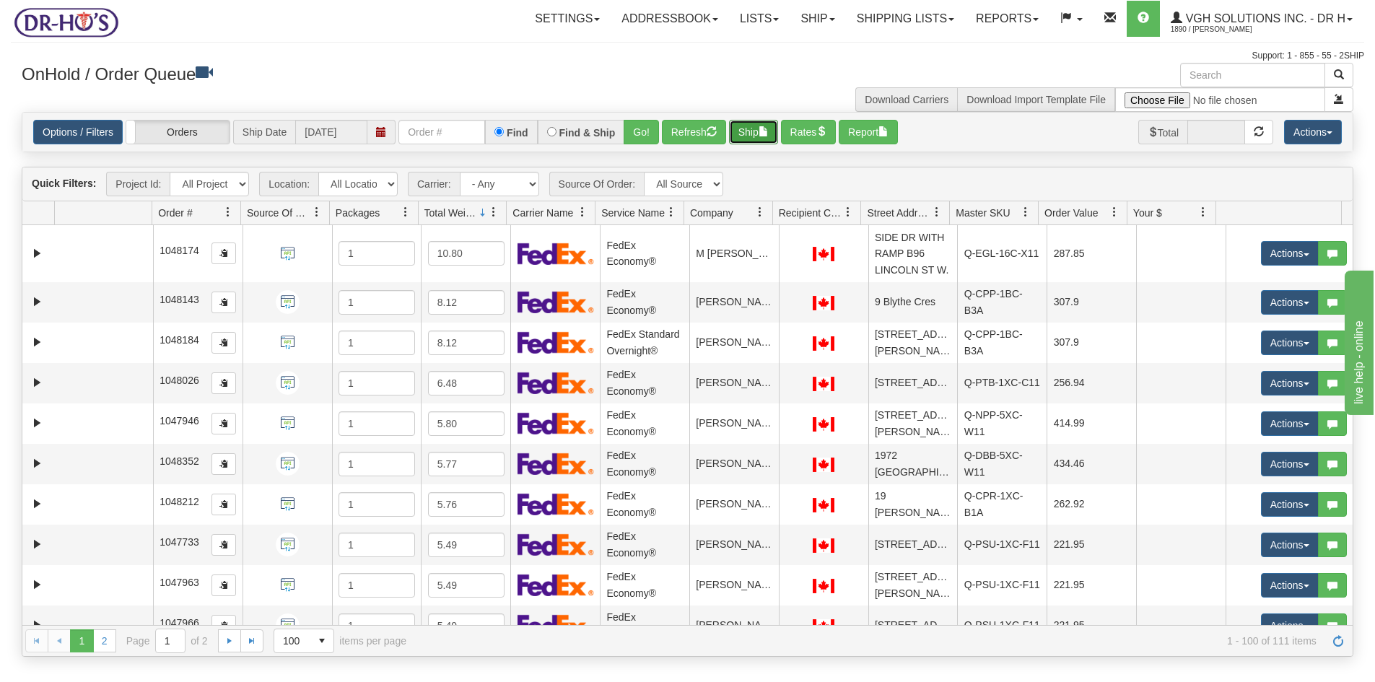
click at [748, 131] on button "Ship" at bounding box center [753, 132] width 49 height 25
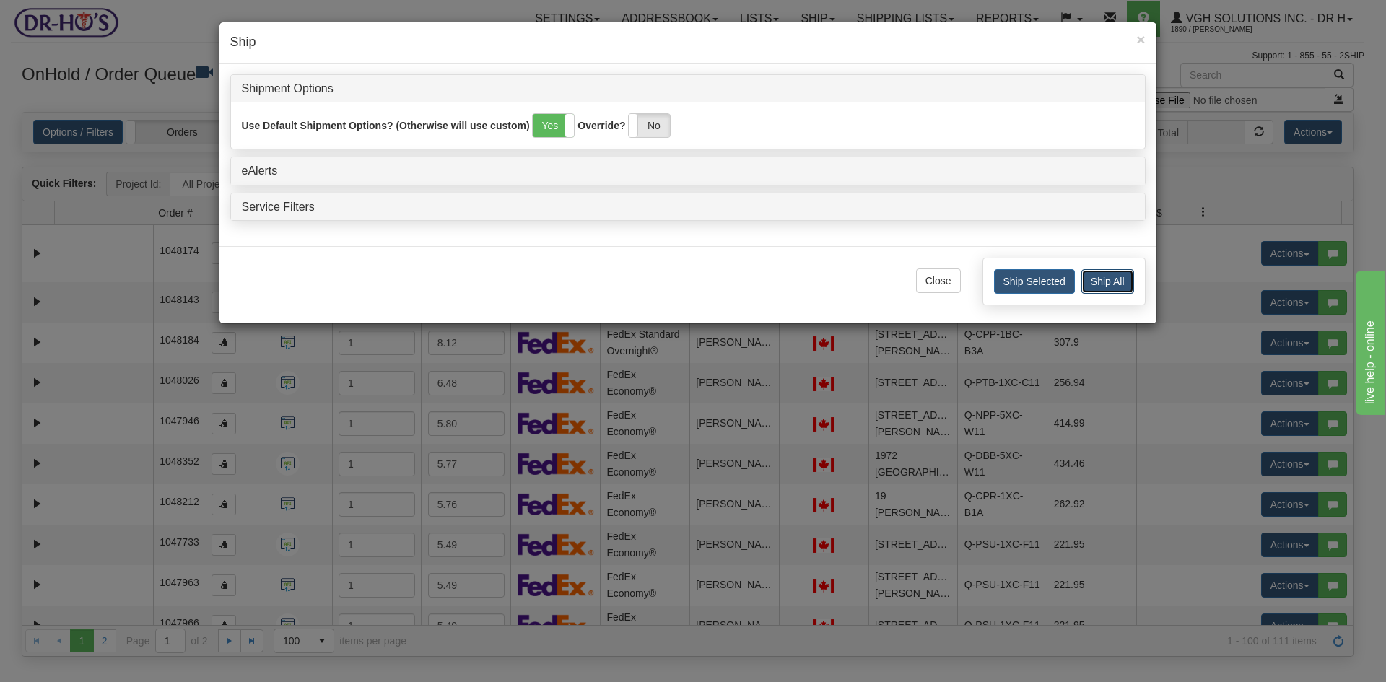
click at [1100, 278] on button "Ship All" at bounding box center [1107, 281] width 53 height 25
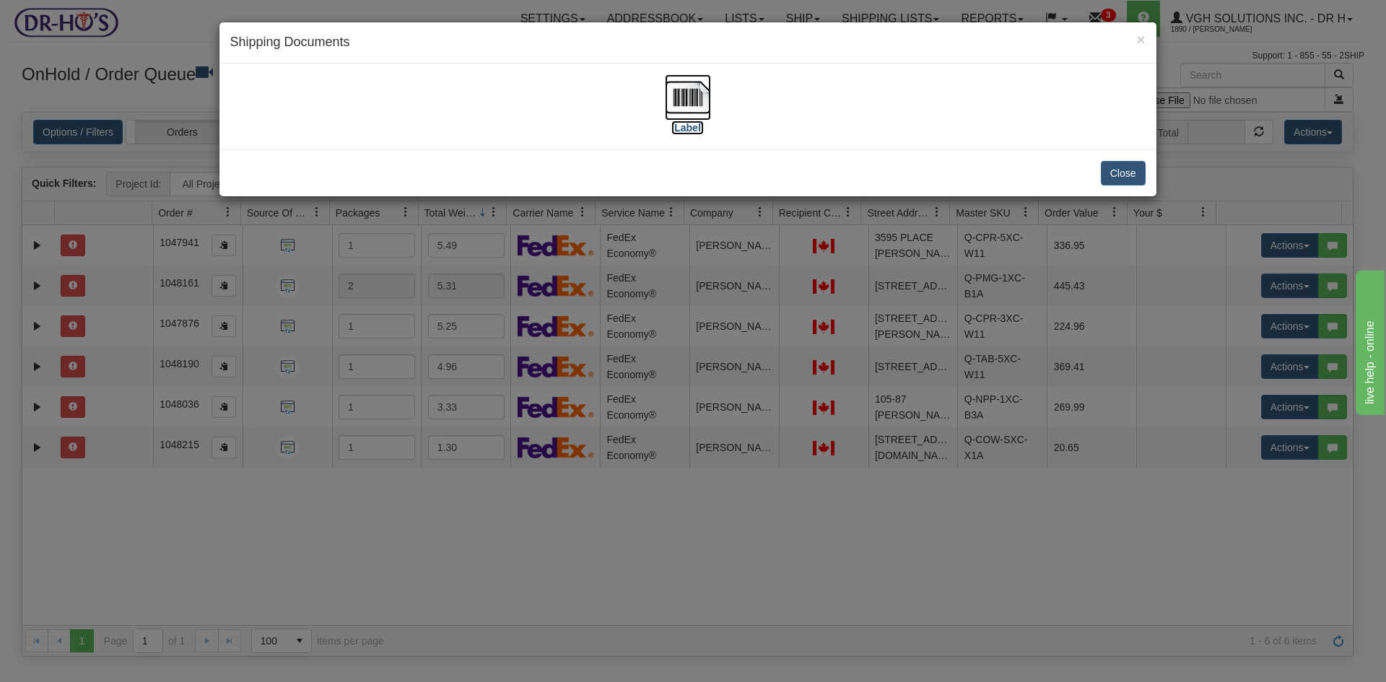
click at [692, 100] on img at bounding box center [688, 97] width 46 height 46
click at [1120, 172] on button "Close" at bounding box center [1123, 173] width 45 height 25
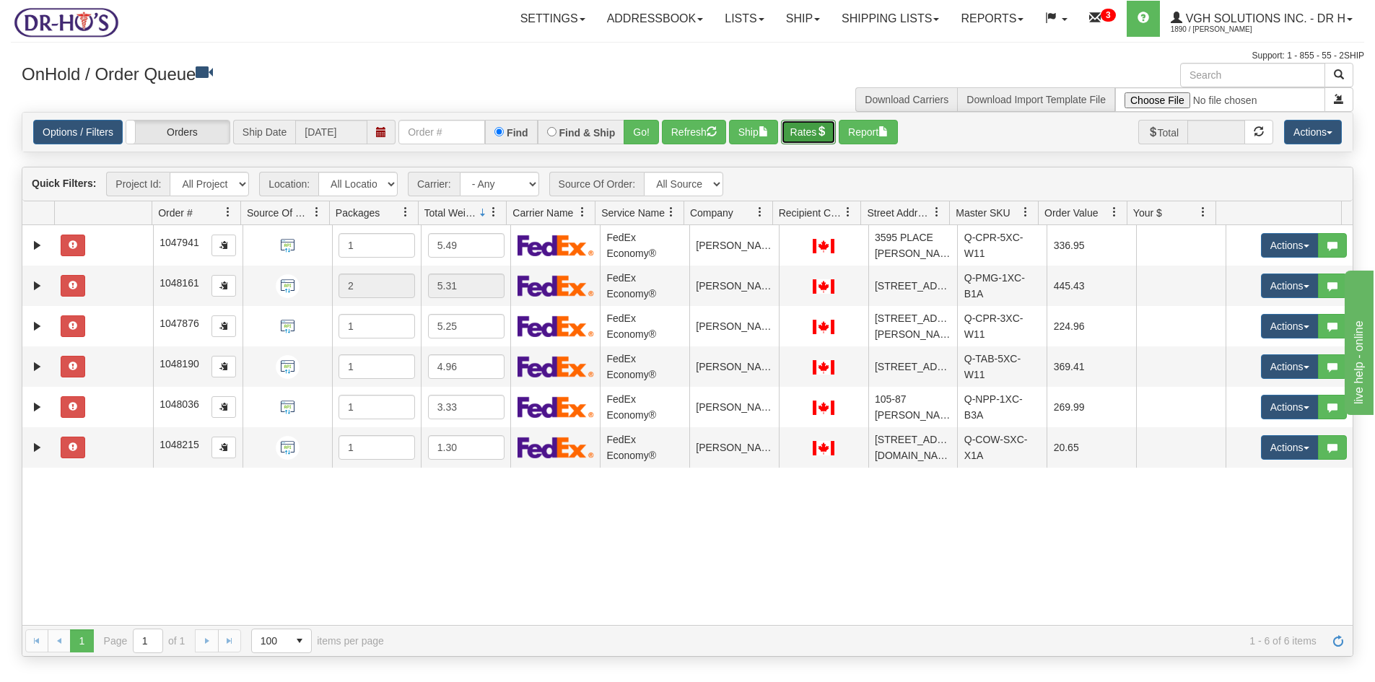
click at [821, 129] on button "Rates" at bounding box center [809, 132] width 56 height 25
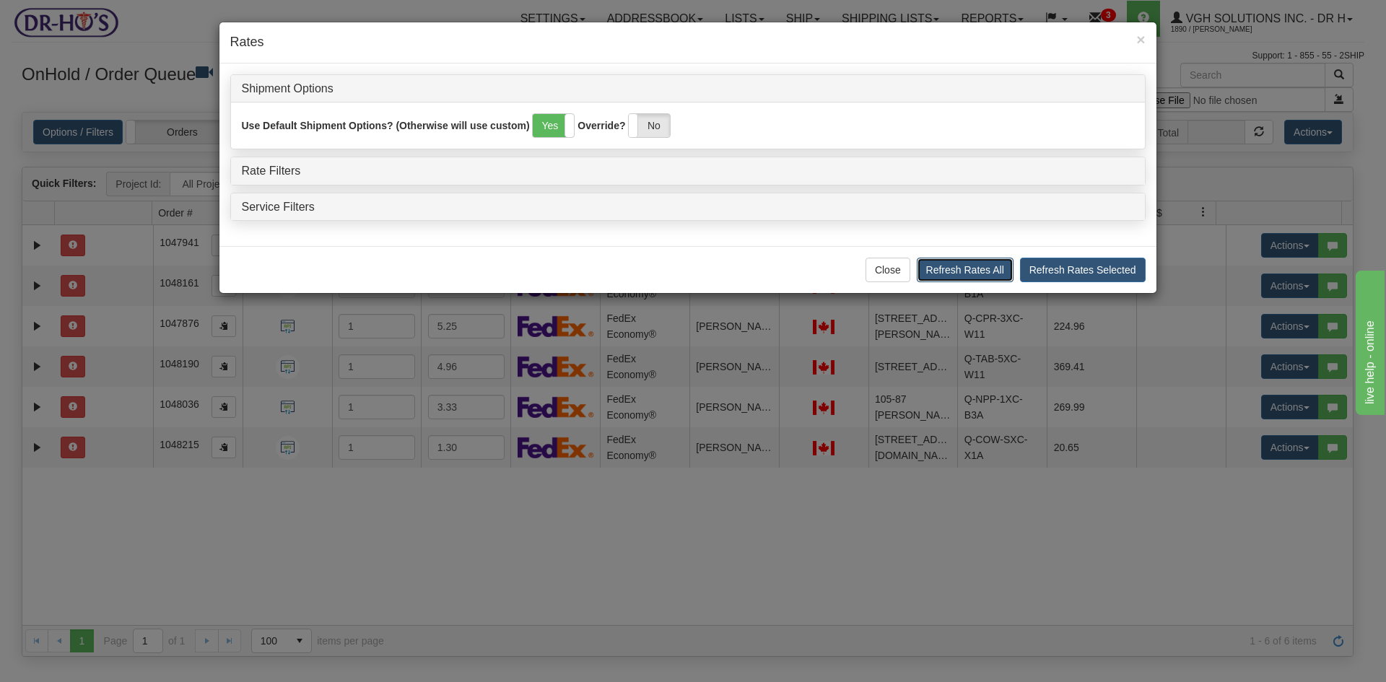
click at [974, 267] on button "Refresh Rates All" at bounding box center [965, 270] width 97 height 25
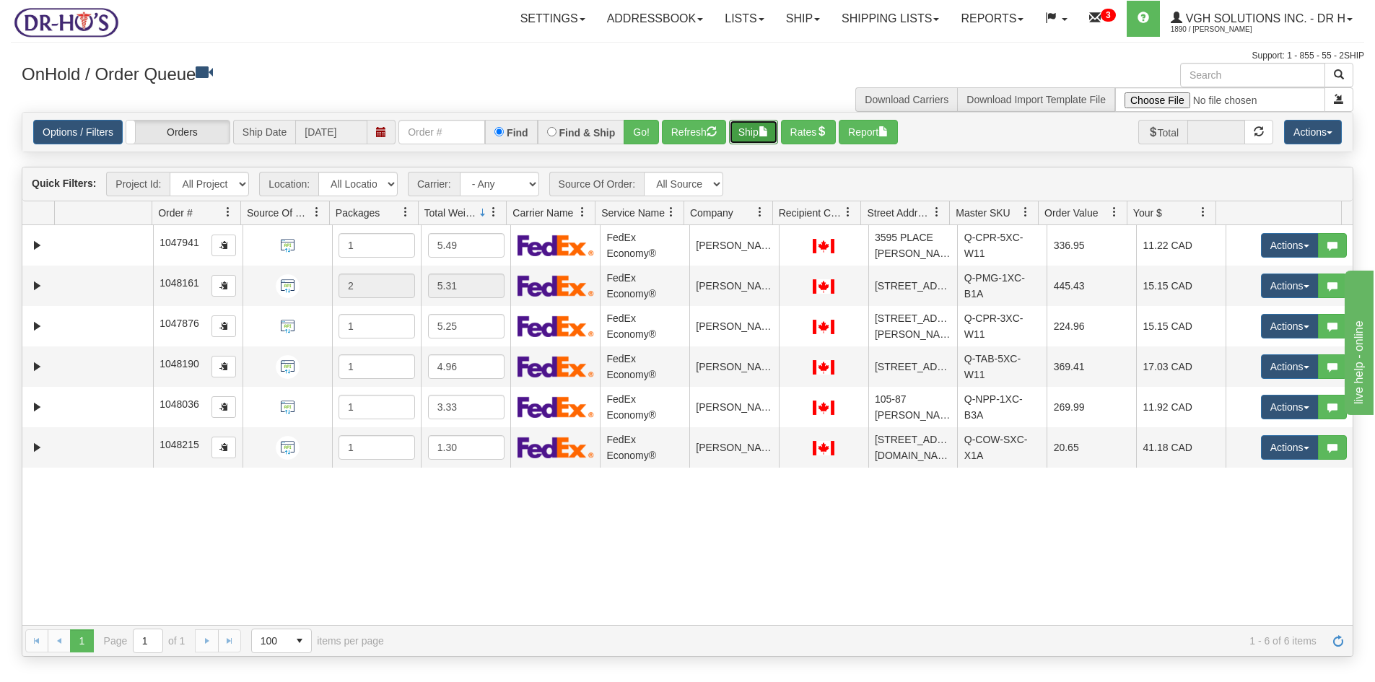
click at [743, 137] on button "Ship" at bounding box center [753, 132] width 49 height 25
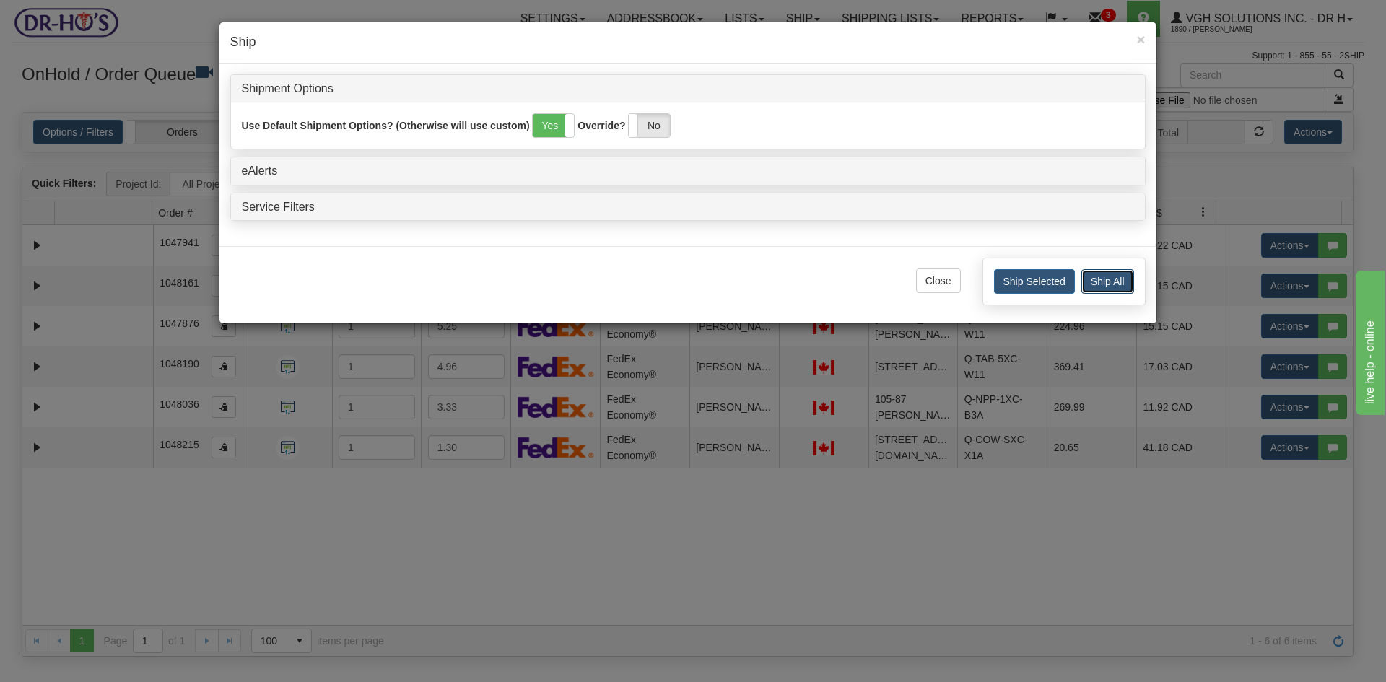
click at [1109, 287] on button "Ship All" at bounding box center [1107, 281] width 53 height 25
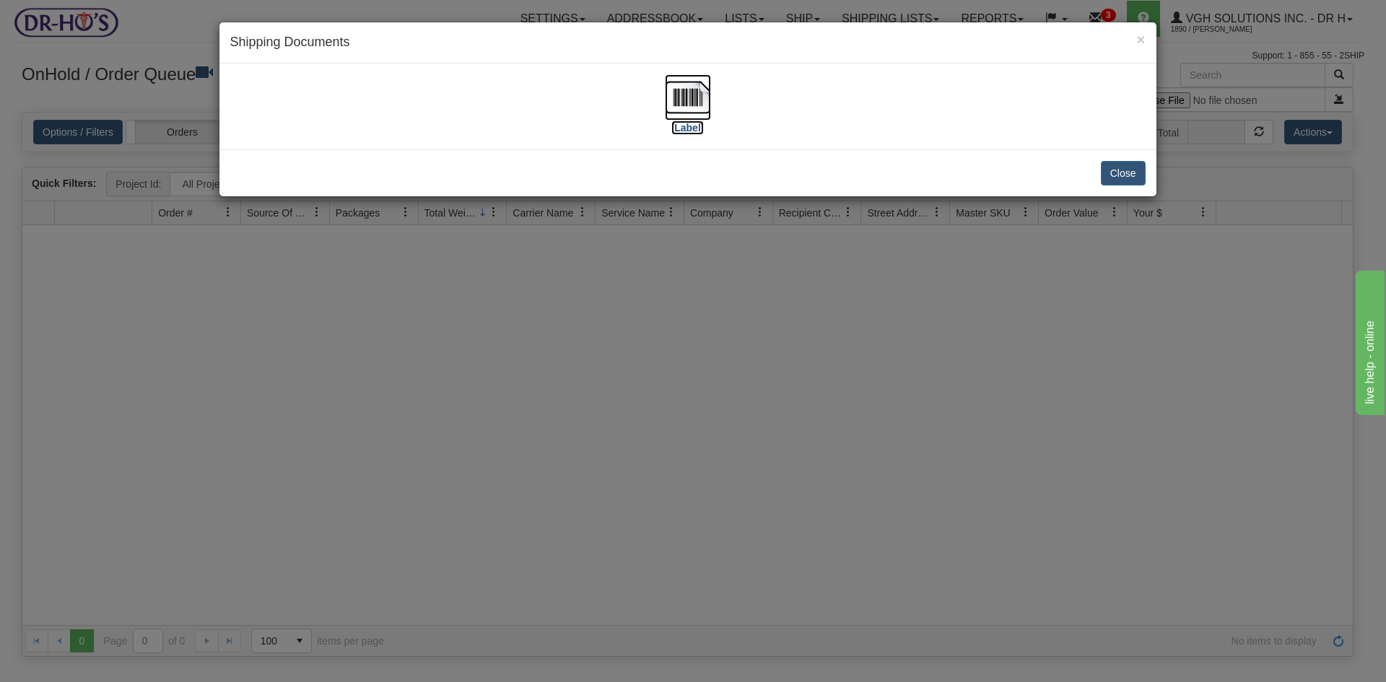
click at [701, 91] on img at bounding box center [688, 97] width 46 height 46
click at [1129, 166] on button "Close" at bounding box center [1123, 173] width 45 height 25
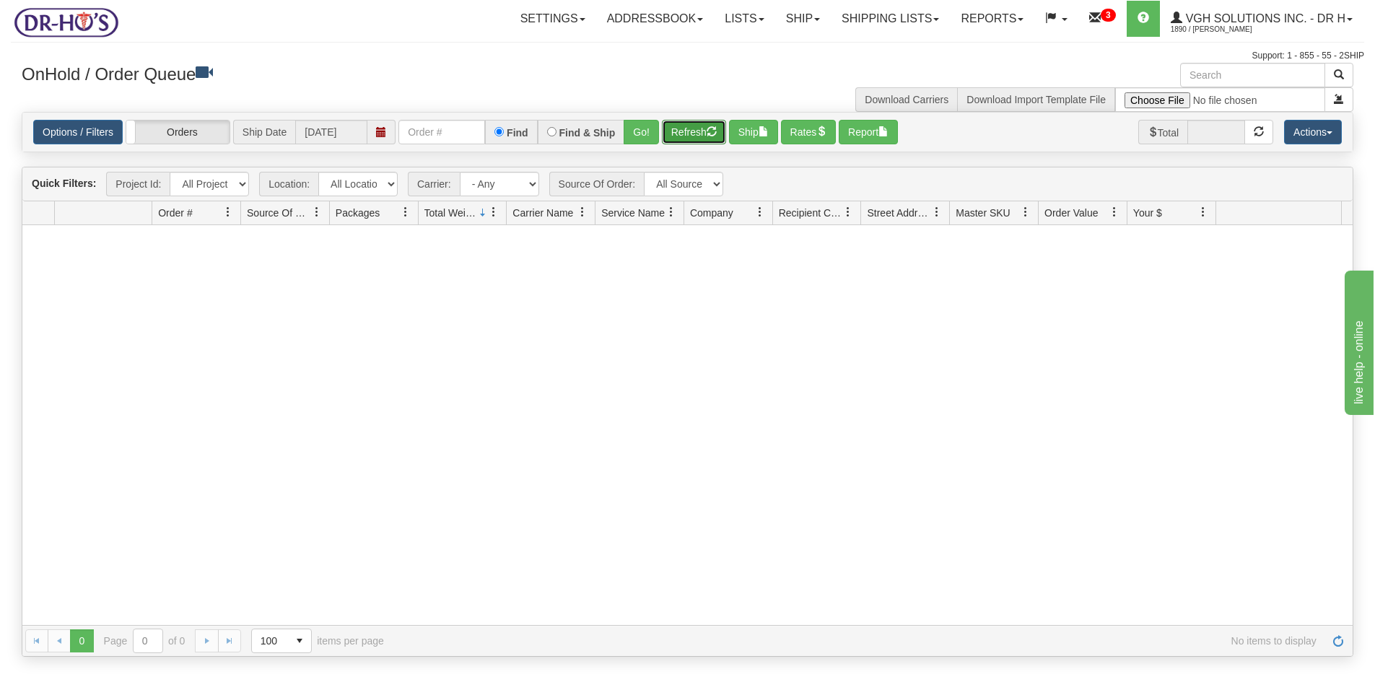
click at [680, 130] on button "Refresh" at bounding box center [694, 132] width 64 height 25
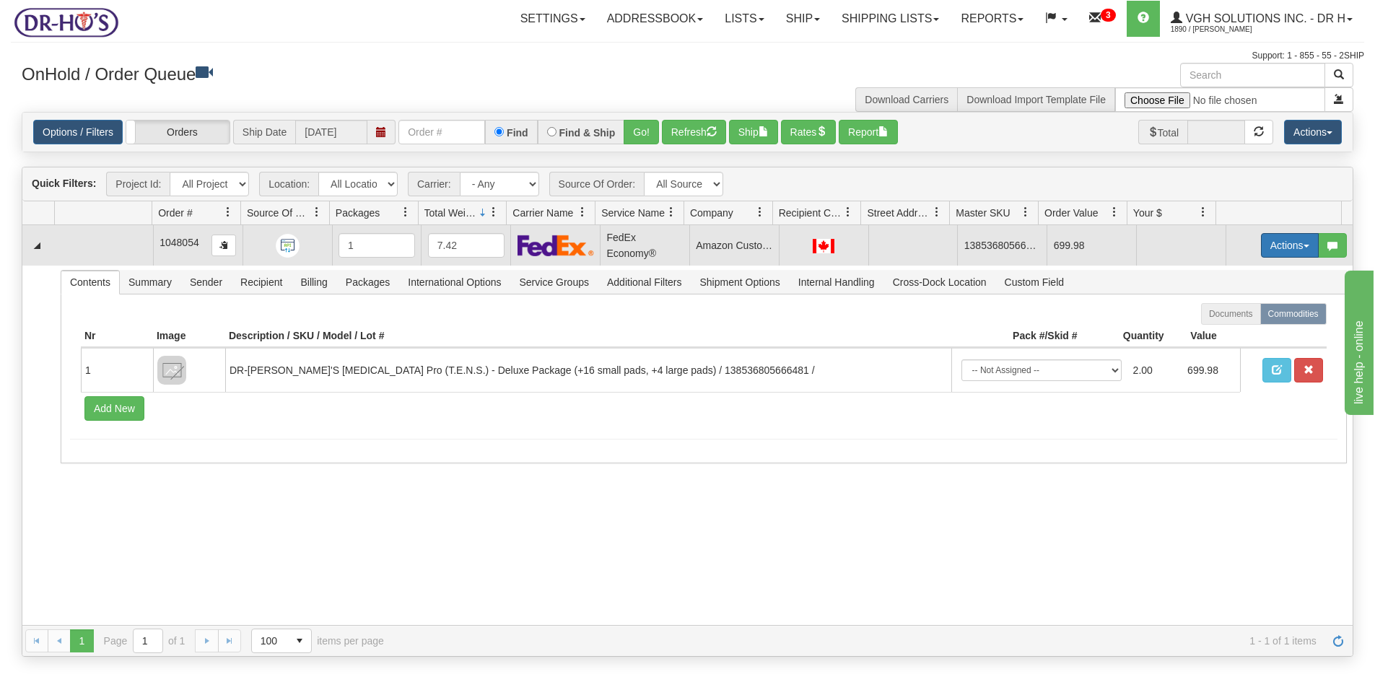
click at [1272, 241] on button "Actions" at bounding box center [1290, 245] width 58 height 25
click at [1220, 266] on link "Open" at bounding box center [1259, 272] width 115 height 19
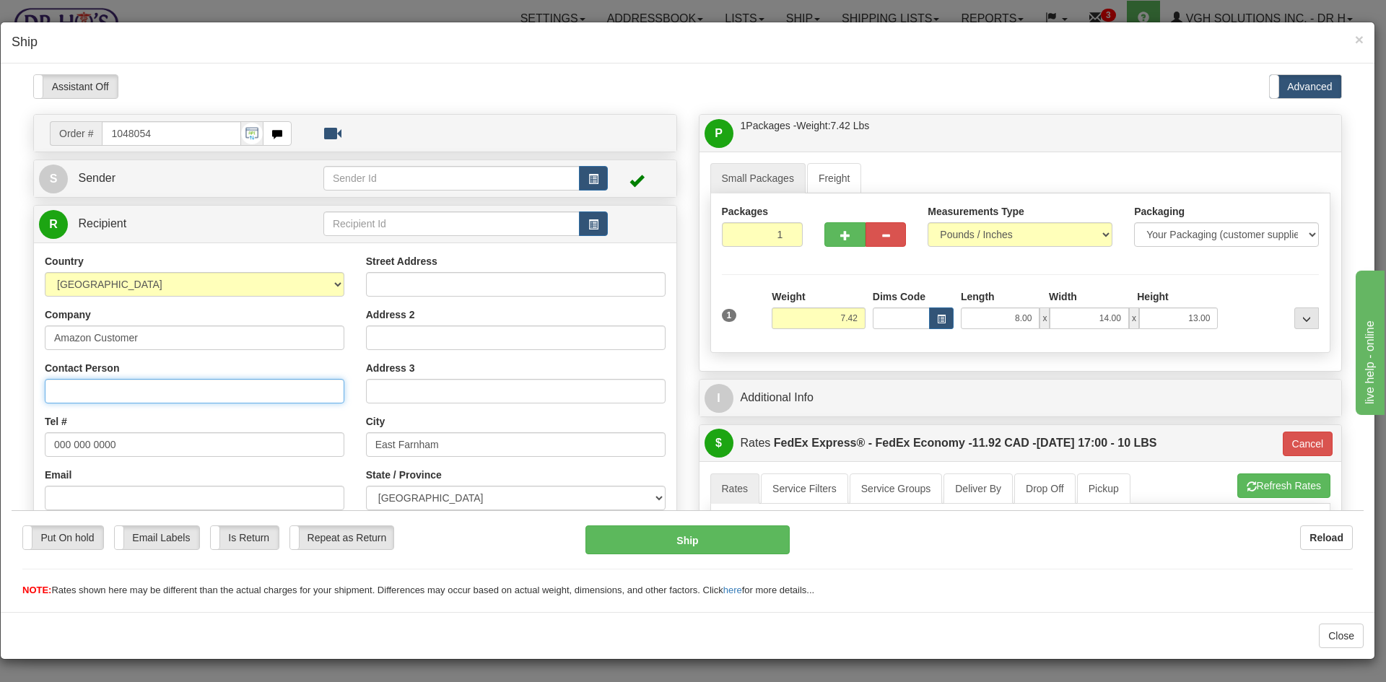
click at [68, 385] on input "Contact Person" at bounding box center [195, 390] width 300 height 25
paste input "Karen Reil"
type input "Karen Reil"
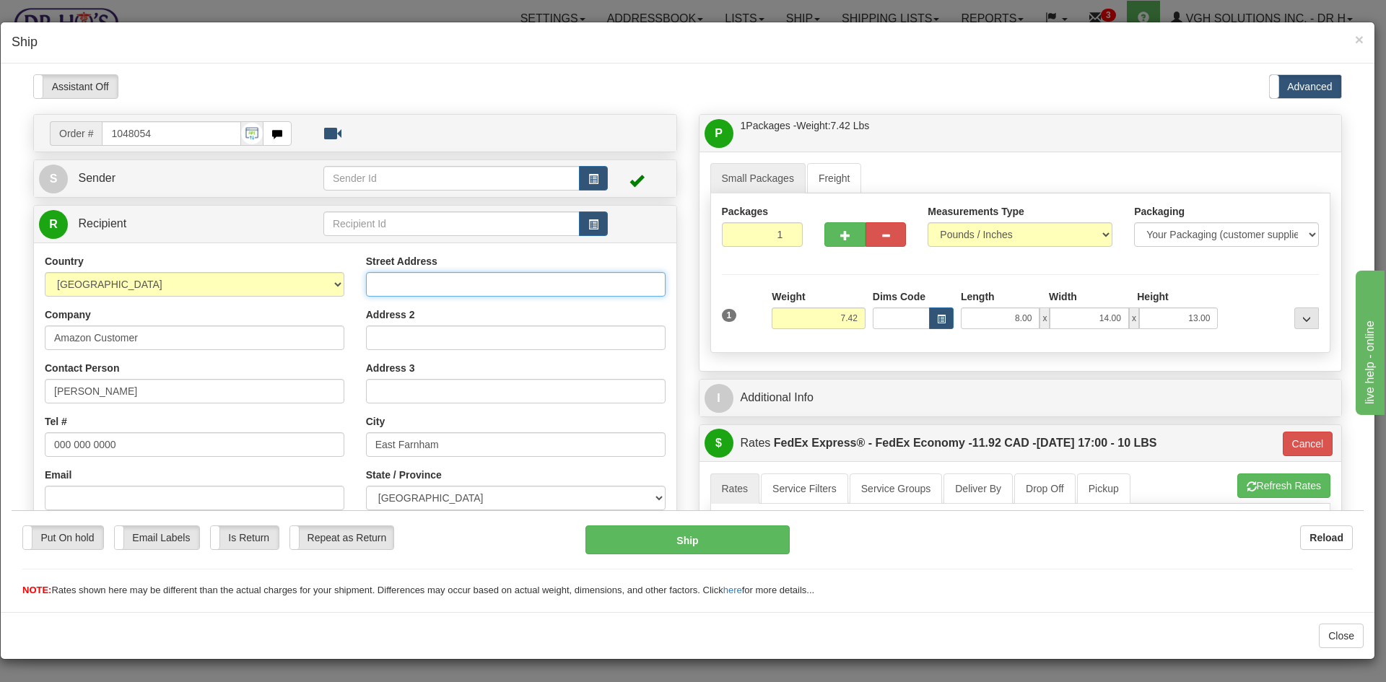
click at [391, 277] on input "Street Address" at bounding box center [516, 283] width 300 height 25
paste input "232 rue Principale"
type input "232 rue Principale"
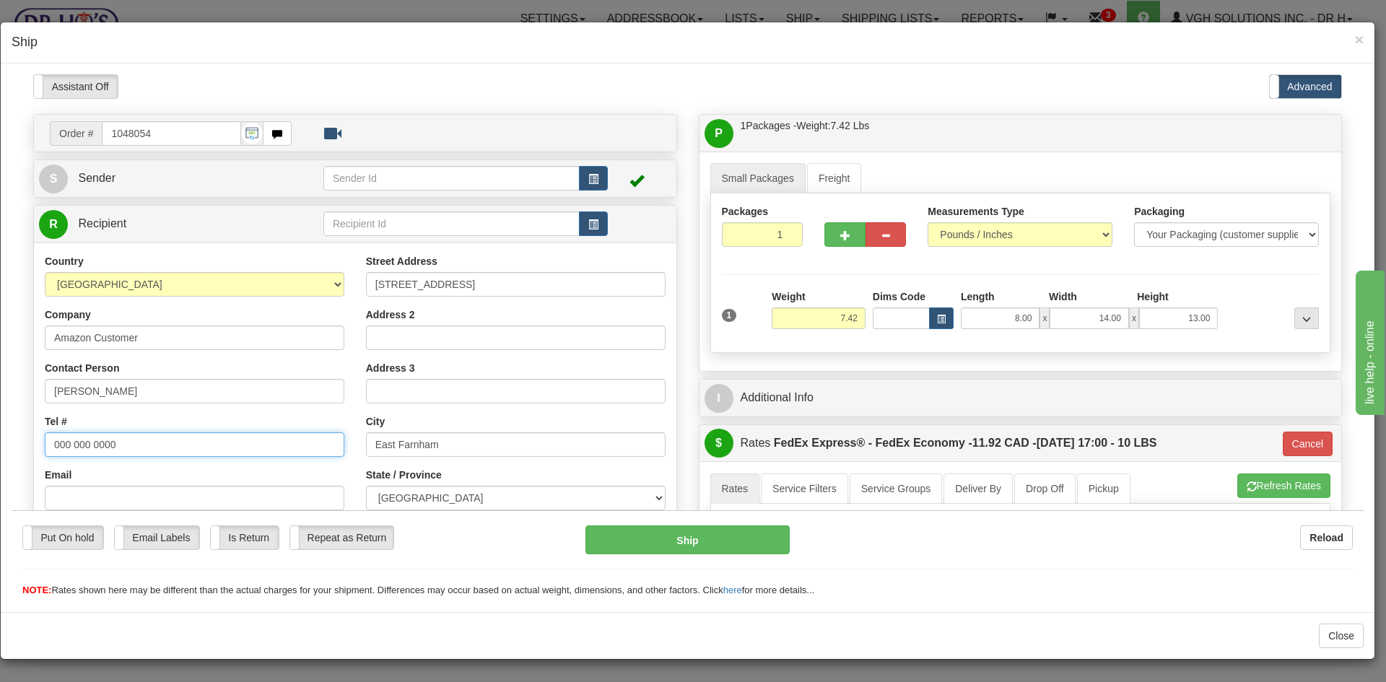
drag, startPoint x: 94, startPoint y: 447, endPoint x: -14, endPoint y: 460, distance: 109.0
click at [12, 460] on html "Please wait... Attention! Ok Add to Bidding... Preview Custom Documents Preview…" at bounding box center [688, 335] width 1352 height 523
paste input "4502040383"
type input "4502040383"
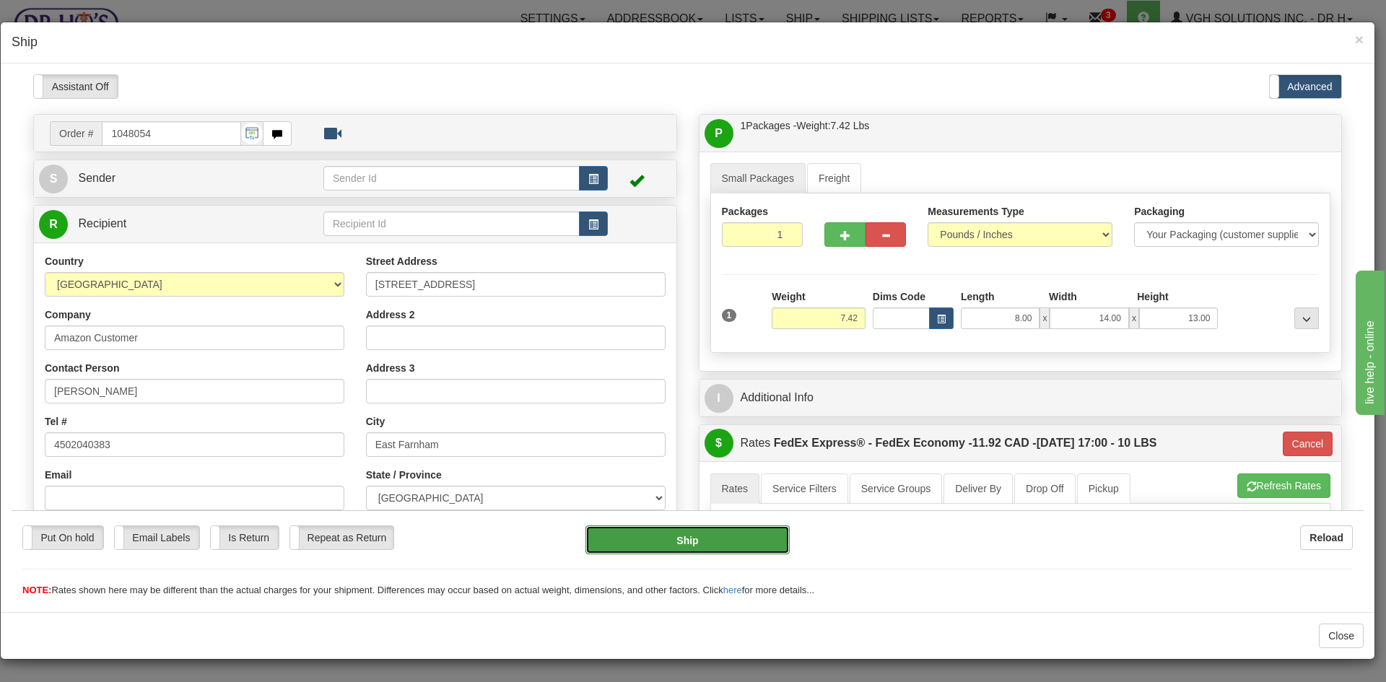
click at [698, 546] on button "Ship" at bounding box center [687, 539] width 204 height 29
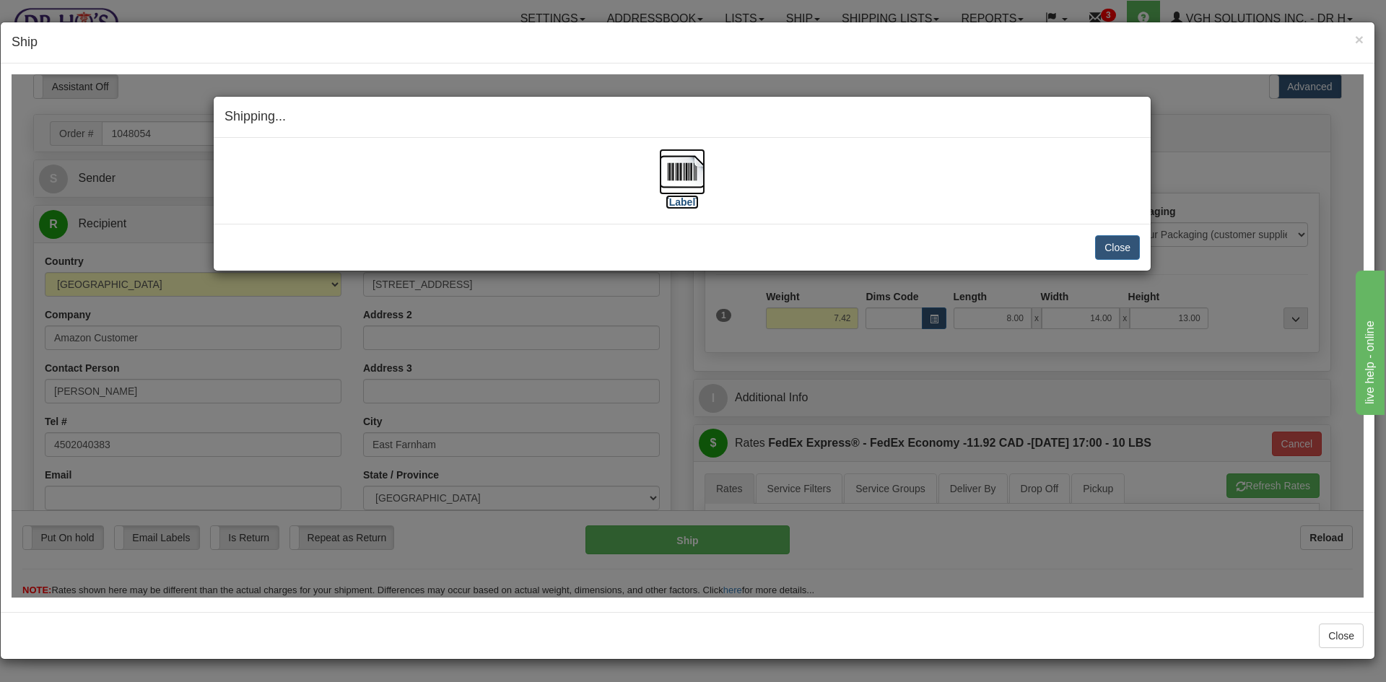
click at [683, 163] on img at bounding box center [682, 171] width 46 height 46
